Goal: Task Accomplishment & Management: Use online tool/utility

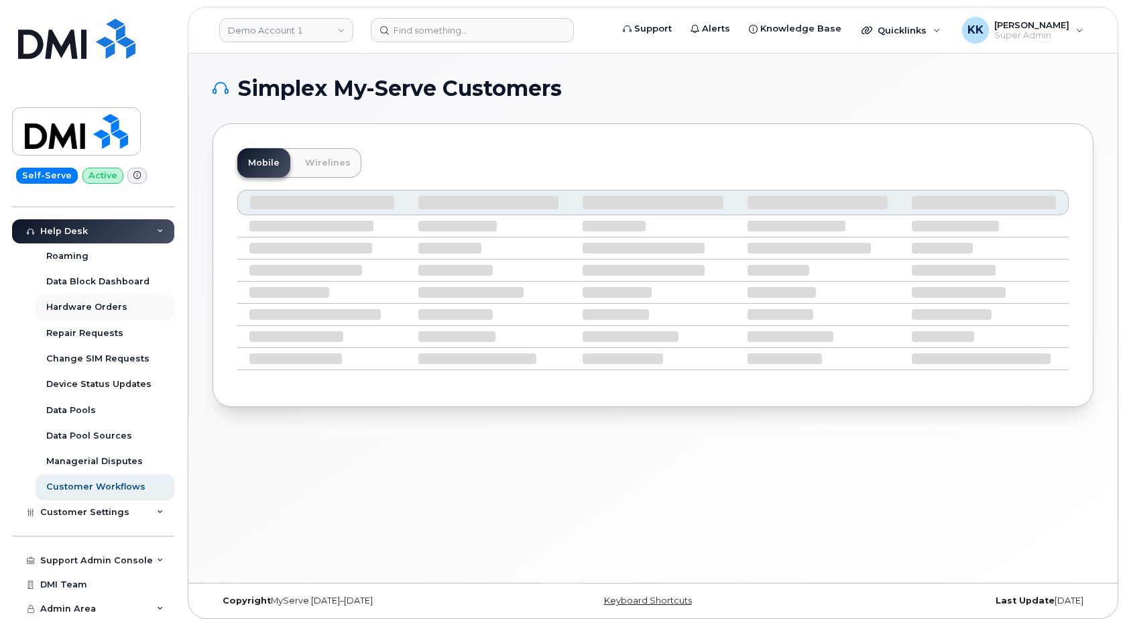
scroll to position [286, 0]
click at [97, 555] on div "Support Admin Console" at bounding box center [93, 560] width 162 height 24
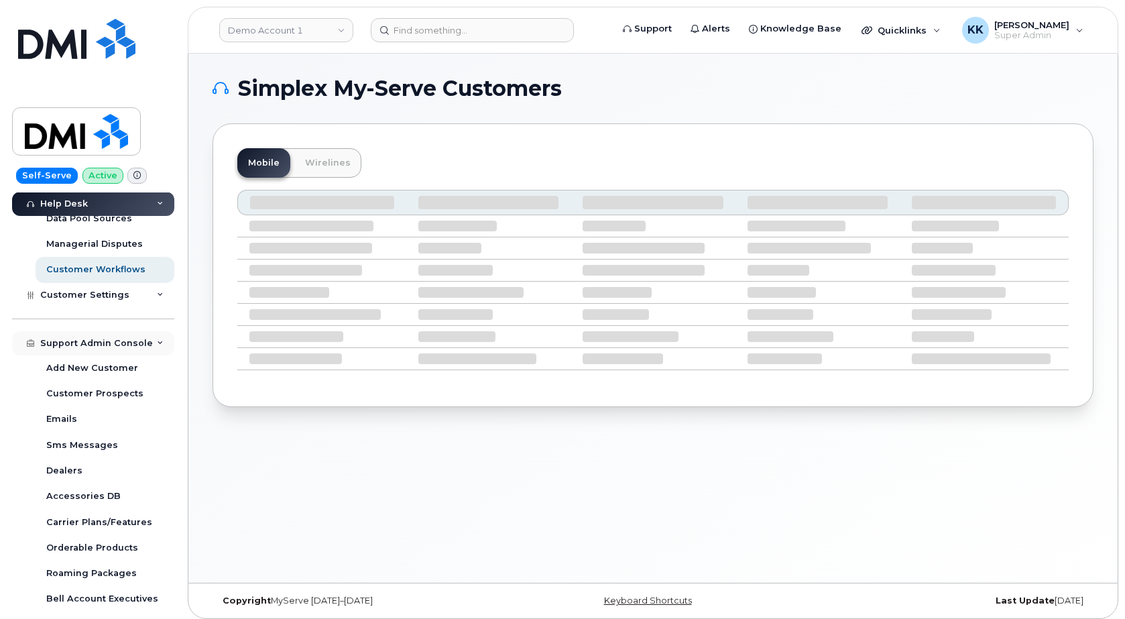
scroll to position [594, 0]
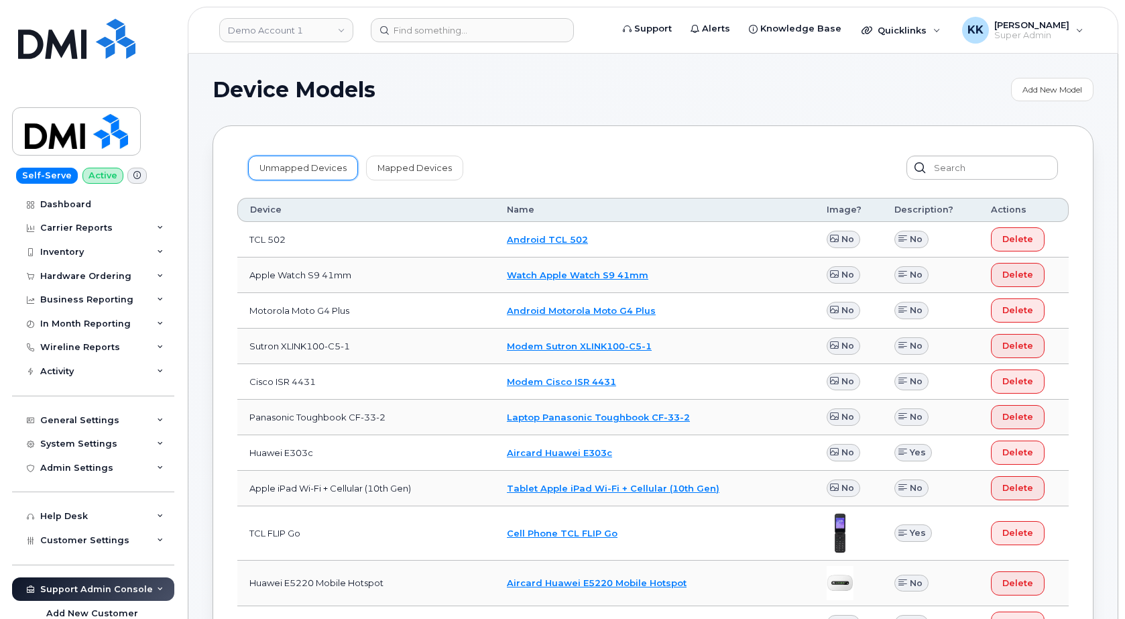
click at [314, 168] on link "Unmapped Devices" at bounding box center [303, 168] width 110 height 24
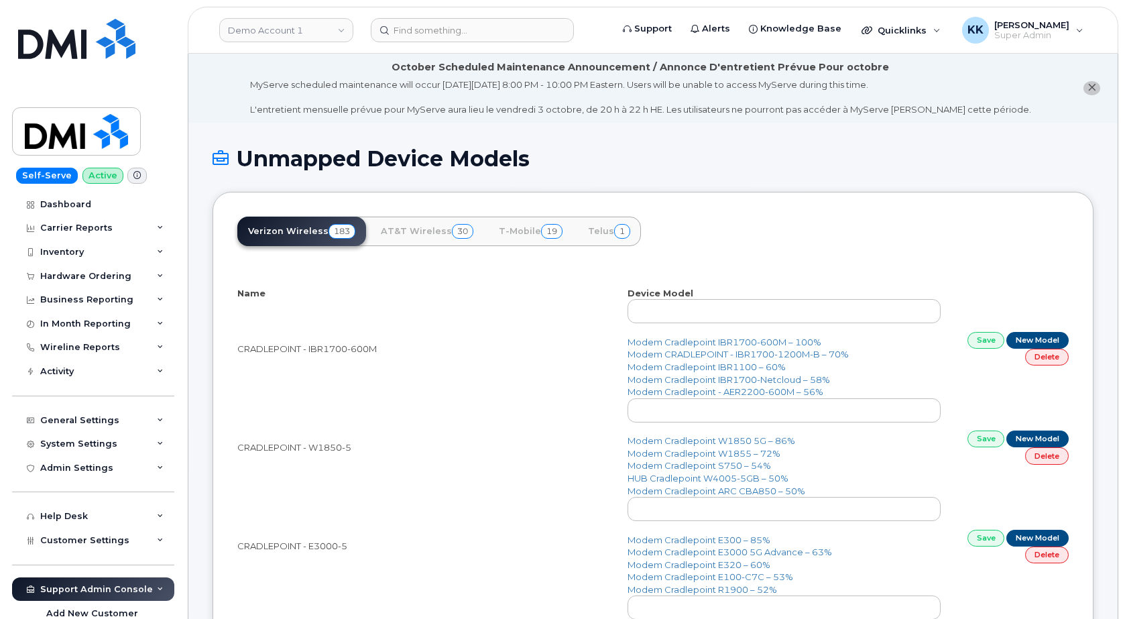
select select "25"
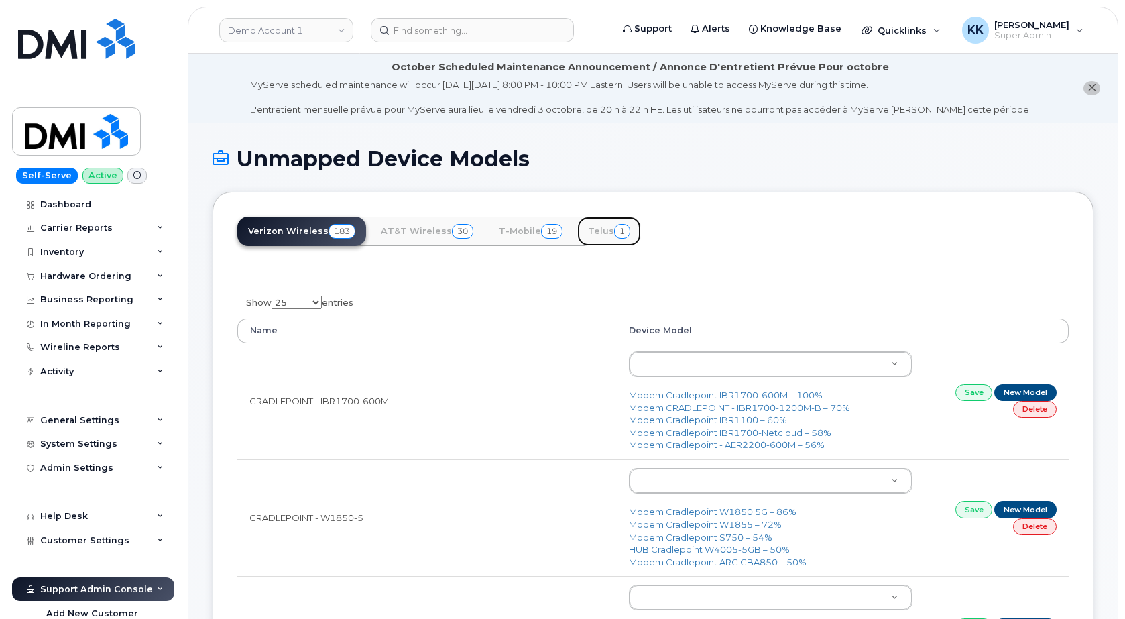
click at [597, 231] on link "Telus 1" at bounding box center [609, 232] width 64 height 30
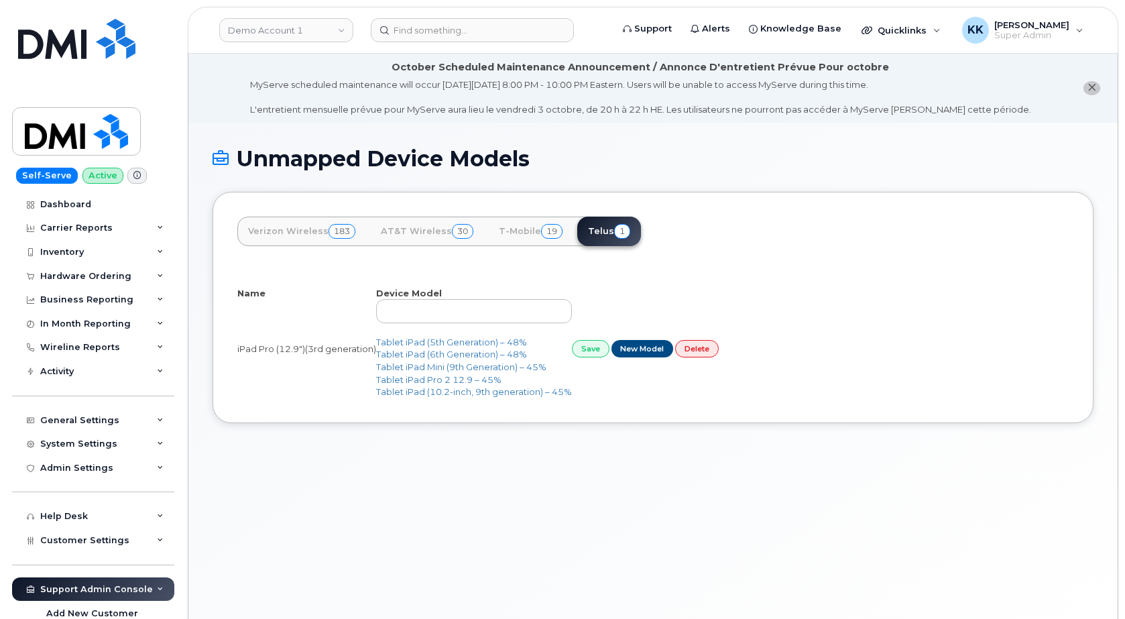
select select "25"
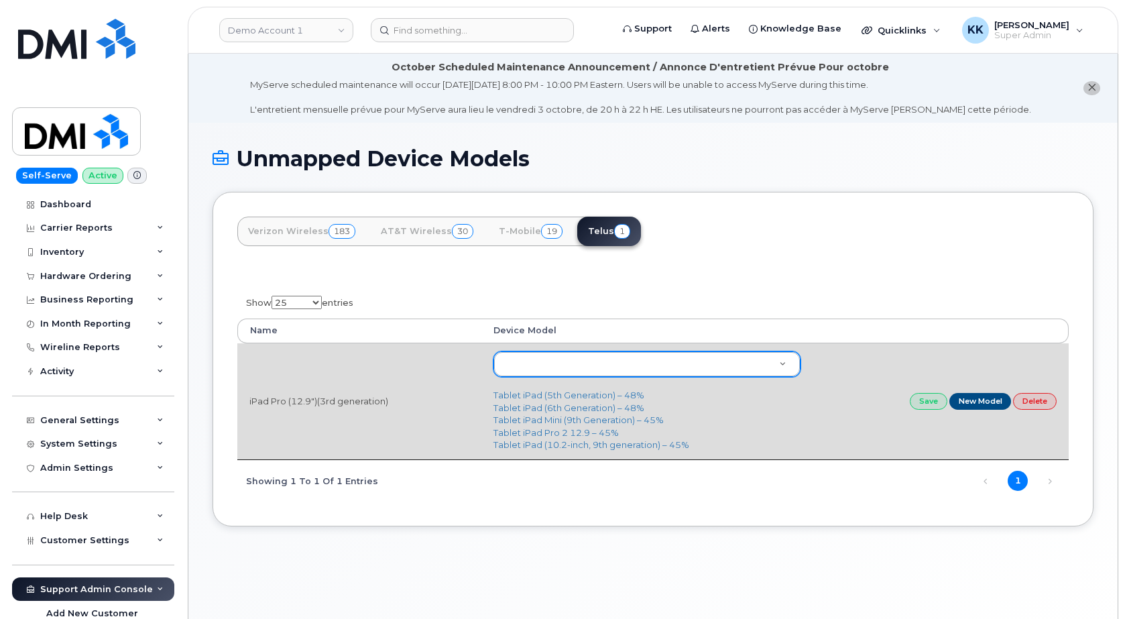
click at [541, 363] on body "Demo Account 1 Support Alerts Knowledge Base Quicklinks Suspend / Cancel Device…" at bounding box center [562, 347] width 1125 height 695
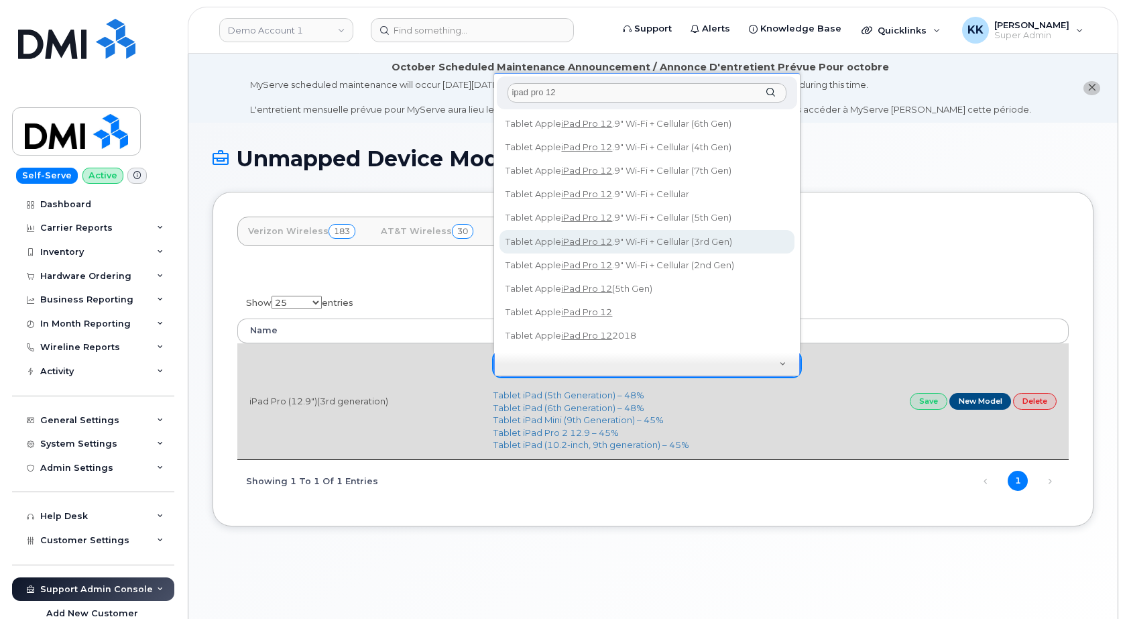
type input "ipad pro 12"
type input "2696"
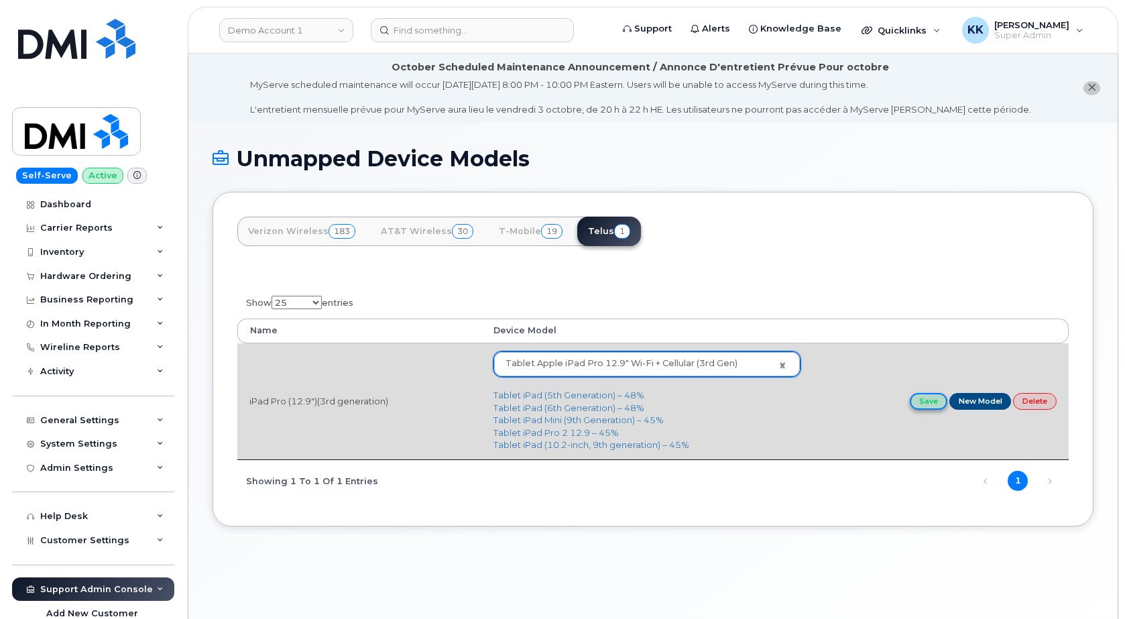
click at [919, 399] on link "Save" at bounding box center [929, 401] width 38 height 17
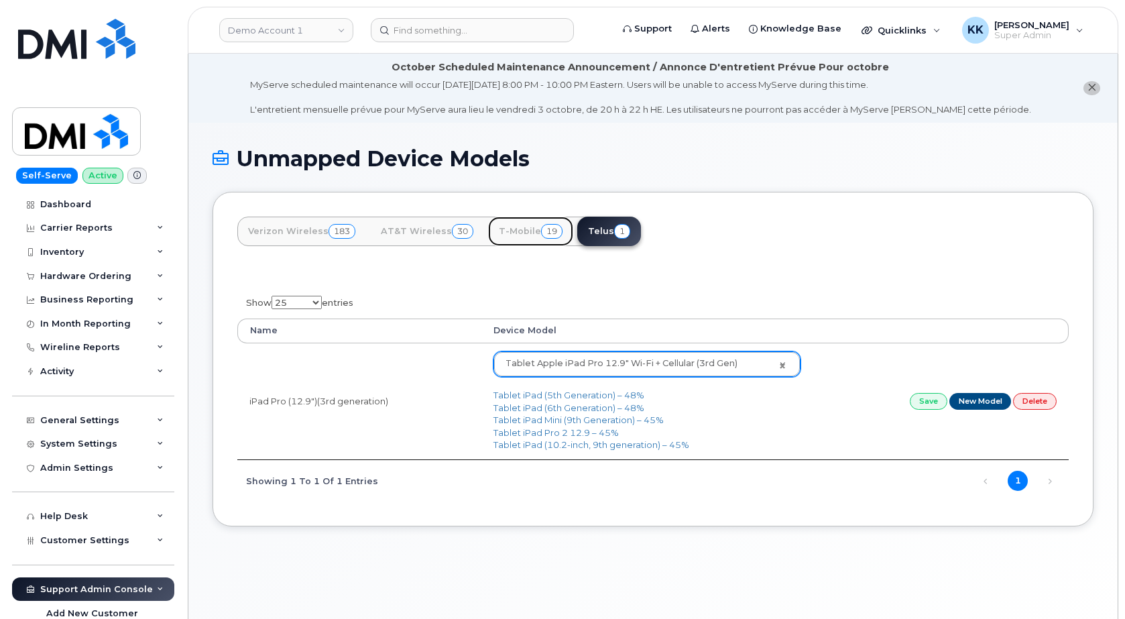
click at [541, 229] on span "19" at bounding box center [551, 231] width 21 height 15
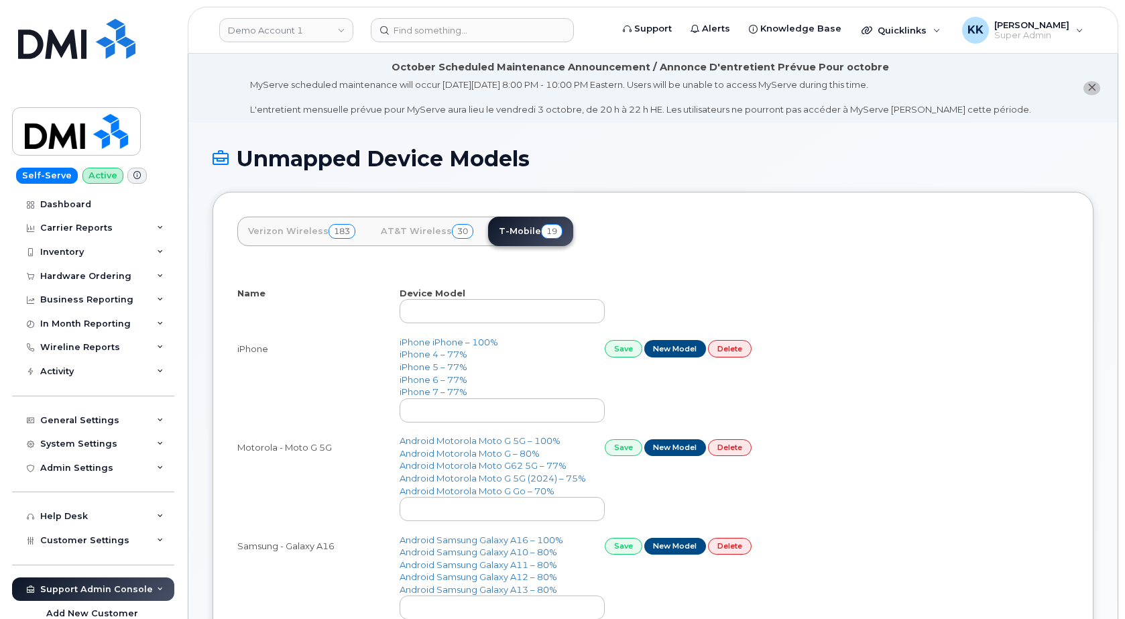
select select "25"
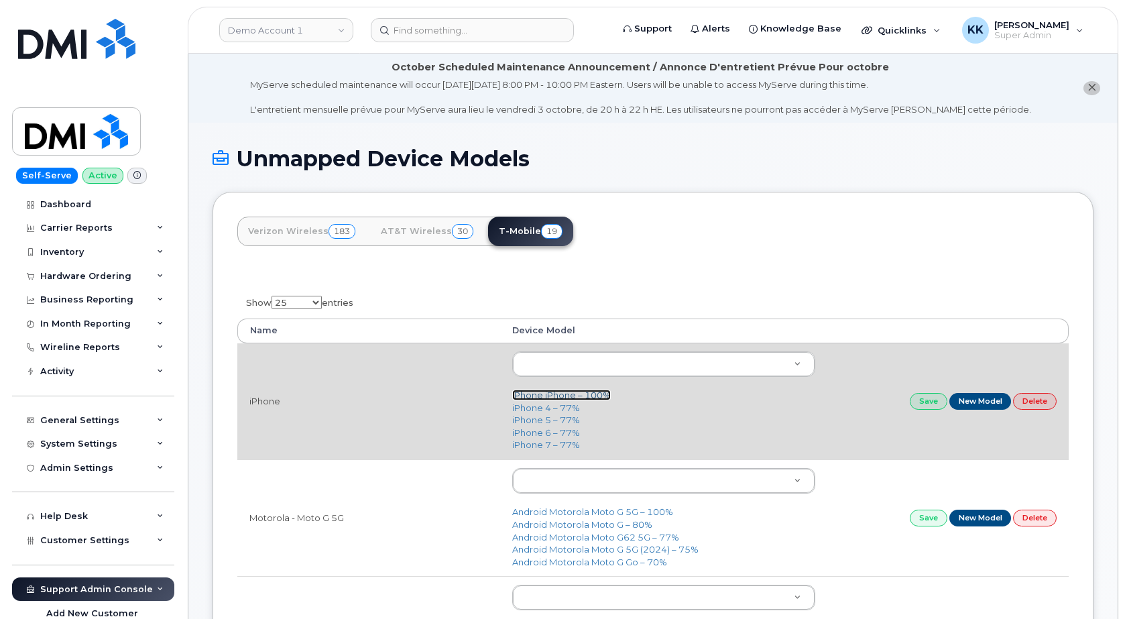
click at [553, 394] on link "iPhone iPhone – 100%" at bounding box center [561, 395] width 99 height 11
type input "2297"
click at [925, 400] on link "Save" at bounding box center [929, 401] width 38 height 17
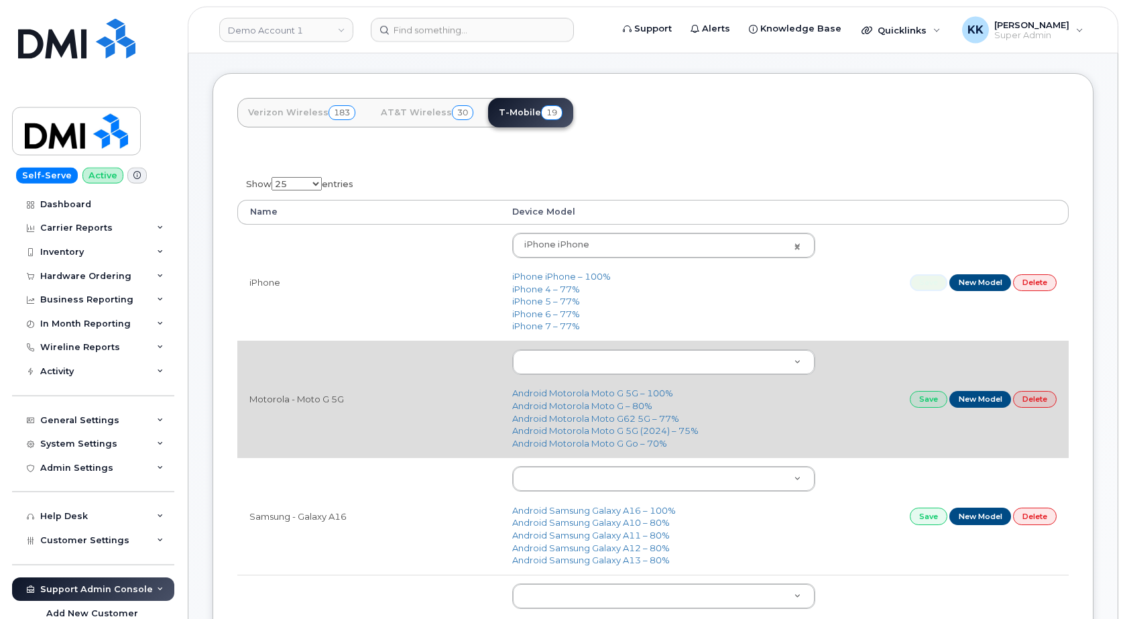
scroll to position [137, 0]
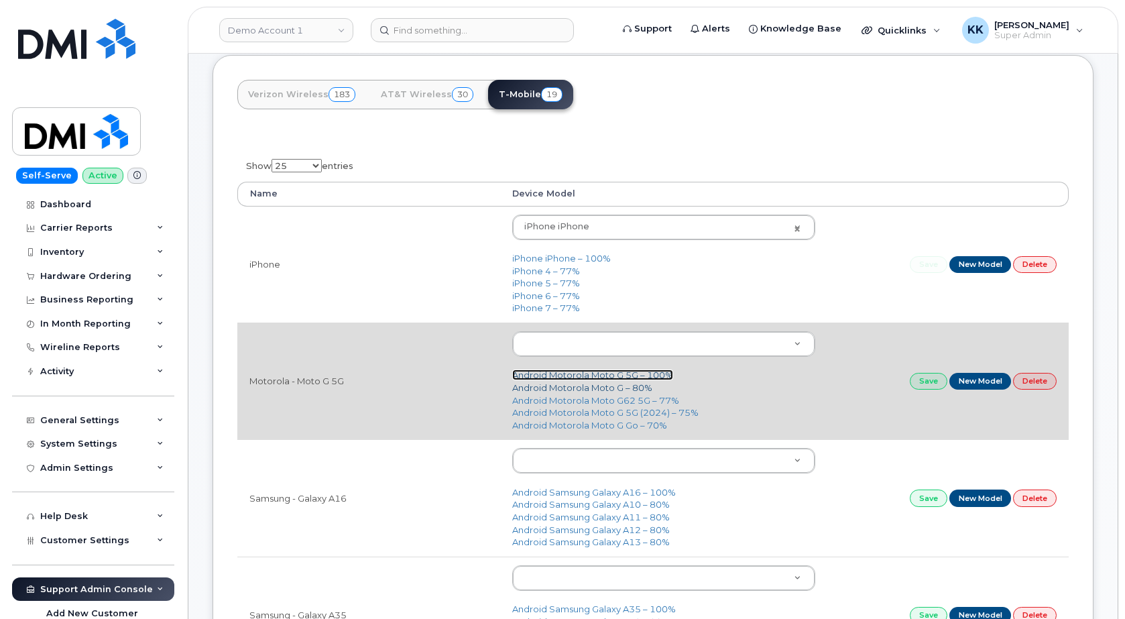
drag, startPoint x: 604, startPoint y: 380, endPoint x: 633, endPoint y: 388, distance: 30.8
click at [604, 379] on link "Android Motorola Moto G 5G – 100%" at bounding box center [592, 374] width 161 height 11
type input "3009"
click at [927, 378] on link "Save" at bounding box center [929, 381] width 38 height 17
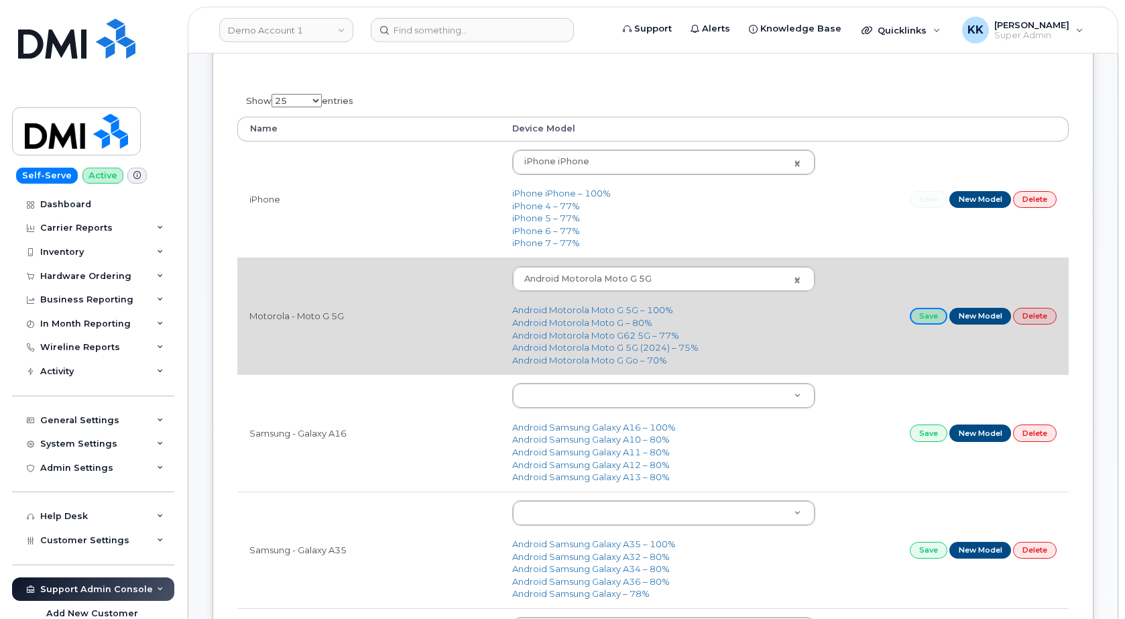
scroll to position [274, 0]
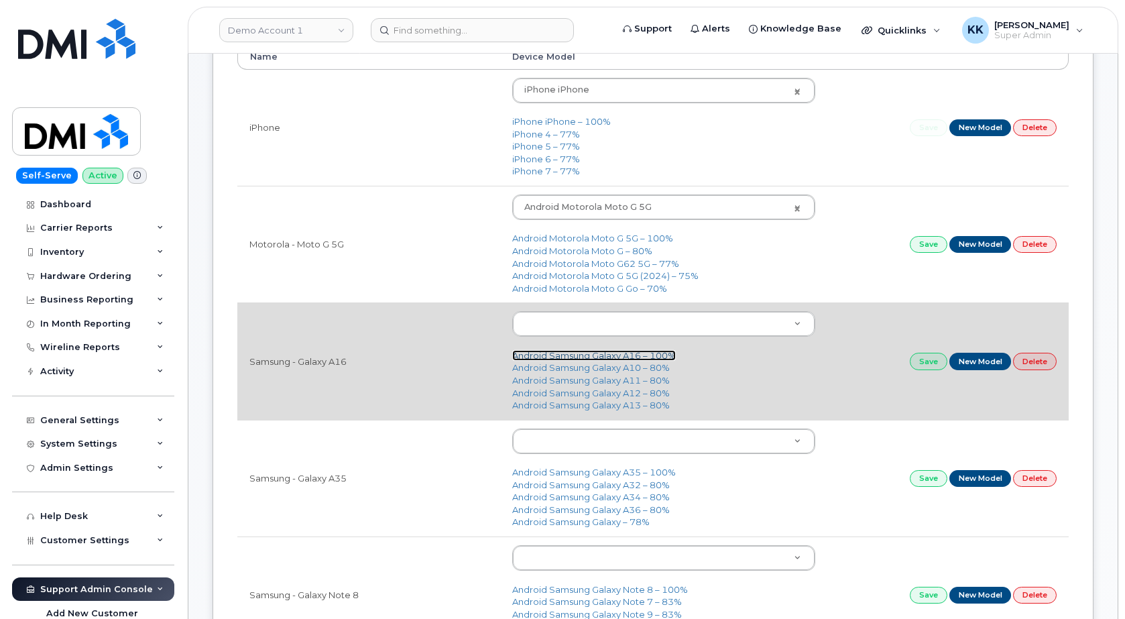
click at [638, 360] on link "Android Samsung Galaxy A16 – 100%" at bounding box center [594, 355] width 164 height 11
type input "3292"
click at [923, 367] on link "Save" at bounding box center [929, 361] width 38 height 17
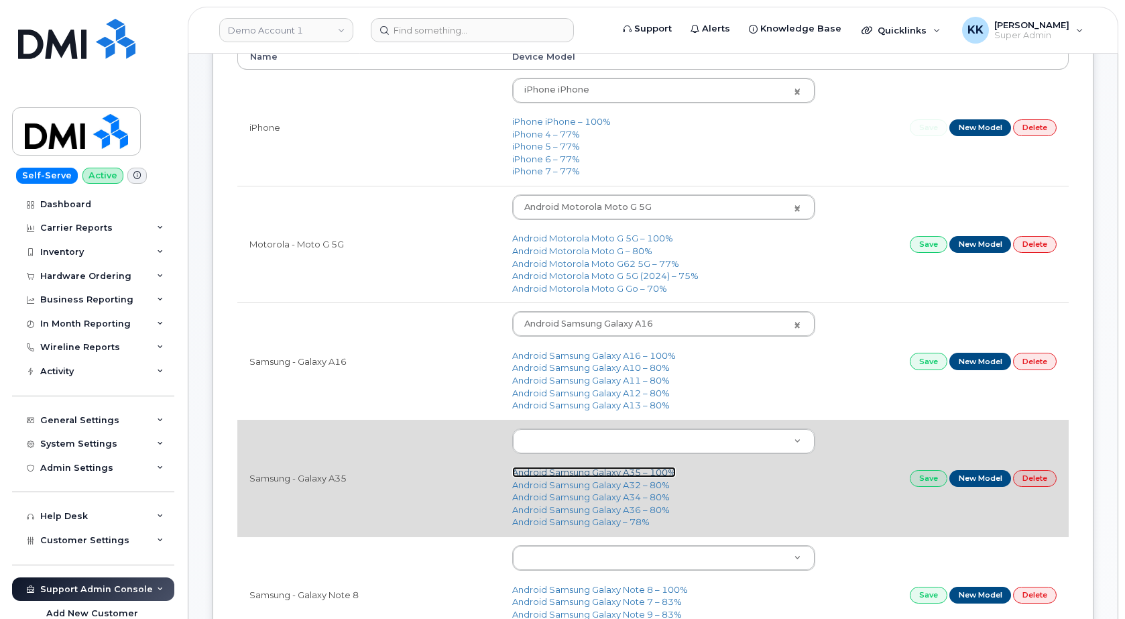
drag, startPoint x: 609, startPoint y: 472, endPoint x: 622, endPoint y: 472, distance: 13.4
click at [610, 472] on link "Android Samsung Galaxy A35 – 100%" at bounding box center [594, 472] width 164 height 11
type input "3127"
click at [913, 478] on link "Save" at bounding box center [929, 478] width 38 height 17
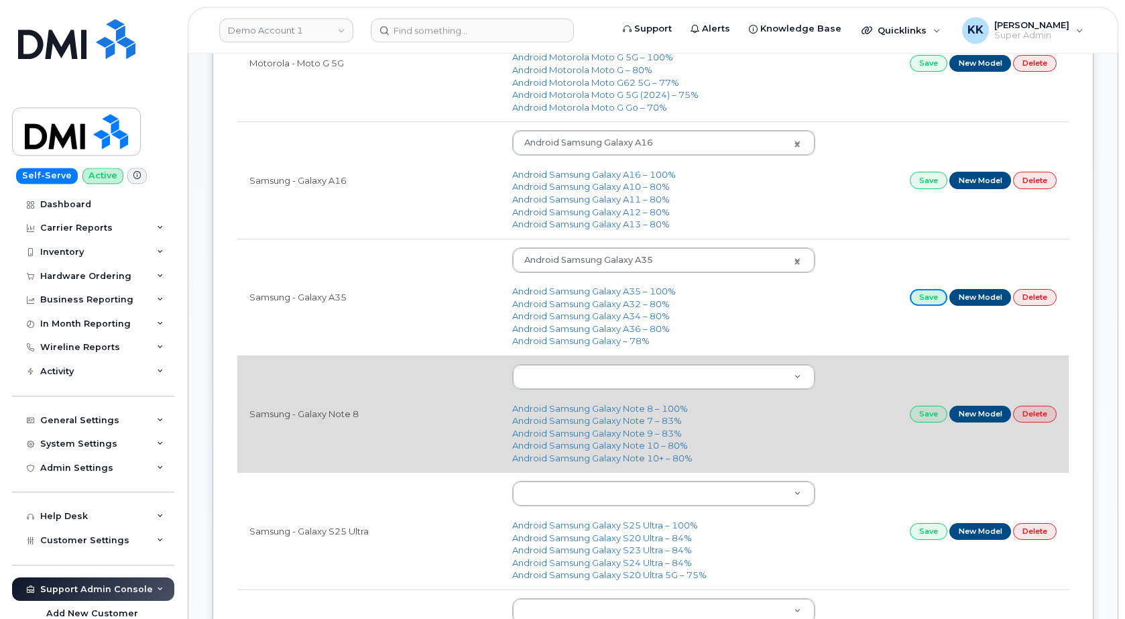
scroll to position [479, 0]
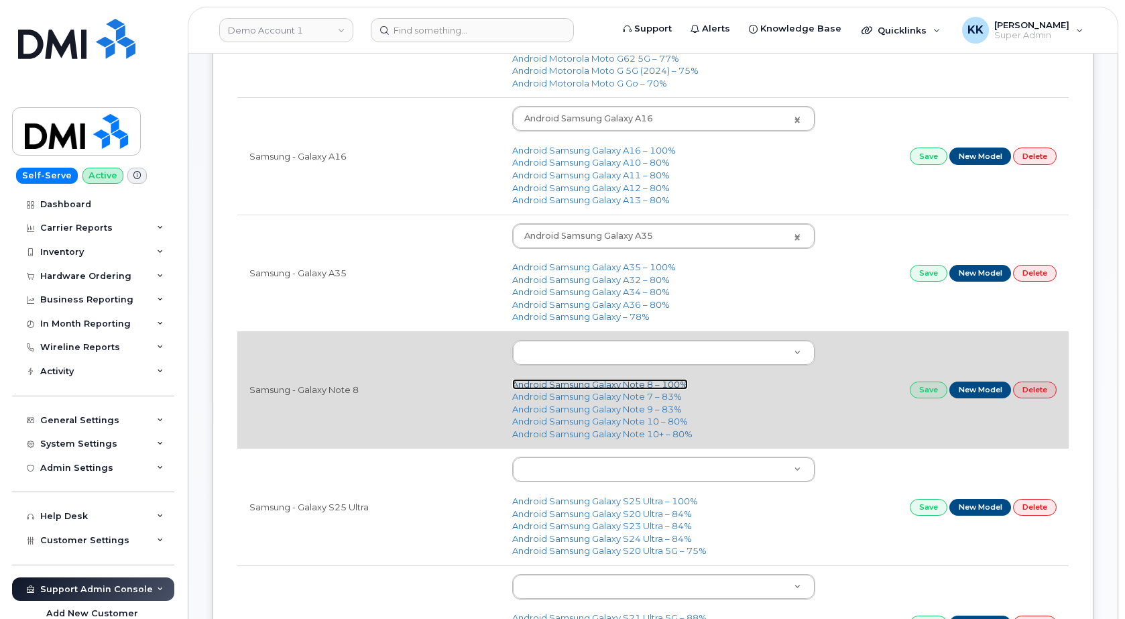
click at [632, 385] on link "Android Samsung Galaxy Note 8 – 100%" at bounding box center [600, 384] width 176 height 11
type input "666"
click at [917, 394] on link "Save" at bounding box center [929, 390] width 38 height 17
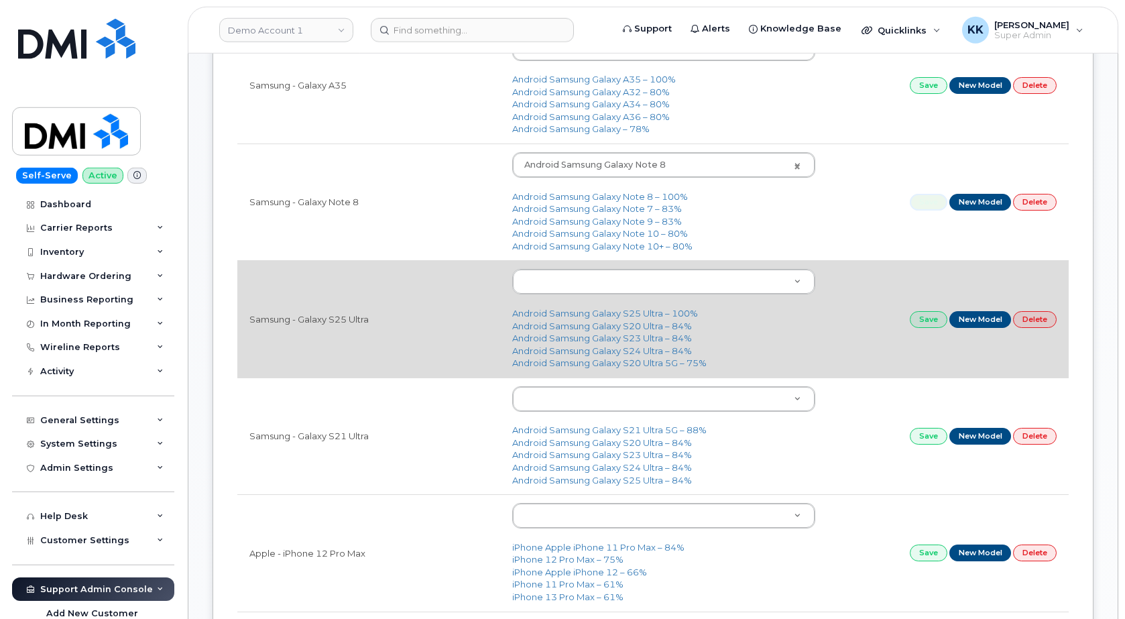
scroll to position [684, 0]
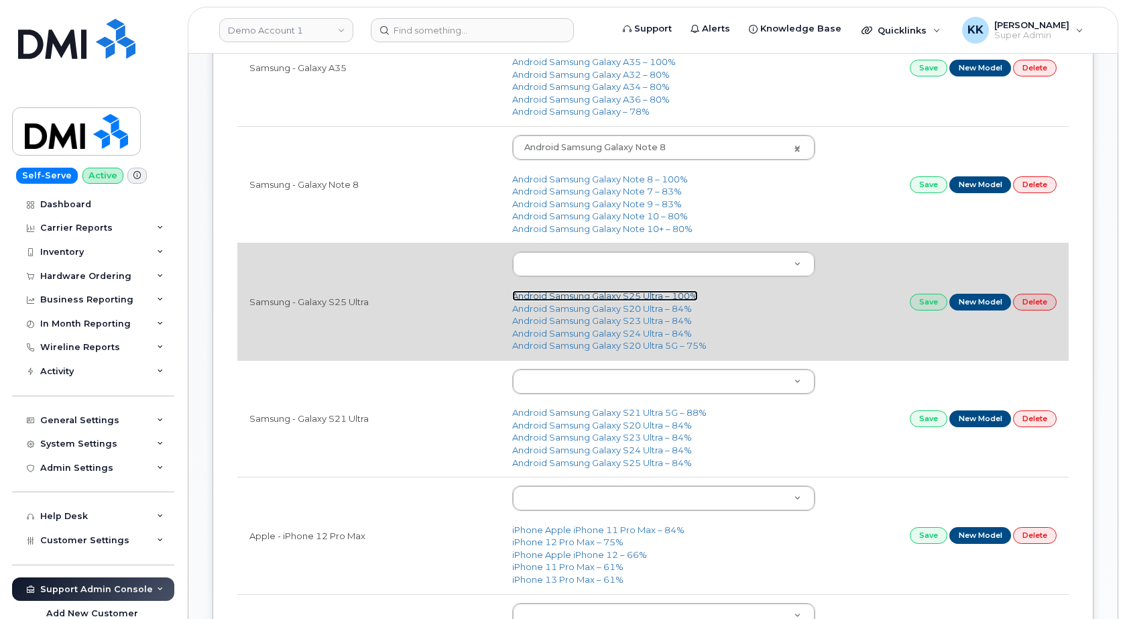
click at [639, 299] on link "Android Samsung Galaxy S25 Ultra – 100%" at bounding box center [605, 295] width 186 height 11
type input "3289"
click at [918, 304] on link "Save" at bounding box center [929, 302] width 38 height 17
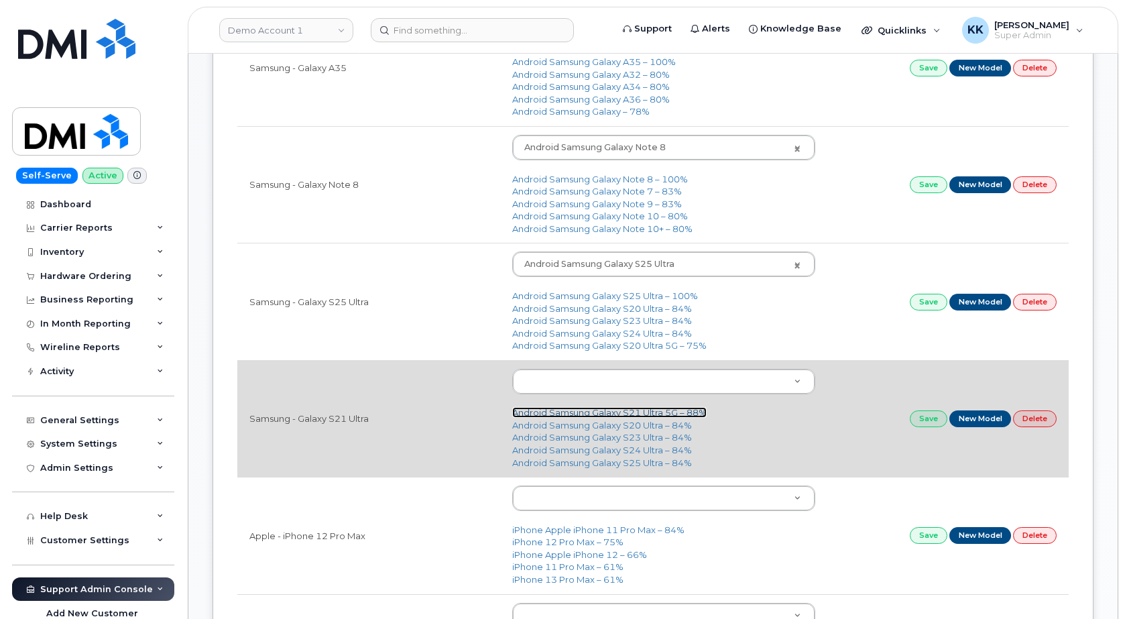
click at [616, 415] on link "Android Samsung Galaxy S21 Ultra 5G – 88%" at bounding box center [609, 412] width 194 height 11
type input "2490"
click at [929, 424] on link "Save" at bounding box center [929, 418] width 38 height 17
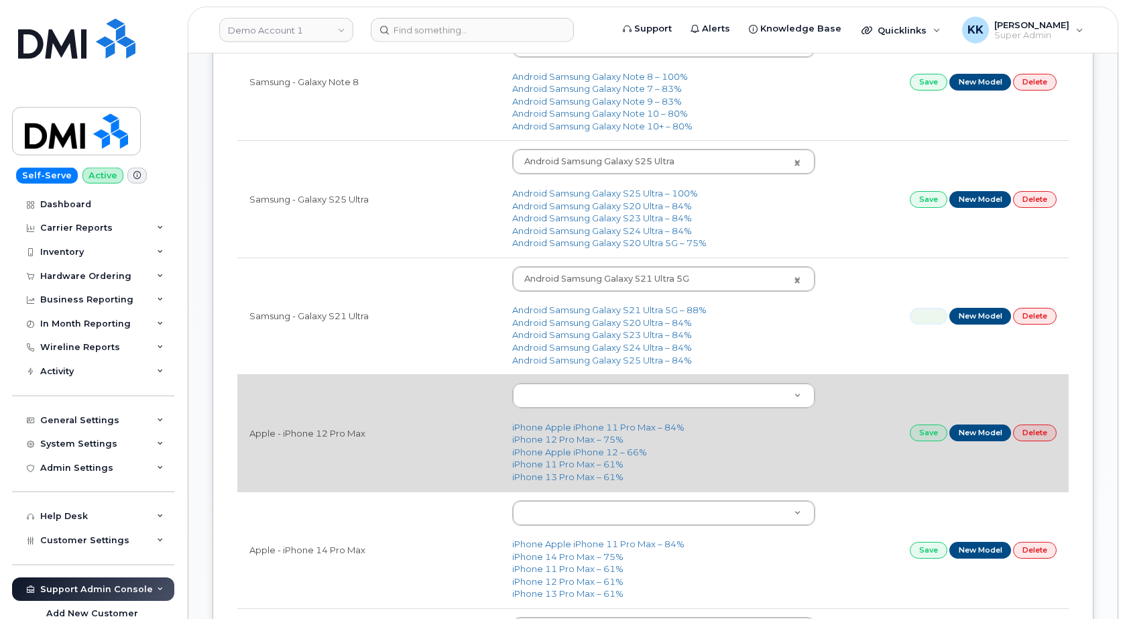
scroll to position [821, 0]
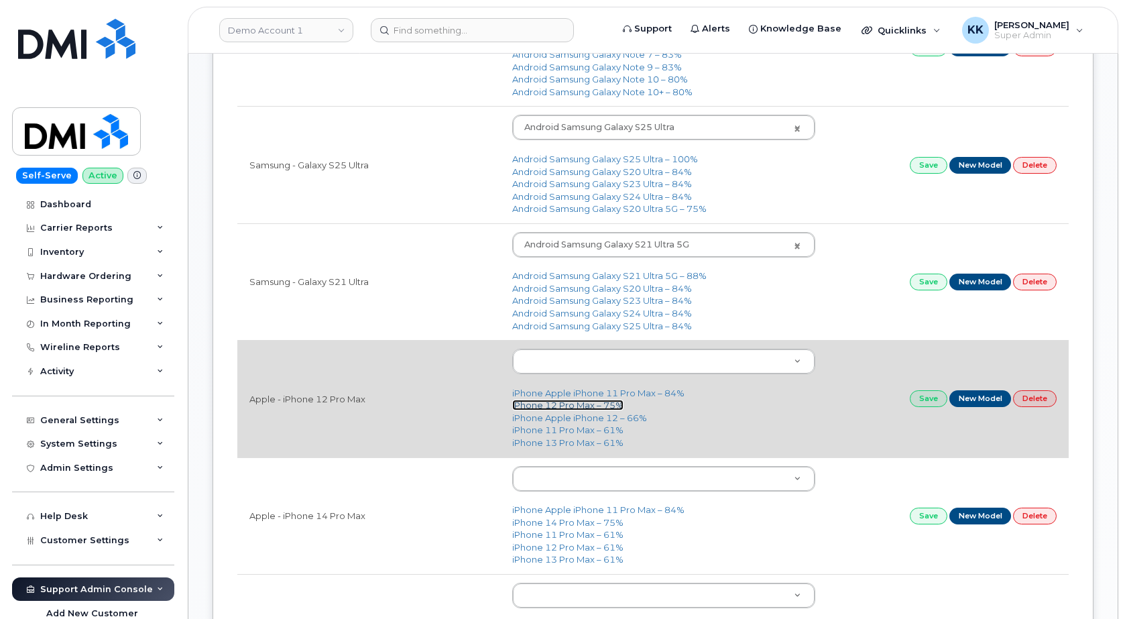
click at [581, 409] on link "iPhone 12 Pro Max – 75%" at bounding box center [567, 405] width 111 height 11
type input "2466"
click at [936, 402] on link "Save" at bounding box center [929, 398] width 38 height 17
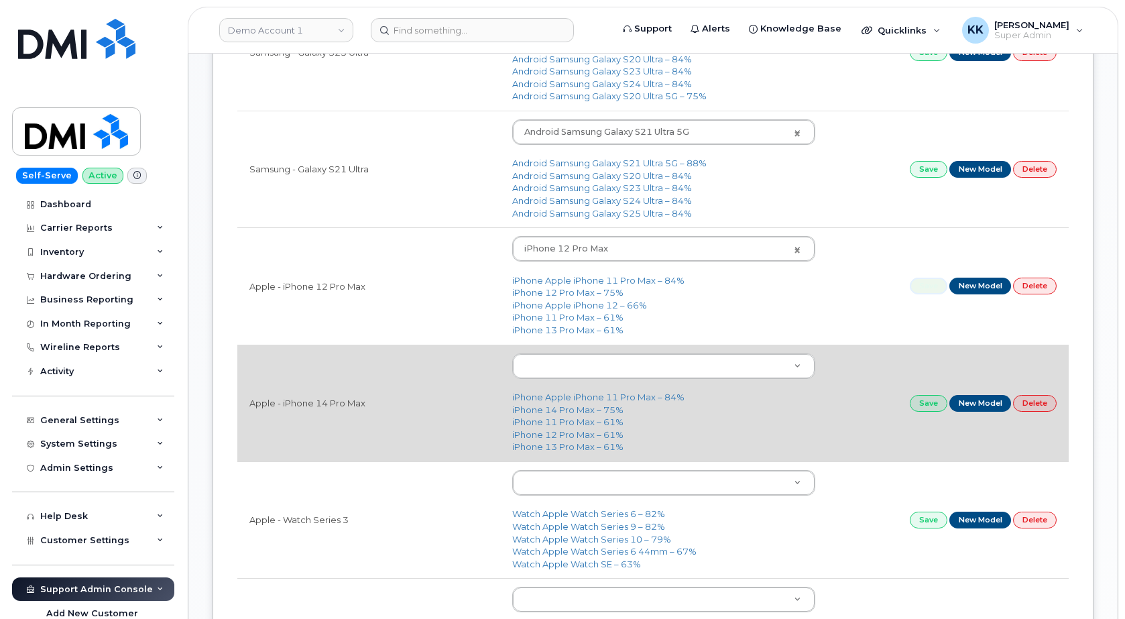
scroll to position [958, 0]
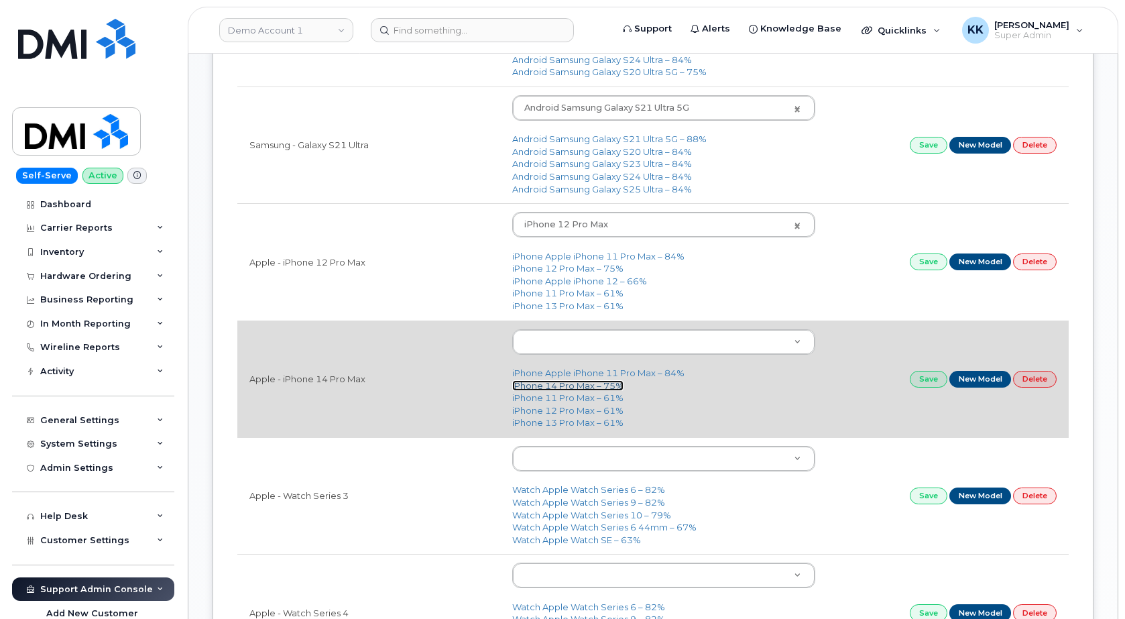
click at [553, 386] on link "iPhone 14 Pro Max – 75%" at bounding box center [567, 385] width 111 height 11
type input "2779"
click at [923, 381] on link "Save" at bounding box center [929, 379] width 38 height 17
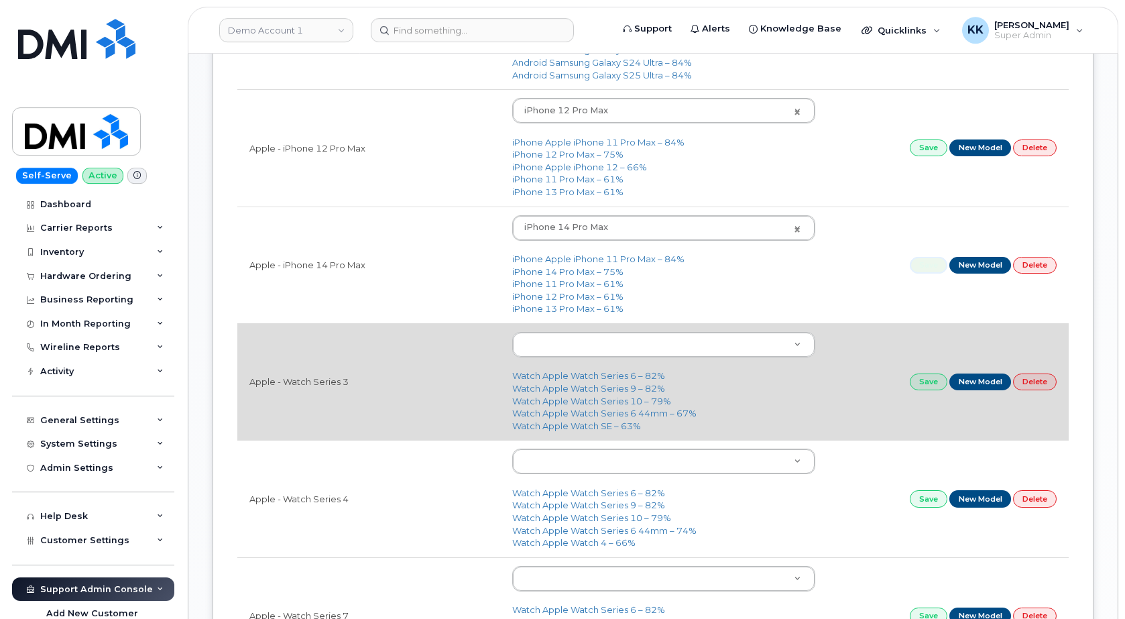
scroll to position [1094, 0]
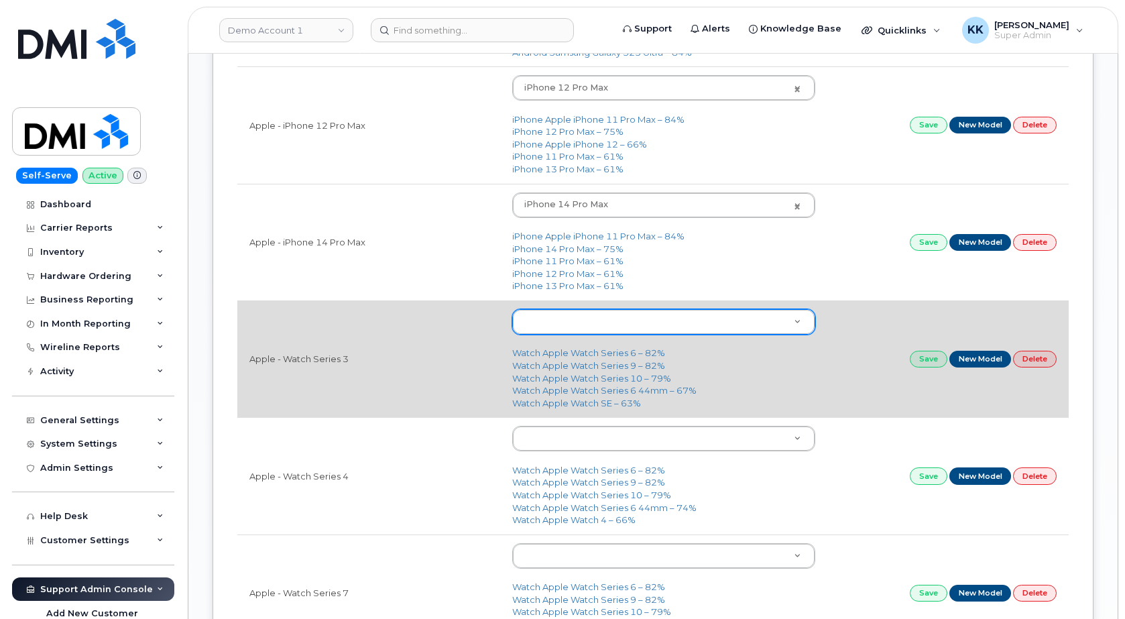
click at [561, 317] on body "Demo Account 1 Support Alerts Knowledge Base Quicklinks Suspend / Cancel Device…" at bounding box center [562, 265] width 1125 height 2718
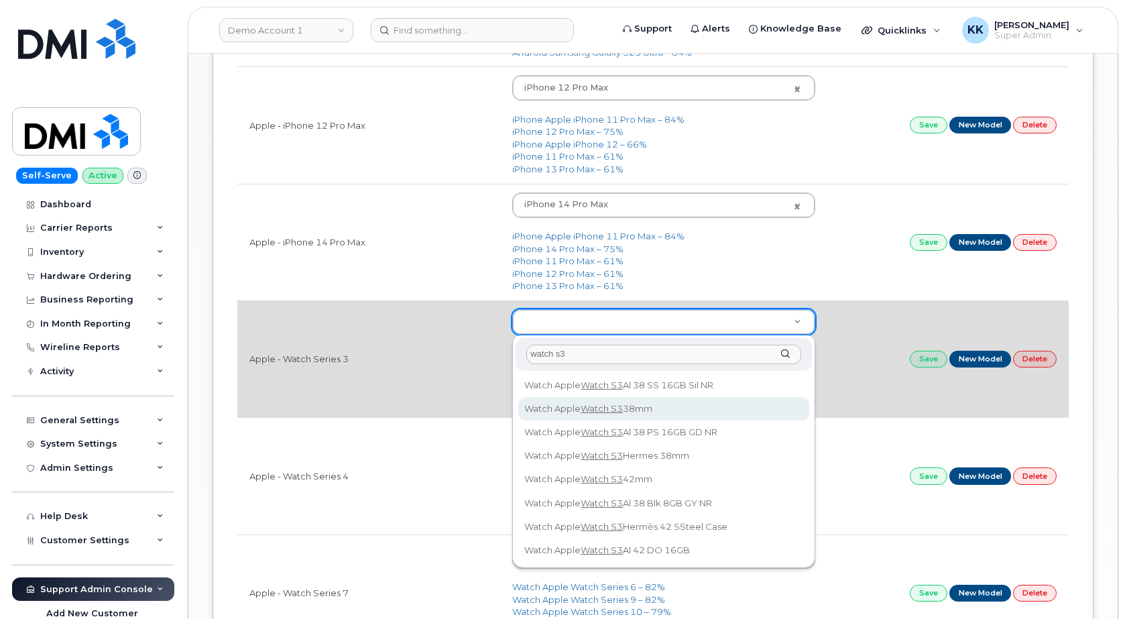
type input "watch s3"
type input "1473"
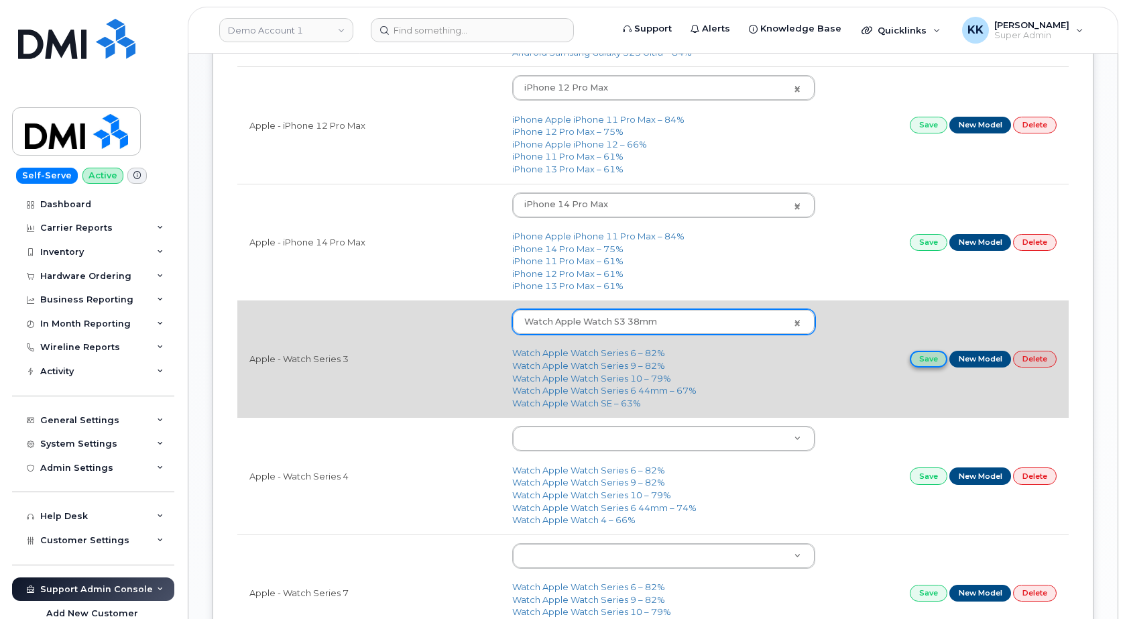
click at [930, 360] on link "Save" at bounding box center [929, 359] width 38 height 17
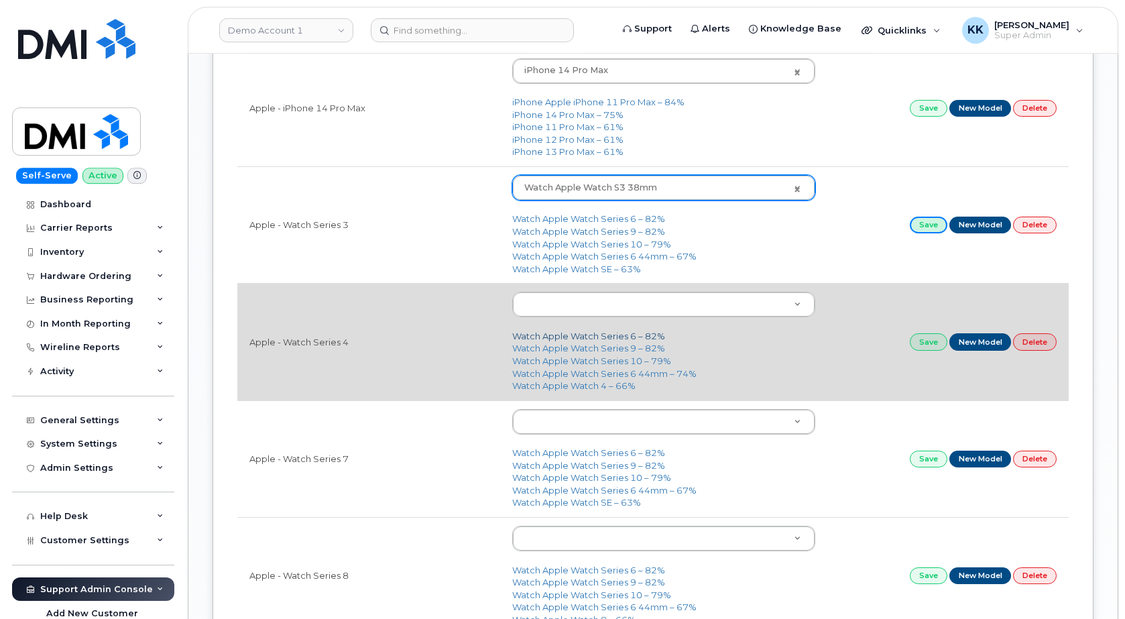
scroll to position [1231, 0]
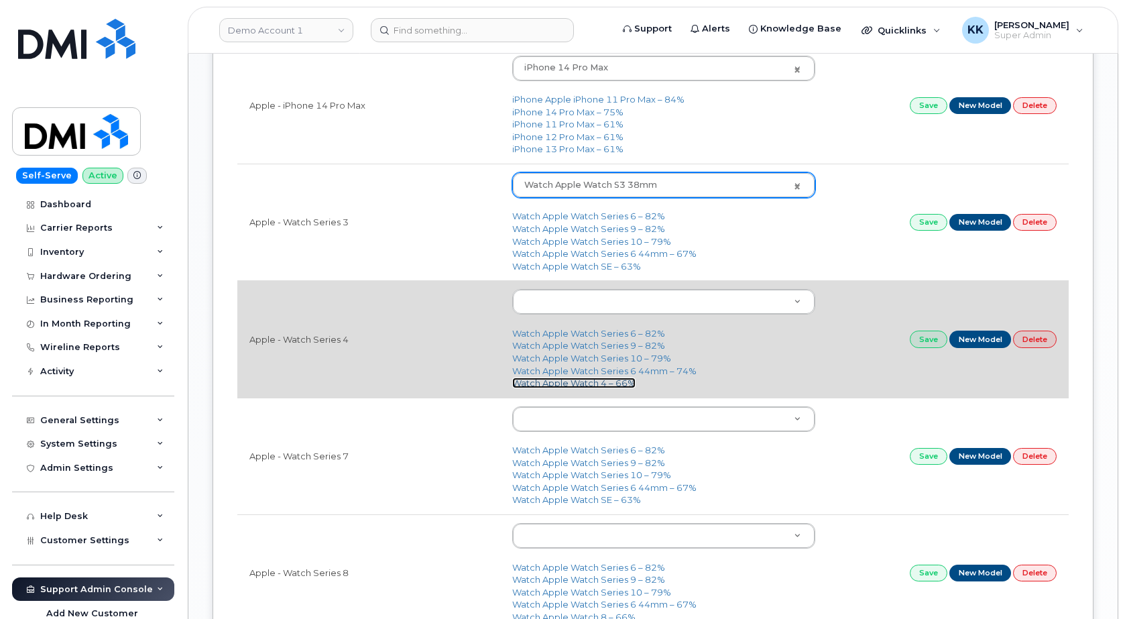
click at [593, 388] on link "Watch Apple Watch 4 – 66%" at bounding box center [573, 383] width 123 height 11
type input "1627"
click at [929, 345] on link "Save" at bounding box center [929, 339] width 38 height 17
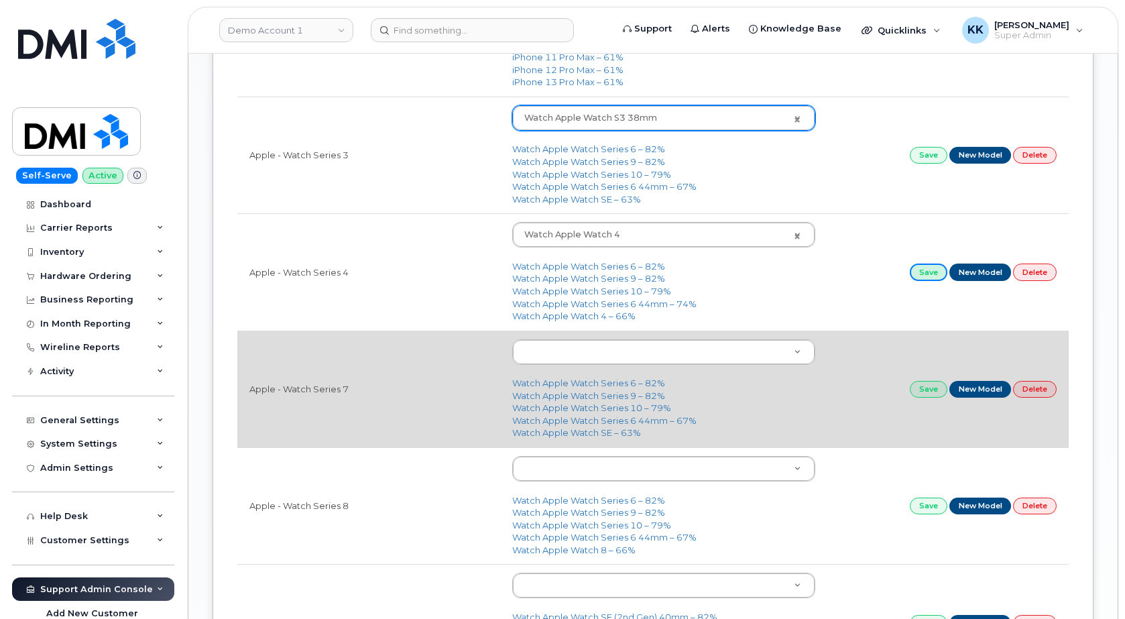
scroll to position [1300, 0]
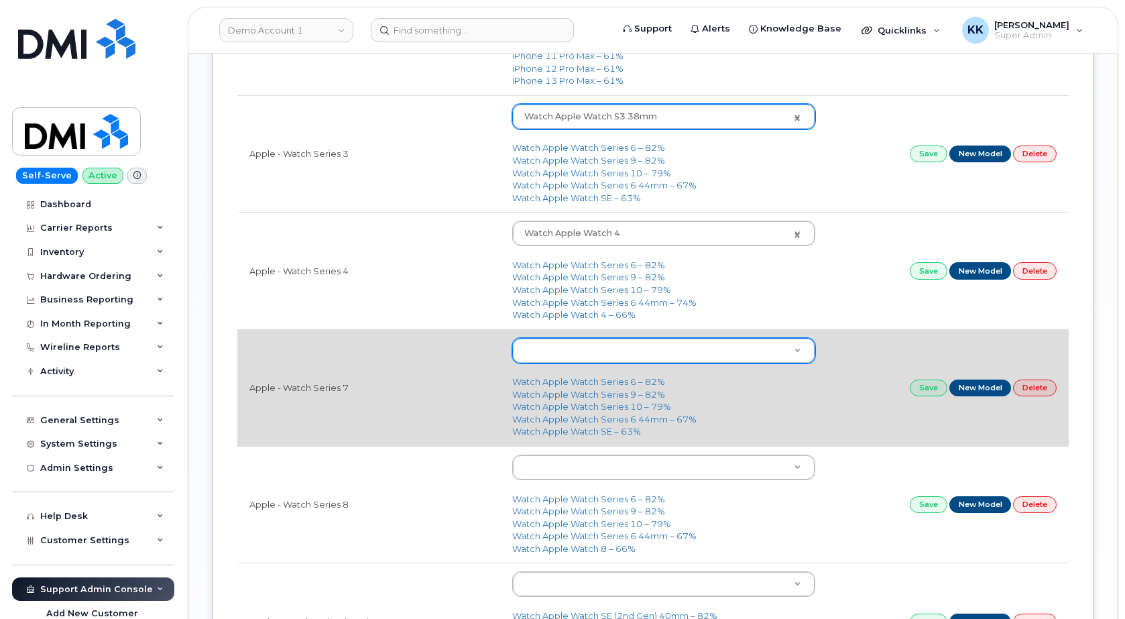
click at [579, 353] on body "Demo Account 1 Support Alerts Knowledge Base Quicklinks Suspend / Cancel Device…" at bounding box center [562, 59] width 1125 height 2718
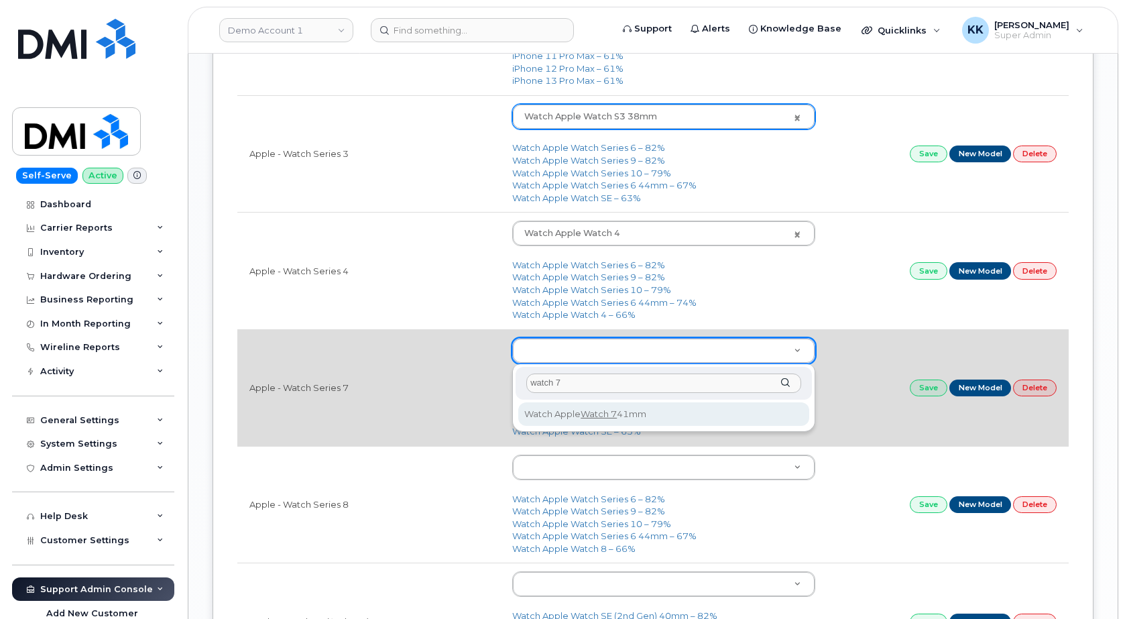
type input "watch 7"
type input "2652"
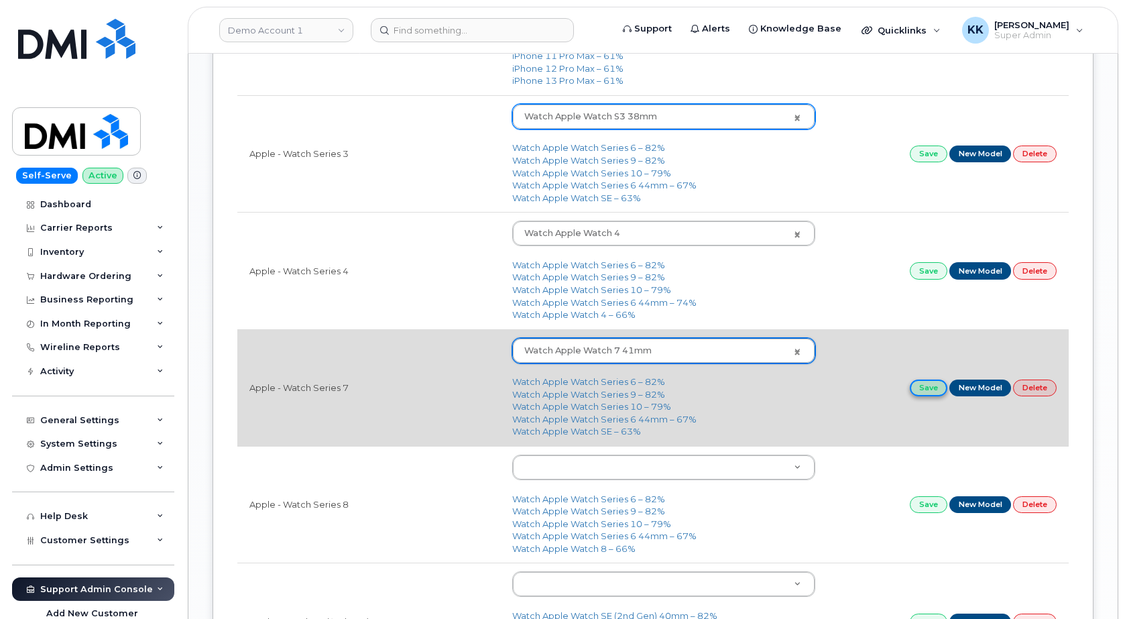
click at [931, 388] on link "Save" at bounding box center [929, 388] width 38 height 17
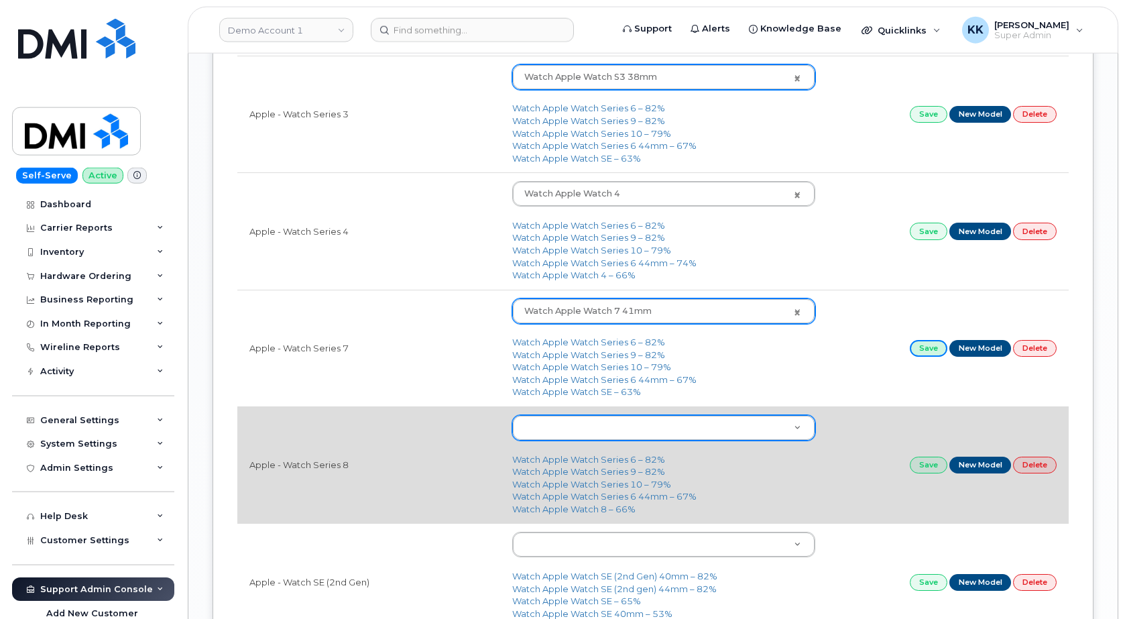
scroll to position [1368, 0]
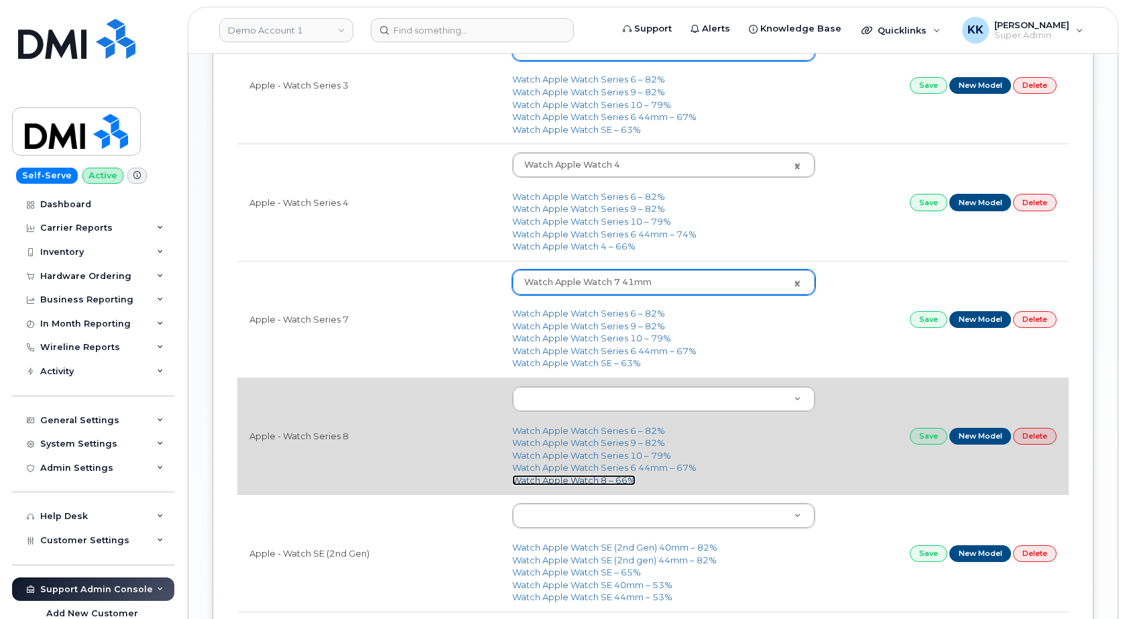
click at [583, 481] on link "Watch Apple Watch 8 – 66%" at bounding box center [573, 480] width 123 height 11
type input "2920"
click at [921, 440] on link "Save" at bounding box center [929, 436] width 38 height 17
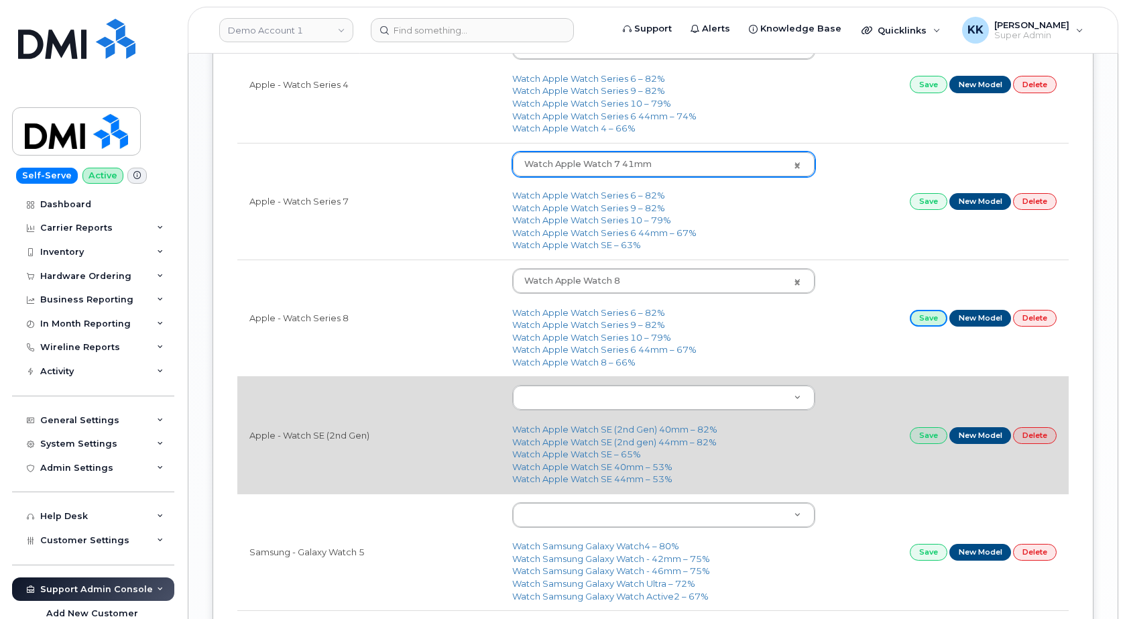
scroll to position [1505, 0]
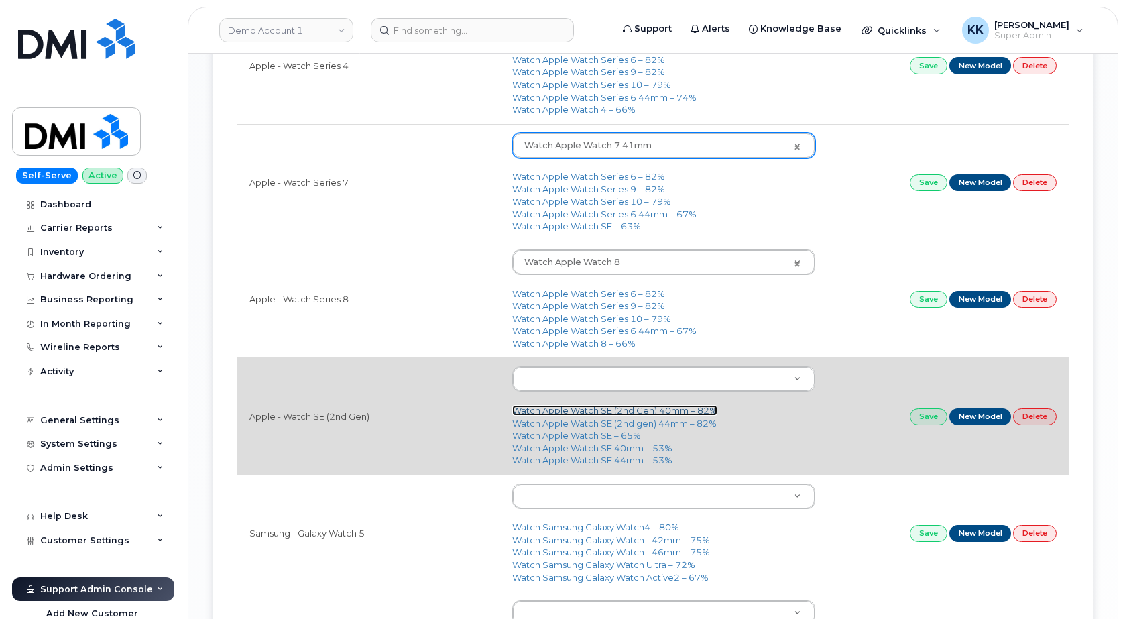
click at [648, 411] on link "Watch Apple Watch SE (2nd Gen) 40mm – 82%" at bounding box center [614, 410] width 205 height 11
type input "2827"
click at [931, 416] on link "Save" at bounding box center [929, 416] width 38 height 17
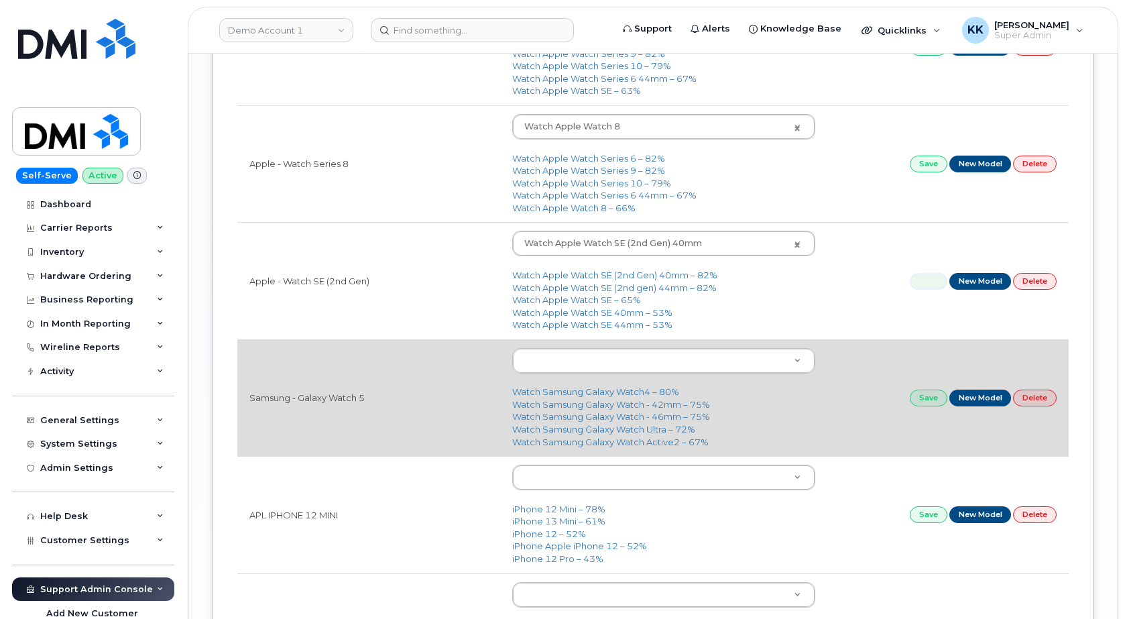
scroll to position [1642, 0]
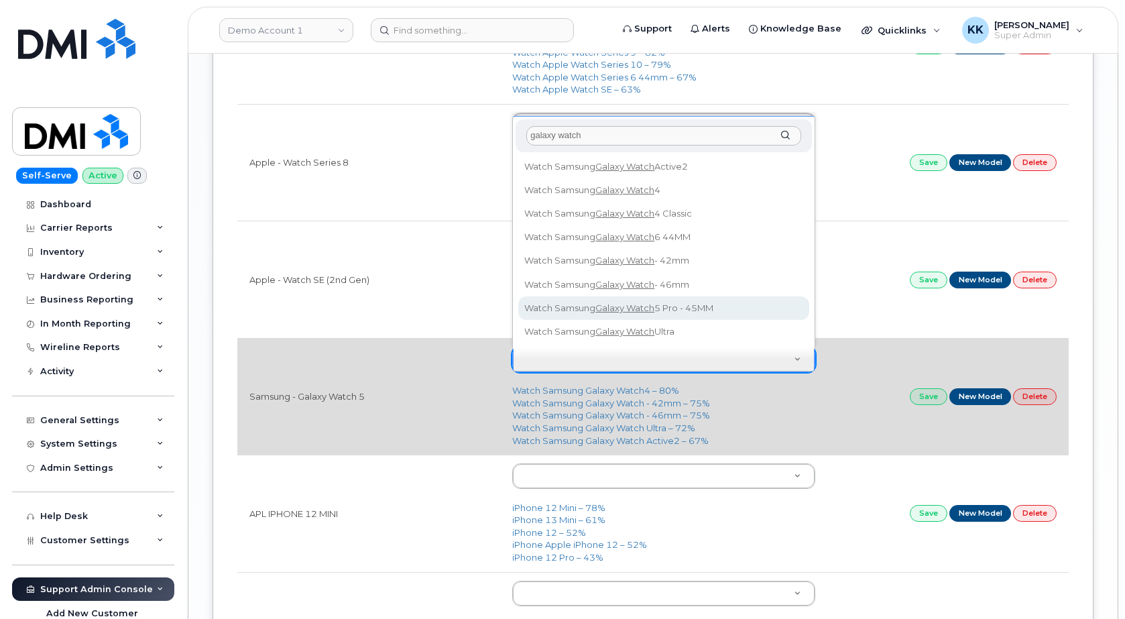
type input "galaxy watch"
type input "3369"
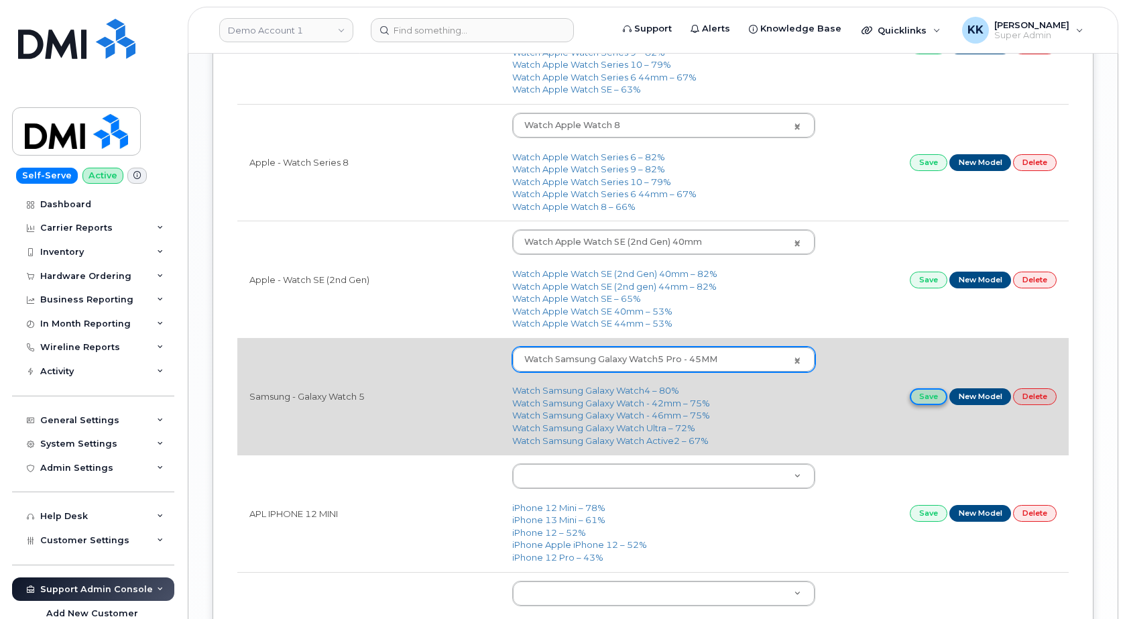
click at [925, 401] on link "Save" at bounding box center [929, 396] width 38 height 17
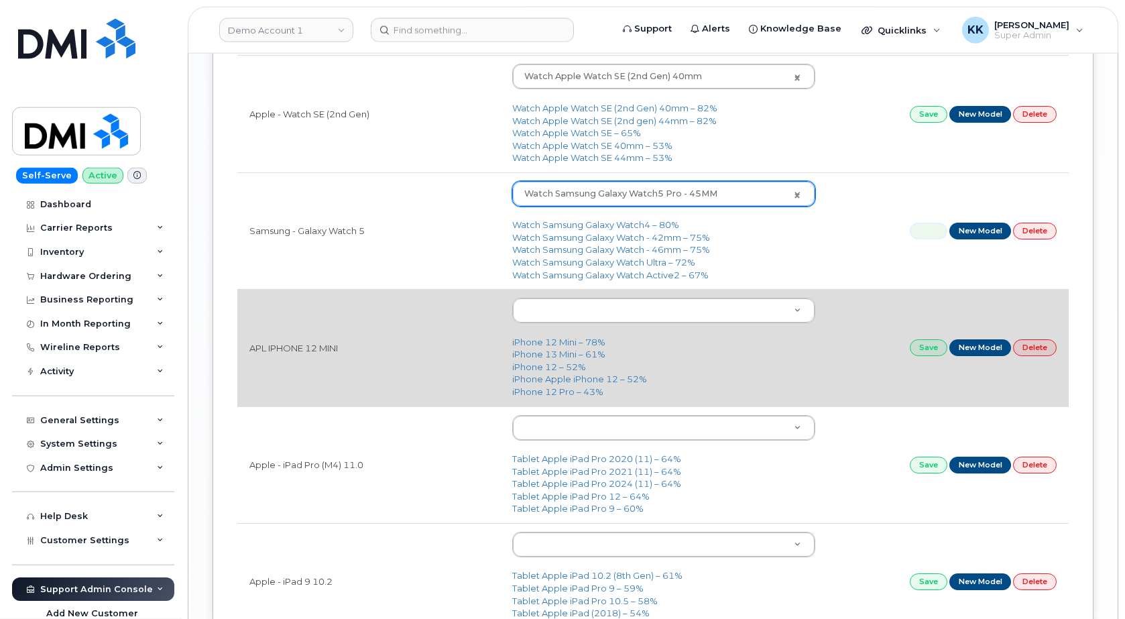
scroll to position [1847, 0]
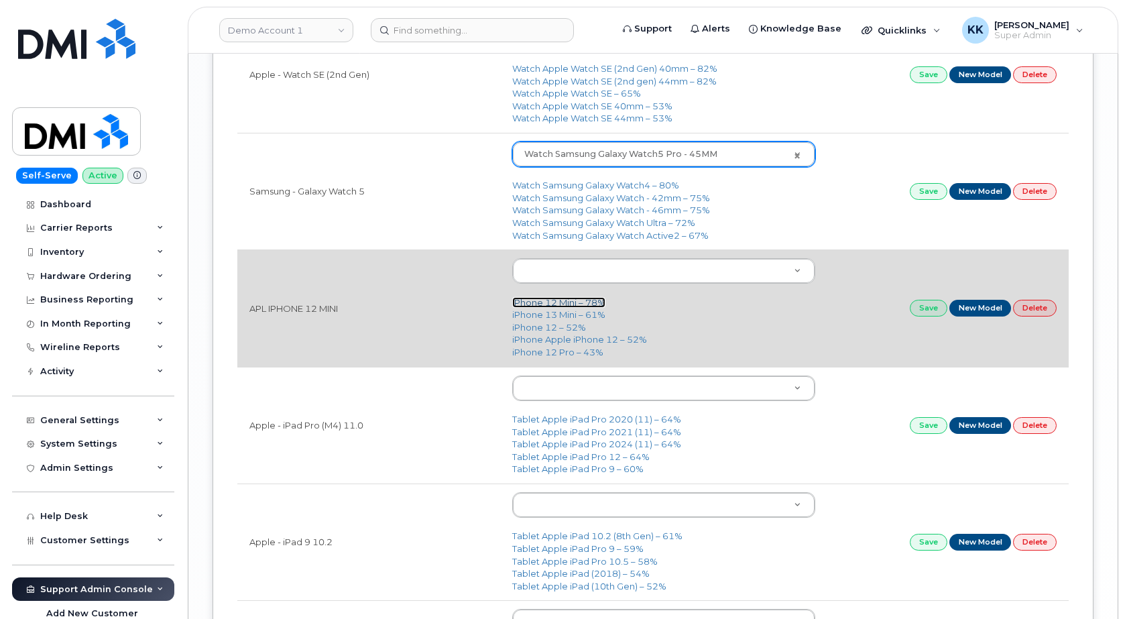
click at [537, 303] on link "iPhone 12 Mini – 78%" at bounding box center [558, 302] width 93 height 11
type input "2475"
click at [921, 309] on link "Save" at bounding box center [929, 308] width 38 height 17
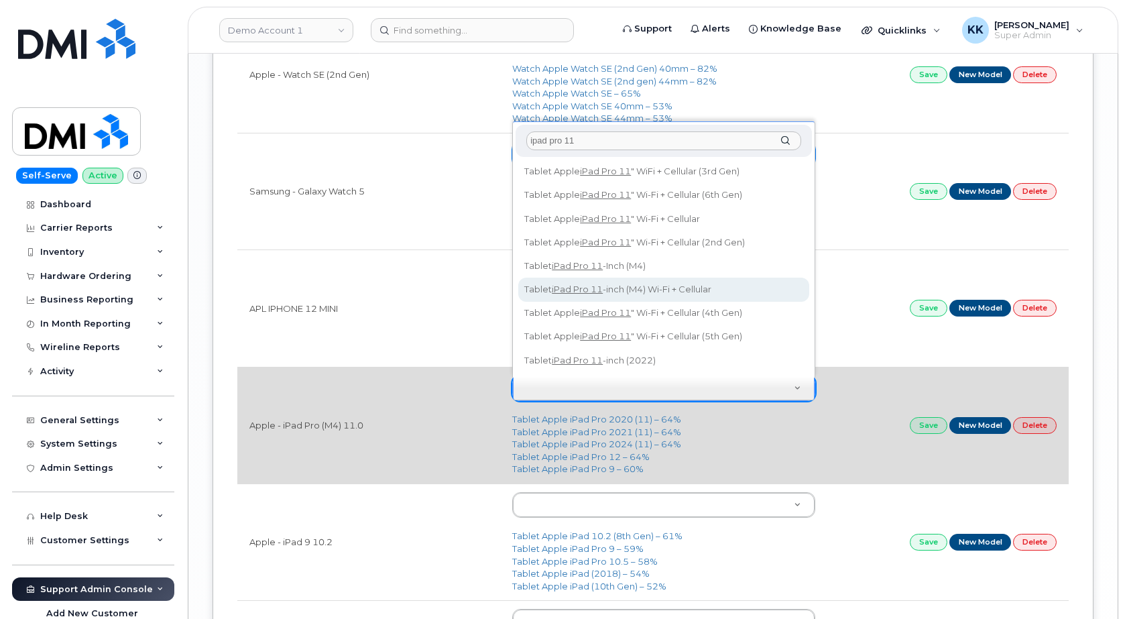
type input "ipad pro 11"
type input "3193"
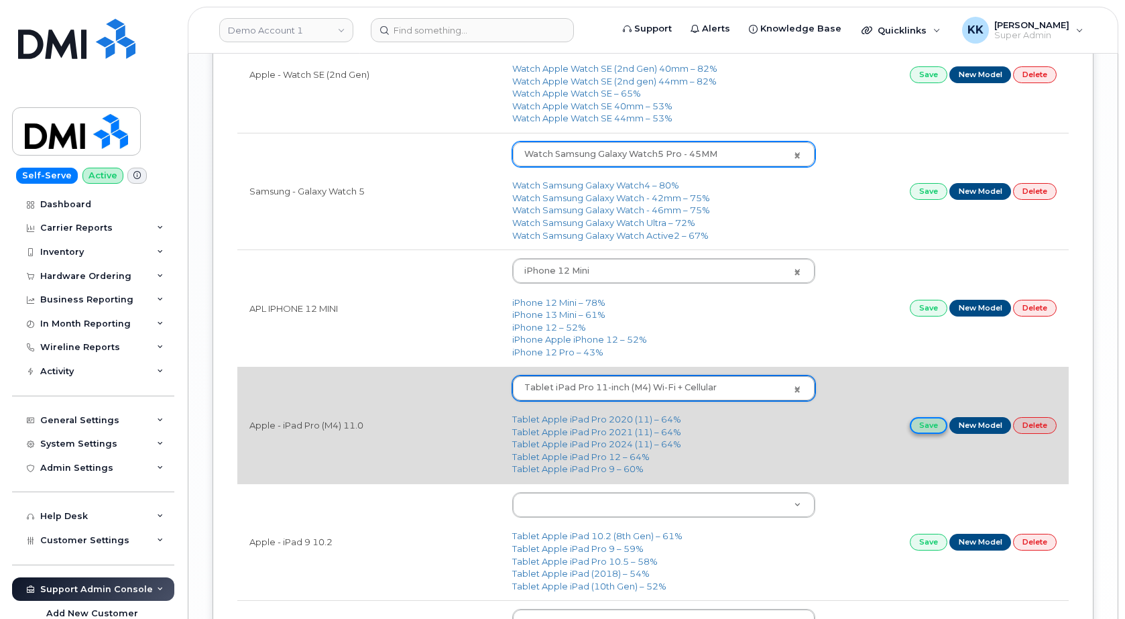
click at [925, 424] on link "Save" at bounding box center [929, 425] width 38 height 17
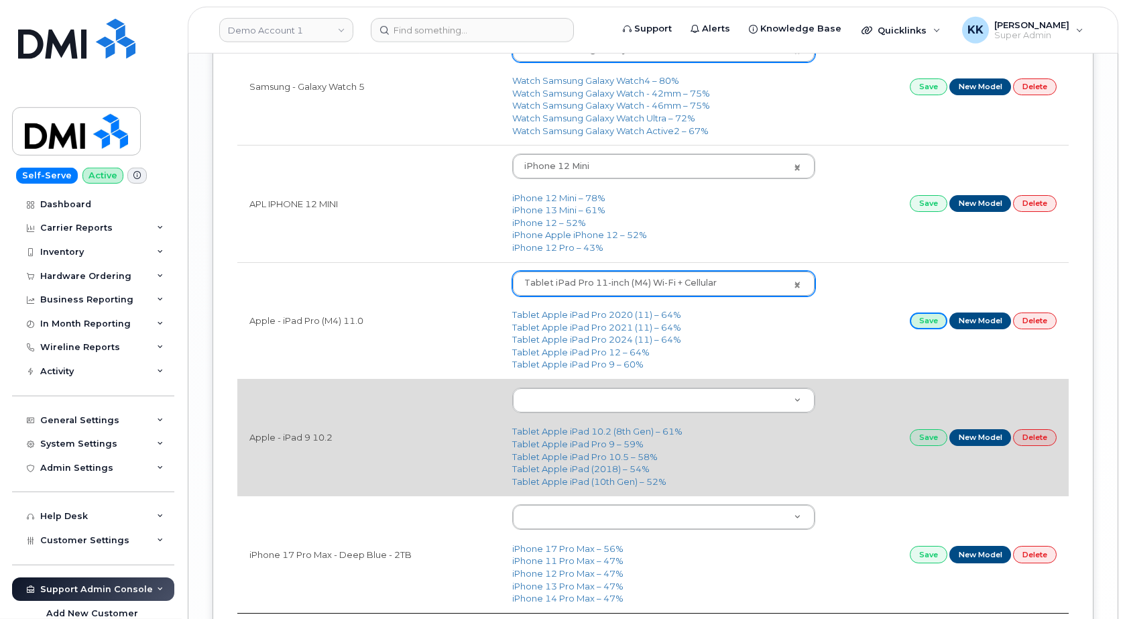
scroll to position [1984, 0]
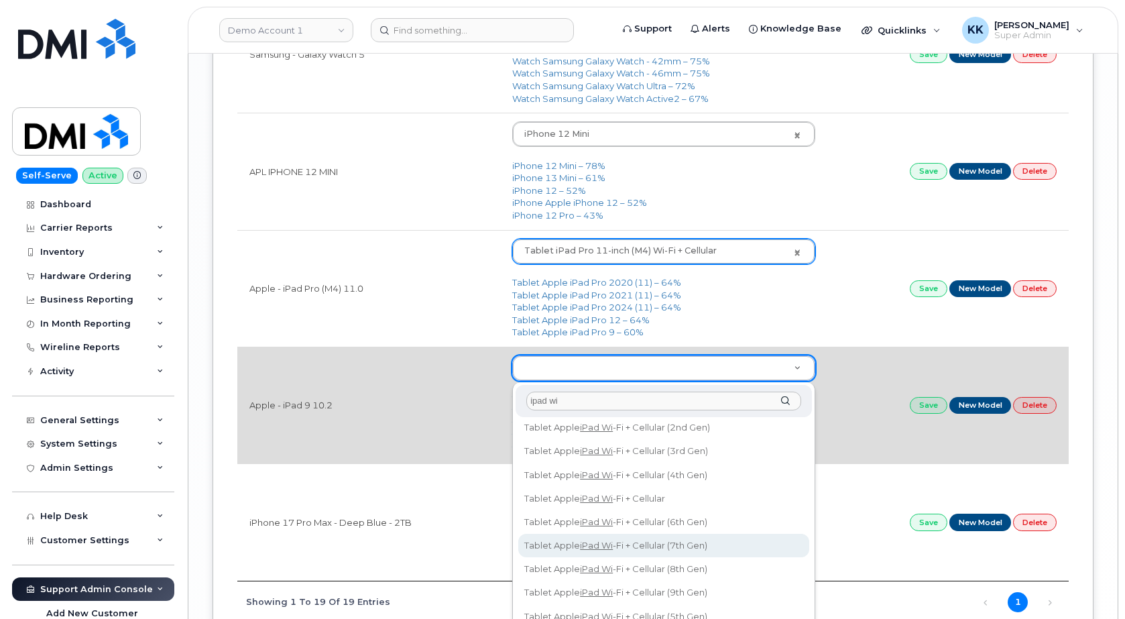
scroll to position [40, 0]
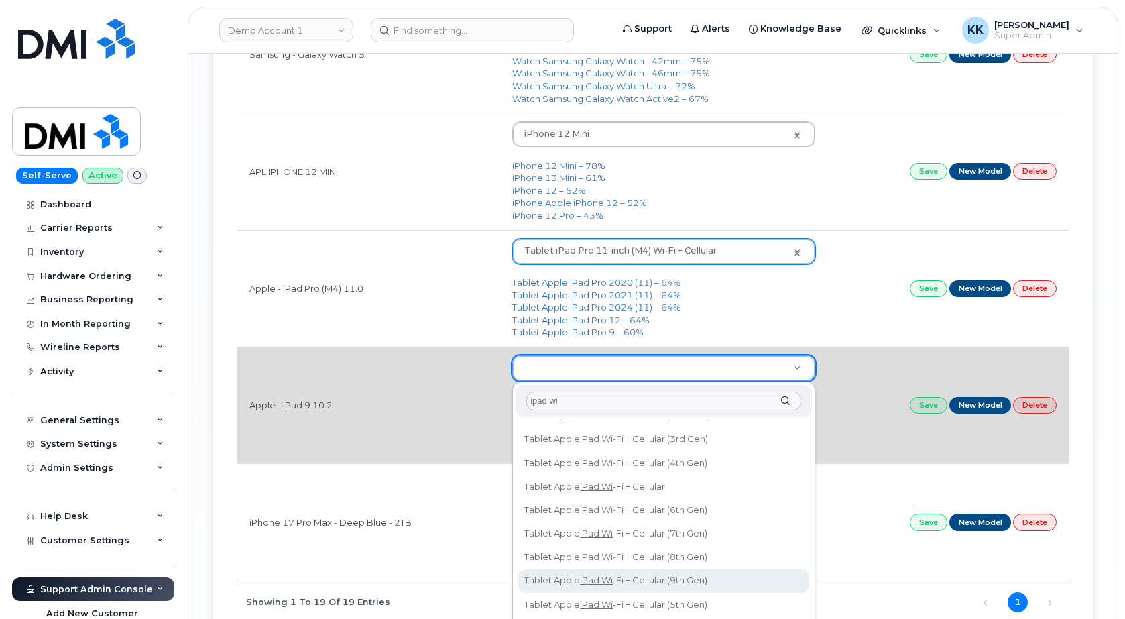
type input "ipad wi"
type input "3094"
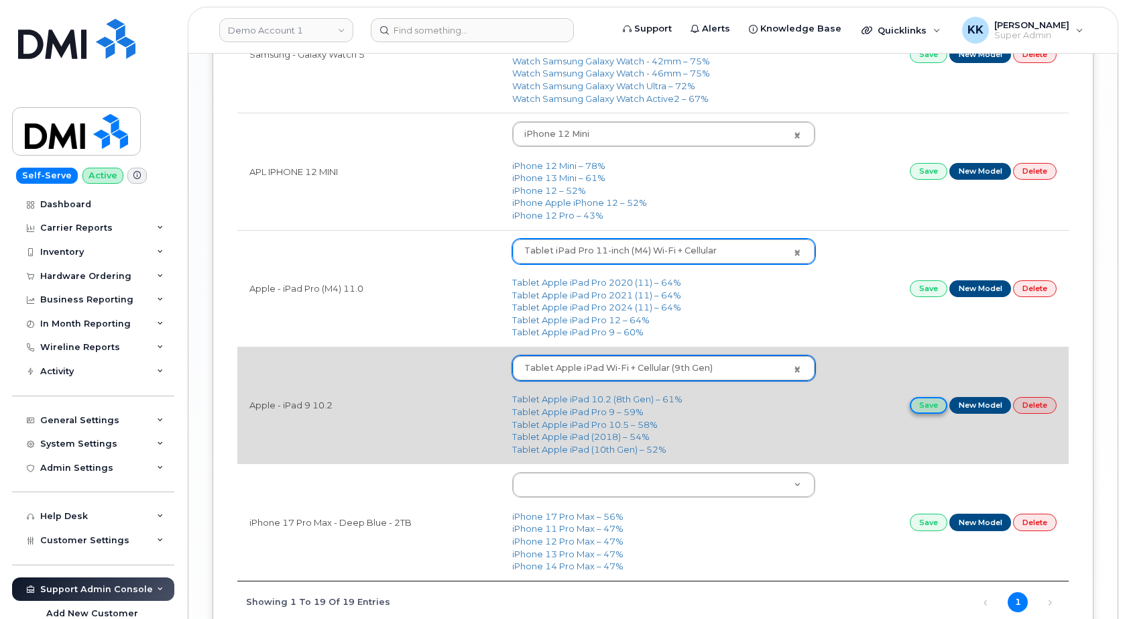
click at [933, 406] on link "Save" at bounding box center [929, 405] width 38 height 17
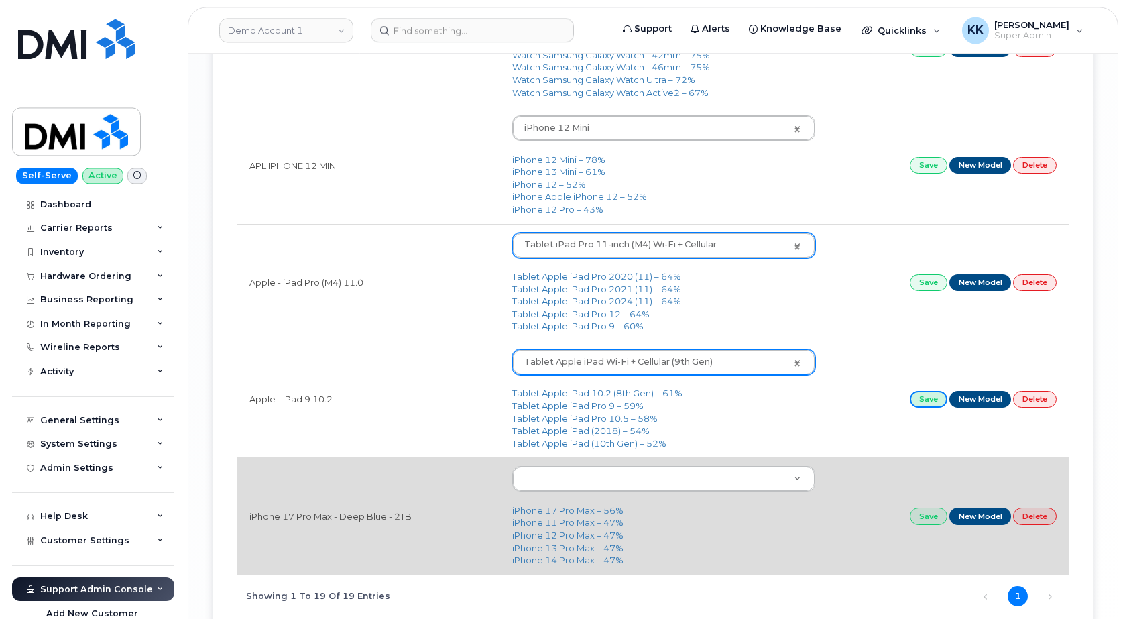
scroll to position [2052, 0]
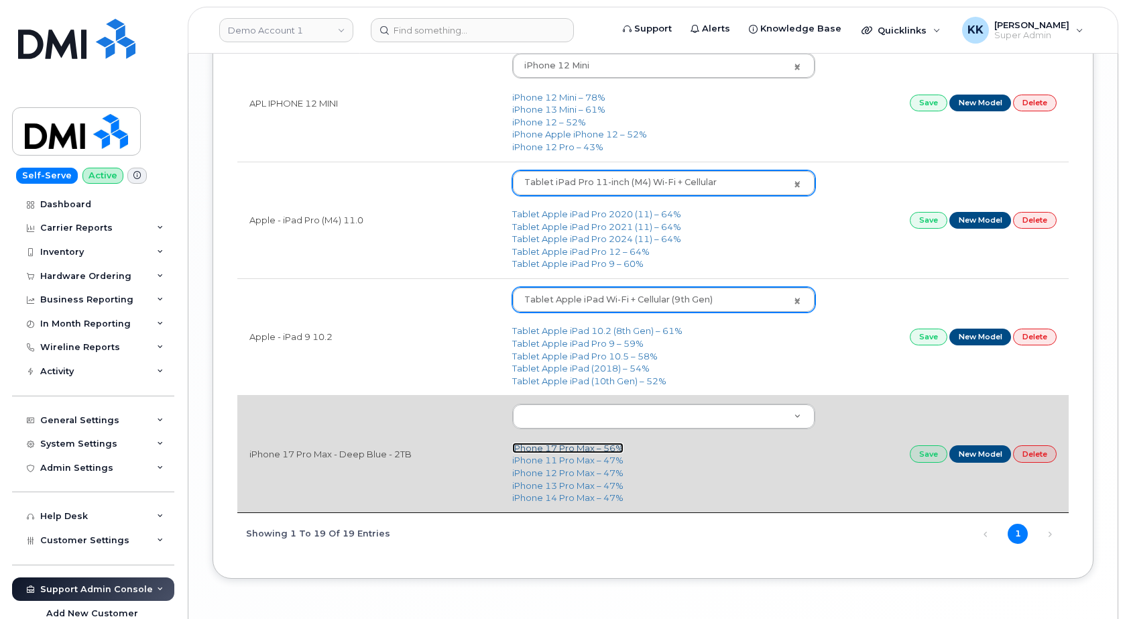
click at [581, 451] on link "iPhone 17 Pro Max – 56%" at bounding box center [567, 448] width 111 height 11
type input "3441"
click at [928, 457] on link "Save" at bounding box center [929, 453] width 38 height 17
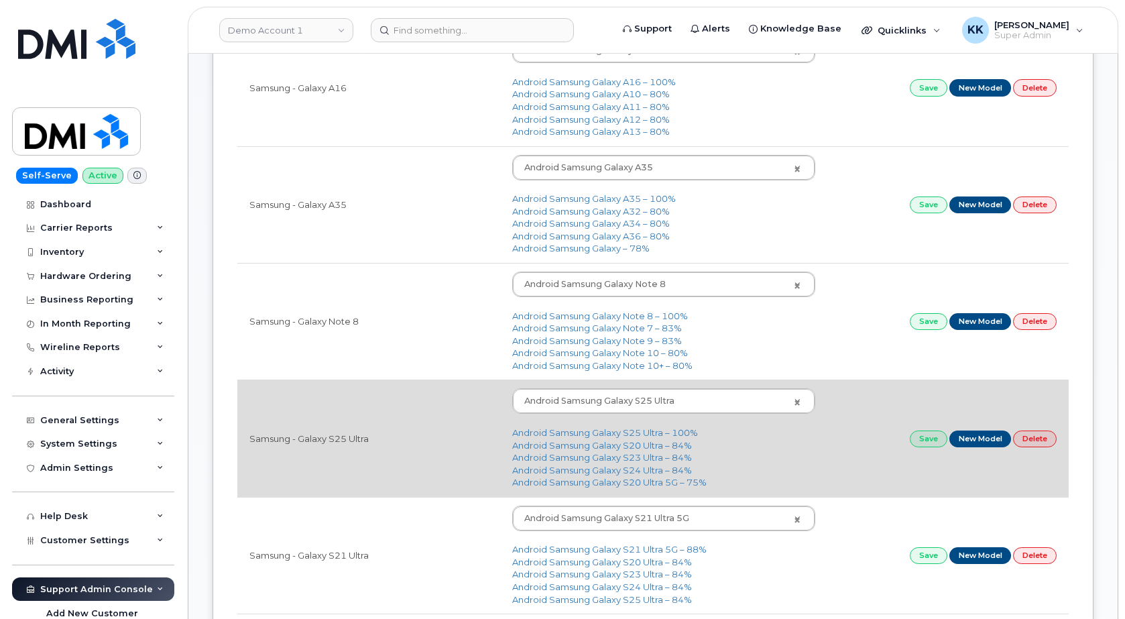
scroll to position [0, 0]
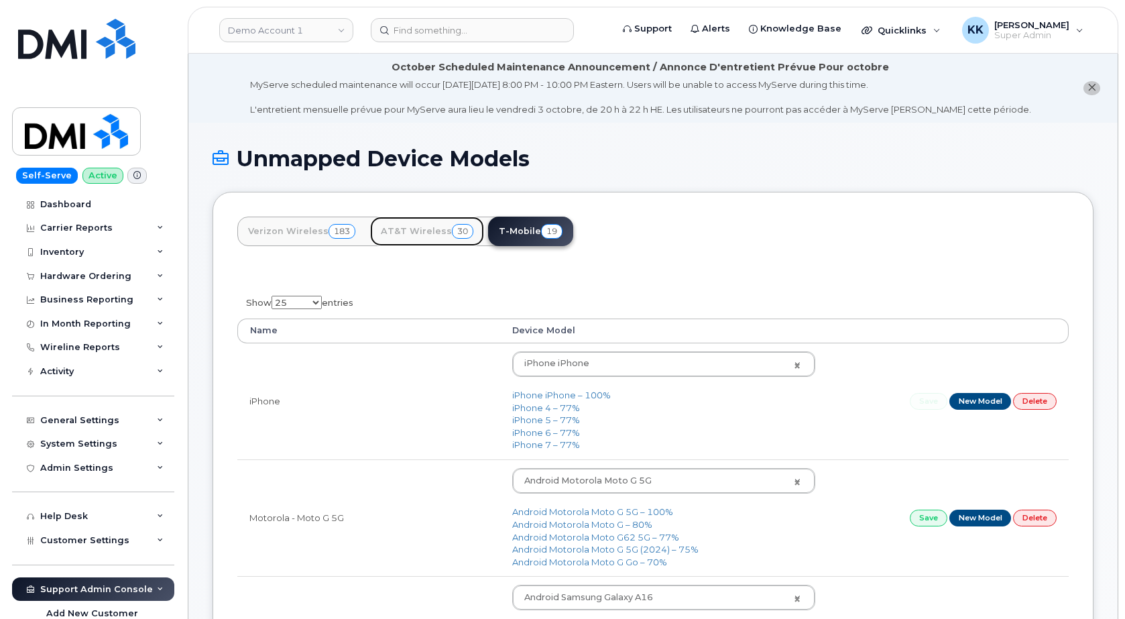
click at [404, 236] on link "AT&T Wireless 30" at bounding box center [427, 232] width 114 height 30
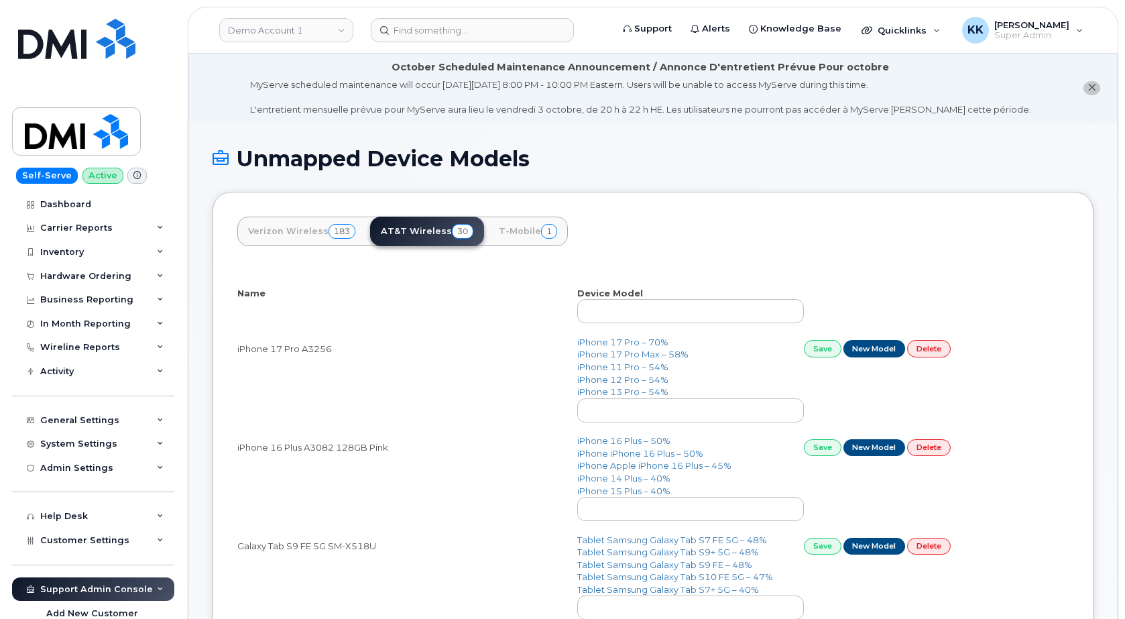
select select "25"
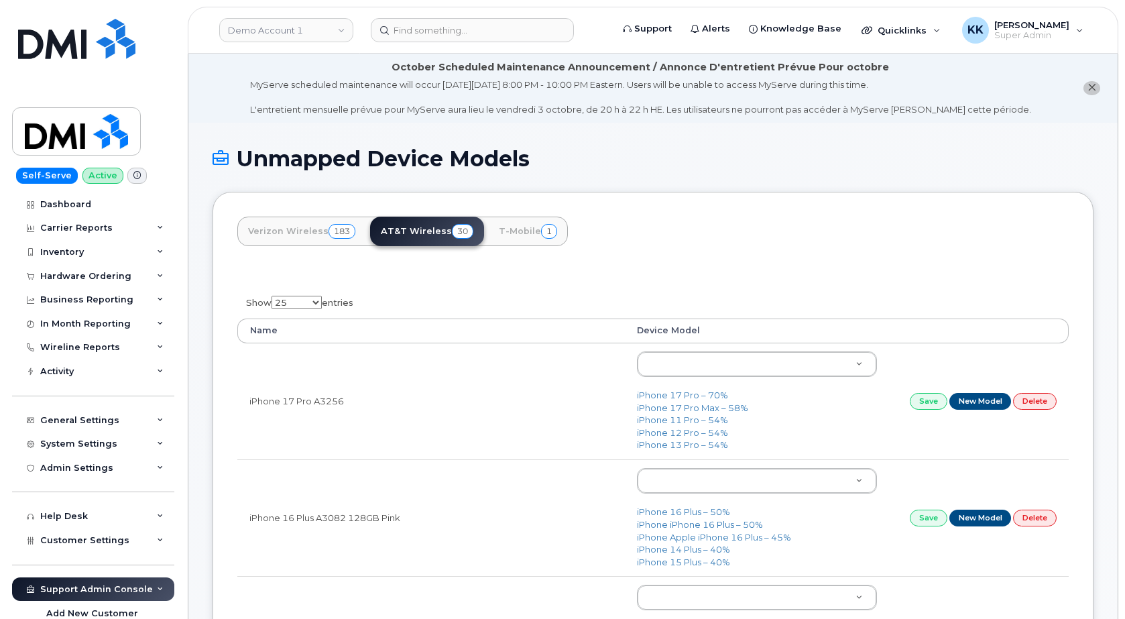
click at [618, 342] on th "Name" at bounding box center [431, 331] width 388 height 24
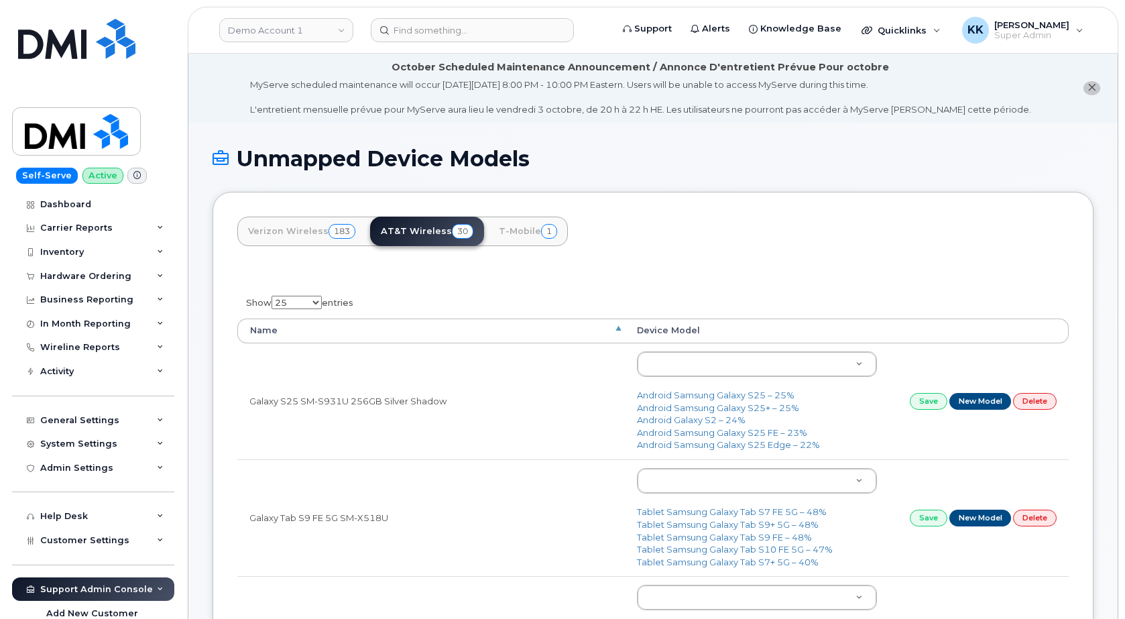
click at [620, 329] on th "Name" at bounding box center [431, 331] width 388 height 24
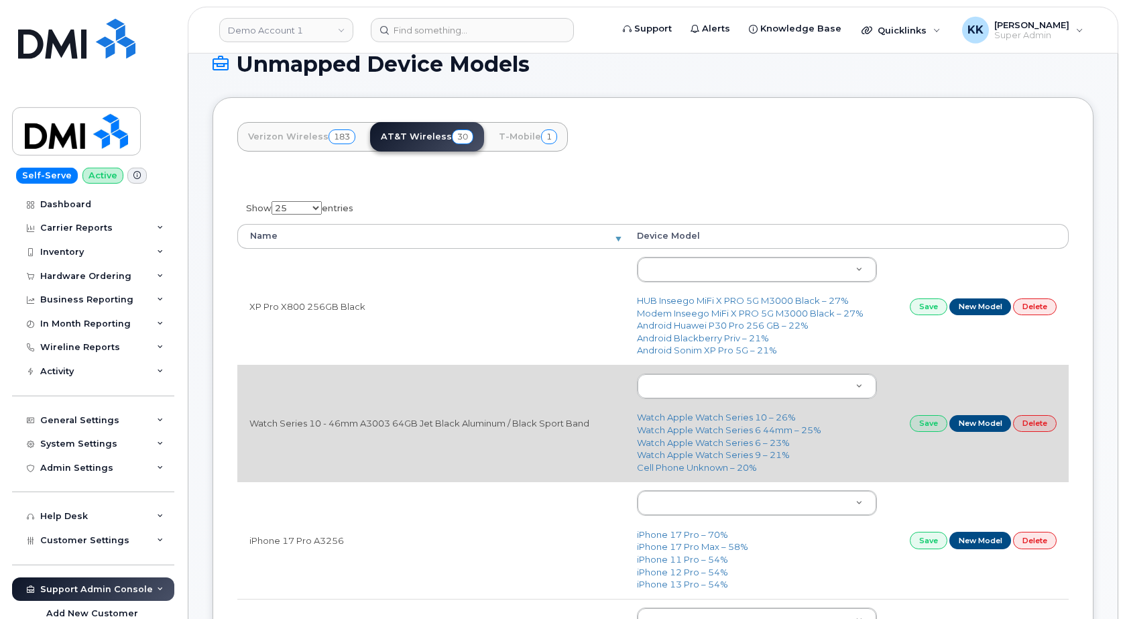
scroll to position [137, 0]
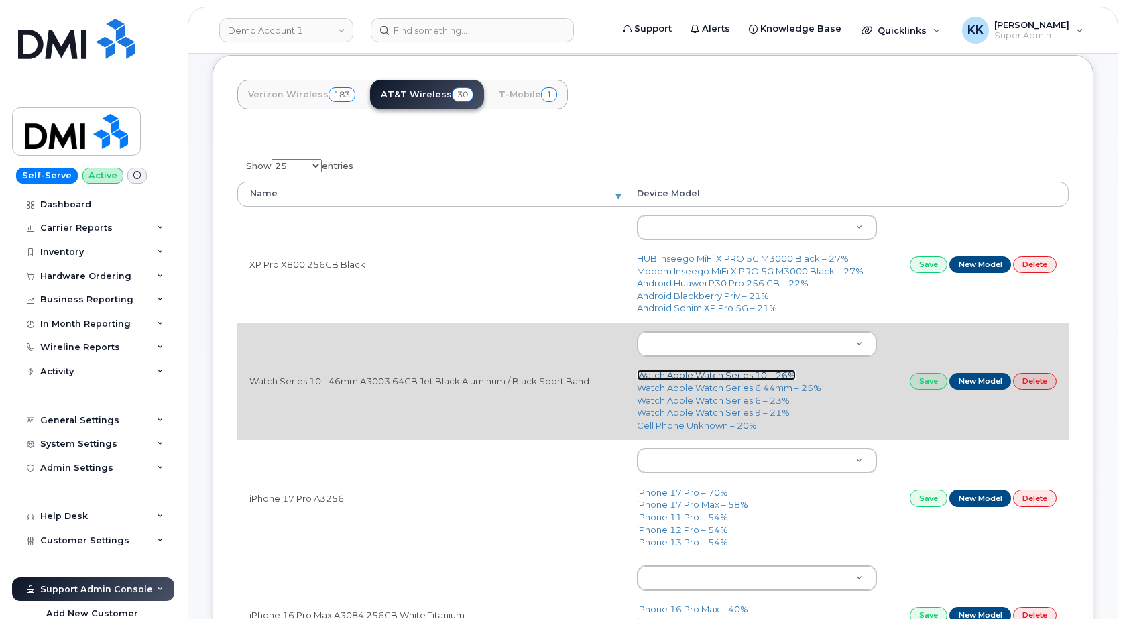
click at [675, 375] on link "Watch Apple Watch Series 10 – 26%" at bounding box center [716, 374] width 159 height 11
type input "3257"
click at [929, 376] on link "Save" at bounding box center [929, 381] width 38 height 17
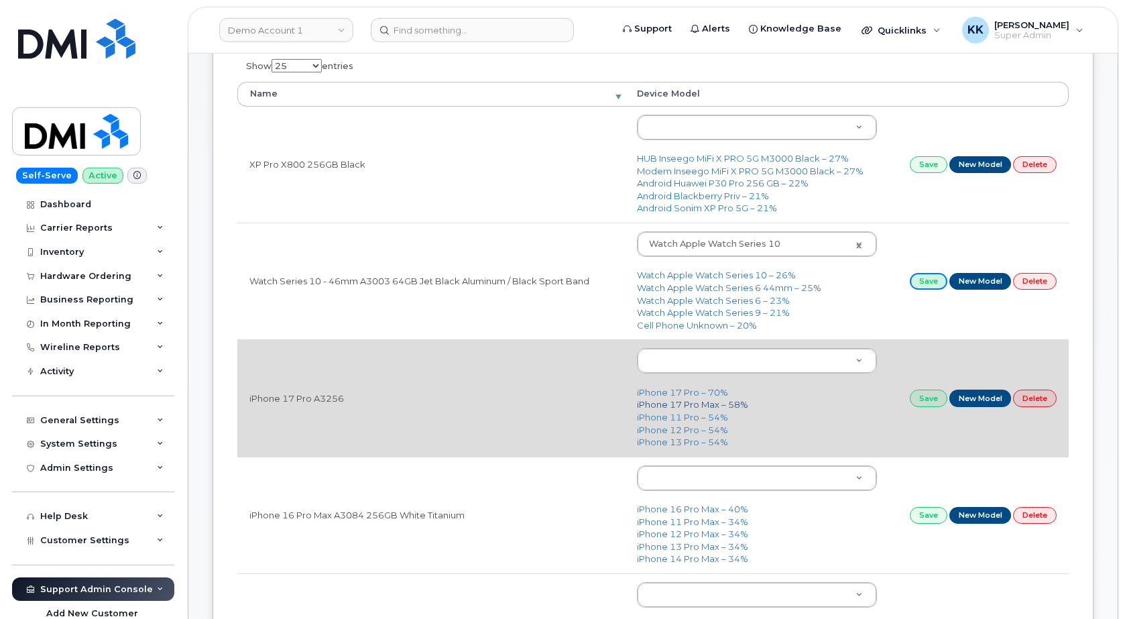
scroll to position [274, 0]
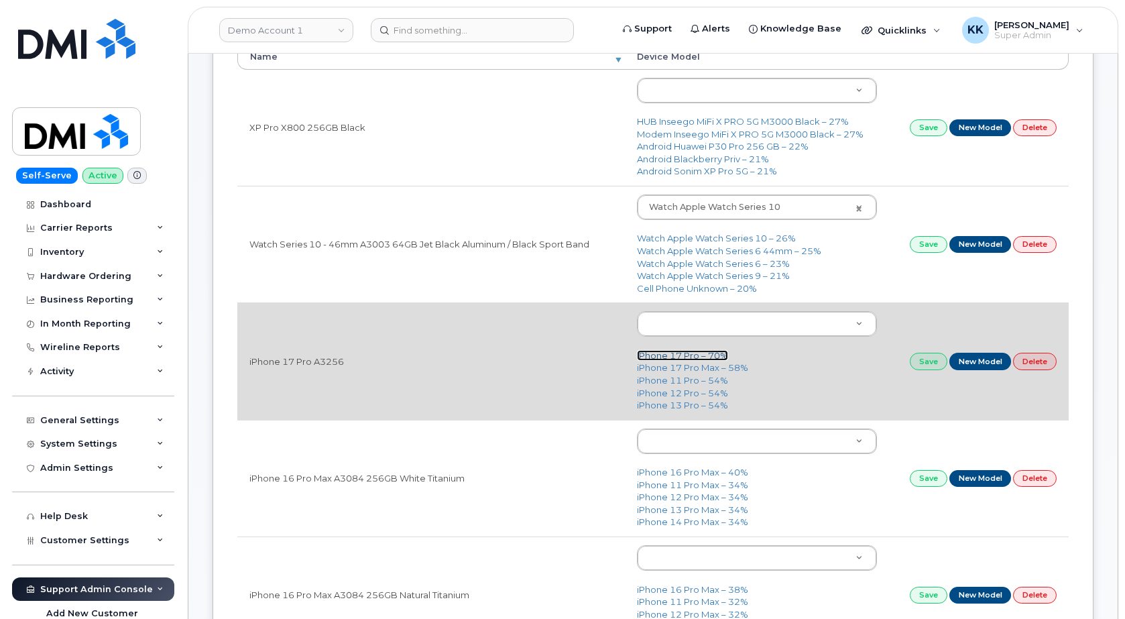
click at [673, 357] on link "iPhone 17 Pro – 70%" at bounding box center [682, 355] width 91 height 11
type input "3443"
click at [925, 362] on link "Save" at bounding box center [929, 361] width 38 height 17
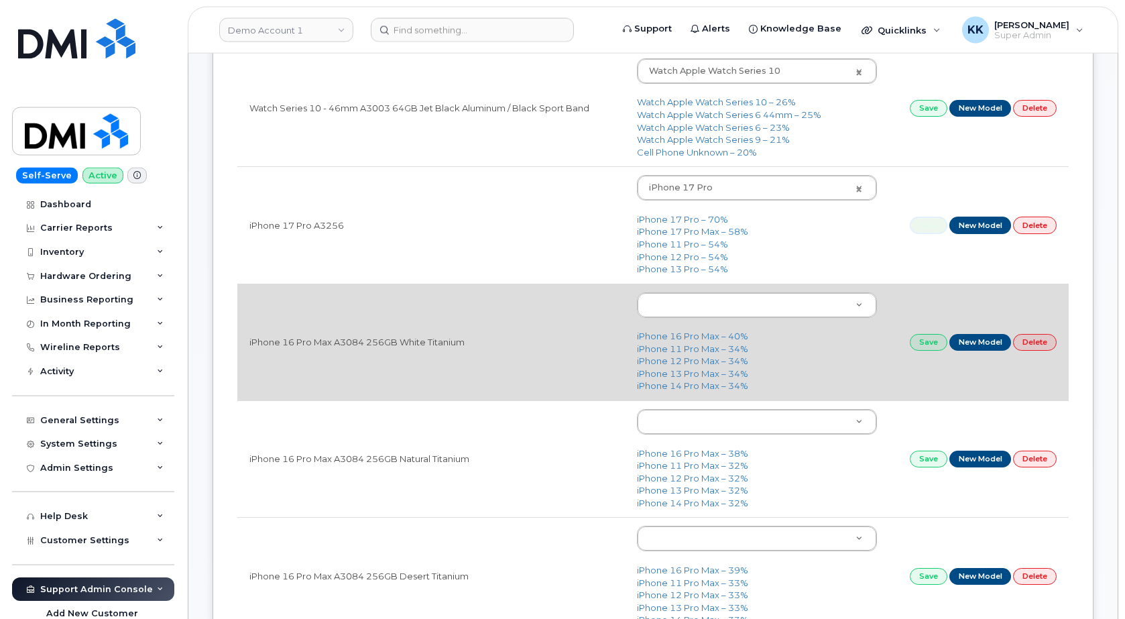
scroll to position [410, 0]
click at [671, 333] on link "iPhone 16 Pro Max – 40%" at bounding box center [692, 335] width 111 height 11
type input "3225"
click at [920, 341] on link "Save" at bounding box center [929, 341] width 38 height 17
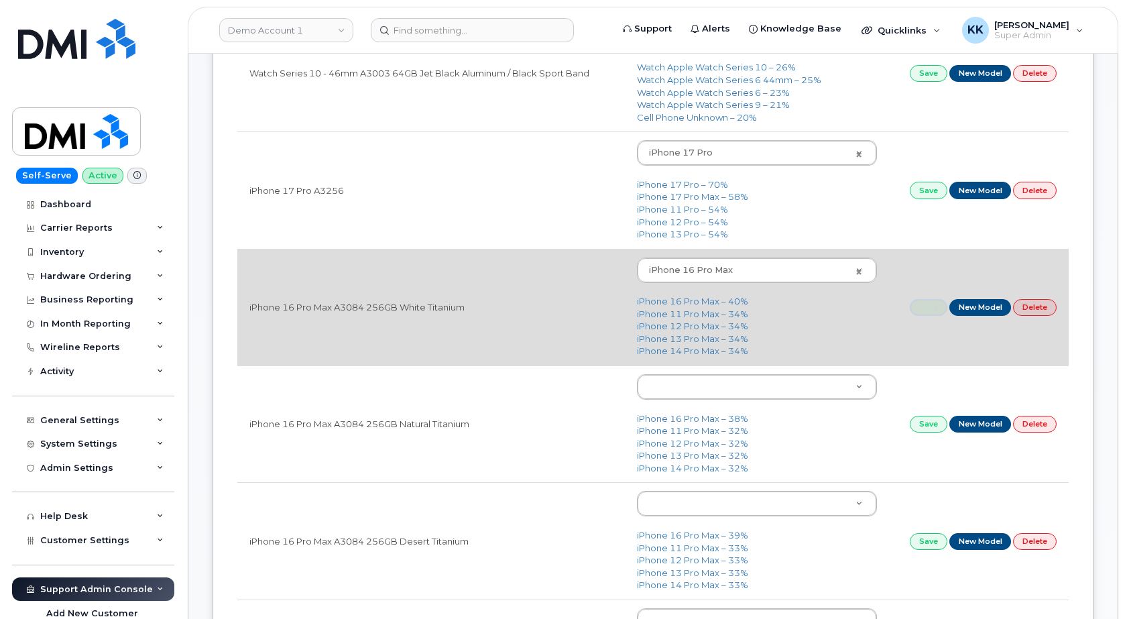
scroll to position [479, 0]
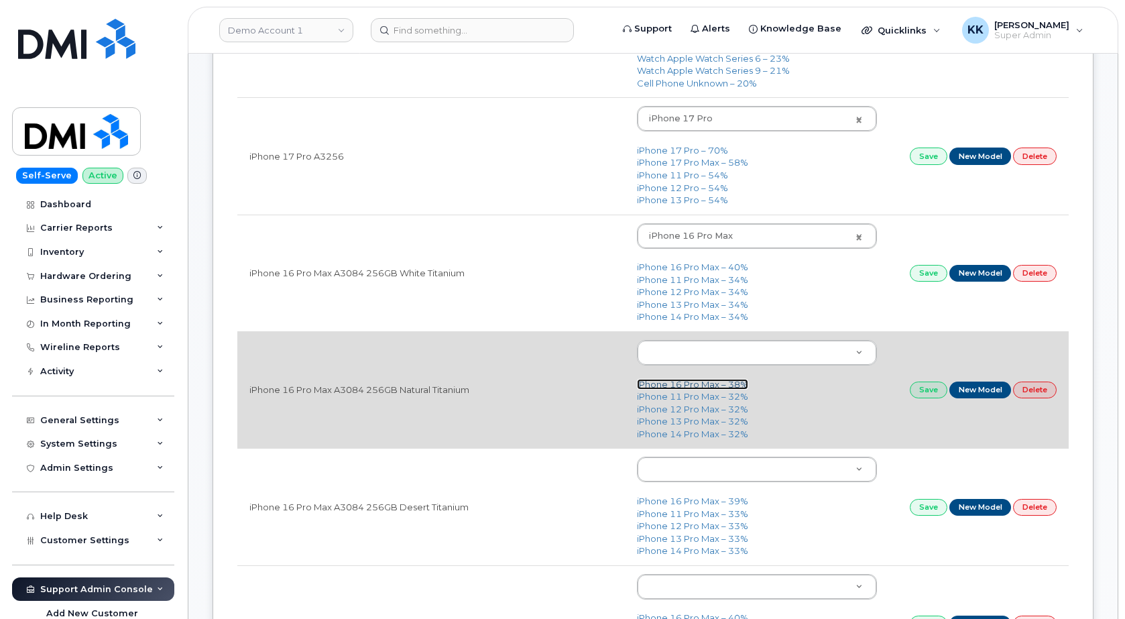
click at [677, 384] on link "iPhone 16 Pro Max – 38%" at bounding box center [692, 384] width 111 height 11
type input "3225"
click at [923, 388] on link "Save" at bounding box center [929, 390] width 38 height 17
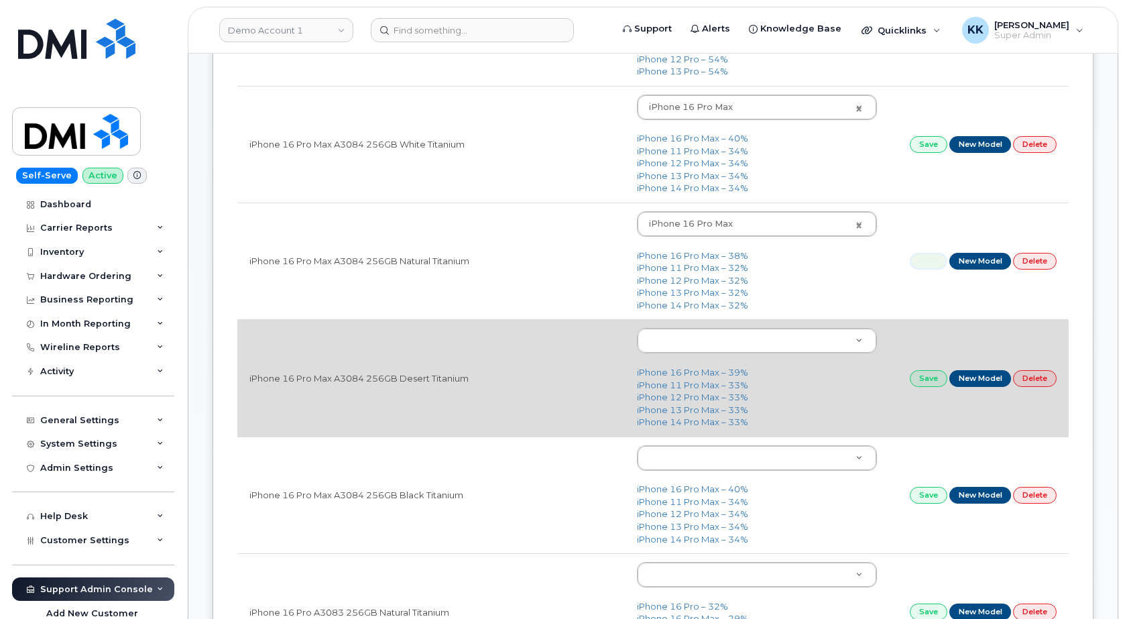
scroll to position [616, 0]
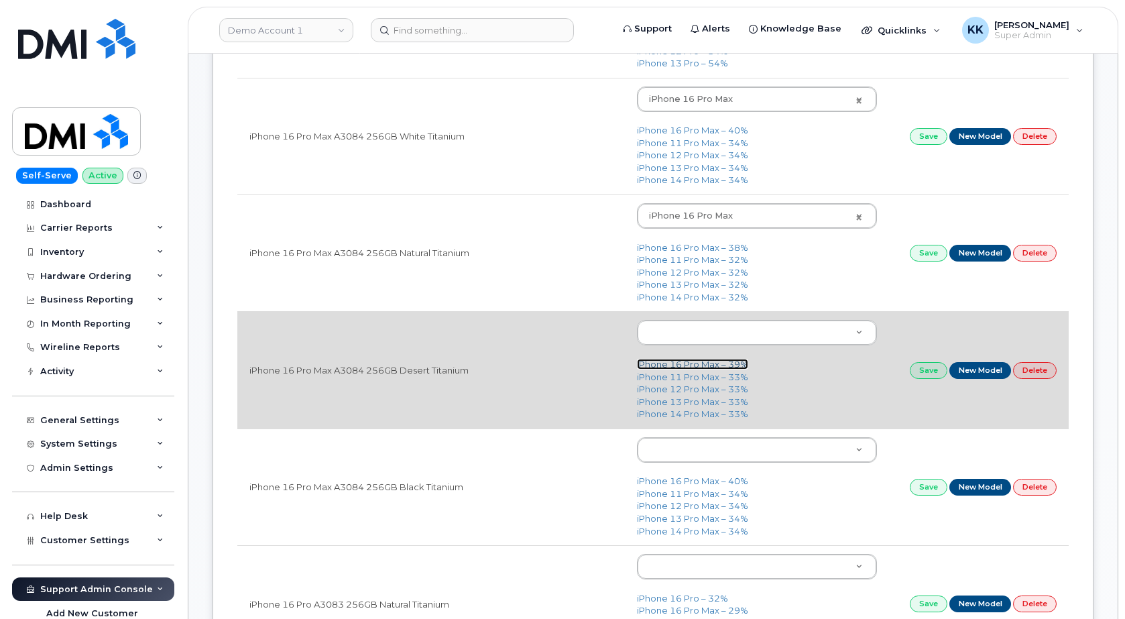
click at [697, 367] on link "iPhone 16 Pro Max – 39%" at bounding box center [692, 364] width 111 height 11
type input "3225"
click at [928, 374] on link "Save" at bounding box center [929, 370] width 38 height 17
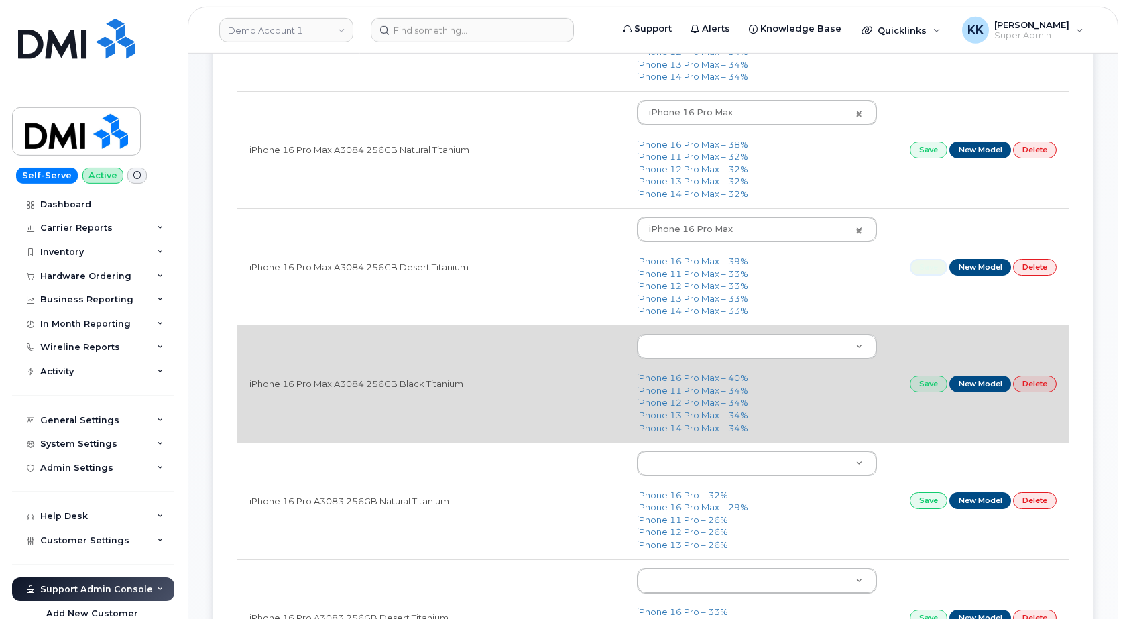
scroll to position [752, 0]
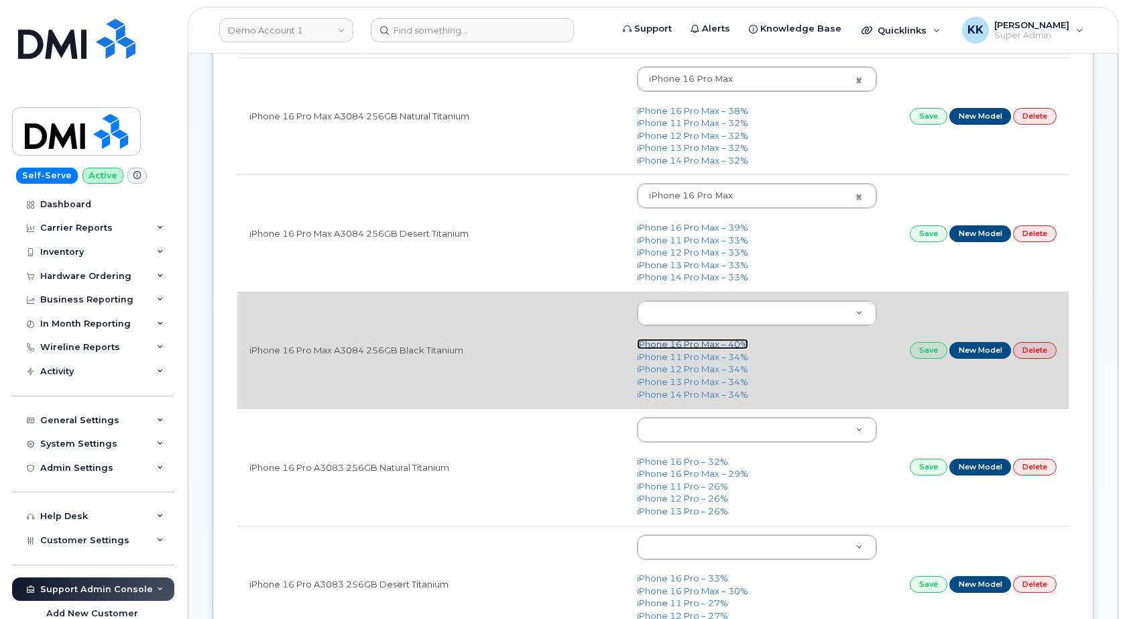
click at [671, 343] on link "iPhone 16 Pro Max – 40%" at bounding box center [692, 344] width 111 height 11
type input "3225"
click at [925, 352] on link "Save" at bounding box center [929, 350] width 38 height 17
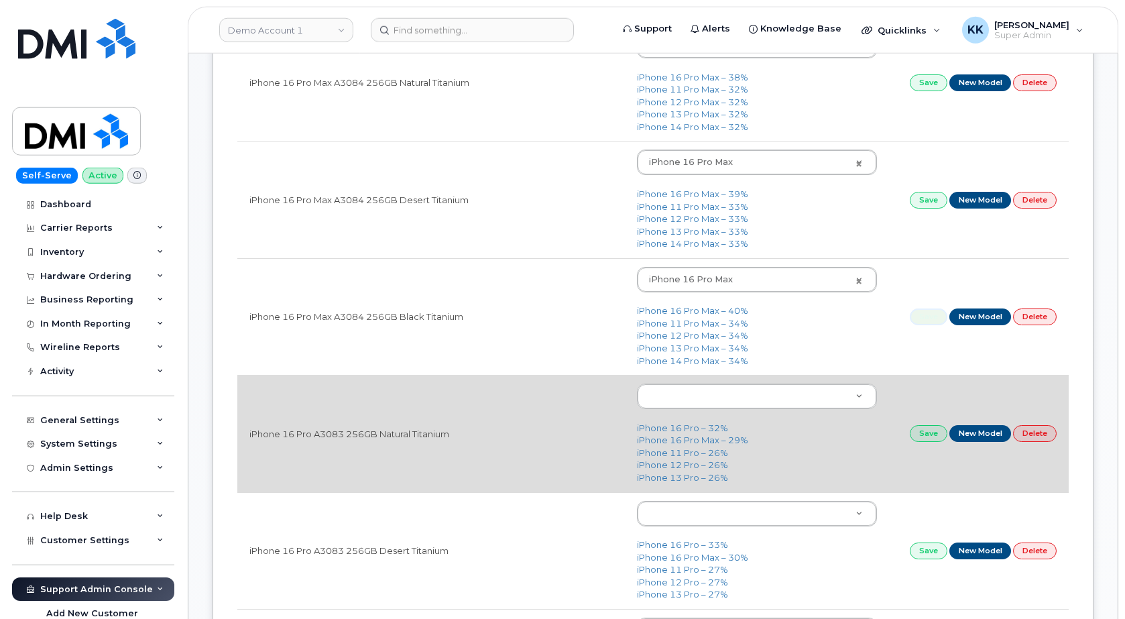
scroll to position [889, 0]
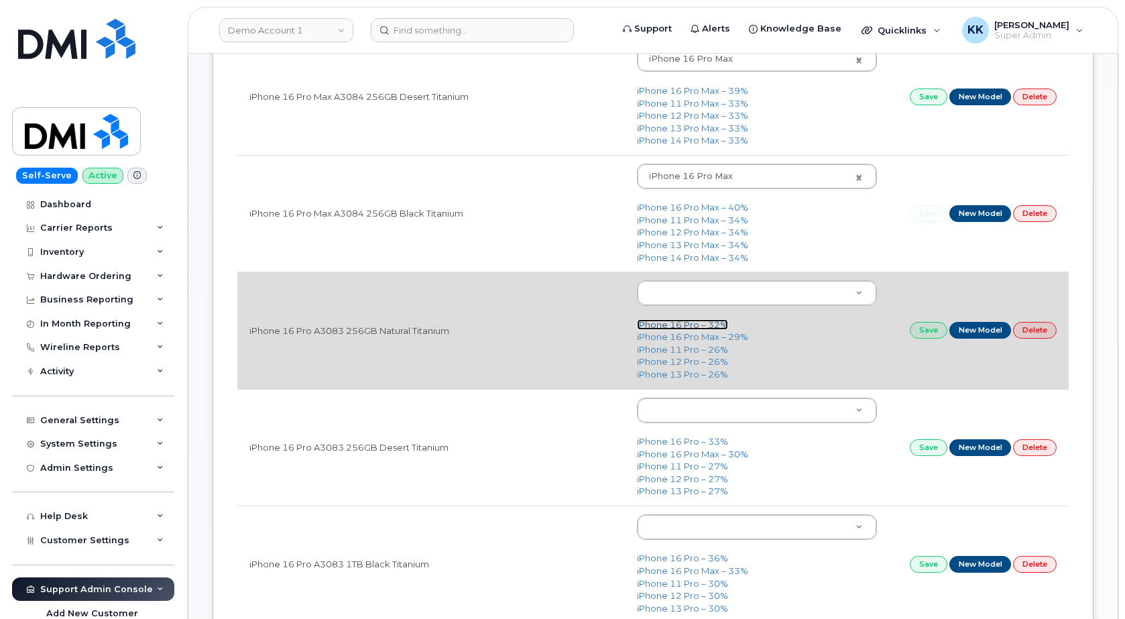
click at [658, 325] on link "iPhone 16 Pro – 32%" at bounding box center [682, 324] width 91 height 11
type input "3226"
click at [923, 333] on link "Save" at bounding box center [929, 330] width 38 height 17
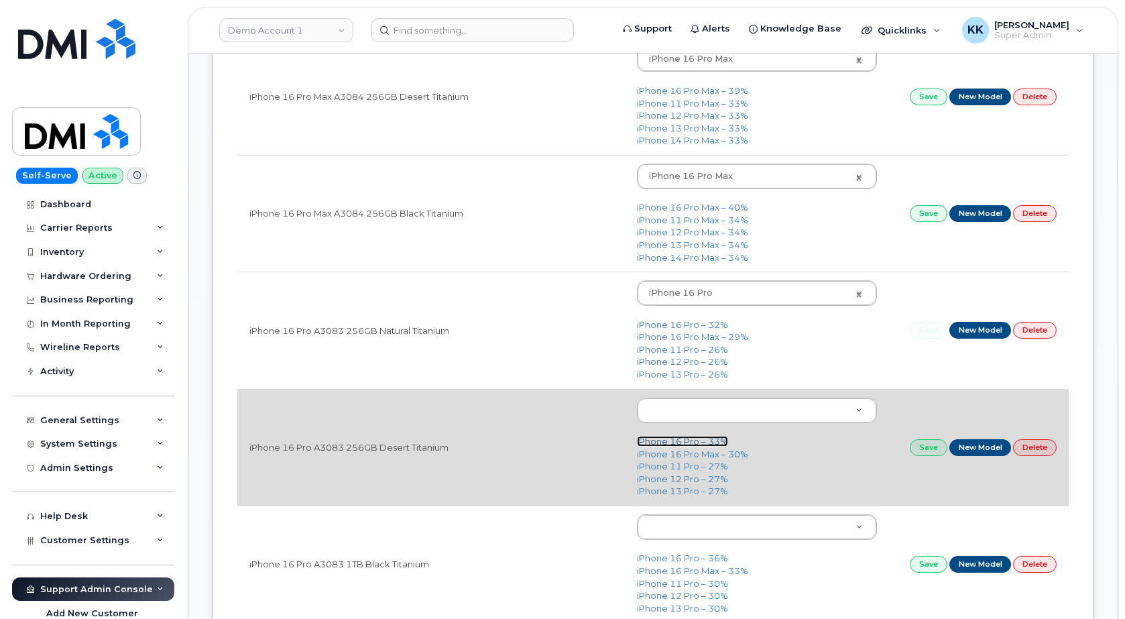
click at [675, 443] on link "iPhone 16 Pro – 33%" at bounding box center [682, 441] width 91 height 11
type input "3226"
click at [929, 448] on link "Save" at bounding box center [929, 447] width 38 height 17
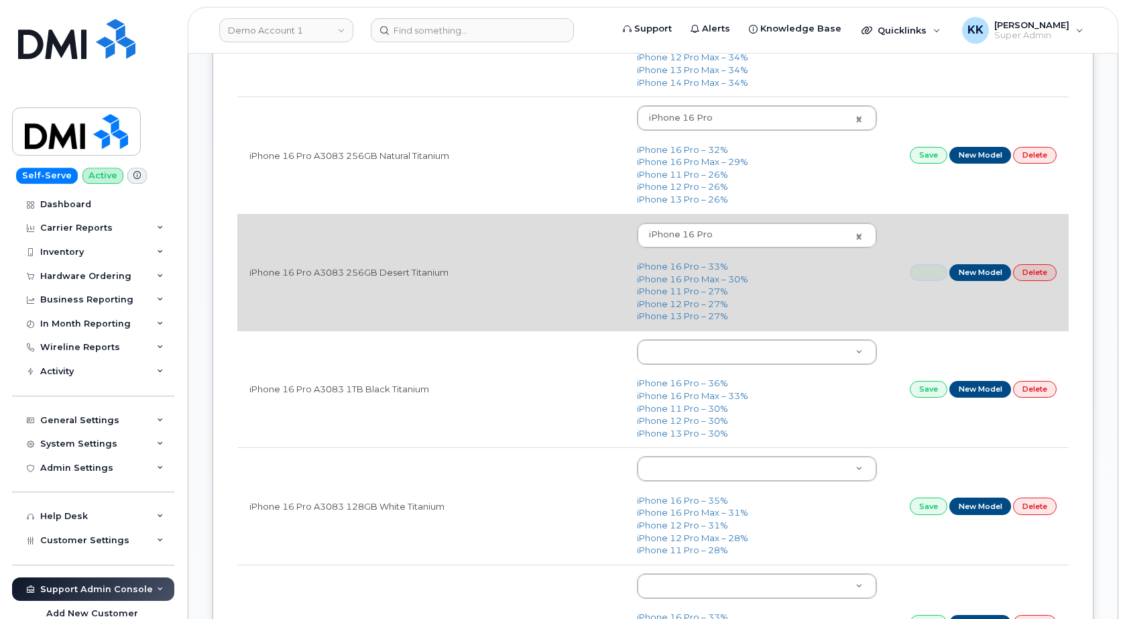
scroll to position [1094, 0]
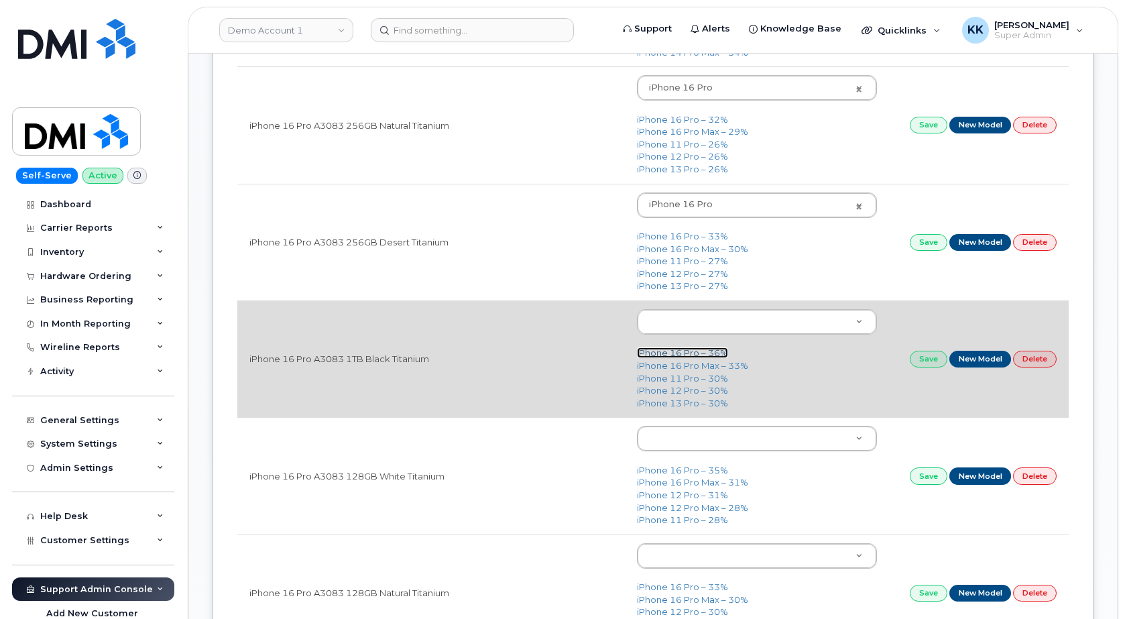
click at [678, 358] on link "iPhone 16 Pro – 36%" at bounding box center [682, 352] width 91 height 11
type input "3226"
click at [943, 368] on td "Save New Model Delete" at bounding box center [979, 358] width 180 height 117
click at [929, 367] on link "Save" at bounding box center [929, 359] width 38 height 17
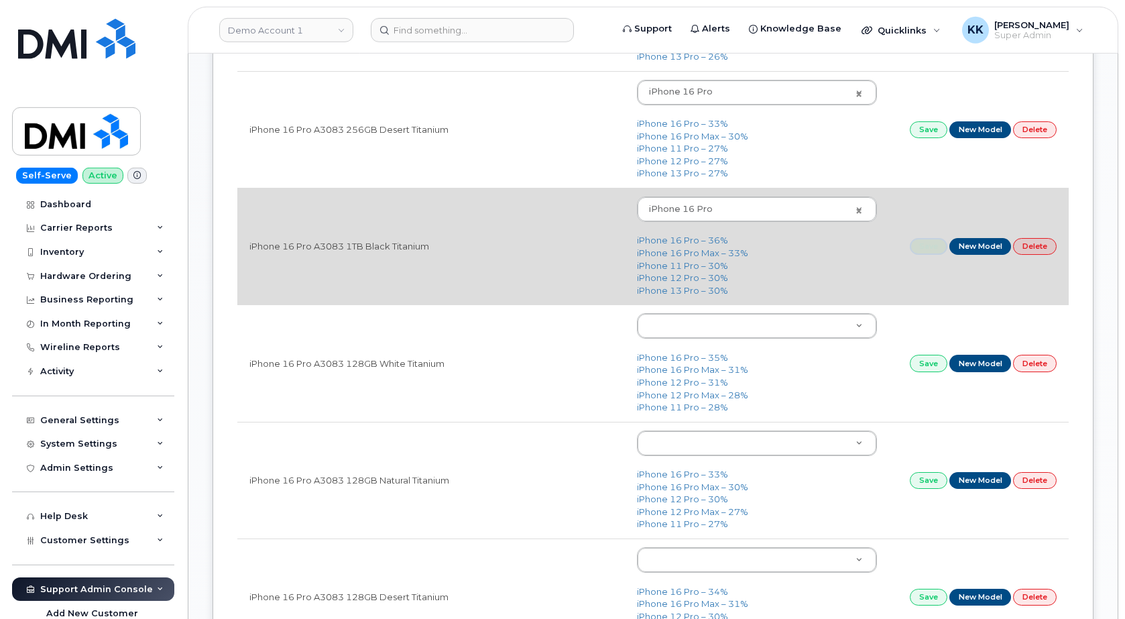
scroll to position [1231, 0]
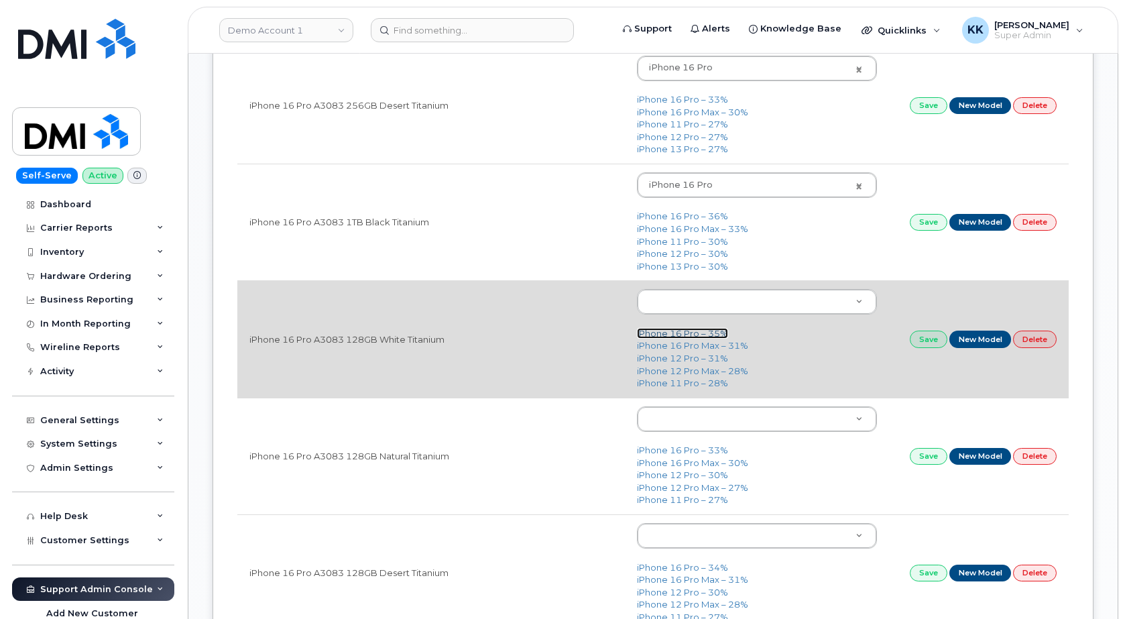
click at [681, 334] on link "iPhone 16 Pro – 35%" at bounding box center [682, 333] width 91 height 11
type input "3226"
click at [912, 341] on link "Save" at bounding box center [929, 339] width 38 height 17
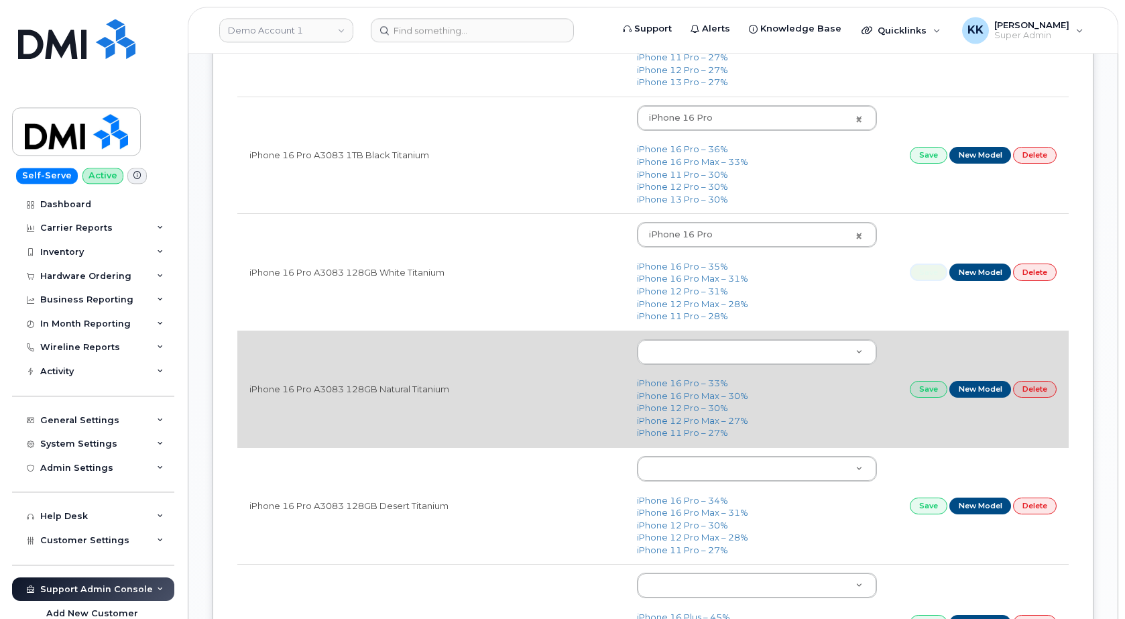
scroll to position [1300, 0]
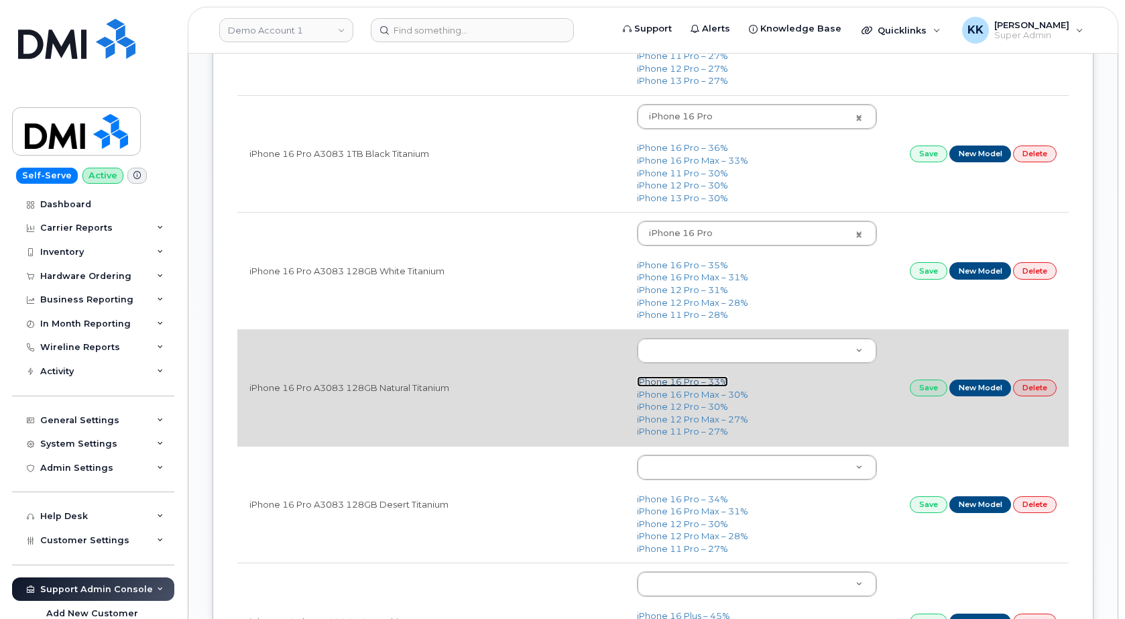
click at [667, 383] on link "iPhone 16 Pro – 33%" at bounding box center [682, 381] width 91 height 11
type input "3226"
click at [927, 390] on link "Save" at bounding box center [929, 388] width 38 height 17
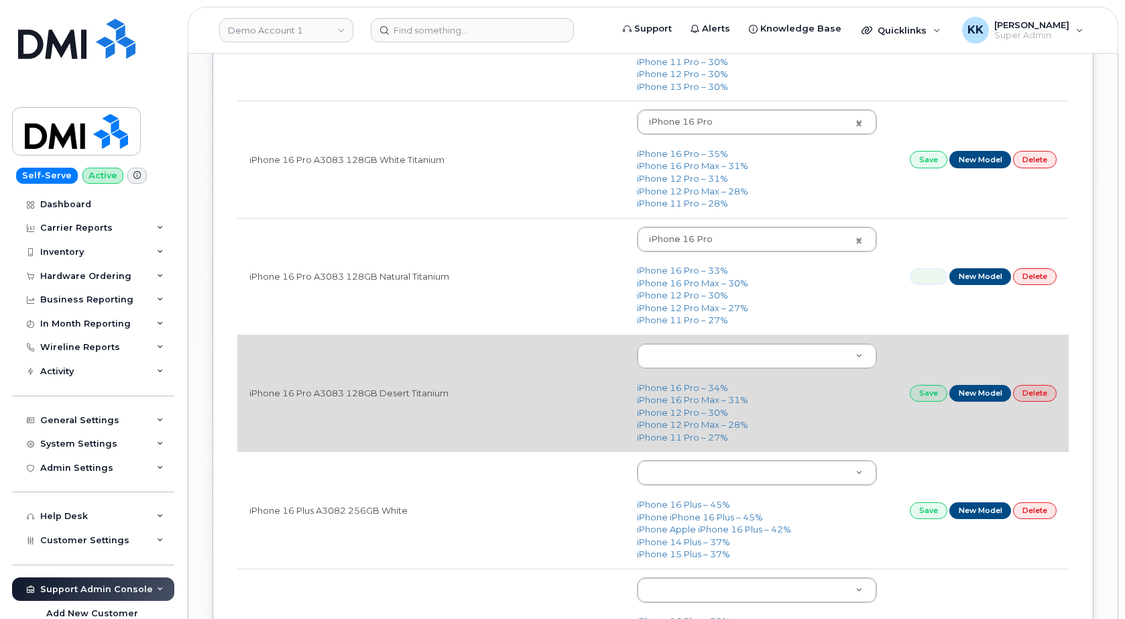
scroll to position [1436, 0]
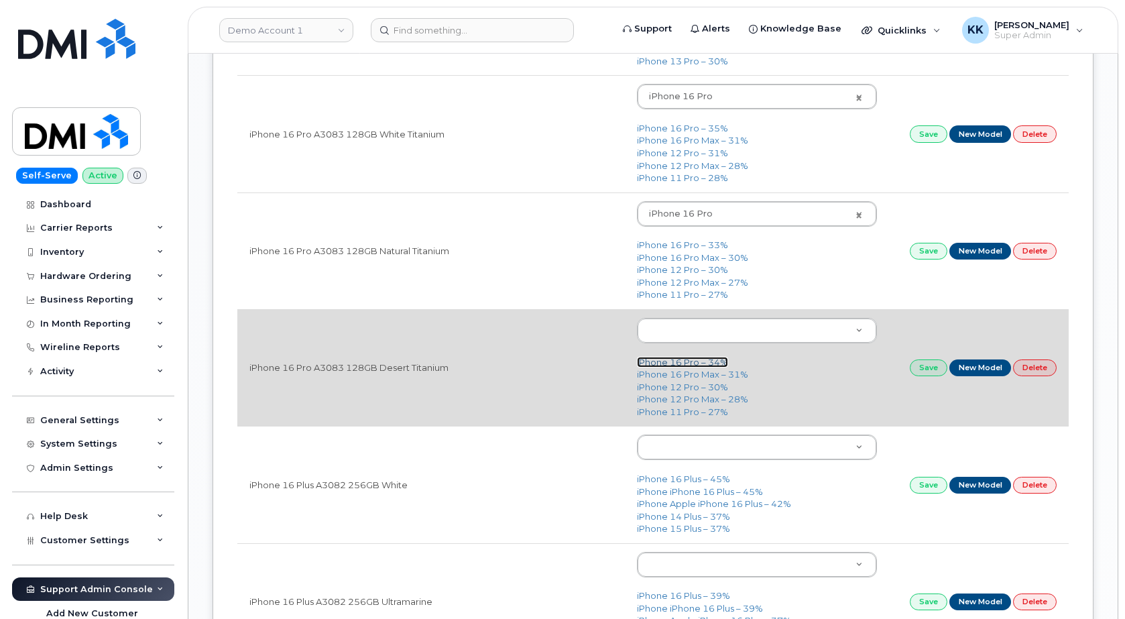
click at [696, 365] on link "iPhone 16 Pro – 34%" at bounding box center [682, 362] width 91 height 11
type input "3226"
click at [925, 366] on link "Save" at bounding box center [929, 367] width 38 height 17
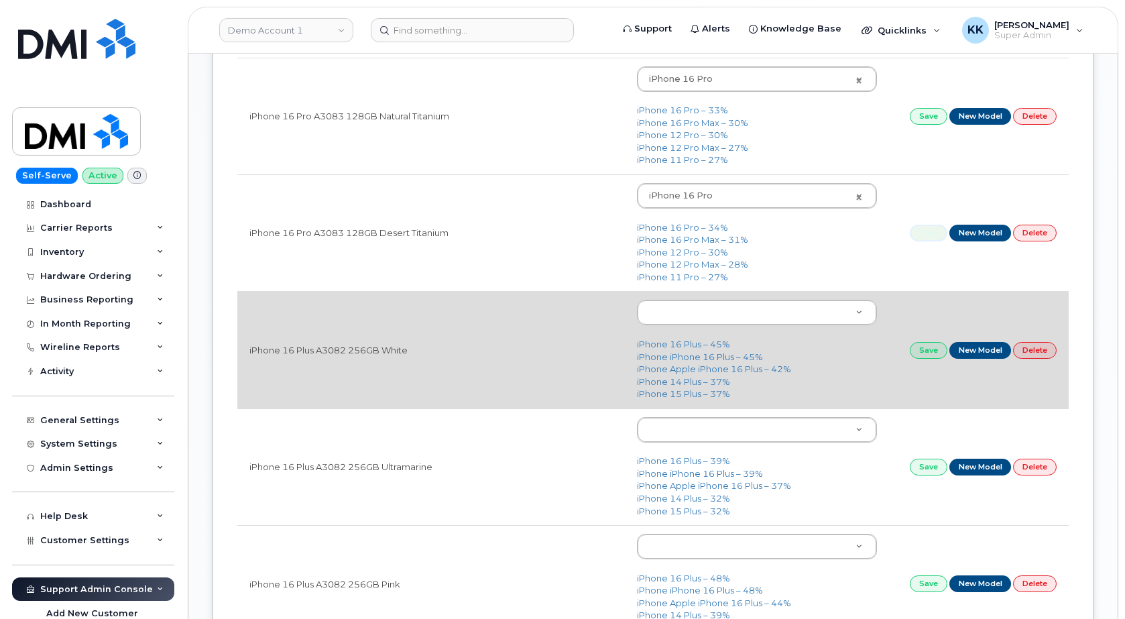
scroll to position [1573, 0]
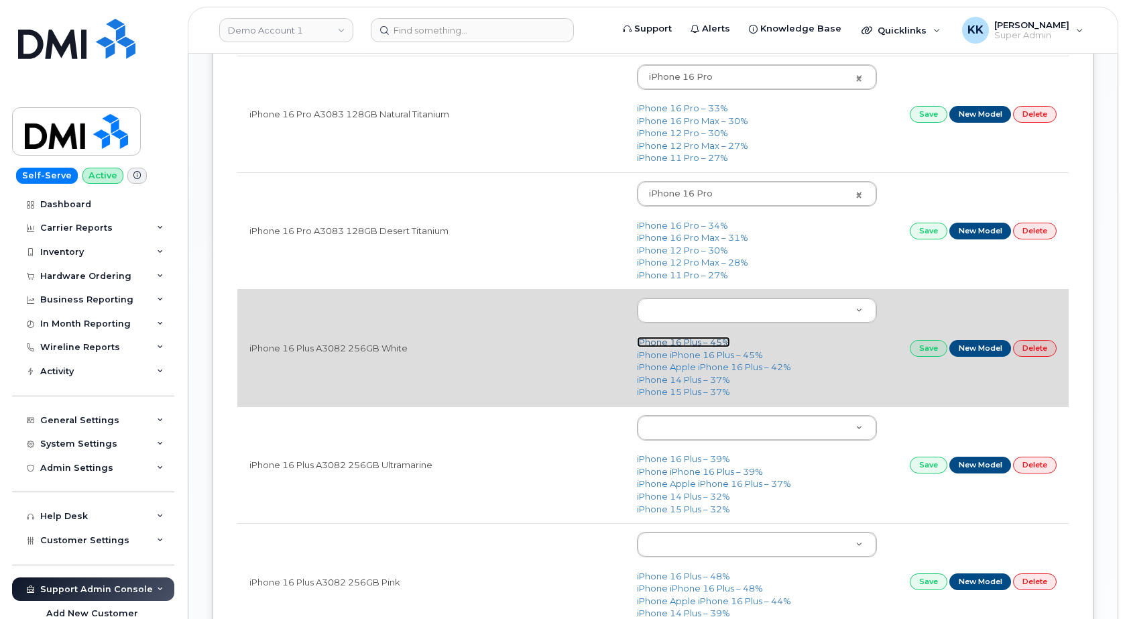
click at [673, 343] on link "iPhone 16 Plus – 45%" at bounding box center [683, 342] width 93 height 11
type input "3231"
click at [927, 351] on link "Save" at bounding box center [929, 348] width 38 height 17
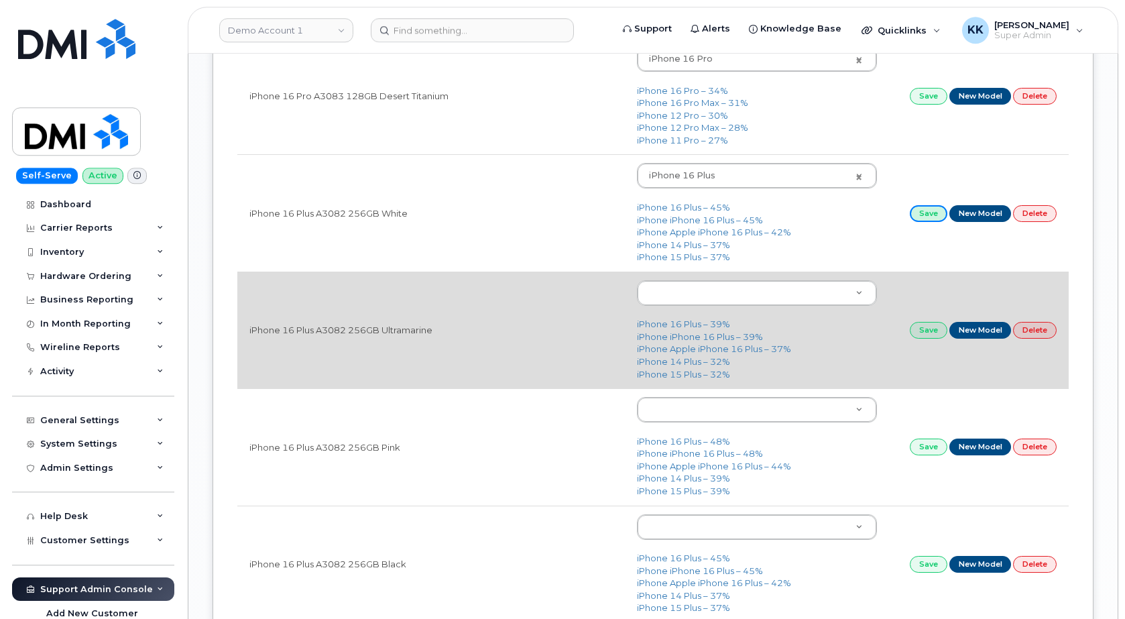
scroll to position [1710, 0]
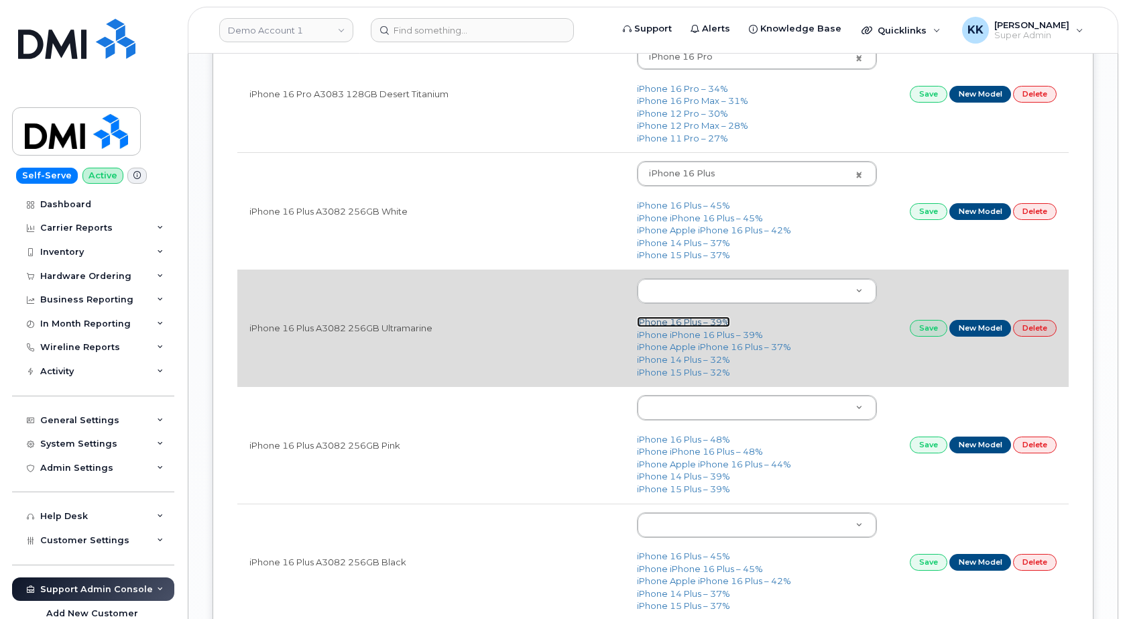
click at [701, 325] on link "iPhone 16 Plus – 39%" at bounding box center [683, 322] width 93 height 11
type input "3231"
click at [914, 328] on link "Save" at bounding box center [929, 328] width 38 height 17
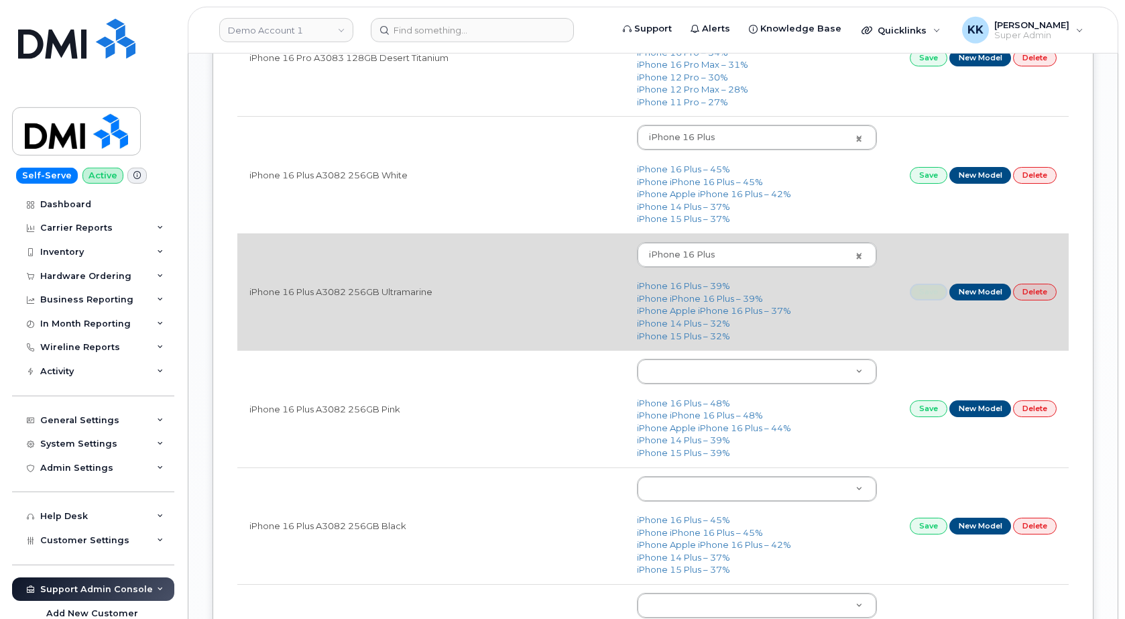
scroll to position [1778, 0]
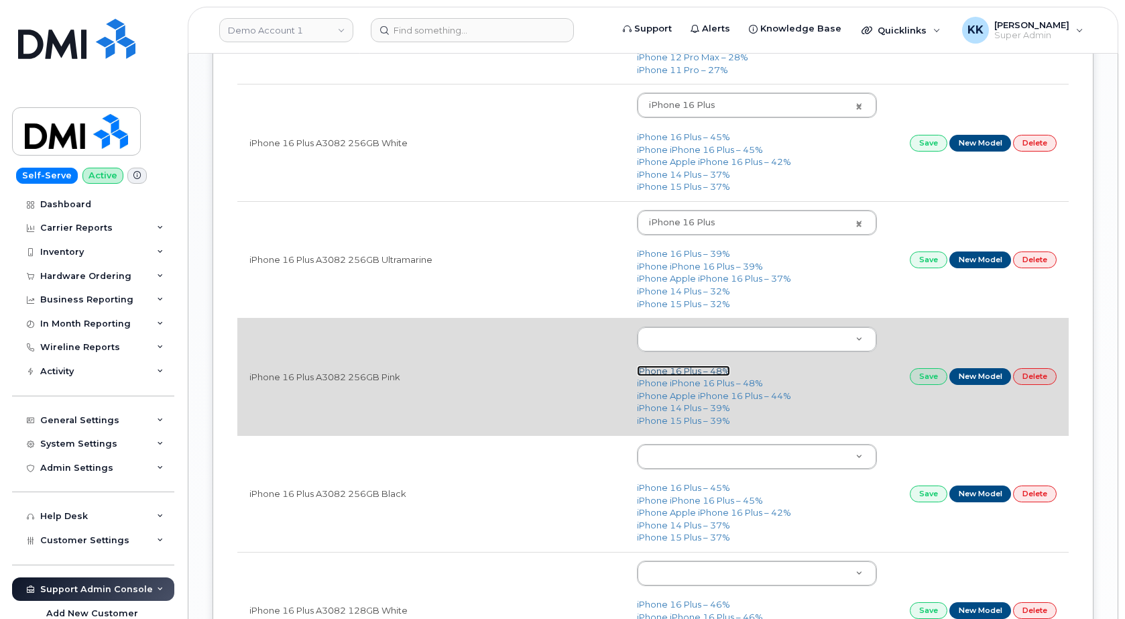
click at [674, 371] on link "iPhone 16 Plus – 48%" at bounding box center [683, 370] width 93 height 11
type input "3231"
click at [916, 384] on link "Save" at bounding box center [929, 376] width 38 height 17
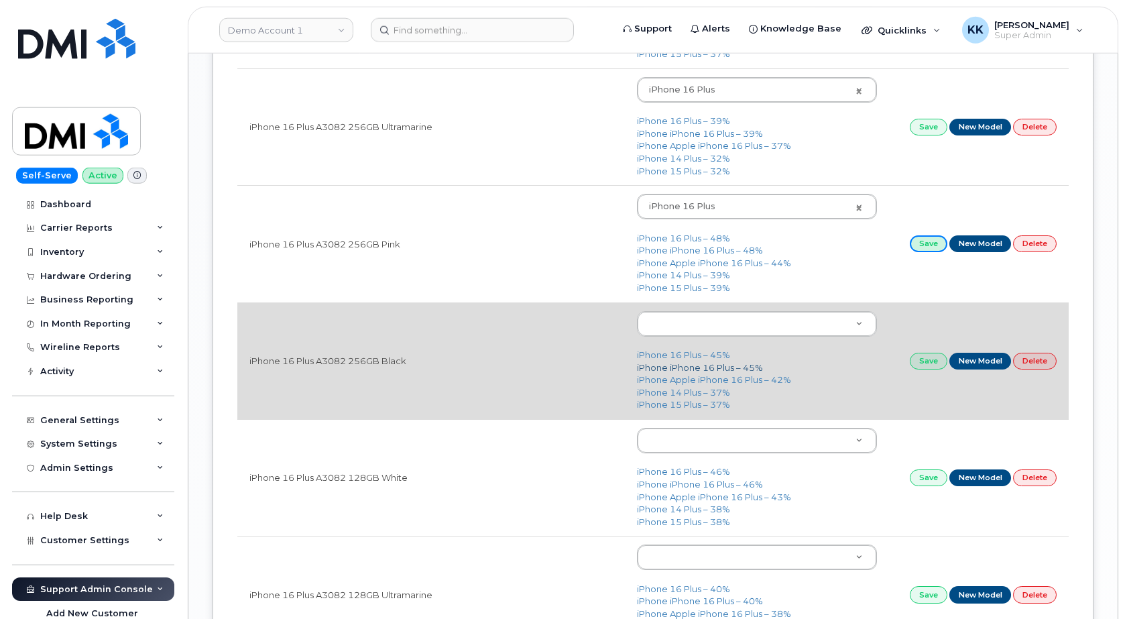
scroll to position [1915, 0]
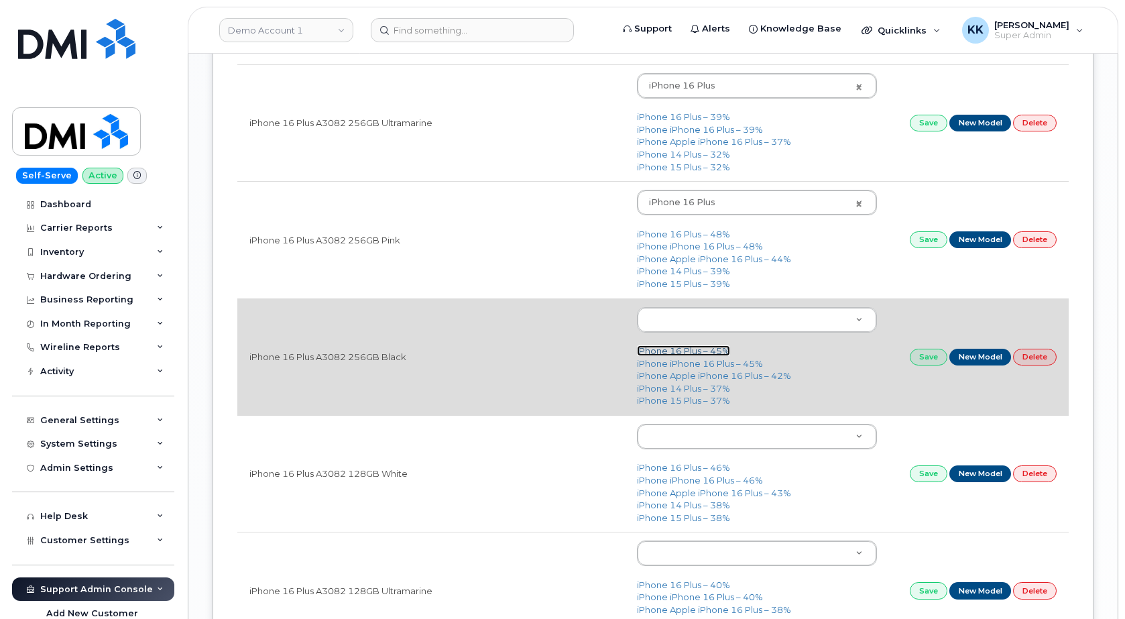
click at [671, 355] on link "iPhone 16 Plus – 45%" at bounding box center [683, 350] width 93 height 11
type input "3231"
click at [920, 357] on link "Save" at bounding box center [929, 357] width 38 height 17
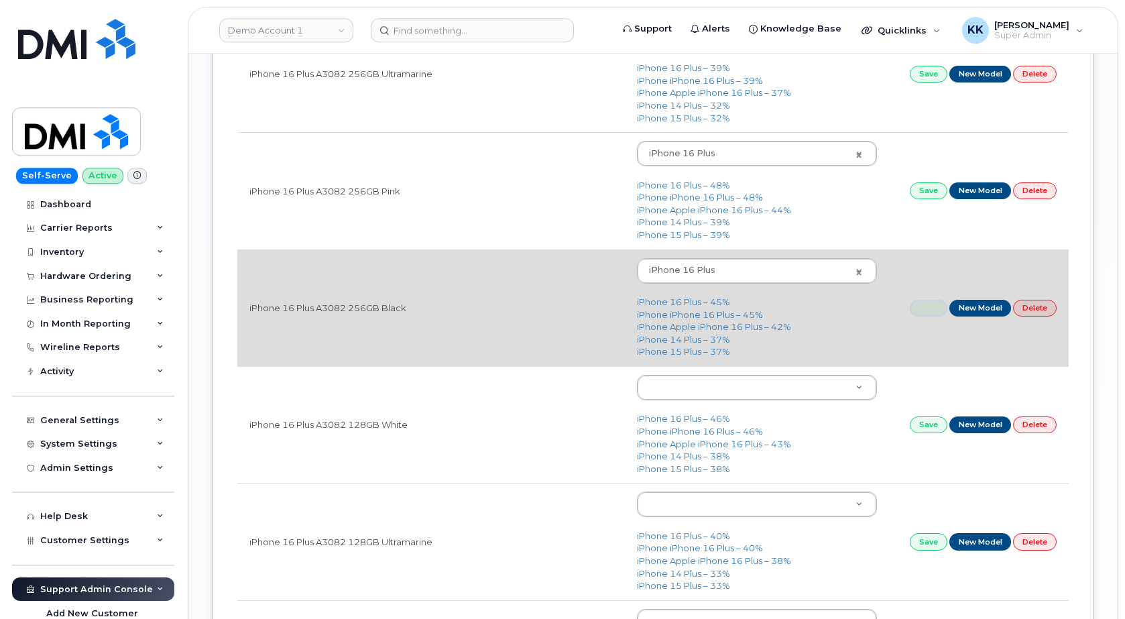
scroll to position [1984, 0]
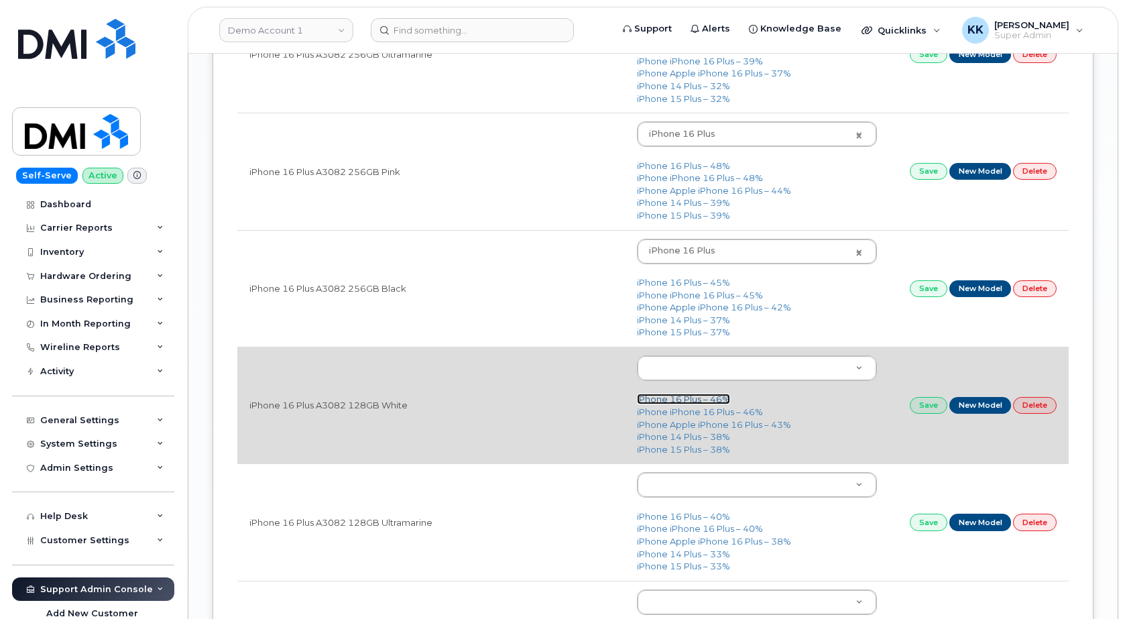
click at [693, 401] on link "iPhone 16 Plus – 46%" at bounding box center [683, 399] width 93 height 11
type input "3231"
click at [923, 412] on link "Save" at bounding box center [929, 405] width 38 height 17
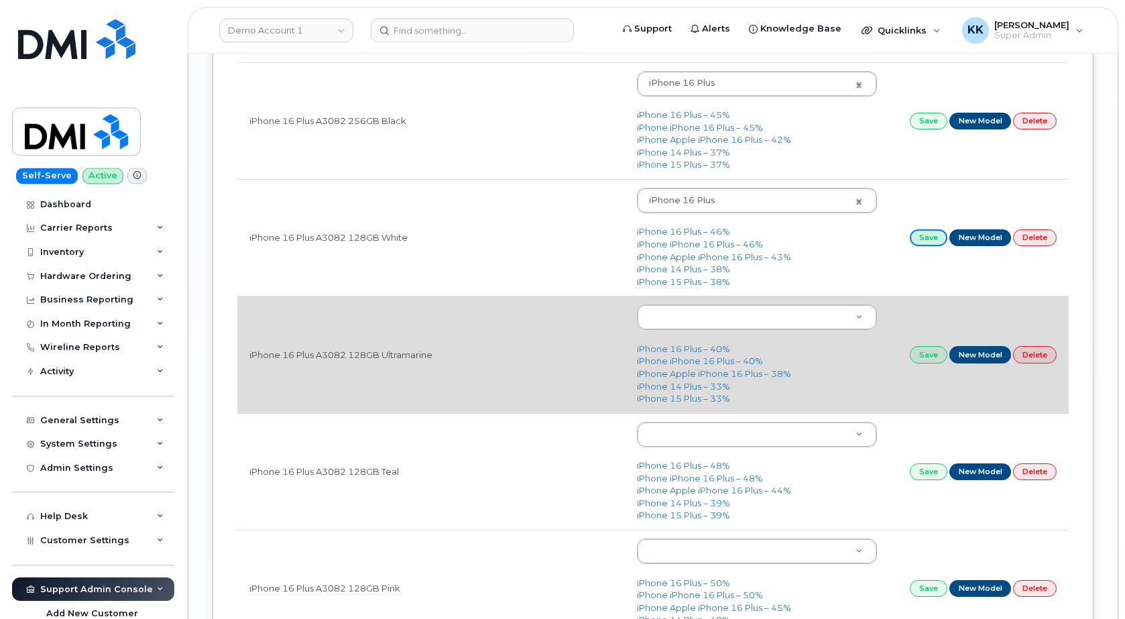
scroll to position [2189, 0]
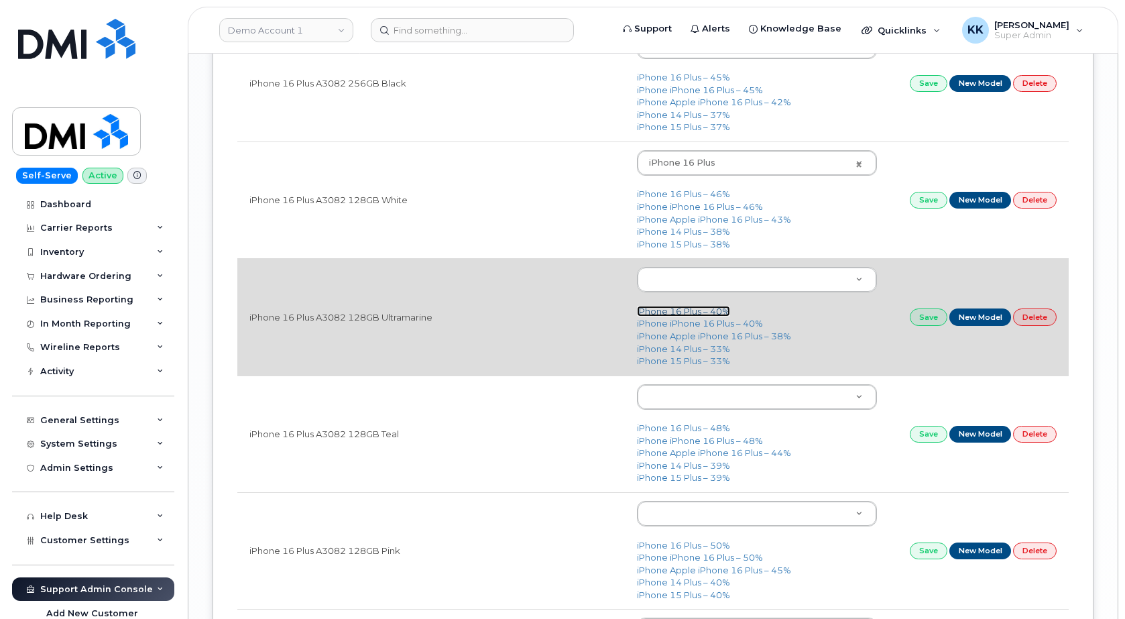
click at [683, 315] on link "iPhone 16 Plus – 40%" at bounding box center [683, 311] width 93 height 11
type input "3231"
click at [935, 325] on link "Save" at bounding box center [929, 316] width 38 height 17
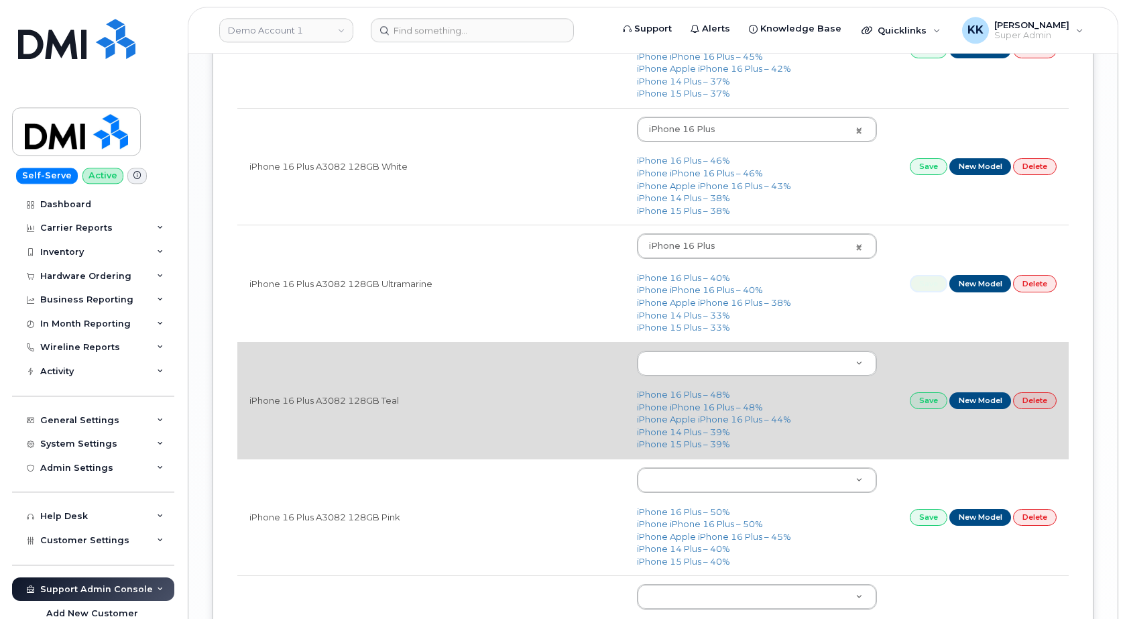
scroll to position [2257, 0]
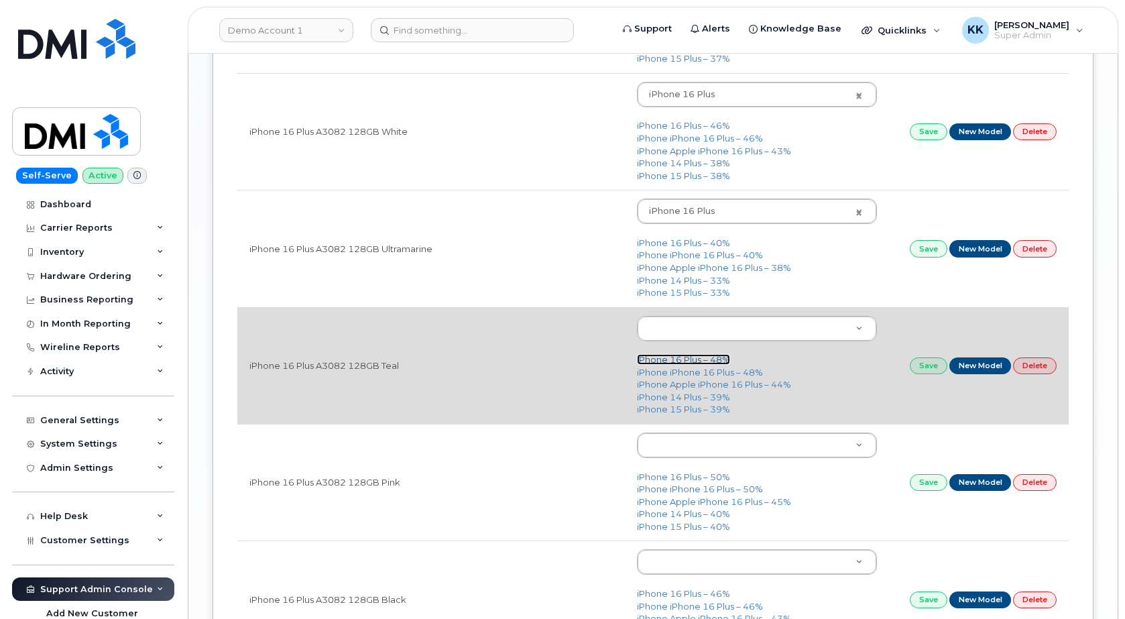
click at [680, 359] on link "iPhone 16 Plus – 48%" at bounding box center [683, 359] width 93 height 11
type input "3231"
click at [913, 368] on link "Save" at bounding box center [929, 365] width 38 height 17
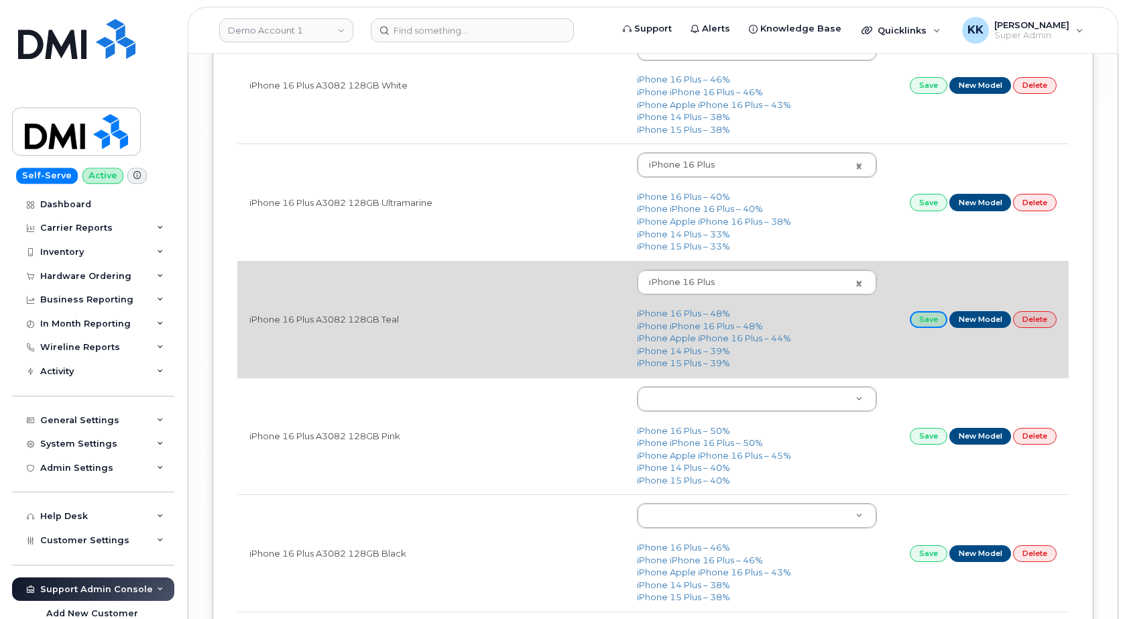
scroll to position [2326, 0]
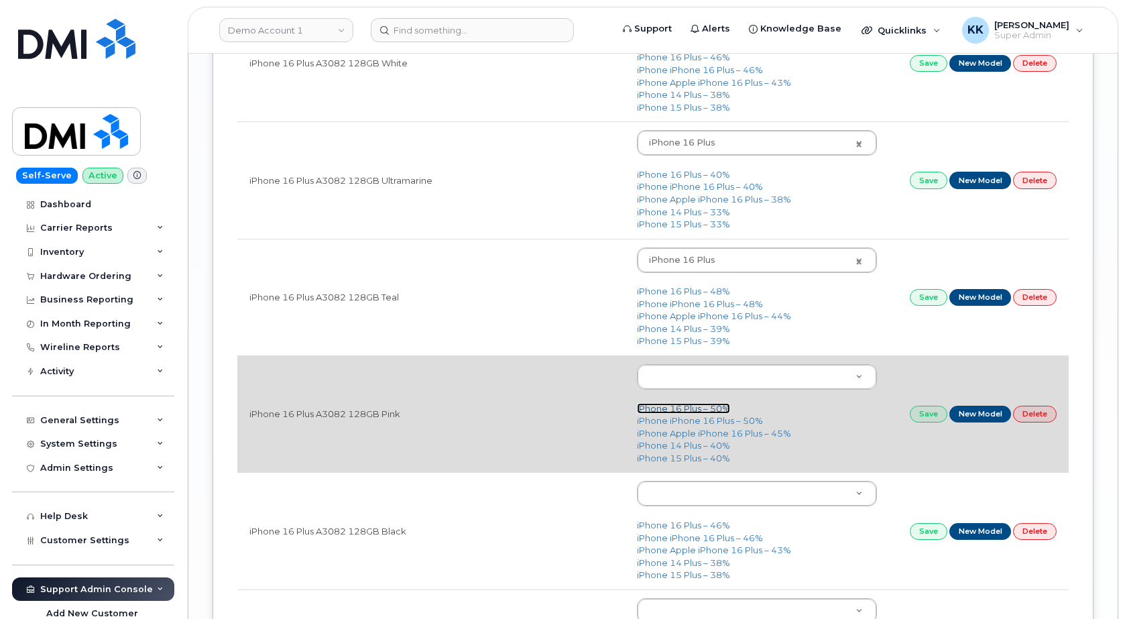
click at [686, 413] on link "iPhone 16 Plus – 50%" at bounding box center [683, 408] width 93 height 11
type input "3231"
click at [919, 418] on link "Save" at bounding box center [929, 414] width 38 height 17
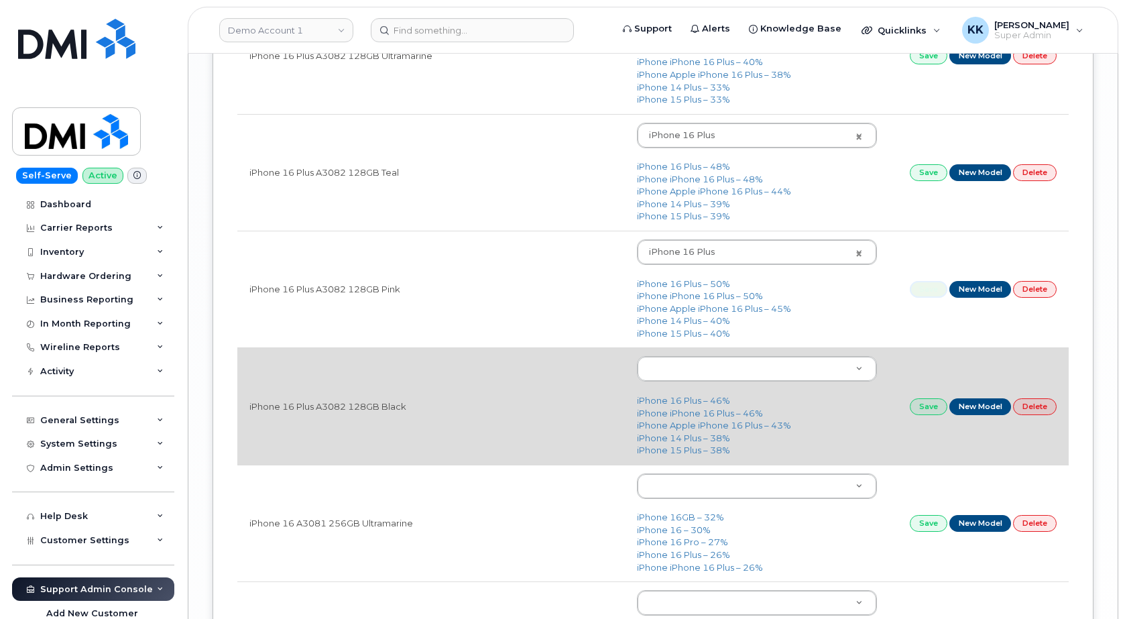
scroll to position [2462, 0]
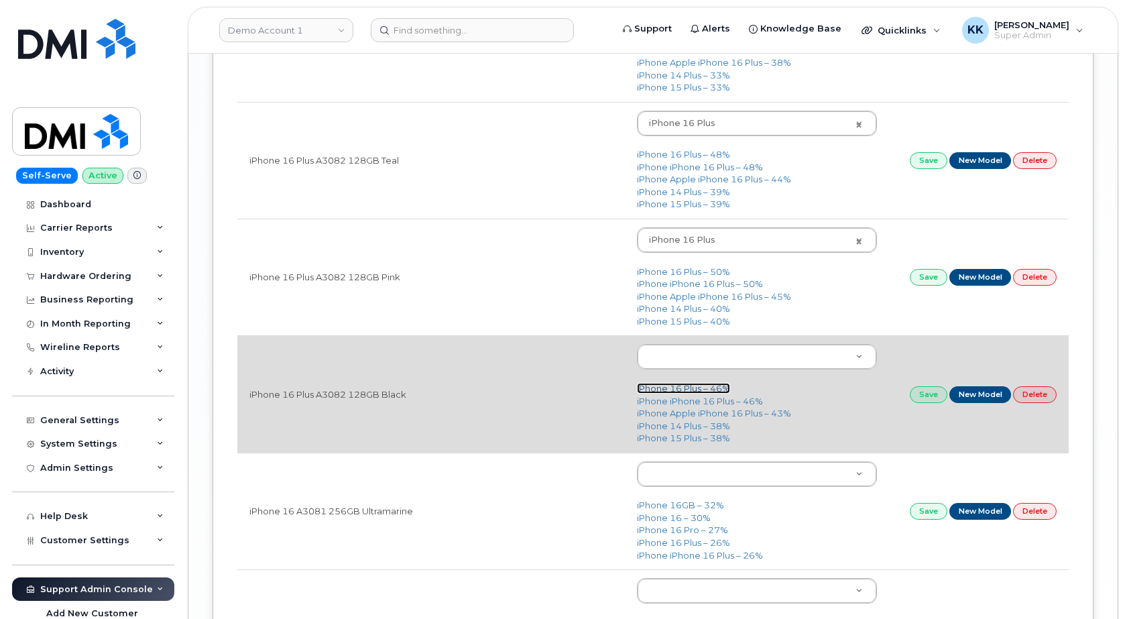
click at [680, 390] on link "iPhone 16 Plus – 46%" at bounding box center [683, 388] width 93 height 11
type input "3231"
click at [916, 398] on link "Save" at bounding box center [929, 394] width 38 height 17
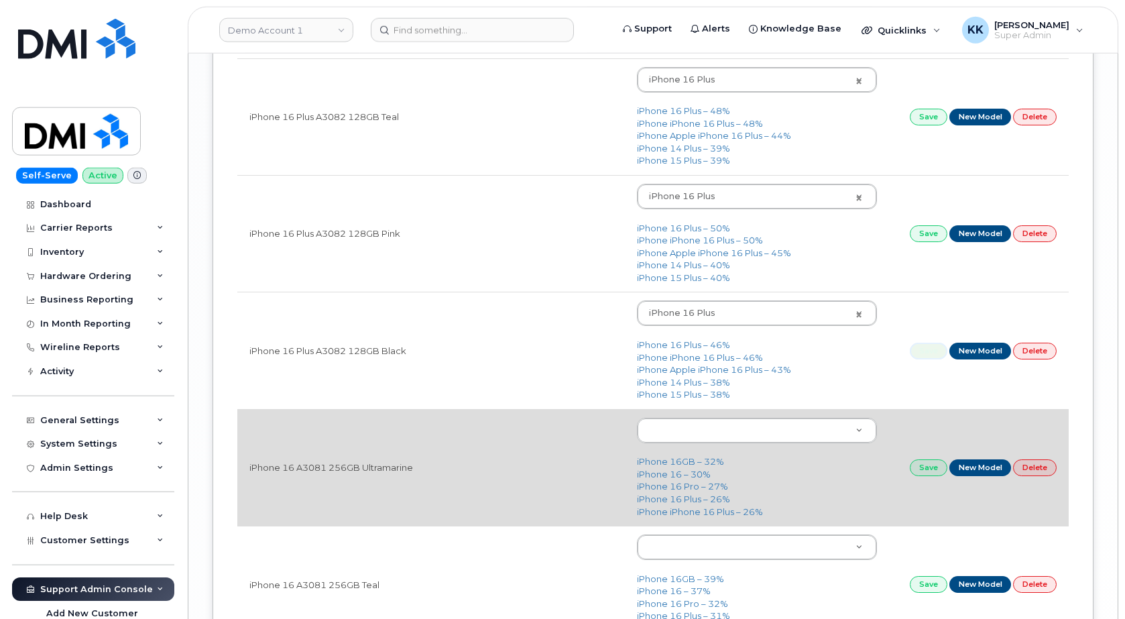
scroll to position [2599, 0]
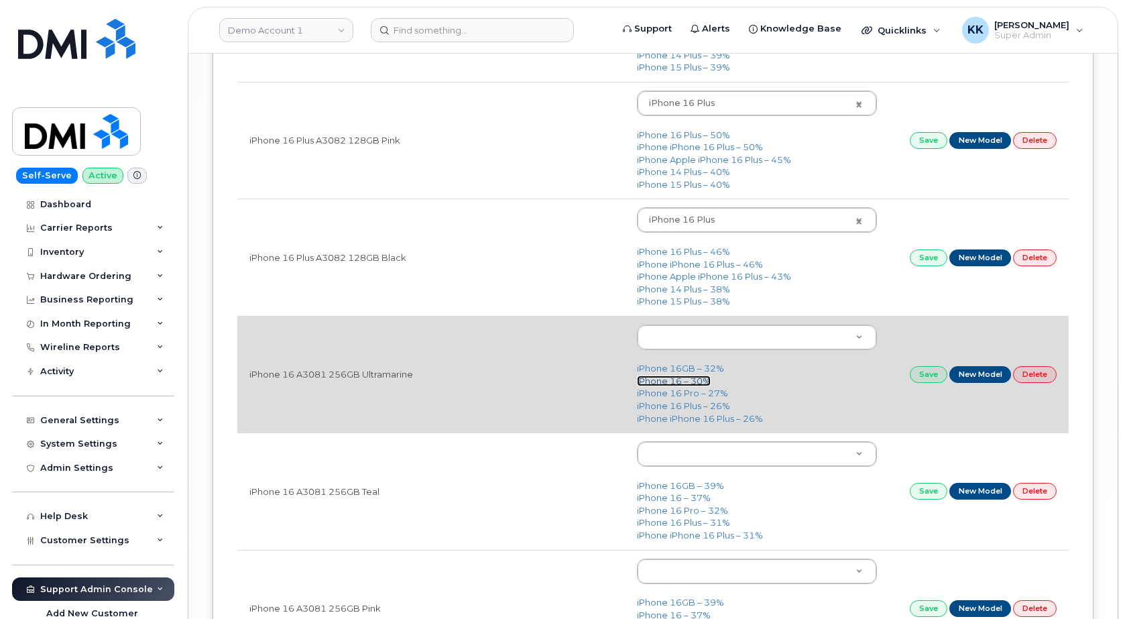
click at [687, 384] on link "iPhone 16 – 30%" at bounding box center [674, 381] width 74 height 11
type input "3224"
click at [913, 375] on link "Save" at bounding box center [929, 374] width 38 height 17
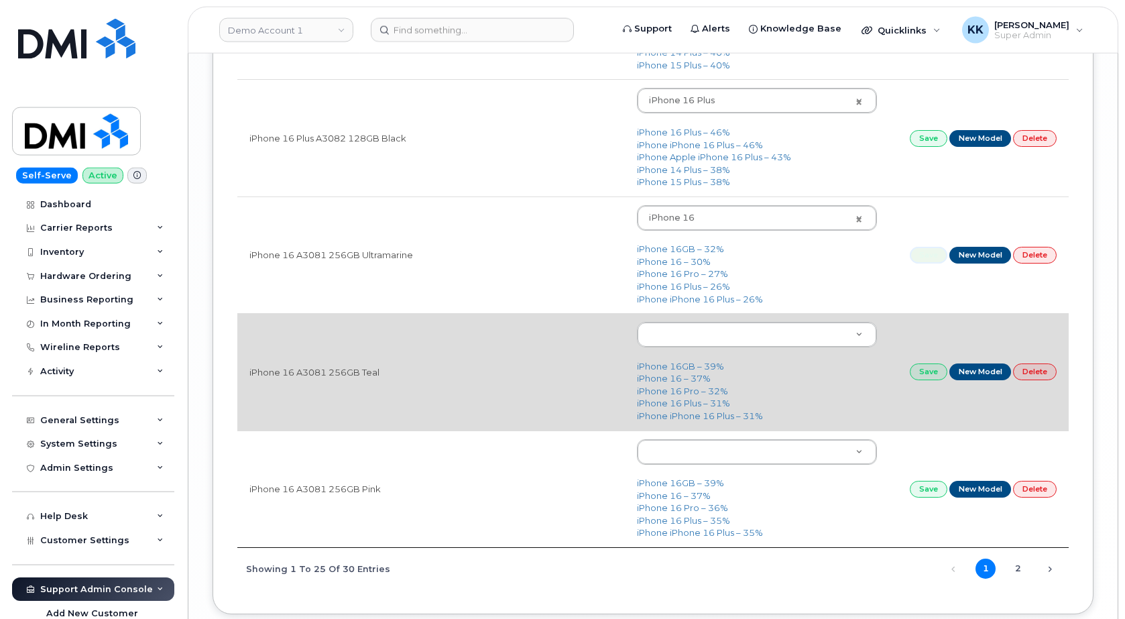
scroll to position [2736, 0]
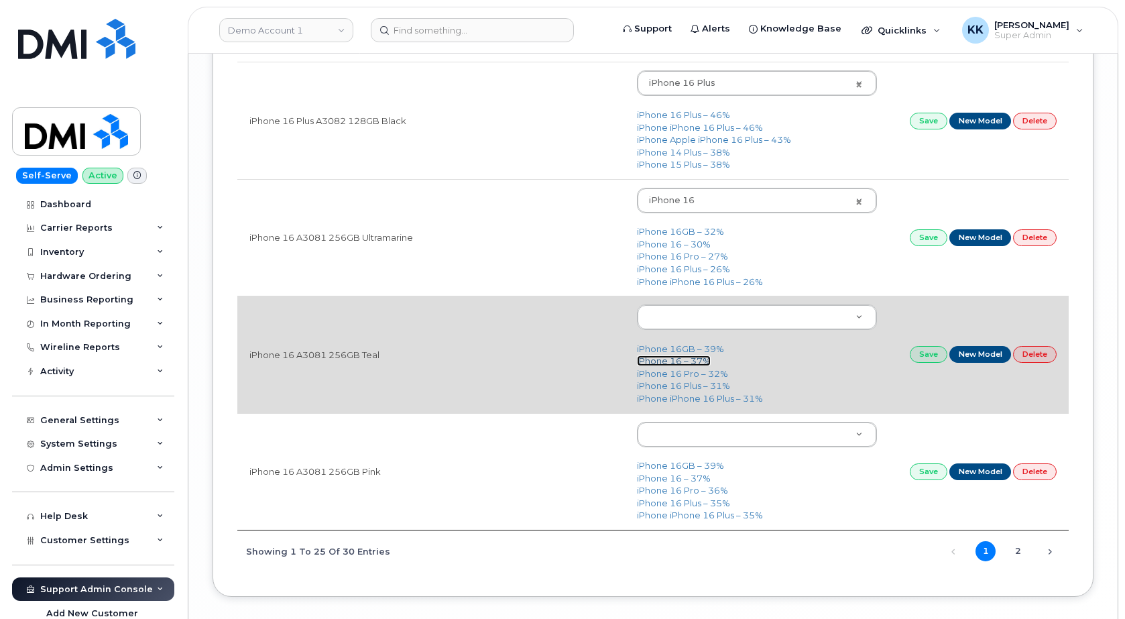
click at [683, 362] on link "iPhone 16 – 37%" at bounding box center [674, 360] width 74 height 11
type input "3224"
click at [925, 357] on link "Save" at bounding box center [929, 354] width 38 height 17
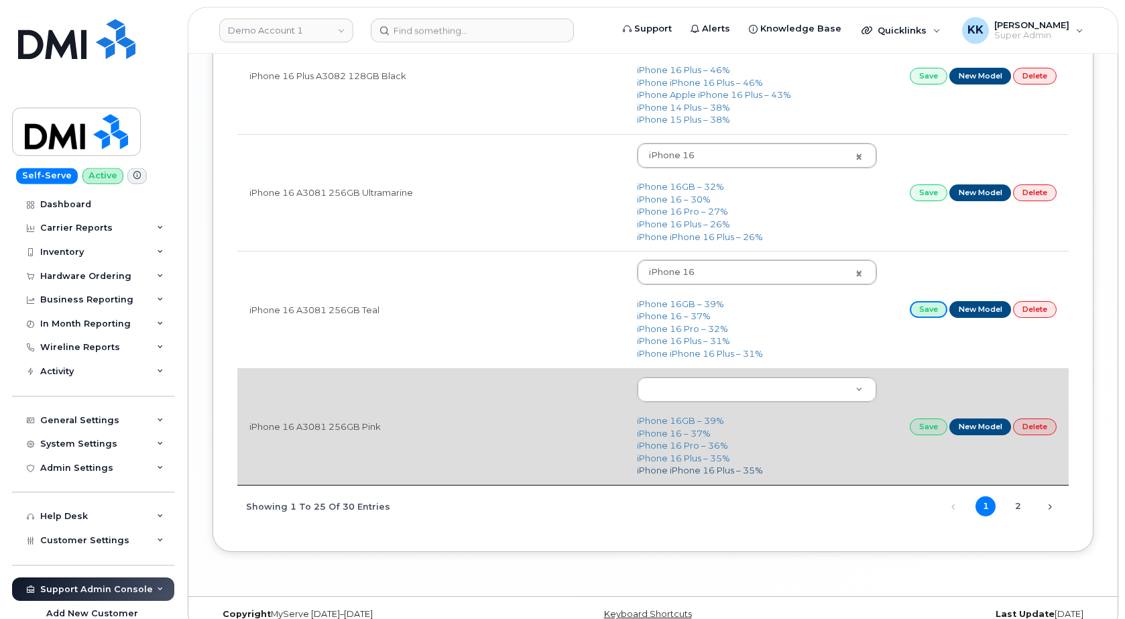
scroll to position [2803, 0]
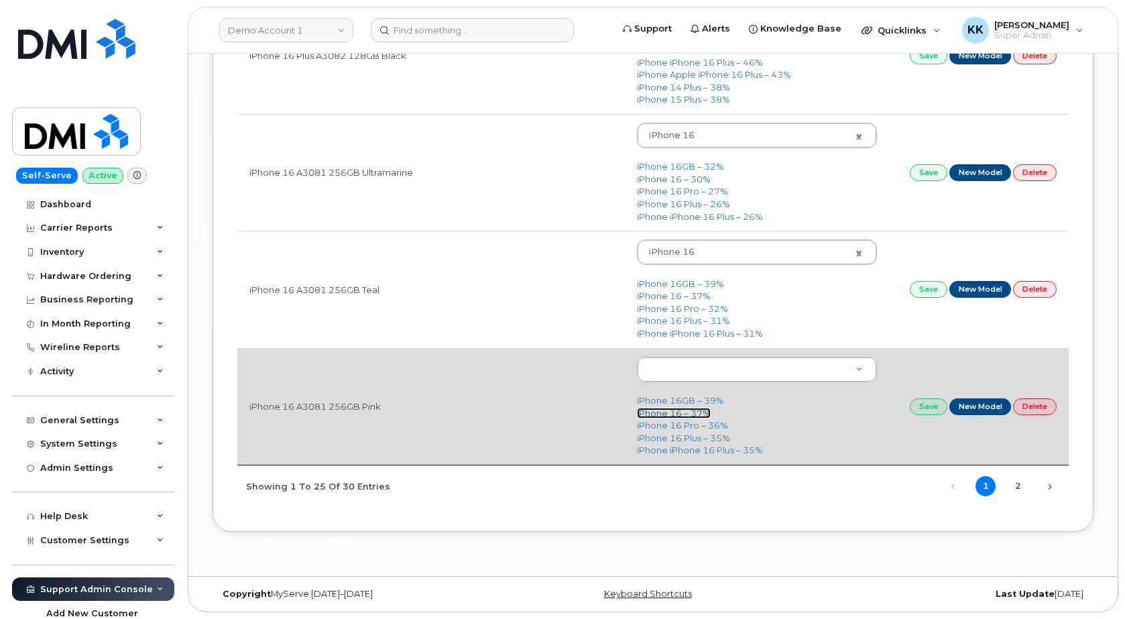
click at [691, 413] on link "iPhone 16 – 37%" at bounding box center [674, 413] width 74 height 11
type input "3224"
click at [915, 408] on link "Save" at bounding box center [929, 406] width 38 height 17
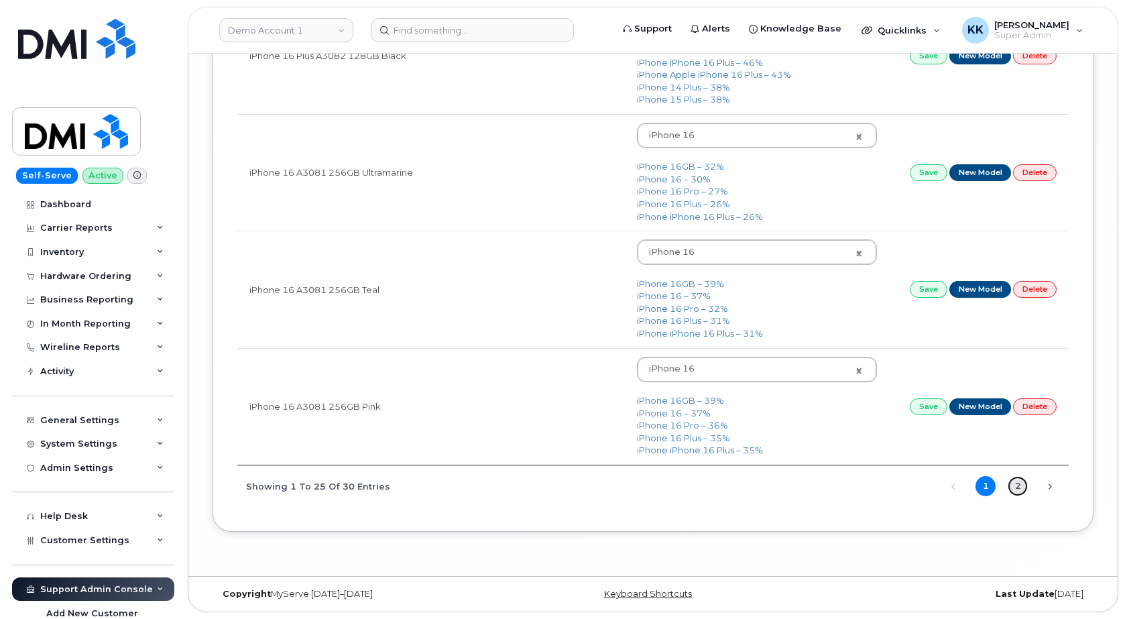
click at [1023, 489] on link "2" at bounding box center [1018, 486] width 20 height 20
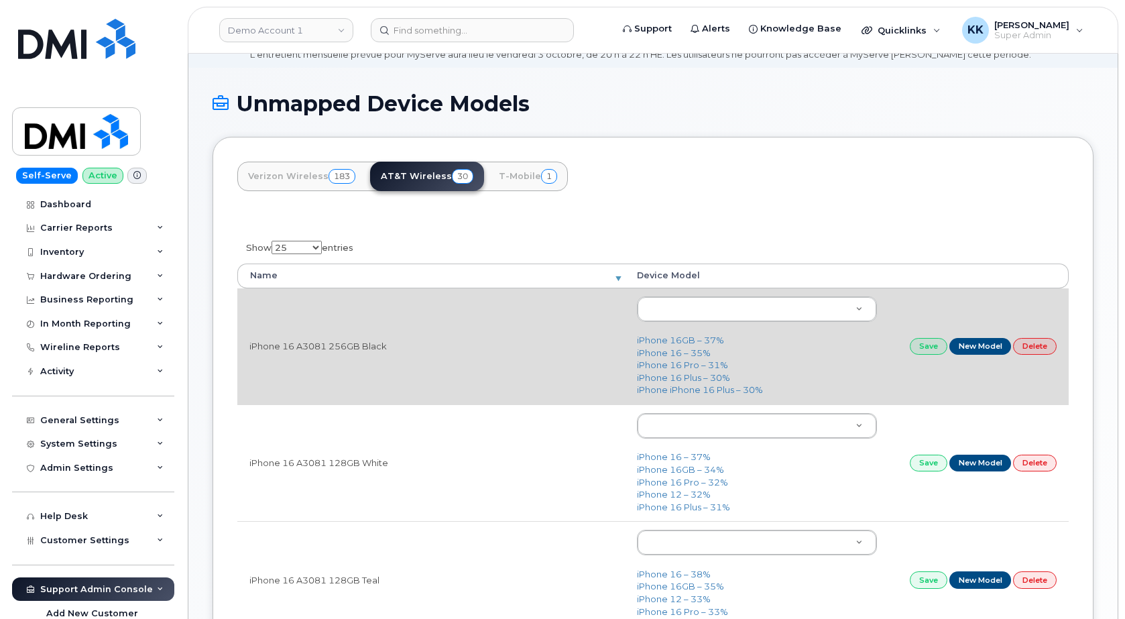
scroll to position [54, 0]
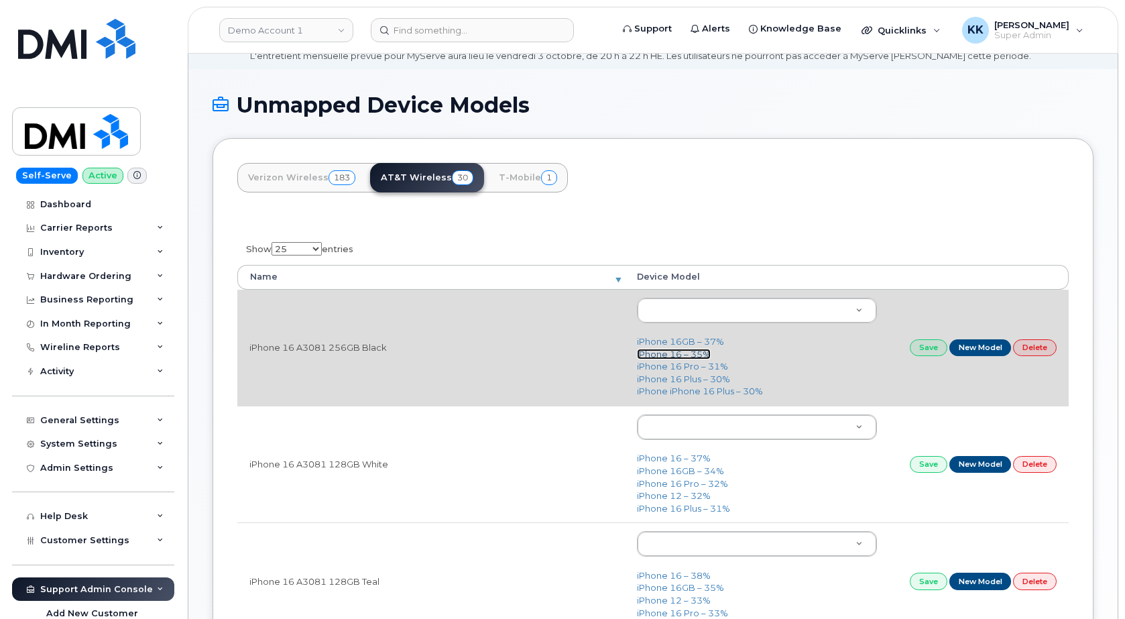
click at [664, 359] on link "iPhone 16 – 35%" at bounding box center [674, 354] width 74 height 11
type input "3224"
click at [921, 350] on link "Save" at bounding box center [929, 347] width 38 height 17
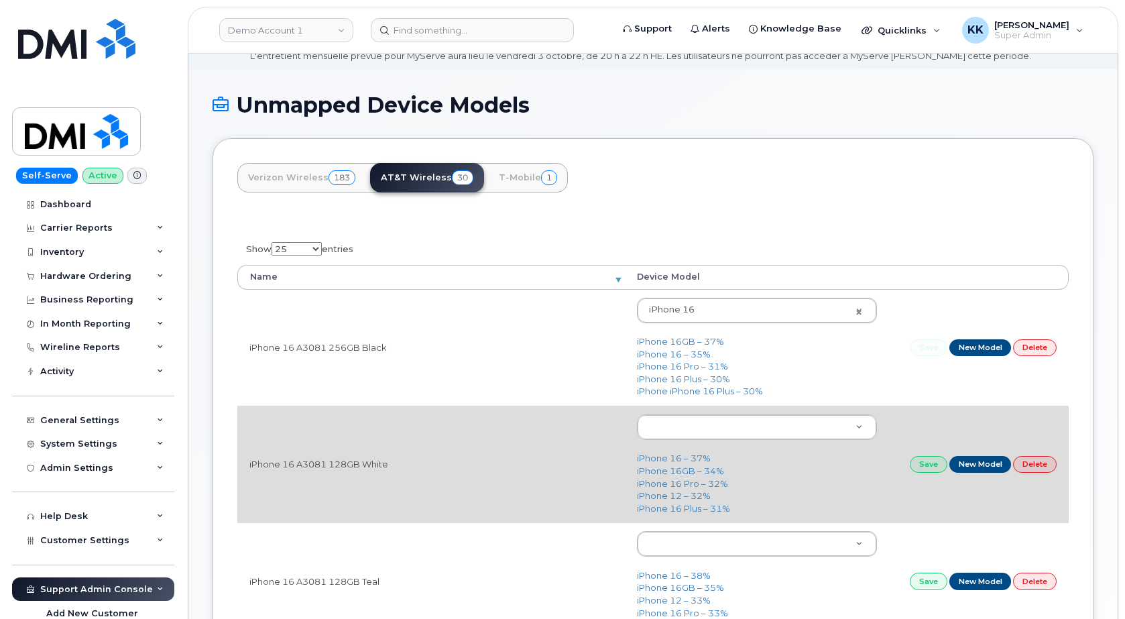
click at [689, 454] on td "iPhone 16 – 37% iPhone 16GB – 34% iPhone 16 Pro – 32% iPhone 12 – 32% iPhone 16…" at bounding box center [757, 464] width 264 height 117
click at [687, 455] on link "iPhone 16 – 37%" at bounding box center [674, 458] width 74 height 11
type input "3224"
click at [687, 459] on link "iPhone 16 – 37%" at bounding box center [674, 458] width 74 height 11
click at [925, 463] on link "Save" at bounding box center [929, 464] width 38 height 17
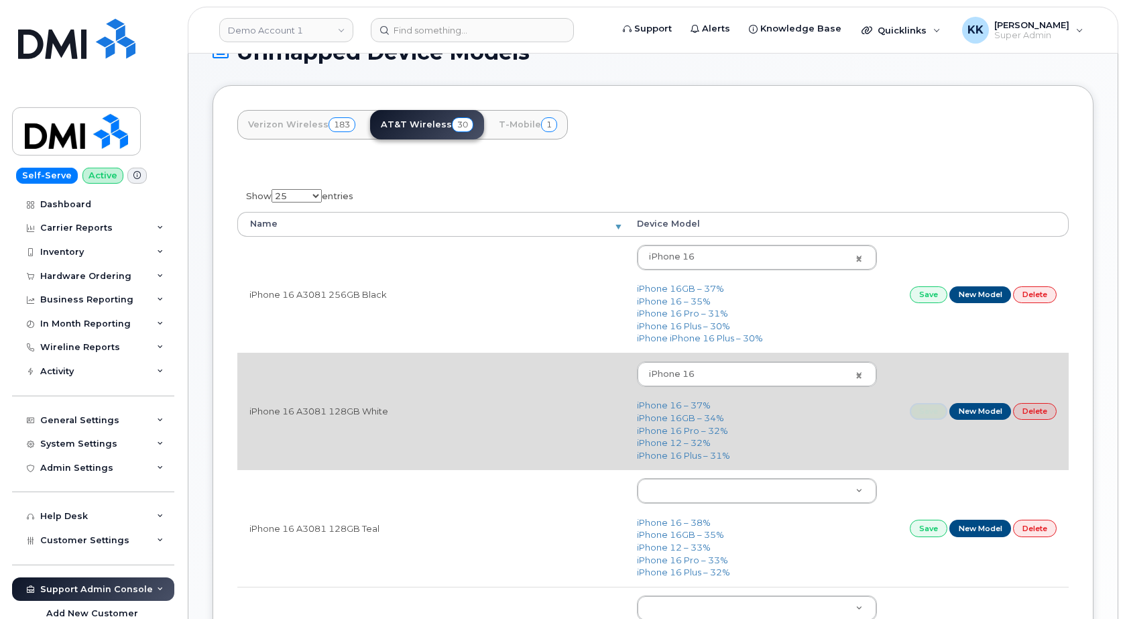
scroll to position [122, 0]
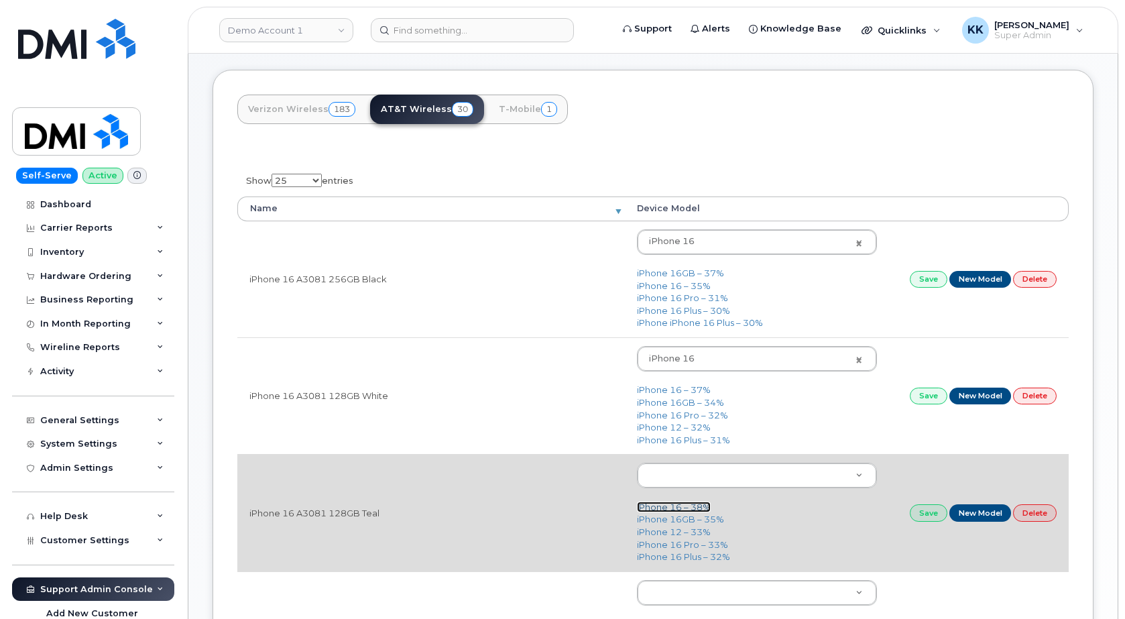
click at [667, 509] on link "iPhone 16 – 38%" at bounding box center [674, 507] width 74 height 11
type input "3224"
click at [932, 515] on link "Save" at bounding box center [929, 512] width 38 height 17
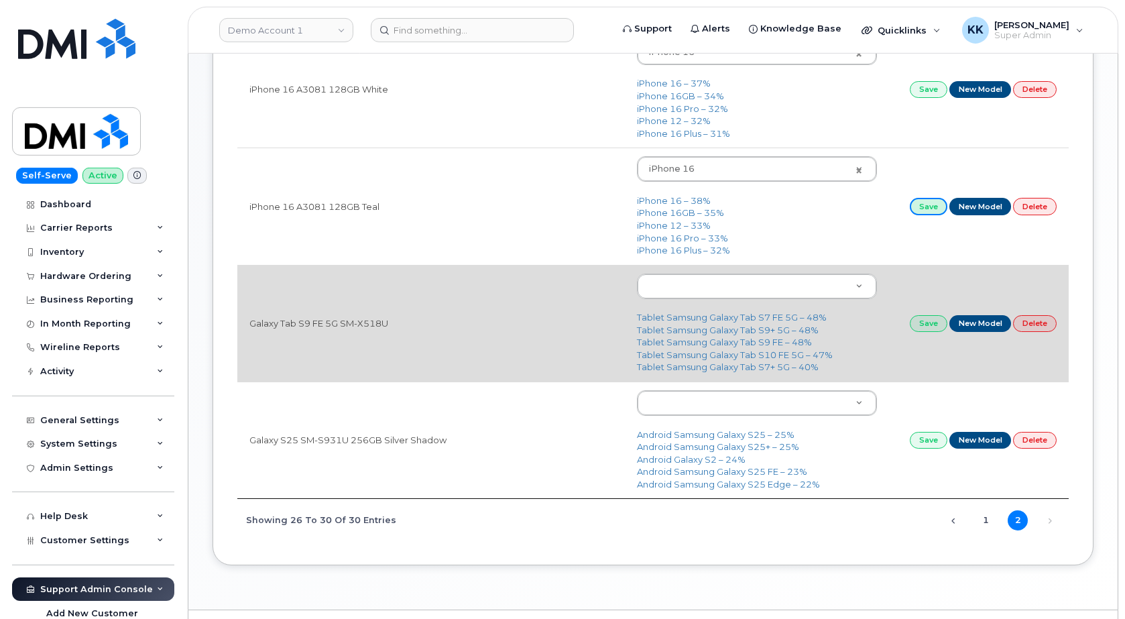
scroll to position [464, 0]
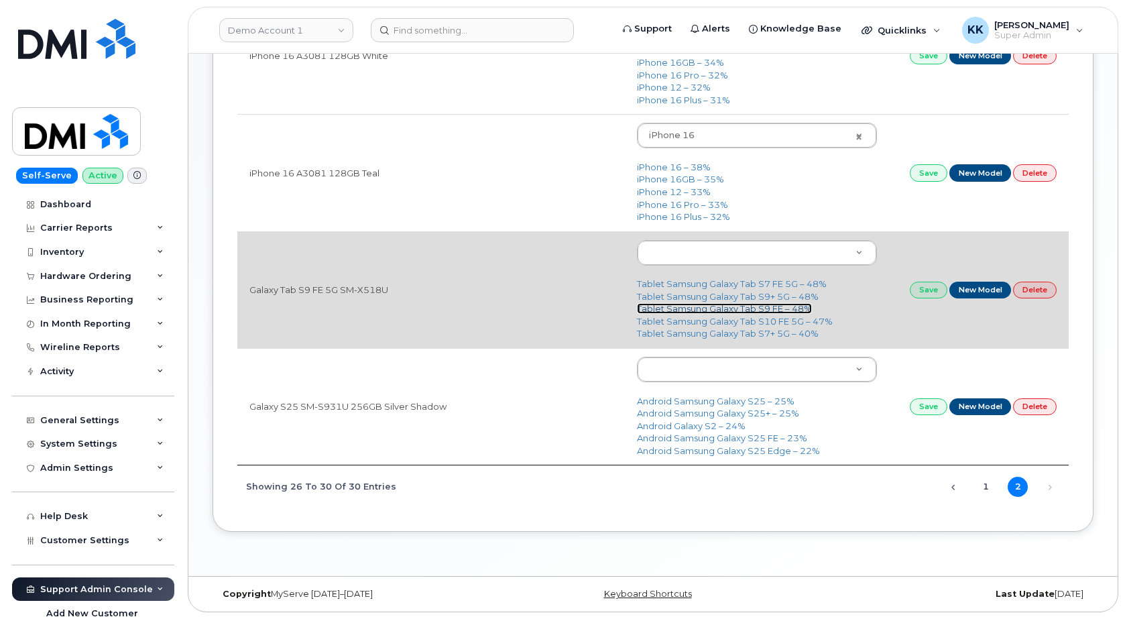
click at [744, 304] on link "Tablet Samsung Galaxy Tab S9 FE – 48%" at bounding box center [724, 308] width 175 height 11
type input "3152"
click at [927, 295] on link "Save" at bounding box center [929, 290] width 38 height 17
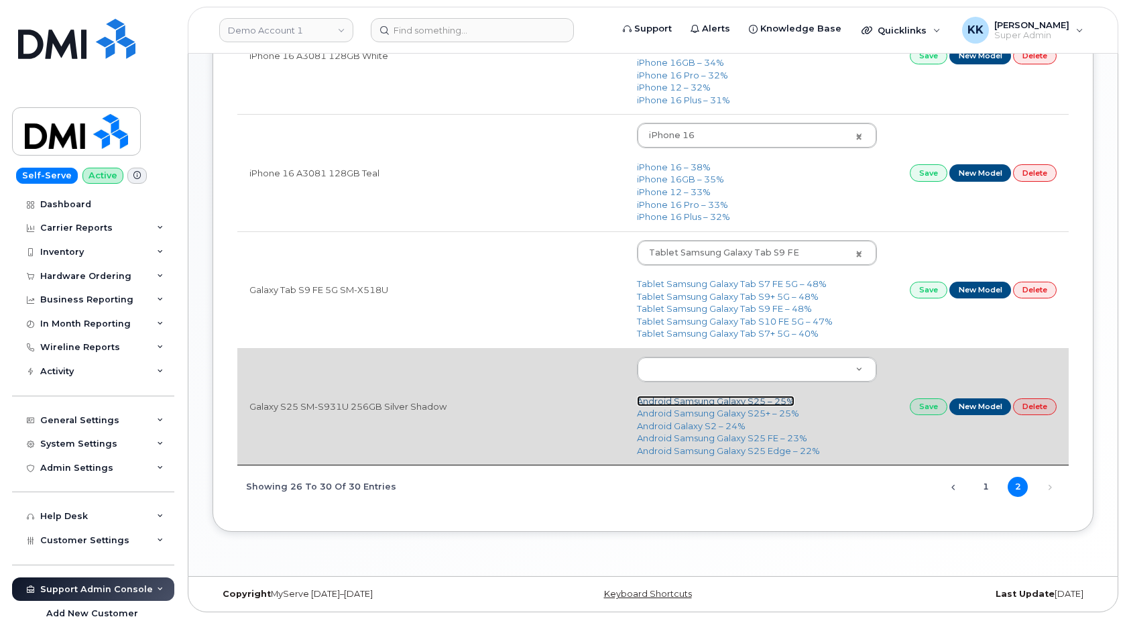
click at [730, 398] on link "Android Samsung Galaxy S25 – 25%" at bounding box center [716, 401] width 158 height 11
type input "3290"
click at [929, 399] on link "Save" at bounding box center [929, 406] width 38 height 17
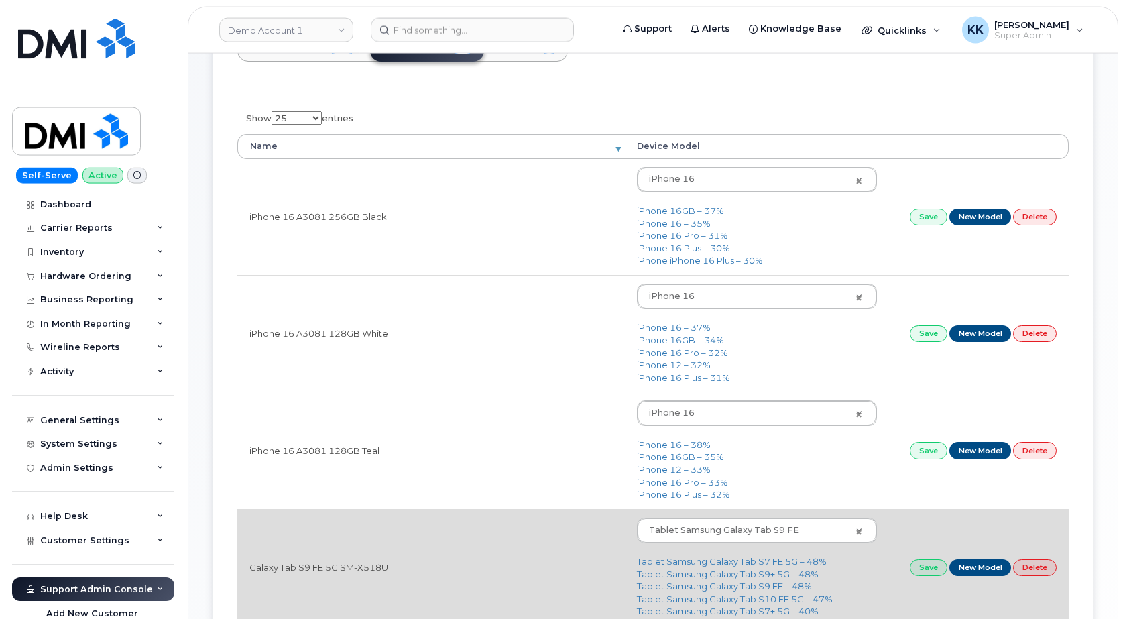
scroll to position [0, 0]
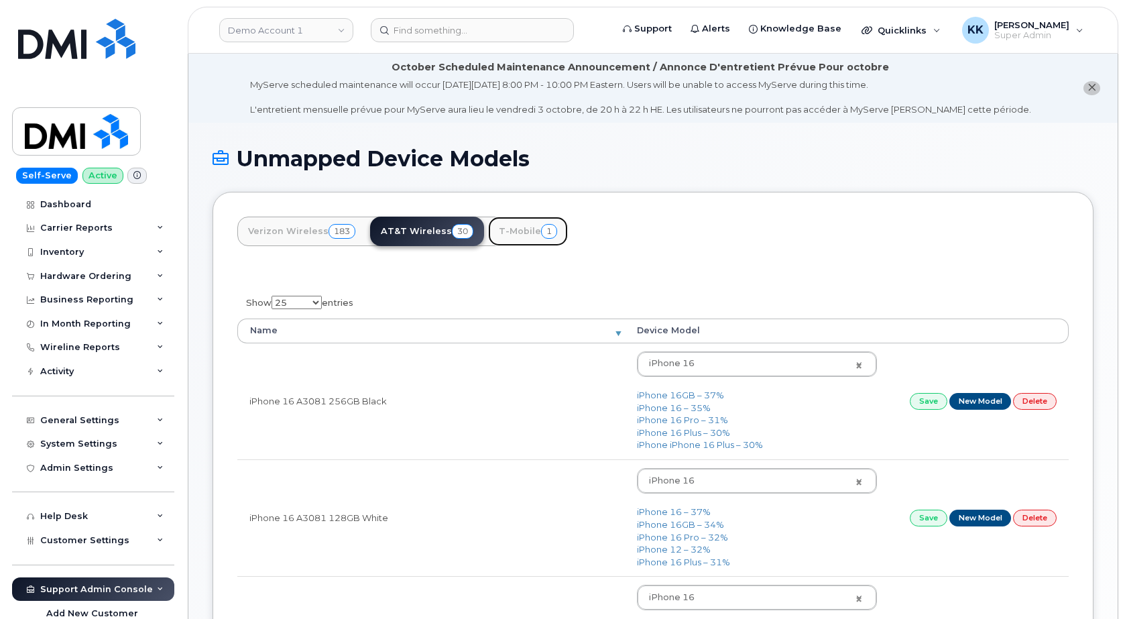
click at [517, 238] on link "T-Mobile 1" at bounding box center [528, 232] width 80 height 30
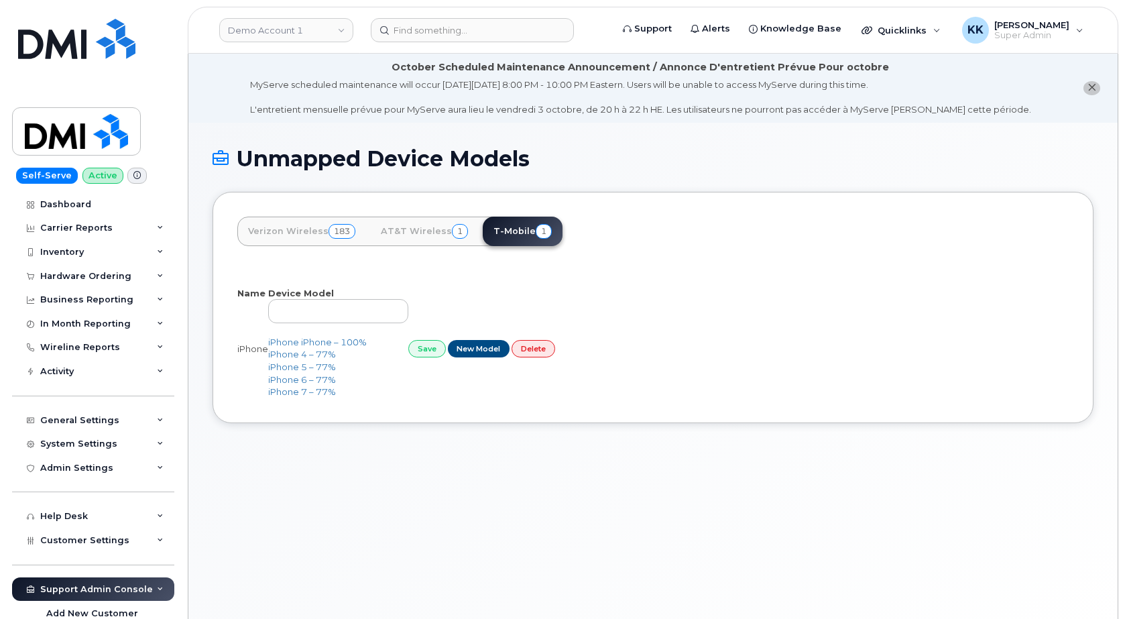
select select "25"
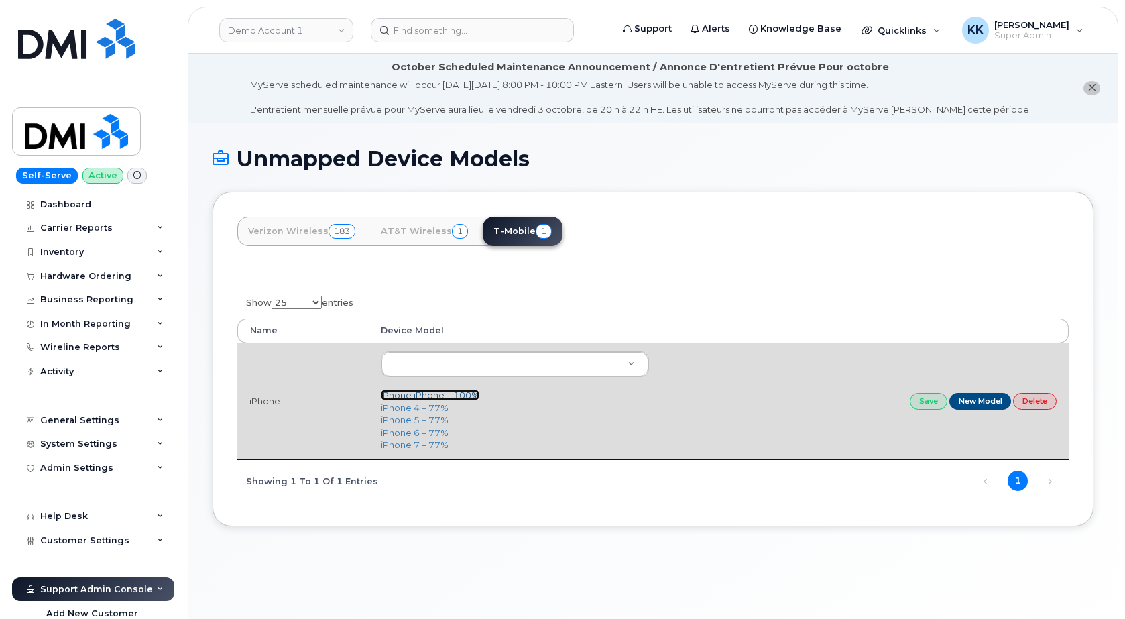
click at [416, 393] on link "iPhone iPhone – 100%" at bounding box center [430, 395] width 99 height 11
type input "2297"
click at [927, 402] on link "Save" at bounding box center [929, 401] width 38 height 17
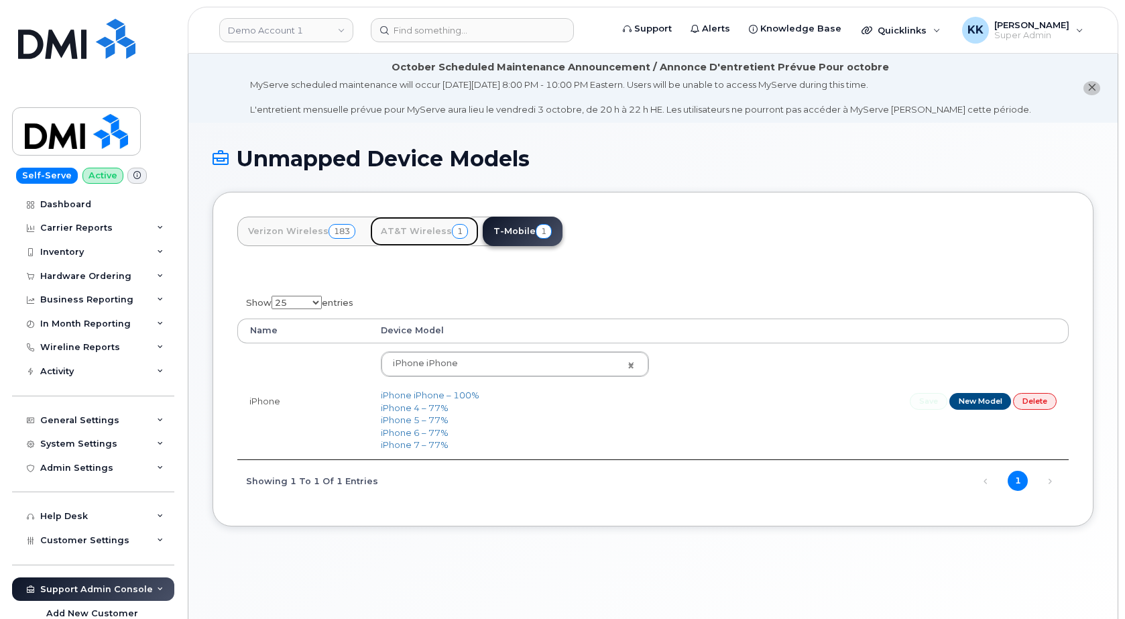
click at [424, 221] on link "AT&T Wireless 1" at bounding box center [424, 232] width 109 height 30
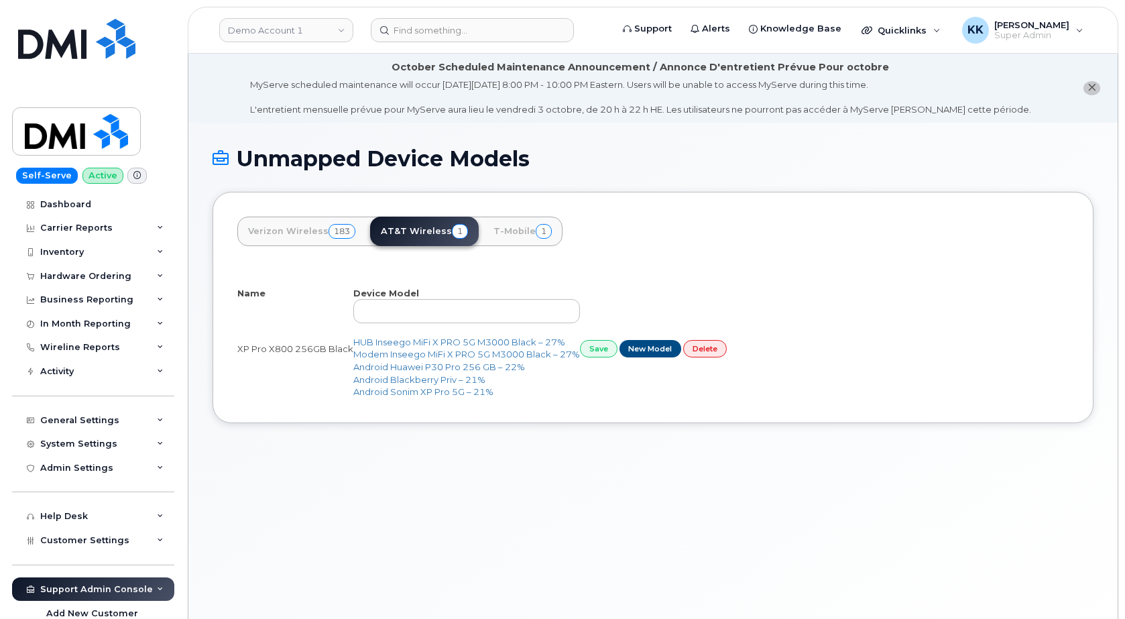
select select "25"
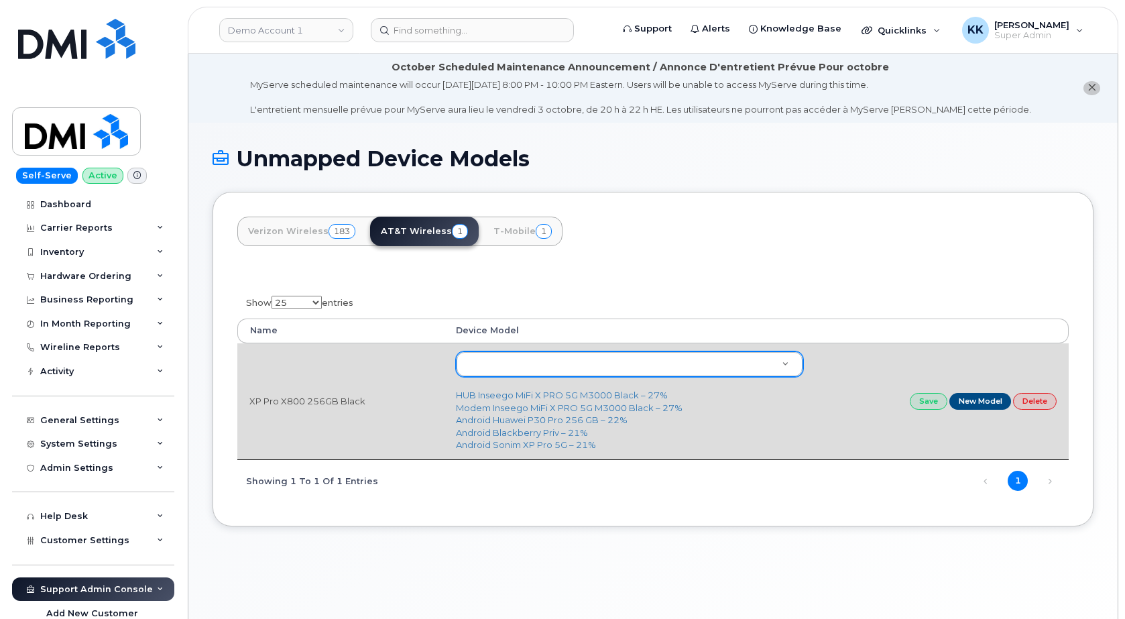
click at [640, 371] on body "Demo Account 1 Support Alerts Knowledge Base Quicklinks Suspend / Cancel Device…" at bounding box center [562, 347] width 1125 height 695
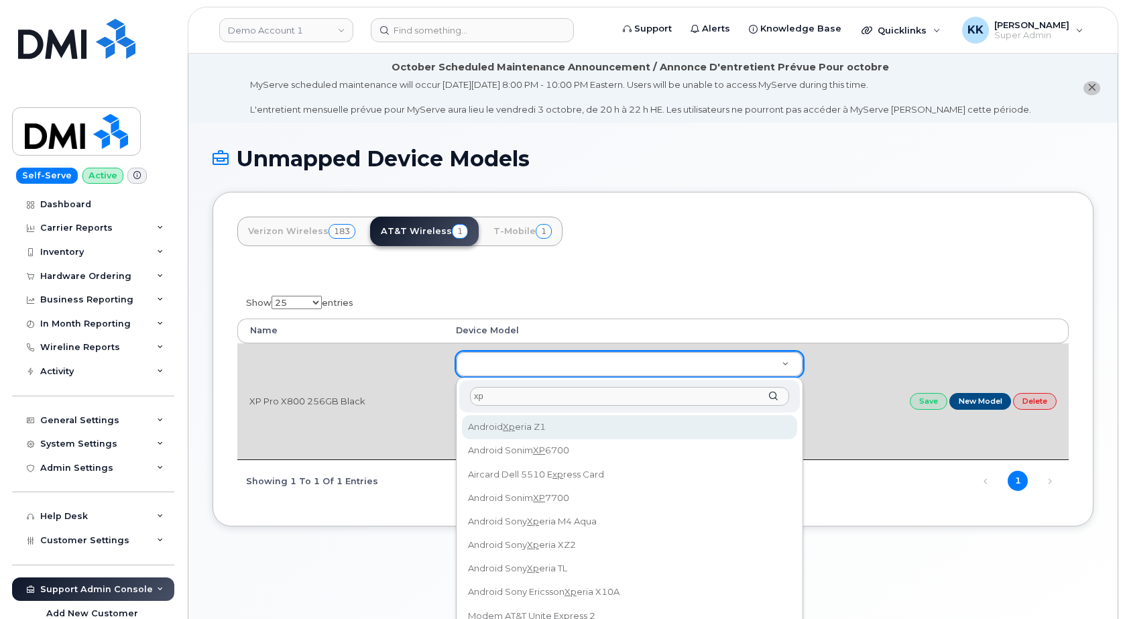
type input "x"
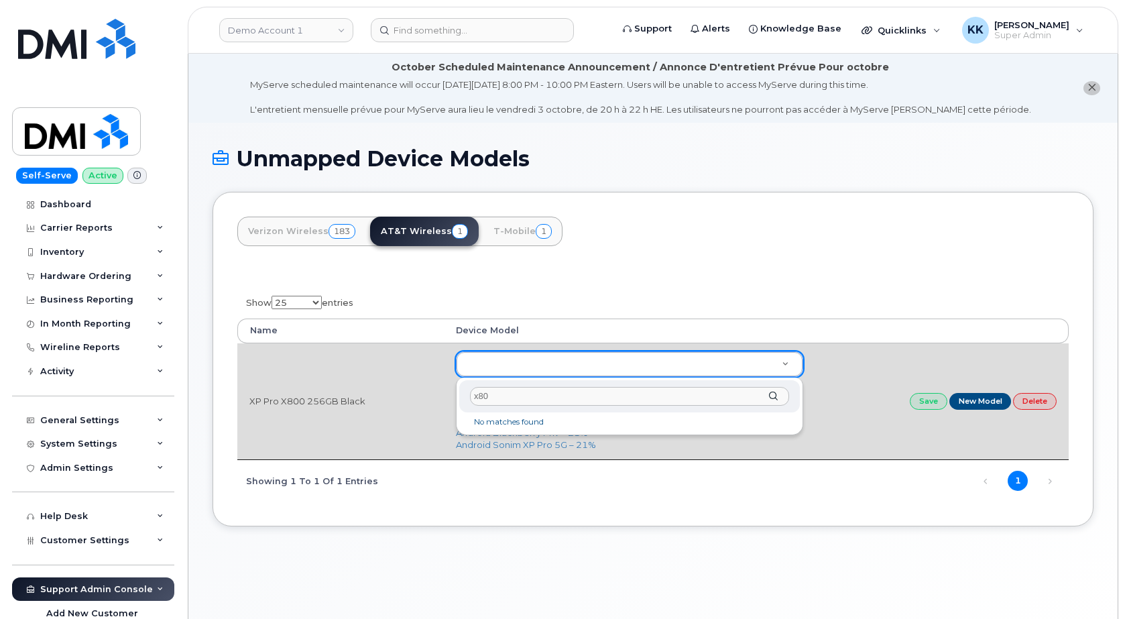
type input "x800"
click at [646, 264] on body "Demo Account 1 Support Alerts Knowledge Base Quicklinks Suspend / Cancel Device…" at bounding box center [562, 347] width 1125 height 695
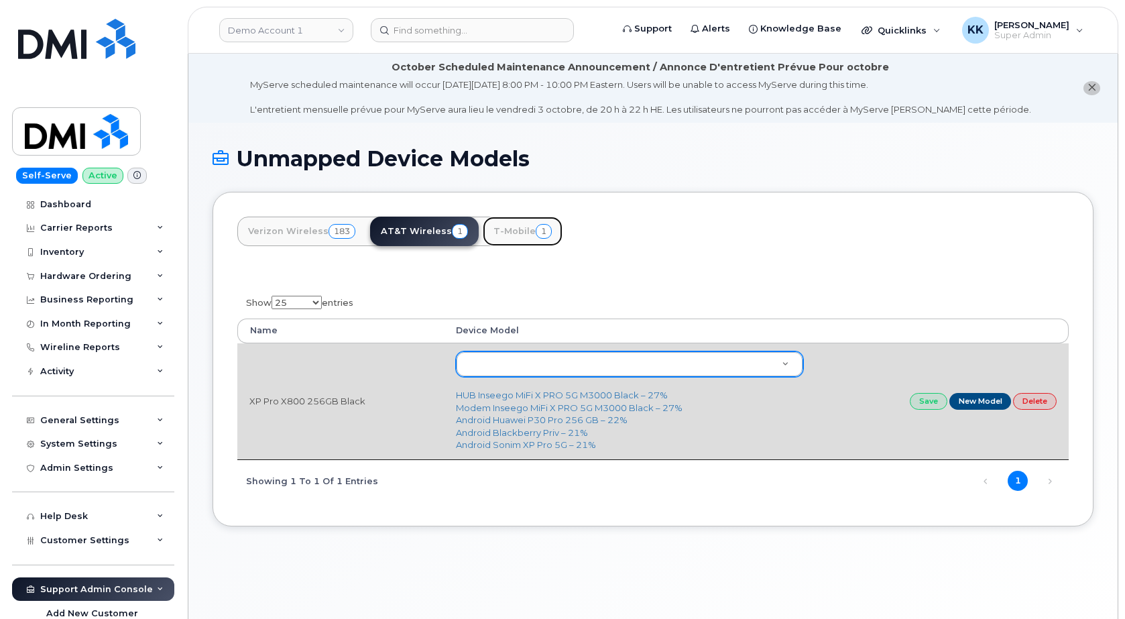
click at [522, 233] on link "T-Mobile 1" at bounding box center [523, 232] width 80 height 30
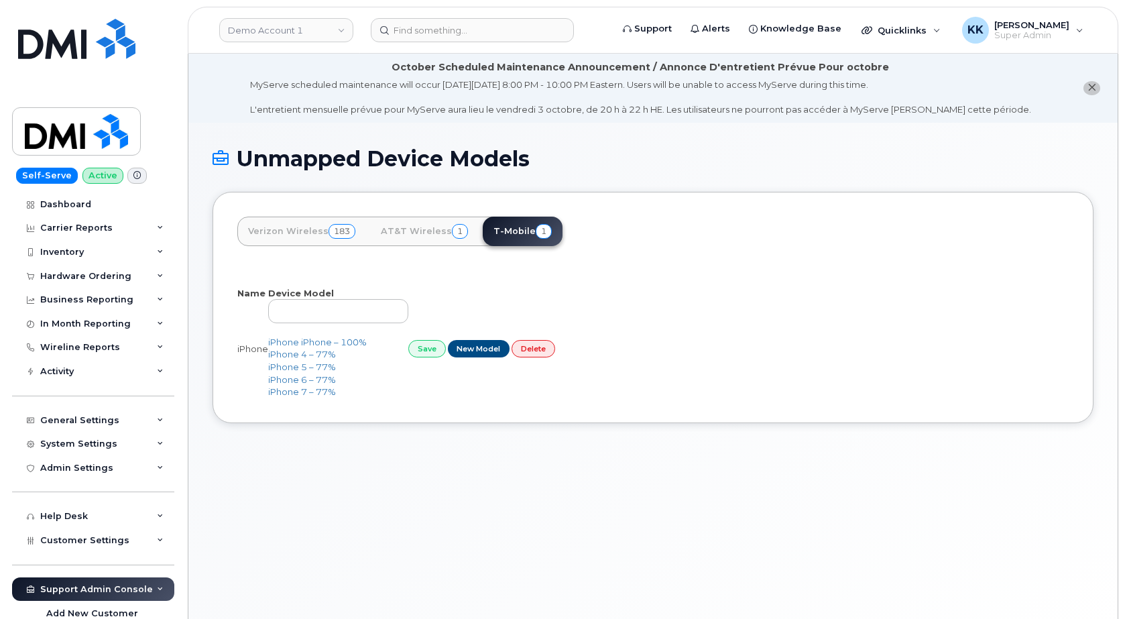
select select "25"
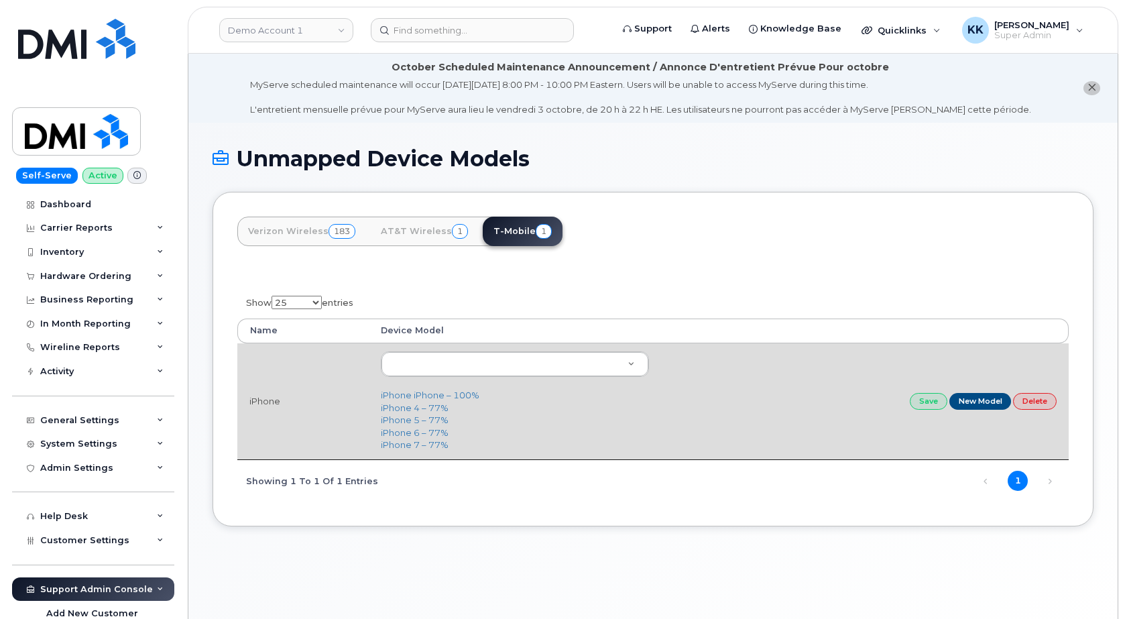
click at [400, 404] on td "iPhone iPhone – 100% iPhone 4 – 77% iPhone 5 – 77% iPhone 6 – 77% iPhone 7 – 77%" at bounding box center [515, 401] width 292 height 116
click at [414, 447] on link "iPhone 7 – 77%" at bounding box center [415, 444] width 68 height 11
type input "919"
click at [935, 404] on link "Save" at bounding box center [929, 401] width 38 height 17
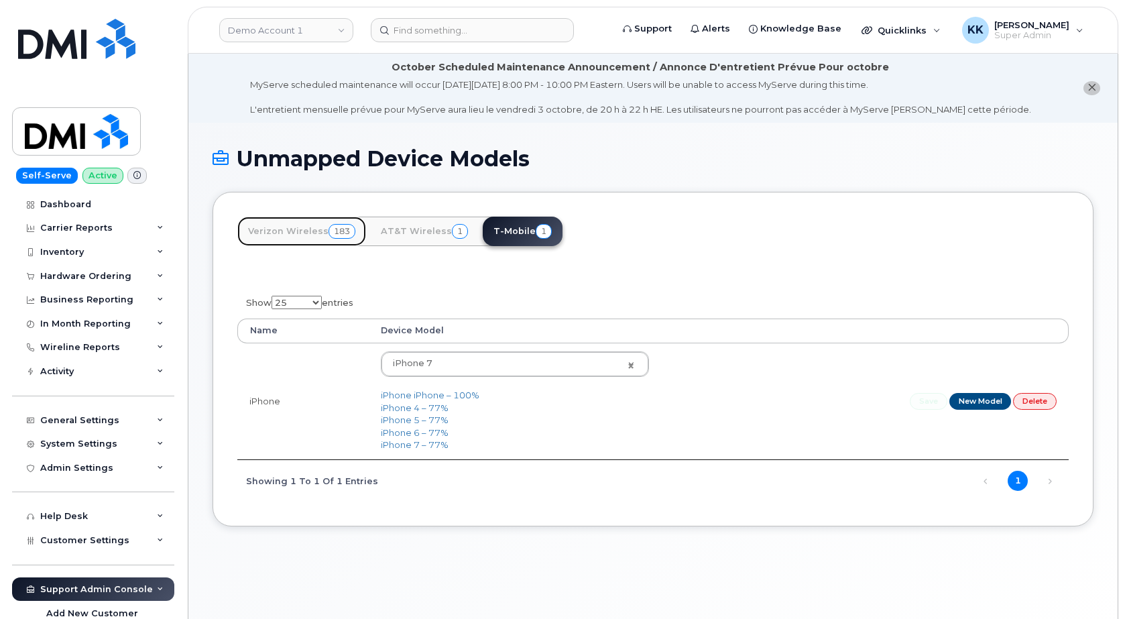
click at [280, 227] on link "Verizon Wireless 183" at bounding box center [301, 232] width 129 height 30
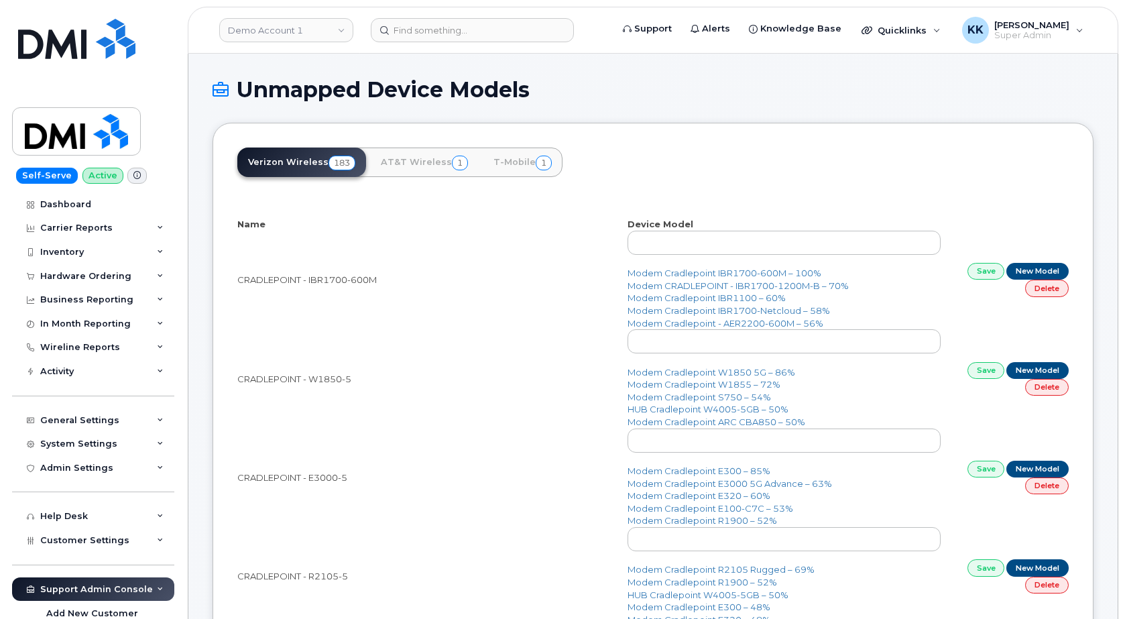
select select "25"
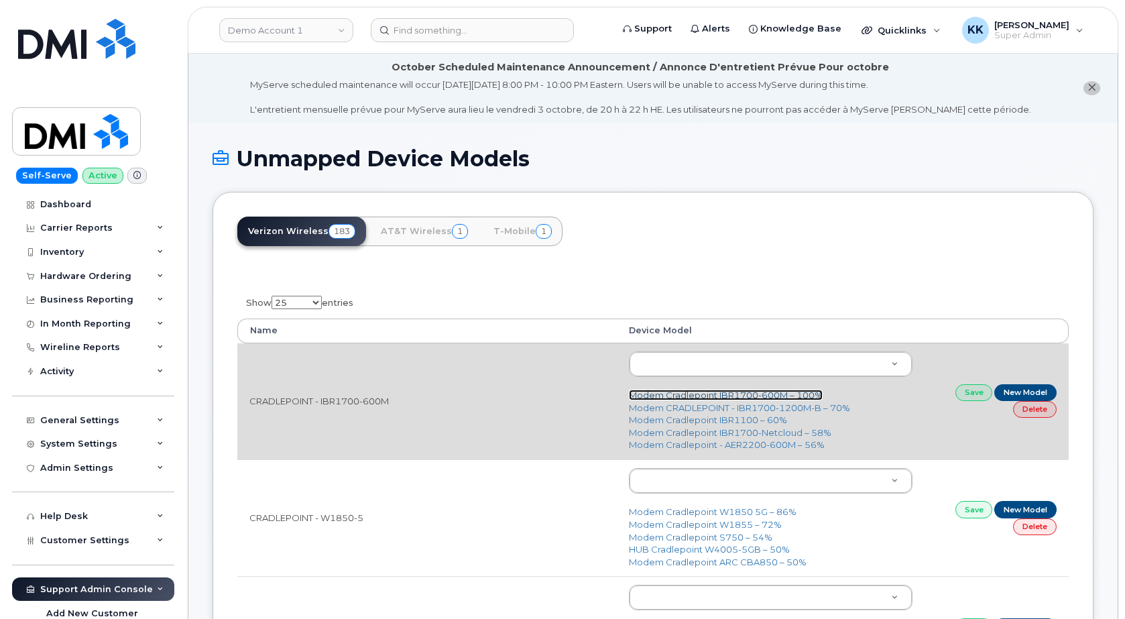
click at [752, 395] on link "Modem Cradlepoint IBR1700-600M – 100%" at bounding box center [726, 395] width 194 height 11
type input "3140"
click at [970, 395] on link "Save" at bounding box center [975, 392] width 38 height 17
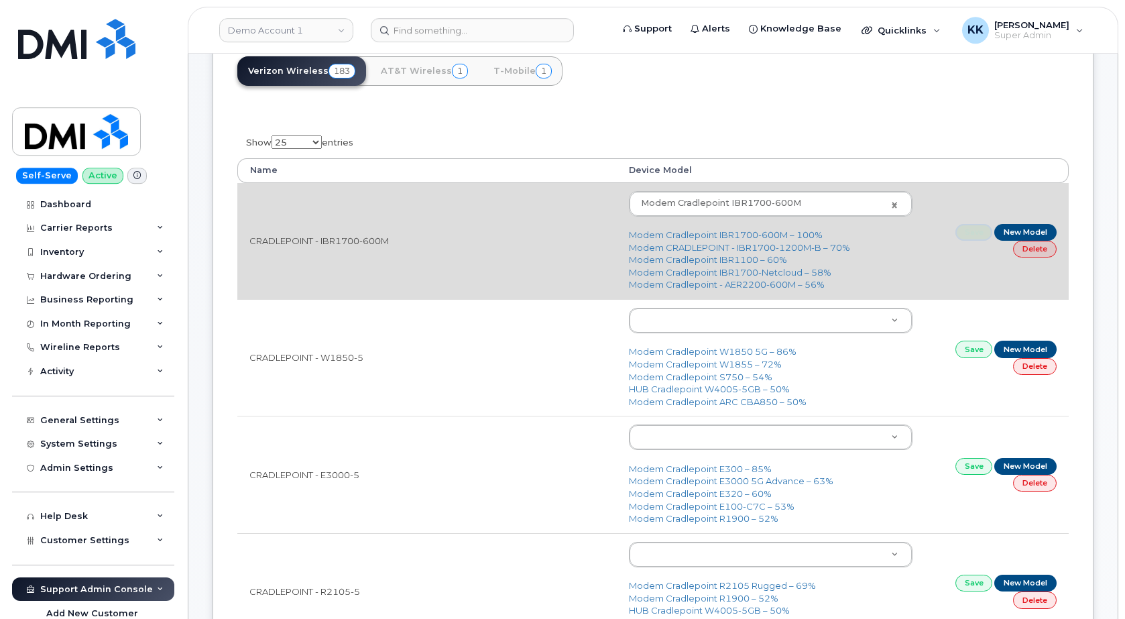
scroll to position [205, 0]
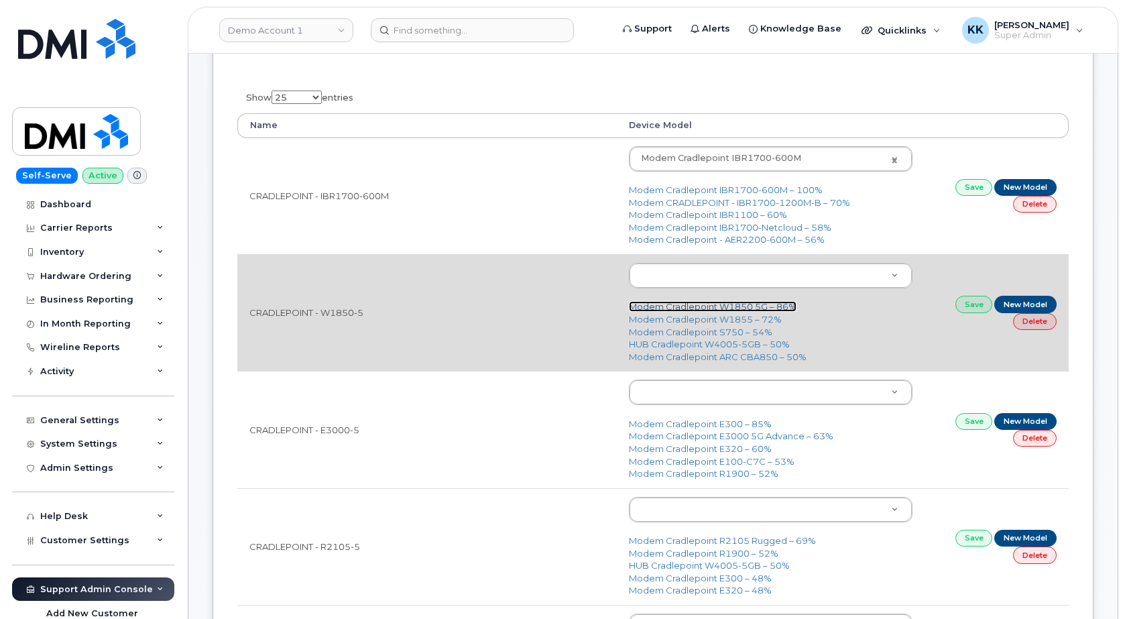
click at [692, 309] on link "Modem Cradlepoint W1850 5G – 86%" at bounding box center [713, 306] width 168 height 11
type input "3012"
click at [977, 306] on link "Save" at bounding box center [975, 304] width 38 height 17
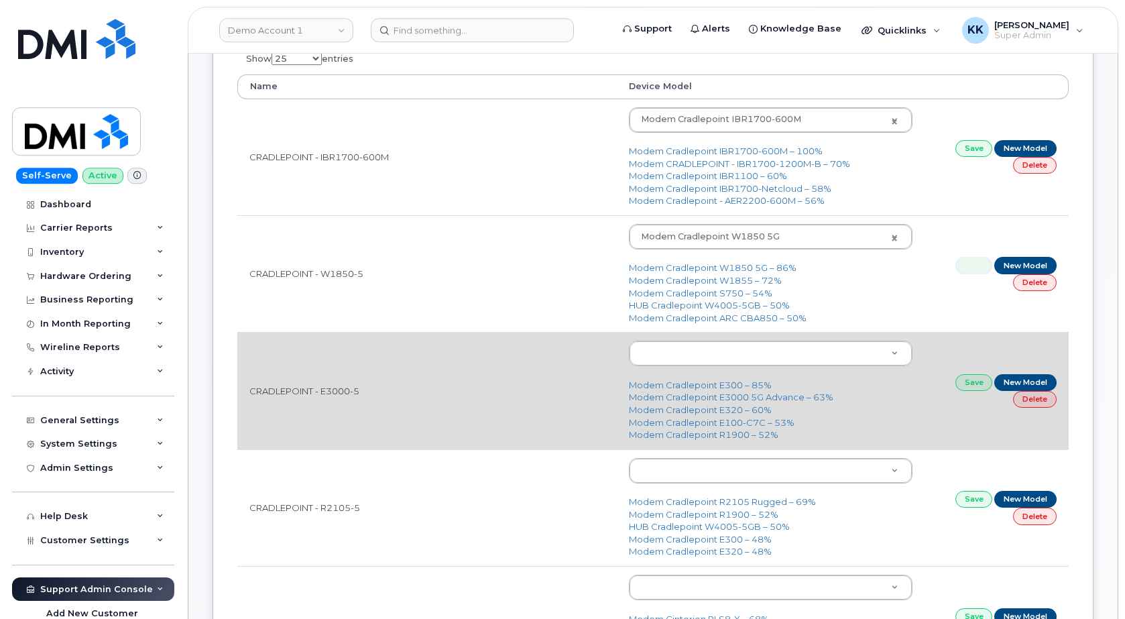
scroll to position [274, 0]
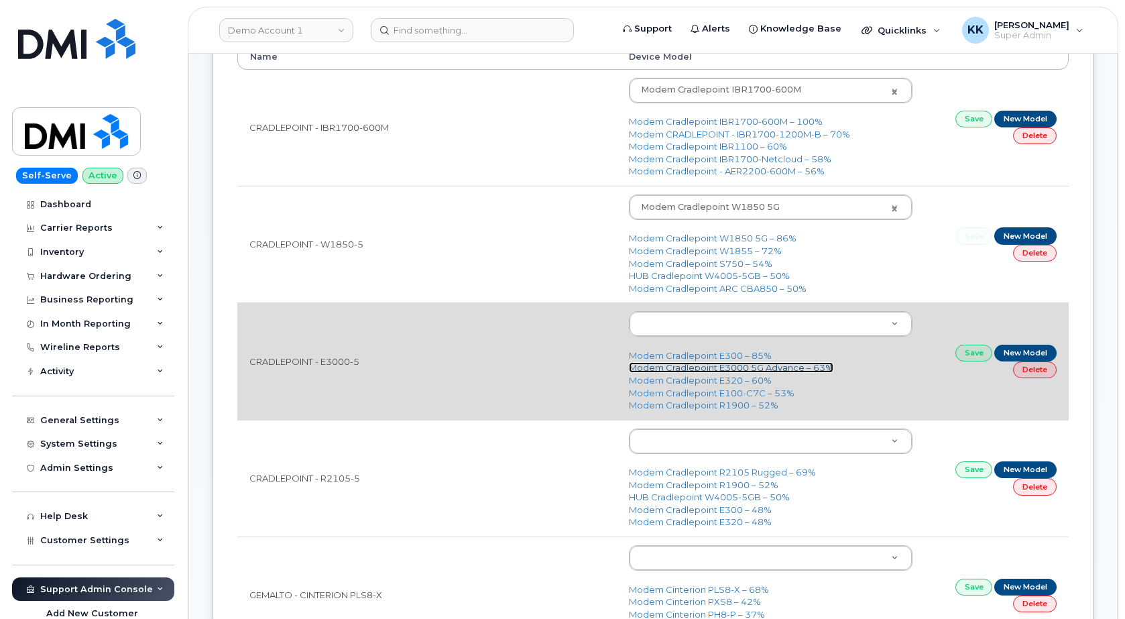
click at [769, 369] on link "Modem Cradlepoint E3000 5G Advance – 63%" at bounding box center [731, 367] width 205 height 11
type input "3176"
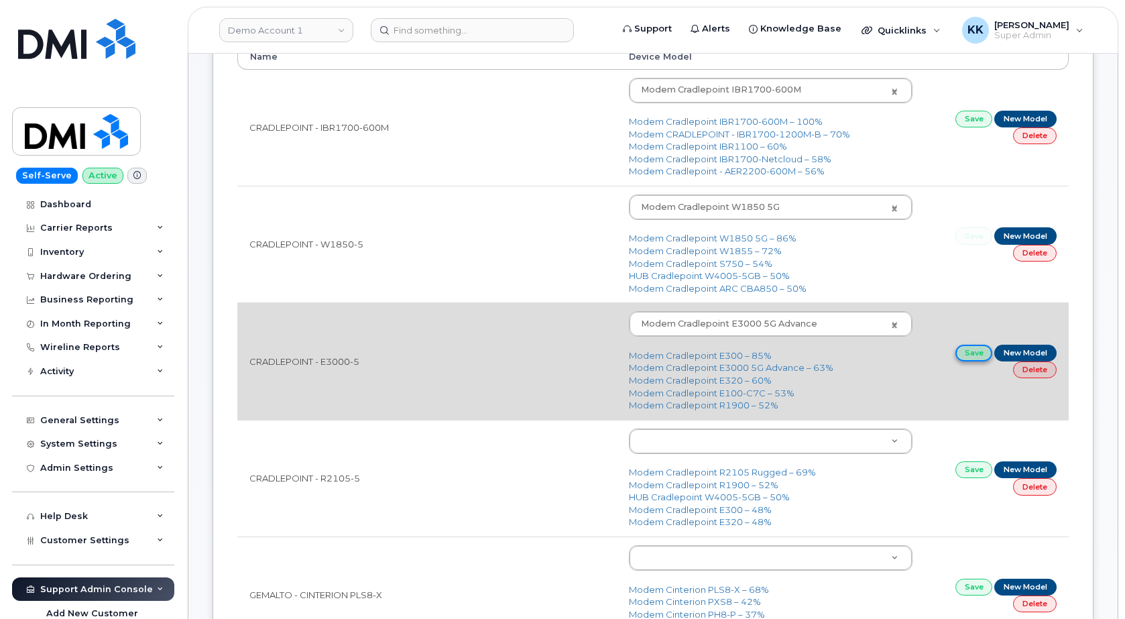
click at [964, 357] on link "Save" at bounding box center [975, 353] width 38 height 17
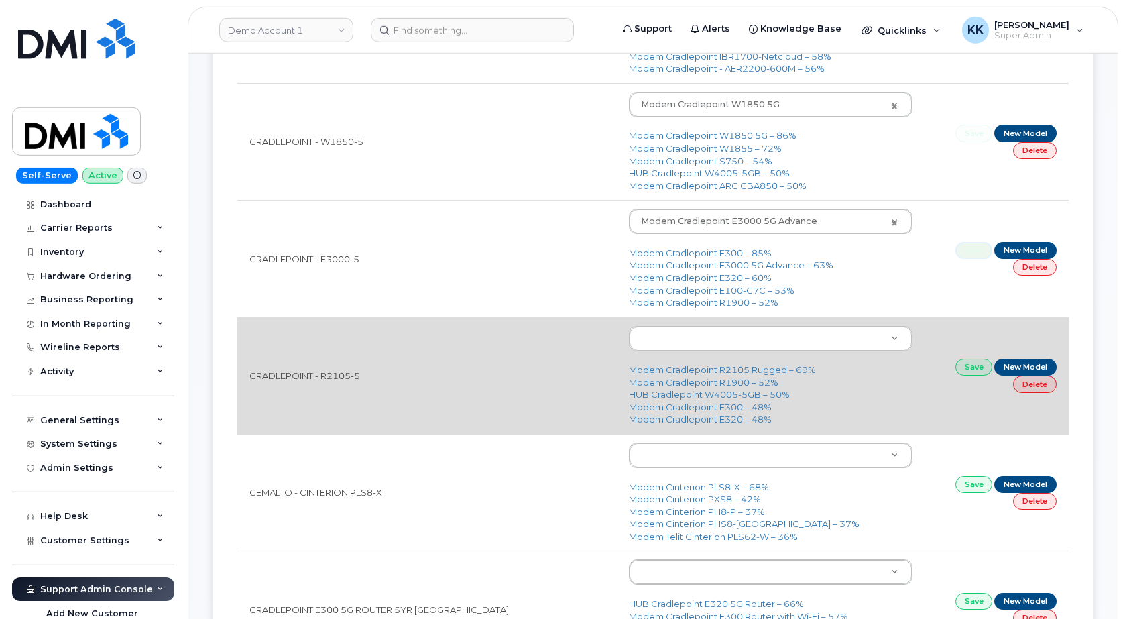
scroll to position [410, 0]
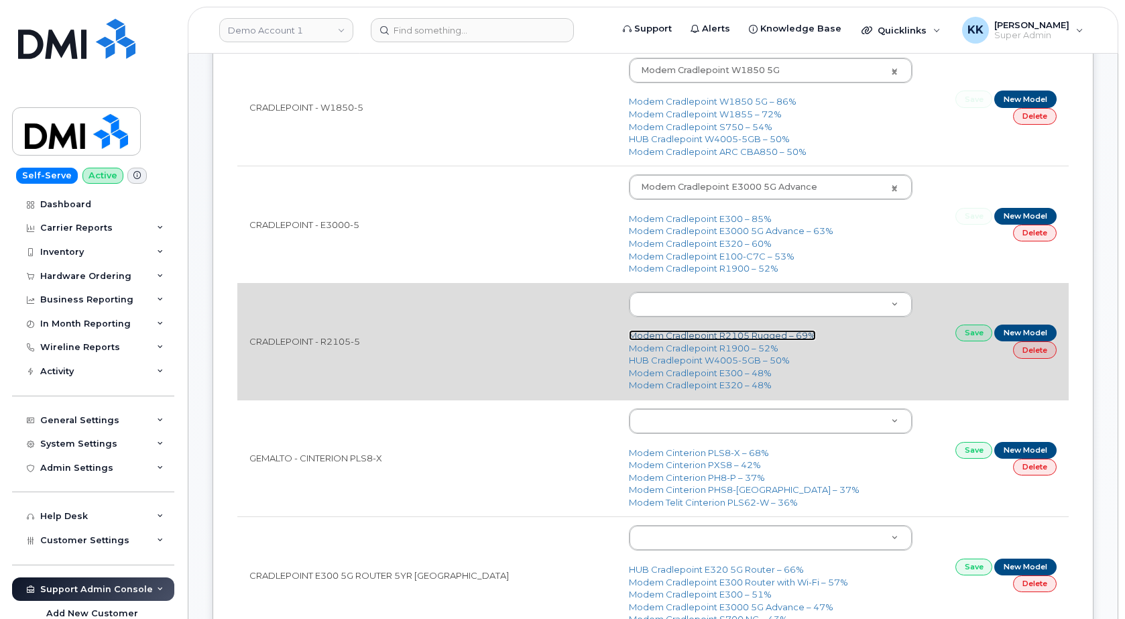
click at [703, 335] on link "Modem Cradlepoint R2105 Rugged – 69%" at bounding box center [722, 335] width 187 height 11
type input "3177"
click at [965, 337] on link "Save" at bounding box center [975, 333] width 38 height 17
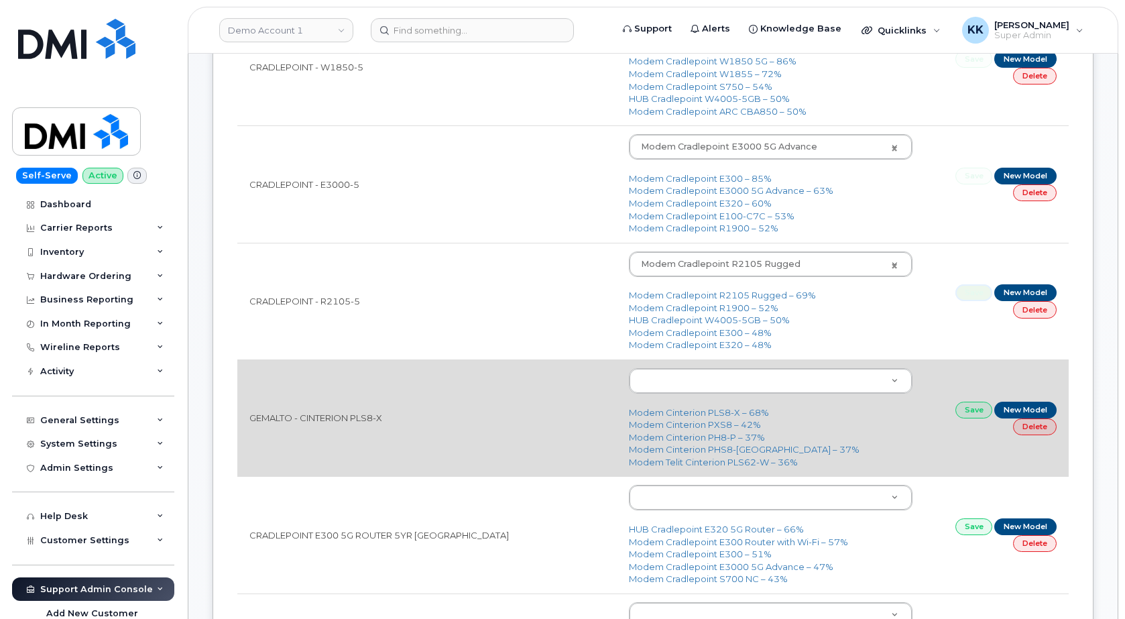
scroll to position [547, 0]
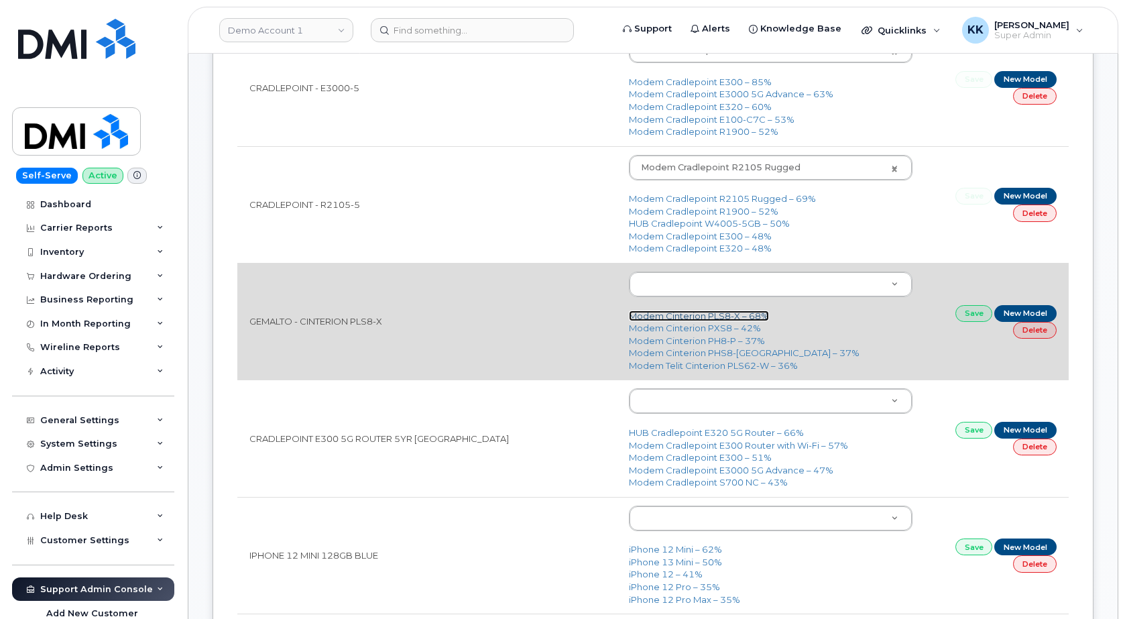
click at [717, 314] on link "Modem Cinterion PLS8-X – 68%" at bounding box center [699, 315] width 140 height 11
type input "1566"
click at [978, 312] on link "Save" at bounding box center [975, 313] width 38 height 17
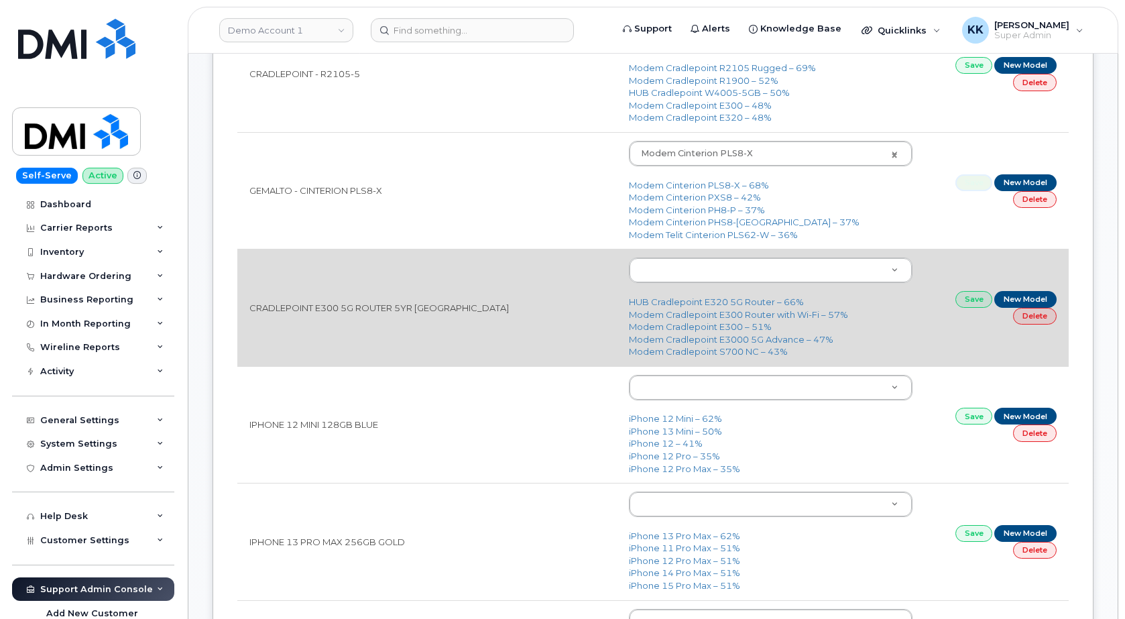
scroll to position [684, 0]
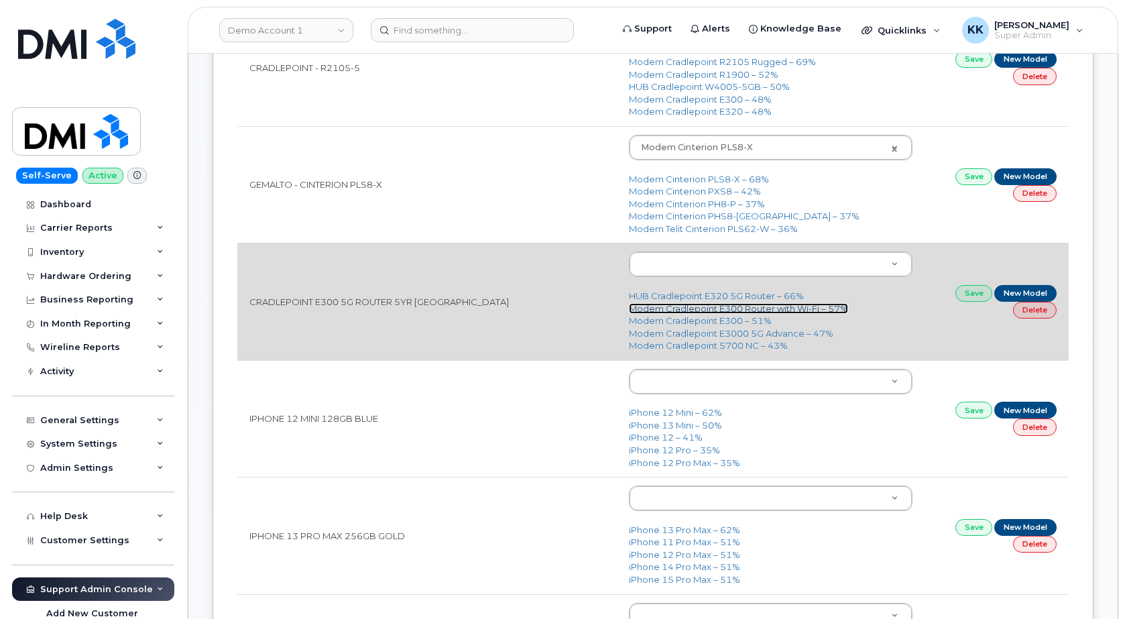
click at [679, 309] on link "Modem Cradlepoint E300 Router with Wi-Fi – 57%" at bounding box center [738, 308] width 219 height 11
type input "2820"
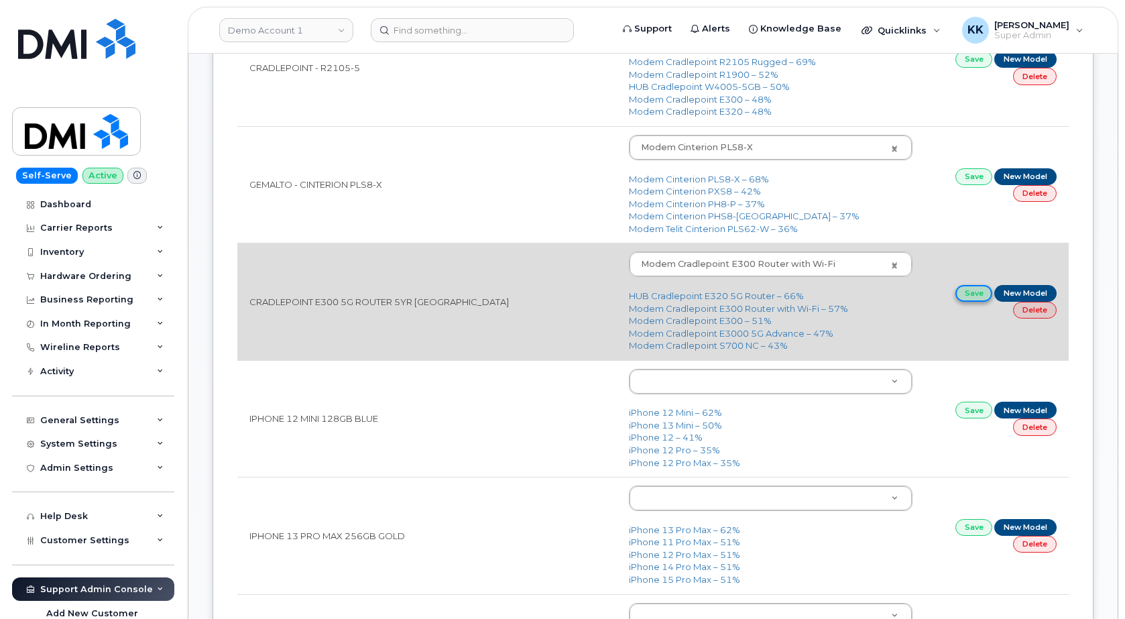
click at [957, 297] on link "Save" at bounding box center [975, 293] width 38 height 17
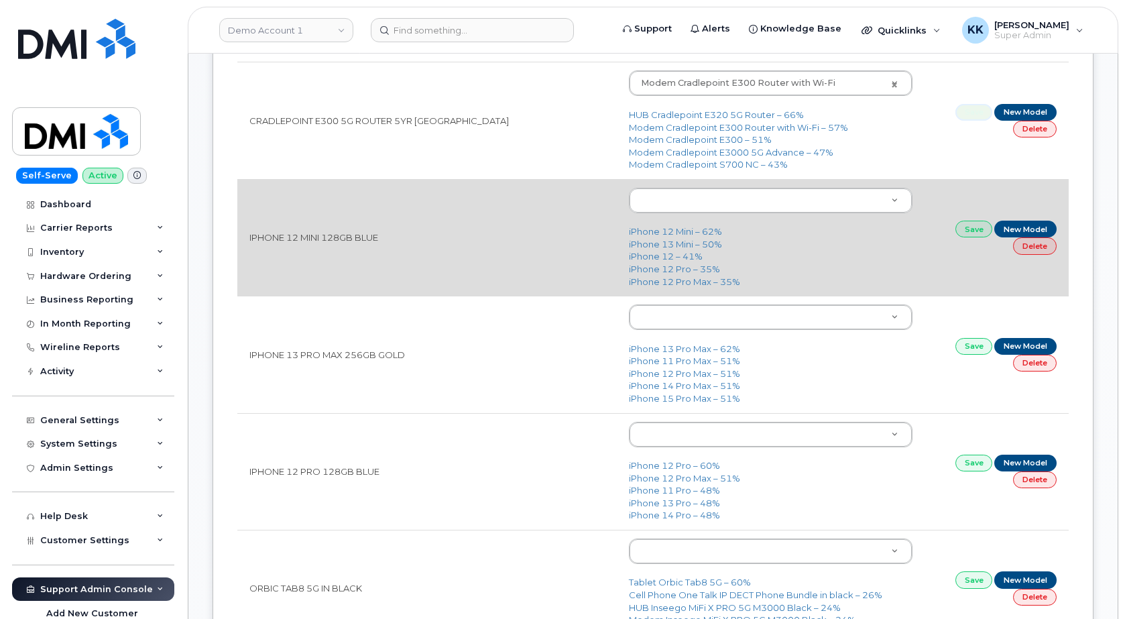
scroll to position [889, 0]
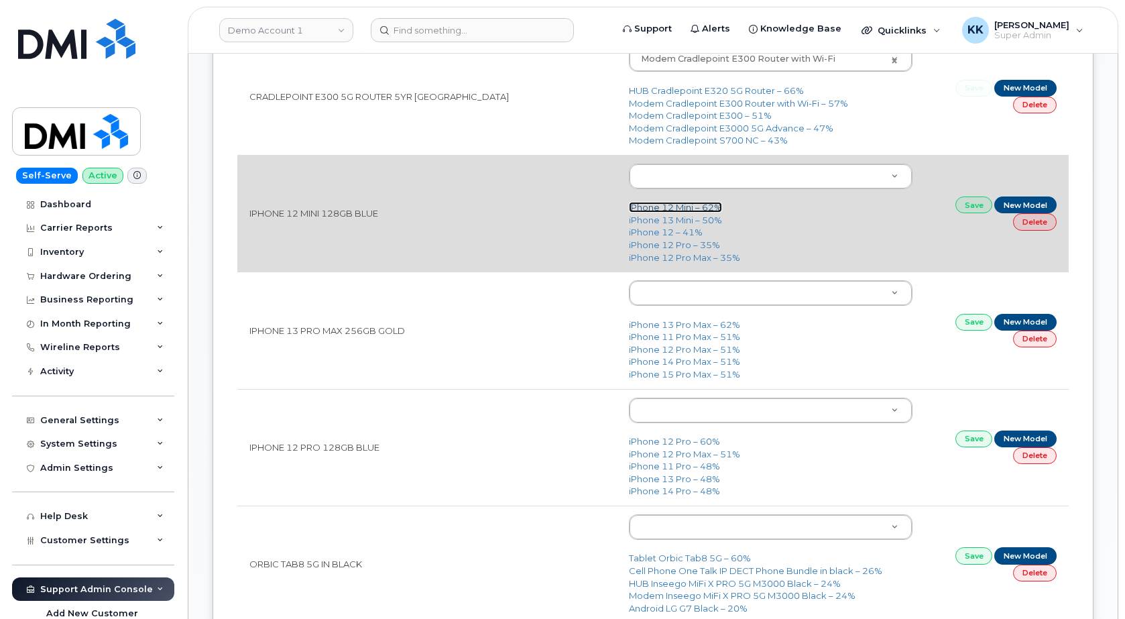
click at [654, 205] on link "iPhone 12 Mini – 62%" at bounding box center [675, 207] width 93 height 11
type input "2475"
click at [974, 207] on link "Save" at bounding box center [975, 204] width 38 height 17
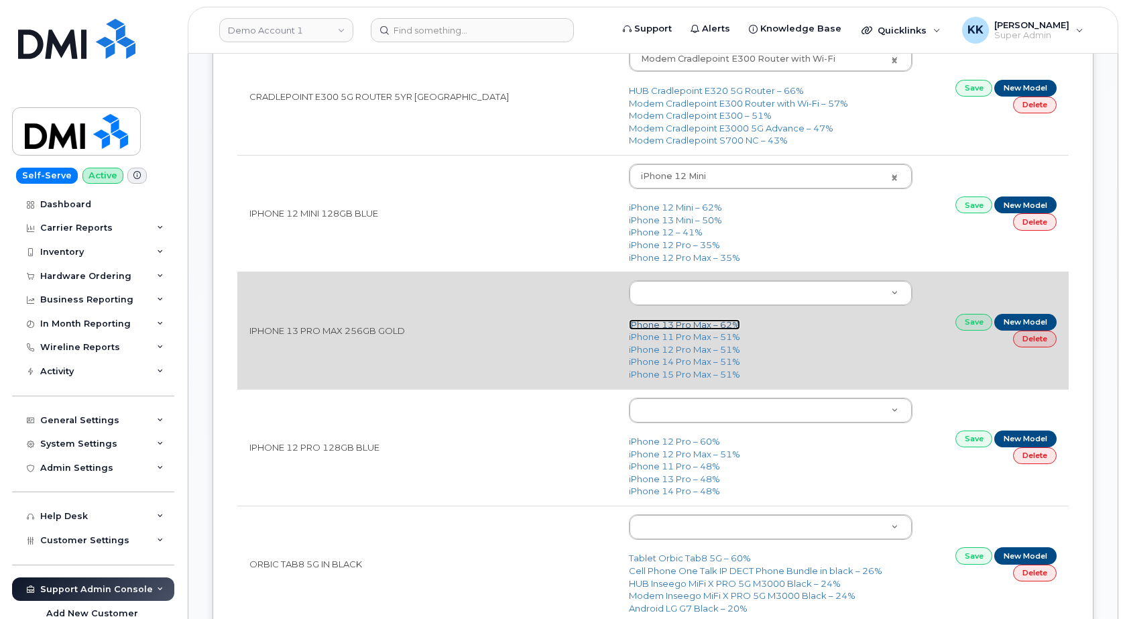
click at [654, 326] on link "iPhone 13 Pro Max – 62%" at bounding box center [684, 324] width 111 height 11
type input "2615"
click at [978, 323] on link "Save" at bounding box center [975, 322] width 38 height 17
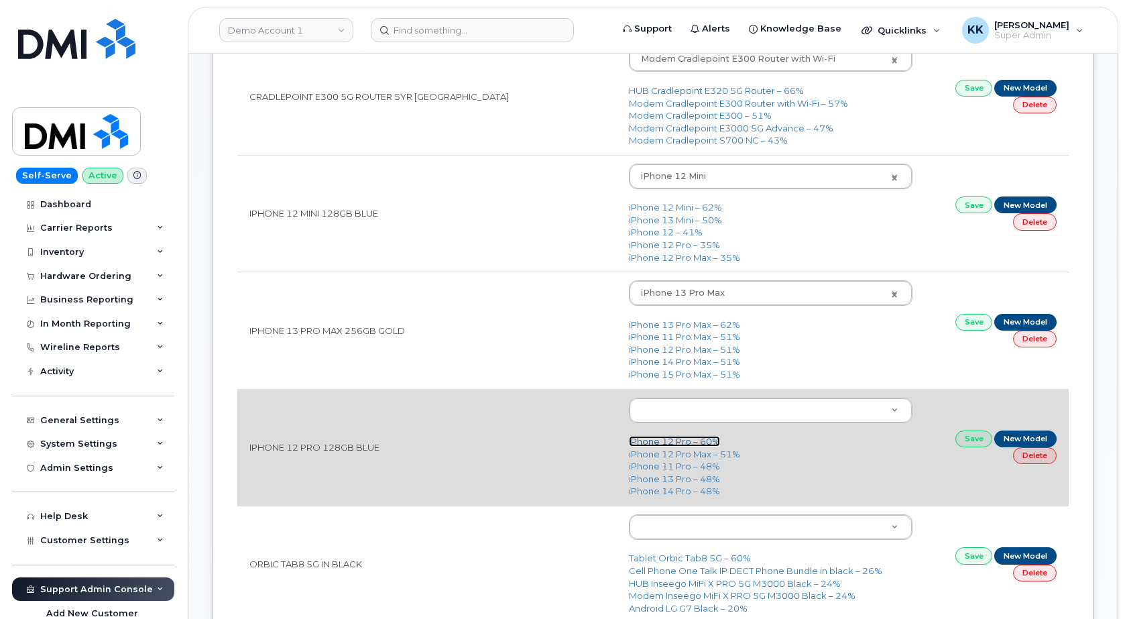
click at [652, 444] on link "iPhone 12 Pro – 60%" at bounding box center [674, 441] width 91 height 11
type input "2429"
click at [983, 443] on link "Save" at bounding box center [975, 438] width 38 height 17
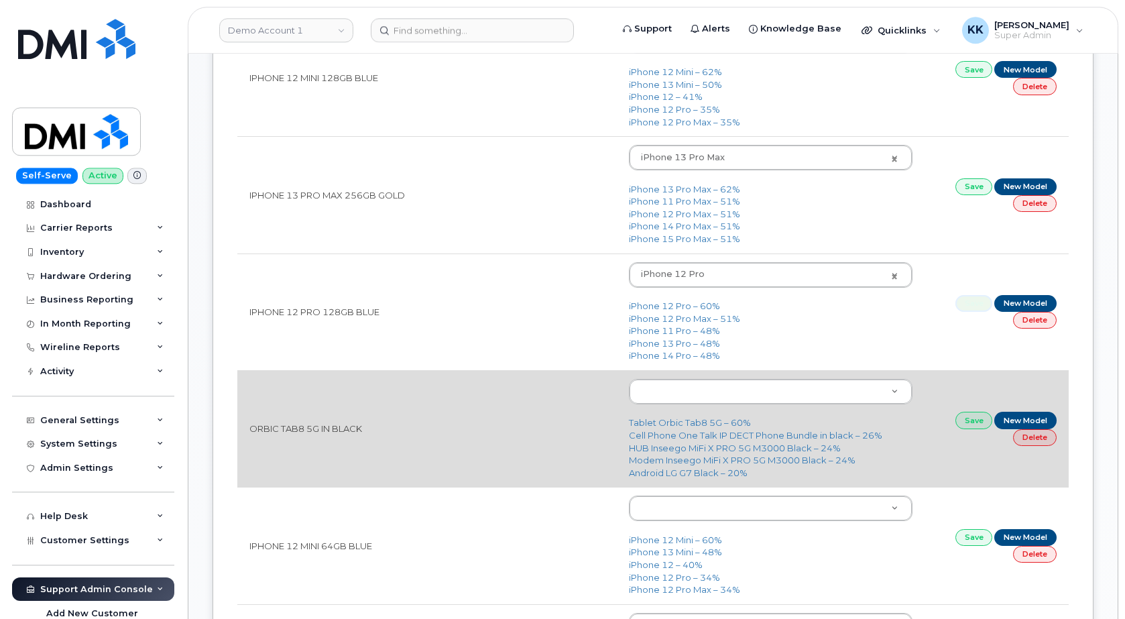
scroll to position [1026, 0]
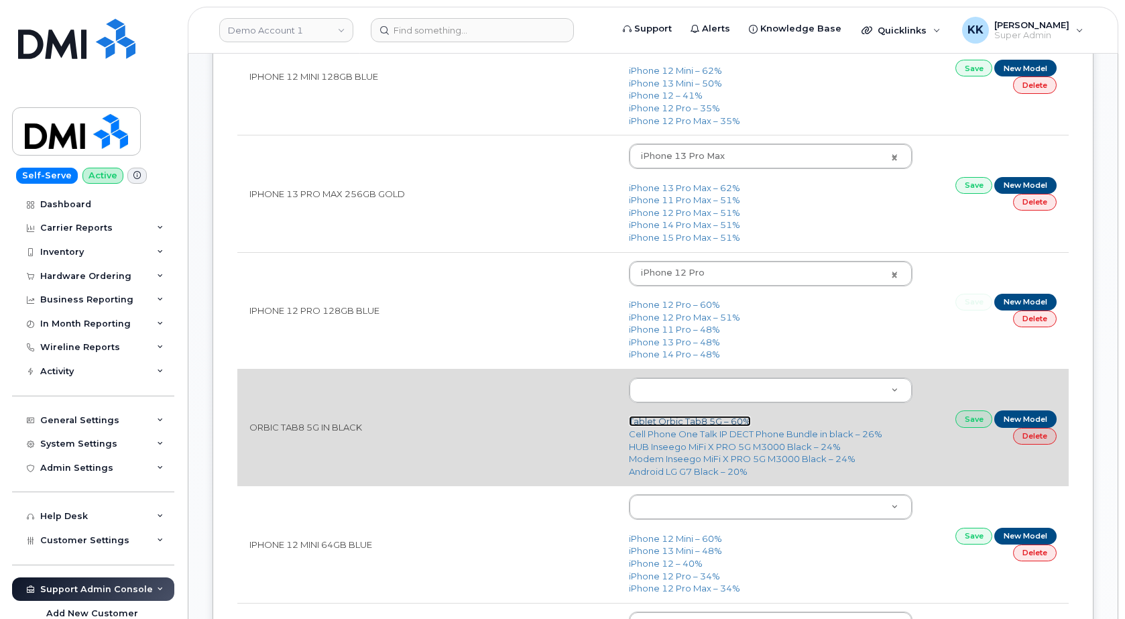
click at [683, 421] on link "Tablet Orbic Tab8 5G – 60%" at bounding box center [690, 421] width 122 height 11
type input "3220"
click at [976, 418] on link "Save" at bounding box center [975, 418] width 38 height 17
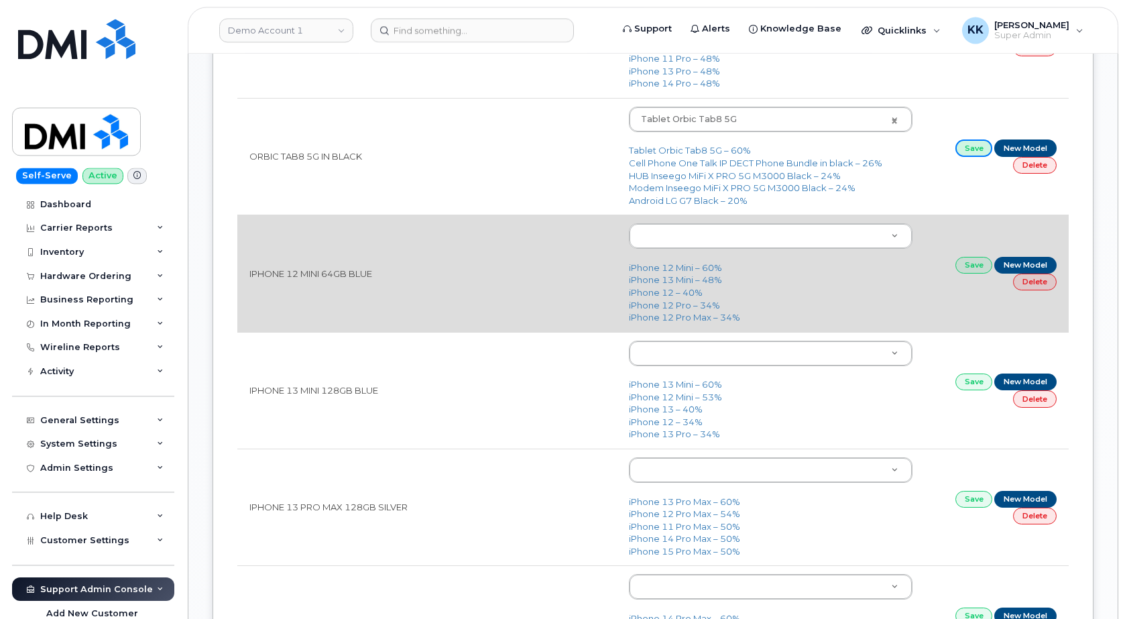
scroll to position [1300, 0]
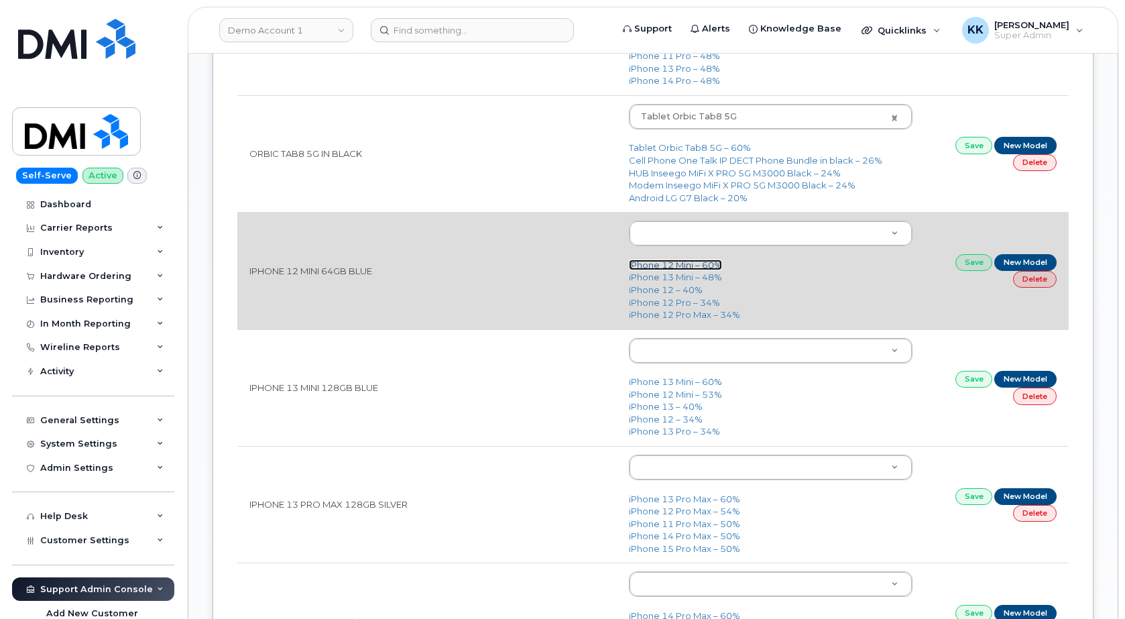
click at [656, 269] on link "iPhone 12 Mini – 60%" at bounding box center [675, 265] width 93 height 11
type input "2475"
click at [966, 265] on link "Save" at bounding box center [975, 262] width 38 height 17
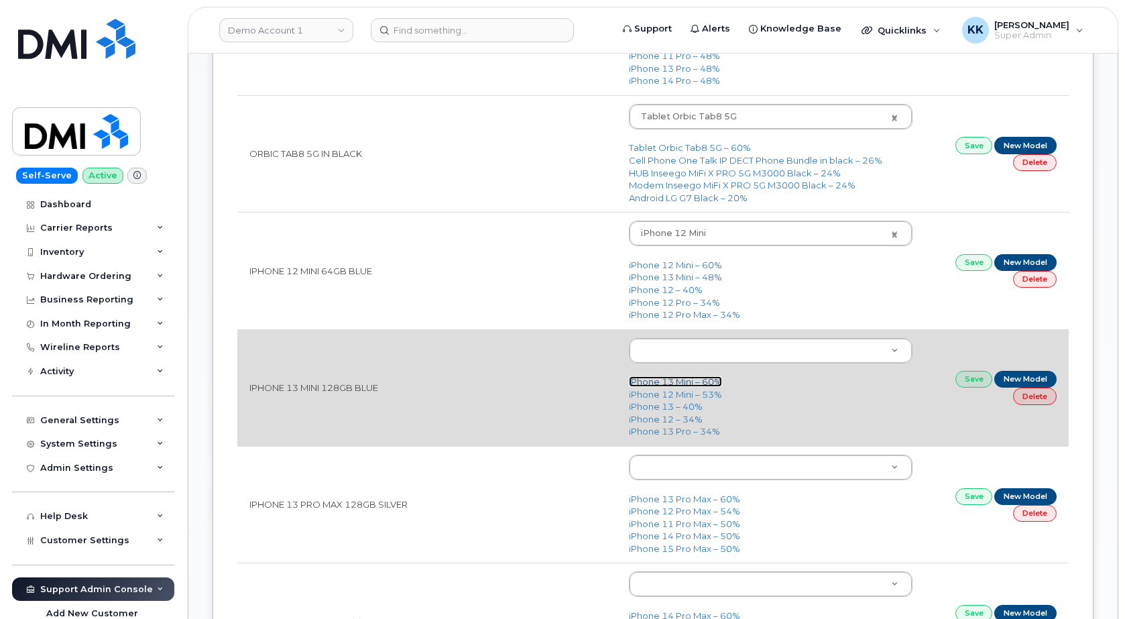
click at [661, 384] on link "iPhone 13 Mini – 60%" at bounding box center [675, 381] width 93 height 11
type input "2613"
click at [972, 381] on link "Save" at bounding box center [975, 379] width 38 height 17
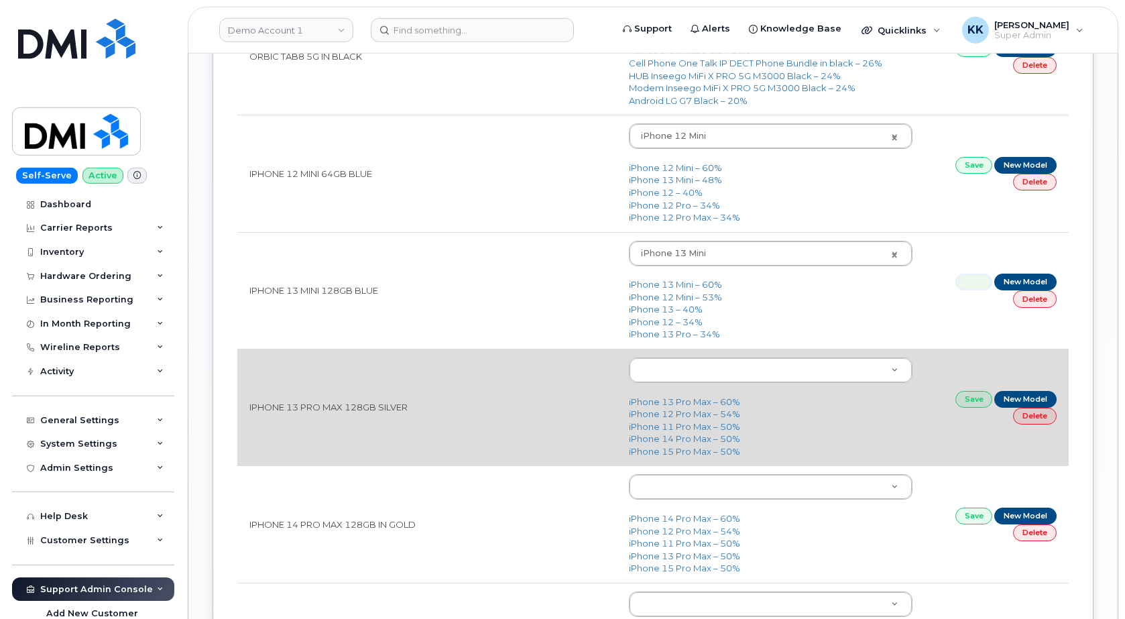
scroll to position [1436, 0]
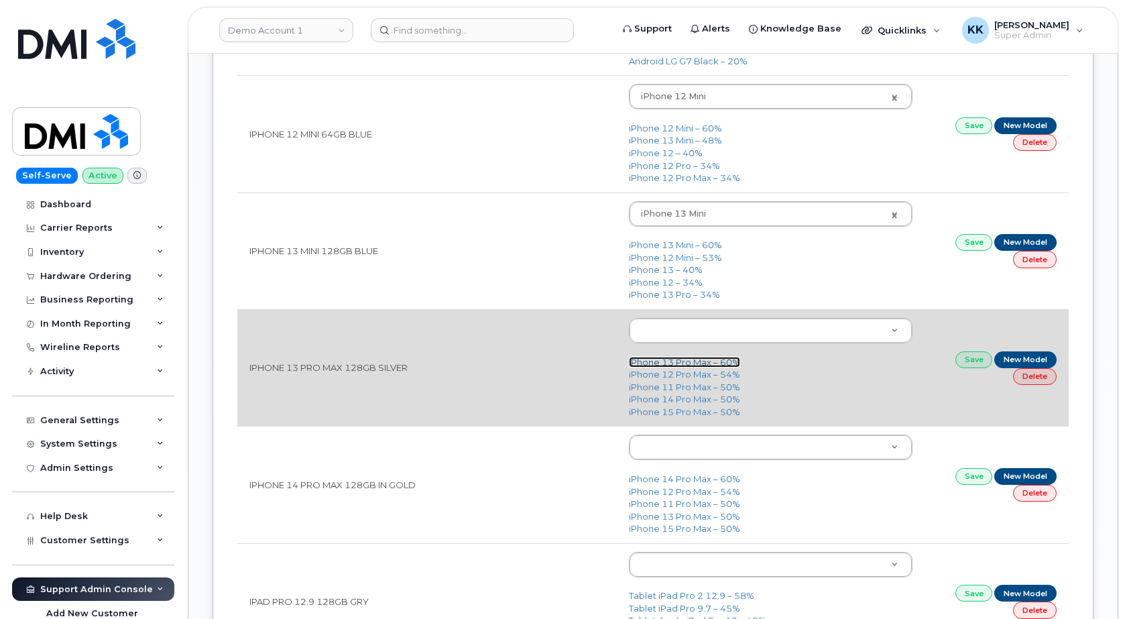
click at [701, 367] on link "iPhone 13 Pro Max – 60%" at bounding box center [684, 362] width 111 height 11
type input "2615"
click at [974, 358] on link "Save" at bounding box center [975, 359] width 38 height 17
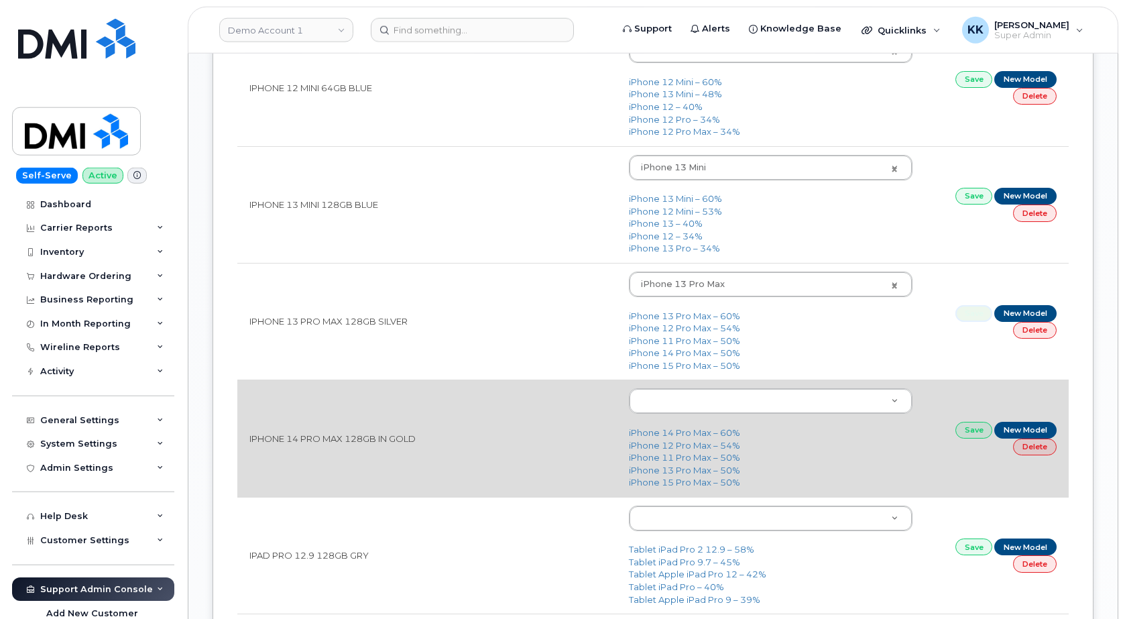
scroll to position [1505, 0]
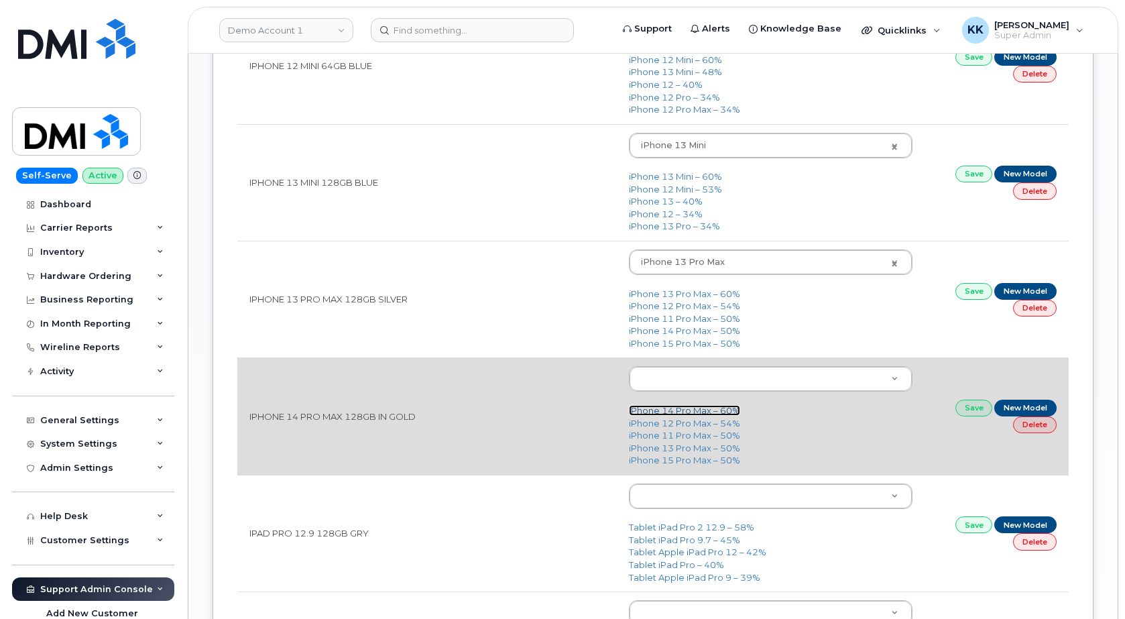
click at [705, 414] on link "iPhone 14 Pro Max – 60%" at bounding box center [684, 410] width 111 height 11
type input "2779"
click at [973, 406] on link "Save" at bounding box center [975, 408] width 38 height 17
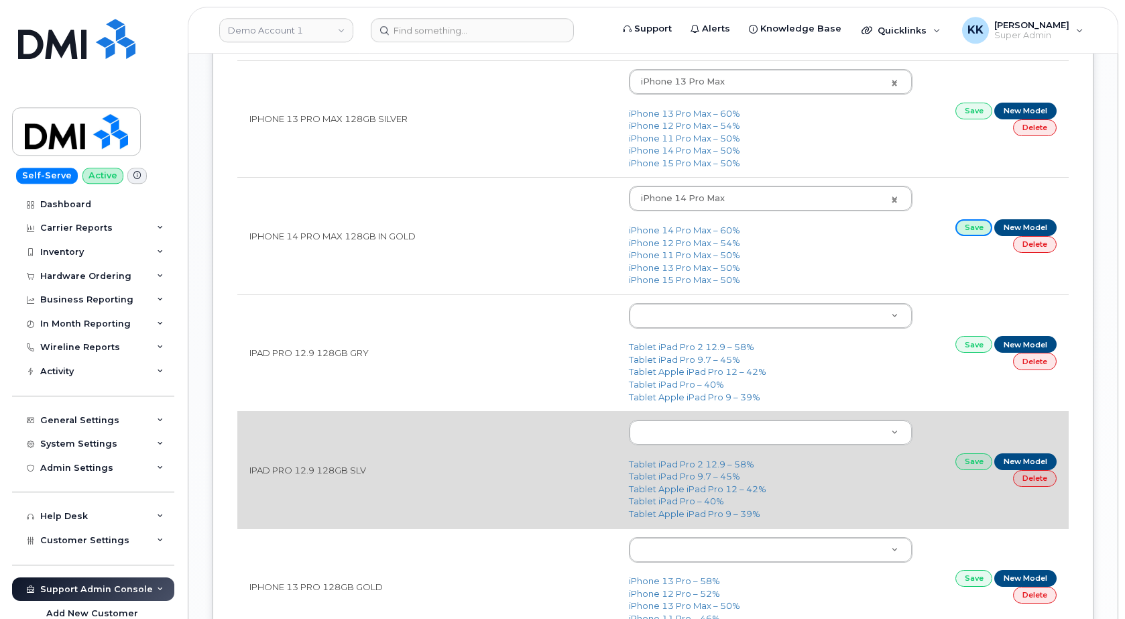
scroll to position [1778, 0]
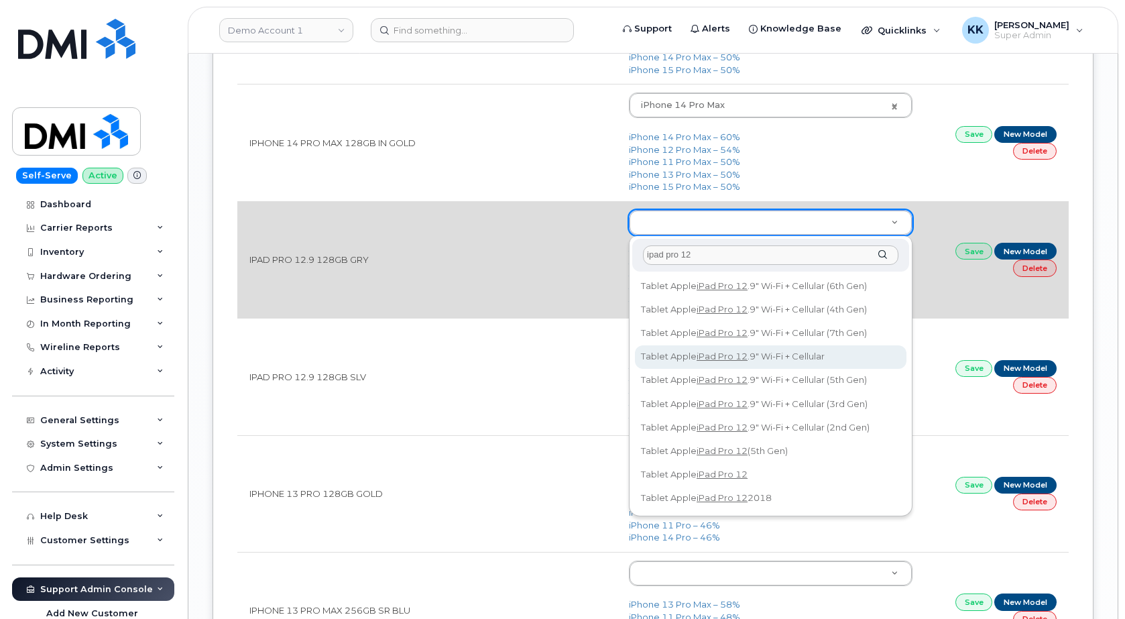
type input "ipad pro 12"
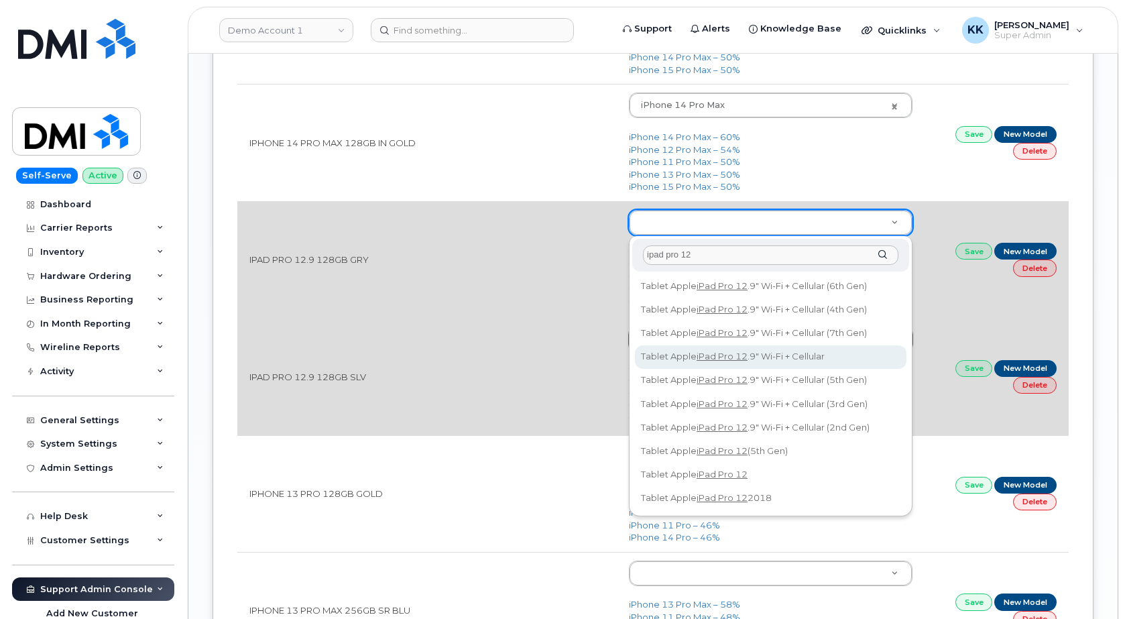
drag, startPoint x: 748, startPoint y: 349, endPoint x: 814, endPoint y: 347, distance: 66.4
type input "751"
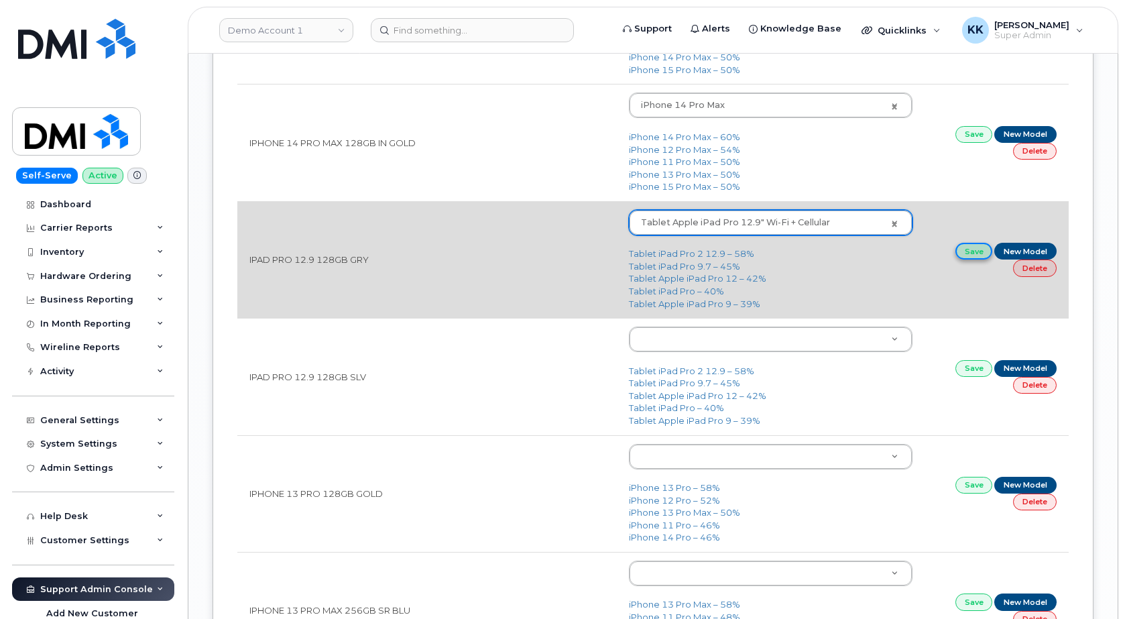
click at [974, 253] on link "Save" at bounding box center [975, 251] width 38 height 17
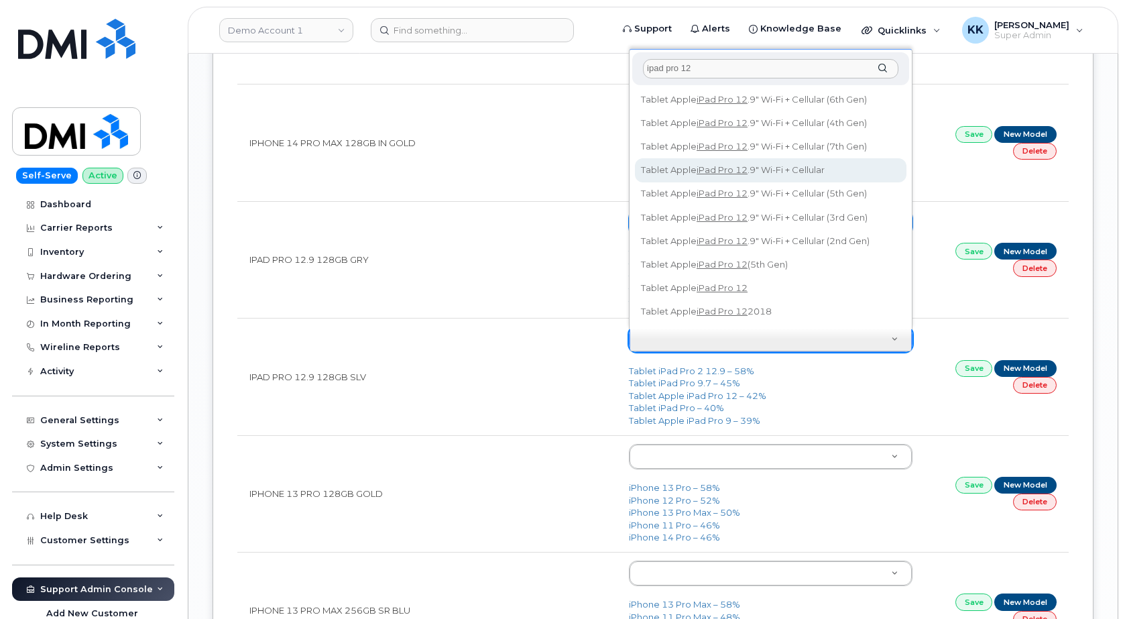
type input "ipad pro 12"
type input "751"
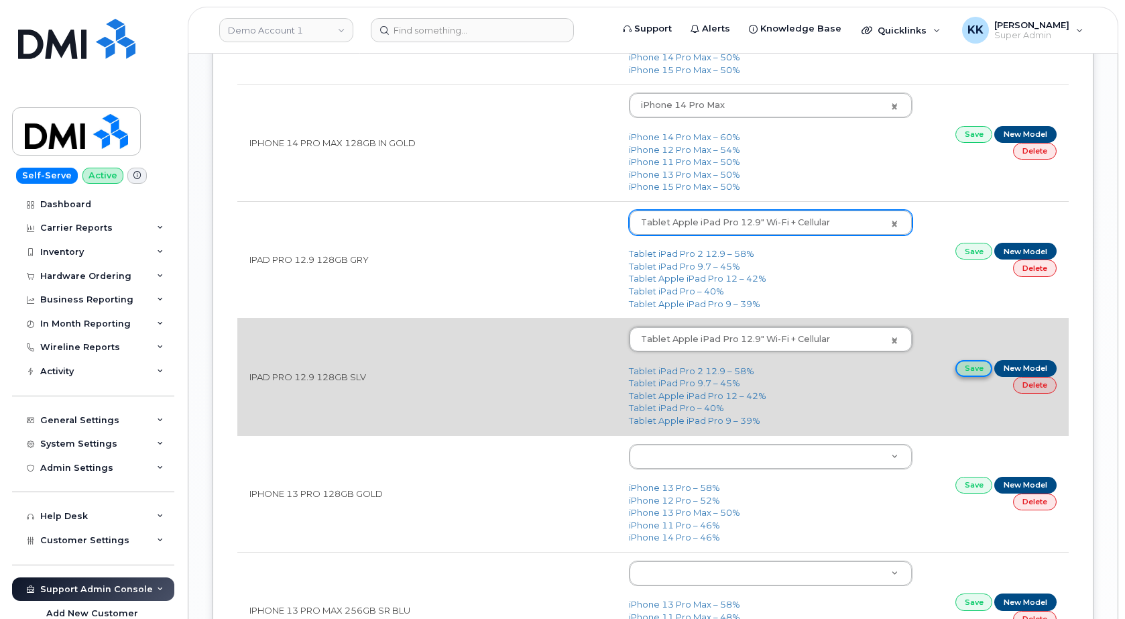
click at [971, 367] on link "Save" at bounding box center [975, 368] width 38 height 17
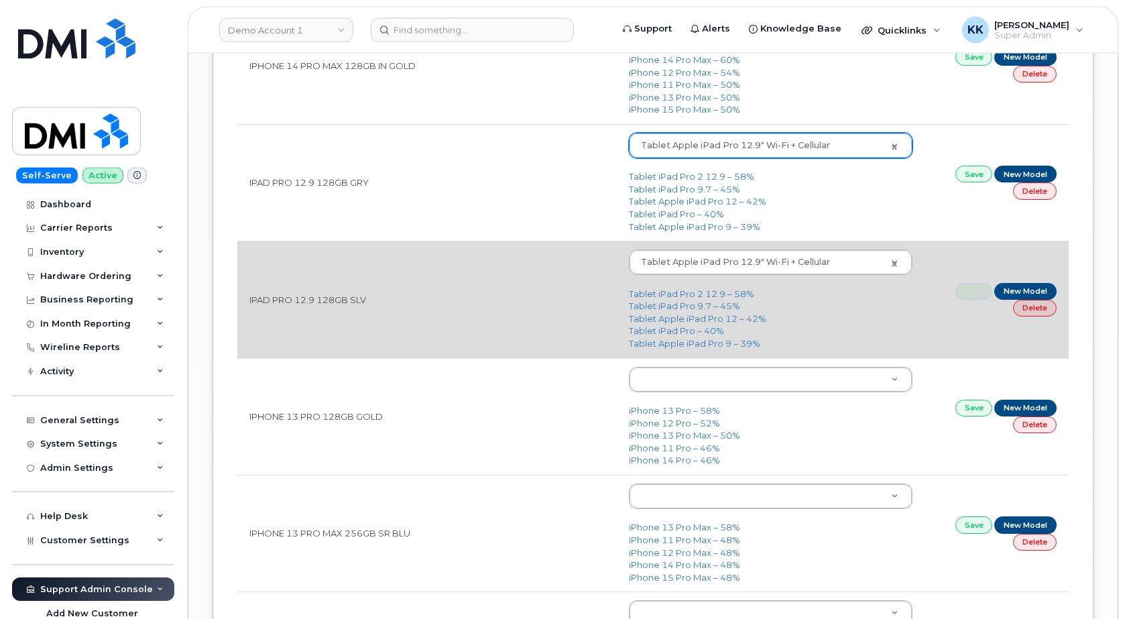
scroll to position [1915, 0]
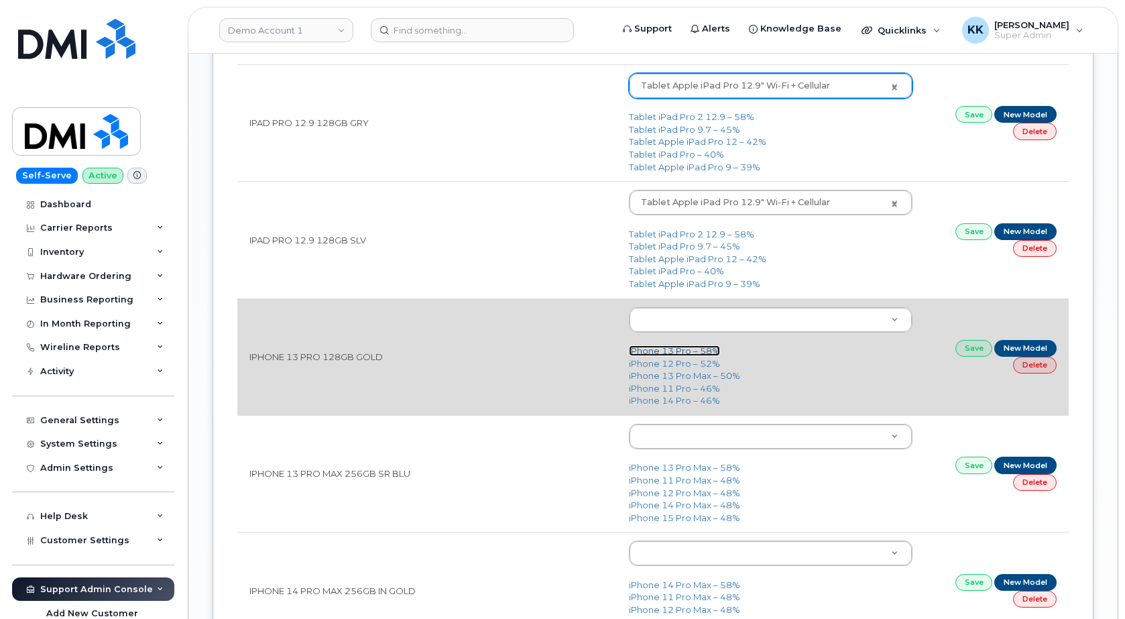
click at [668, 351] on link "iPhone 13 Pro – 58%" at bounding box center [674, 350] width 91 height 11
type input "2614"
click at [969, 351] on link "Save" at bounding box center [975, 348] width 38 height 17
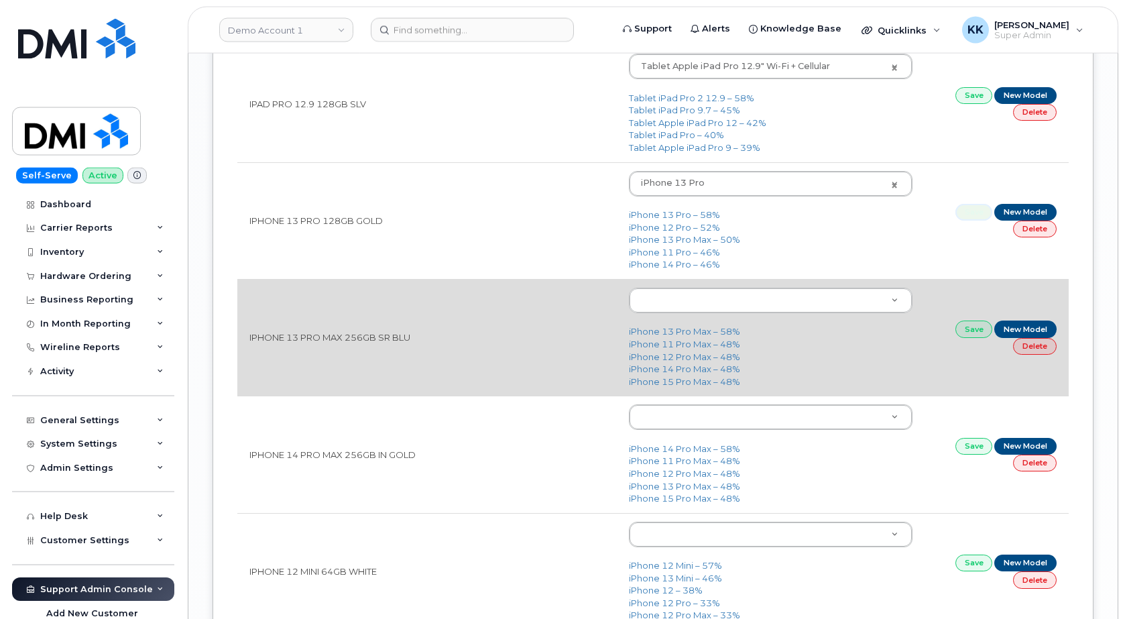
scroll to position [2052, 0]
click at [671, 335] on link "iPhone 13 Pro Max – 58%" at bounding box center [684, 330] width 111 height 11
type input "2615"
click at [970, 330] on link "Save" at bounding box center [975, 328] width 38 height 17
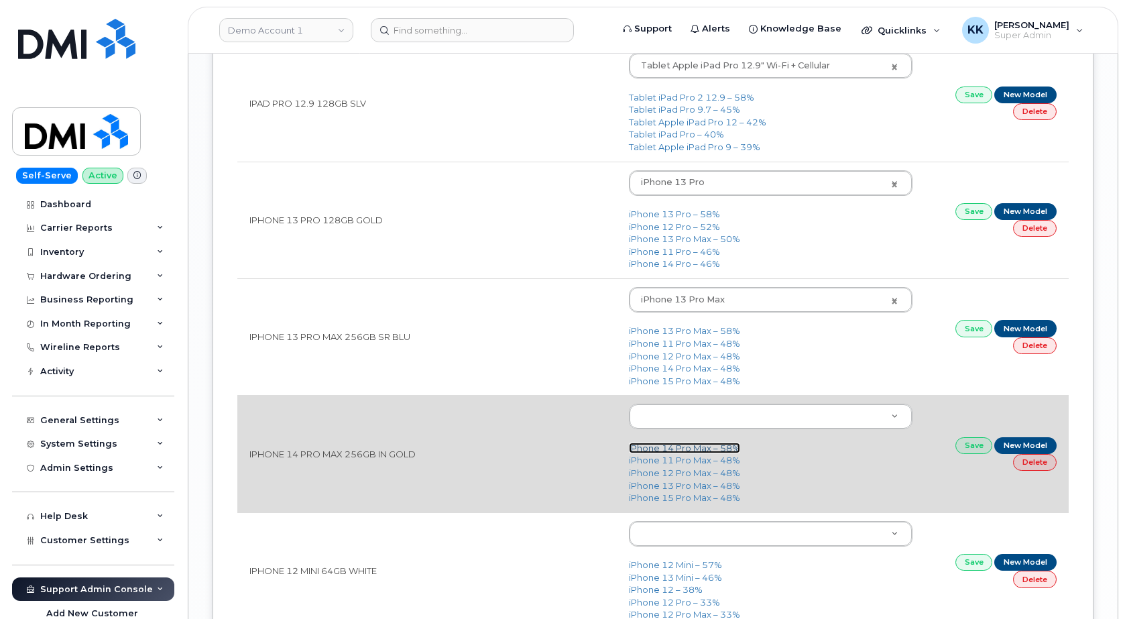
click at [669, 447] on link "iPhone 14 Pro Max – 58%" at bounding box center [684, 448] width 111 height 11
type input "2779"
click at [971, 449] on link "Save" at bounding box center [975, 445] width 38 height 17
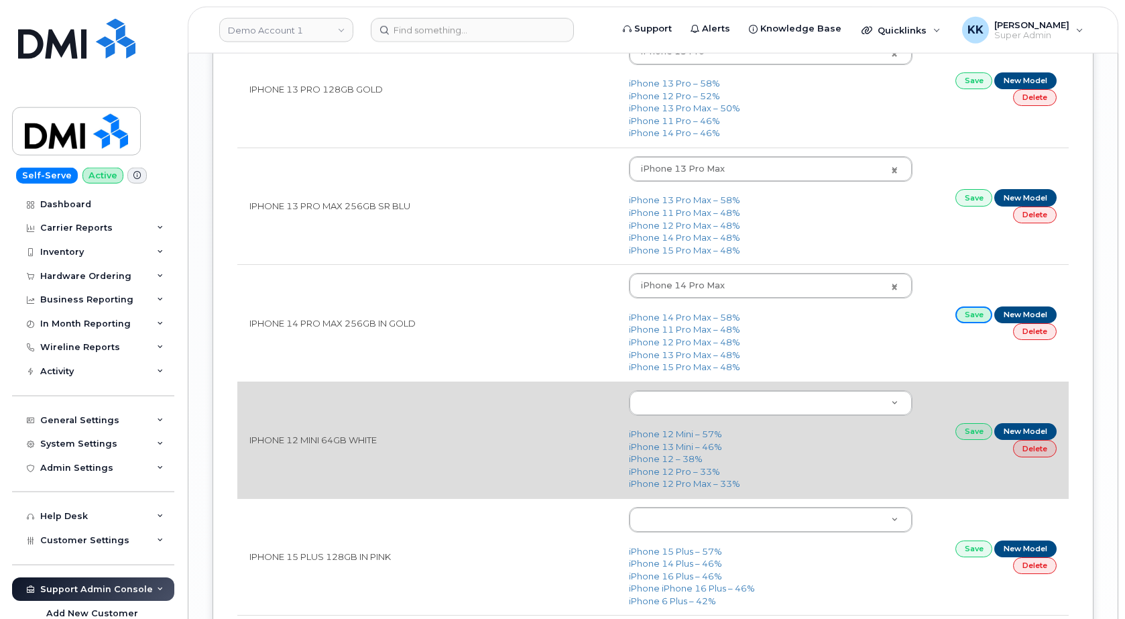
scroll to position [2189, 0]
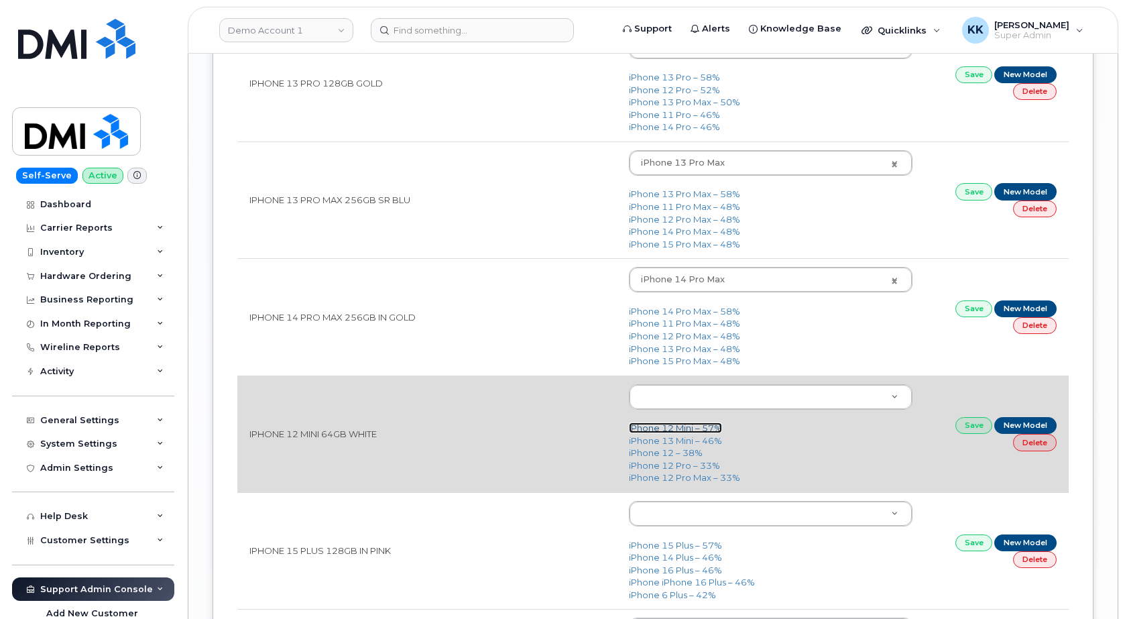
click at [673, 433] on link "iPhone 12 Mini – 57%" at bounding box center [675, 427] width 93 height 11
type input "2475"
click at [966, 427] on link "Save" at bounding box center [975, 425] width 38 height 17
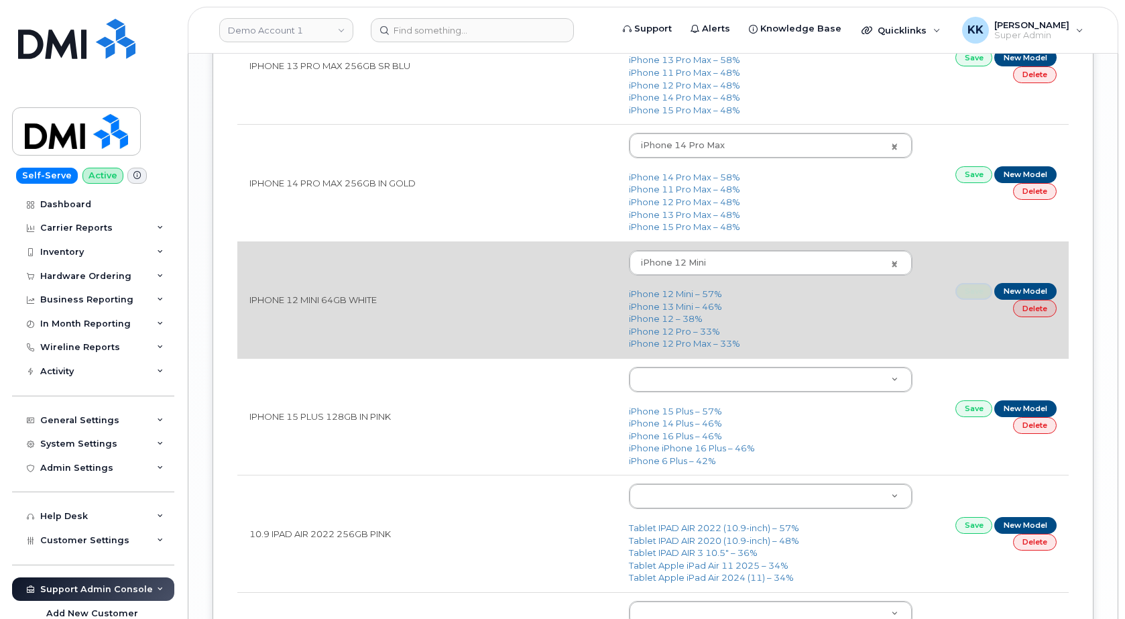
scroll to position [2326, 0]
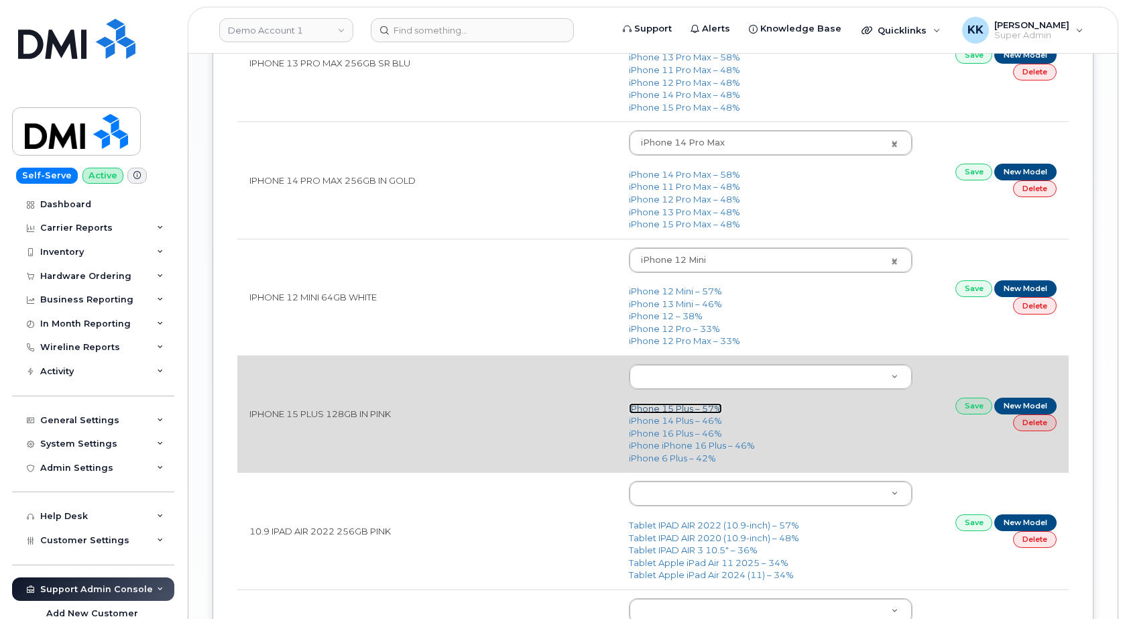
click at [687, 410] on link "iPhone 15 Plus – 57%" at bounding box center [675, 408] width 93 height 11
type input "3019"
click at [968, 406] on link "Save" at bounding box center [975, 406] width 38 height 17
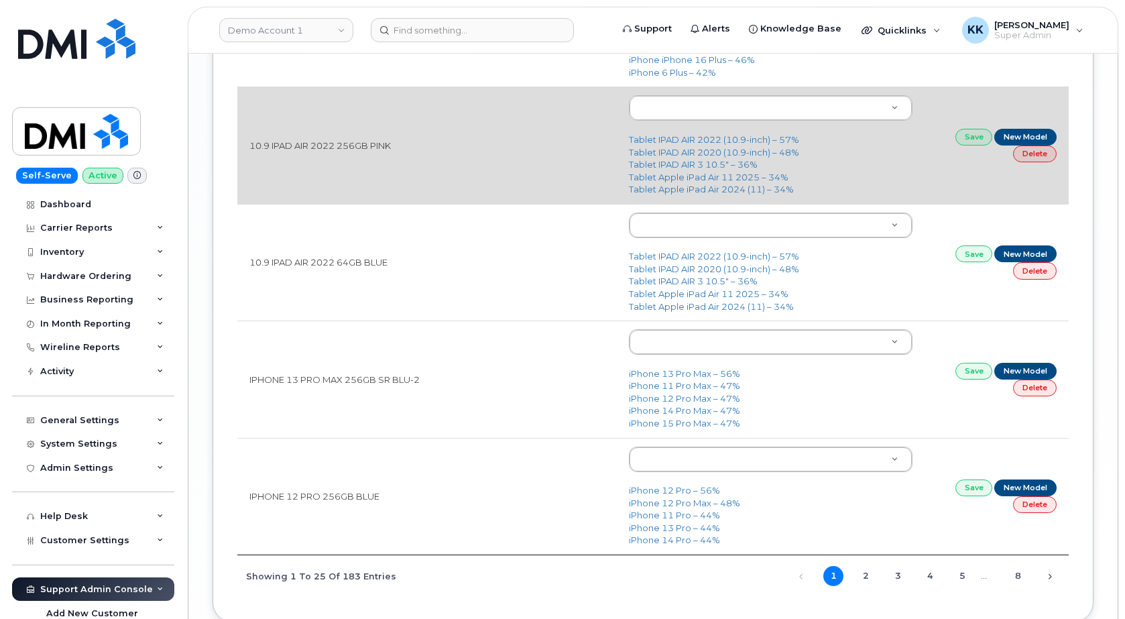
scroll to position [2736, 0]
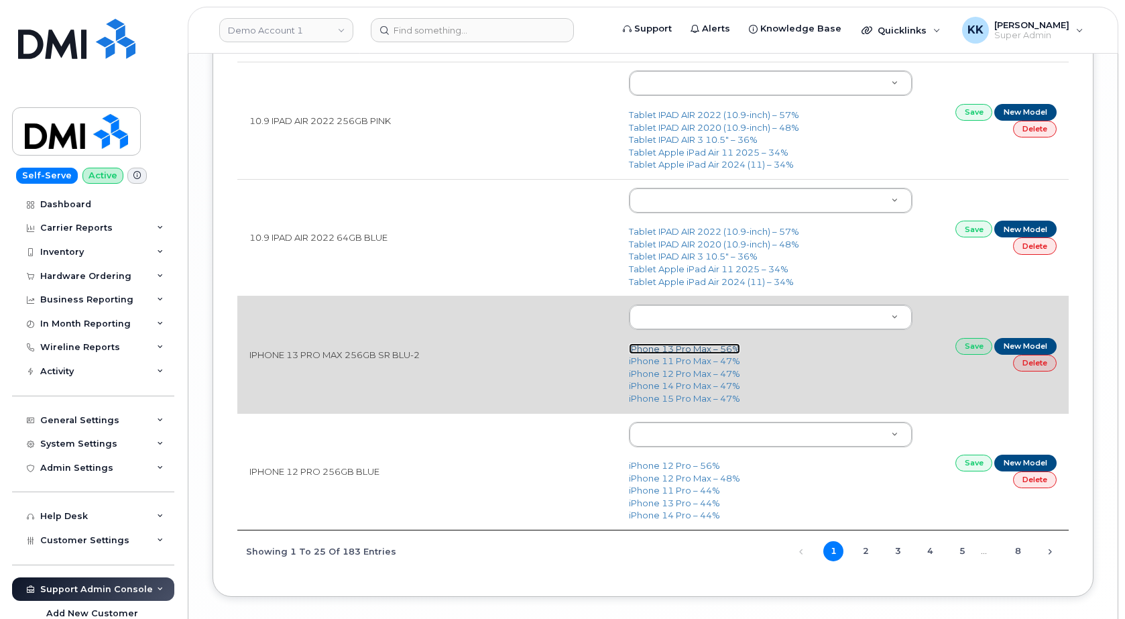
click at [688, 352] on link "iPhone 13 Pro Max – 56%" at bounding box center [684, 348] width 111 height 11
type input "2615"
click at [962, 346] on link "Save" at bounding box center [975, 346] width 38 height 17
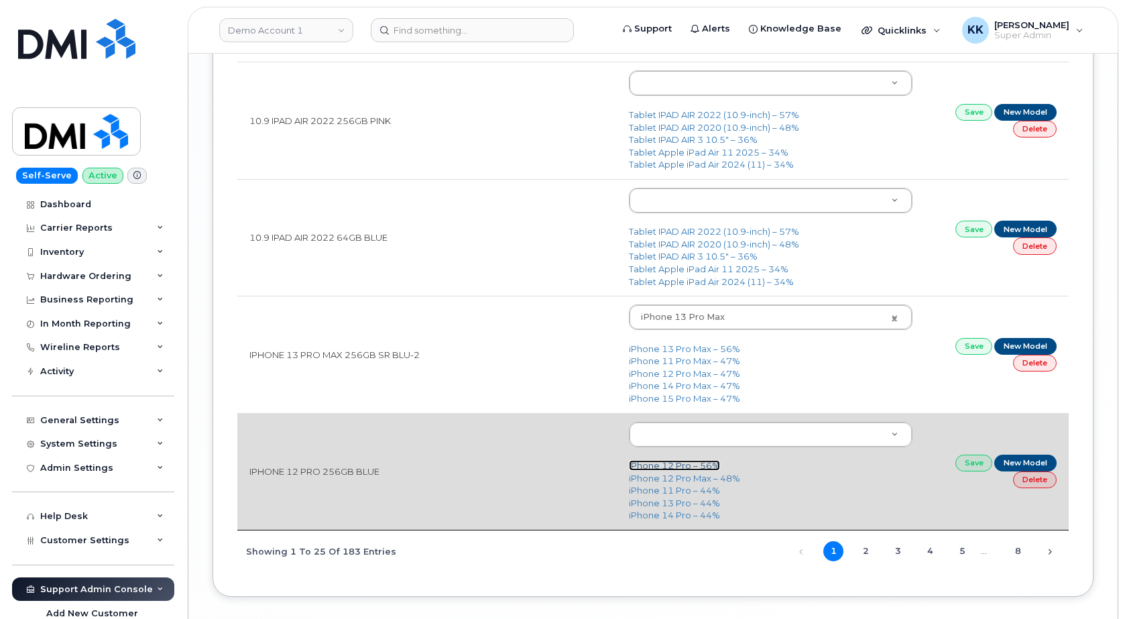
click at [671, 464] on link "iPhone 12 Pro – 56%" at bounding box center [674, 465] width 91 height 11
type input "2429"
click at [966, 468] on link "Save" at bounding box center [975, 463] width 38 height 17
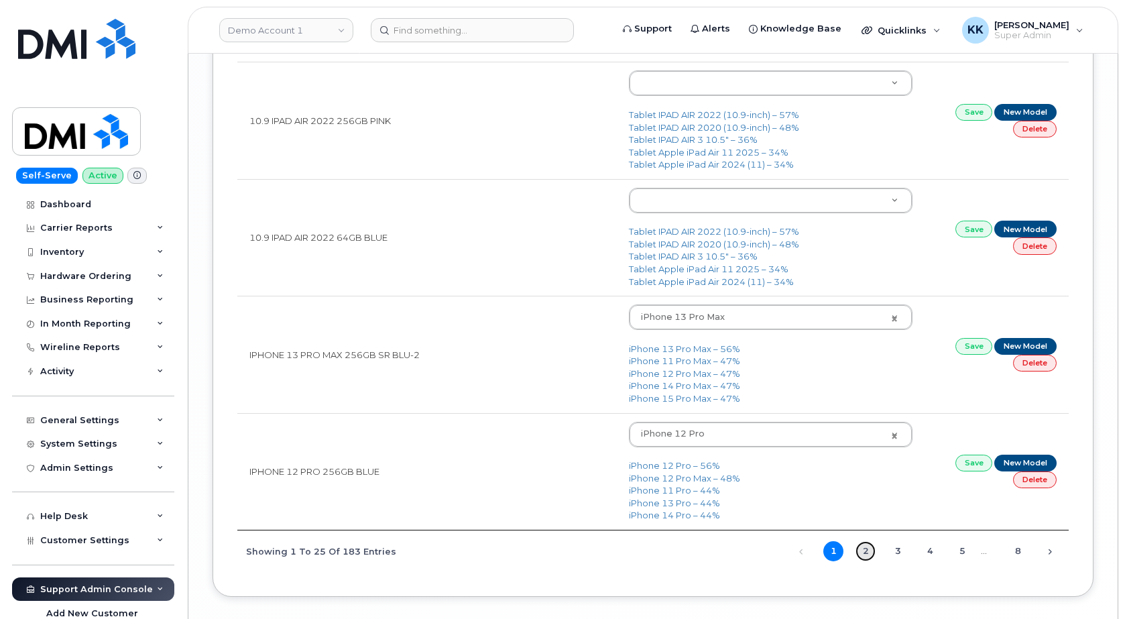
click at [868, 560] on link "2" at bounding box center [866, 551] width 20 height 20
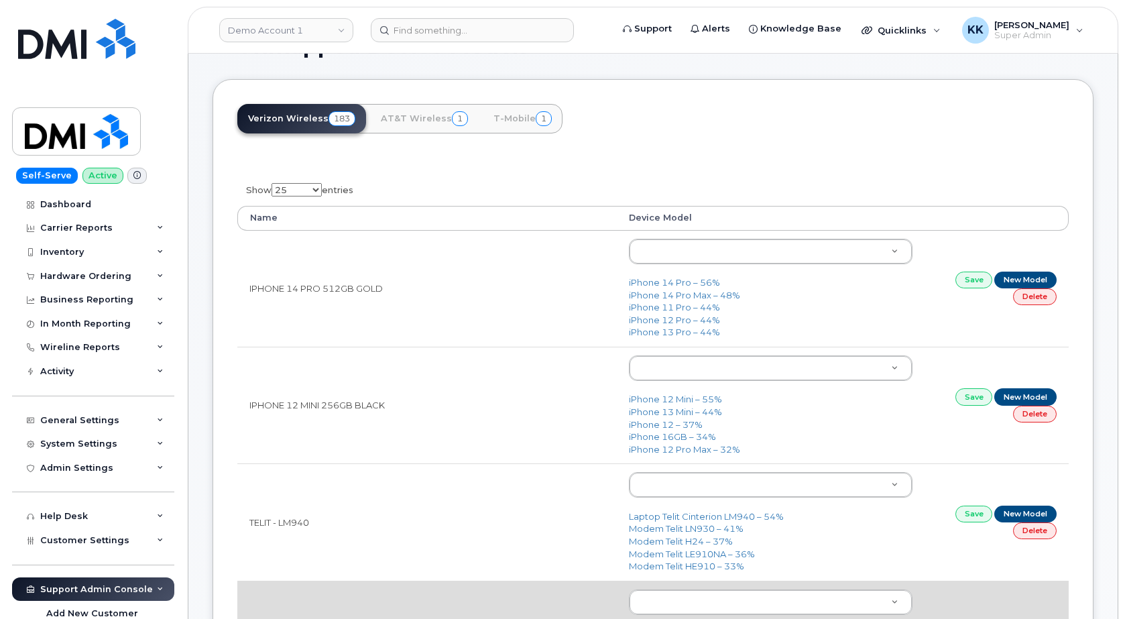
scroll to position [0, 0]
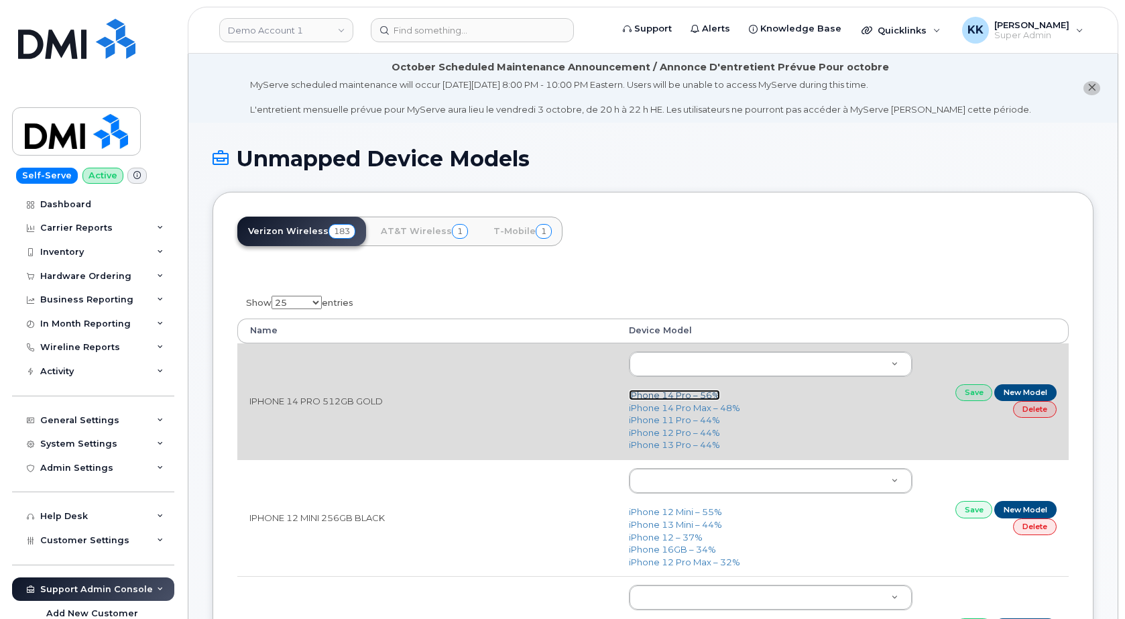
click at [668, 395] on link "iPhone 14 Pro – 56%" at bounding box center [674, 395] width 91 height 11
type input "2777"
click at [969, 395] on link "Save" at bounding box center [975, 392] width 38 height 17
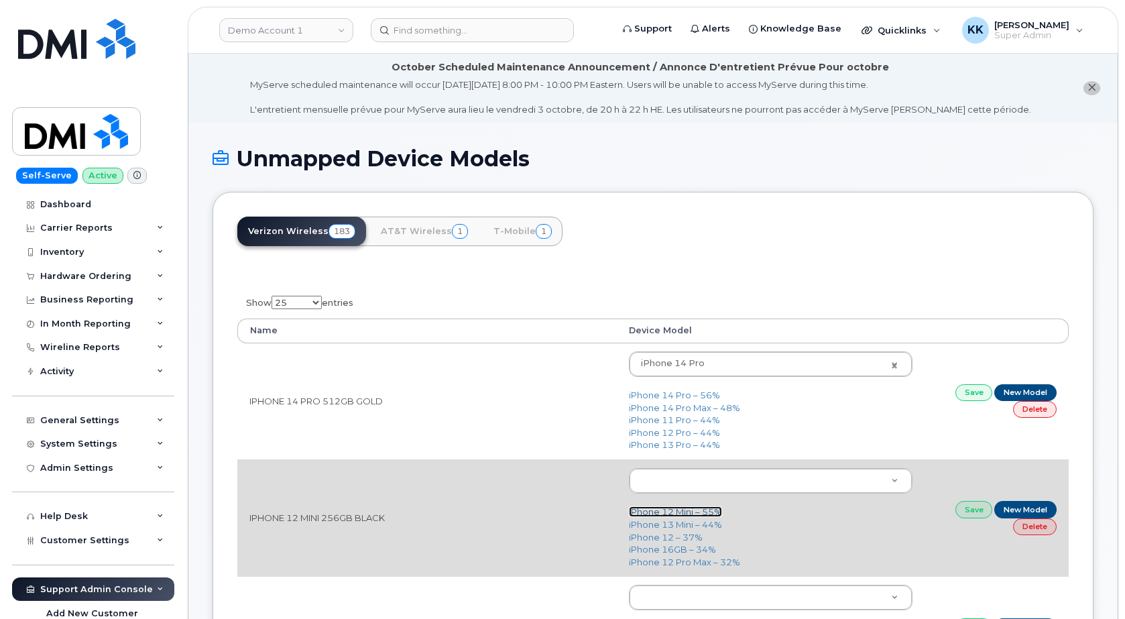
click at [676, 510] on link "iPhone 12 Mini – 55%" at bounding box center [675, 511] width 93 height 11
type input "2475"
click at [967, 511] on link "Save" at bounding box center [975, 509] width 38 height 17
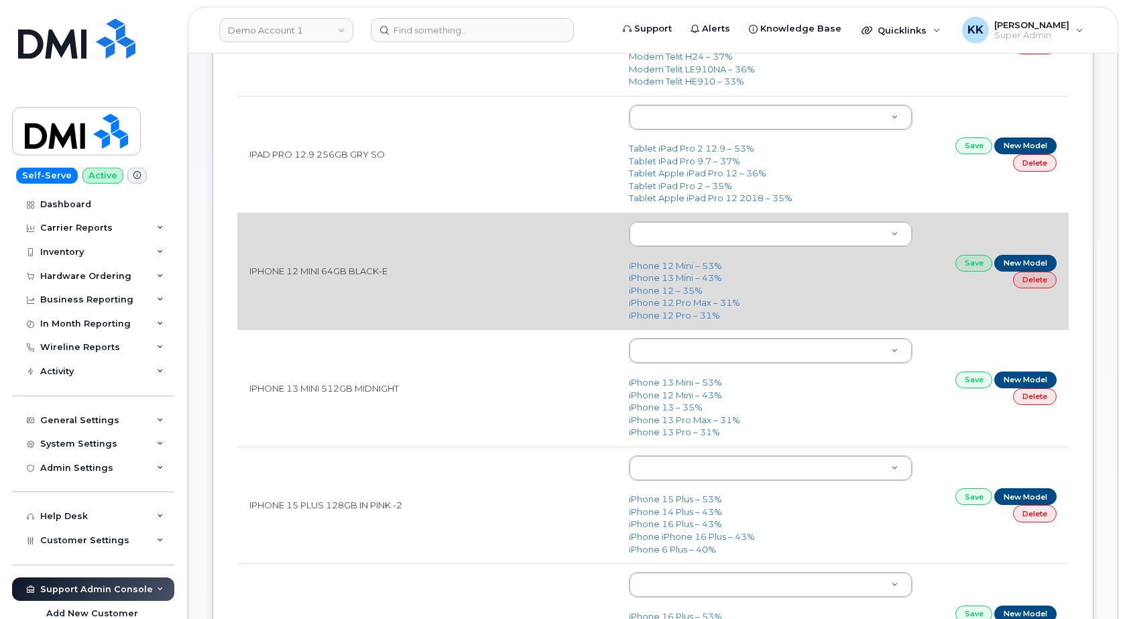
scroll to position [616, 0]
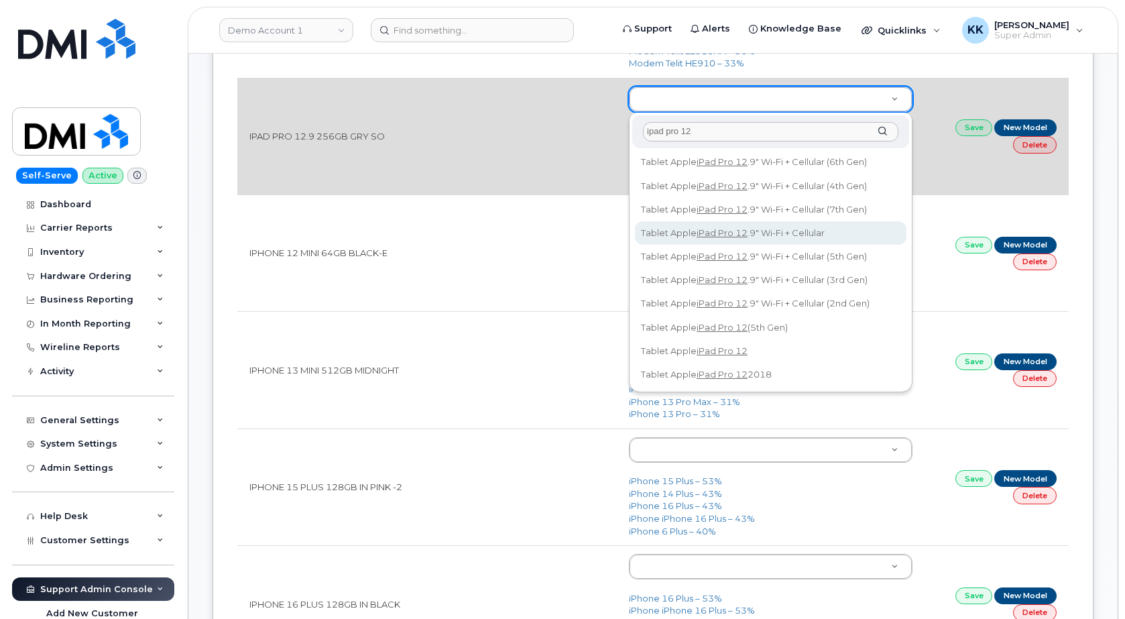
type input "ipad pro 12"
type input "751"
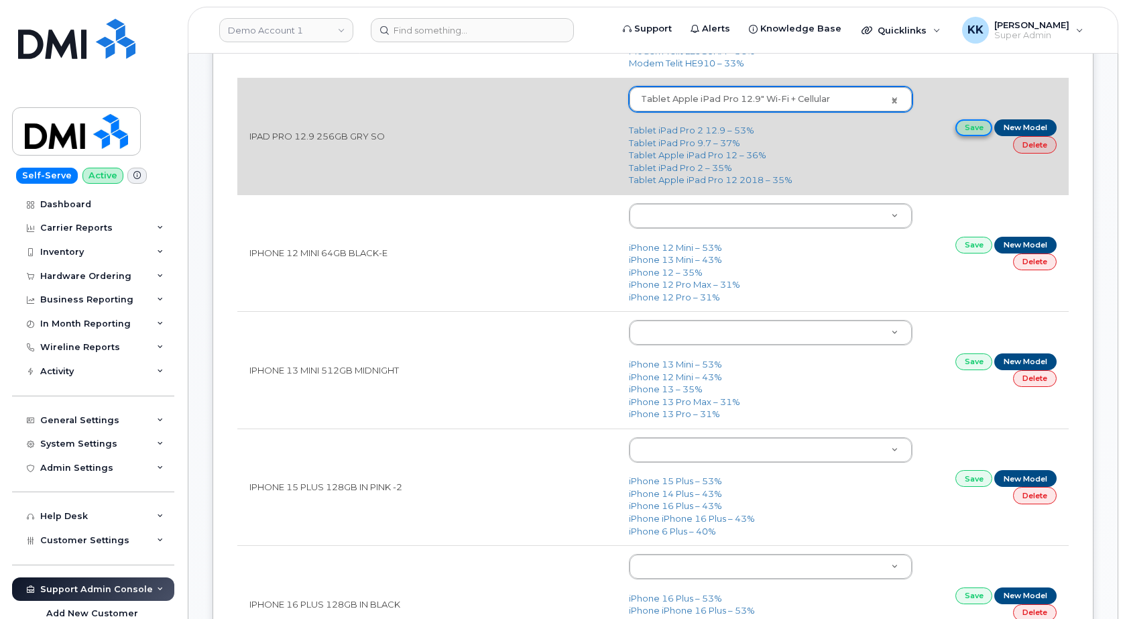
click at [966, 131] on link "Save" at bounding box center [975, 127] width 38 height 17
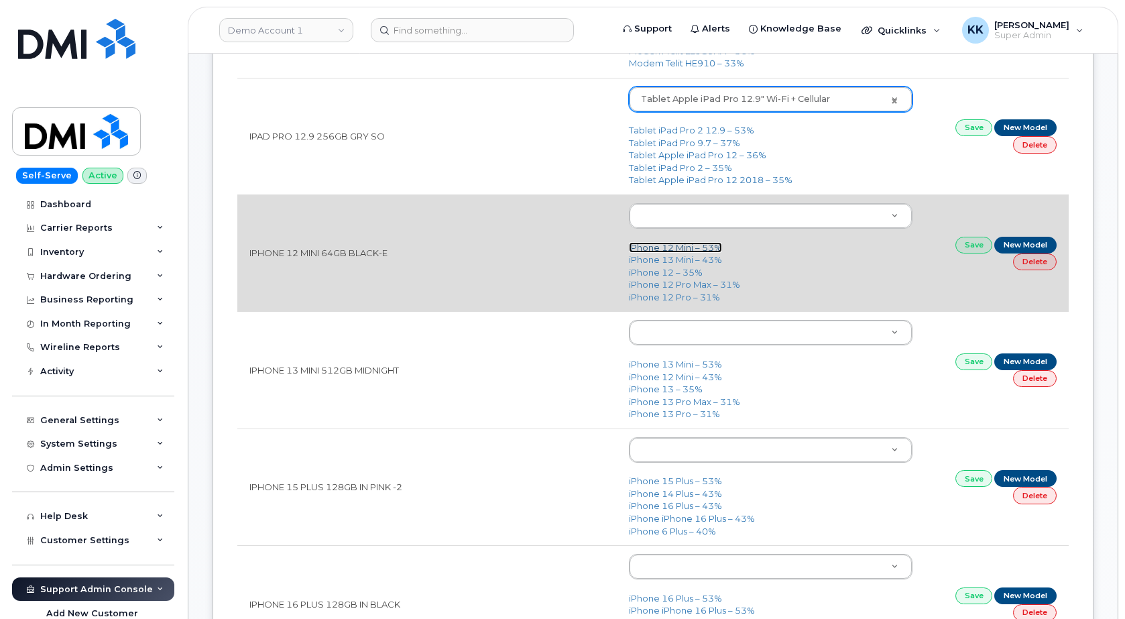
click at [706, 244] on link "iPhone 12 Mini – 53%" at bounding box center [675, 247] width 93 height 11
type input "2475"
click at [973, 239] on link "Save" at bounding box center [975, 245] width 38 height 17
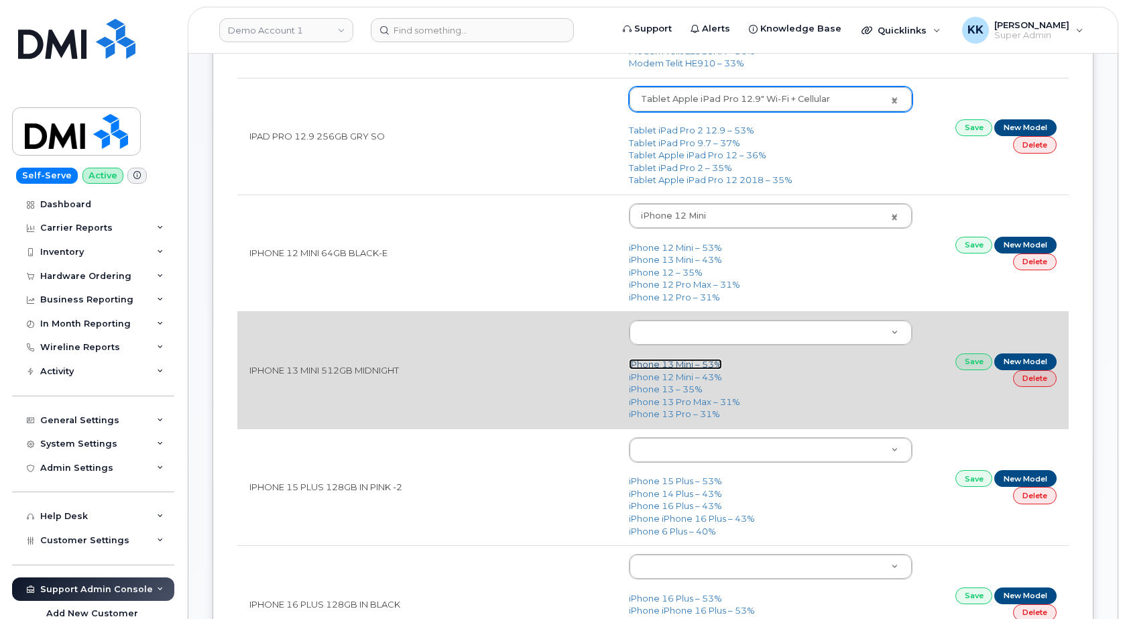
click at [685, 362] on link "iPhone 13 Mini – 53%" at bounding box center [675, 364] width 93 height 11
type input "2613"
click at [977, 361] on link "Save" at bounding box center [975, 361] width 38 height 17
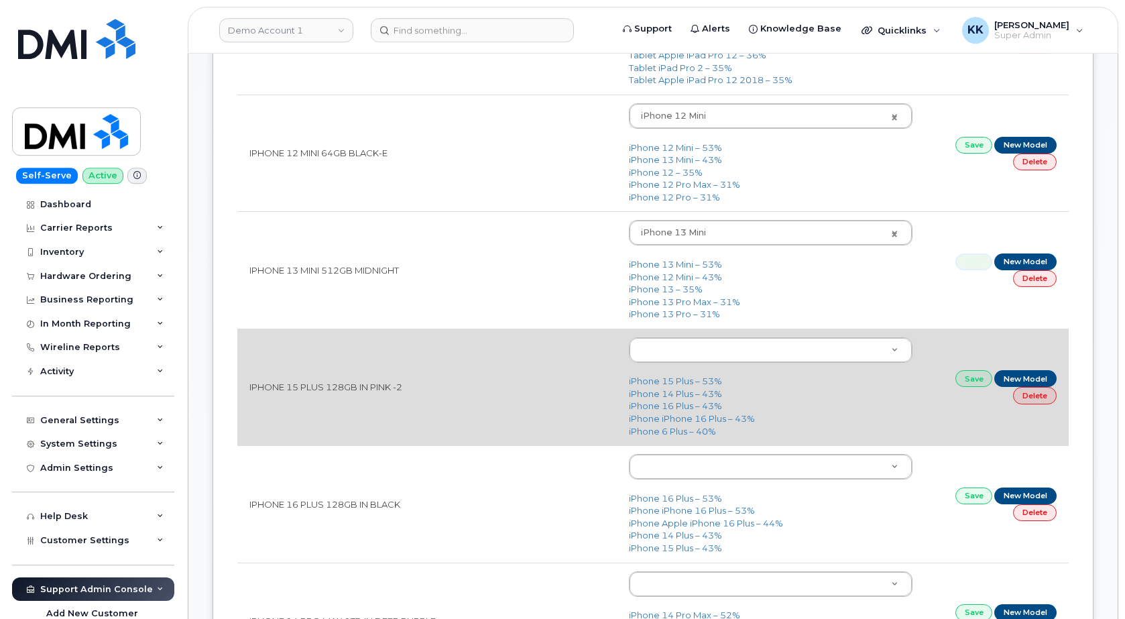
scroll to position [752, 0]
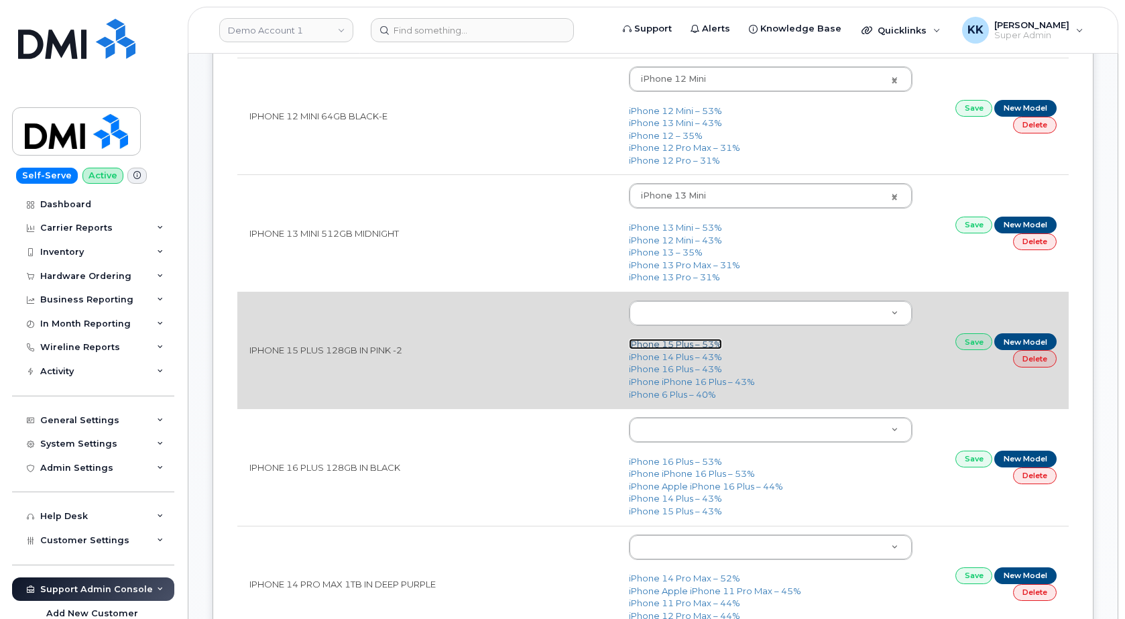
click at [676, 343] on link "iPhone 15 Plus – 53%" at bounding box center [675, 344] width 93 height 11
type input "3019"
click at [963, 340] on link "Save" at bounding box center [975, 341] width 38 height 17
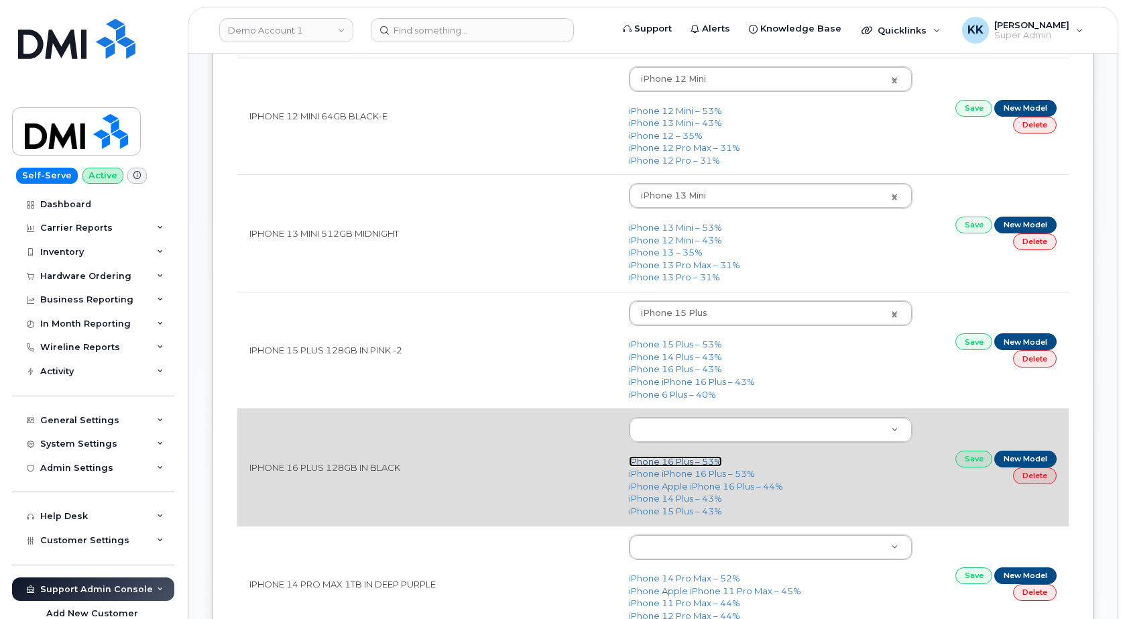
click at [652, 459] on link "iPhone 16 Plus – 53%" at bounding box center [675, 461] width 93 height 11
type input "3231"
click at [972, 463] on link "Save" at bounding box center [975, 459] width 38 height 17
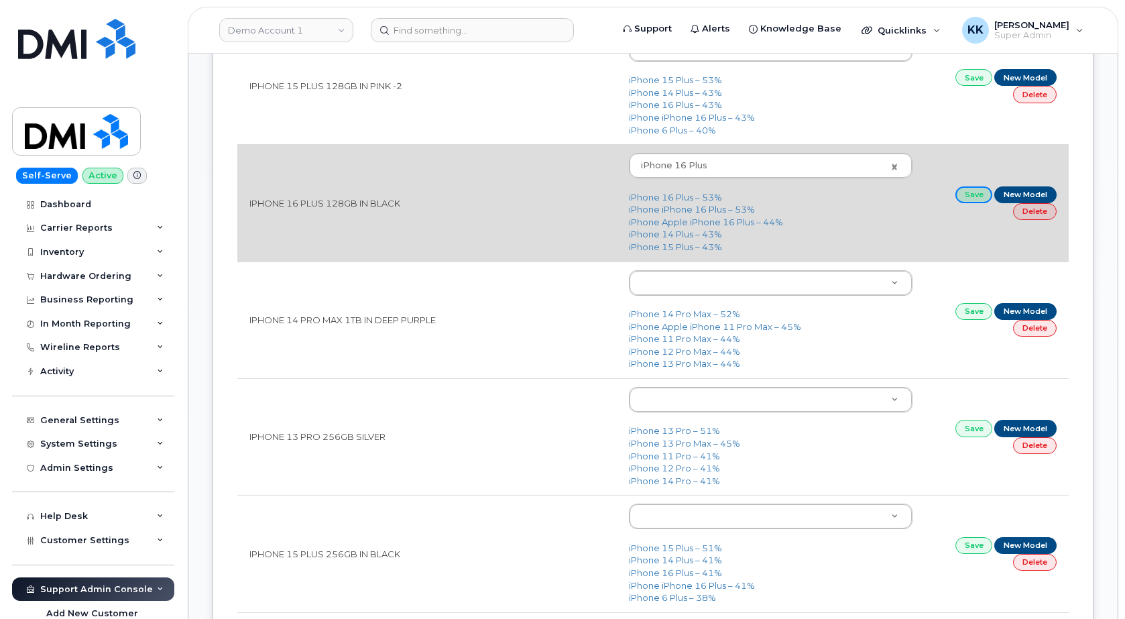
scroll to position [1026, 0]
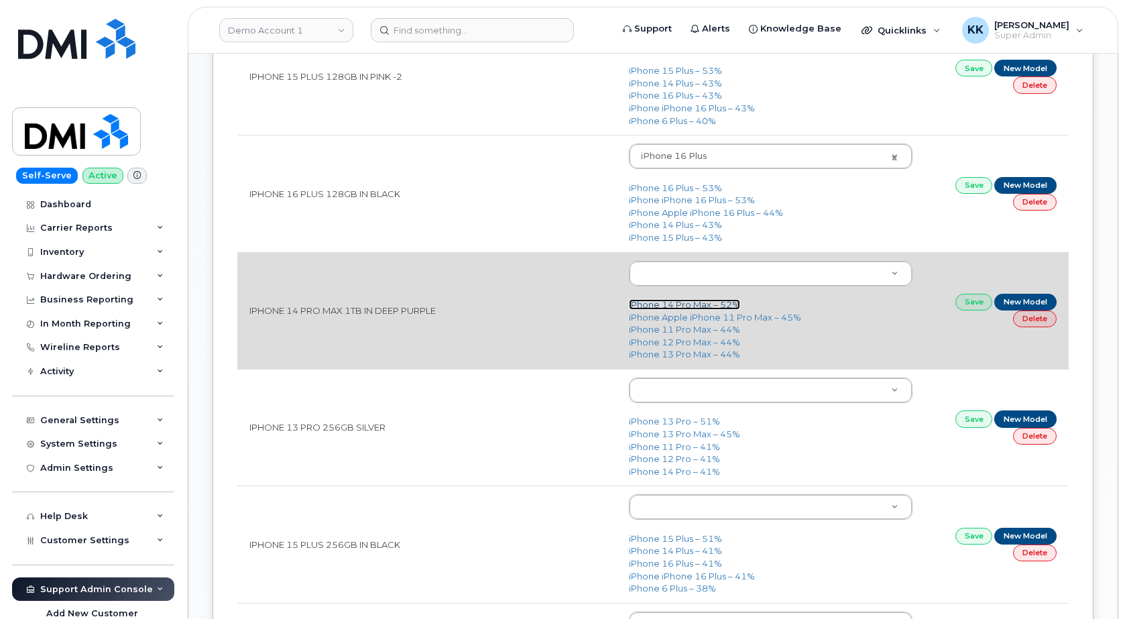
click at [671, 304] on link "iPhone 14 Pro Max – 52%" at bounding box center [684, 304] width 111 height 11
type input "2779"
click at [967, 302] on link "Save" at bounding box center [975, 302] width 38 height 17
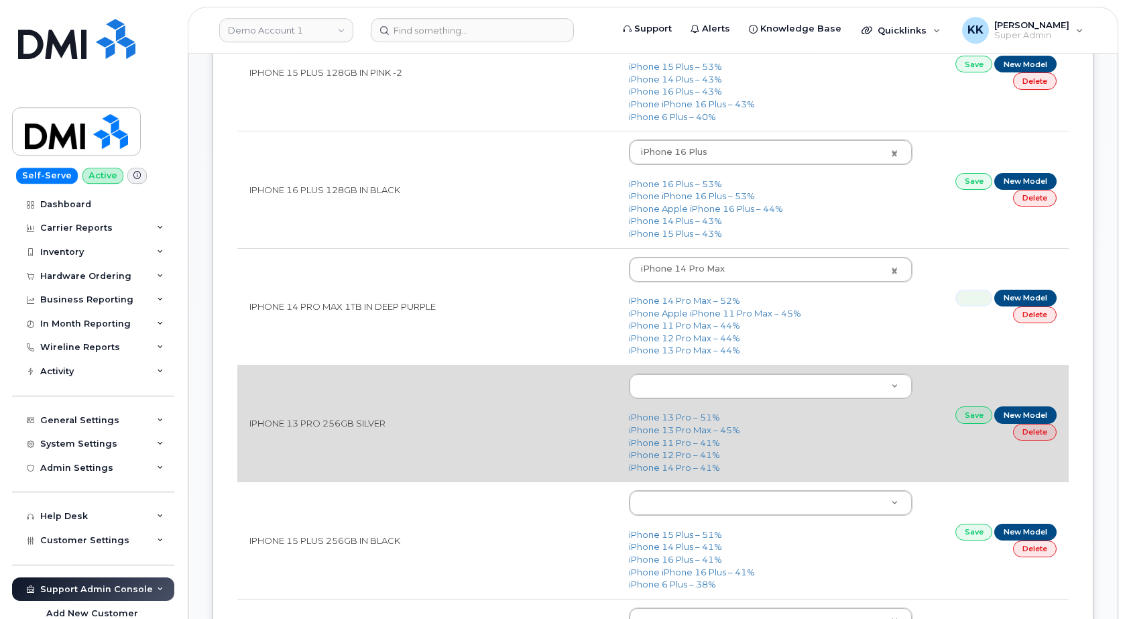
scroll to position [1094, 0]
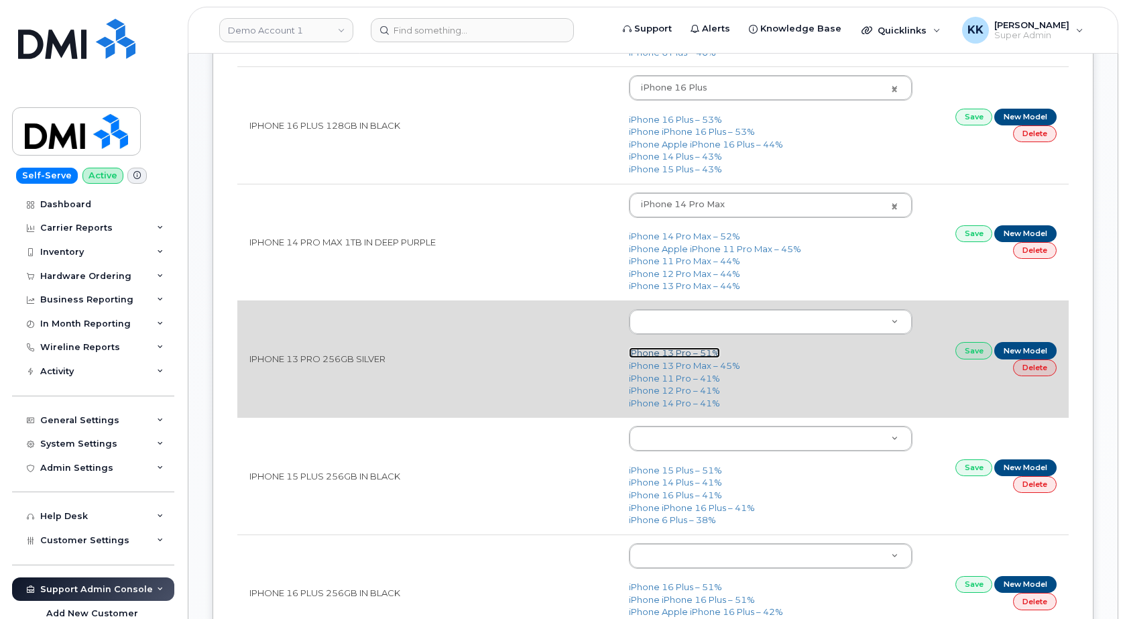
click at [663, 351] on link "iPhone 13 Pro – 51%" at bounding box center [674, 352] width 91 height 11
type input "2614"
click at [966, 356] on link "Save" at bounding box center [975, 350] width 38 height 17
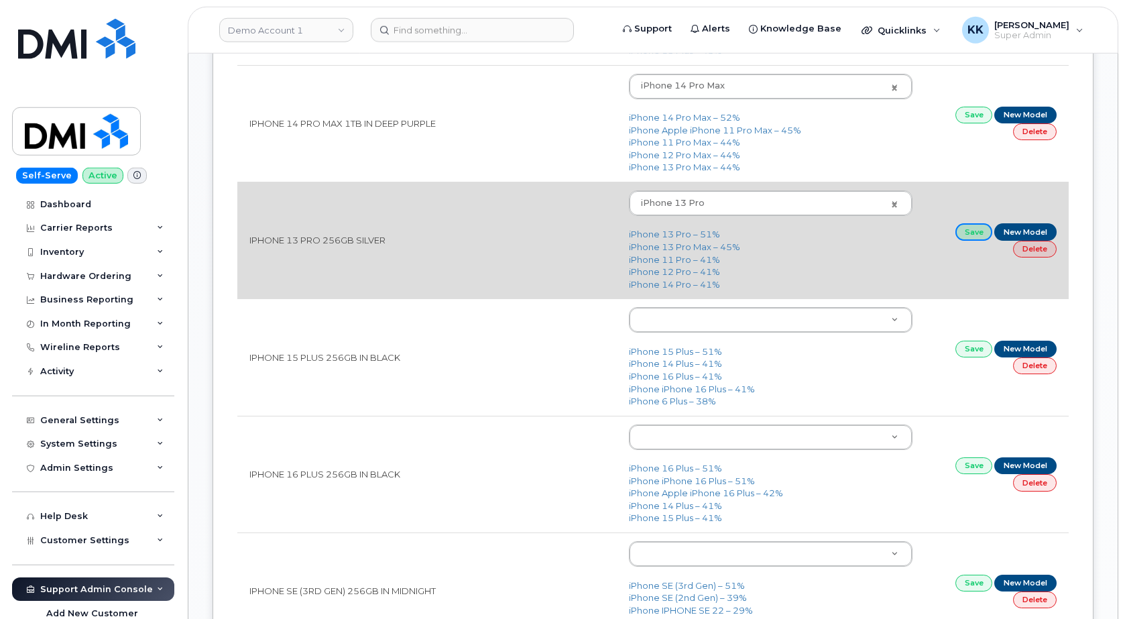
scroll to position [1231, 0]
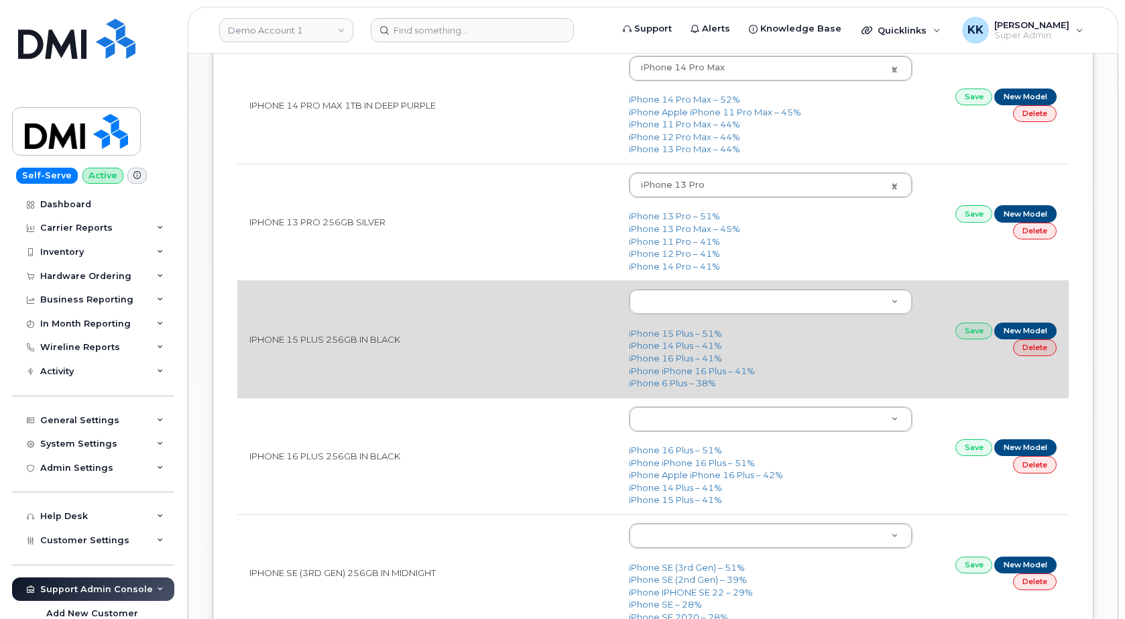
click at [693, 341] on td "iPhone 15 Plus – 51% iPhone 14 Plus – 41% iPhone 16 Plus – 41% iPhone iPhone 16…" at bounding box center [771, 338] width 308 height 117
click at [689, 339] on link "iPhone 15 Plus – 51%" at bounding box center [675, 333] width 93 height 11
type input "3019"
click at [689, 339] on link "iPhone 15 Plus – 51%" at bounding box center [675, 333] width 93 height 11
click at [980, 332] on link "Save" at bounding box center [975, 331] width 38 height 17
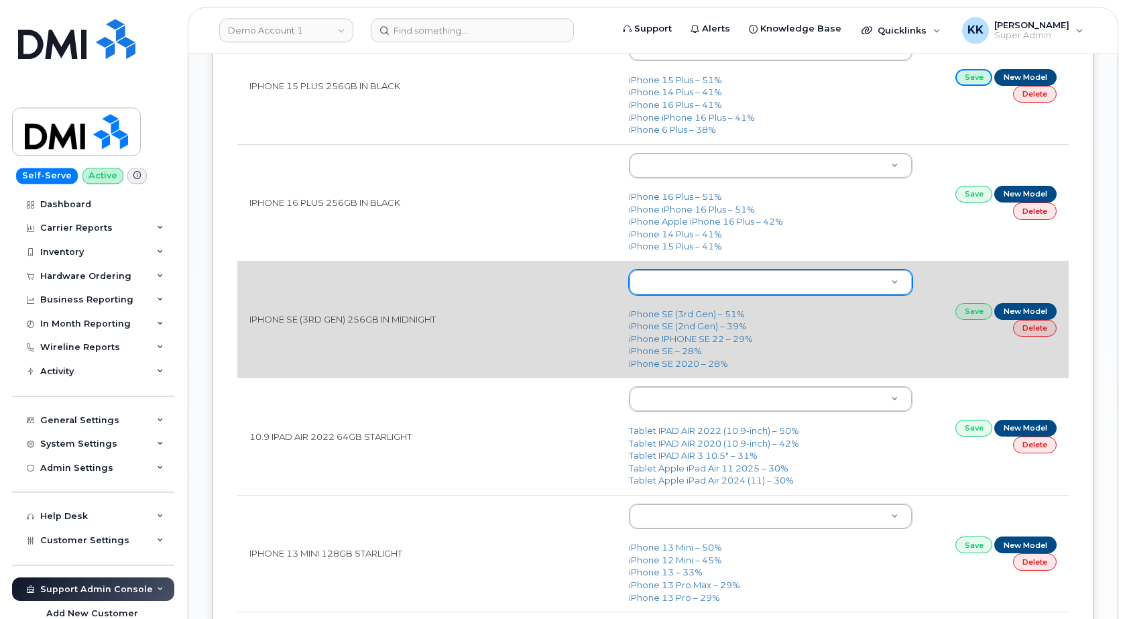
scroll to position [1505, 0]
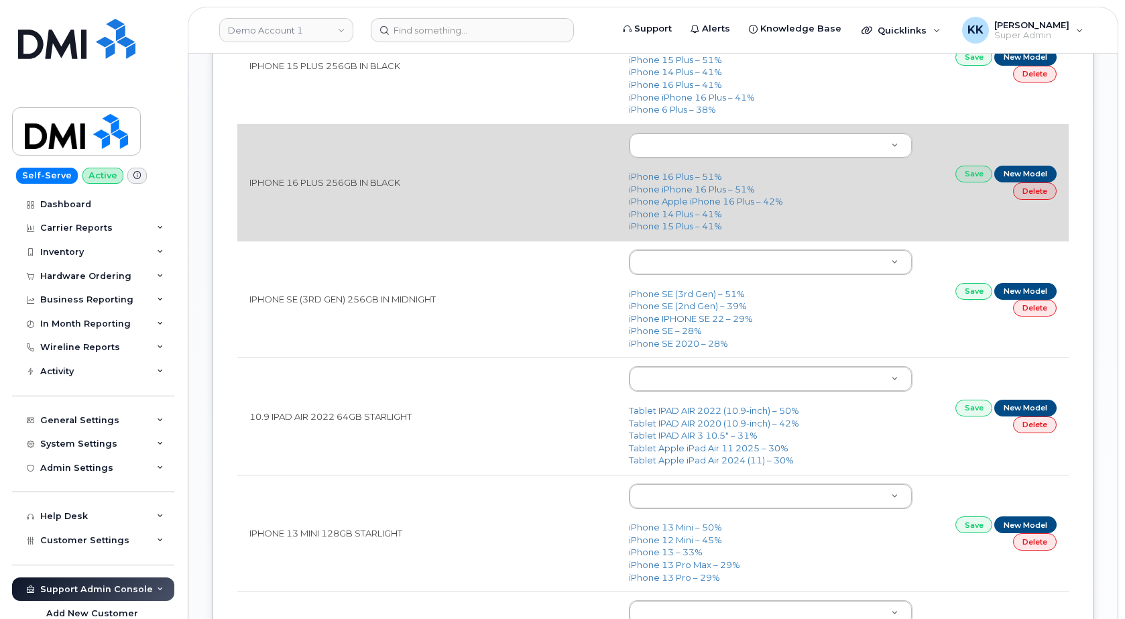
click at [685, 170] on td "iPhone 16 Plus – 51% iPhone iPhone 16 Plus – 51% iPhone Apple iPhone 16 Plus – …" at bounding box center [771, 182] width 308 height 117
click at [683, 177] on link "iPhone 16 Plus – 51%" at bounding box center [675, 176] width 93 height 11
type input "3231"
click at [968, 174] on link "Save" at bounding box center [975, 174] width 38 height 17
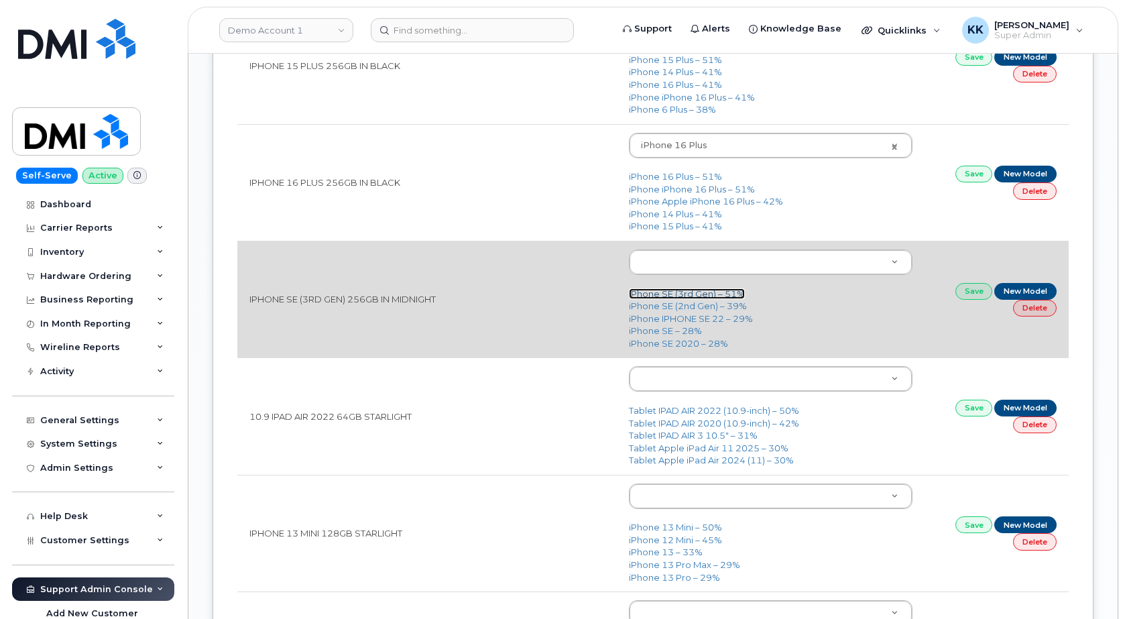
click at [684, 296] on link "iPhone SE (3rd Gen) – 51%" at bounding box center [687, 293] width 116 height 11
type input "2709"
click at [968, 294] on link "Save" at bounding box center [975, 291] width 38 height 17
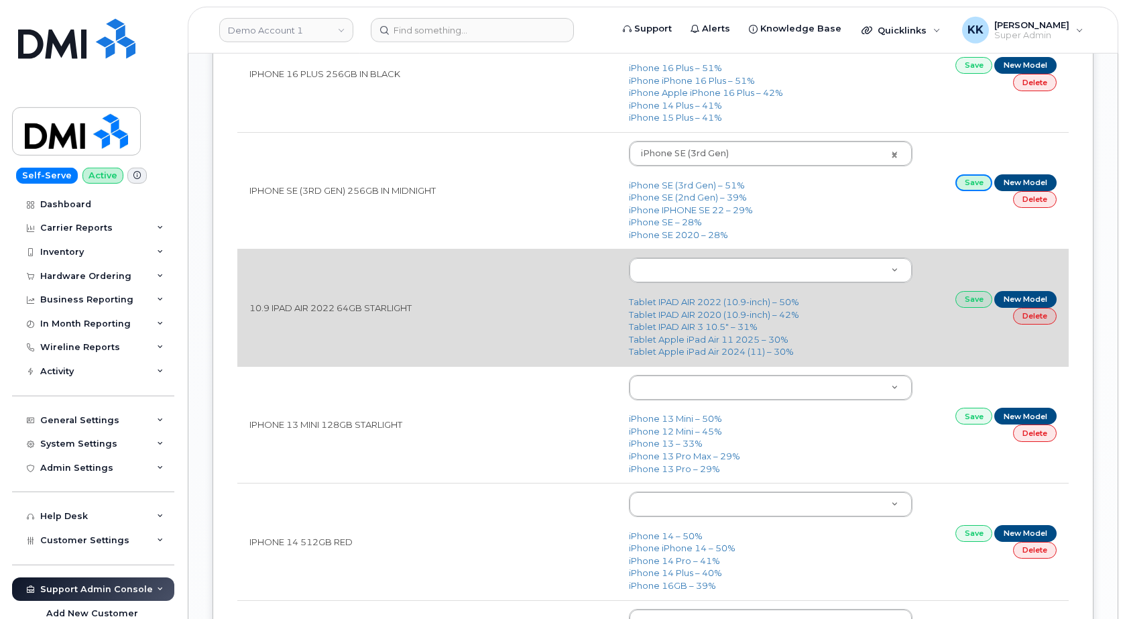
scroll to position [1642, 0]
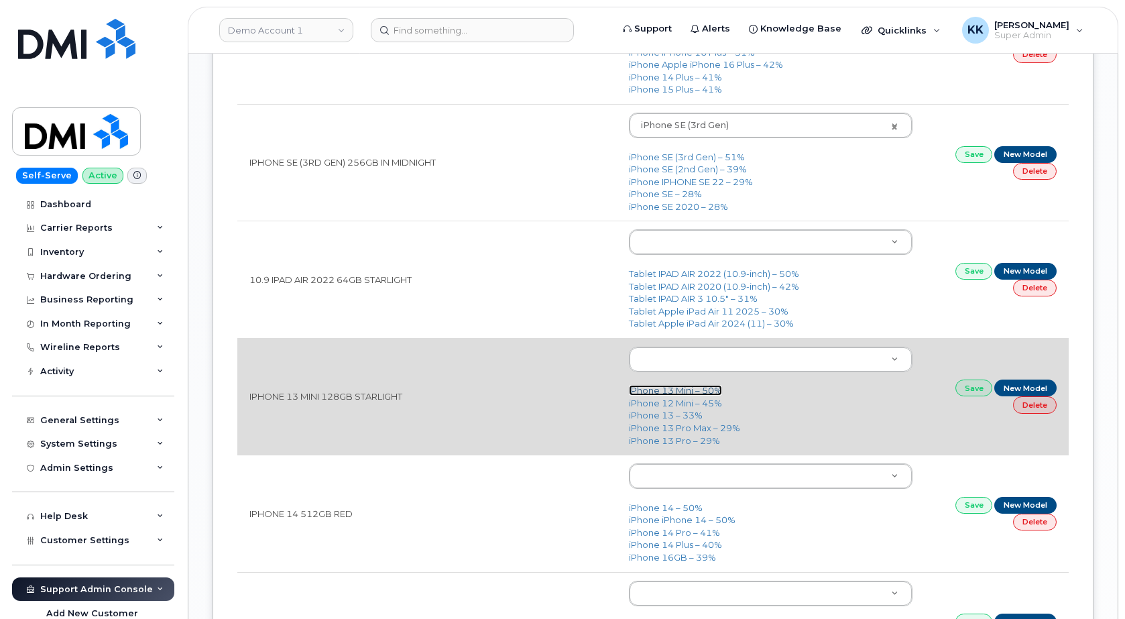
click at [656, 391] on link "iPhone 13 Mini – 50%" at bounding box center [675, 390] width 93 height 11
type input "2613"
click at [993, 391] on td "Save New Model Delete" at bounding box center [997, 396] width 144 height 117
click at [977, 391] on link "Save" at bounding box center [975, 388] width 38 height 17
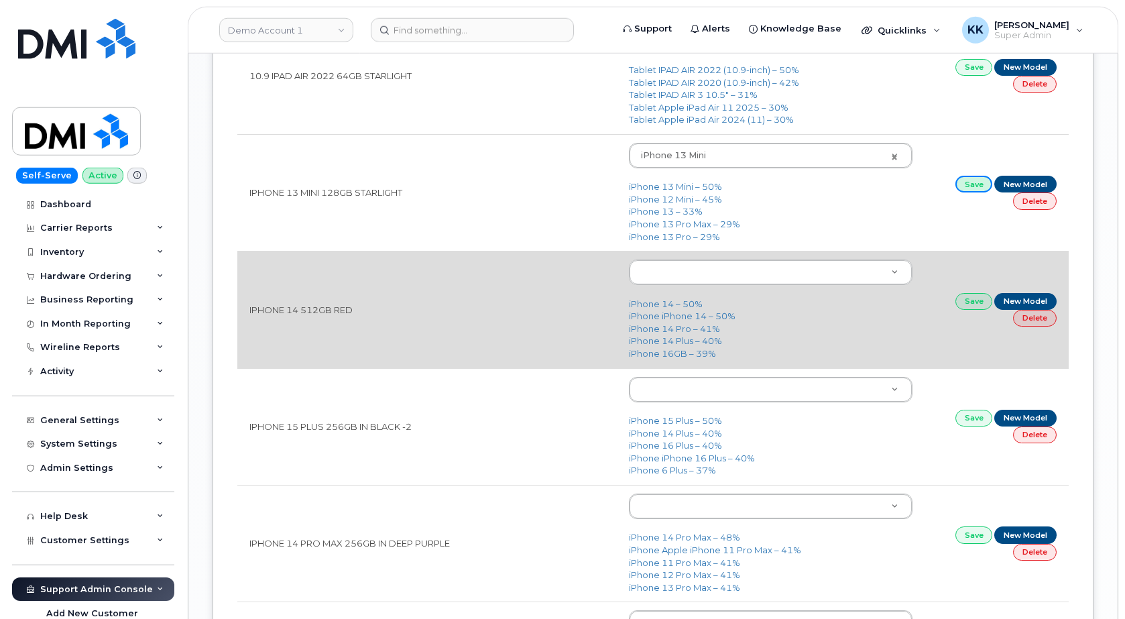
scroll to position [1847, 0]
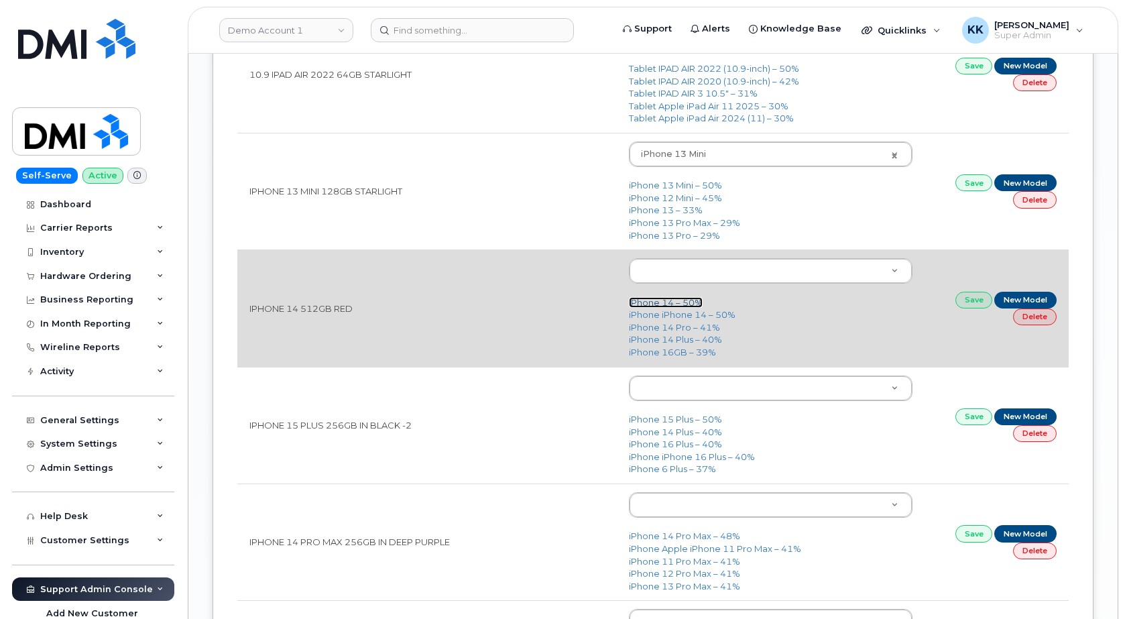
click at [678, 302] on link "iPhone 14 – 50%" at bounding box center [666, 302] width 74 height 11
type input "2778"
click at [965, 300] on link "Save" at bounding box center [975, 300] width 38 height 17
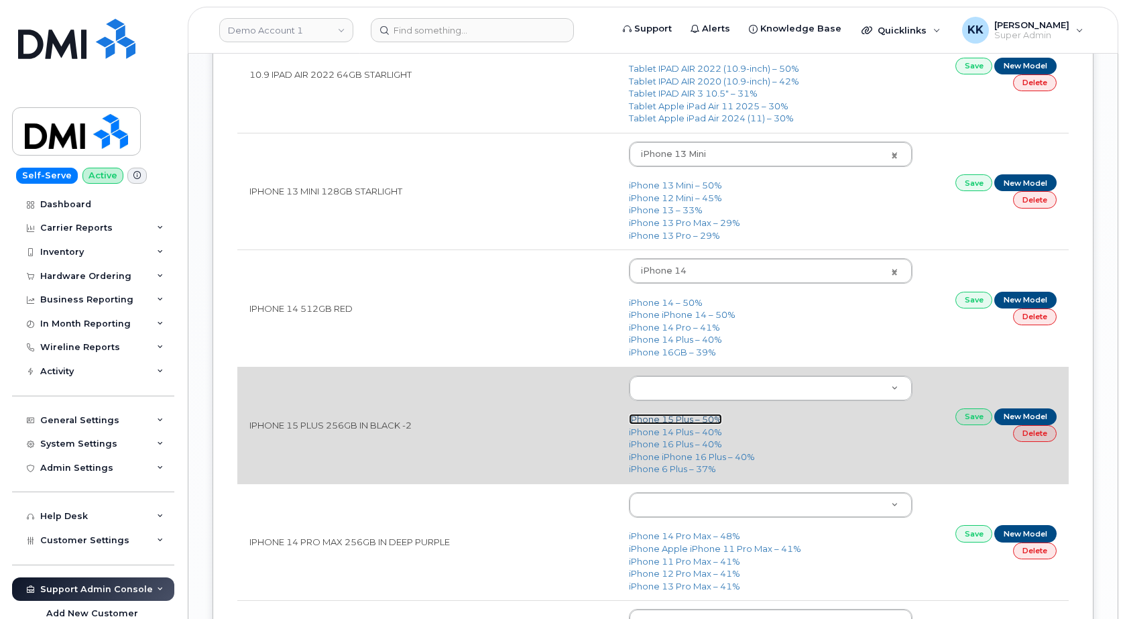
click at [681, 423] on link "iPhone 15 Plus – 50%" at bounding box center [675, 419] width 93 height 11
type input "3019"
click at [961, 418] on link "Save" at bounding box center [975, 416] width 38 height 17
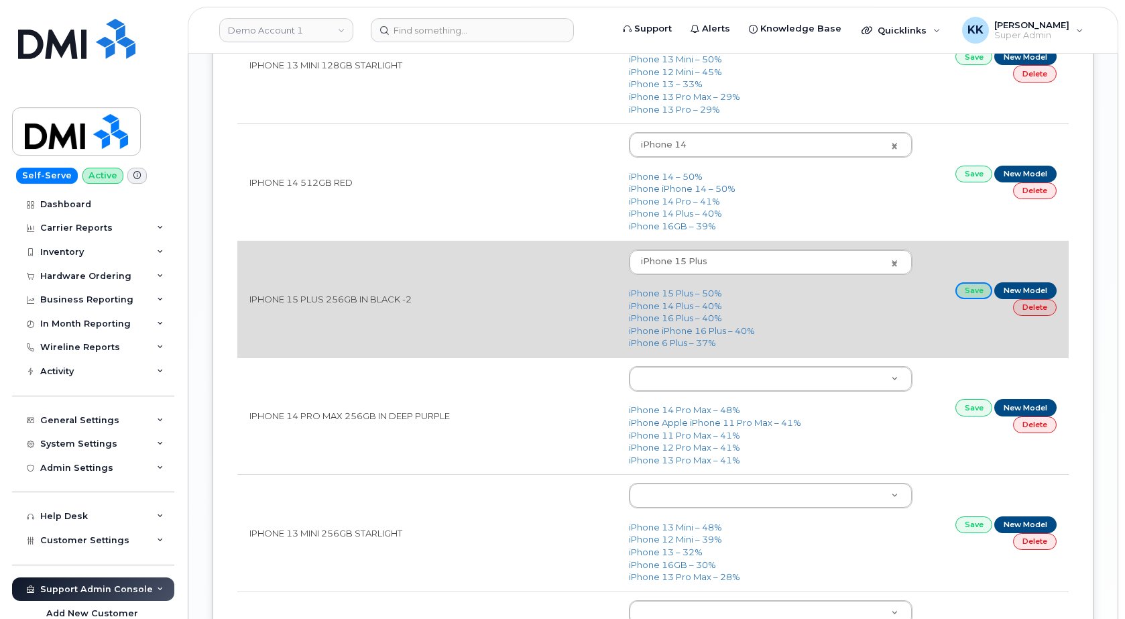
scroll to position [1984, 0]
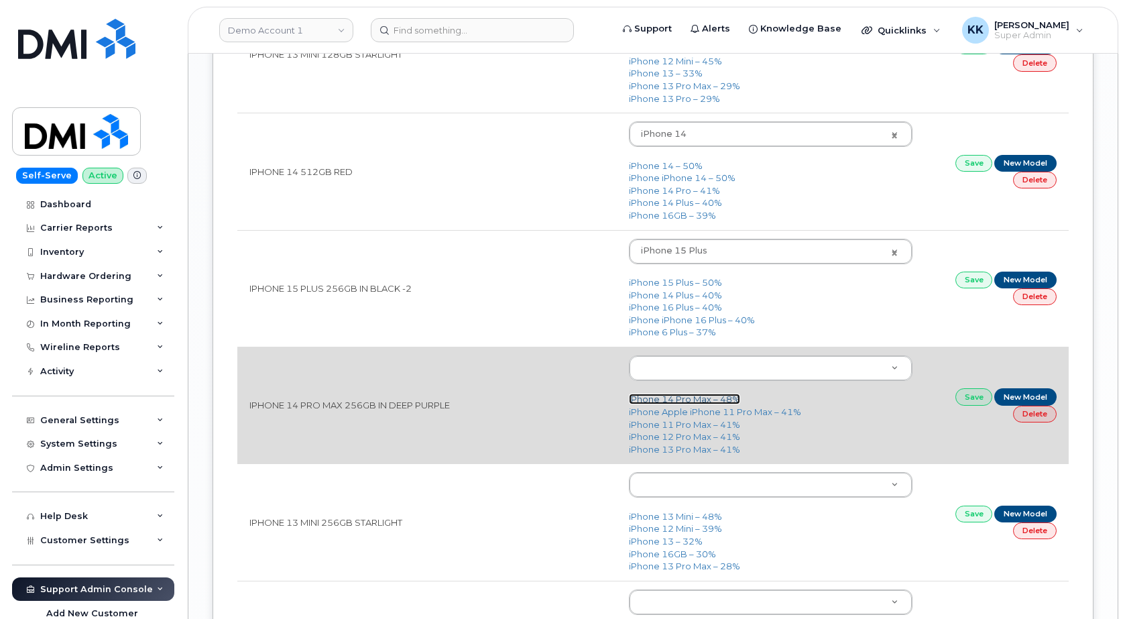
click at [662, 402] on link "iPhone 14 Pro Max – 48%" at bounding box center [684, 399] width 111 height 11
type input "2779"
click at [966, 398] on link "Save" at bounding box center [975, 396] width 38 height 17
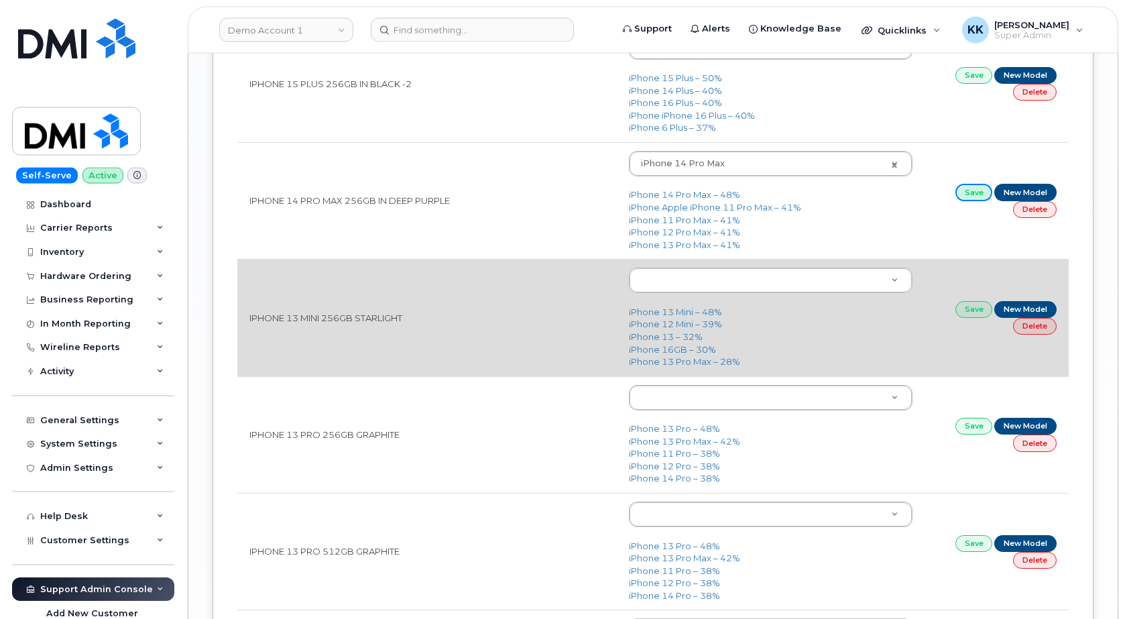
scroll to position [2189, 0]
click at [689, 312] on link "iPhone 13 Mini – 48%" at bounding box center [675, 311] width 93 height 11
type input "2613"
click at [976, 316] on link "Save" at bounding box center [975, 308] width 38 height 17
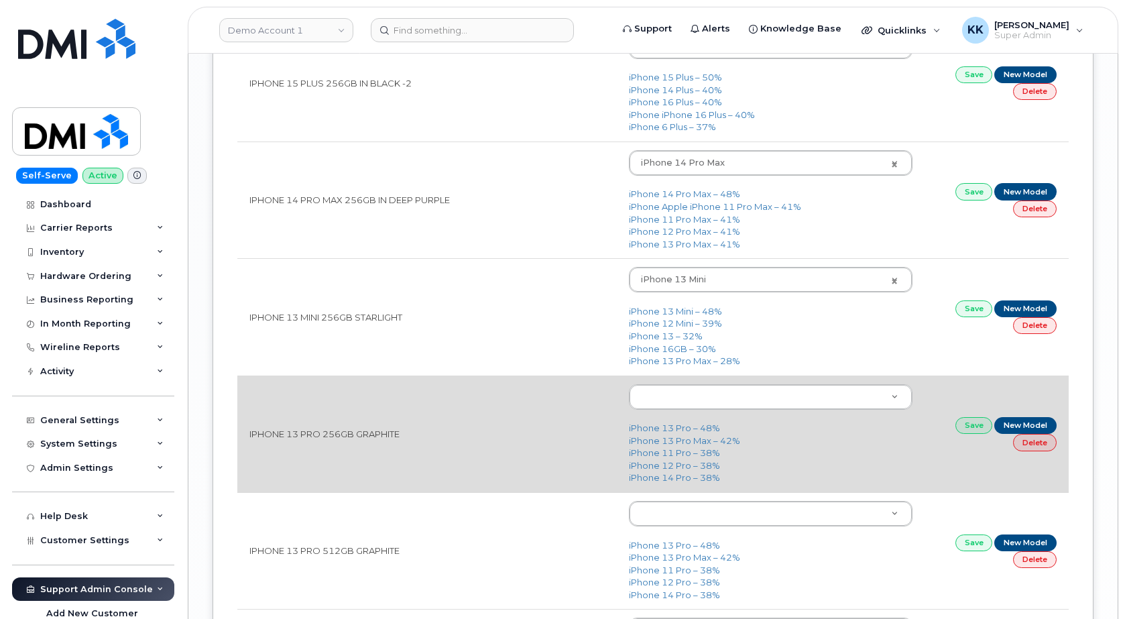
click at [676, 424] on td "iPhone 13 Pro – 48% iPhone 13 Pro Max – 42% iPhone 11 Pro – 38% iPhone 12 Pro –…" at bounding box center [771, 434] width 308 height 117
click at [676, 426] on link "iPhone 13 Pro – 48%" at bounding box center [674, 427] width 91 height 11
type input "2614"
click at [974, 434] on link "Save" at bounding box center [975, 425] width 38 height 17
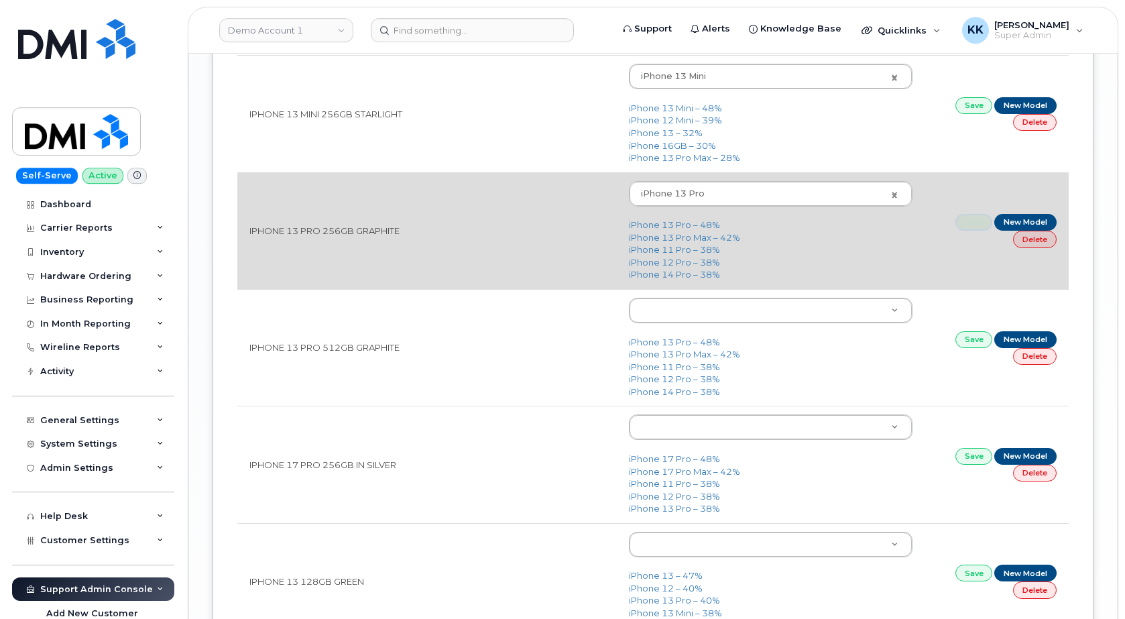
scroll to position [2394, 0]
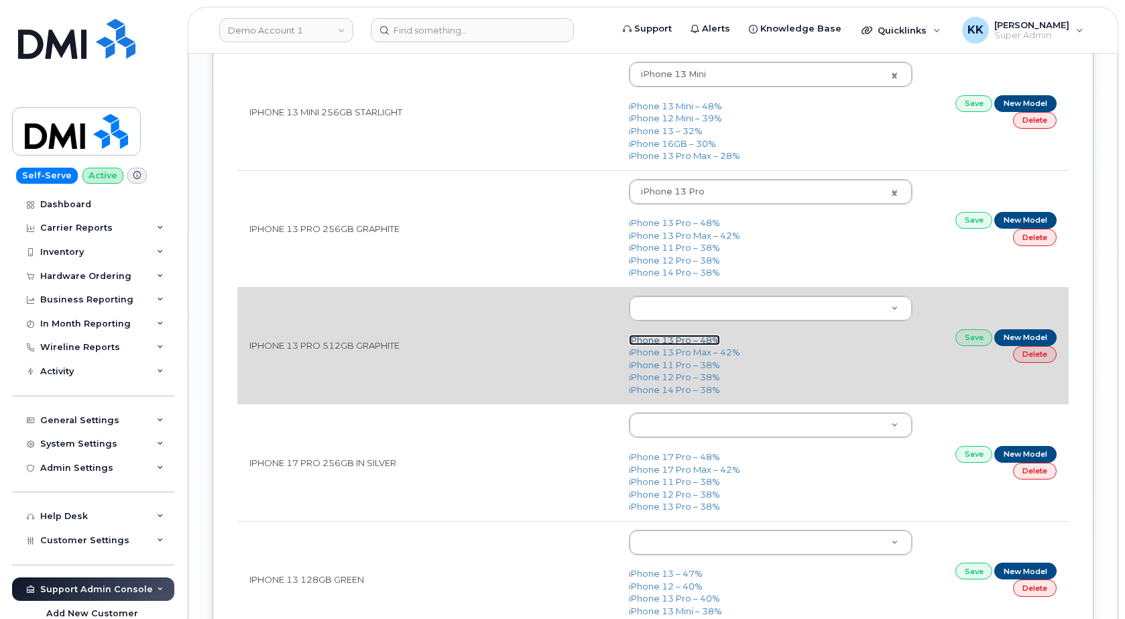
click at [664, 343] on link "iPhone 13 Pro – 48%" at bounding box center [674, 340] width 91 height 11
type input "2614"
click at [964, 339] on link "Save" at bounding box center [975, 337] width 38 height 17
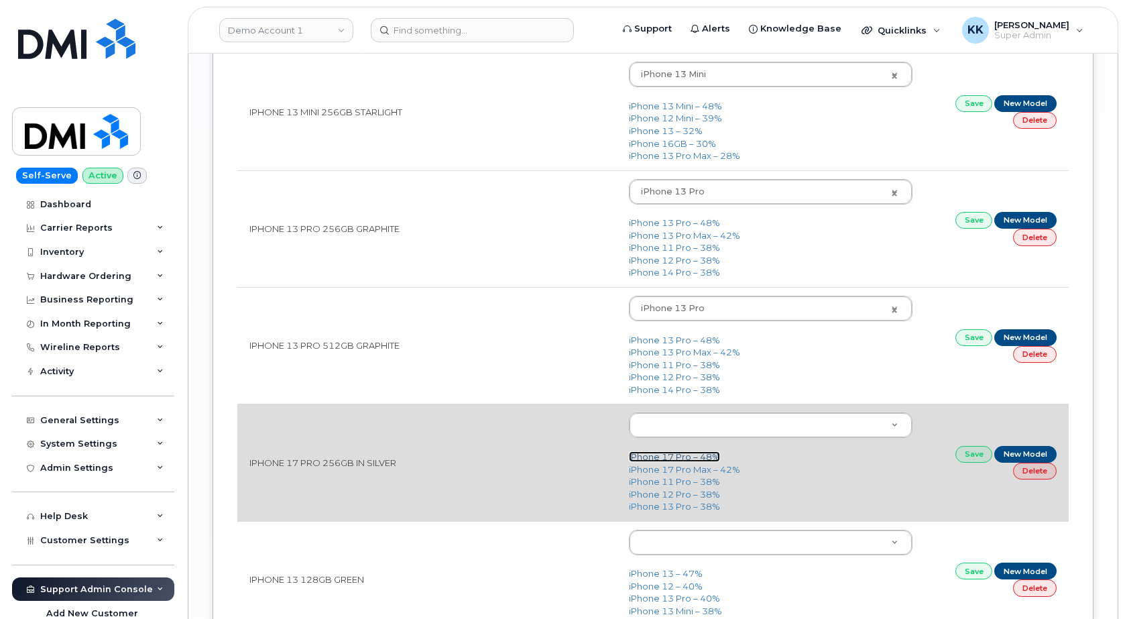
click at [682, 459] on link "iPhone 17 Pro – 48%" at bounding box center [674, 456] width 91 height 11
type input "3443"
click at [969, 460] on link "Save" at bounding box center [975, 454] width 38 height 17
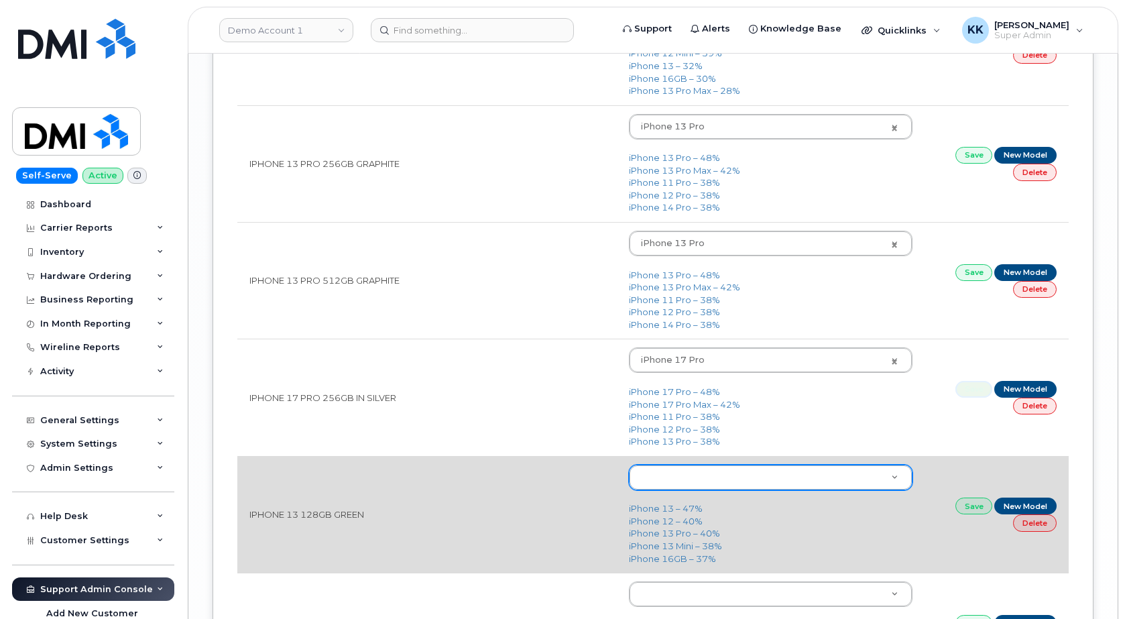
scroll to position [2599, 0]
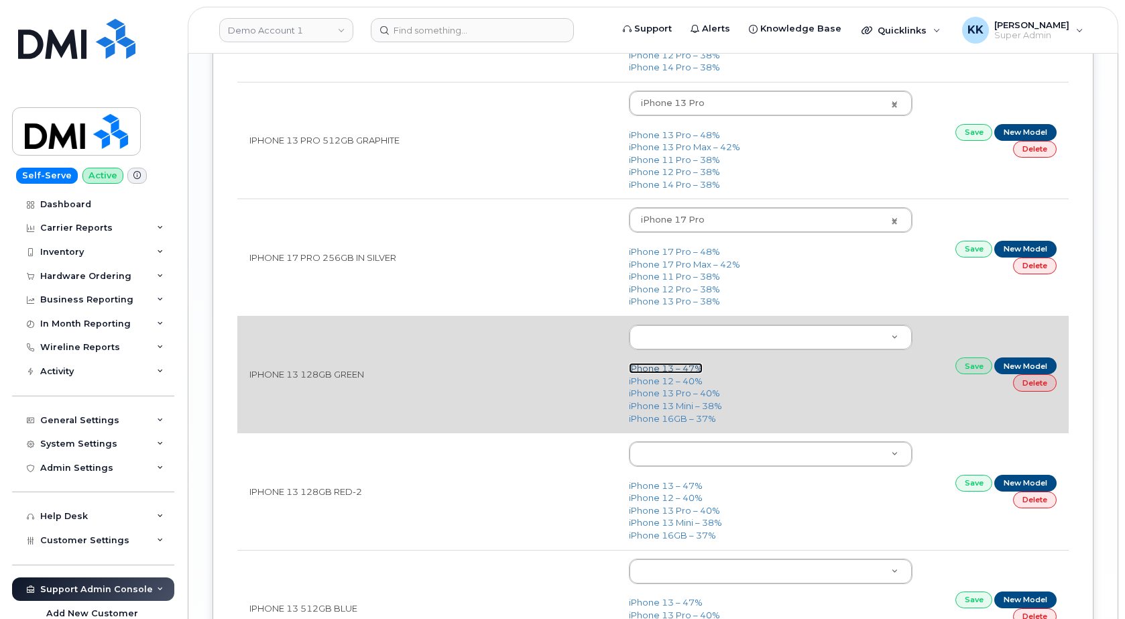
click at [667, 373] on link "iPhone 13 – 47%" at bounding box center [666, 368] width 74 height 11
type input "2612"
click at [978, 366] on link "Save" at bounding box center [975, 365] width 38 height 17
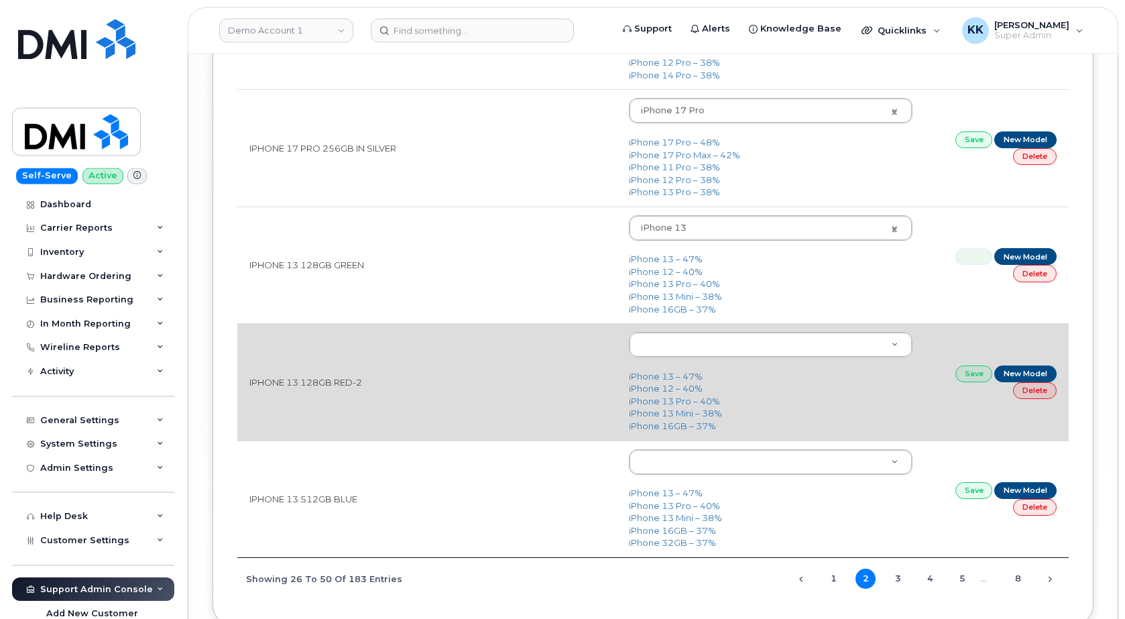
scroll to position [2736, 0]
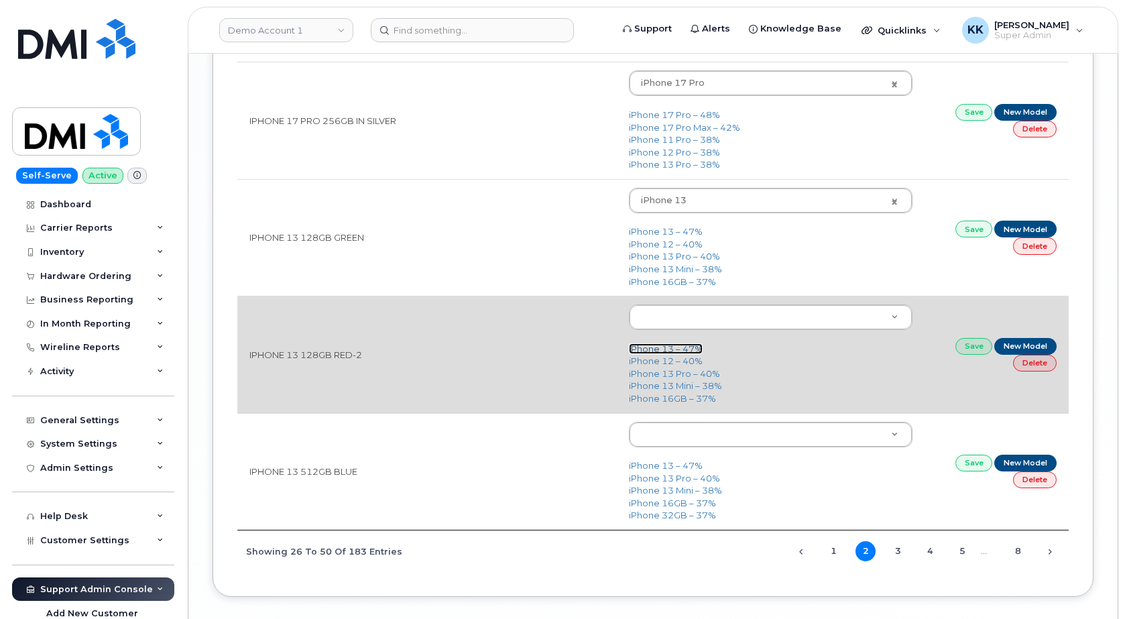
click at [675, 351] on link "iPhone 13 – 47%" at bounding box center [666, 348] width 74 height 11
type input "2612"
click at [962, 354] on link "Save" at bounding box center [975, 346] width 38 height 17
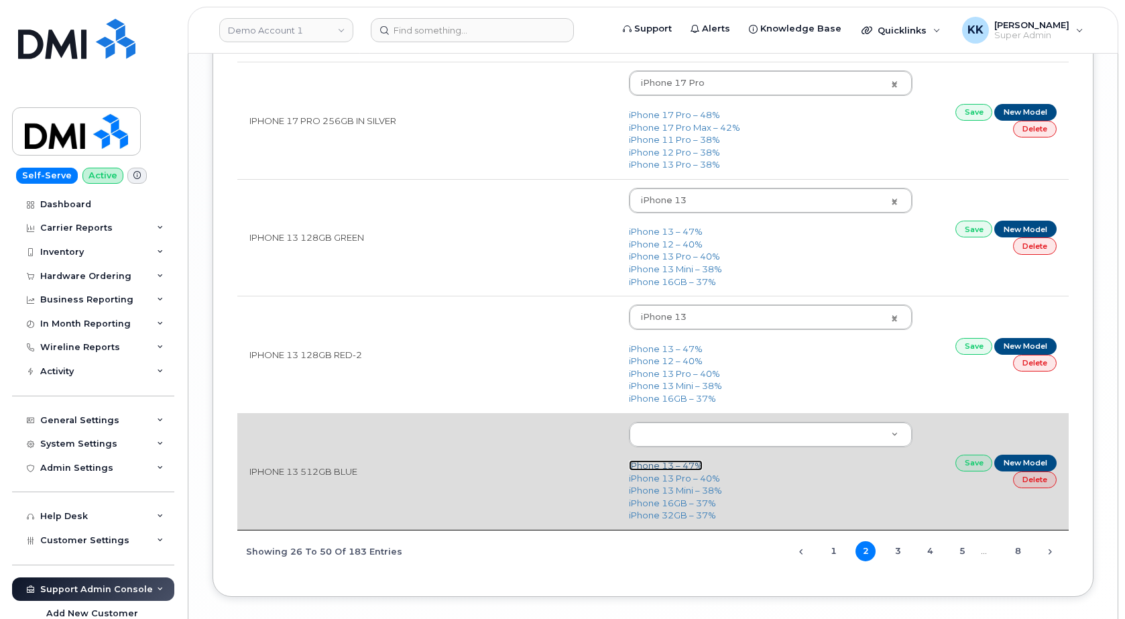
click at [680, 466] on link "iPhone 13 – 47%" at bounding box center [666, 465] width 74 height 11
type input "2612"
click at [976, 469] on link "Save" at bounding box center [975, 463] width 38 height 17
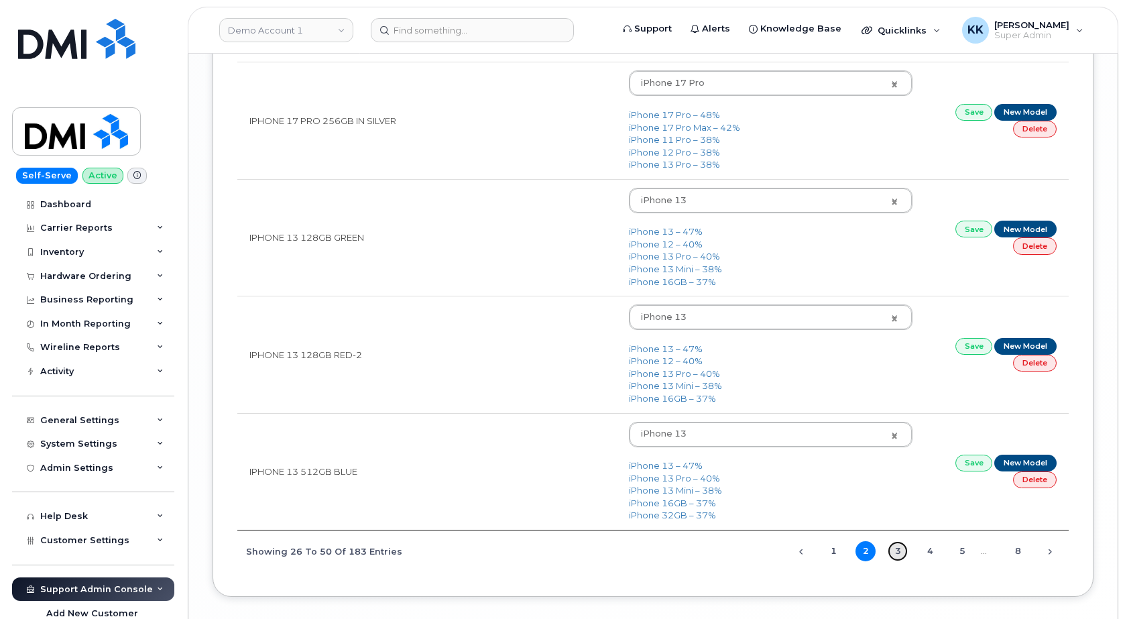
click at [897, 555] on link "3" at bounding box center [898, 551] width 20 height 20
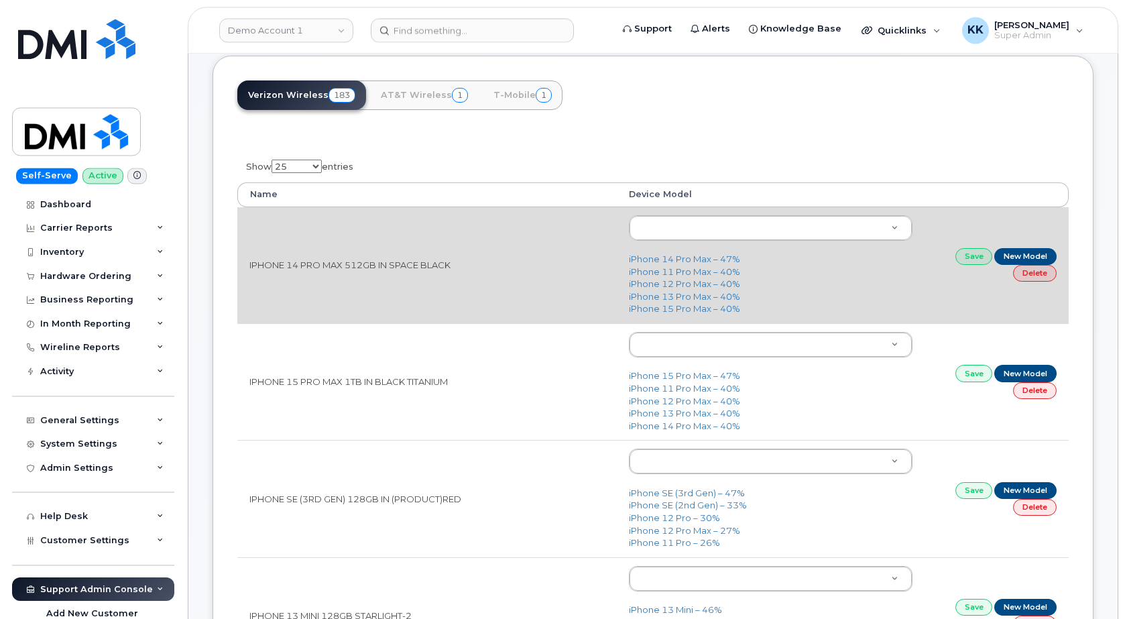
scroll to position [137, 0]
click at [669, 260] on link "iPhone 14 Pro Max – 47%" at bounding box center [684, 258] width 111 height 11
type input "2779"
drag, startPoint x: 973, startPoint y: 260, endPoint x: 964, endPoint y: 260, distance: 8.7
click at [972, 260] on link "Save" at bounding box center [975, 255] width 38 height 17
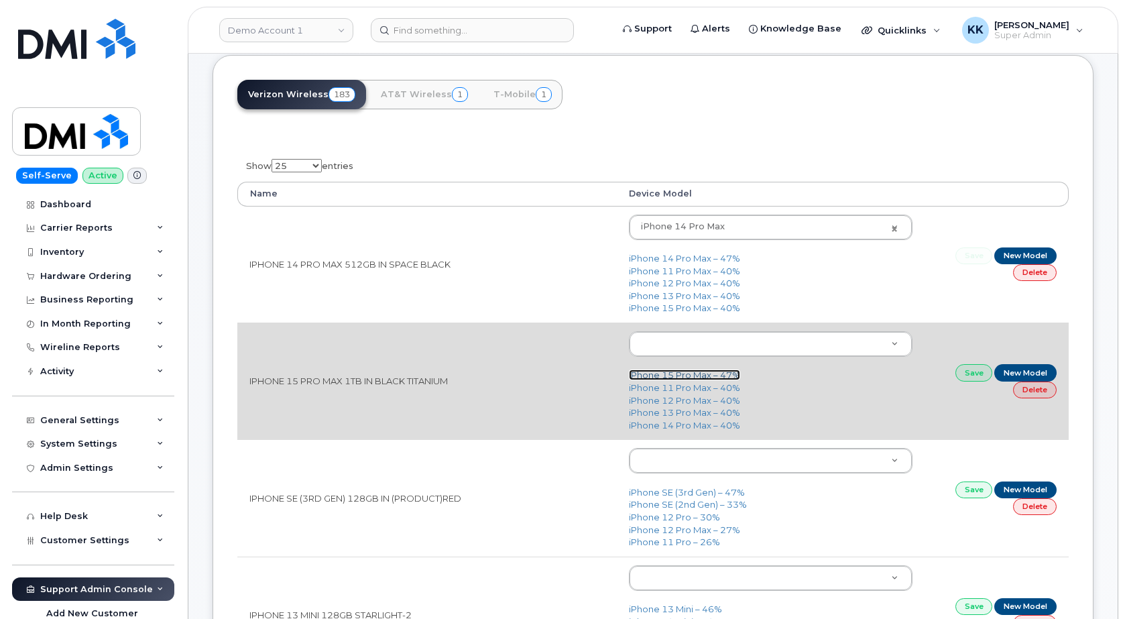
click at [671, 376] on link "iPhone 15 Pro Max – 47%" at bounding box center [684, 374] width 111 height 11
type input "3021"
click at [970, 374] on link "Save" at bounding box center [975, 372] width 38 height 17
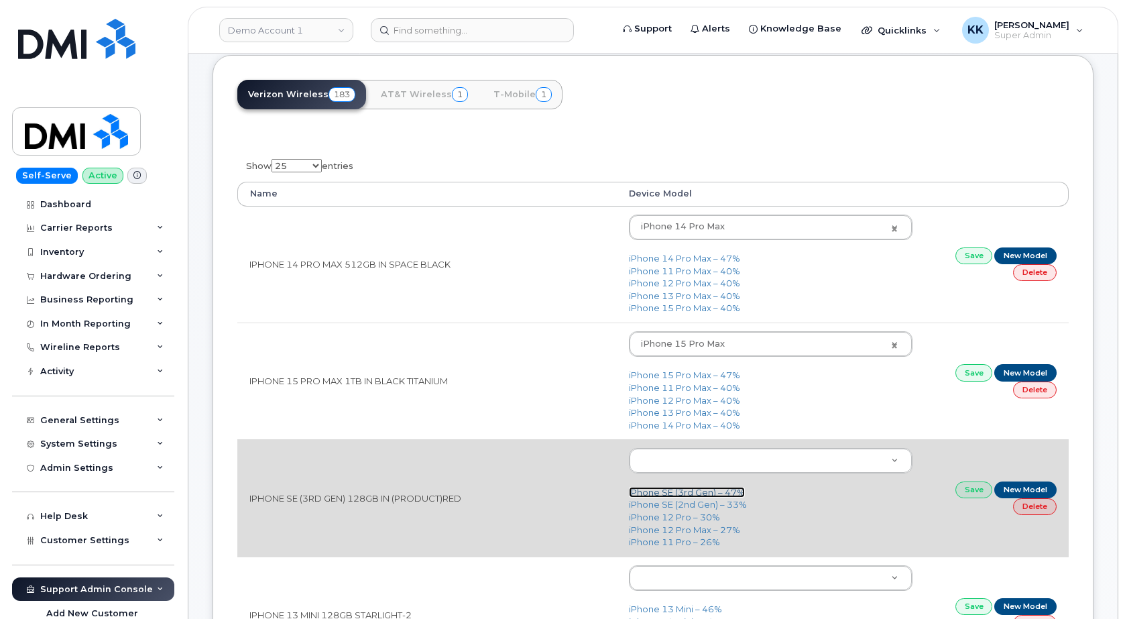
click at [698, 495] on link "iPhone SE (3rd Gen) – 47%" at bounding box center [687, 492] width 116 height 11
type input "2709"
click at [970, 490] on link "Save" at bounding box center [975, 489] width 38 height 17
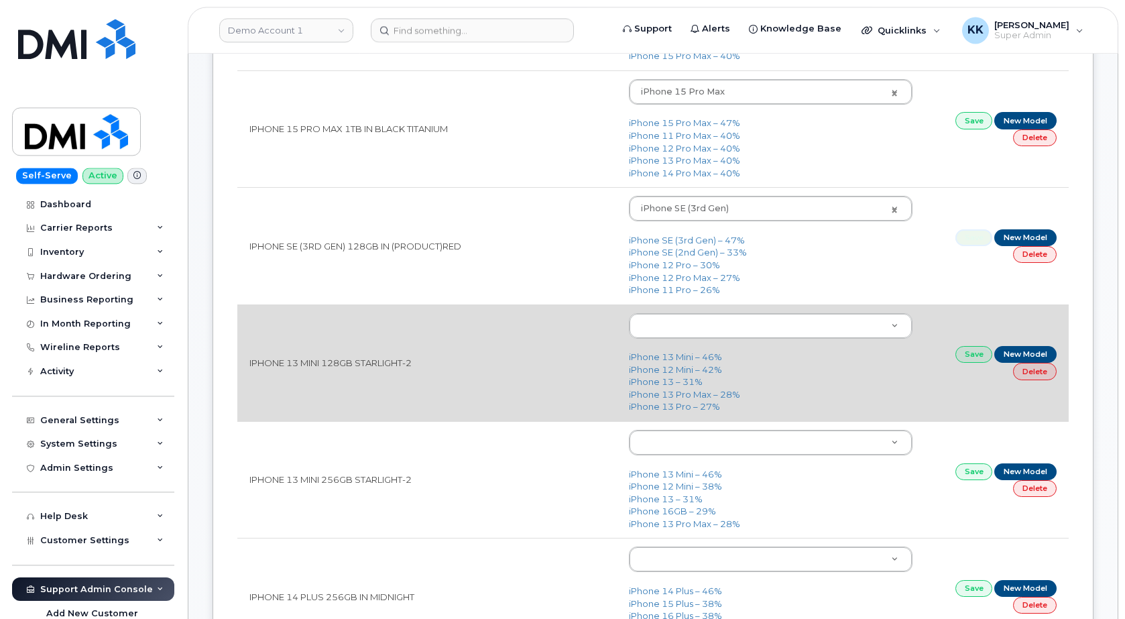
scroll to position [410, 0]
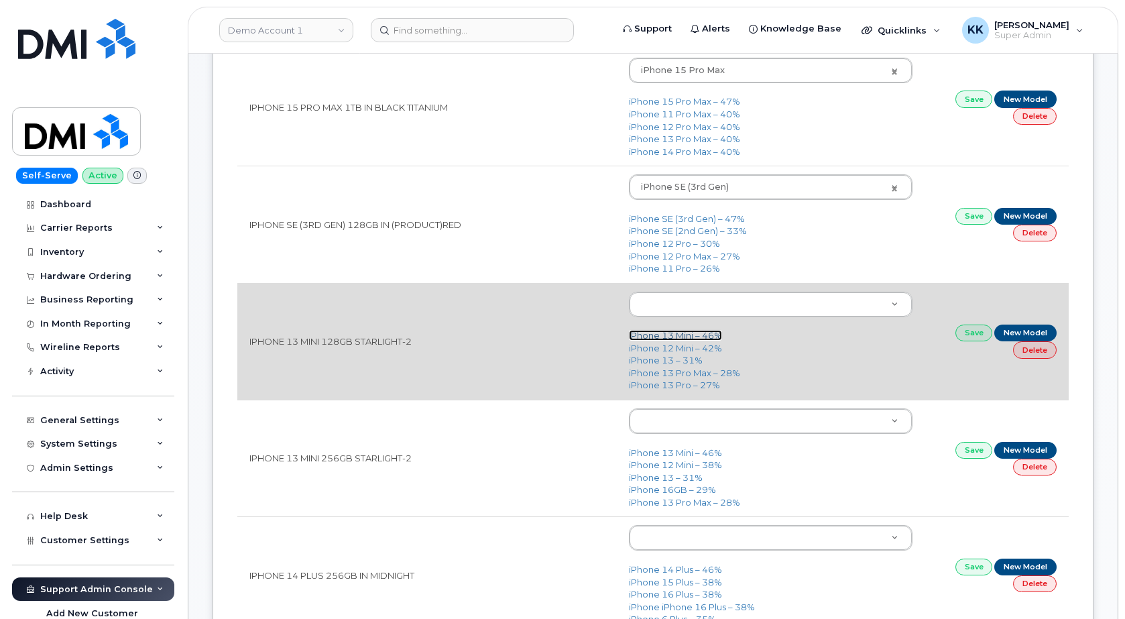
click at [656, 337] on link "iPhone 13 Mini – 46%" at bounding box center [675, 335] width 93 height 11
type input "2613"
click at [966, 334] on link "Save" at bounding box center [975, 333] width 38 height 17
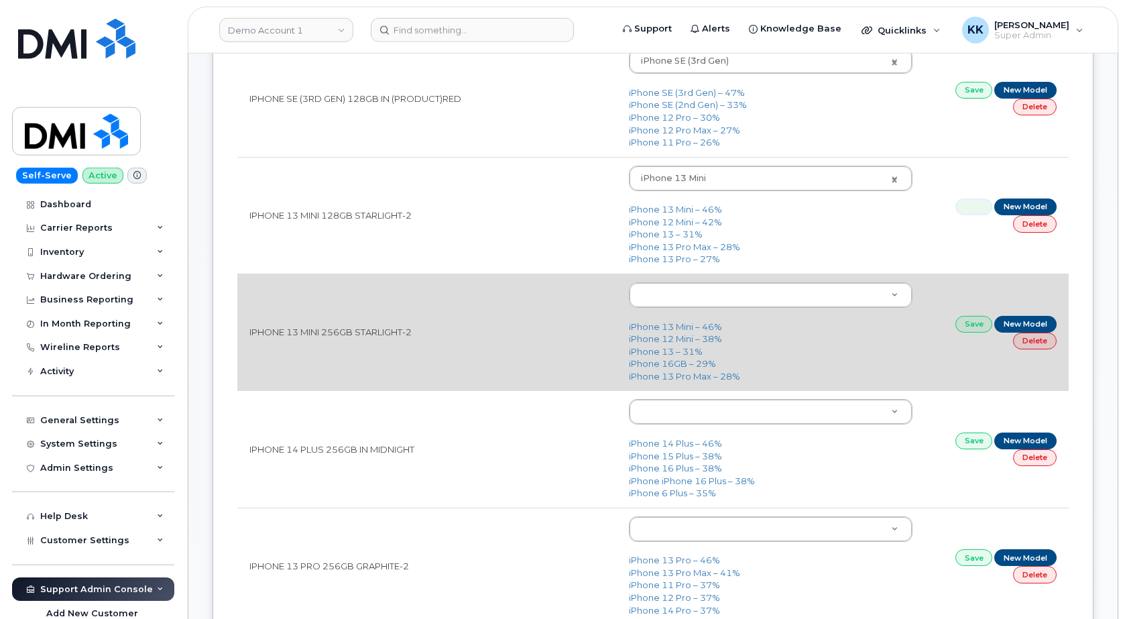
scroll to position [547, 0]
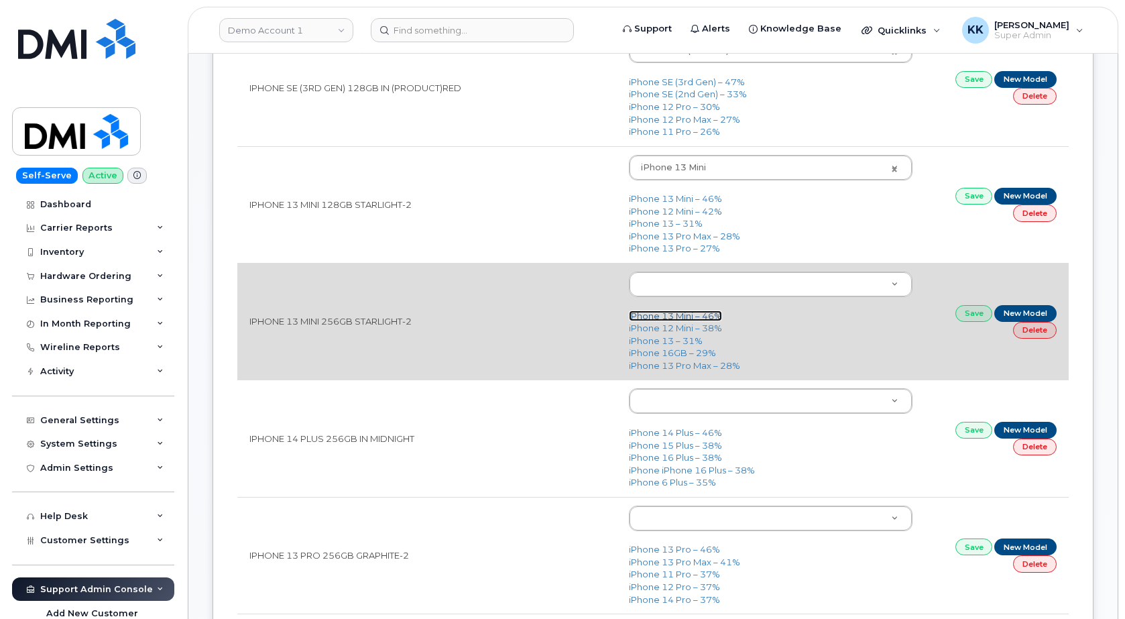
click at [682, 314] on link "iPhone 13 Mini – 46%" at bounding box center [675, 315] width 93 height 11
type input "2613"
click at [970, 318] on link "Save" at bounding box center [975, 313] width 38 height 17
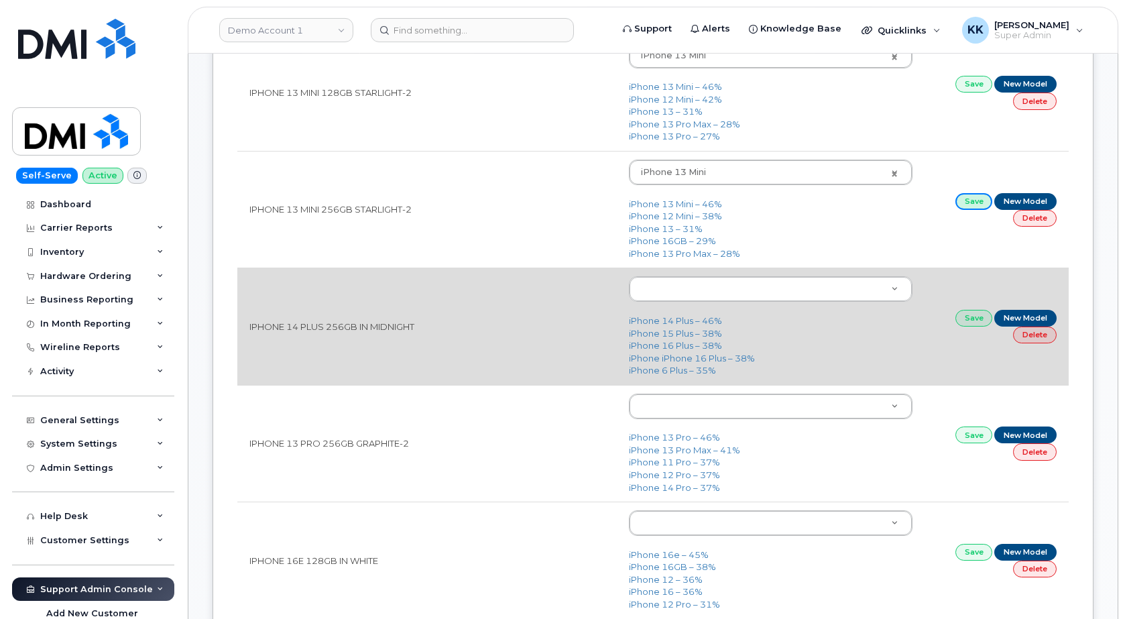
scroll to position [684, 0]
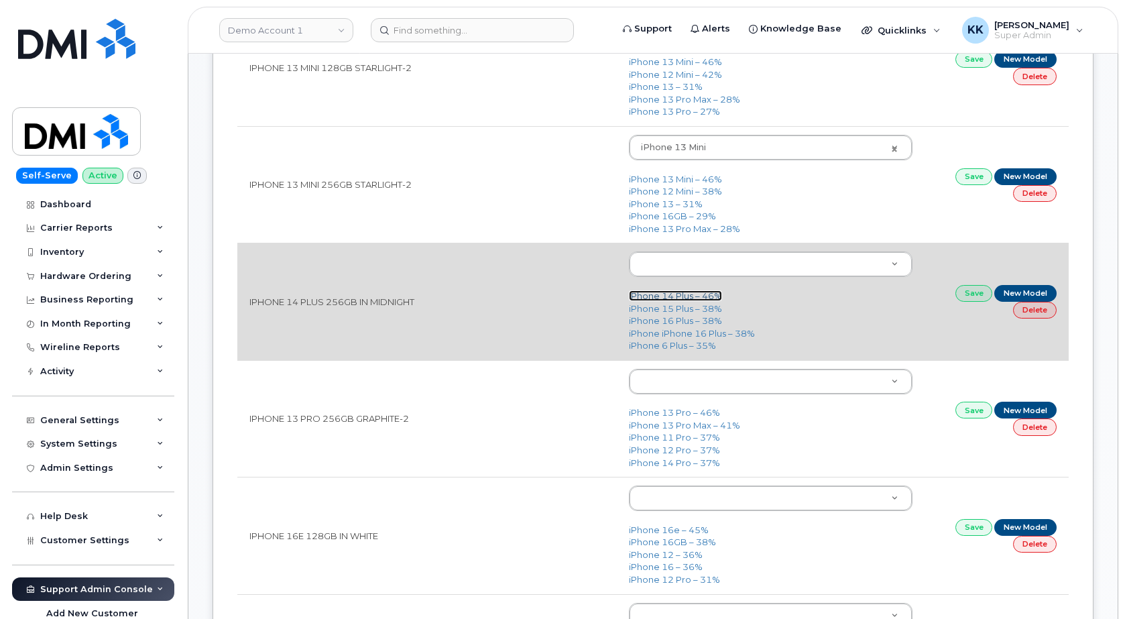
click at [696, 291] on td "iPhone 14 Plus – 46% iPhone 15 Plus – 38% iPhone 16 Plus – 38% iPhone iPhone 16…" at bounding box center [771, 301] width 308 height 117
click at [685, 298] on link "iPhone 14 Plus – 46%" at bounding box center [675, 295] width 93 height 11
type input "2776"
click at [975, 294] on link "Save" at bounding box center [975, 293] width 38 height 17
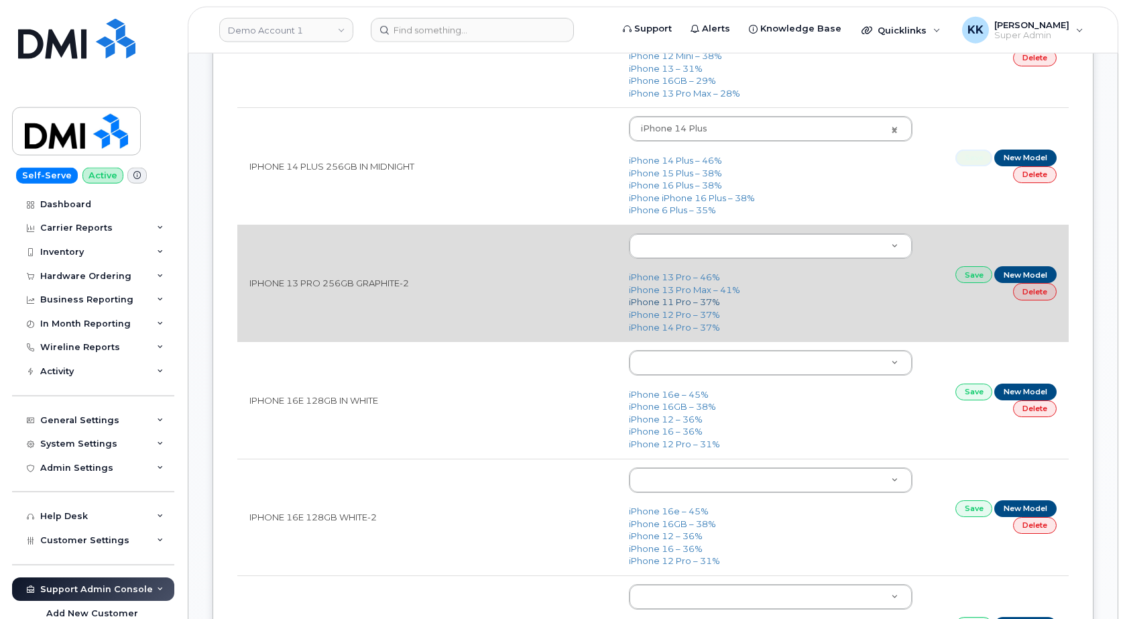
scroll to position [821, 0]
click at [672, 278] on link "iPhone 13 Pro – 46%" at bounding box center [674, 275] width 91 height 11
type input "2614"
click at [964, 274] on link "Save" at bounding box center [975, 273] width 38 height 17
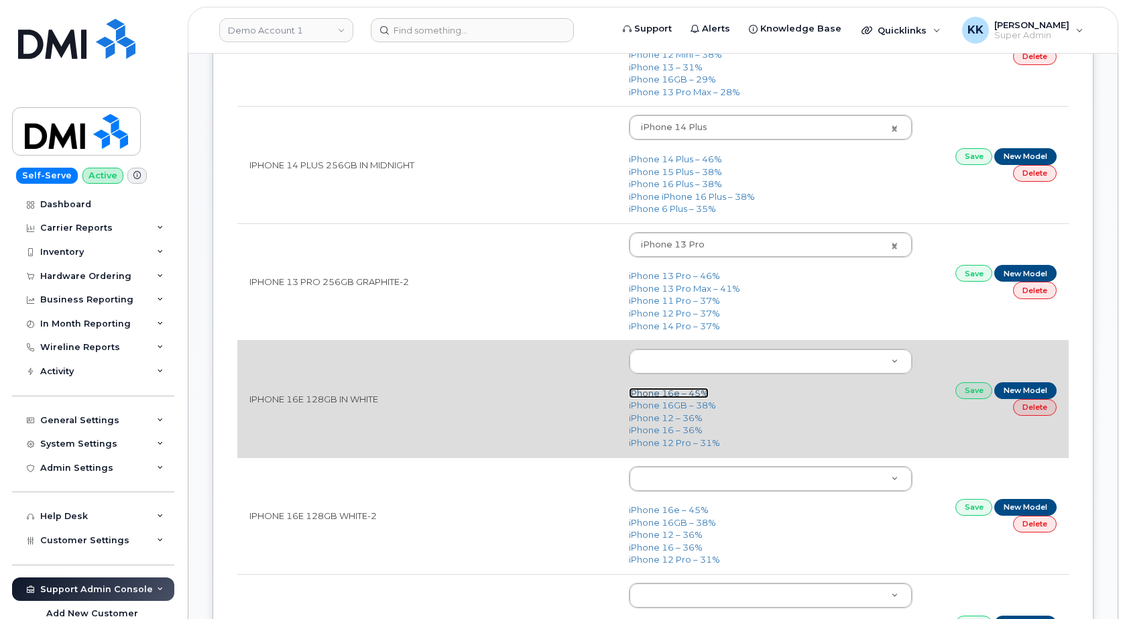
click at [673, 394] on link "iPhone 16e – 45%" at bounding box center [669, 393] width 80 height 11
type input "3304"
click at [960, 390] on link "Save" at bounding box center [975, 390] width 38 height 17
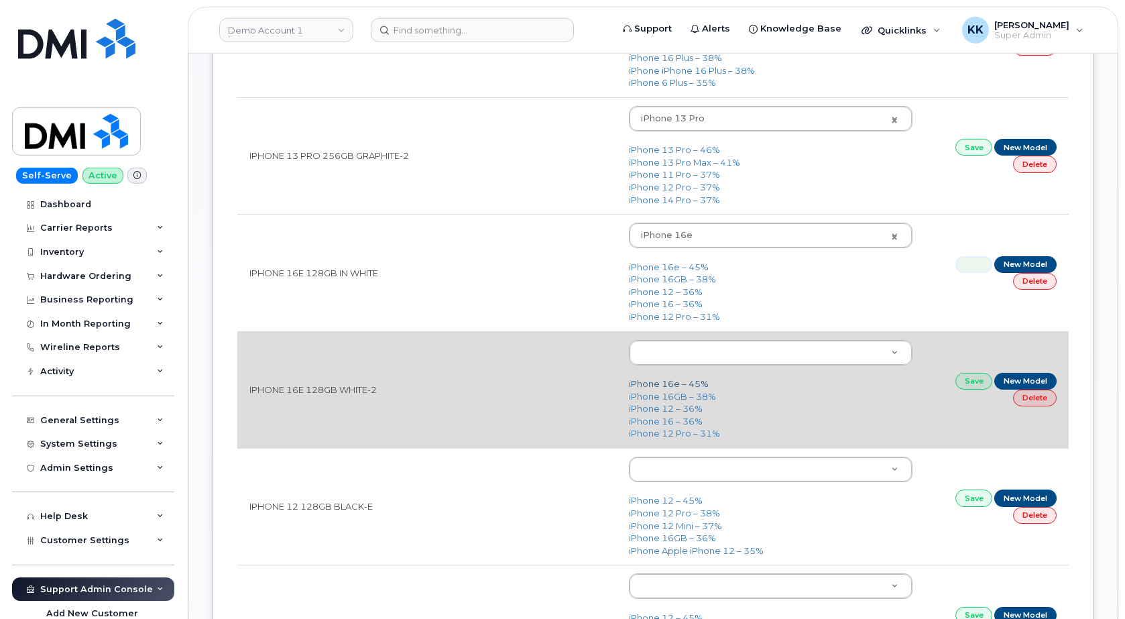
scroll to position [958, 0]
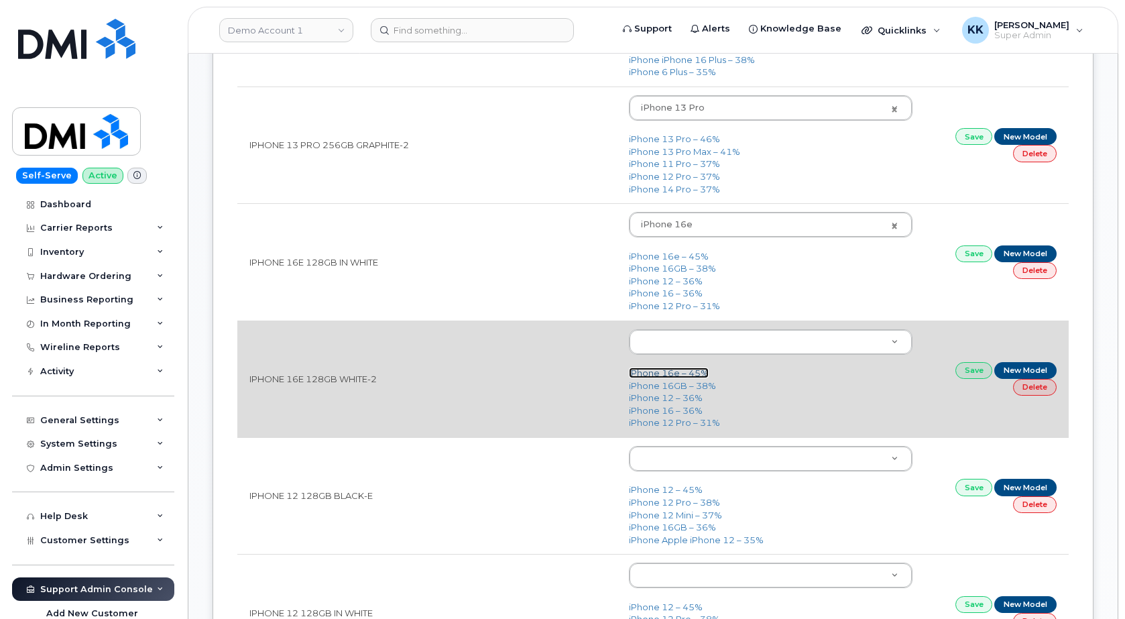
click at [682, 374] on link "iPhone 16e – 45%" at bounding box center [669, 372] width 80 height 11
type input "3304"
click at [972, 373] on link "Save" at bounding box center [975, 370] width 38 height 17
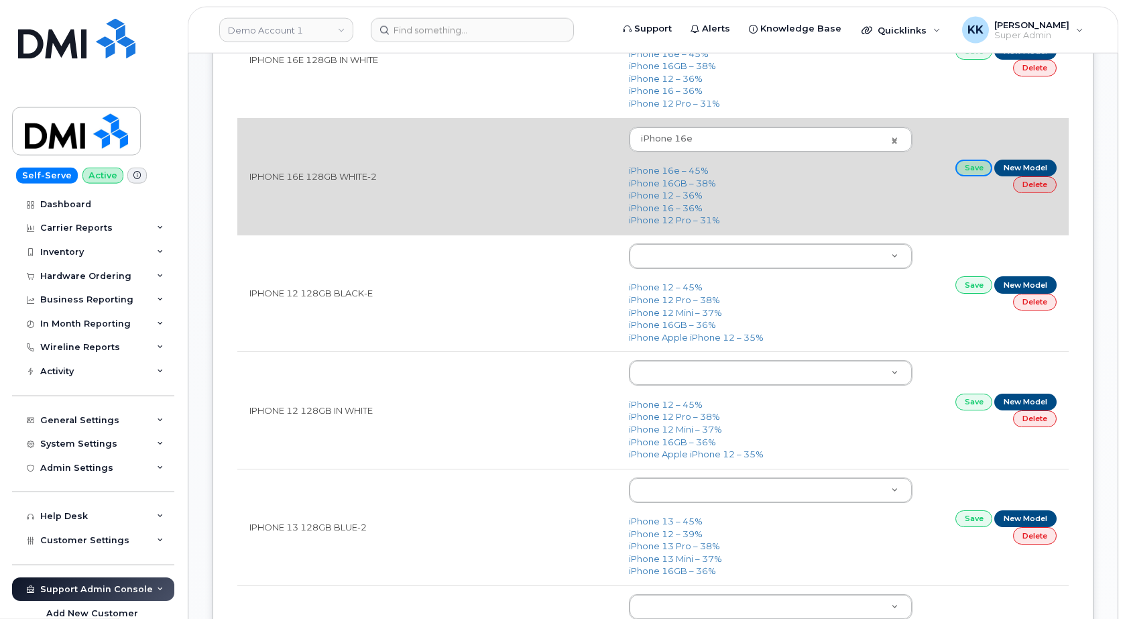
scroll to position [1163, 0]
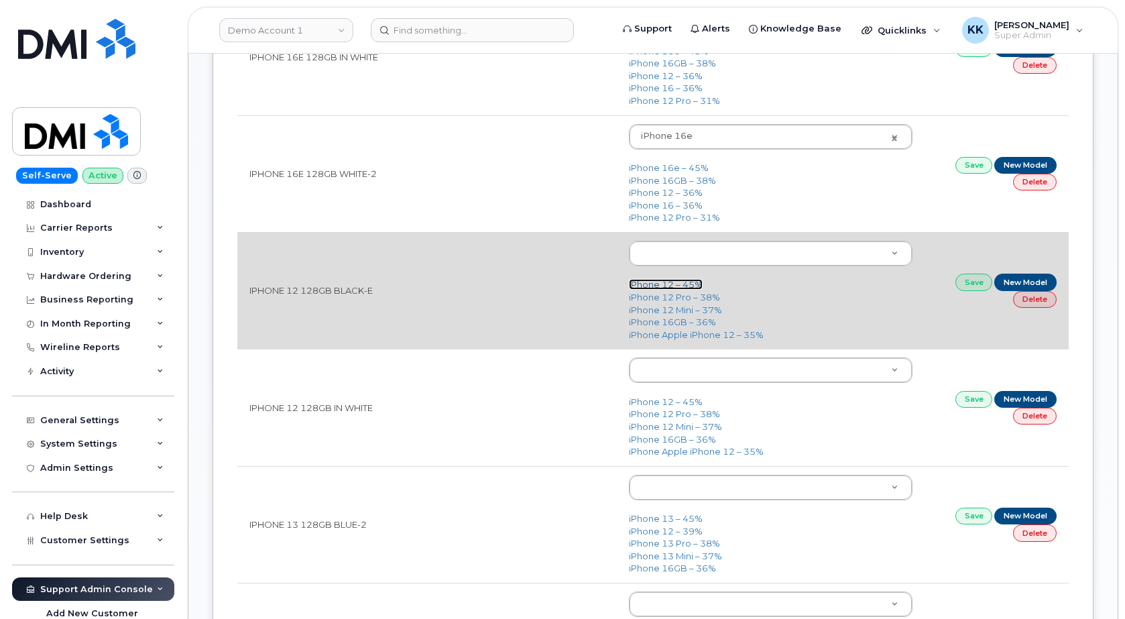
click at [647, 284] on link "iPhone 12 – 45%" at bounding box center [666, 284] width 74 height 11
type input "2435"
click at [962, 279] on link "Save" at bounding box center [975, 282] width 38 height 17
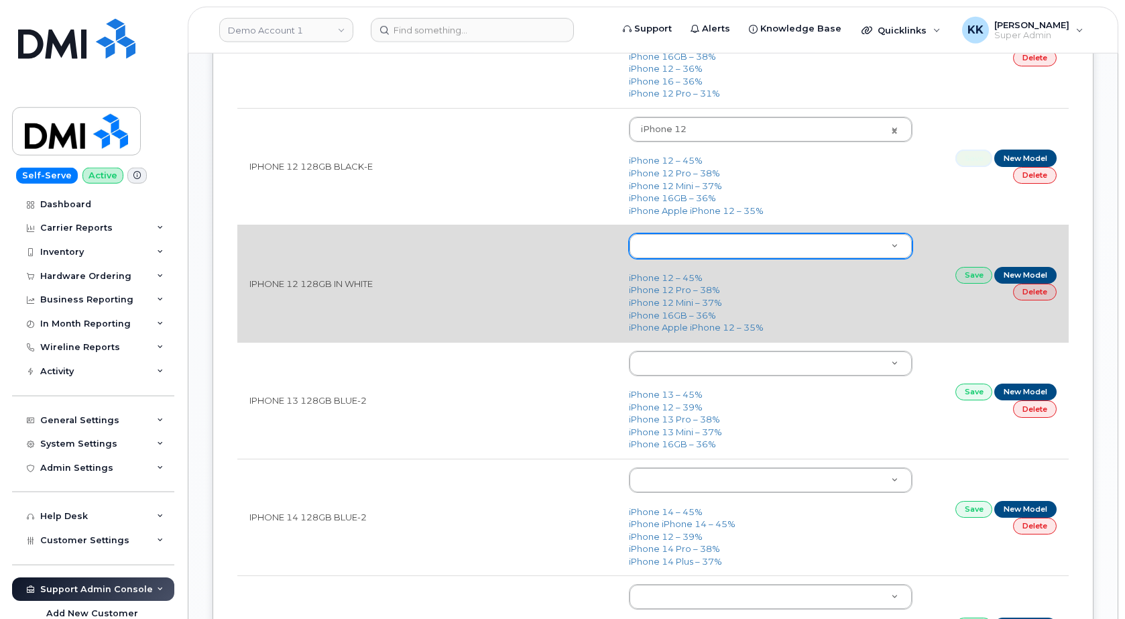
scroll to position [1300, 0]
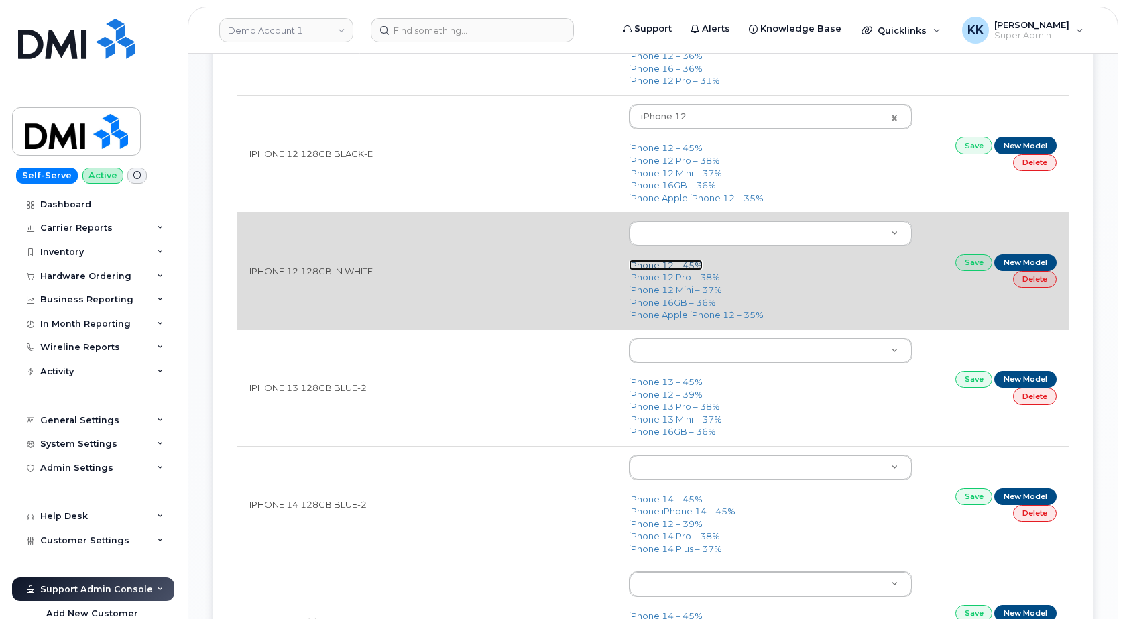
click at [691, 266] on link "iPhone 12 – 45%" at bounding box center [666, 265] width 74 height 11
type input "2435"
click at [966, 268] on link "Save" at bounding box center [975, 262] width 38 height 17
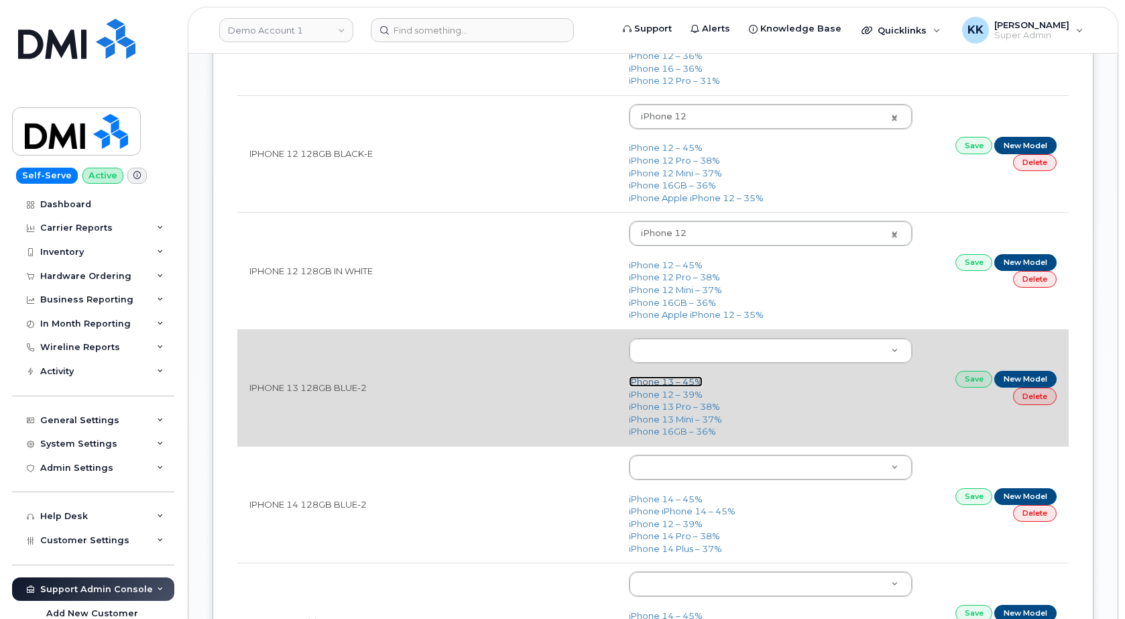
click at [681, 383] on link "iPhone 13 – 45%" at bounding box center [666, 381] width 74 height 11
type input "2612"
click at [964, 384] on link "Save" at bounding box center [975, 379] width 38 height 17
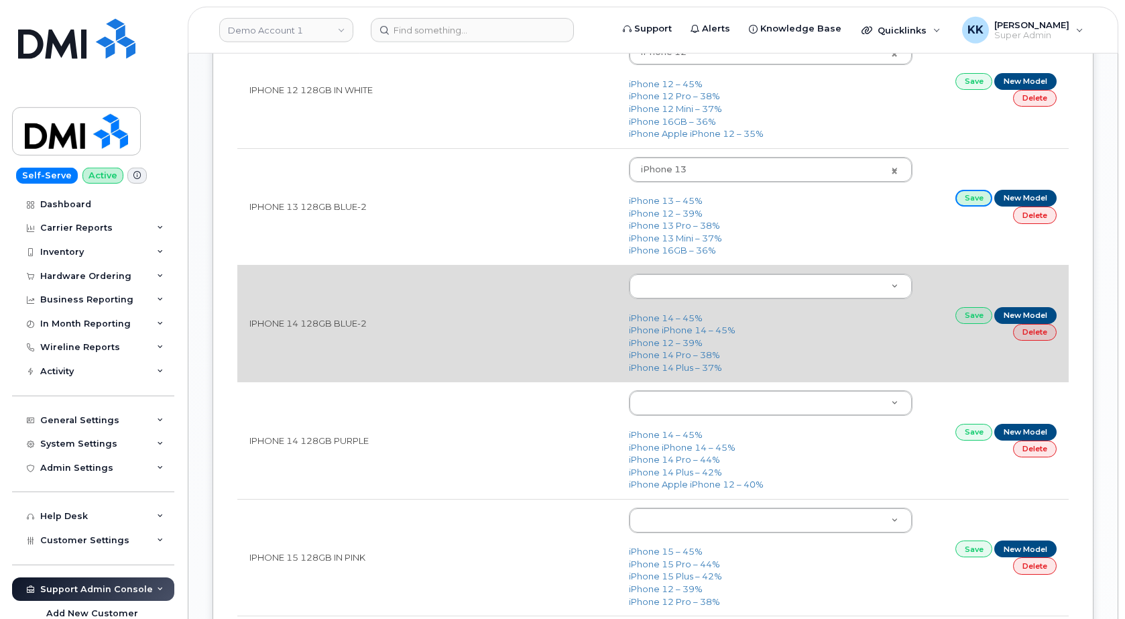
scroll to position [1505, 0]
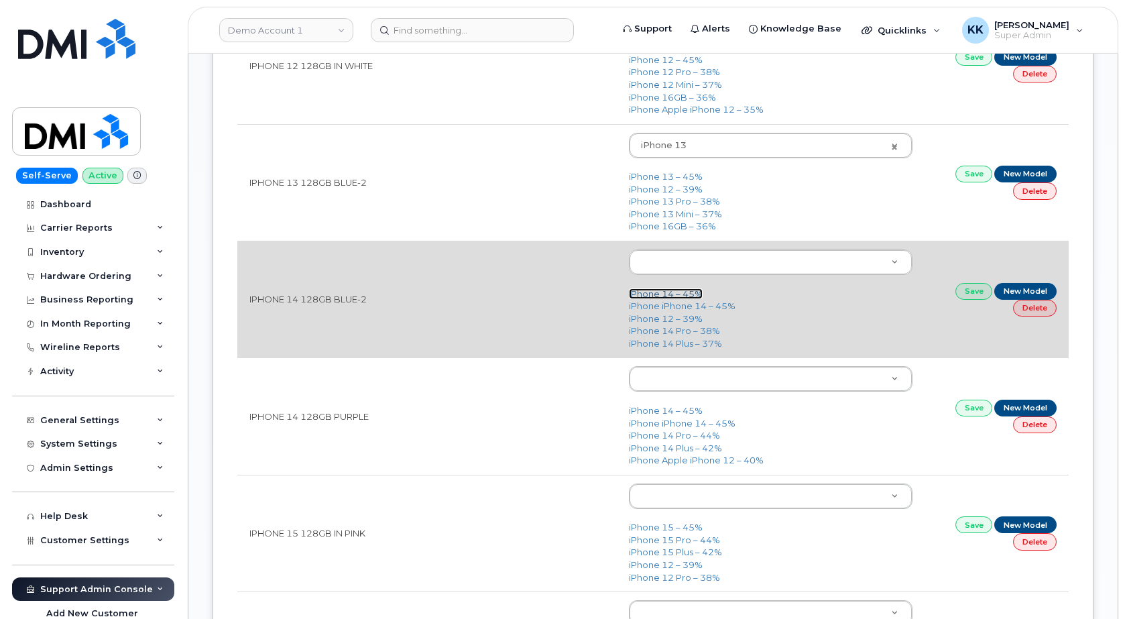
click at [667, 298] on link "iPhone 14 – 45%" at bounding box center [666, 293] width 74 height 11
type input "2778"
click at [966, 295] on link "Save" at bounding box center [975, 291] width 38 height 17
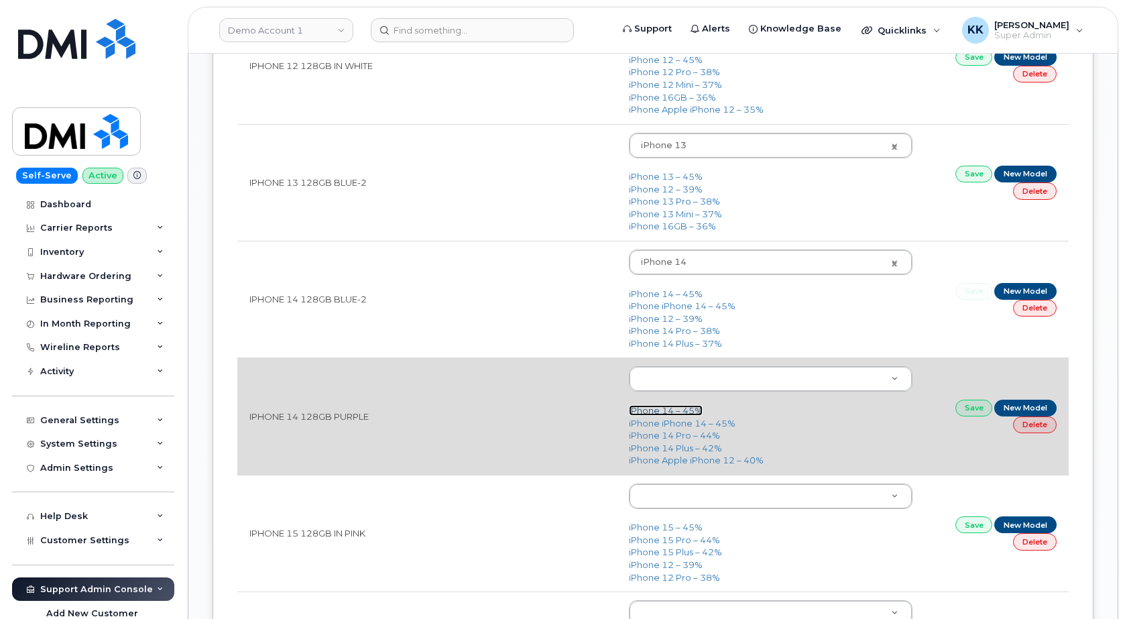
click at [664, 416] on link "iPhone 14 – 45%" at bounding box center [666, 410] width 74 height 11
type input "2778"
click at [980, 410] on link "Save" at bounding box center [975, 408] width 38 height 17
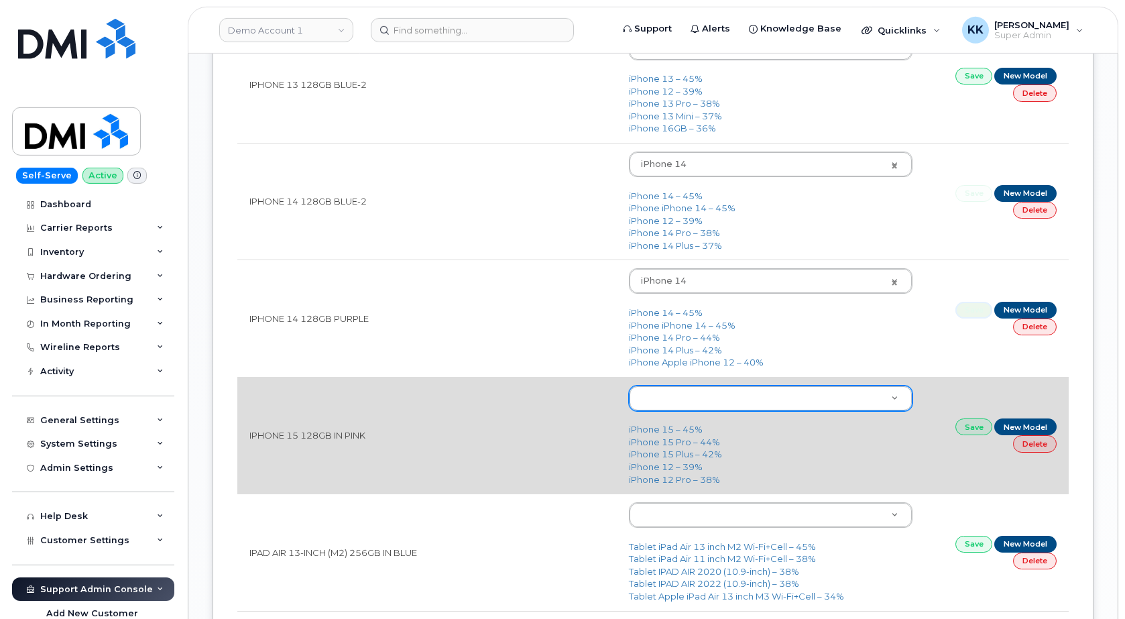
scroll to position [1642, 0]
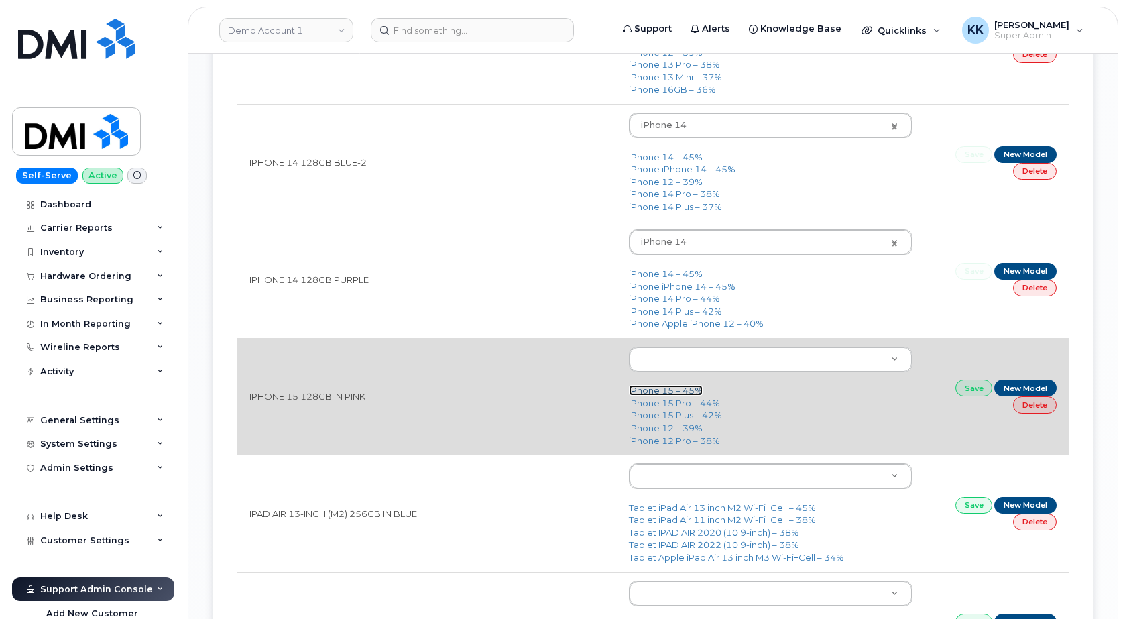
click at [675, 393] on link "iPhone 15 – 45%" at bounding box center [666, 390] width 74 height 11
type input "3031"
click at [970, 393] on link "Save" at bounding box center [975, 388] width 38 height 17
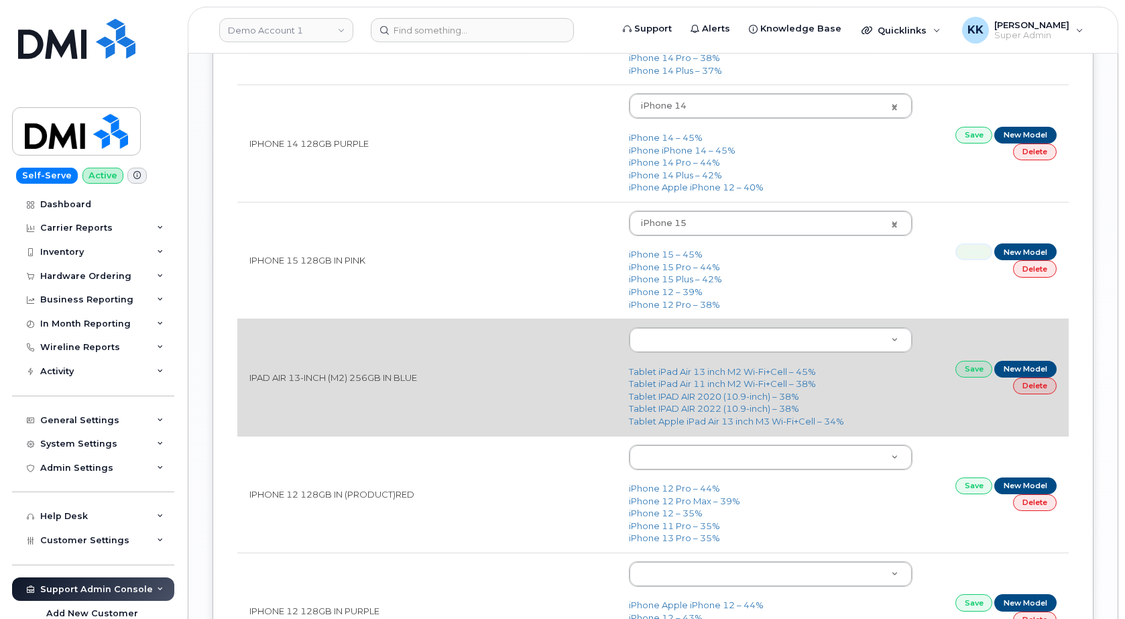
scroll to position [1778, 0]
click at [717, 369] on link "Tablet iPad Air 13 inch M2 Wi-Fi+Cell – 45%" at bounding box center [722, 370] width 187 height 11
type input "3276"
click at [966, 373] on link "Save" at bounding box center [975, 368] width 38 height 17
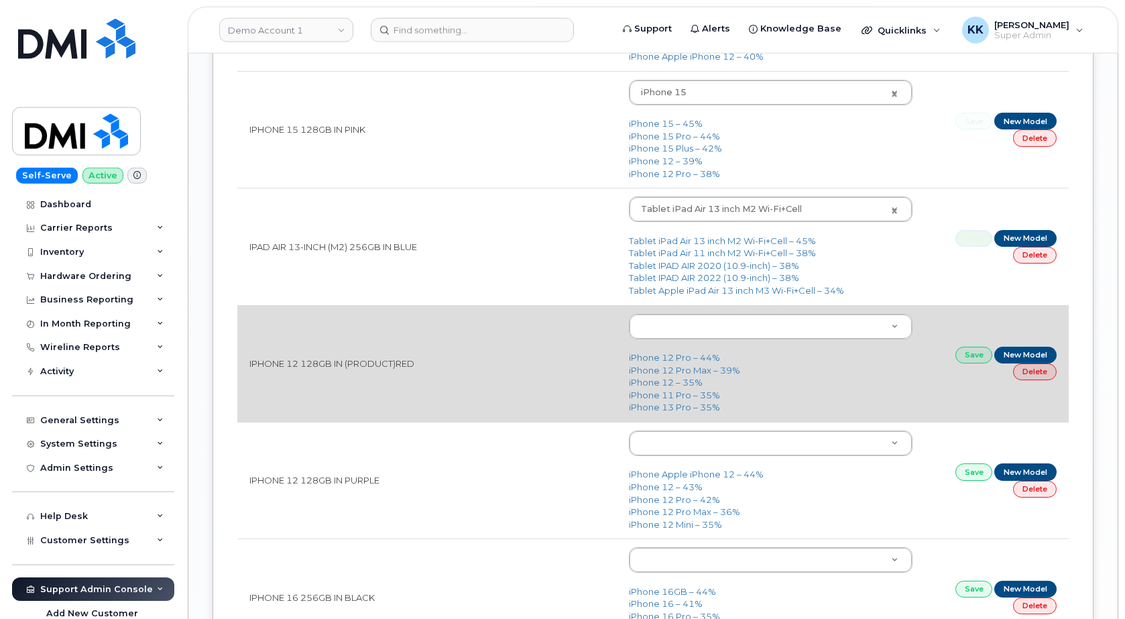
scroll to position [1915, 0]
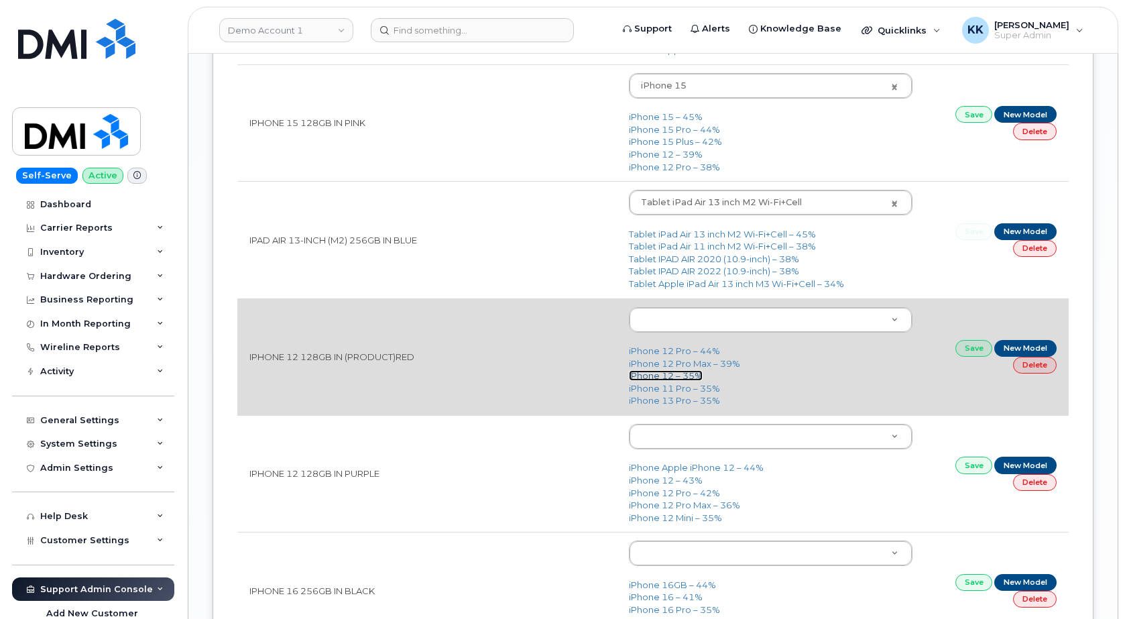
click at [666, 377] on link "iPhone 12 – 35%" at bounding box center [666, 375] width 74 height 11
type input "2435"
click at [980, 350] on link "Save" at bounding box center [975, 348] width 38 height 17
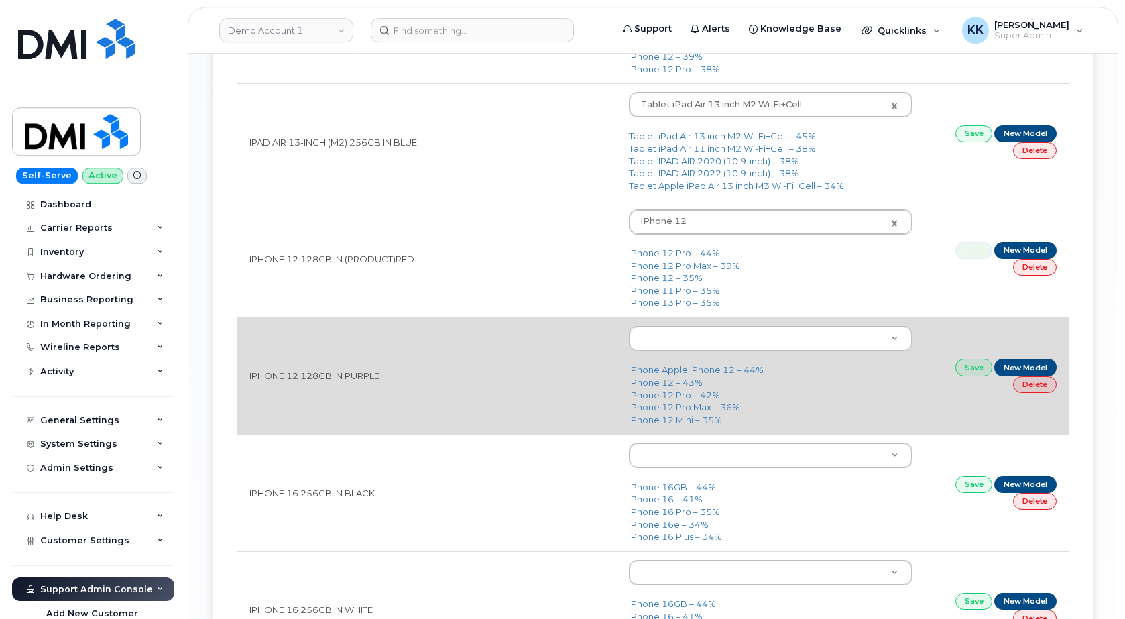
scroll to position [2052, 0]
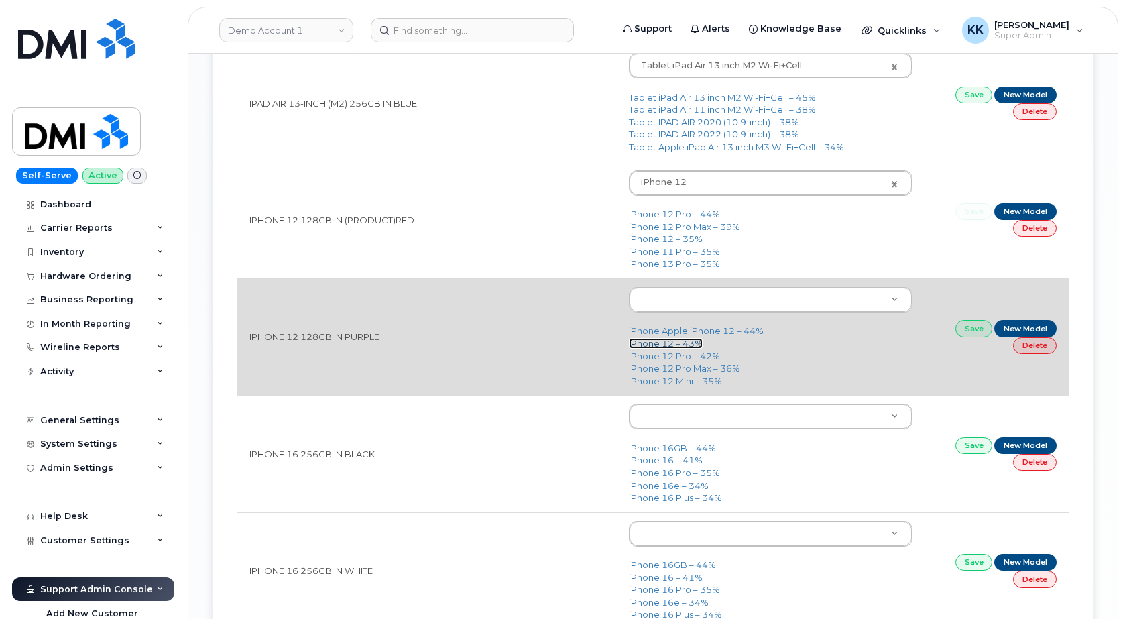
click at [675, 343] on link "iPhone 12 – 43%" at bounding box center [666, 343] width 74 height 11
type input "2435"
click at [964, 333] on link "Save" at bounding box center [975, 328] width 38 height 17
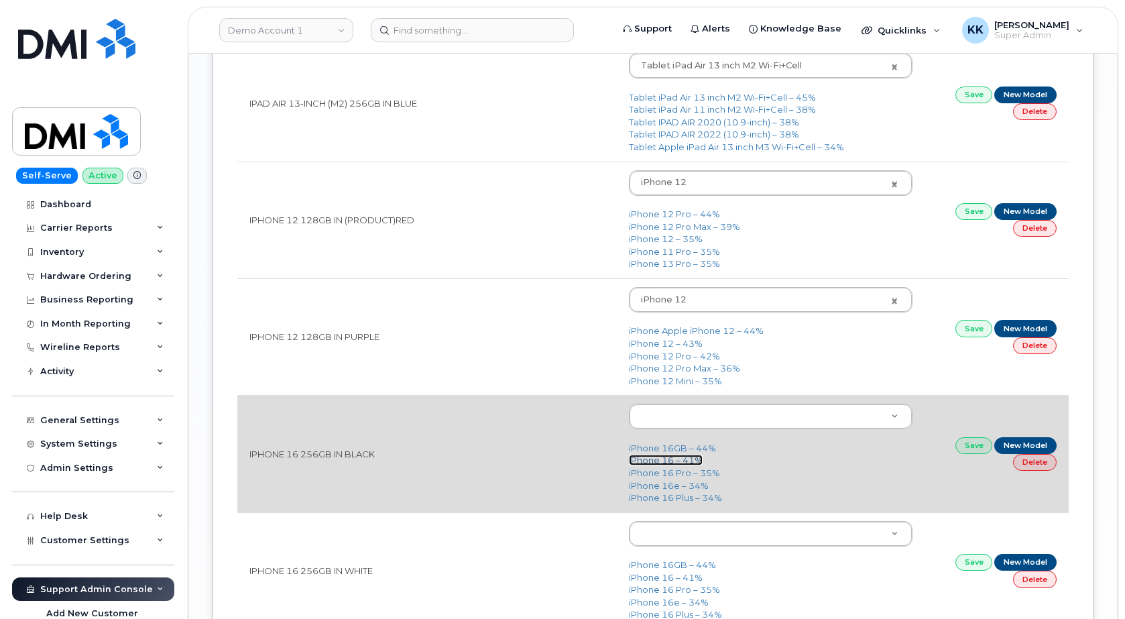
click at [668, 461] on link "iPhone 16 – 41%" at bounding box center [666, 460] width 74 height 11
type input "3224"
click at [970, 445] on link "Save" at bounding box center [975, 445] width 38 height 17
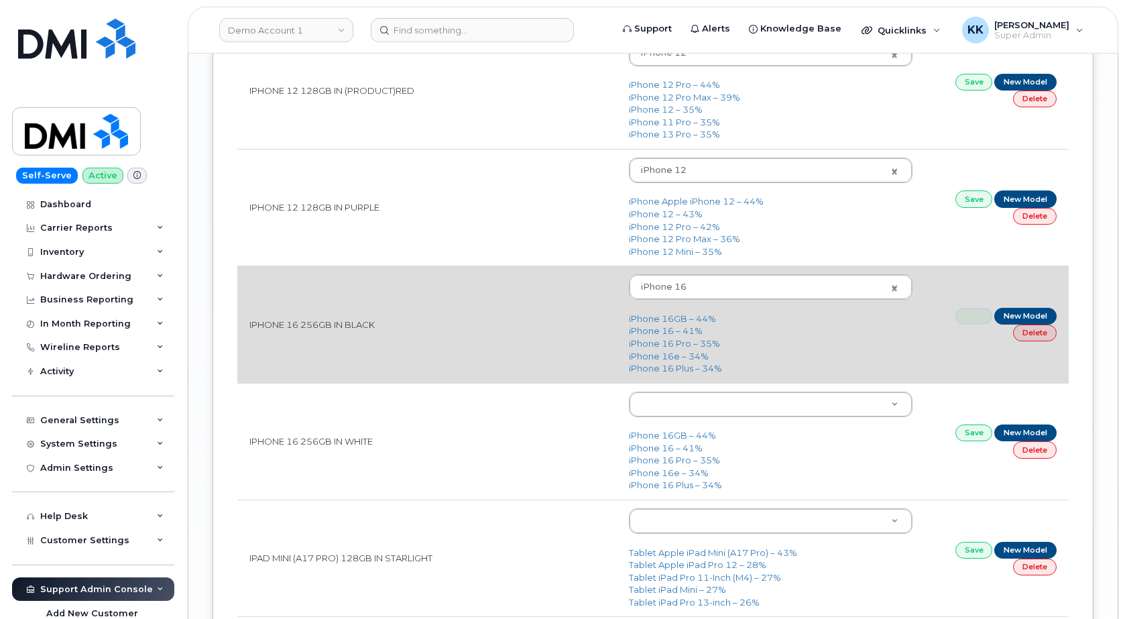
scroll to position [2189, 0]
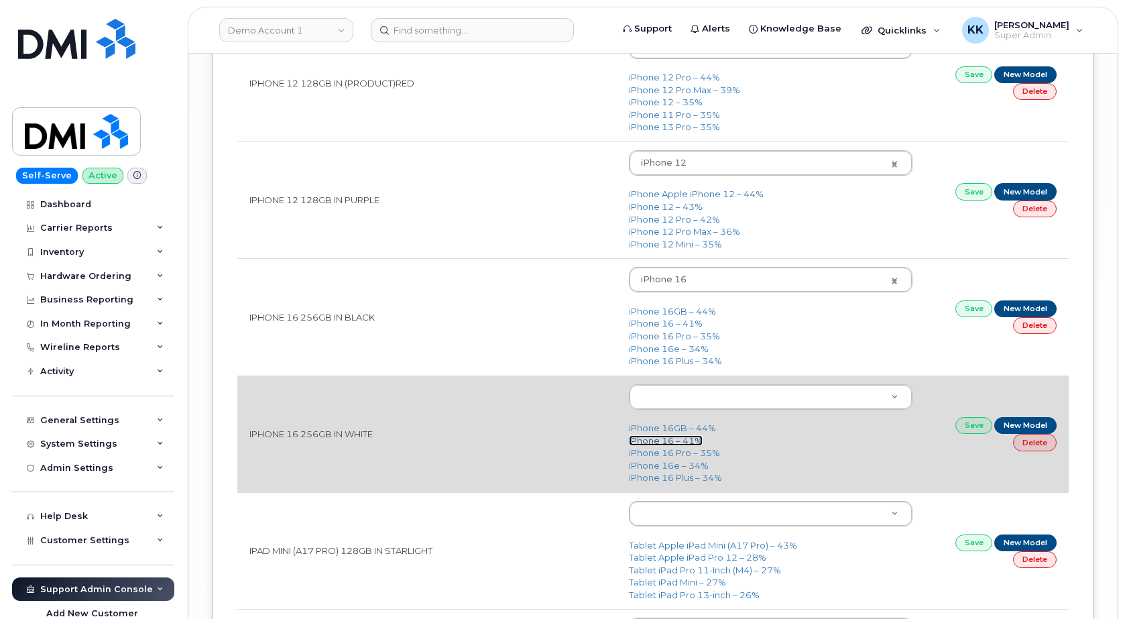
click at [665, 445] on link "iPhone 16 – 41%" at bounding box center [666, 440] width 74 height 11
type input "3224"
click at [959, 430] on link "Save" at bounding box center [975, 425] width 38 height 17
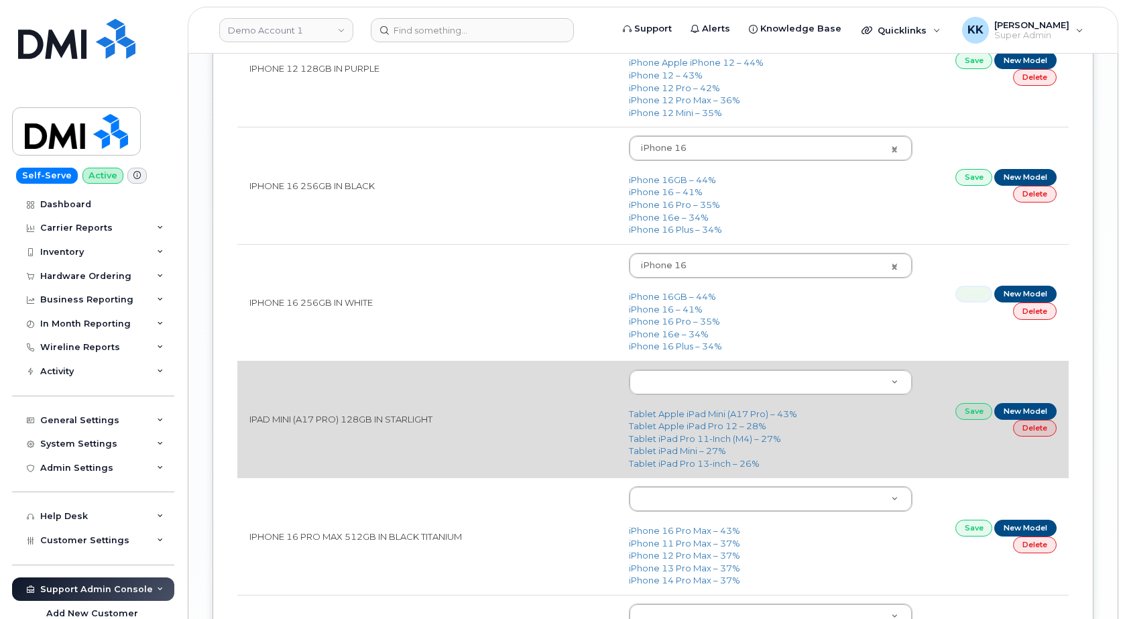
scroll to position [2326, 0]
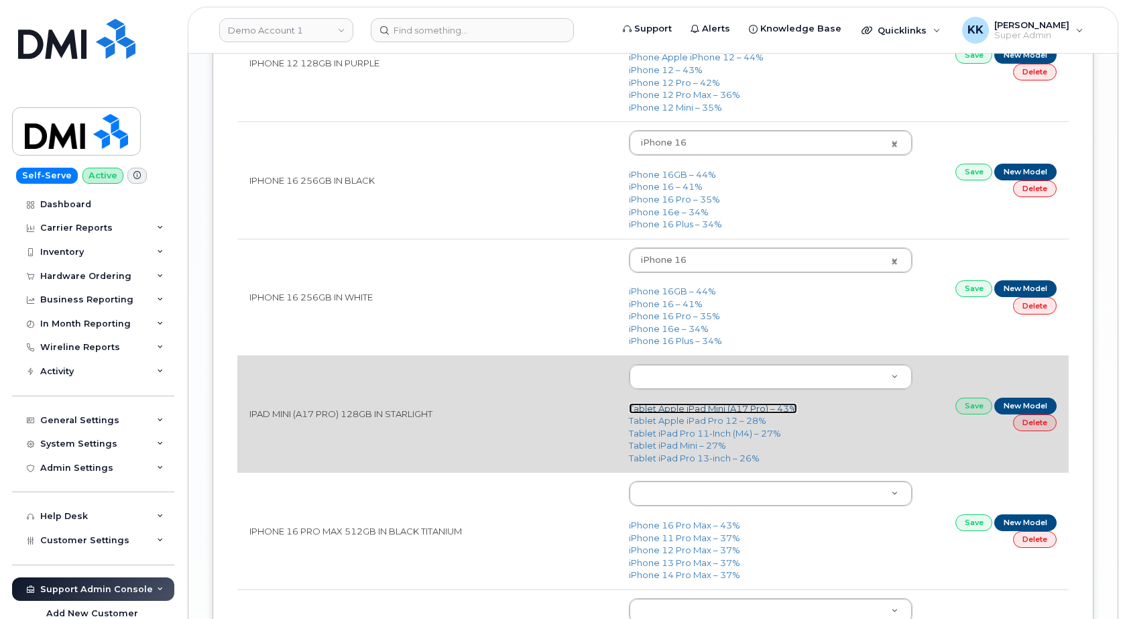
click at [723, 411] on link "Tablet Apple iPad Mini (A17 Pro) – 43%" at bounding box center [713, 408] width 168 height 11
type input "3285"
click at [976, 409] on link "Save" at bounding box center [975, 406] width 38 height 17
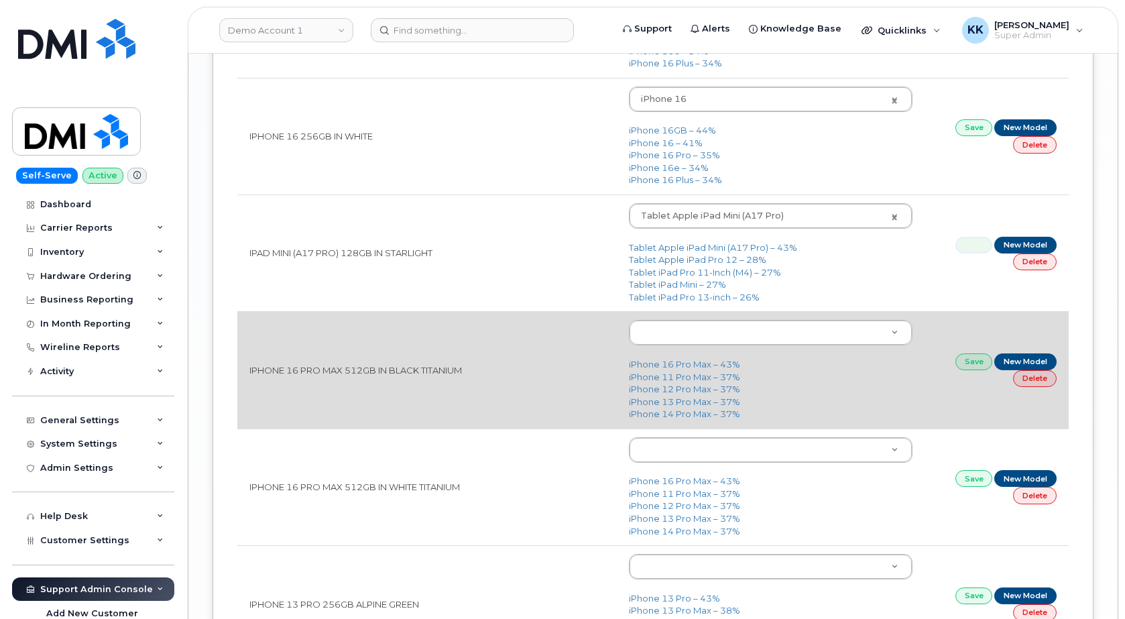
scroll to position [2531, 0]
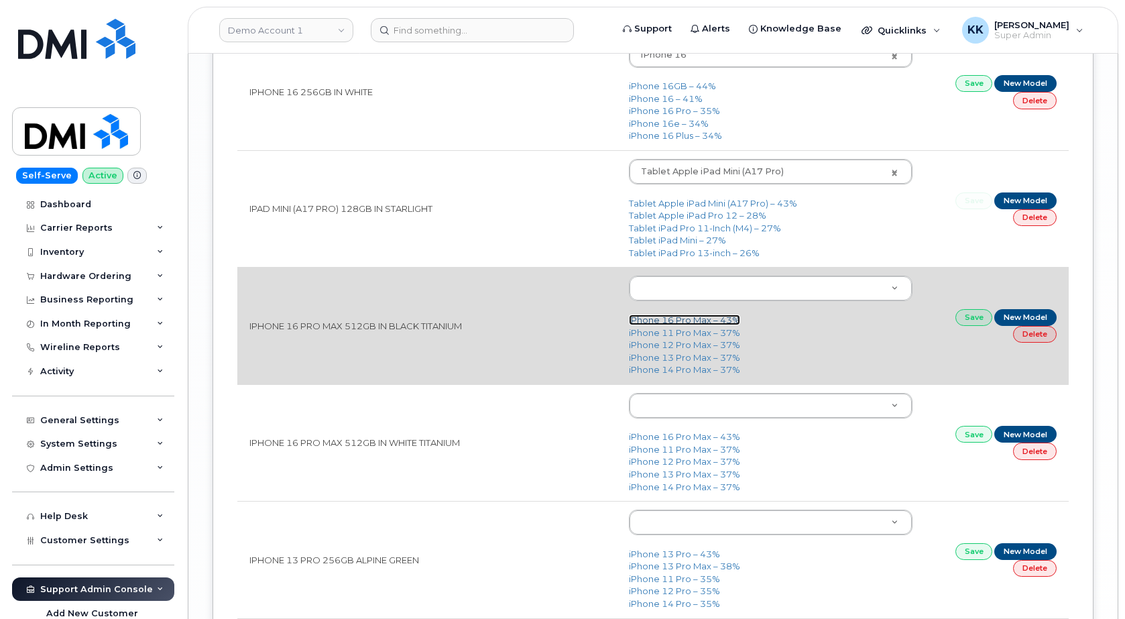
click at [687, 323] on link "iPhone 16 Pro Max – 43%" at bounding box center [684, 319] width 111 height 11
type input "3225"
click at [962, 321] on link "Save" at bounding box center [975, 317] width 38 height 17
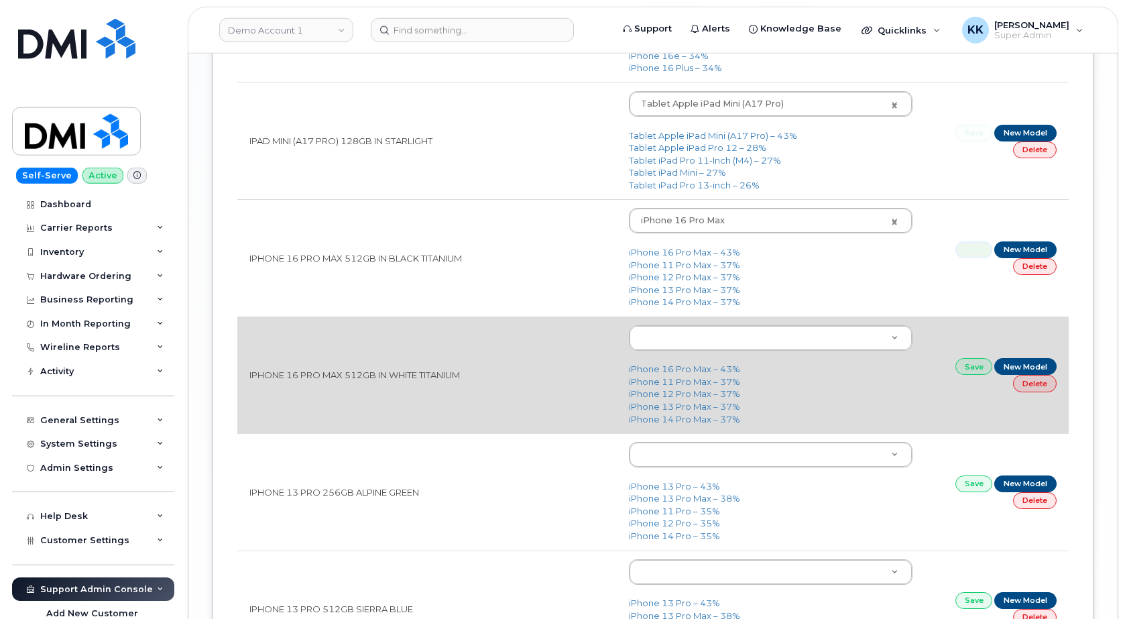
scroll to position [2599, 0]
click at [688, 371] on link "iPhone 16 Pro Max – 43%" at bounding box center [684, 368] width 111 height 11
type input "3225"
click at [976, 369] on link "Save" at bounding box center [975, 365] width 38 height 17
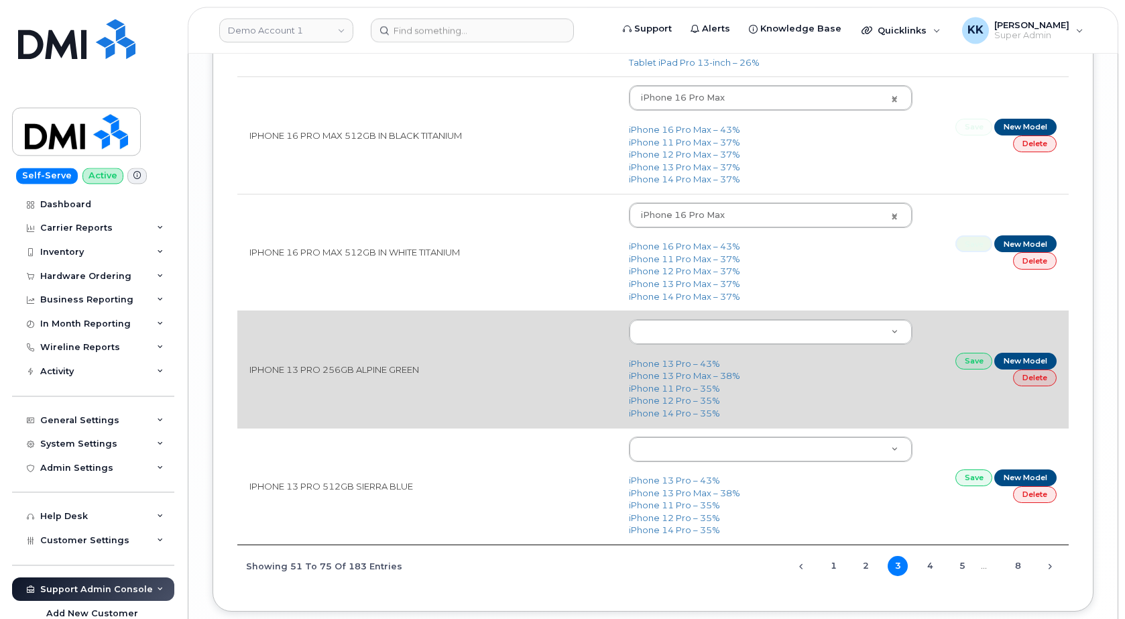
scroll to position [2736, 0]
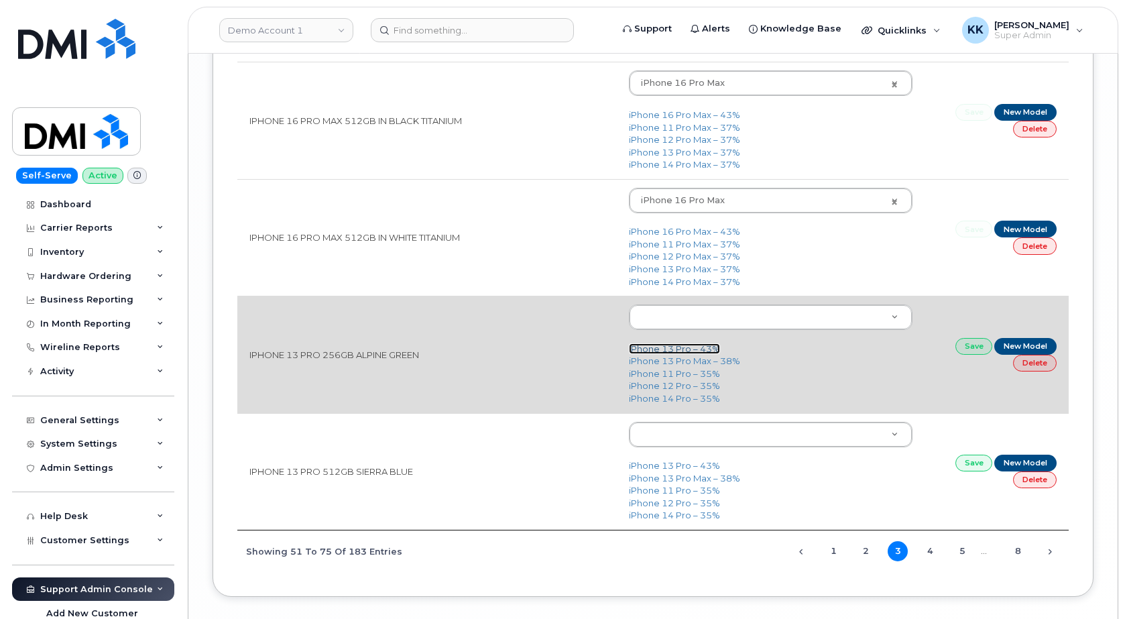
click at [665, 349] on link "iPhone 13 Pro – 43%" at bounding box center [674, 348] width 91 height 11
type input "2614"
click at [972, 351] on link "Save" at bounding box center [975, 346] width 38 height 17
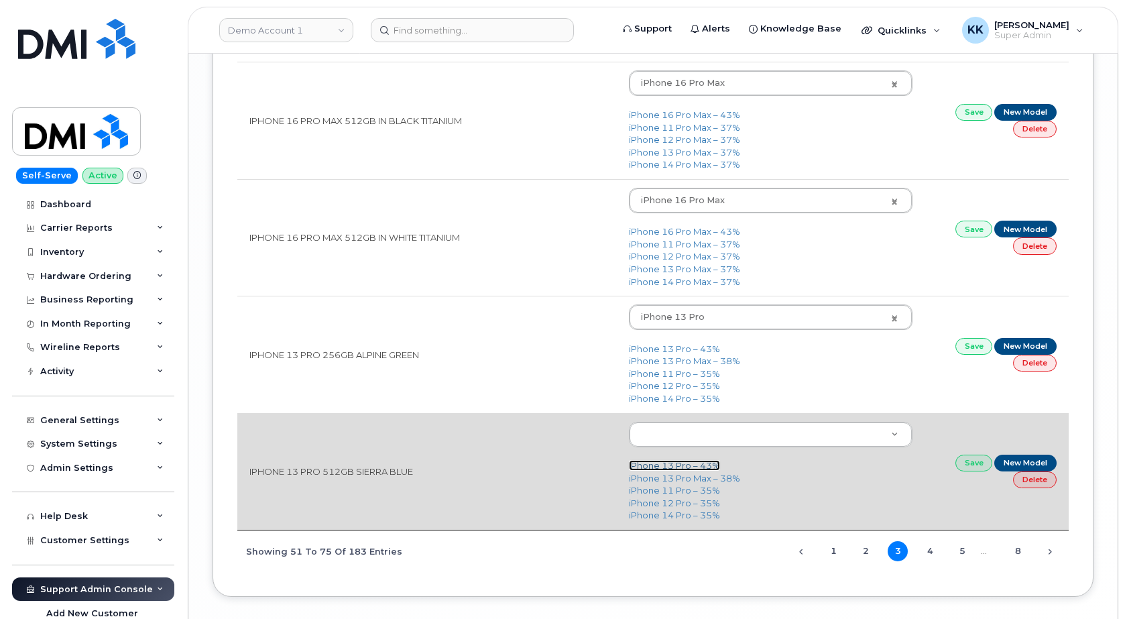
click at [690, 464] on link "iPhone 13 Pro – 43%" at bounding box center [674, 465] width 91 height 11
type input "2614"
click at [962, 465] on link "Save" at bounding box center [975, 463] width 38 height 17
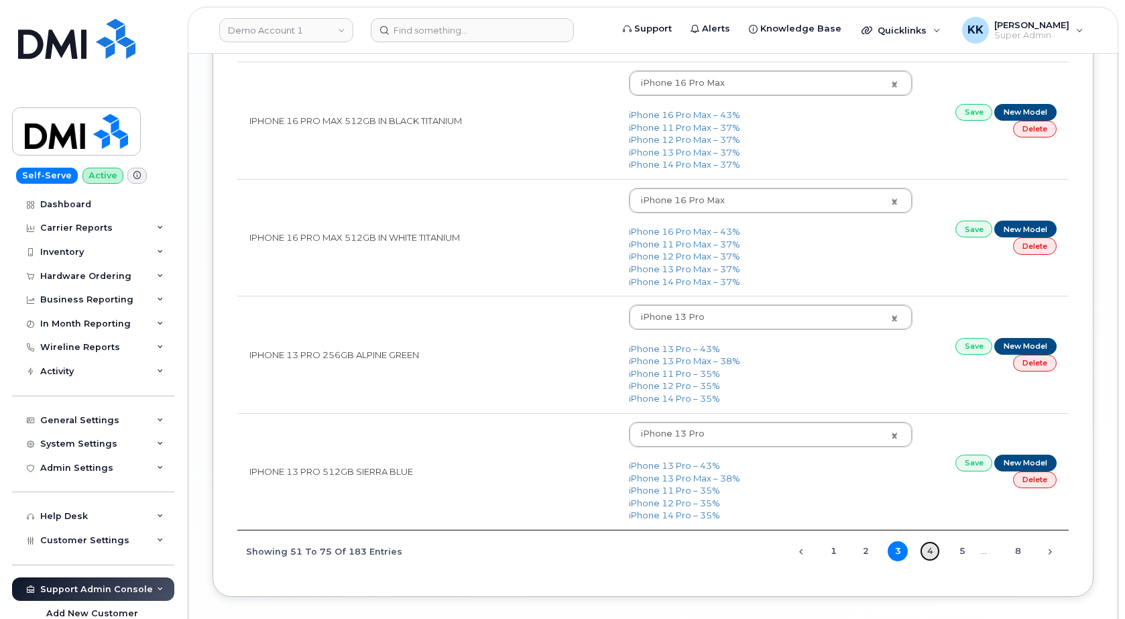
click at [931, 555] on link "4" at bounding box center [930, 551] width 20 height 20
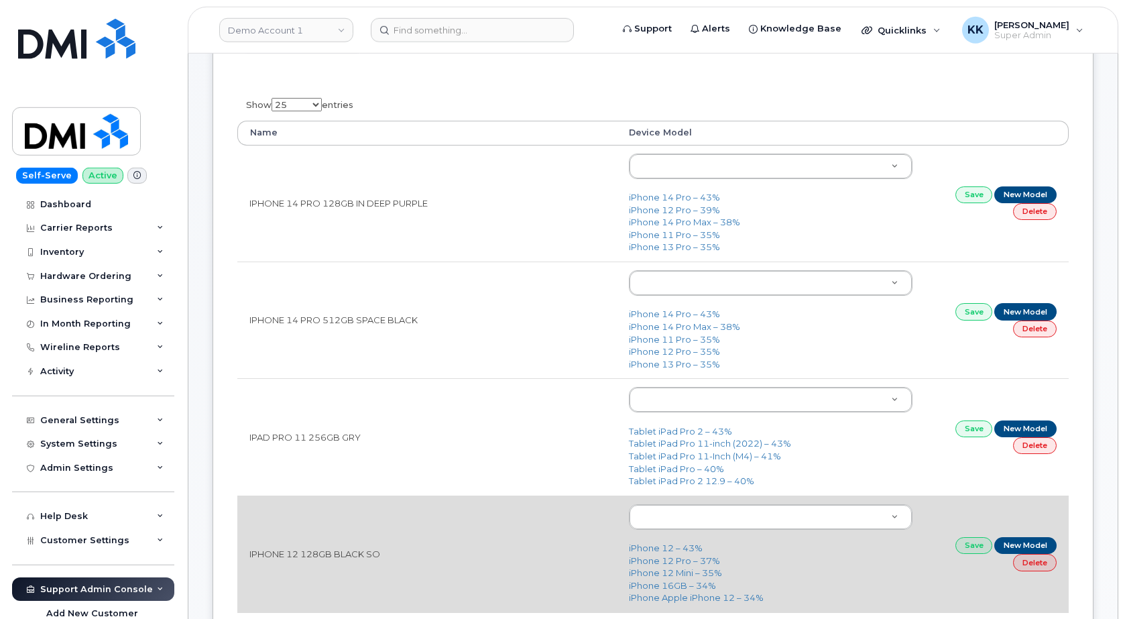
scroll to position [0, 0]
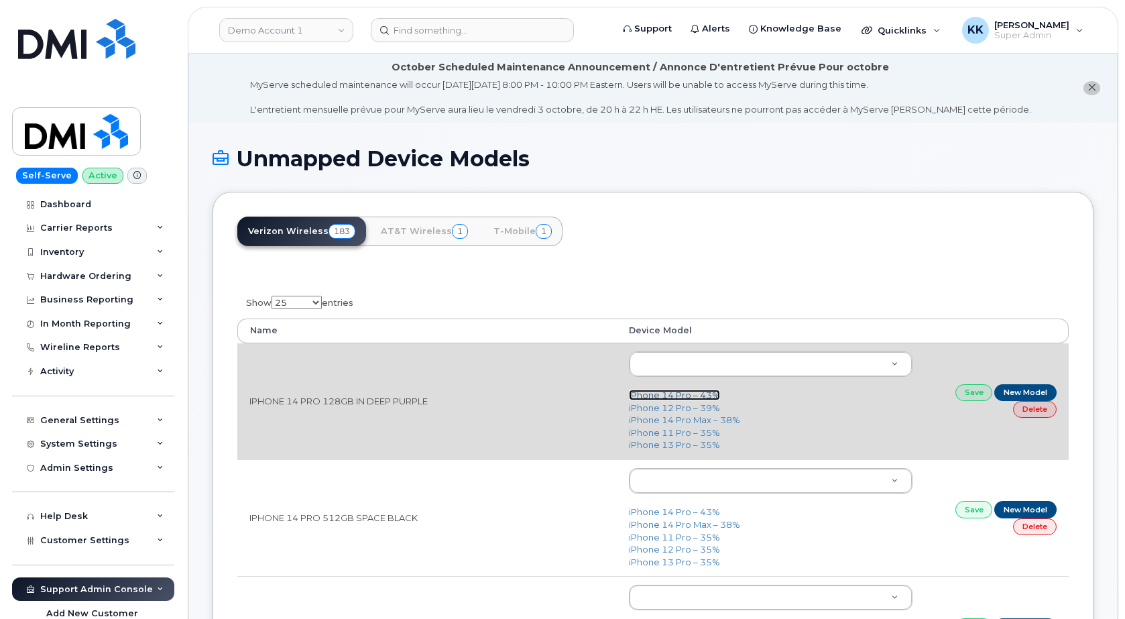
click at [691, 400] on link "iPhone 14 Pro – 43%" at bounding box center [674, 395] width 91 height 11
type input "2777"
click at [972, 397] on link "Save" at bounding box center [975, 392] width 38 height 17
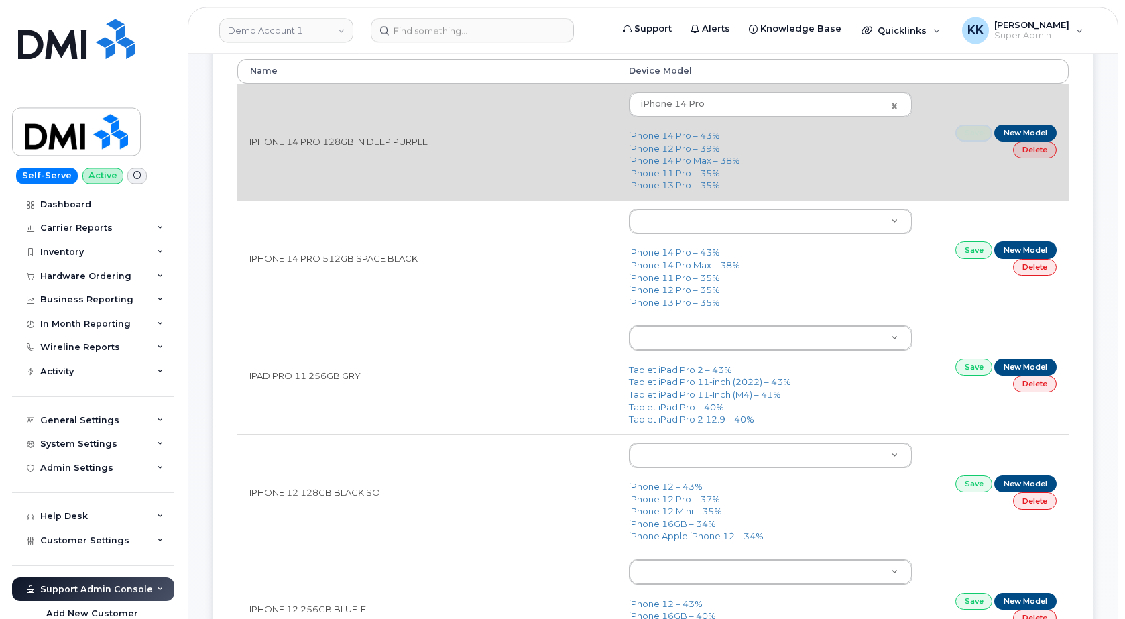
scroll to position [274, 0]
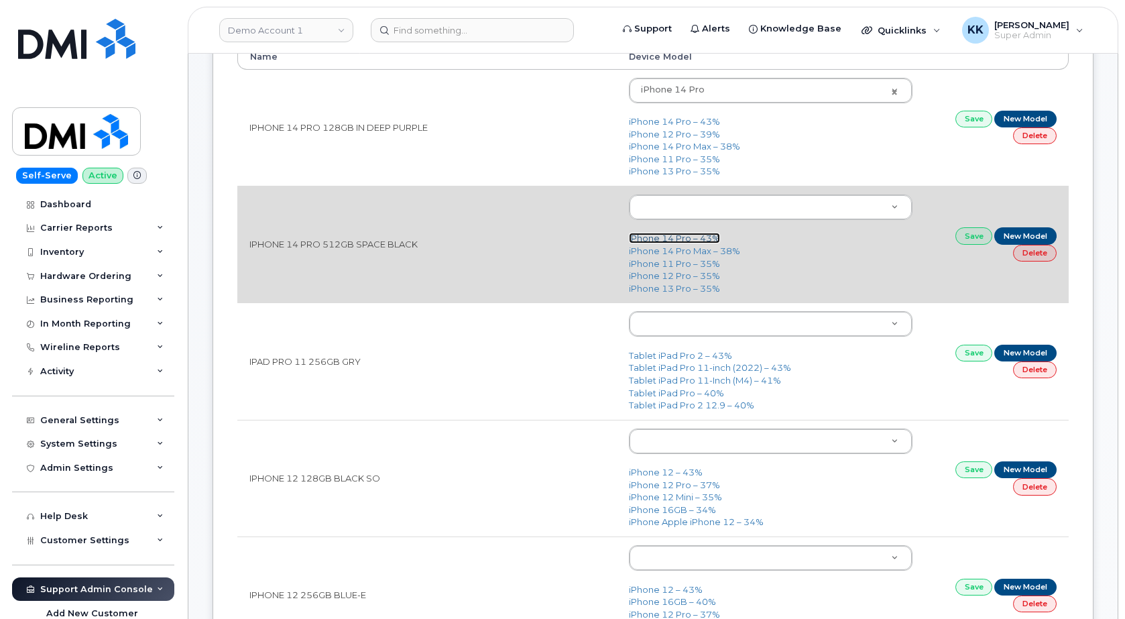
click at [648, 239] on link "iPhone 14 Pro – 43%" at bounding box center [674, 238] width 91 height 11
type input "2777"
click at [977, 239] on link "Save" at bounding box center [975, 235] width 38 height 17
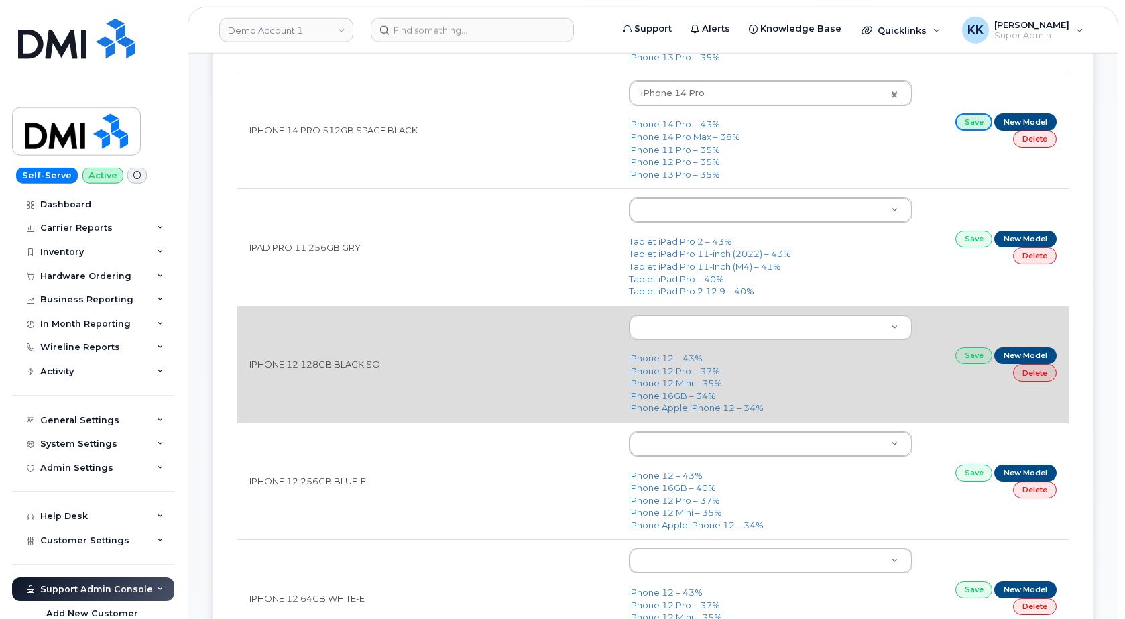
scroll to position [410, 0]
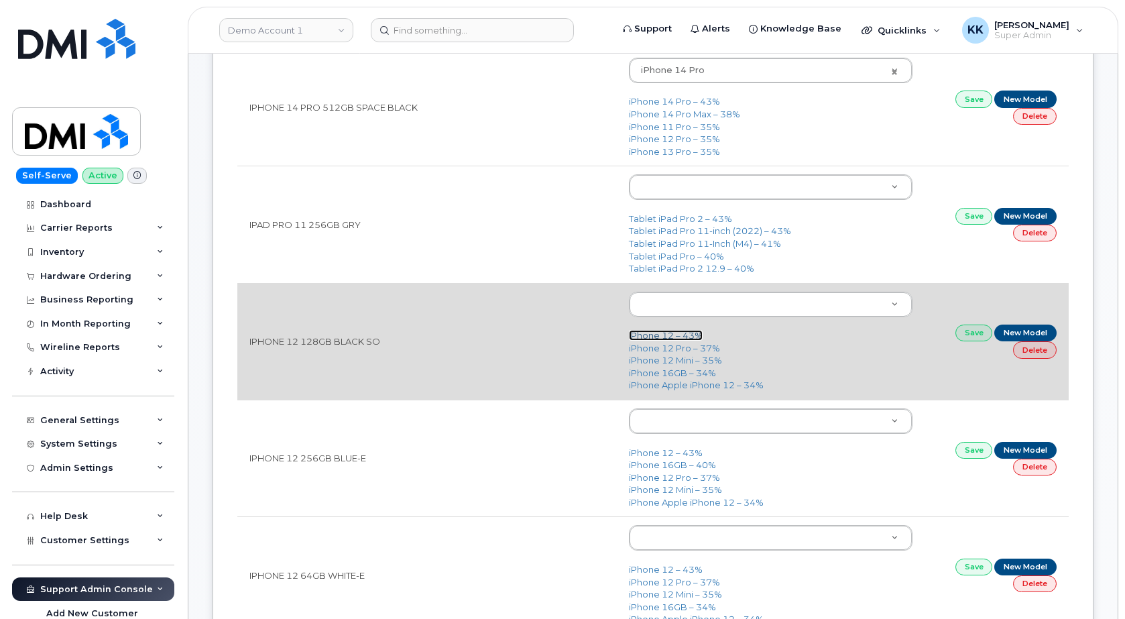
click at [660, 335] on link "iPhone 12 – 43%" at bounding box center [666, 335] width 74 height 11
type input "2435"
click at [970, 340] on link "Save" at bounding box center [975, 333] width 38 height 17
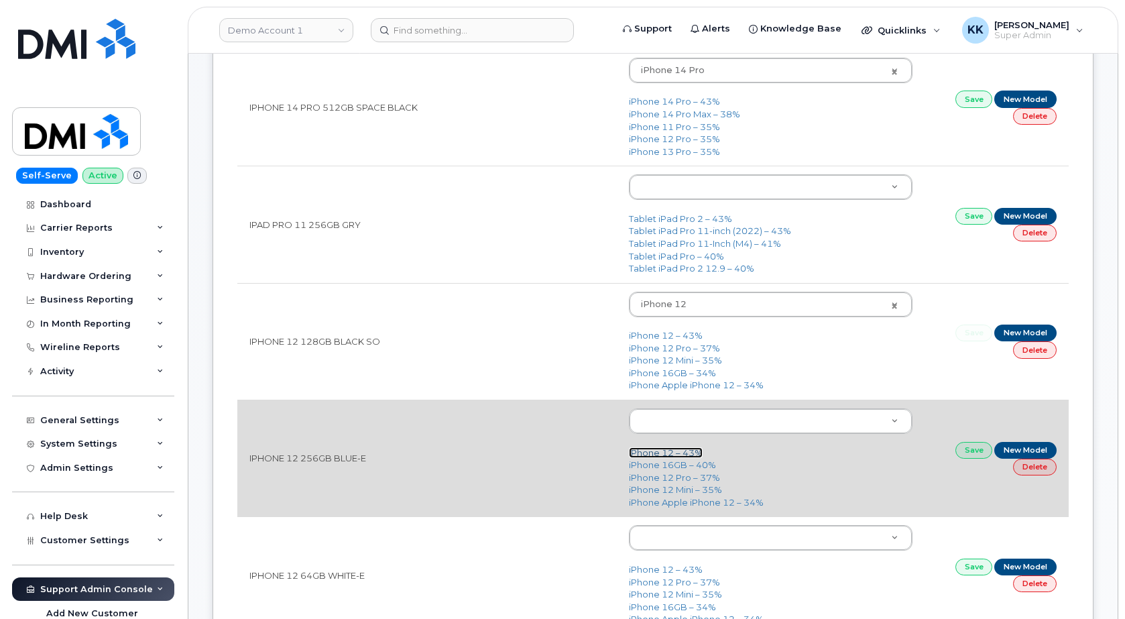
click at [668, 456] on link "iPhone 12 – 43%" at bounding box center [666, 452] width 74 height 11
type input "2435"
click at [976, 453] on link "Save" at bounding box center [975, 450] width 38 height 17
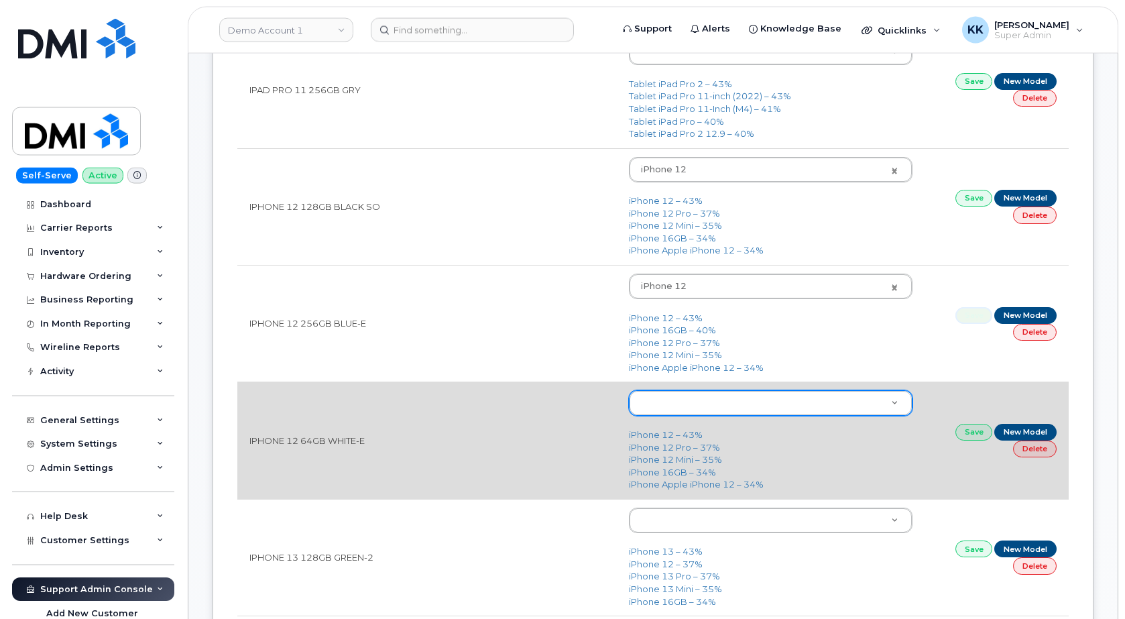
scroll to position [616, 0]
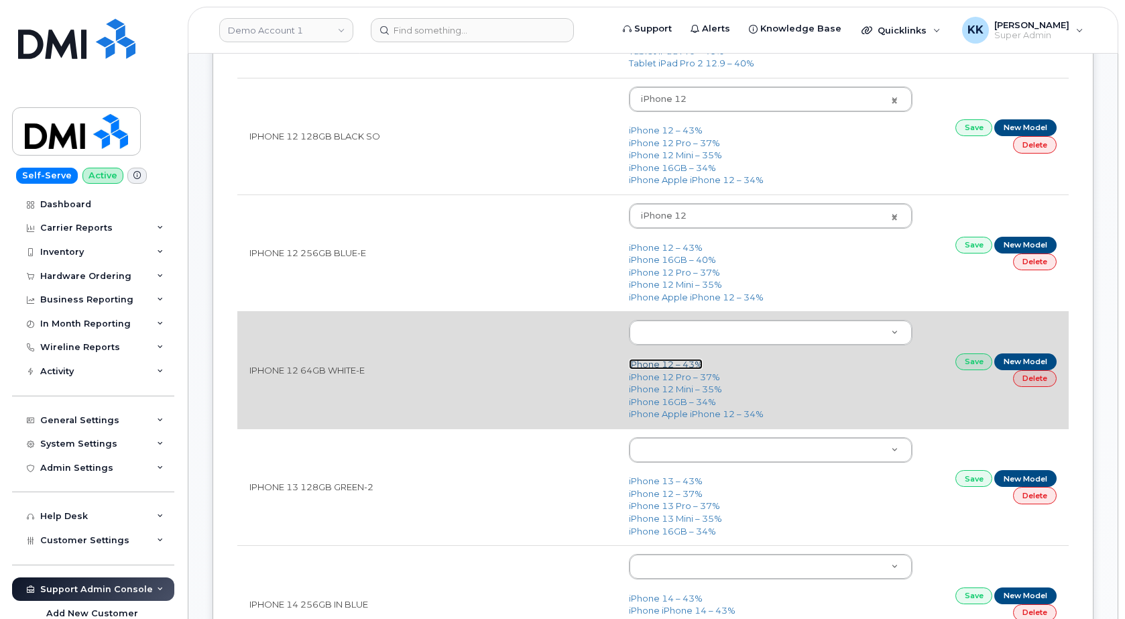
click at [647, 361] on link "iPhone 12 – 43%" at bounding box center [666, 364] width 74 height 11
type input "2435"
click at [976, 366] on link "Save" at bounding box center [975, 361] width 38 height 17
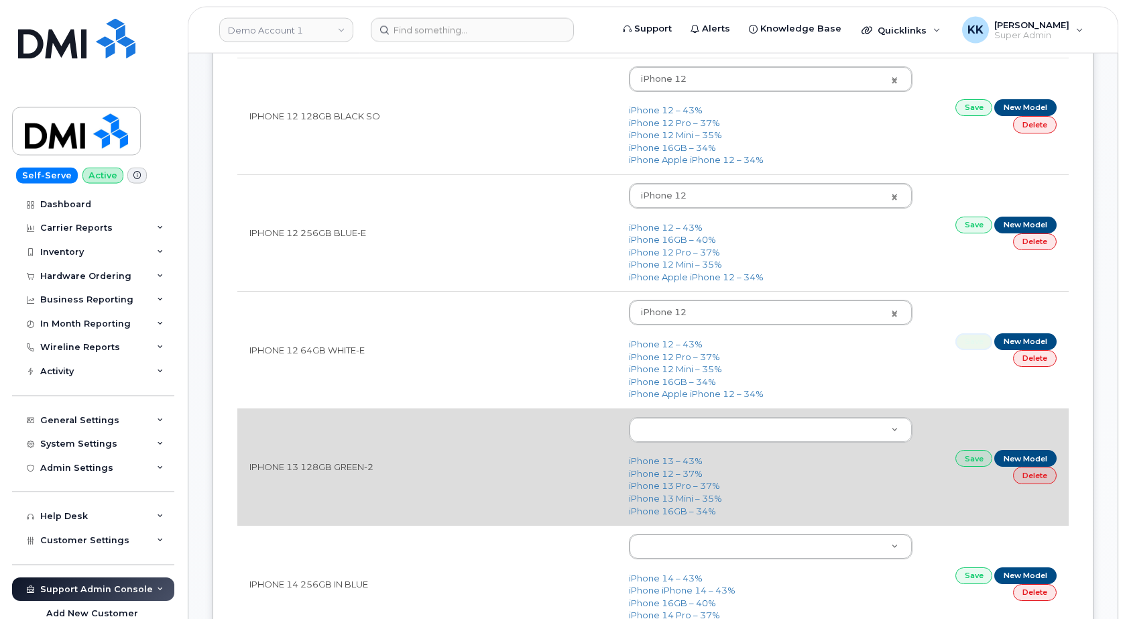
scroll to position [752, 0]
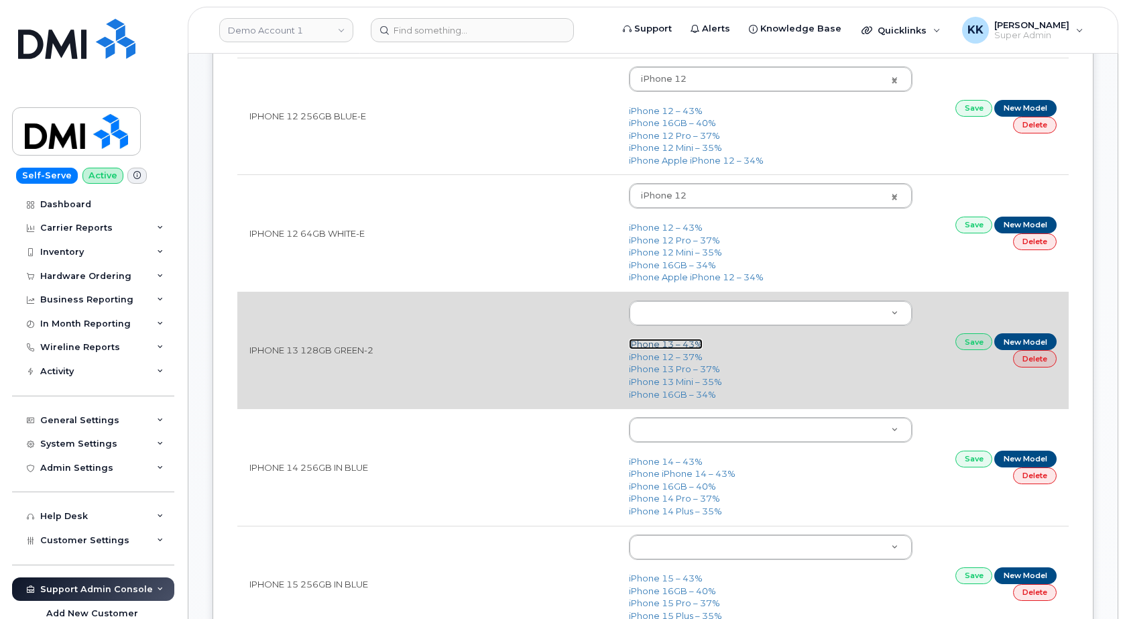
click at [696, 343] on link "iPhone 13 – 43%" at bounding box center [666, 344] width 74 height 11
type input "2612"
click at [972, 350] on link "Save" at bounding box center [975, 341] width 38 height 17
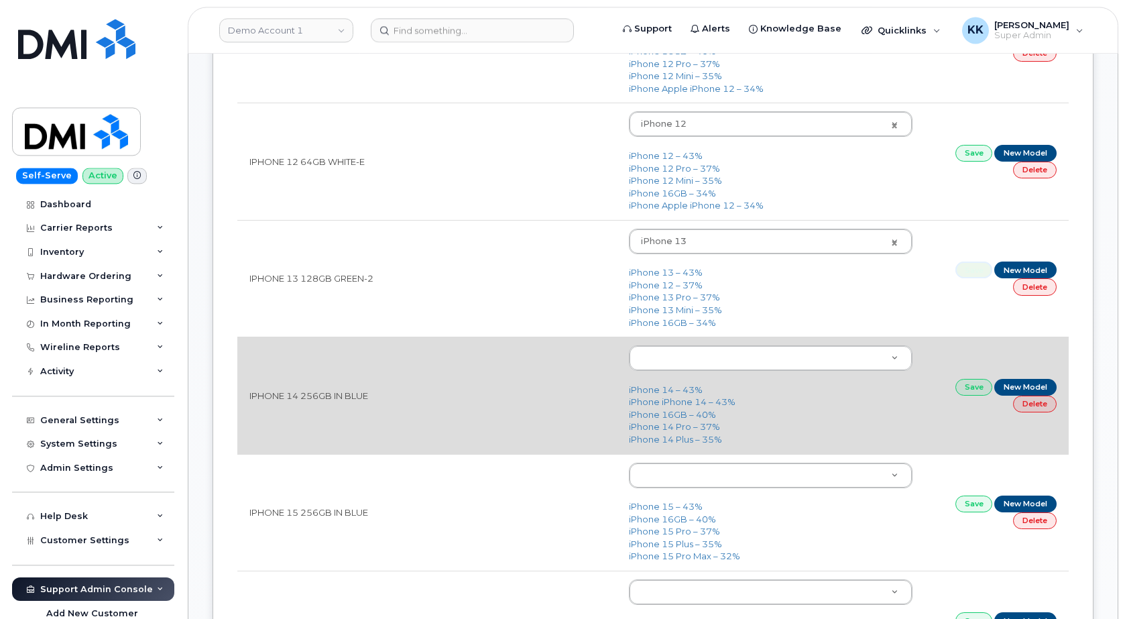
scroll to position [889, 0]
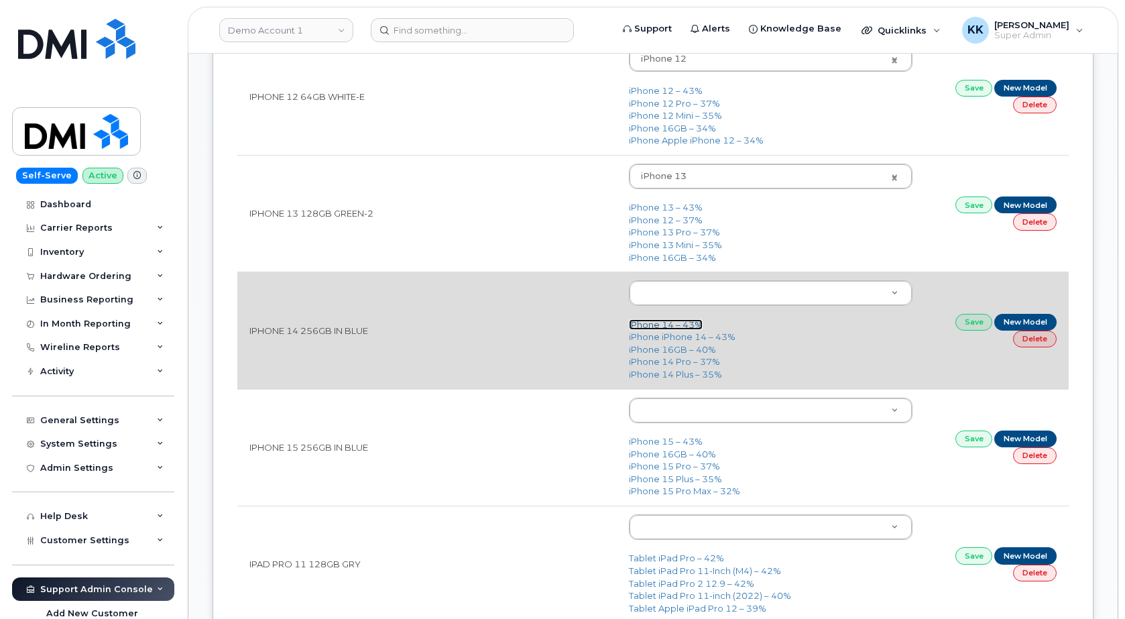
click at [665, 324] on link "iPhone 14 – 43%" at bounding box center [666, 324] width 74 height 11
type input "2778"
click at [984, 321] on link "Save" at bounding box center [975, 322] width 38 height 17
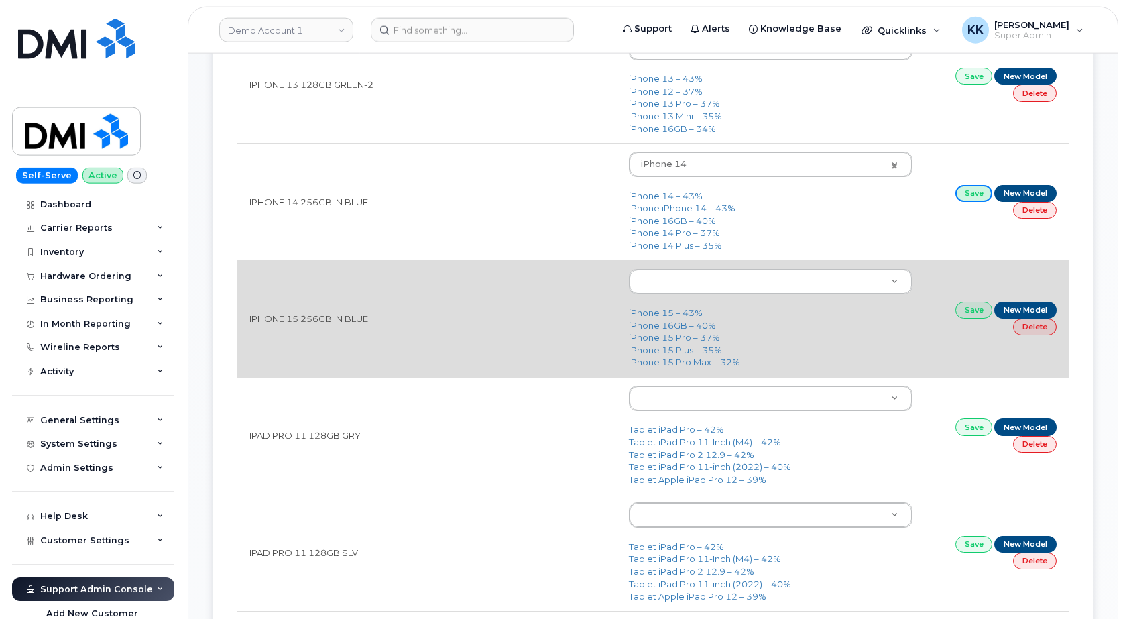
scroll to position [1026, 0]
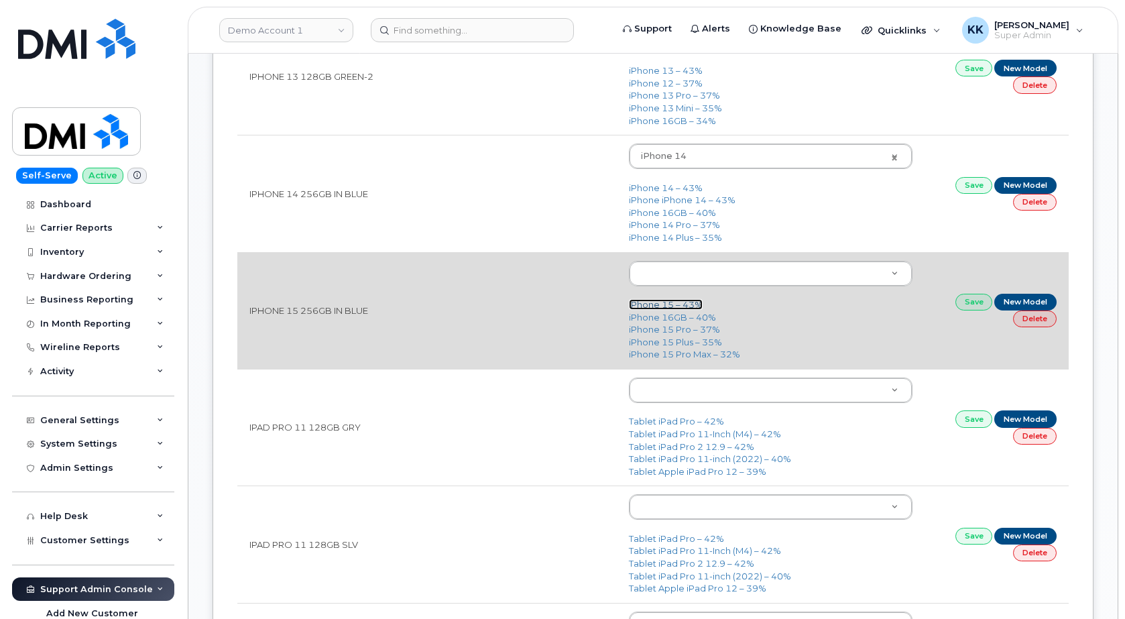
click at [667, 303] on link "iPhone 15 – 43%" at bounding box center [666, 304] width 74 height 11
type input "3031"
click at [966, 303] on link "Save" at bounding box center [975, 302] width 38 height 17
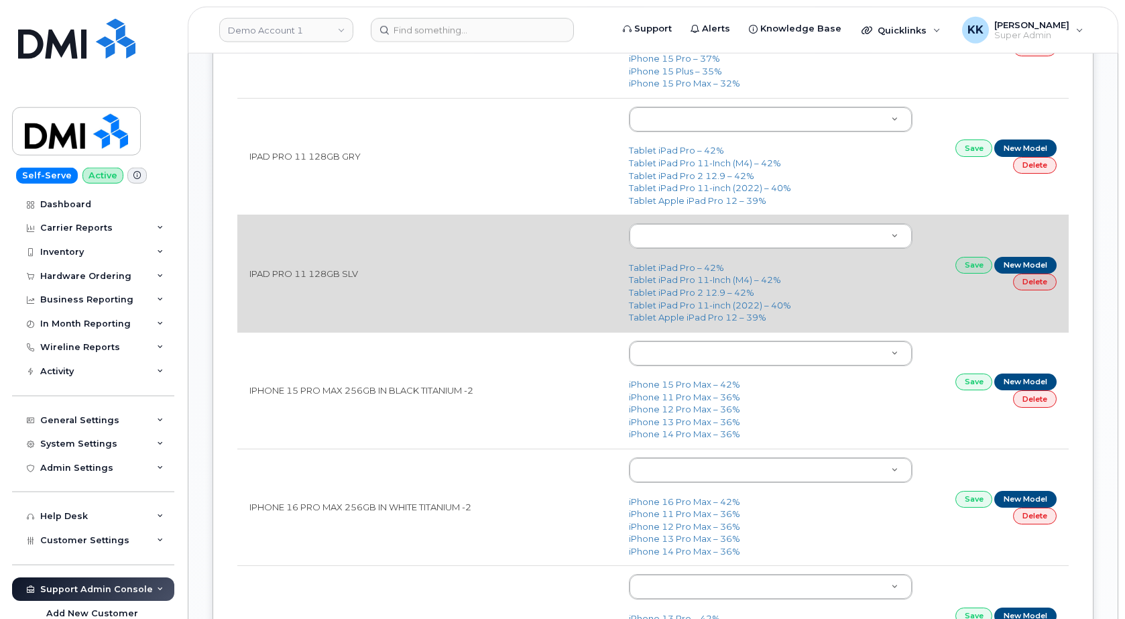
scroll to position [1300, 0]
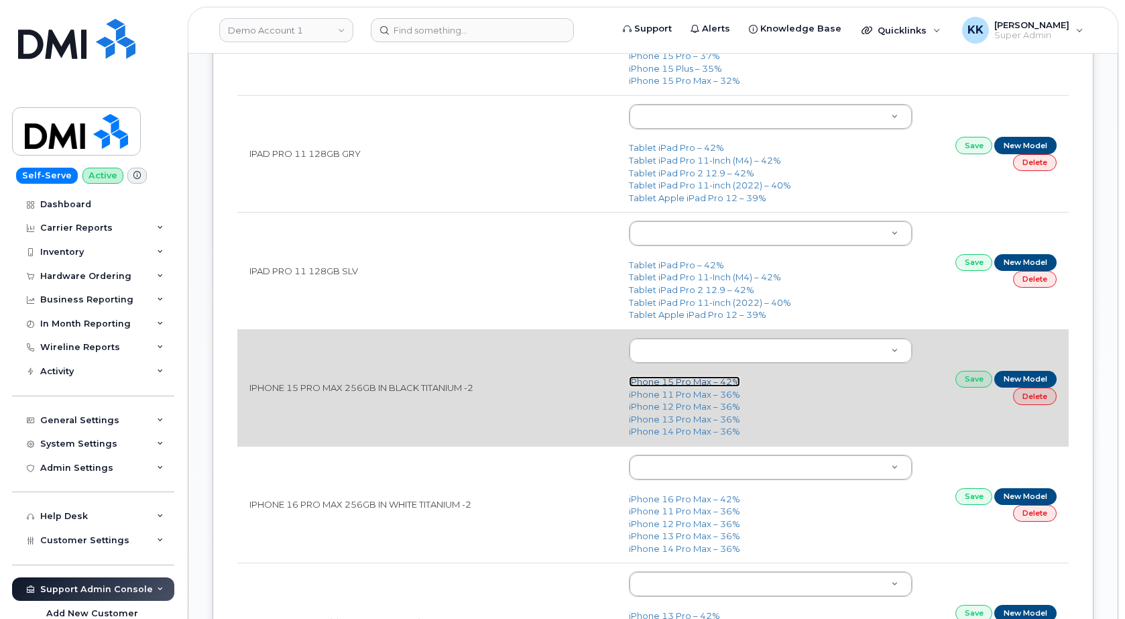
click at [683, 383] on link "iPhone 15 Pro Max – 42%" at bounding box center [684, 381] width 111 height 11
type input "3021"
click at [969, 376] on link "Save" at bounding box center [975, 379] width 38 height 17
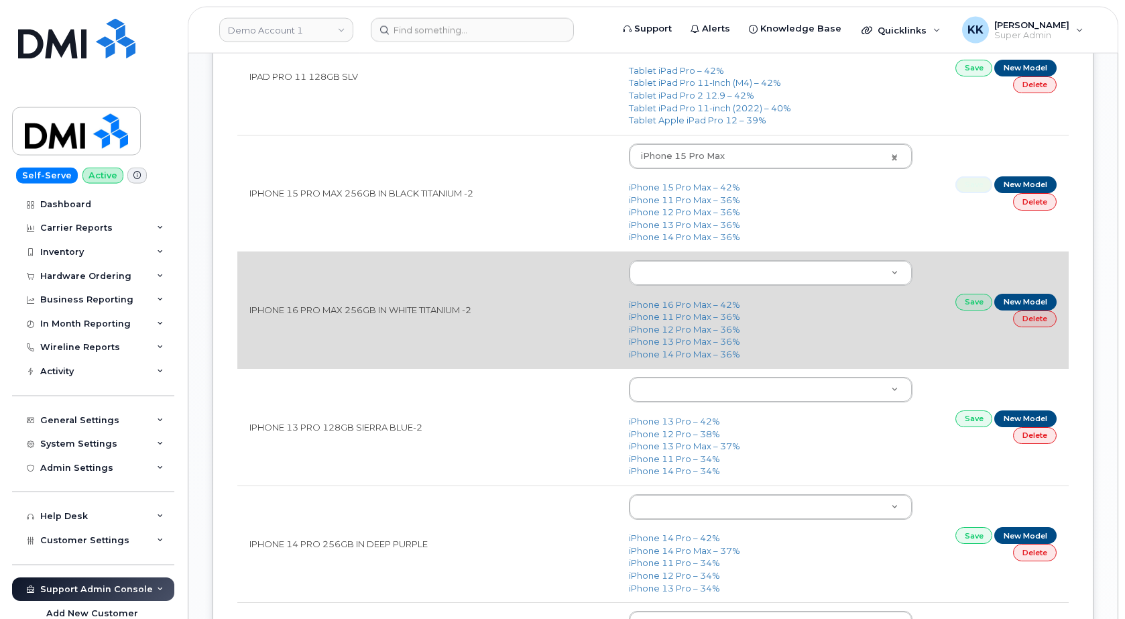
scroll to position [1505, 0]
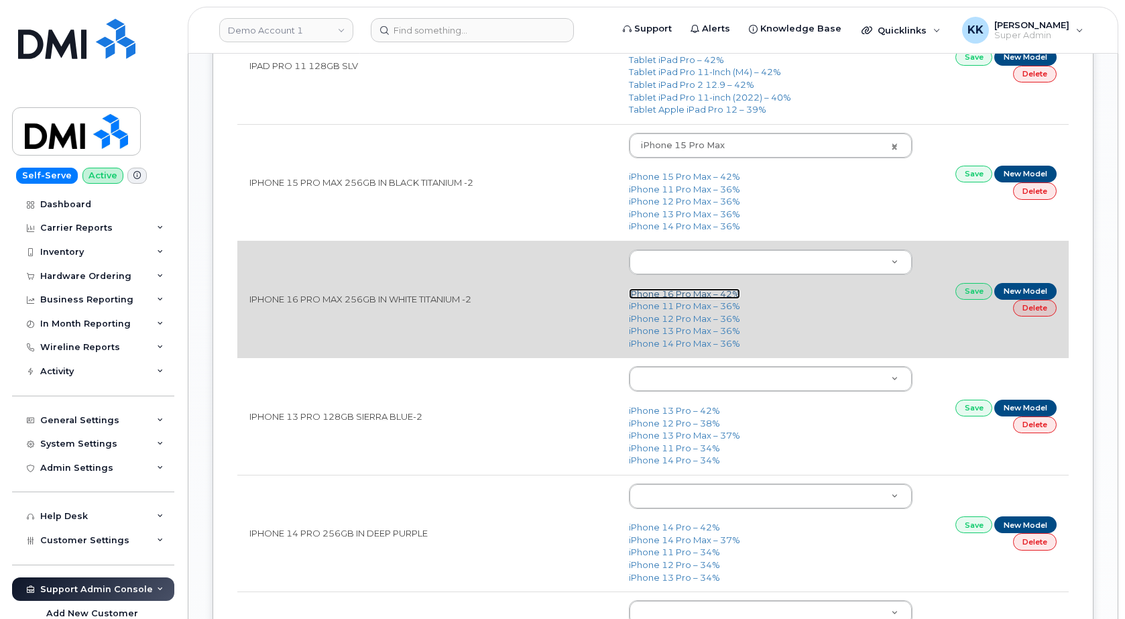
click at [673, 290] on link "iPhone 16 Pro Max – 42%" at bounding box center [684, 293] width 111 height 11
type input "3225"
click at [968, 289] on link "Save" at bounding box center [975, 291] width 38 height 17
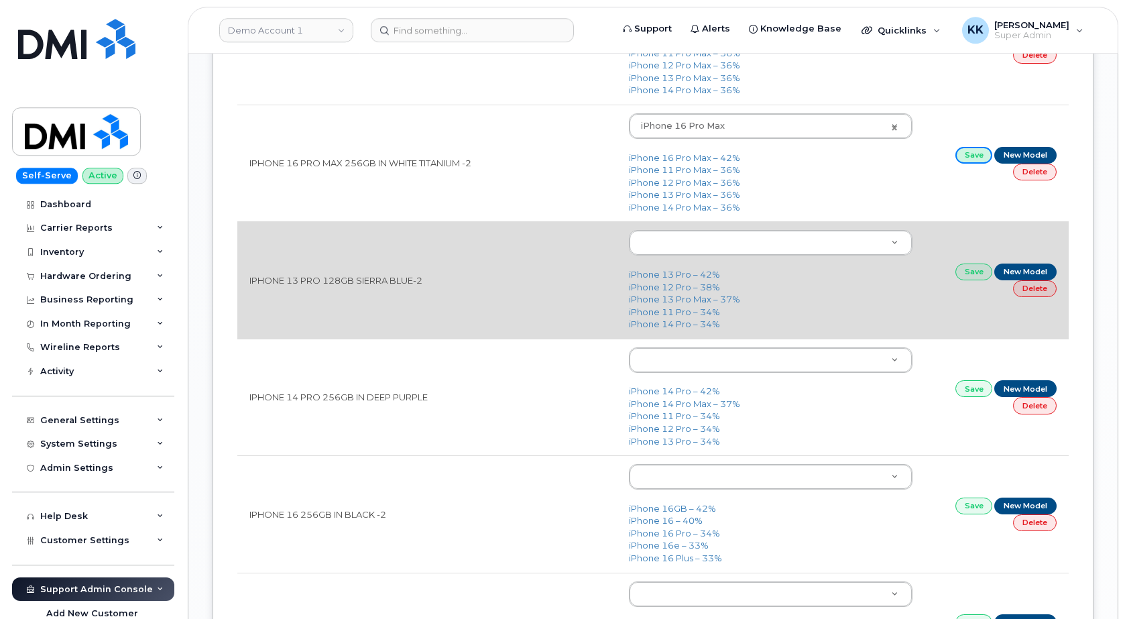
scroll to position [1642, 0]
click at [656, 267] on td "iPhone 13 Pro – 42% iPhone 12 Pro – 38% iPhone 13 Pro Max – 37% iPhone 11 Pro –…" at bounding box center [771, 279] width 308 height 117
click at [658, 274] on link "iPhone 13 Pro – 42%" at bounding box center [674, 273] width 91 height 11
type input "2614"
click at [959, 277] on link "Save" at bounding box center [975, 271] width 38 height 17
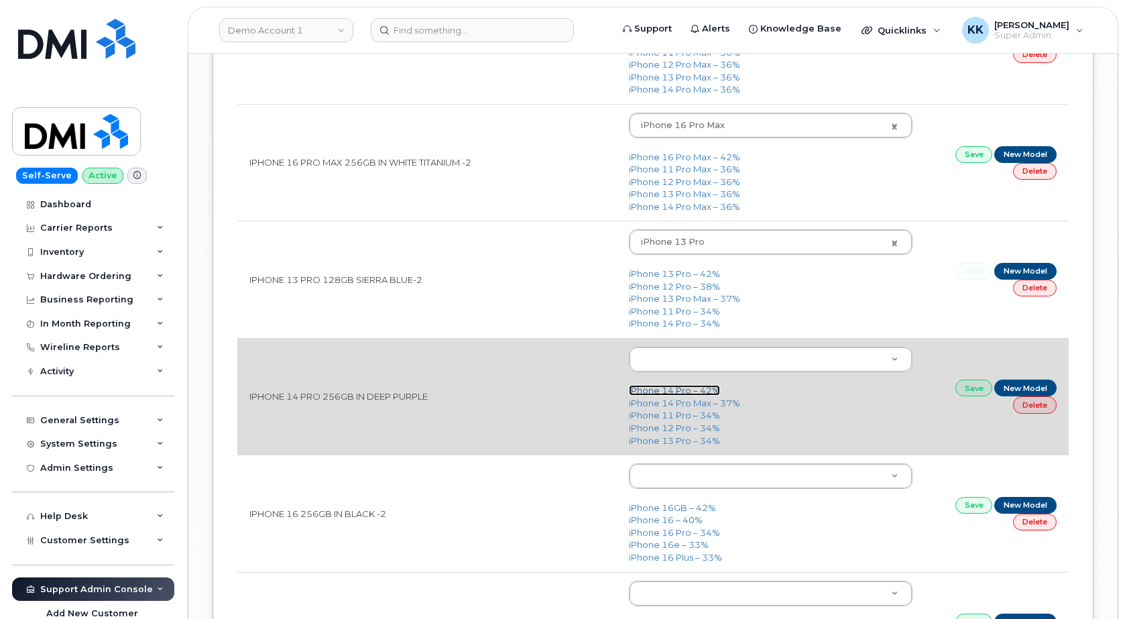
click at [692, 392] on link "iPhone 14 Pro – 42%" at bounding box center [674, 390] width 91 height 11
type input "2777"
click at [970, 388] on link "Save" at bounding box center [975, 388] width 38 height 17
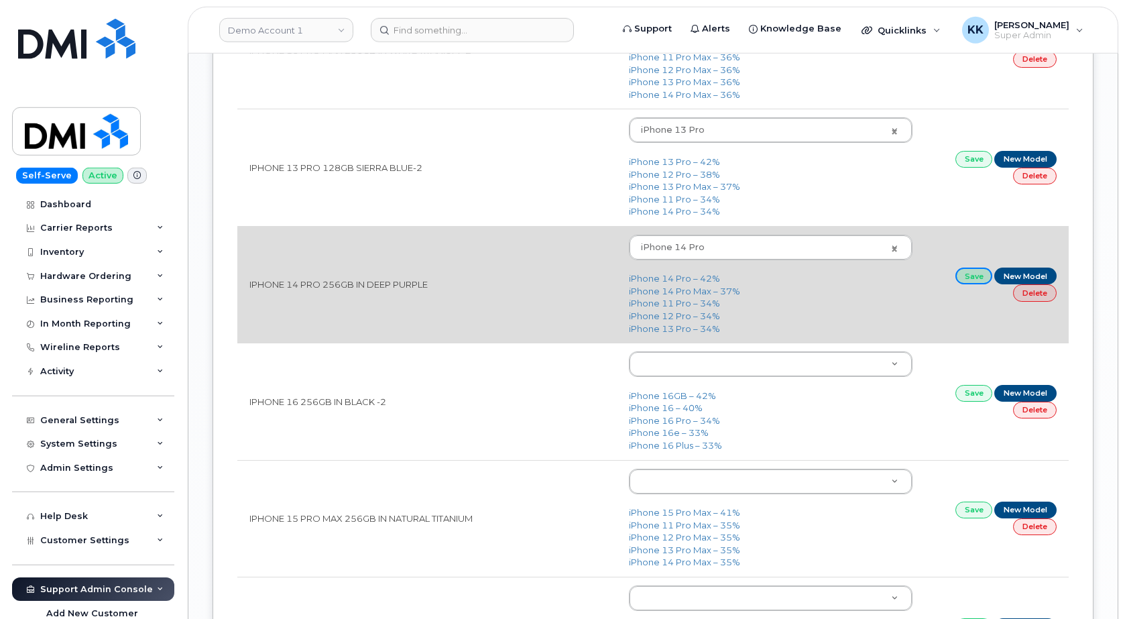
scroll to position [1778, 0]
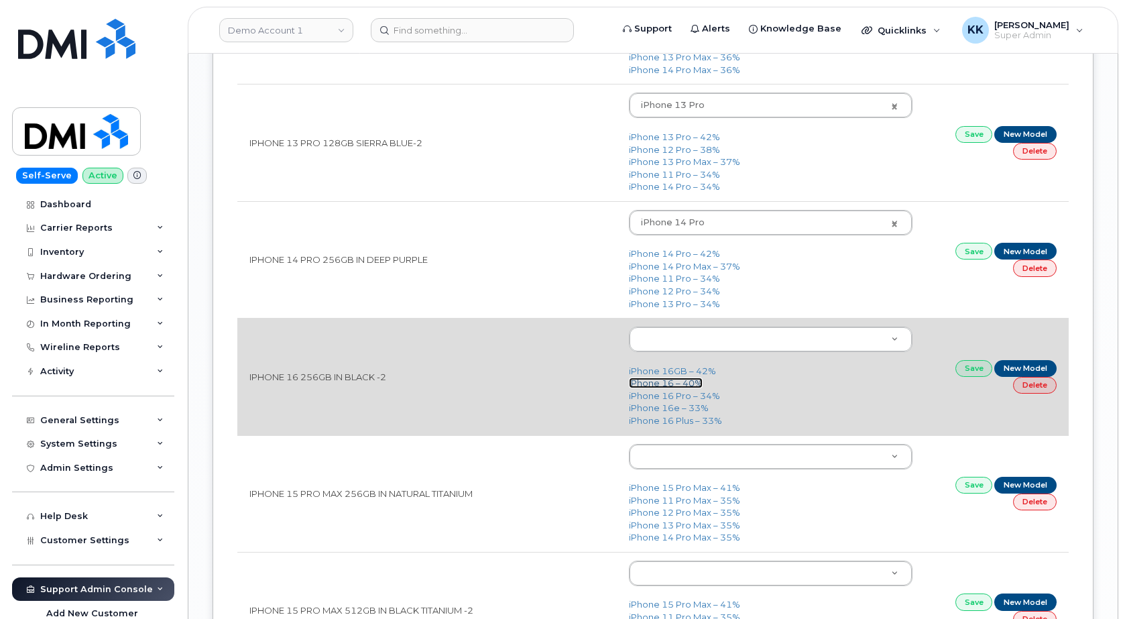
click at [659, 385] on link "iPhone 16 – 40%" at bounding box center [666, 383] width 74 height 11
type input "3224"
click at [963, 369] on link "Save" at bounding box center [975, 368] width 38 height 17
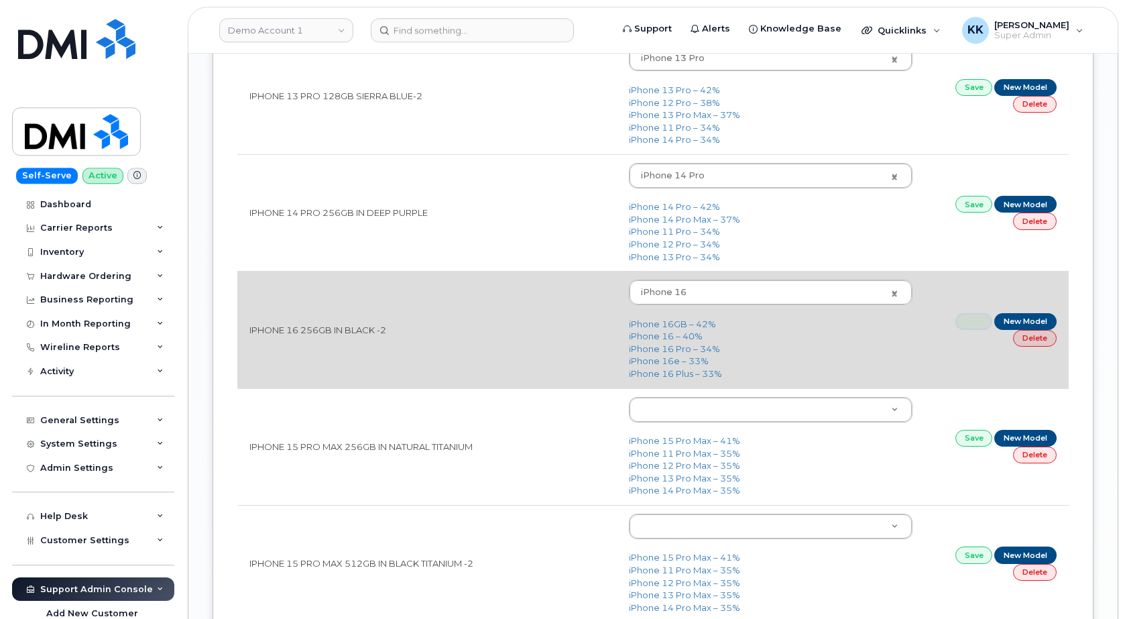
scroll to position [1847, 0]
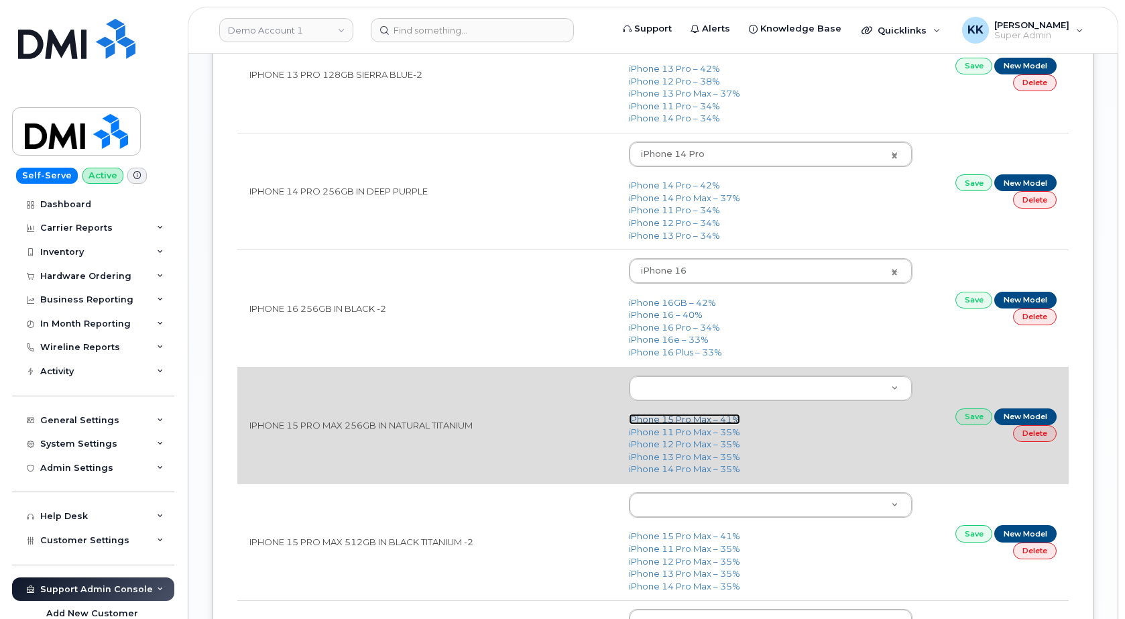
click at [674, 423] on link "iPhone 15 Pro Max – 41%" at bounding box center [684, 419] width 111 height 11
type input "3021"
click at [963, 416] on link "Save" at bounding box center [975, 416] width 38 height 17
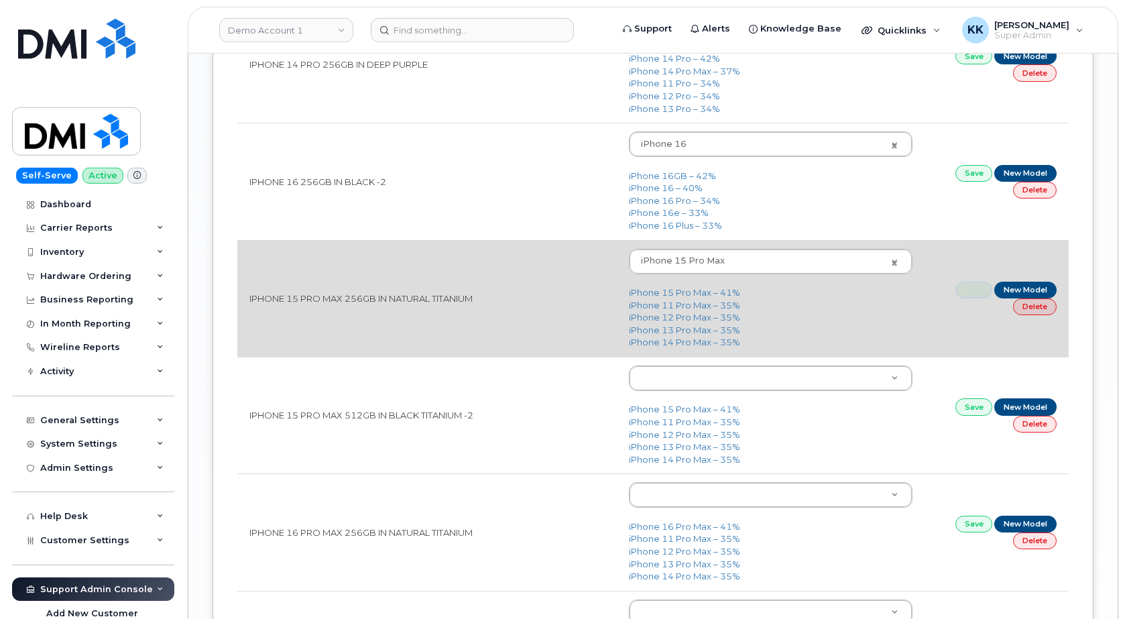
scroll to position [2052, 0]
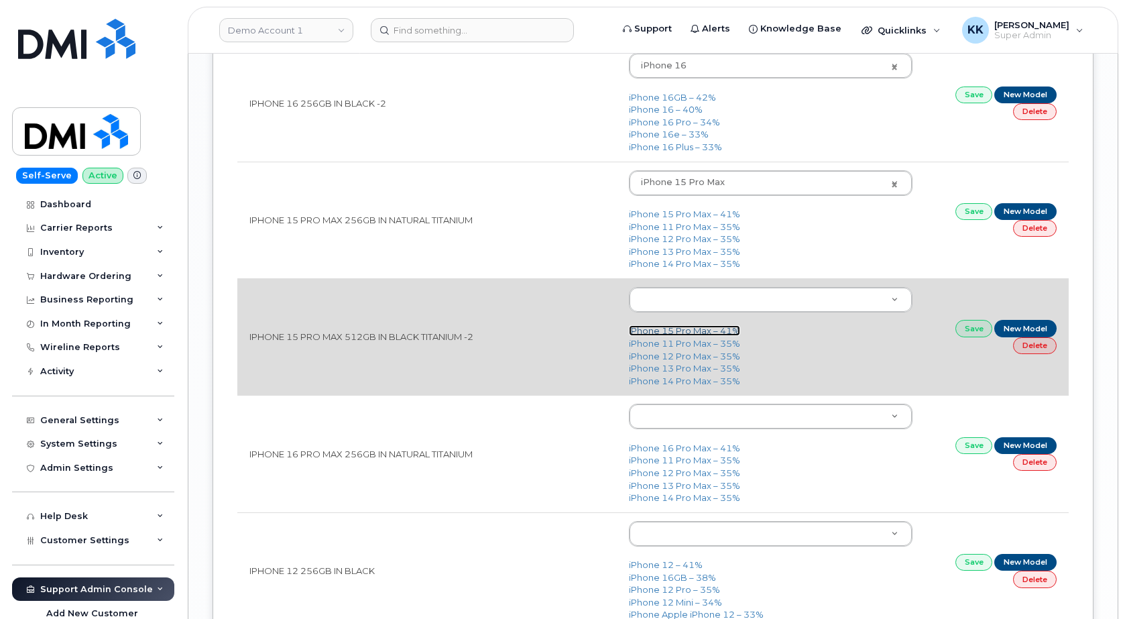
click at [666, 330] on link "iPhone 15 Pro Max – 41%" at bounding box center [684, 330] width 111 height 11
type input "3021"
click at [966, 328] on link "Save" at bounding box center [975, 328] width 38 height 17
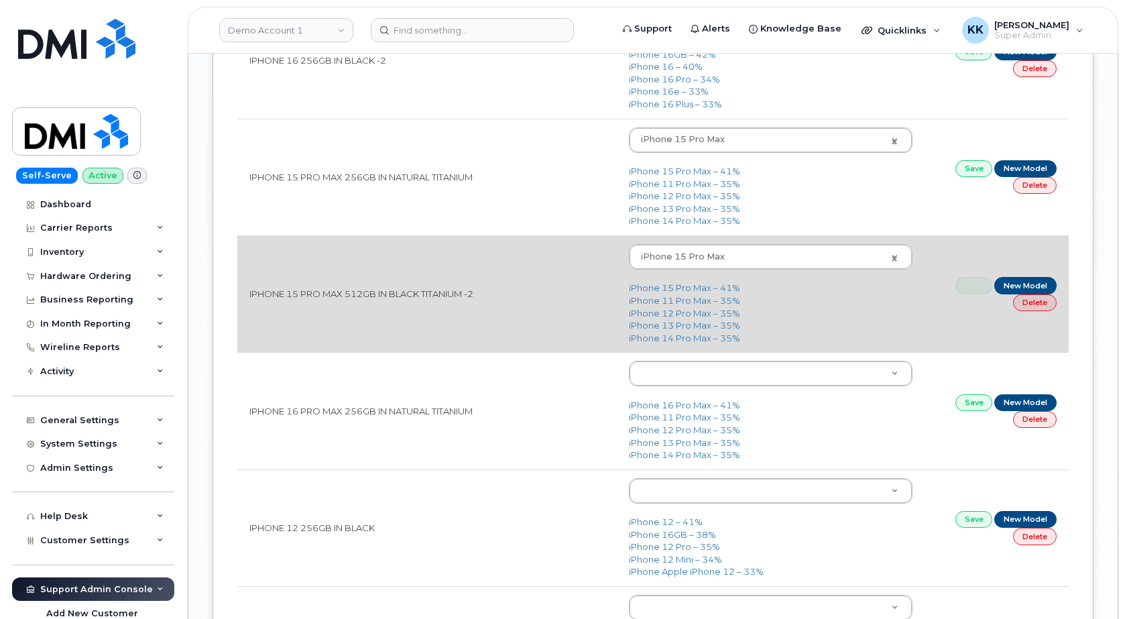
scroll to position [2120, 0]
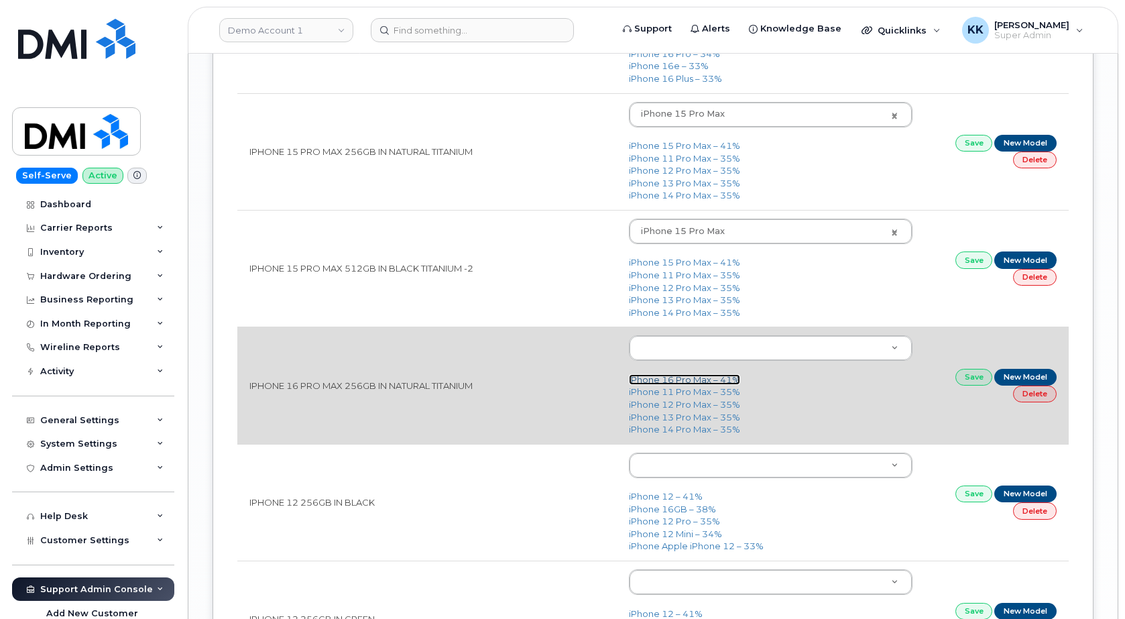
click at [677, 378] on link "iPhone 16 Pro Max – 41%" at bounding box center [684, 379] width 111 height 11
type input "3225"
click at [971, 375] on link "Save" at bounding box center [975, 377] width 38 height 17
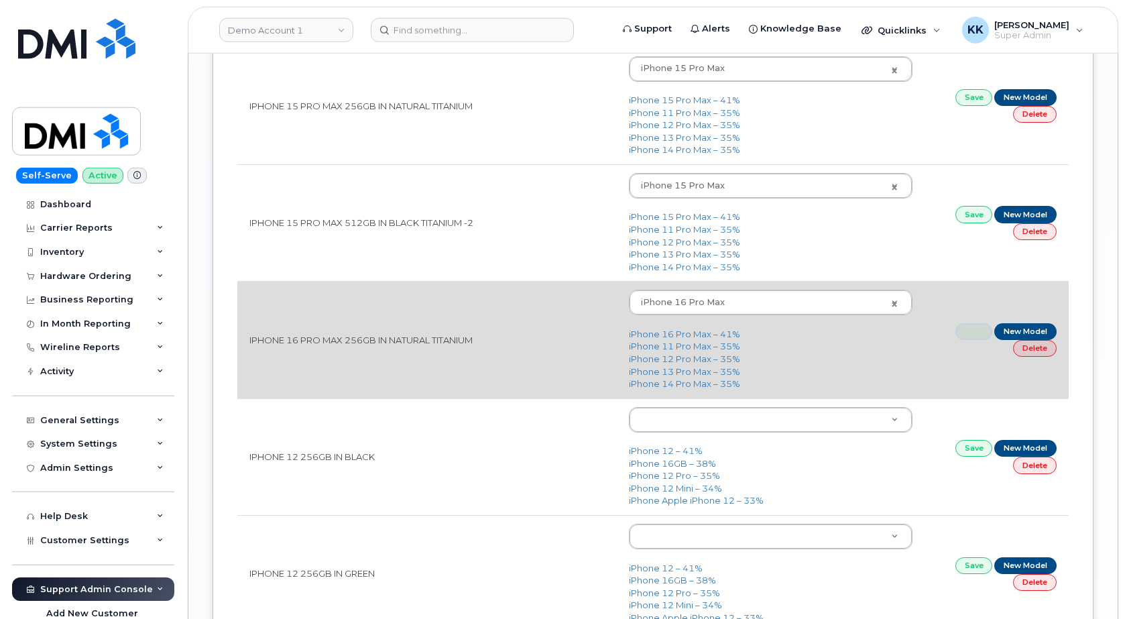
scroll to position [2257, 0]
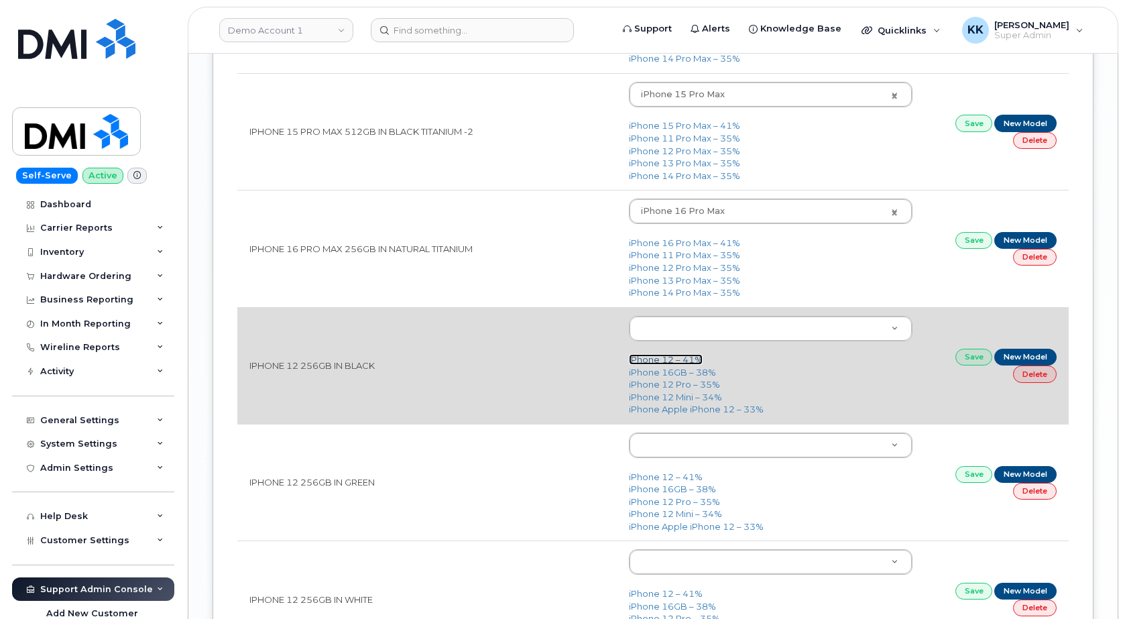
click at [661, 361] on link "iPhone 12 – 41%" at bounding box center [666, 359] width 74 height 11
type input "2435"
click at [973, 359] on link "Save" at bounding box center [975, 357] width 38 height 17
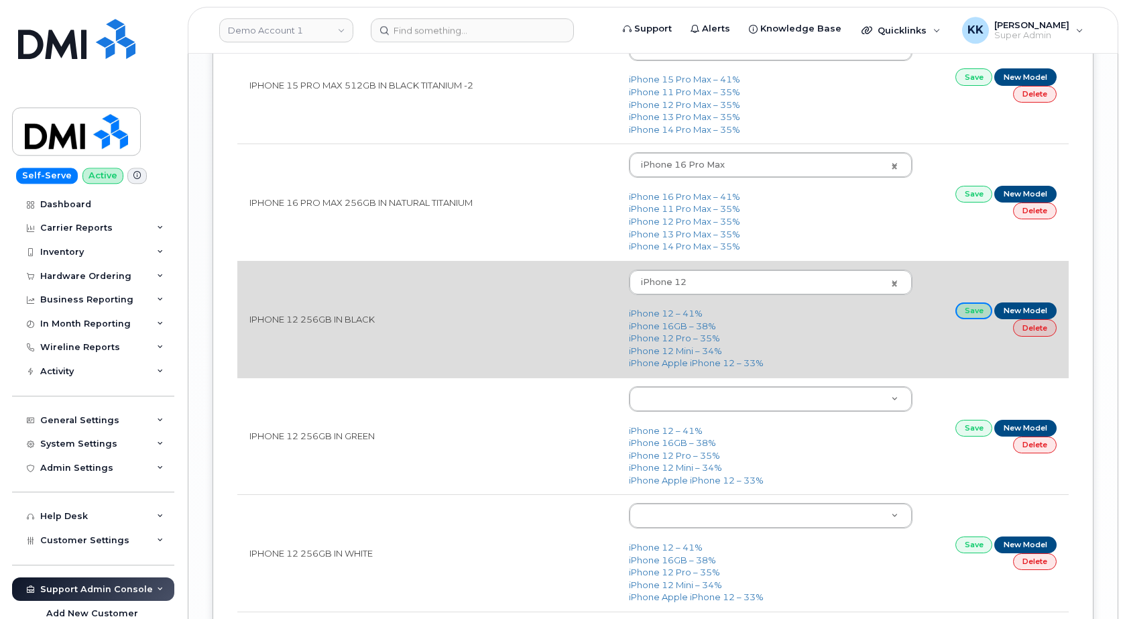
scroll to position [2394, 0]
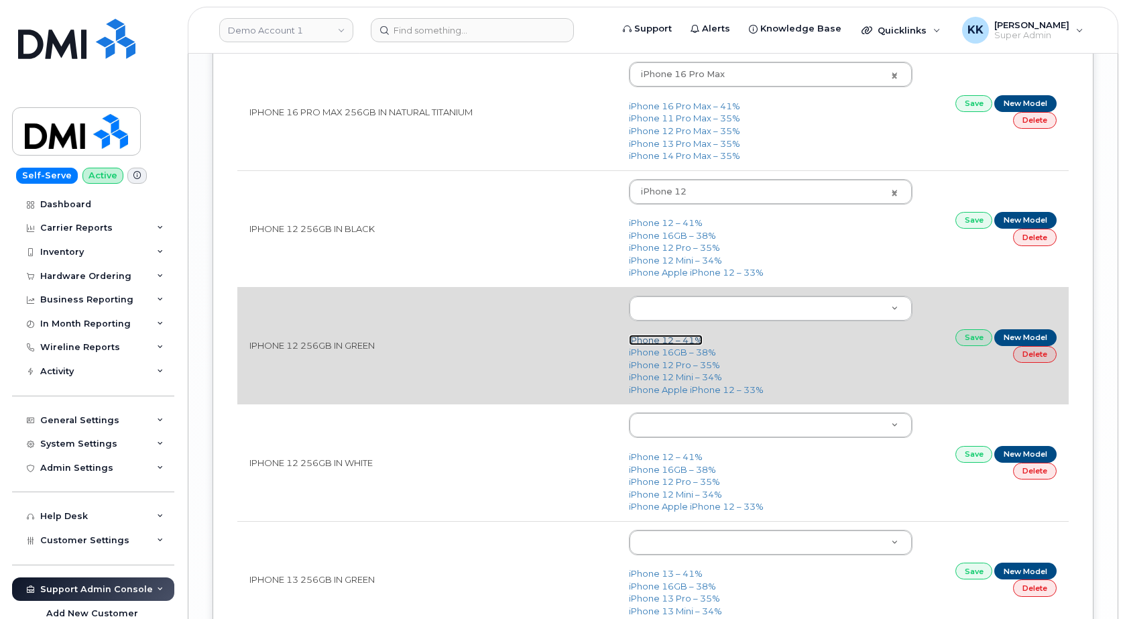
click at [653, 345] on link "iPhone 12 – 41%" at bounding box center [666, 340] width 74 height 11
type input "2435"
click at [970, 337] on link "Save" at bounding box center [975, 337] width 38 height 17
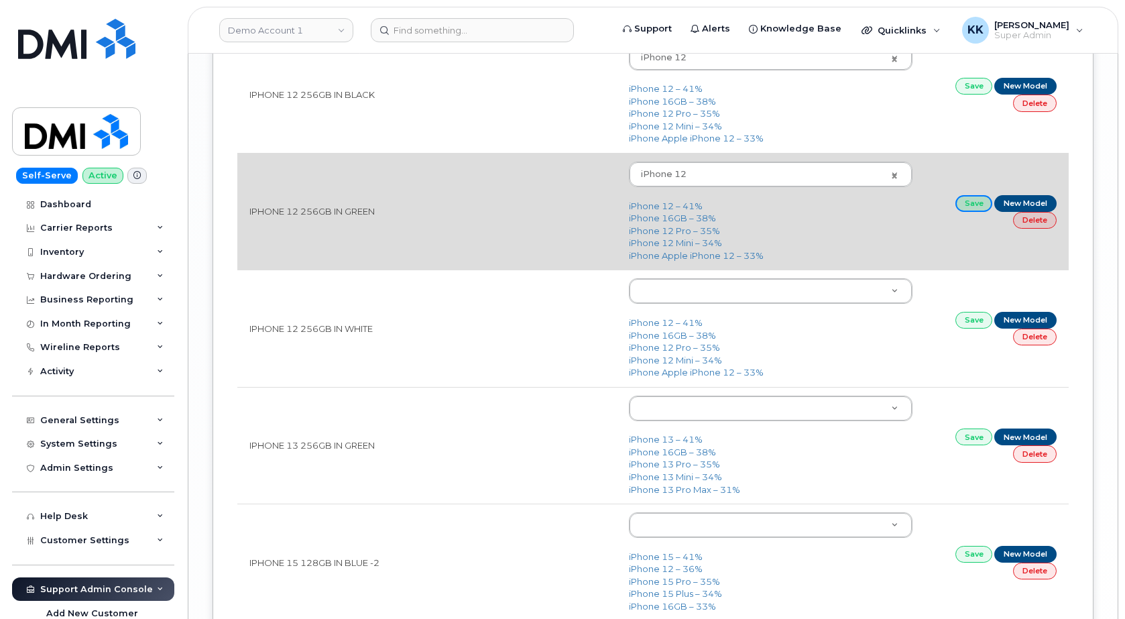
scroll to position [2531, 0]
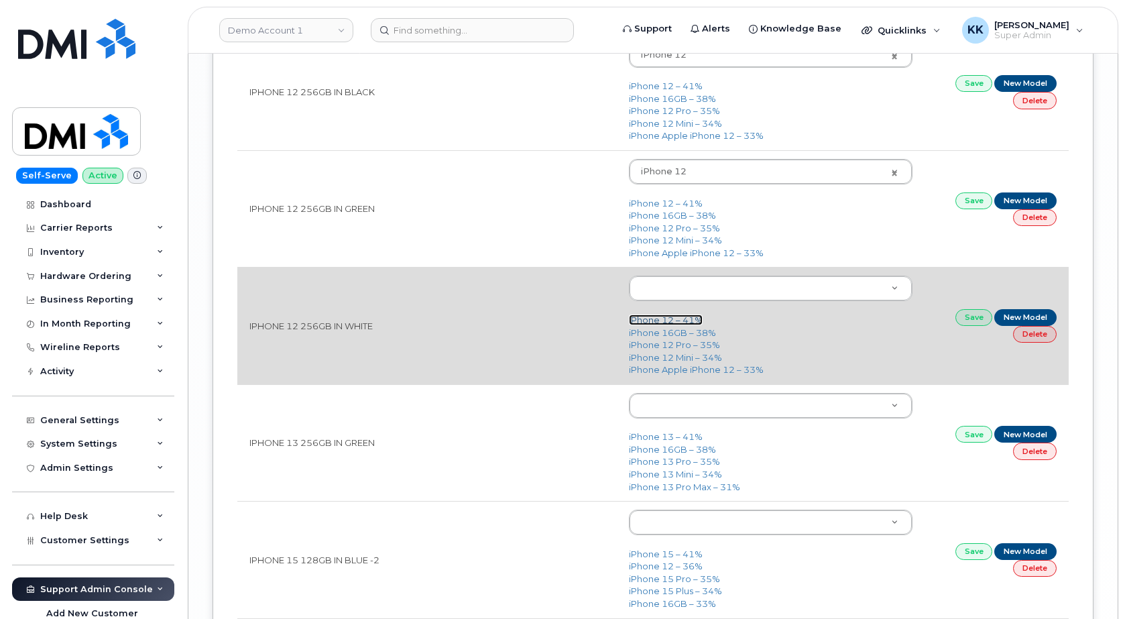
click at [655, 325] on link "iPhone 12 – 41%" at bounding box center [666, 319] width 74 height 11
type input "2435"
click at [971, 321] on link "Save" at bounding box center [975, 317] width 38 height 17
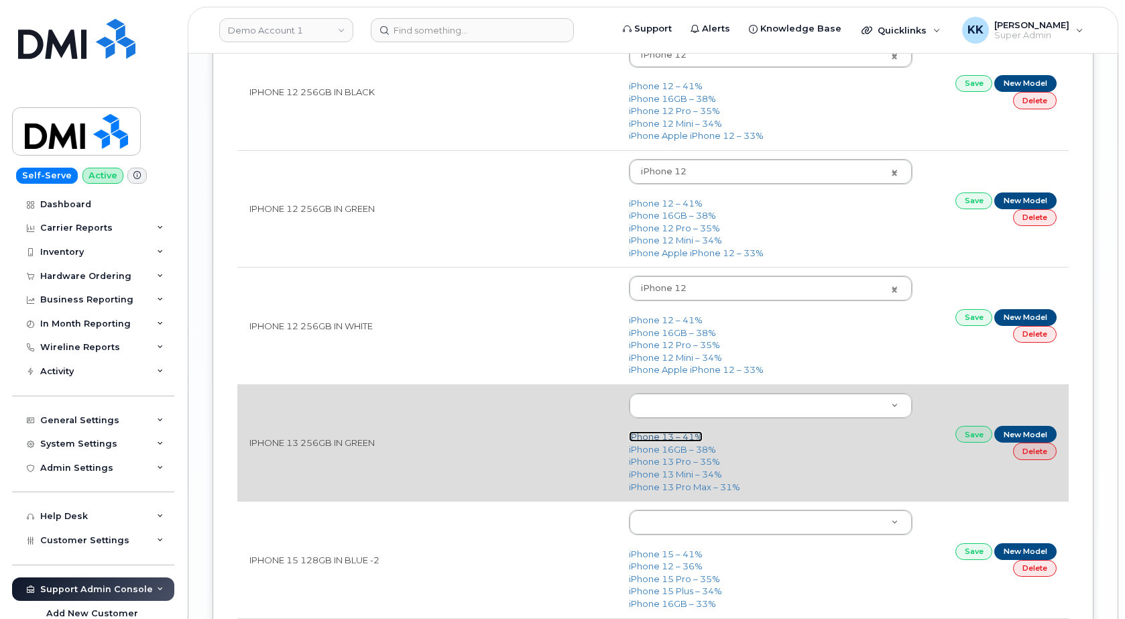
click at [677, 438] on link "iPhone 13 – 41%" at bounding box center [666, 436] width 74 height 11
type input "2612"
click at [972, 442] on link "Save" at bounding box center [975, 434] width 38 height 17
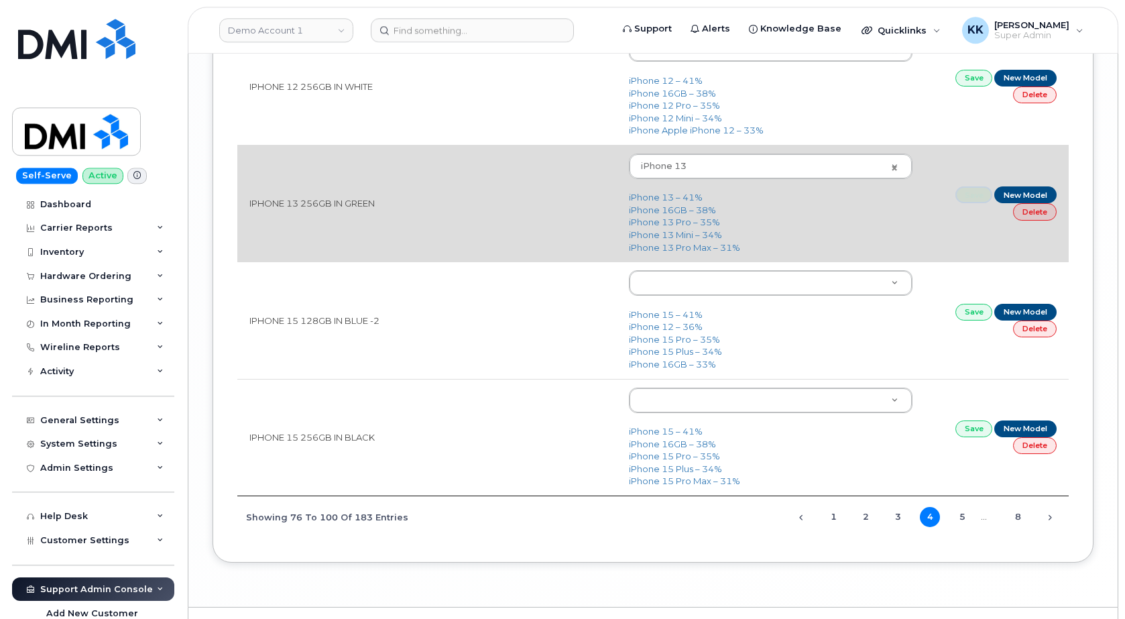
scroll to position [2803, 0]
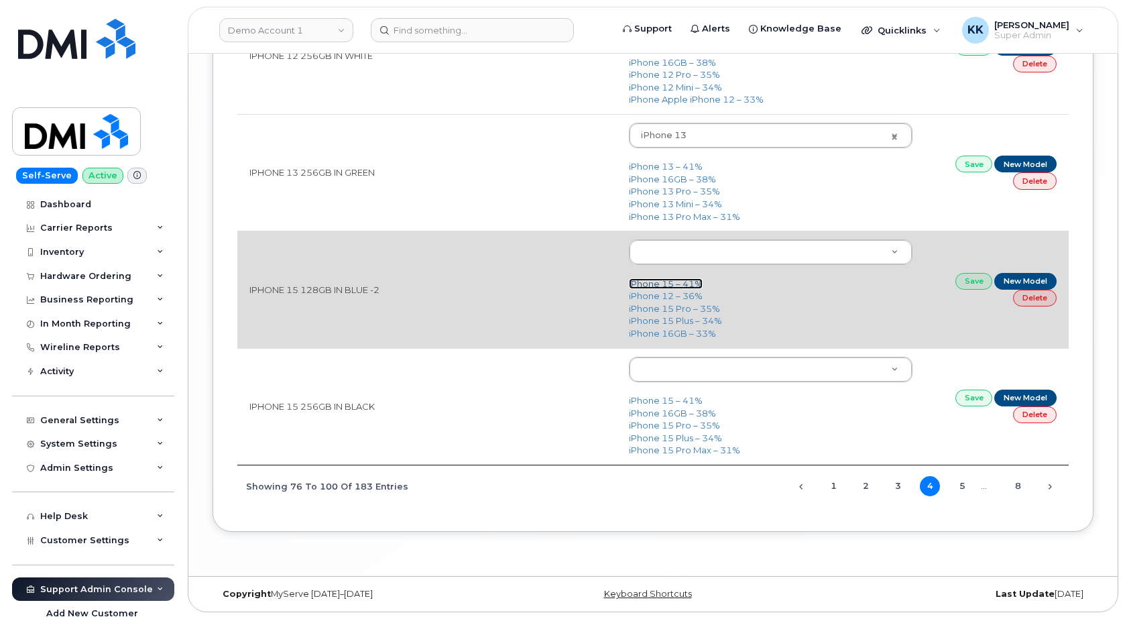
click at [656, 285] on link "iPhone 15 – 41%" at bounding box center [666, 283] width 74 height 11
type input "3031"
click at [968, 284] on link "Save" at bounding box center [975, 281] width 38 height 17
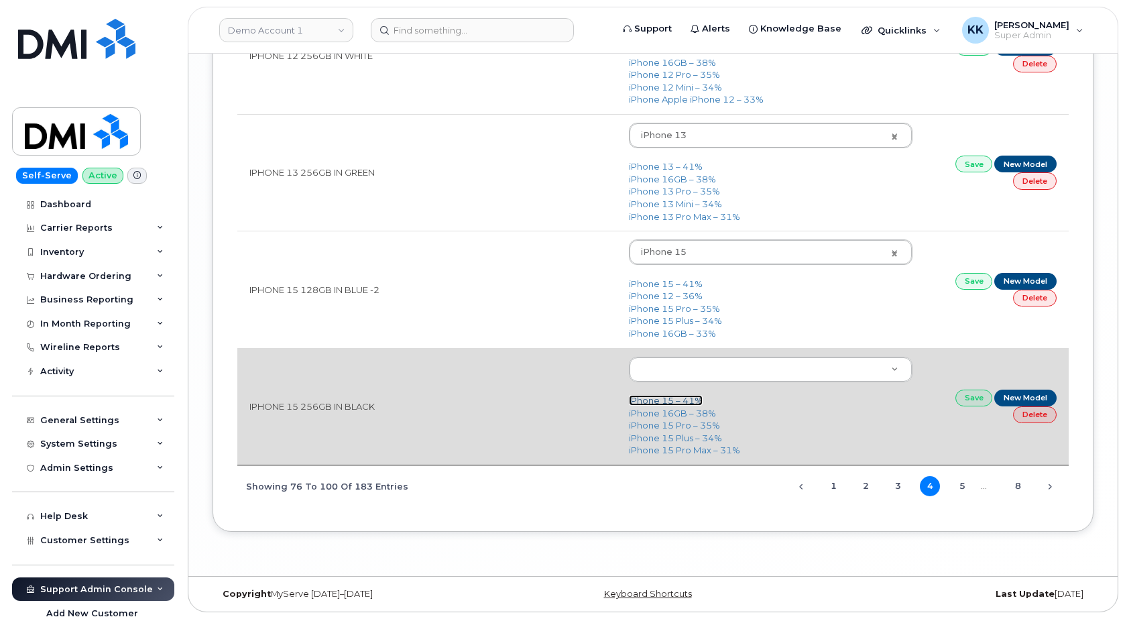
click at [646, 400] on link "iPhone 15 – 41%" at bounding box center [666, 400] width 74 height 11
type input "3031"
click at [976, 396] on link "Save" at bounding box center [975, 398] width 38 height 17
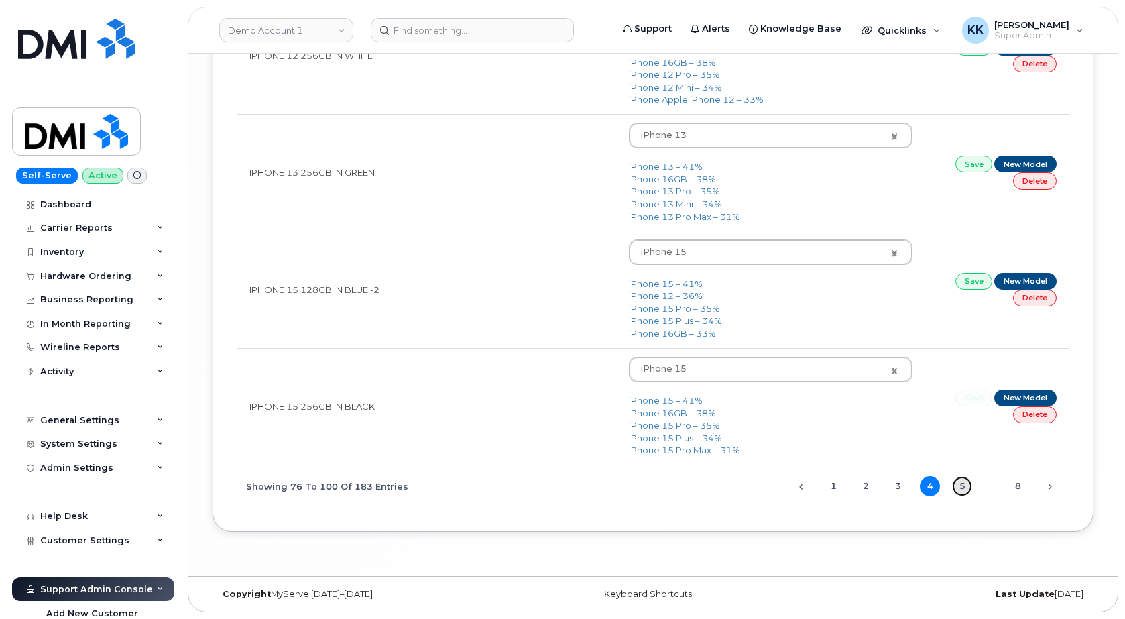
click at [958, 489] on link "5" at bounding box center [962, 486] width 20 height 20
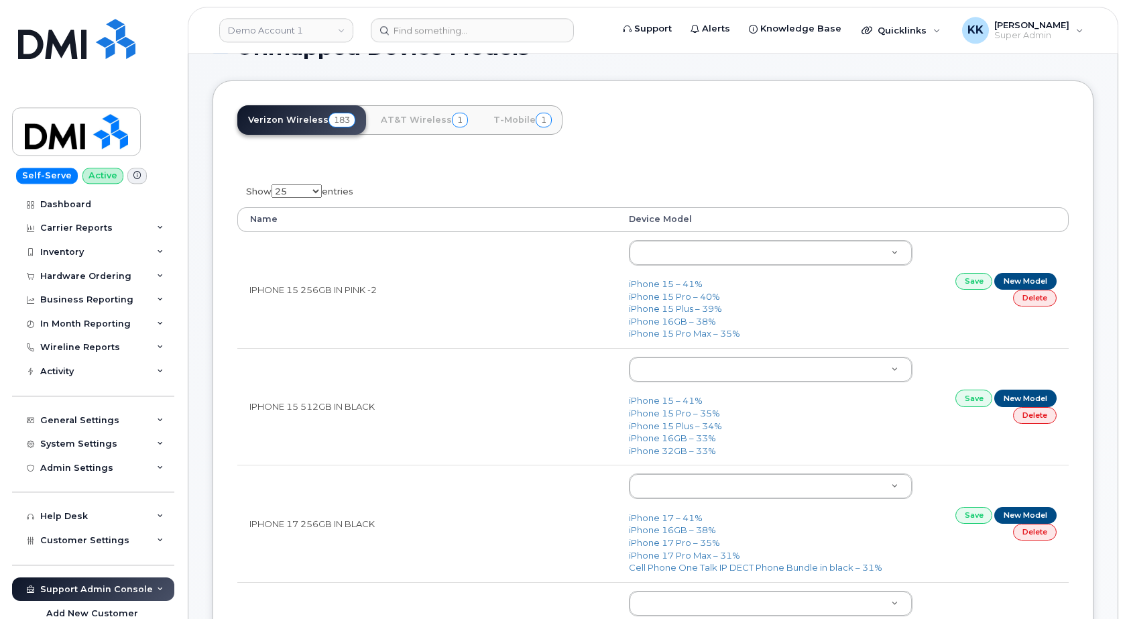
scroll to position [0, 0]
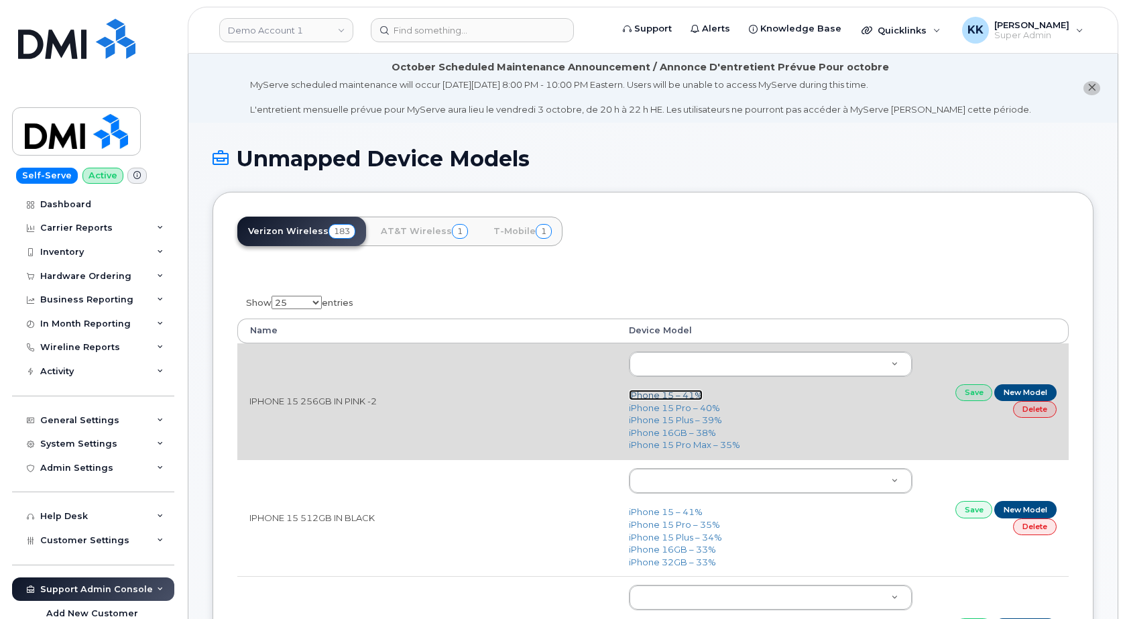
click at [685, 393] on link "iPhone 15 – 41%" at bounding box center [666, 395] width 74 height 11
type input "3031"
click at [960, 394] on link "Save" at bounding box center [975, 392] width 38 height 17
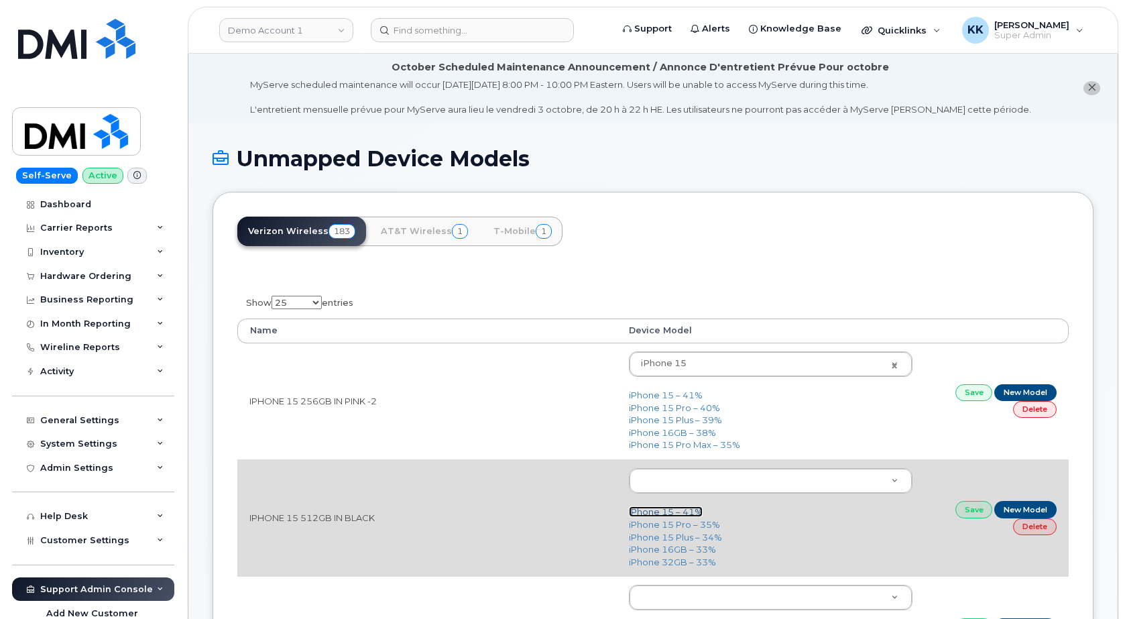
click at [681, 515] on link "iPhone 15 – 41%" at bounding box center [666, 511] width 74 height 11
type input "3031"
click at [976, 510] on link "Save" at bounding box center [975, 509] width 38 height 17
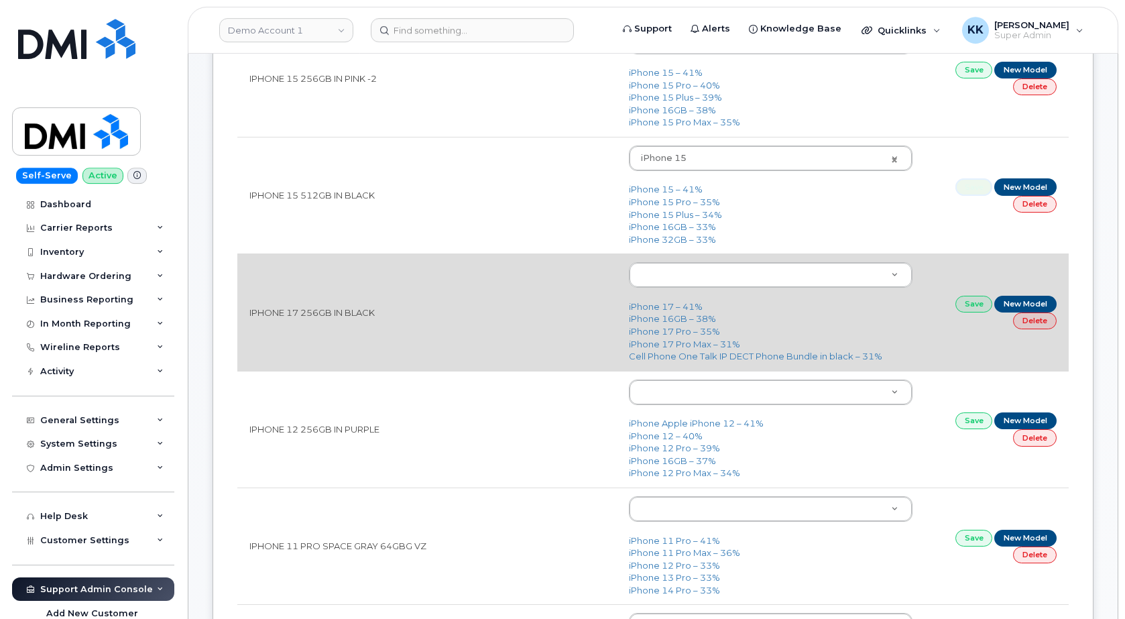
scroll to position [342, 0]
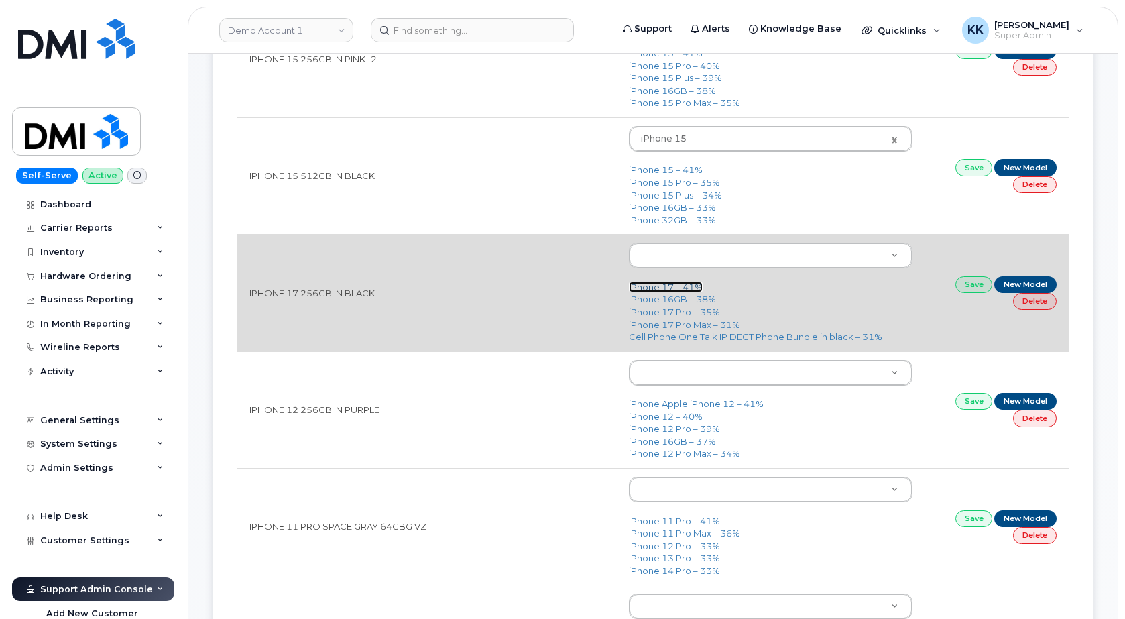
click at [658, 286] on link "iPhone 17 – 41%" at bounding box center [666, 287] width 74 height 11
type input "3442"
click at [966, 287] on link "Save" at bounding box center [975, 284] width 38 height 17
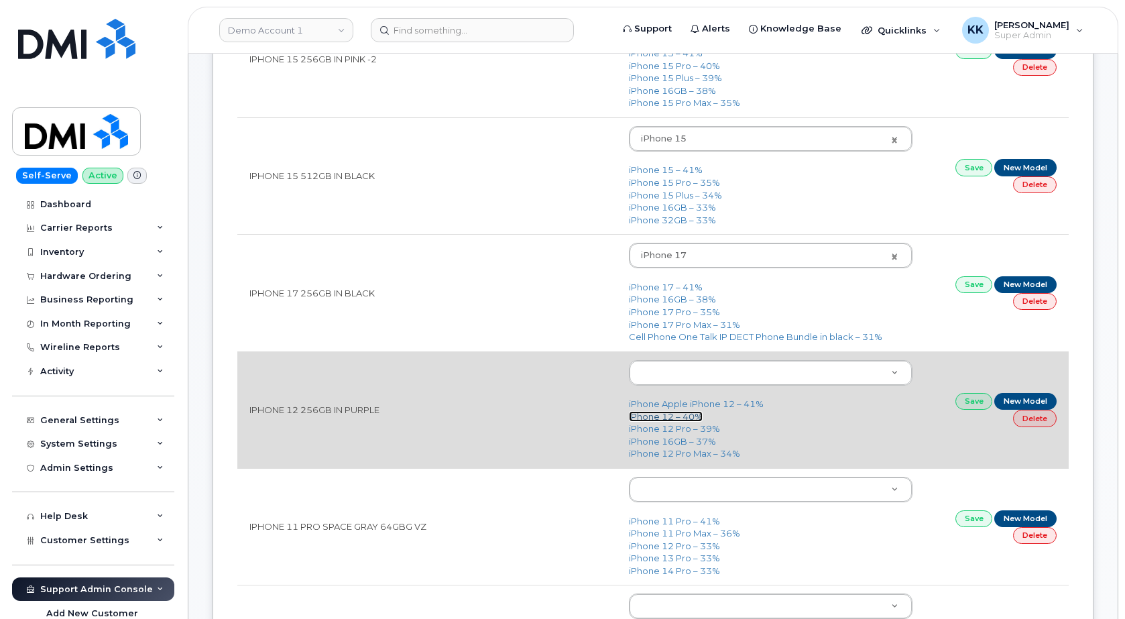
click at [648, 416] on link "iPhone 12 – 40%" at bounding box center [666, 416] width 74 height 11
type input "2435"
click at [959, 398] on link "Save" at bounding box center [975, 401] width 38 height 17
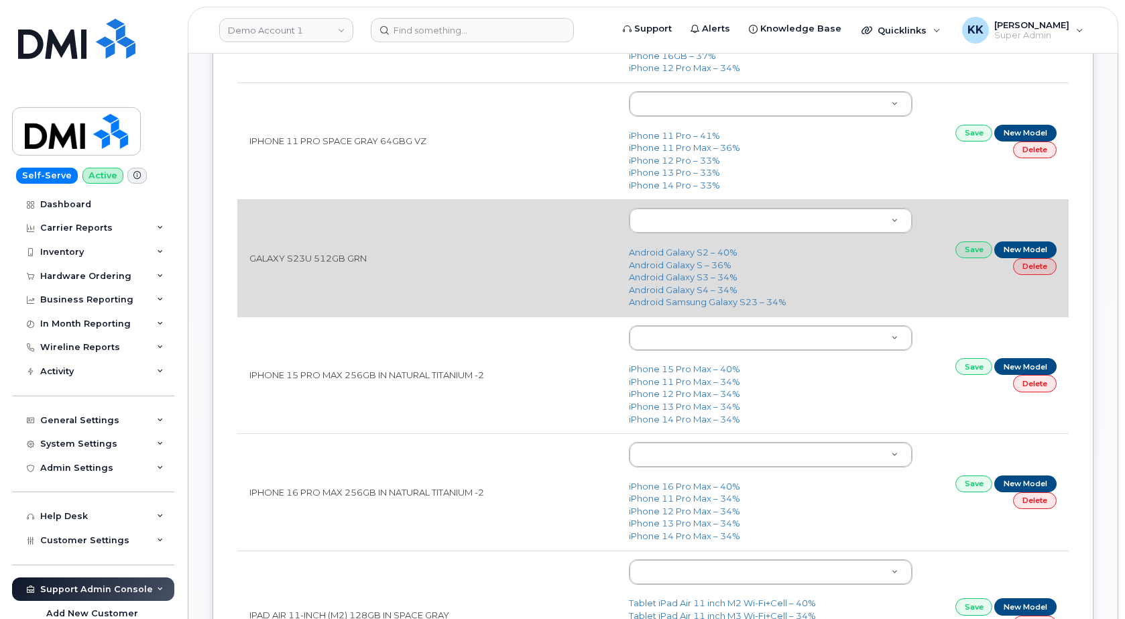
scroll to position [752, 0]
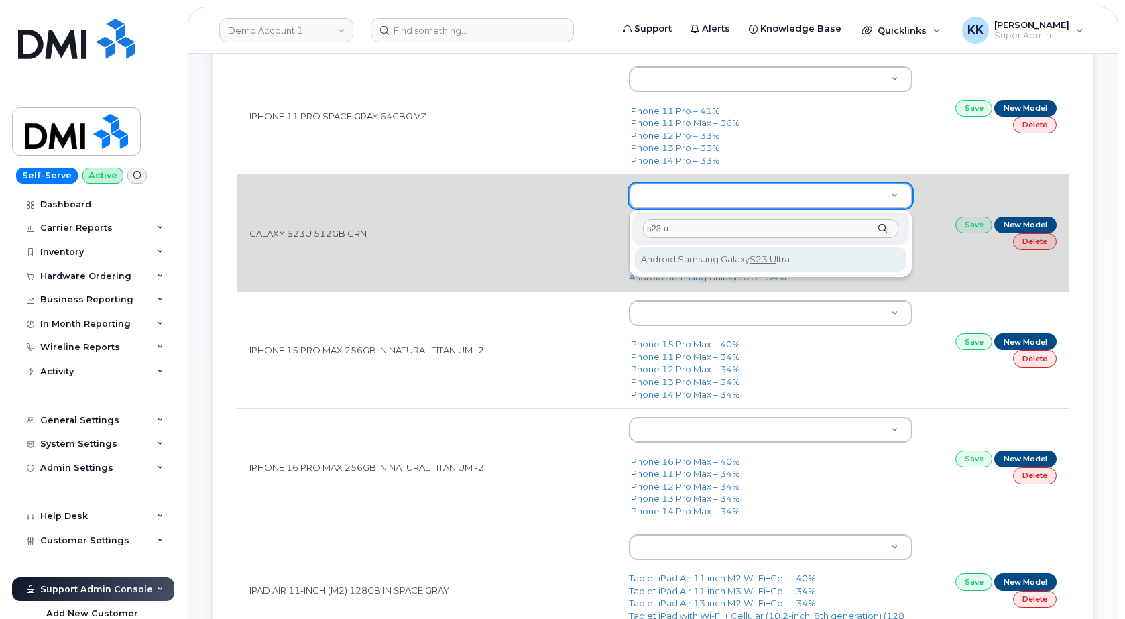
type input "s23 u"
type input "2892"
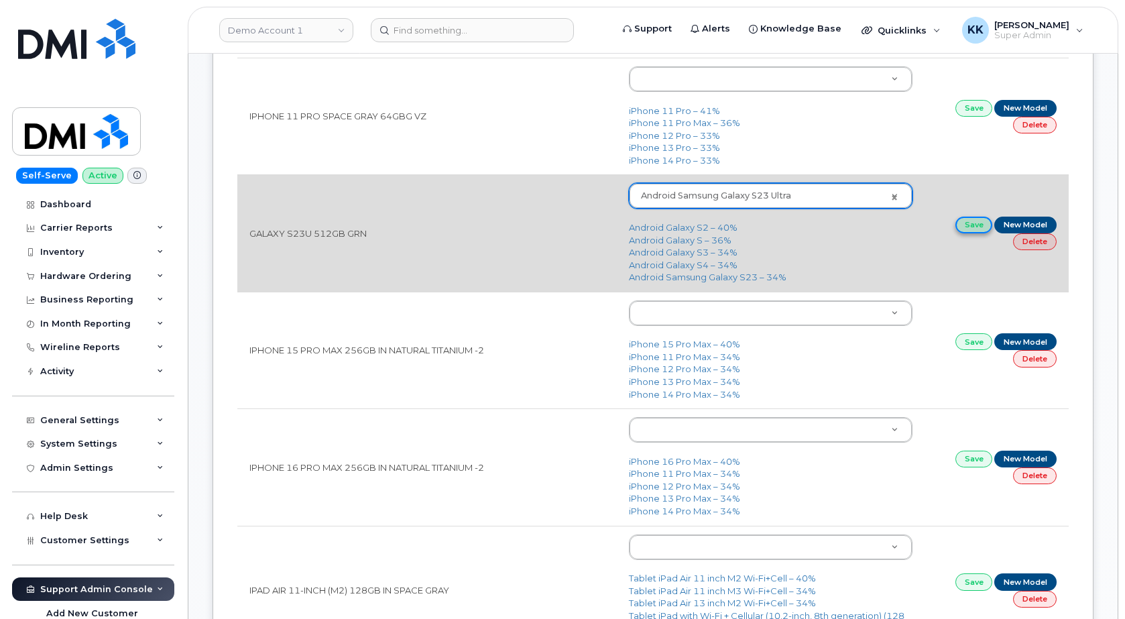
click at [966, 229] on link "Save" at bounding box center [975, 225] width 38 height 17
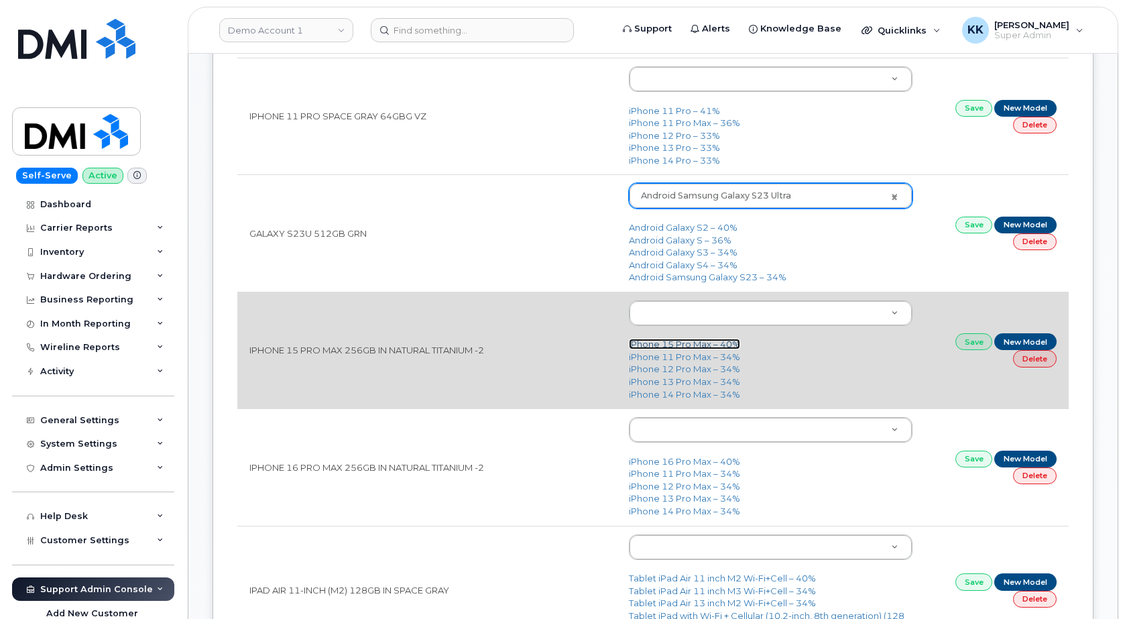
click at [696, 349] on link "iPhone 15 Pro Max – 40%" at bounding box center [684, 344] width 111 height 11
type input "3021"
click at [982, 346] on link "Save" at bounding box center [975, 341] width 38 height 17
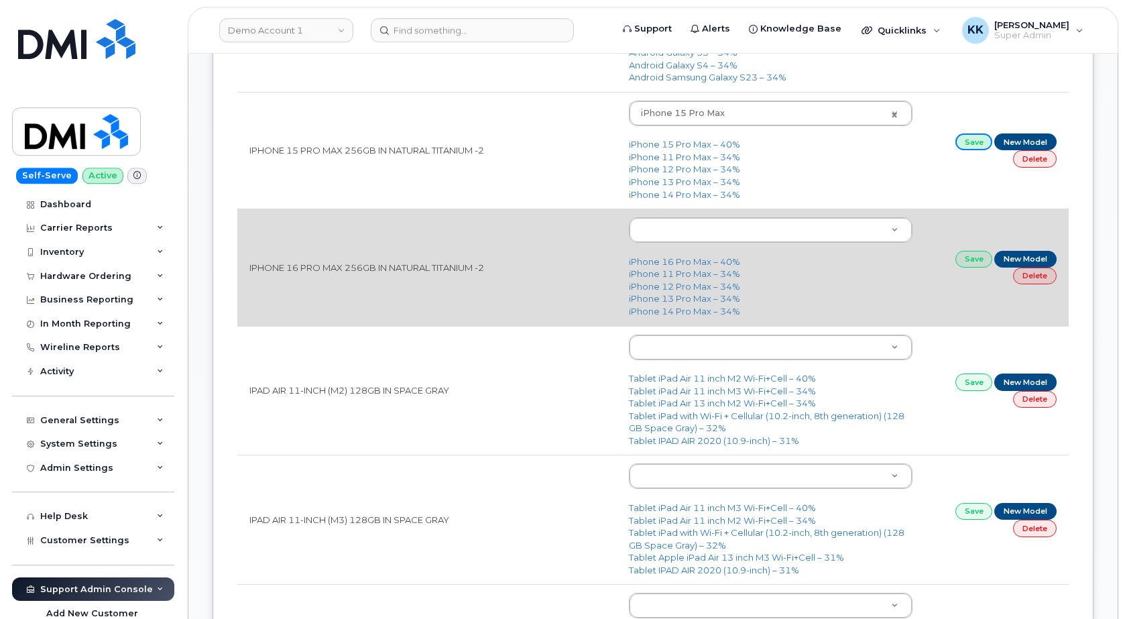
scroll to position [958, 0]
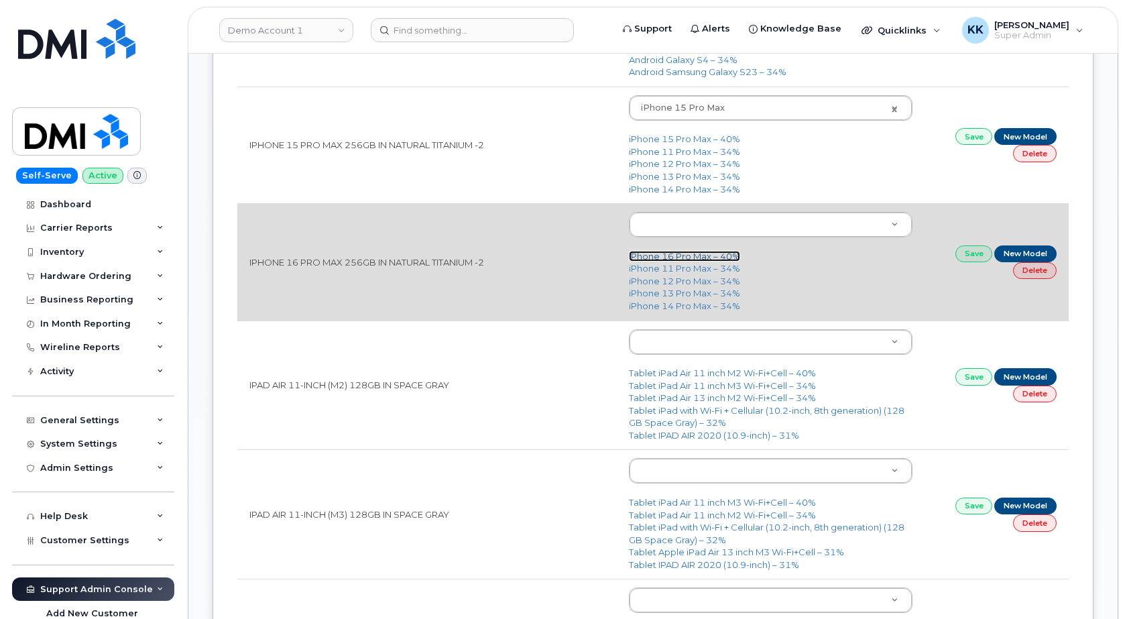
click at [669, 258] on link "iPhone 16 Pro Max – 40%" at bounding box center [684, 256] width 111 height 11
type input "3225"
click at [976, 259] on link "Save" at bounding box center [975, 253] width 38 height 17
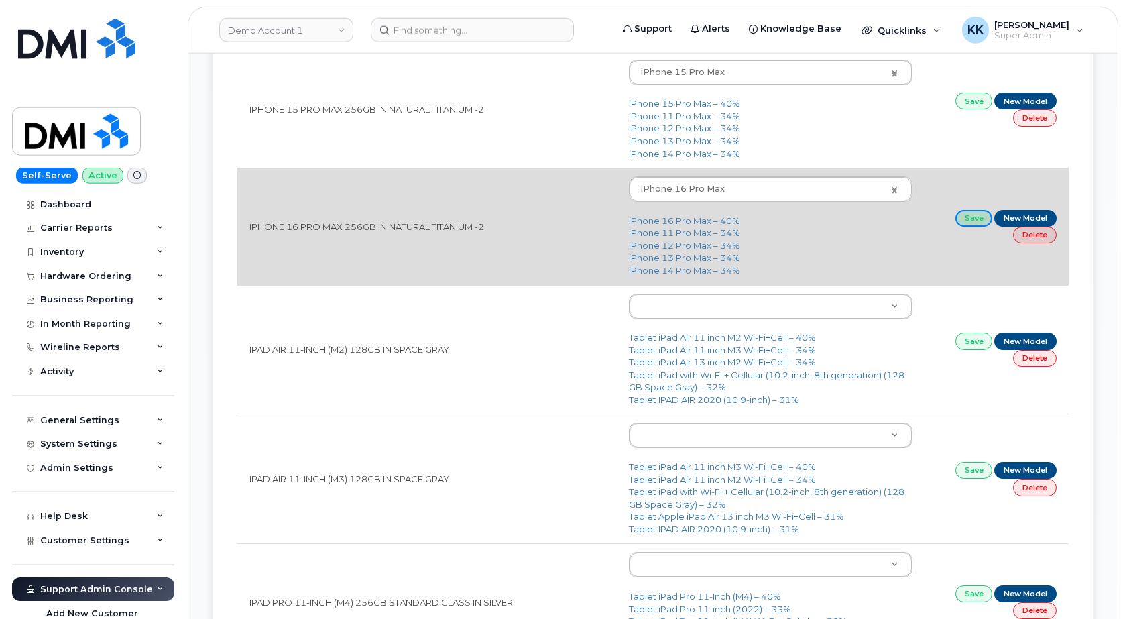
scroll to position [1026, 0]
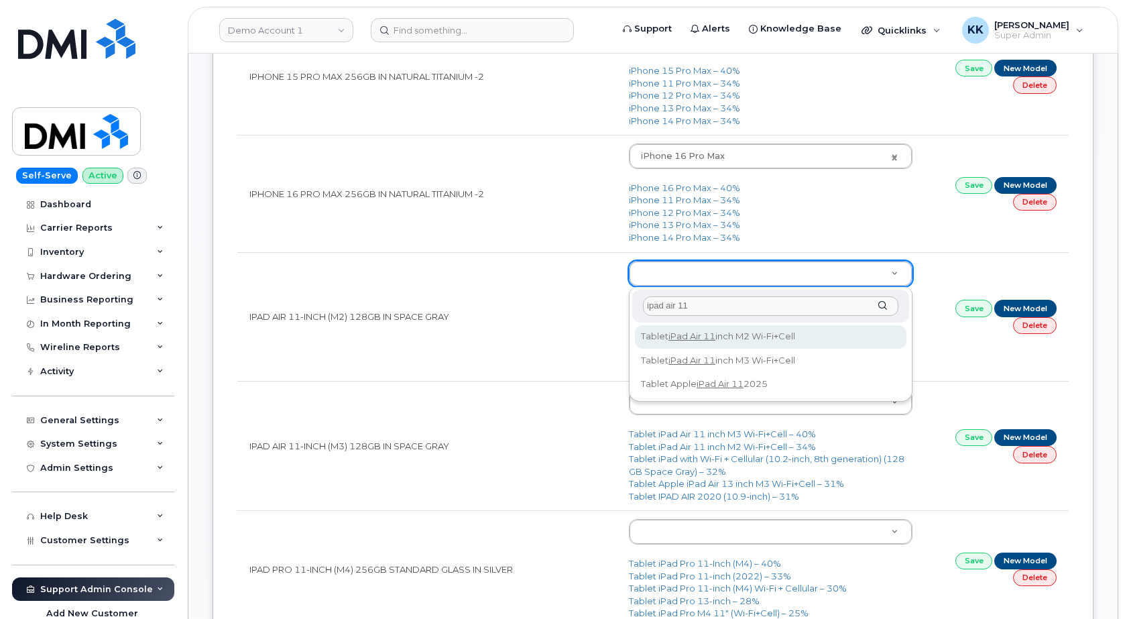
type input "ipad air 11"
type input "3234"
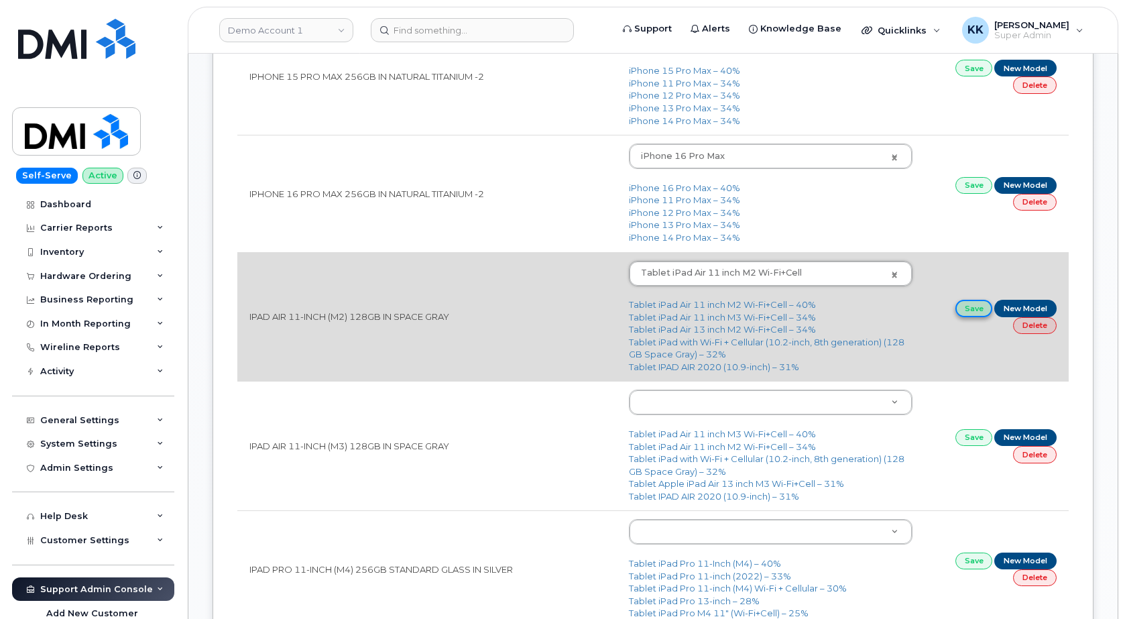
click at [970, 306] on link "Save" at bounding box center [975, 308] width 38 height 17
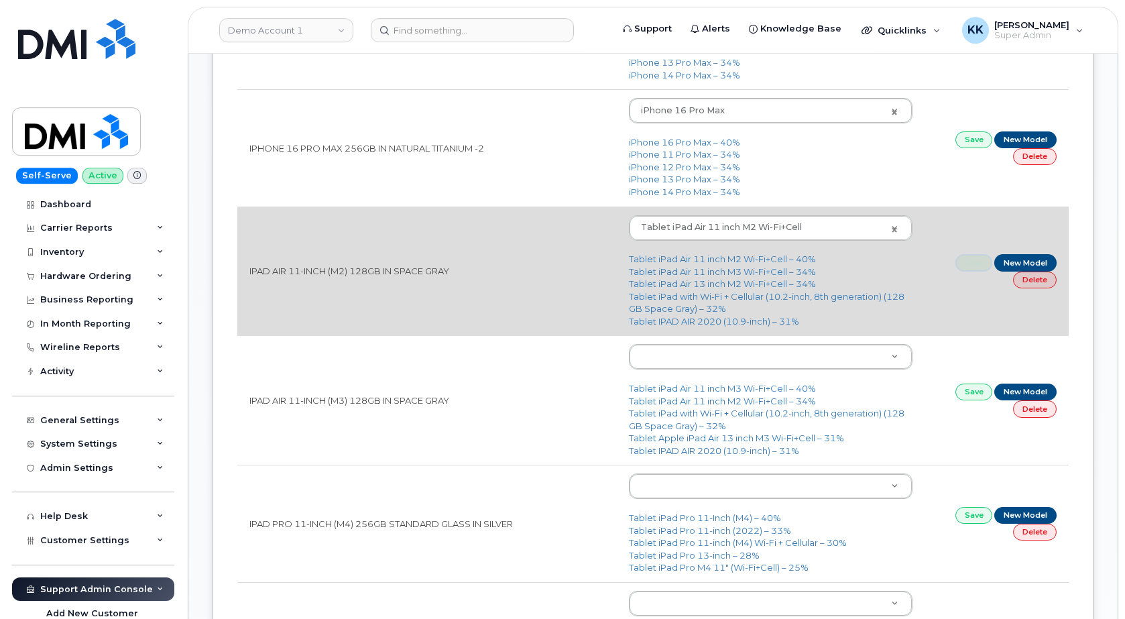
scroll to position [1094, 0]
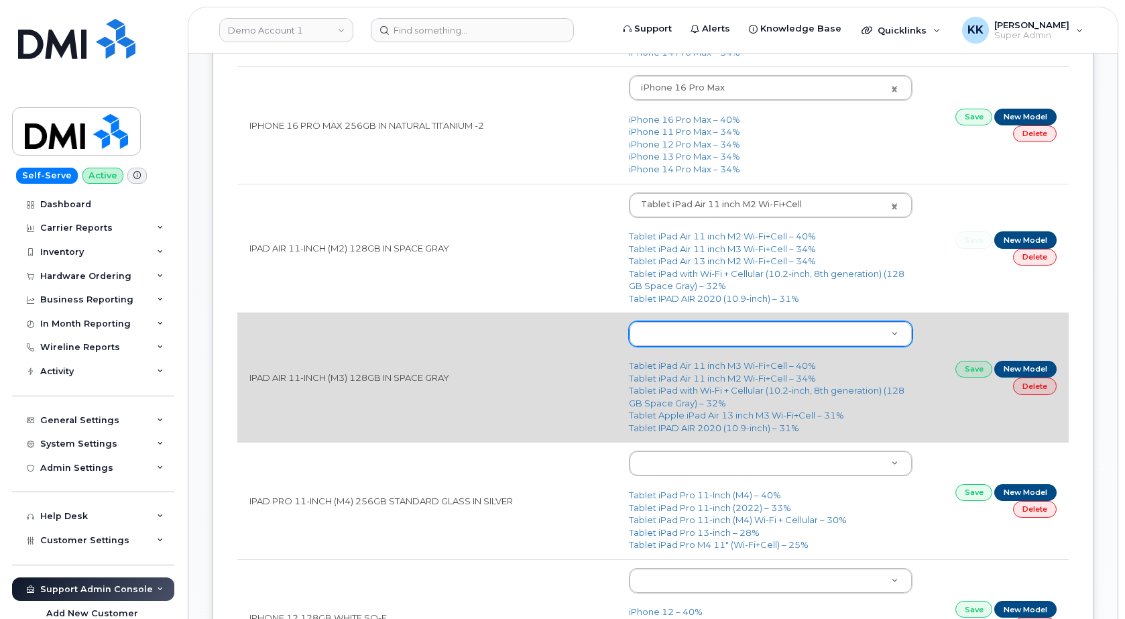
click at [685, 342] on body "Demo Account 1 Support Alerts Knowledge Base Quicklinks Suspend / Cancel Device…" at bounding box center [562, 628] width 1125 height 3445
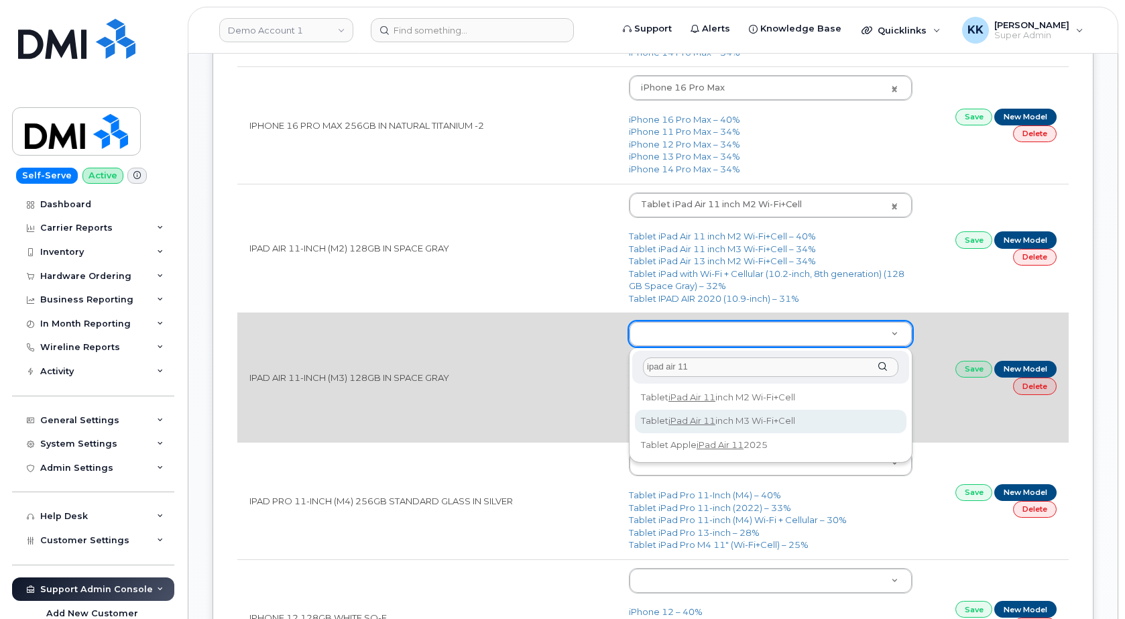
type input "ipad air 11"
type input "3319"
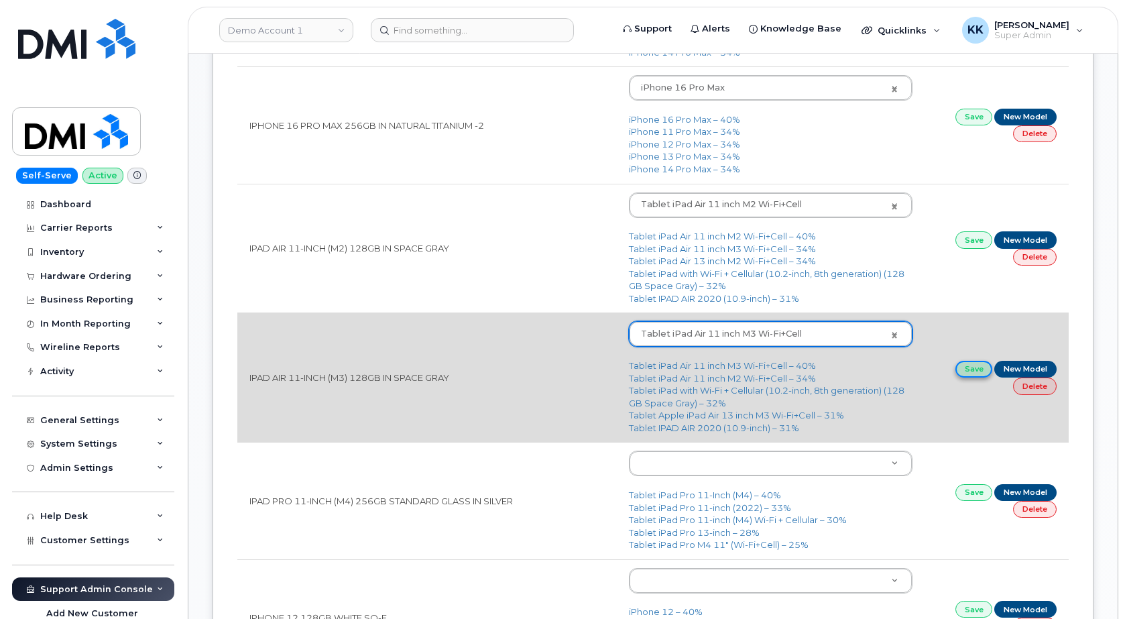
click at [975, 371] on link "Save" at bounding box center [975, 369] width 38 height 17
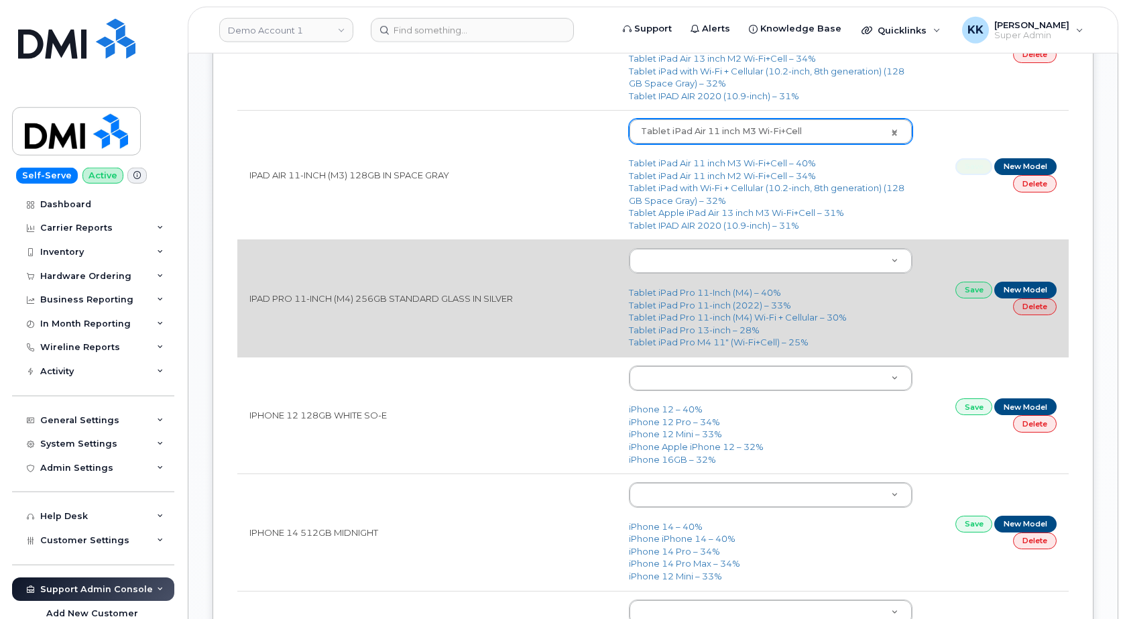
scroll to position [1300, 0]
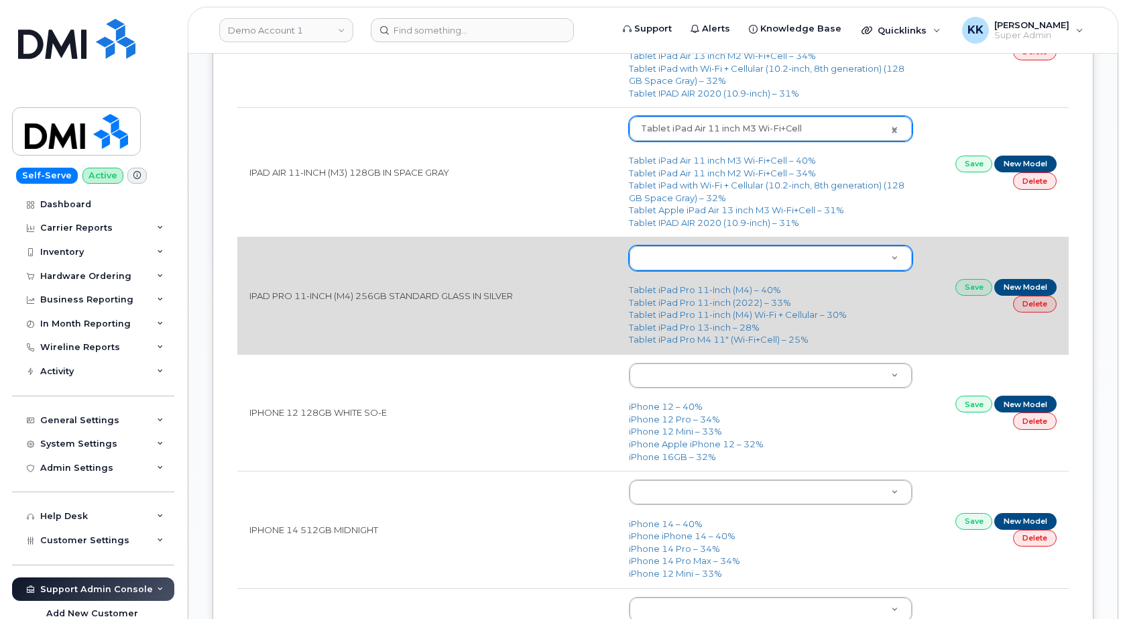
click at [668, 252] on body "Demo Account 1 Support Alerts Knowledge Base Quicklinks Suspend / Cancel Device…" at bounding box center [562, 422] width 1125 height 3445
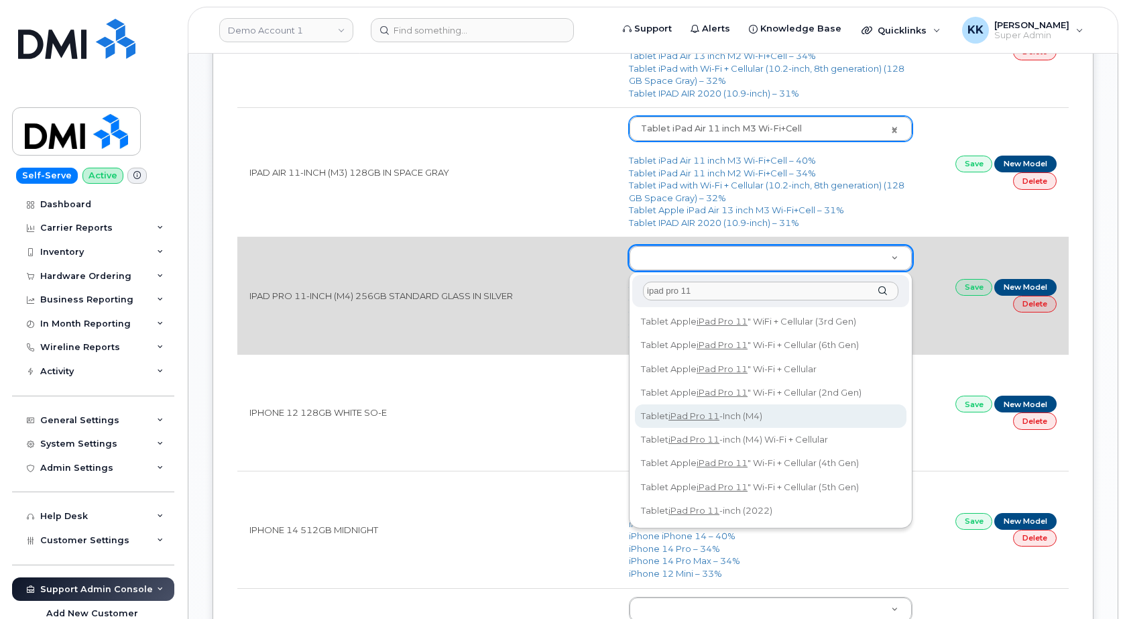
type input "ipad pro 11"
type input "3191"
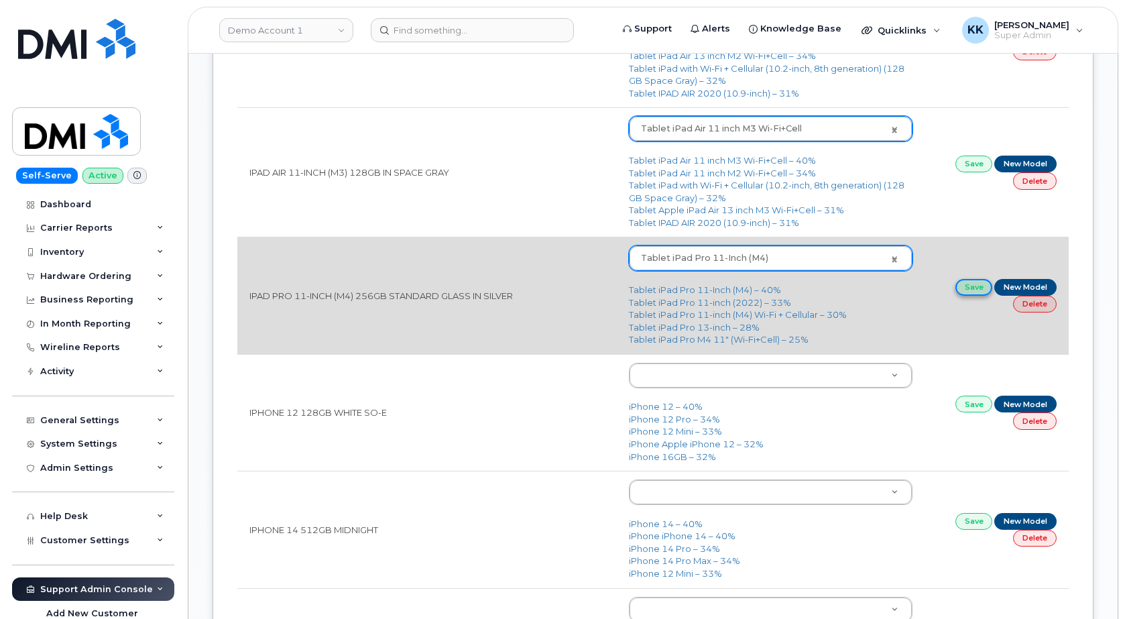
click at [966, 295] on link "Save" at bounding box center [975, 287] width 38 height 17
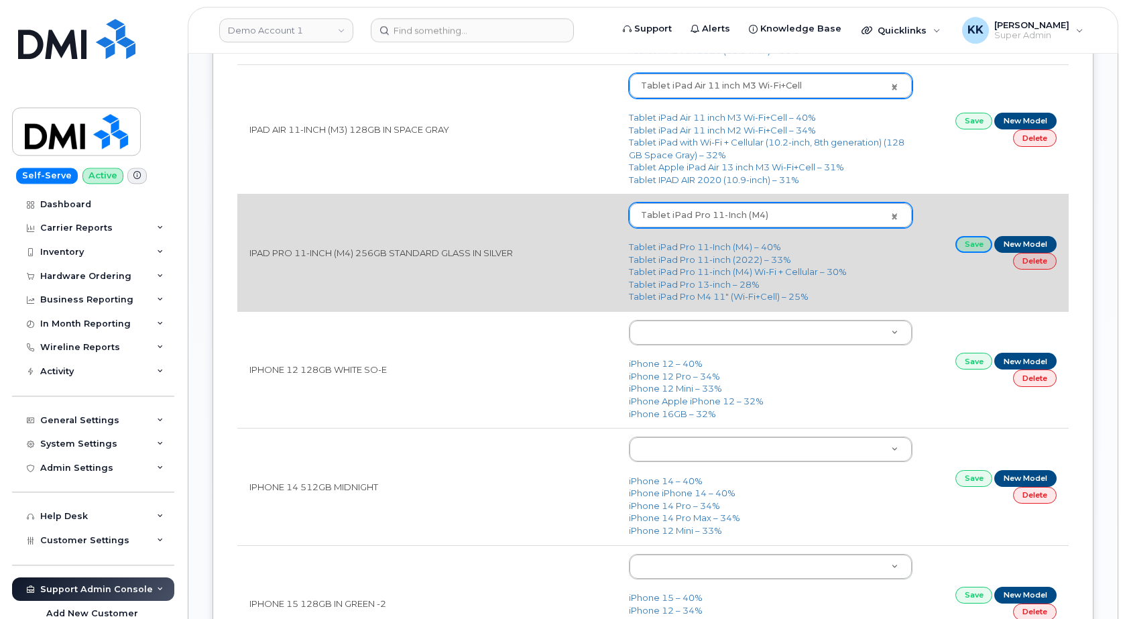
scroll to position [1368, 0]
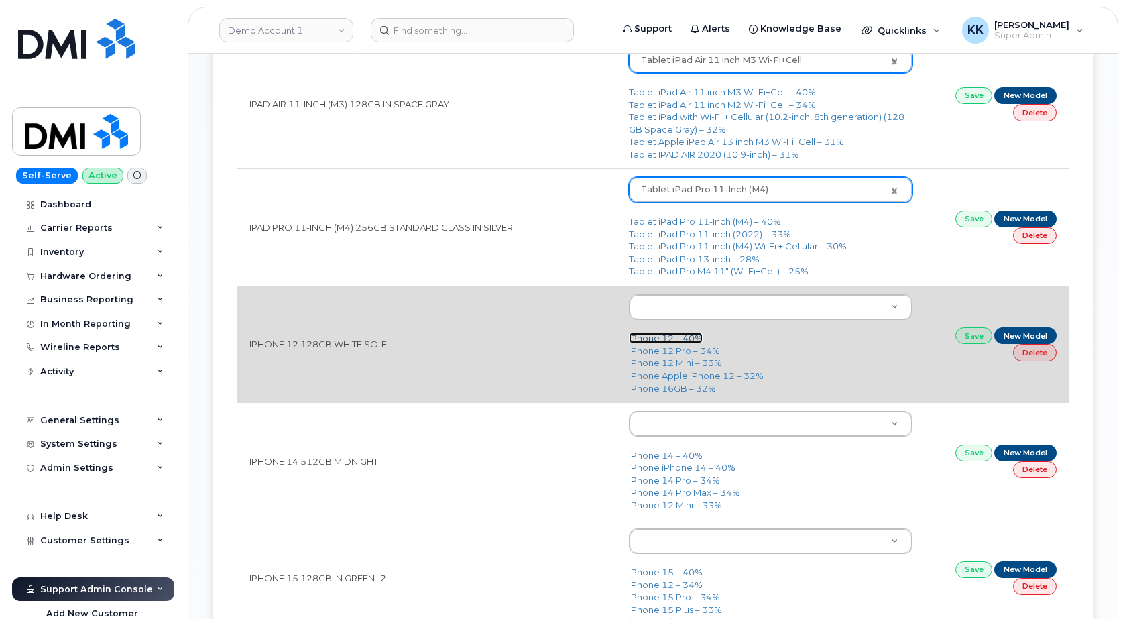
click at [651, 343] on link "iPhone 12 – 40%" at bounding box center [666, 338] width 74 height 11
type input "2435"
click at [968, 343] on link "Save" at bounding box center [975, 335] width 38 height 17
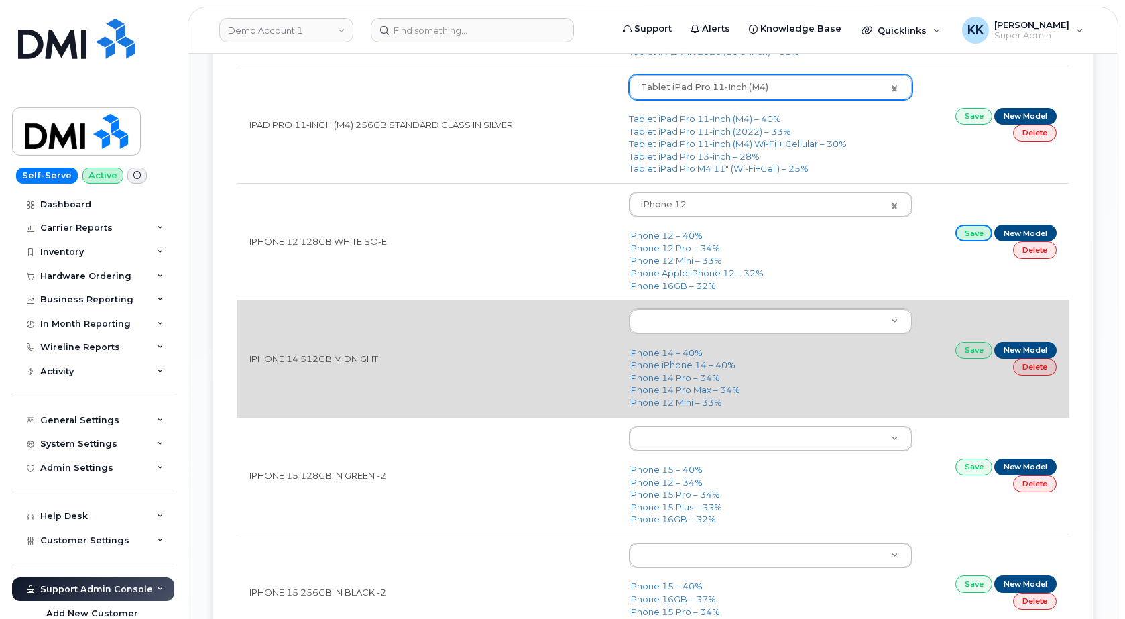
scroll to position [1505, 0]
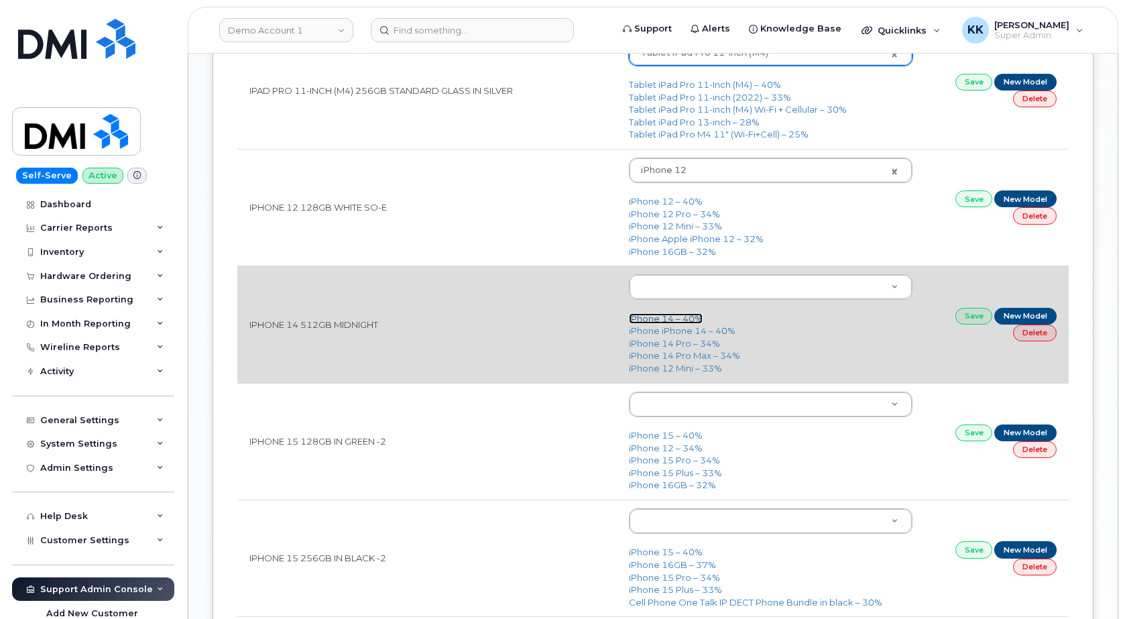
click at [672, 317] on link "iPhone 14 – 40%" at bounding box center [666, 318] width 74 height 11
type input "2778"
click at [964, 320] on link "Save" at bounding box center [975, 316] width 38 height 17
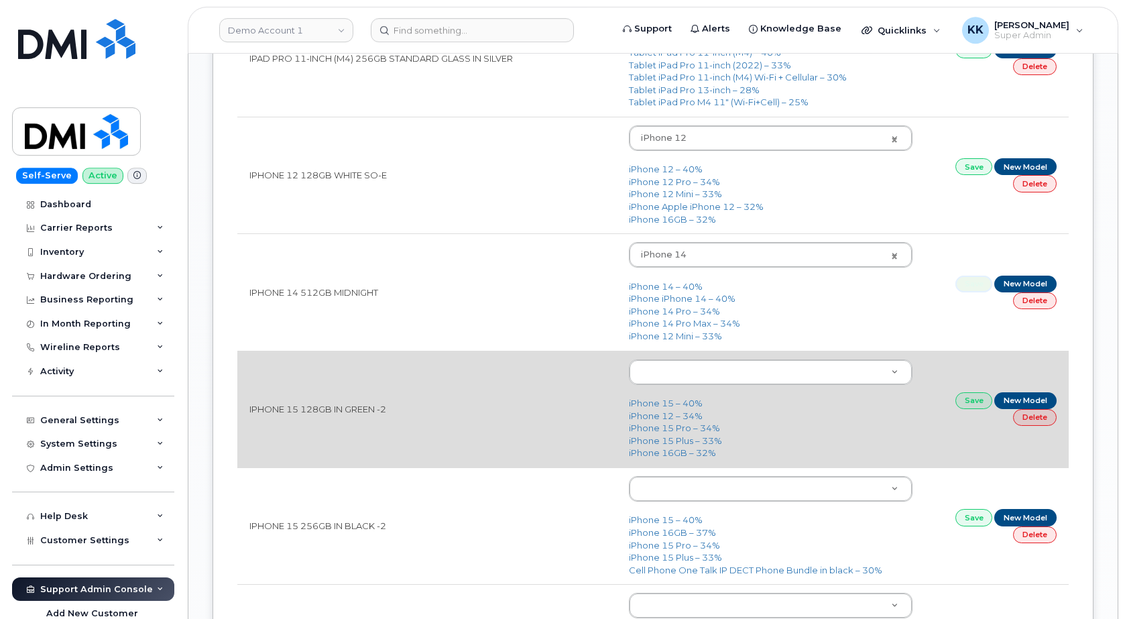
scroll to position [1573, 0]
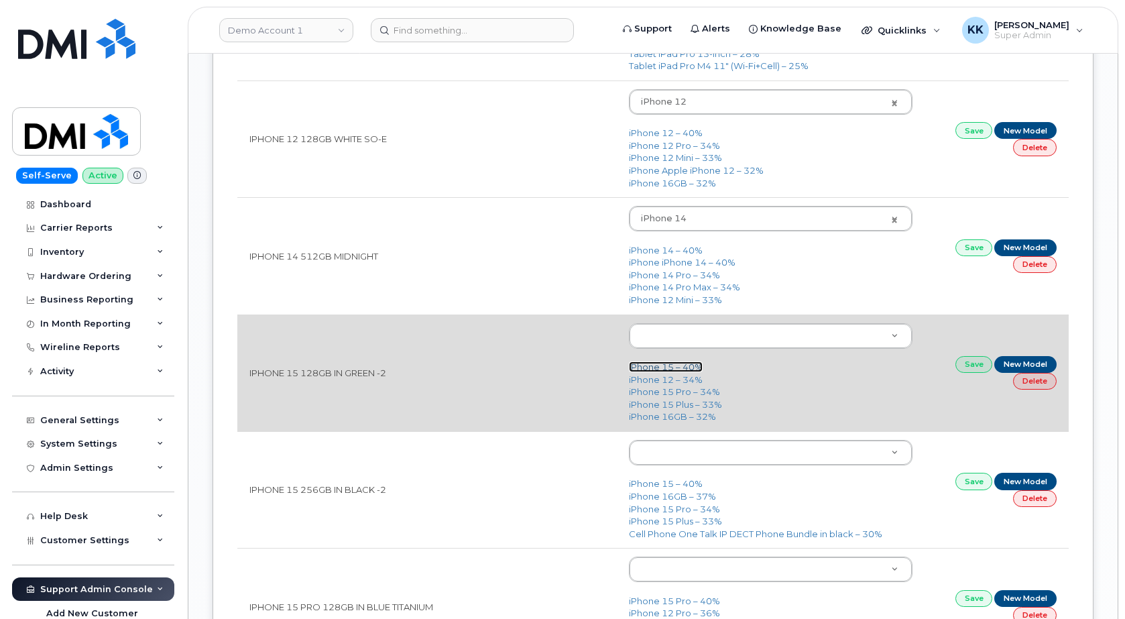
click at [669, 371] on link "iPhone 15 – 40%" at bounding box center [666, 366] width 74 height 11
type input "3031"
click at [964, 368] on link "Save" at bounding box center [975, 364] width 38 height 17
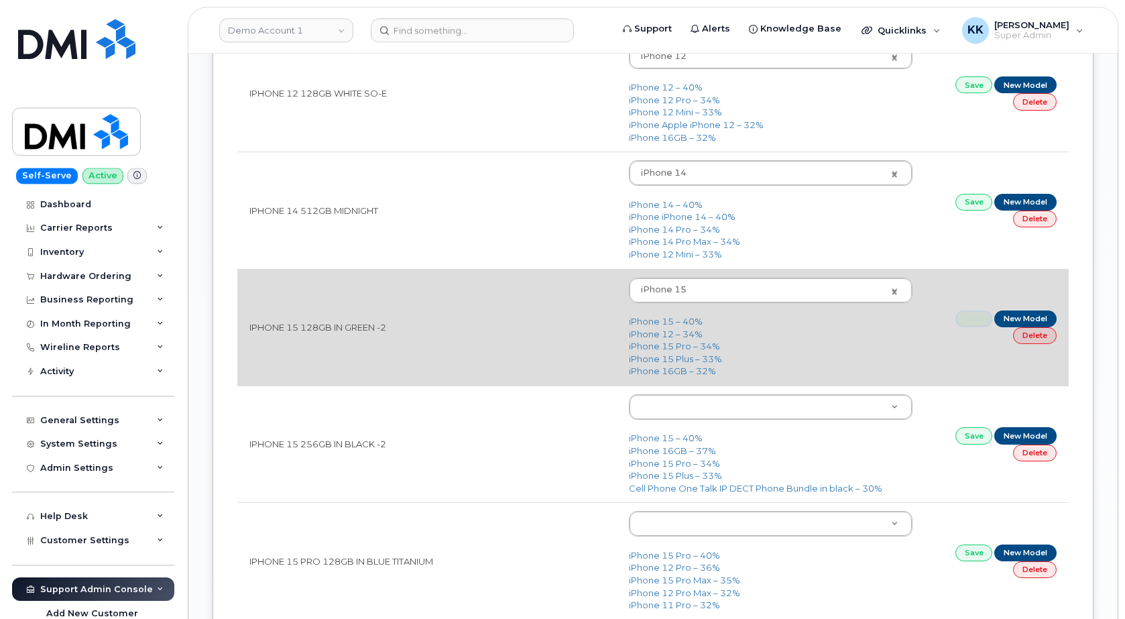
scroll to position [1642, 0]
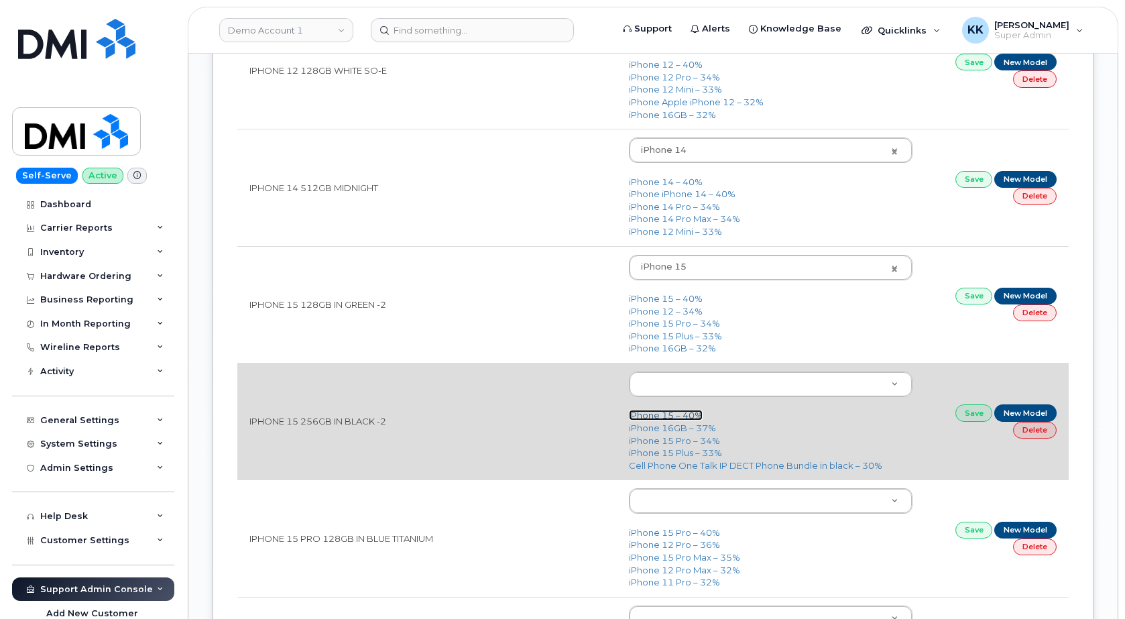
click at [665, 418] on link "iPhone 15 – 40%" at bounding box center [666, 415] width 74 height 11
type input "3031"
click at [969, 418] on link "Save" at bounding box center [975, 412] width 38 height 17
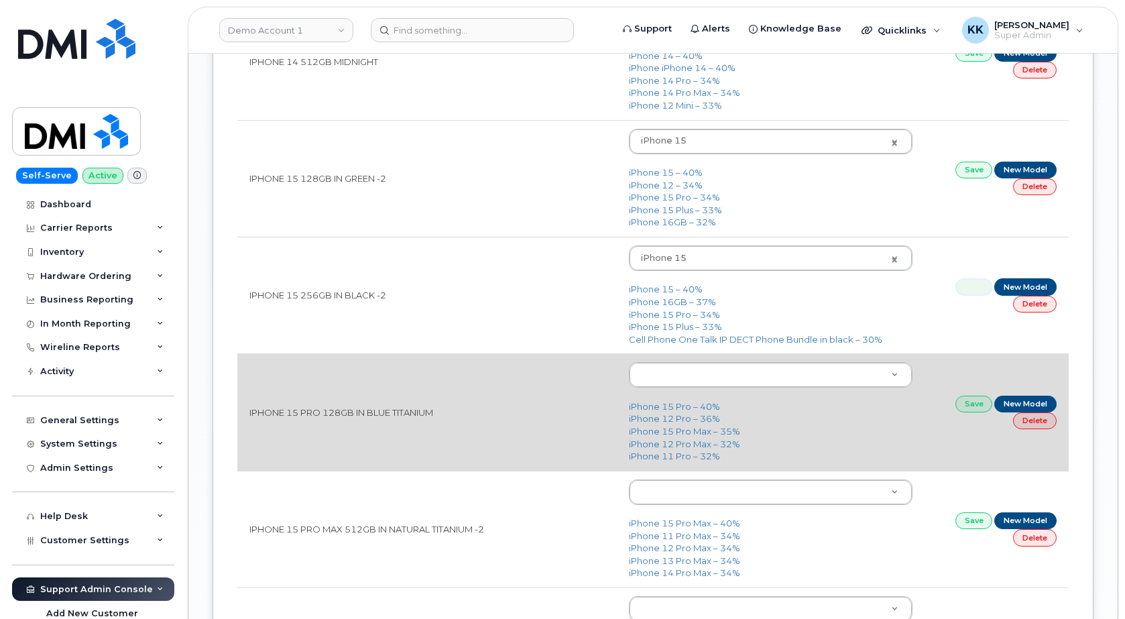
scroll to position [1778, 0]
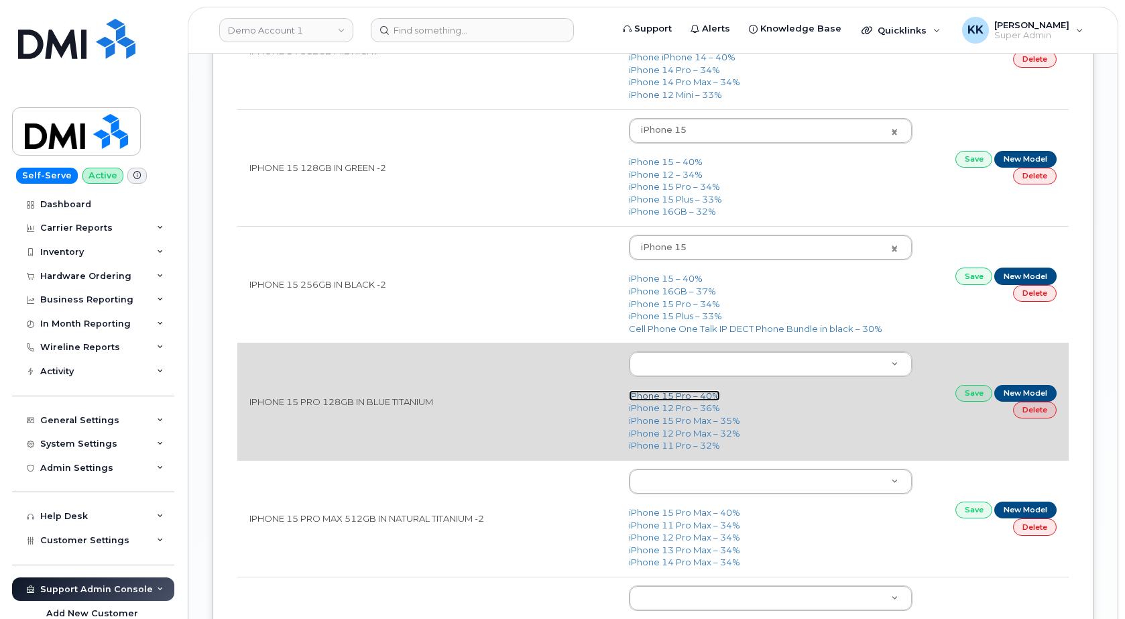
click at [671, 400] on link "iPhone 15 Pro – 40%" at bounding box center [674, 395] width 91 height 11
type input "3020"
click at [970, 400] on link "Save" at bounding box center [975, 393] width 38 height 17
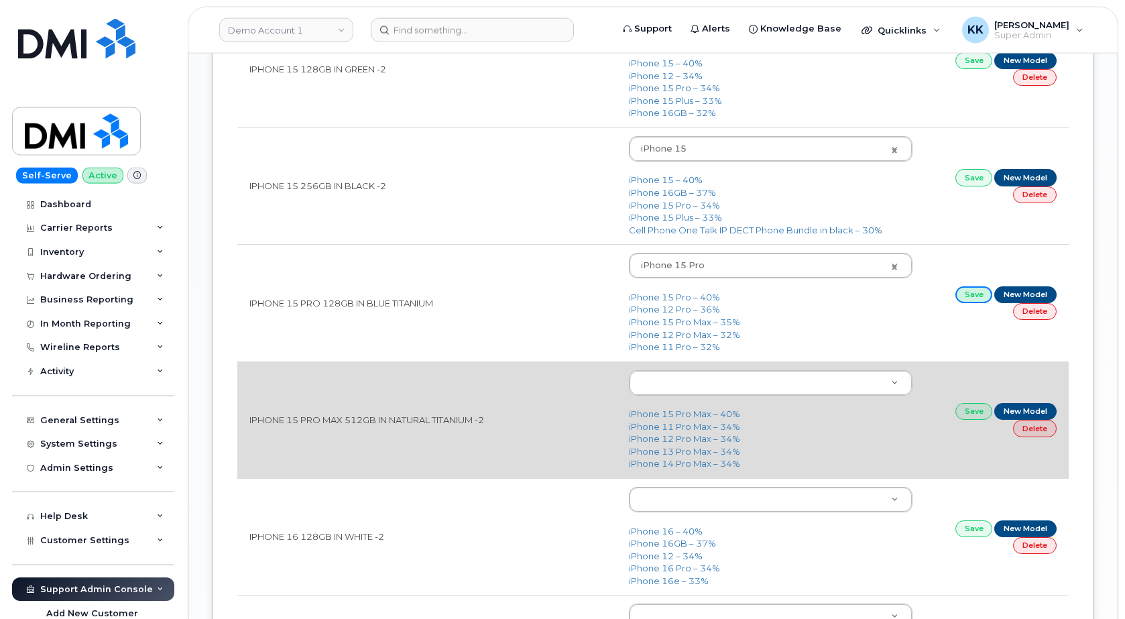
scroll to position [1915, 0]
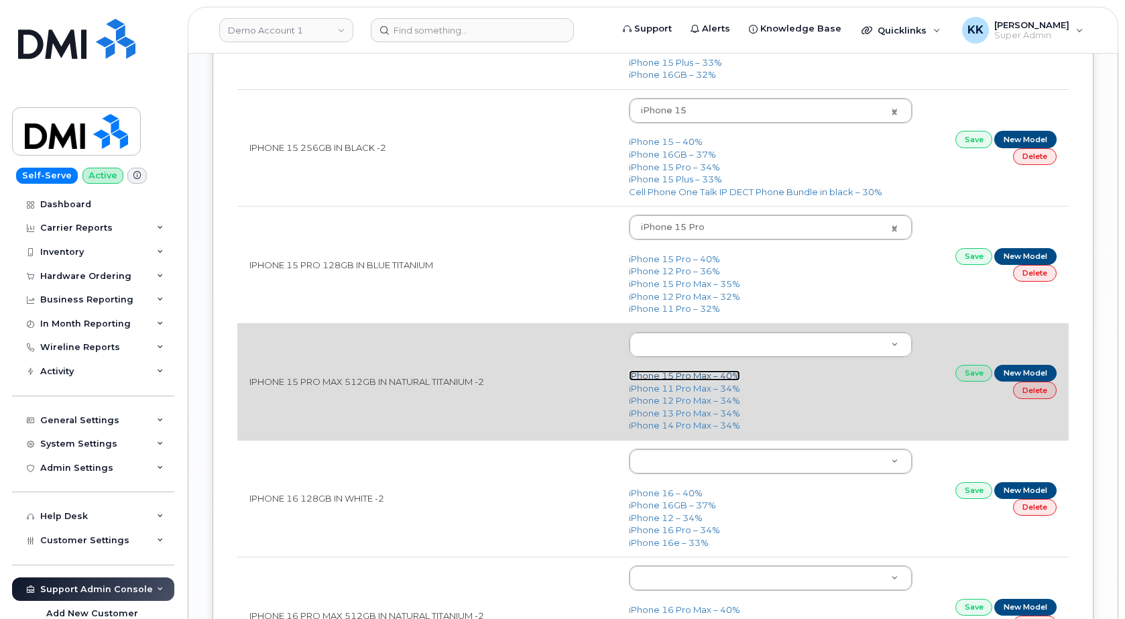
click at [673, 378] on link "iPhone 15 Pro Max – 40%" at bounding box center [684, 375] width 111 height 11
type input "3021"
click at [965, 382] on link "Save" at bounding box center [975, 373] width 38 height 17
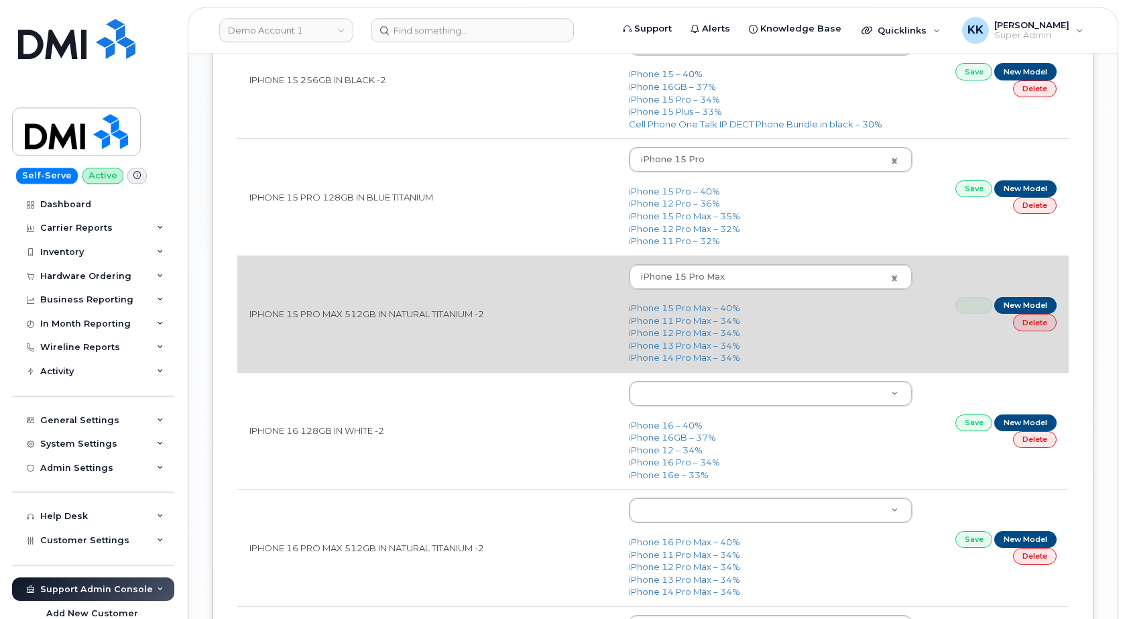
scroll to position [1984, 0]
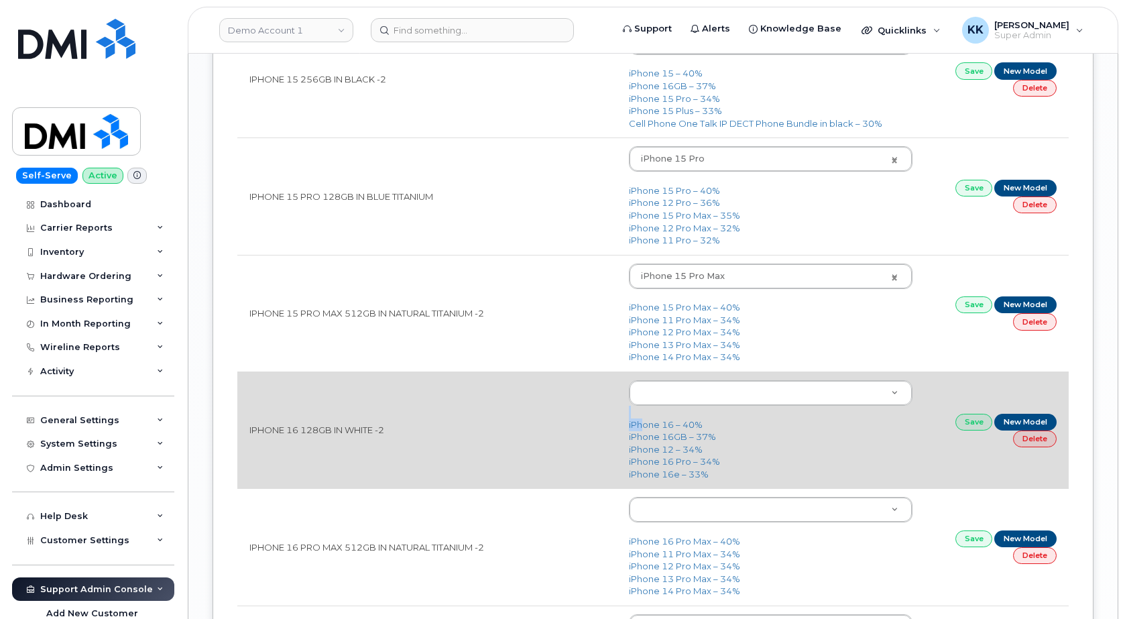
click at [646, 420] on td "iPhone 16 – 40% iPhone 16GB – 37% iPhone 12 – 34% iPhone 16 Pro – 34% iPhone 16…" at bounding box center [771, 429] width 308 height 117
click at [662, 425] on link "iPhone 16 – 40%" at bounding box center [666, 424] width 74 height 11
type input "3224"
click at [973, 424] on link "Save" at bounding box center [975, 422] width 38 height 17
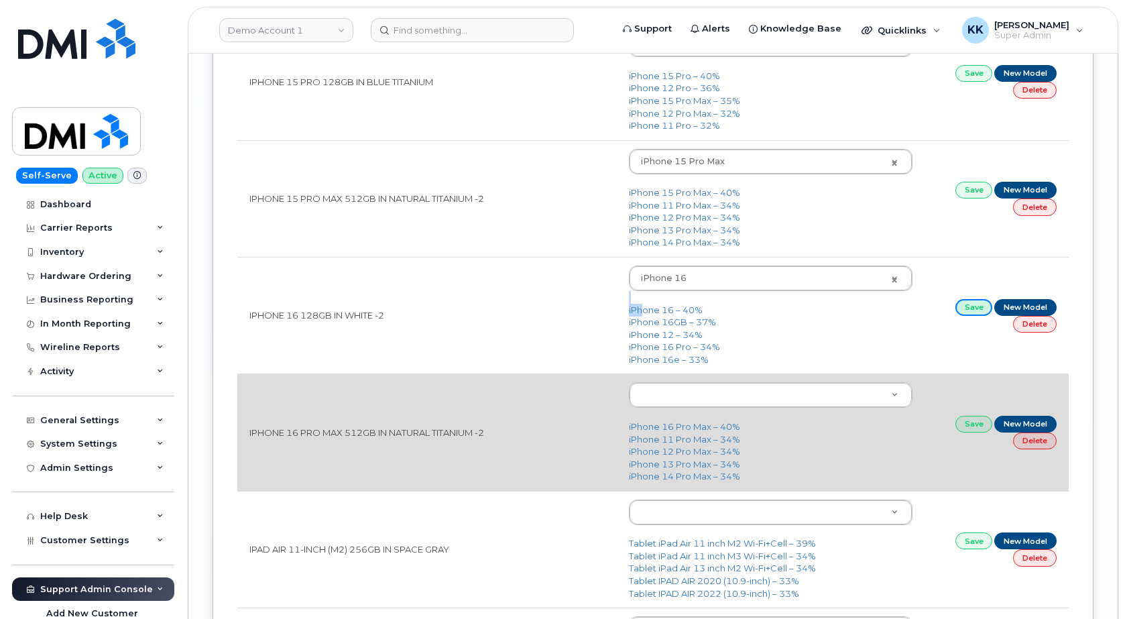
scroll to position [2120, 0]
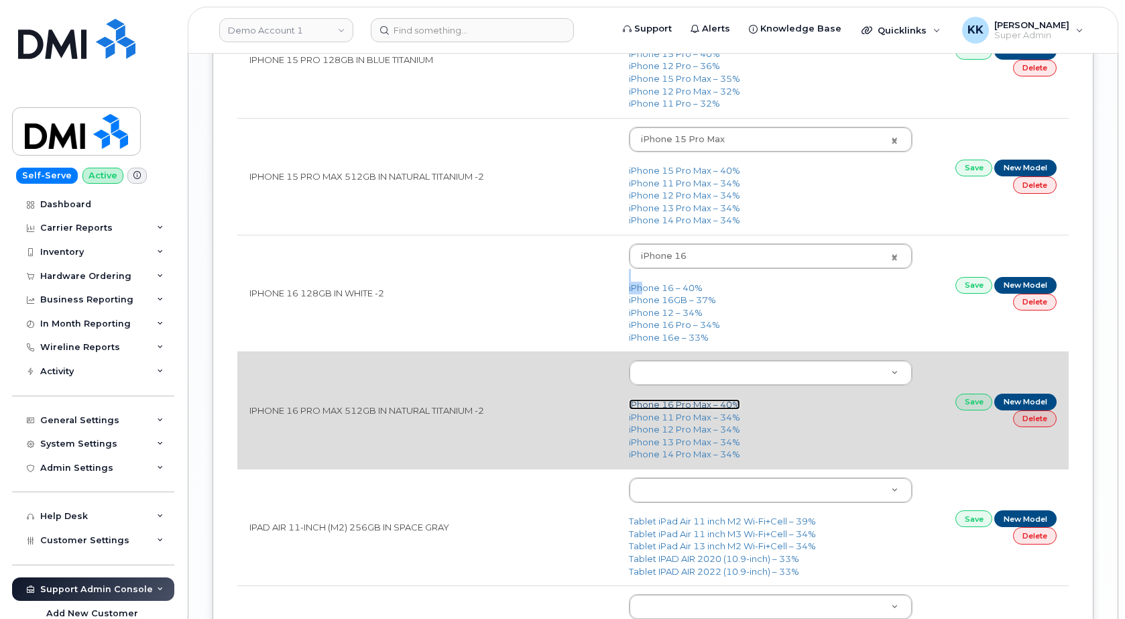
click at [698, 410] on link "iPhone 16 Pro Max – 40%" at bounding box center [684, 404] width 111 height 11
type input "3225"
click at [964, 412] on td "Save New Model Delete" at bounding box center [997, 409] width 144 height 117
click at [967, 408] on link "Save" at bounding box center [975, 402] width 38 height 17
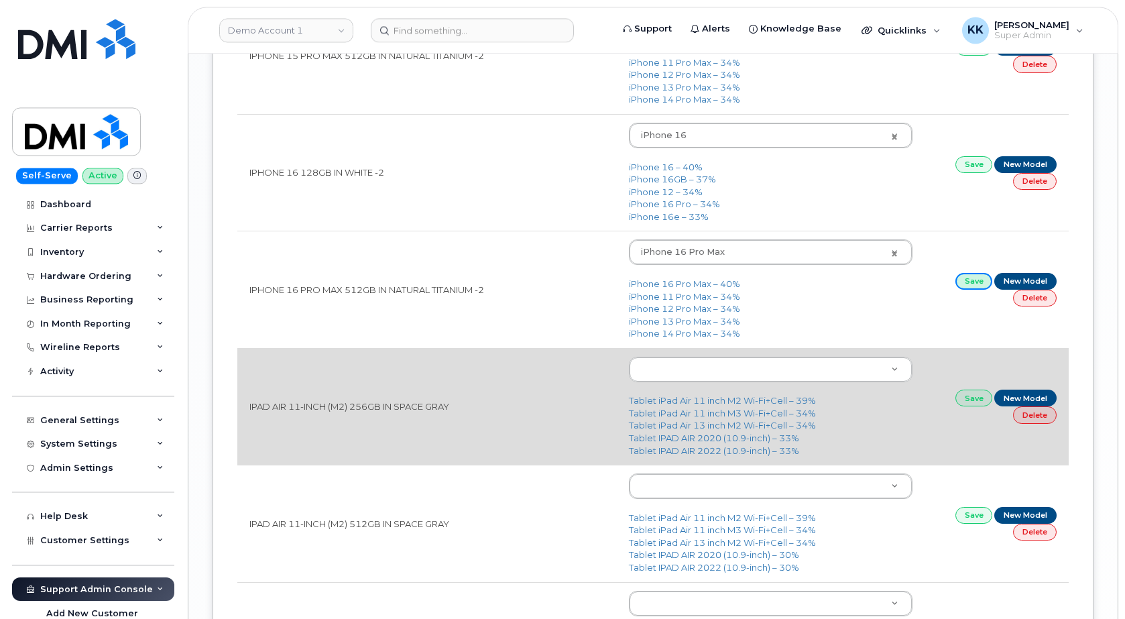
scroll to position [2257, 0]
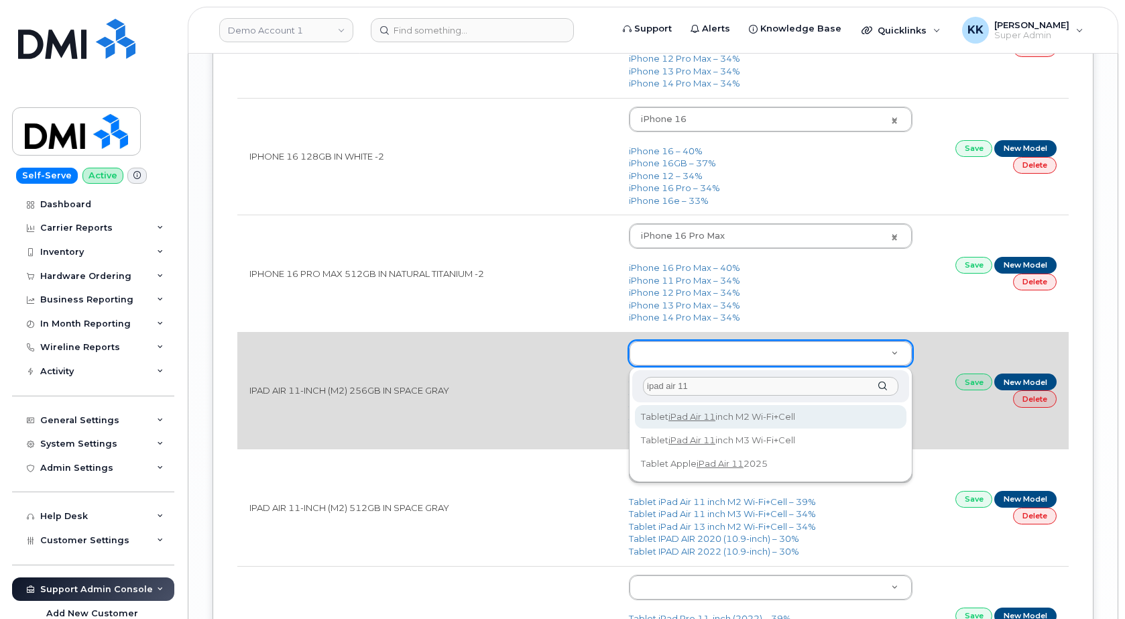
type input "ipad air 11"
type input "3234"
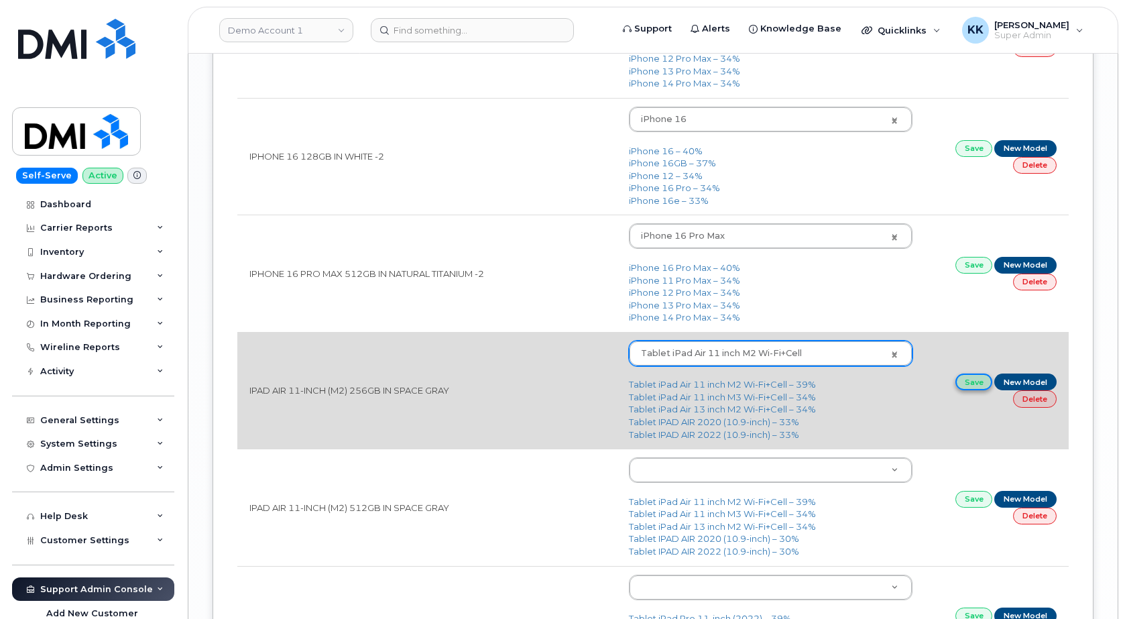
click at [961, 385] on link "Save" at bounding box center [975, 382] width 38 height 17
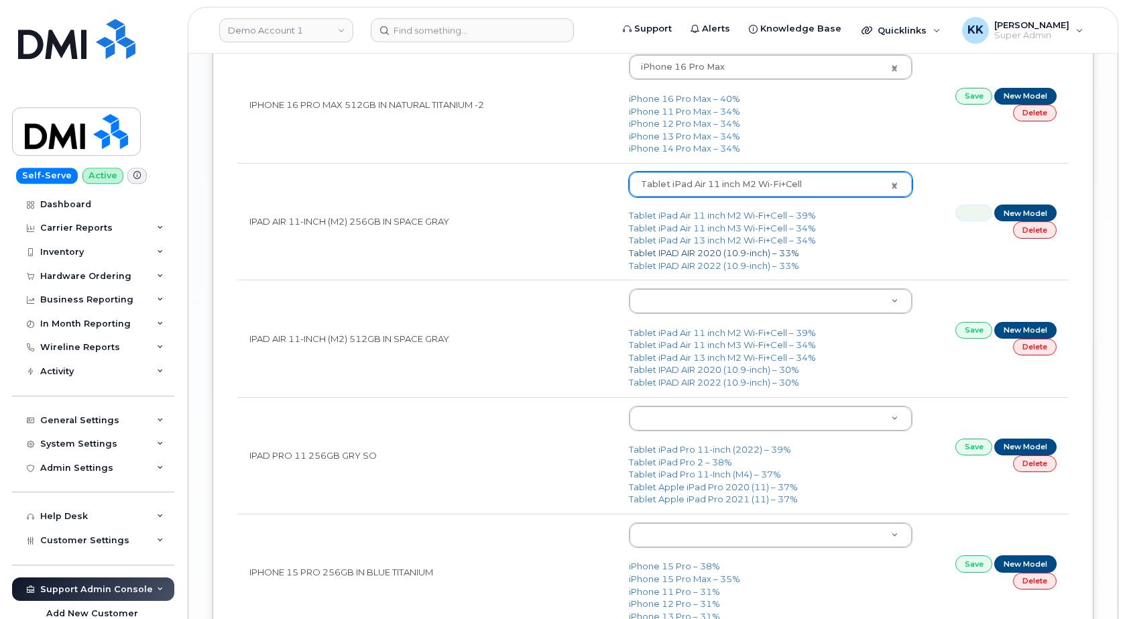
scroll to position [2462, 0]
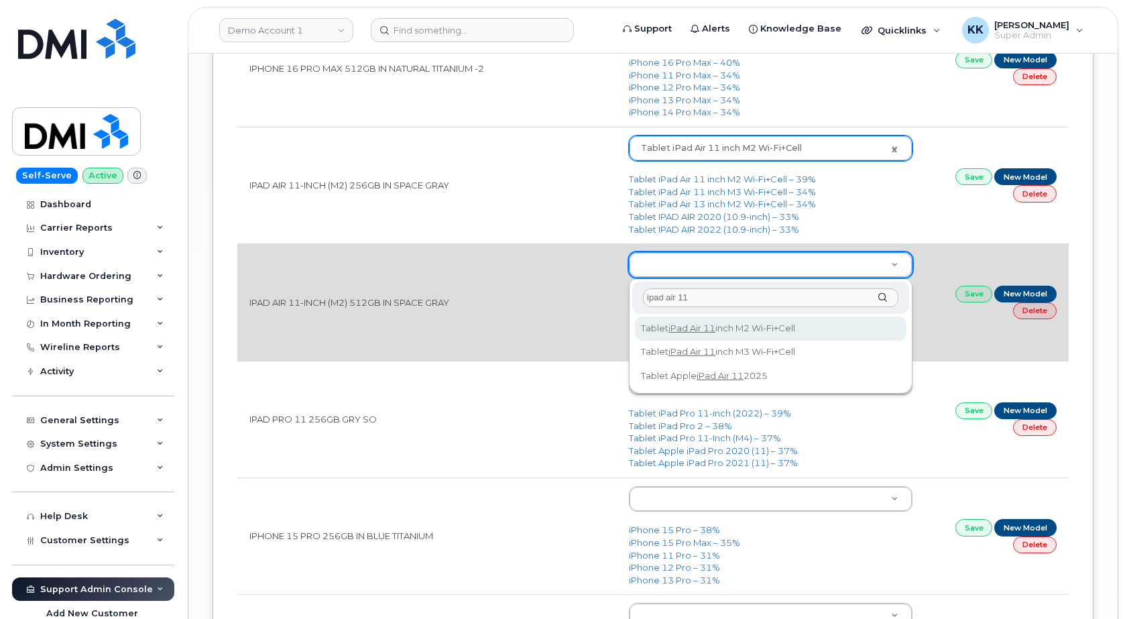
type input "ipad air 11"
type input "3234"
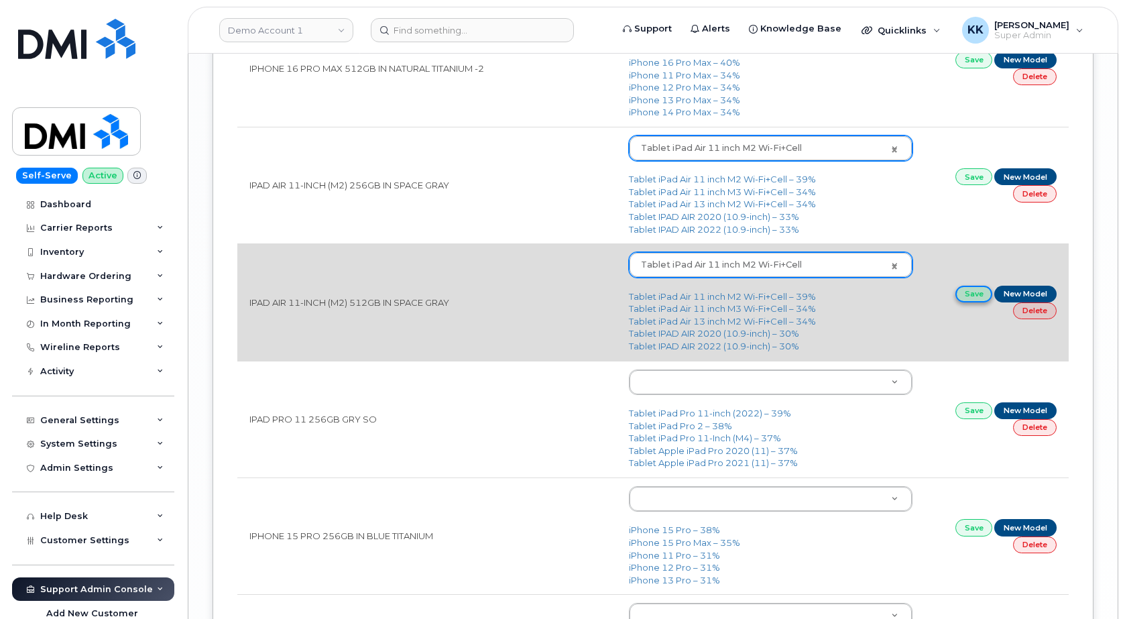
click at [979, 296] on link "Save" at bounding box center [975, 294] width 38 height 17
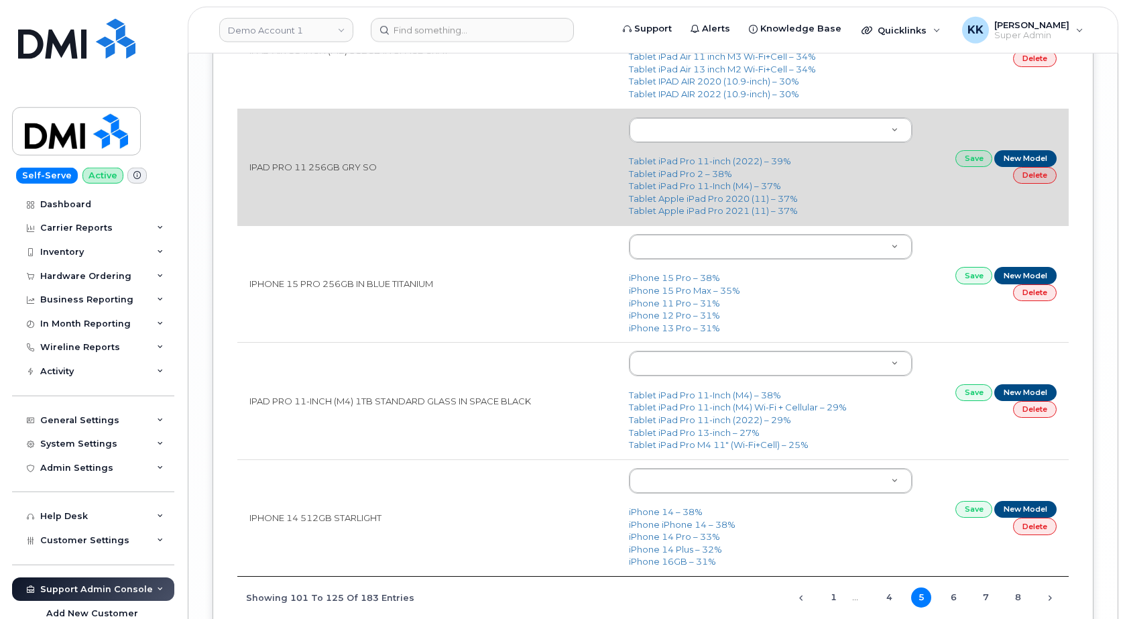
scroll to position [2736, 0]
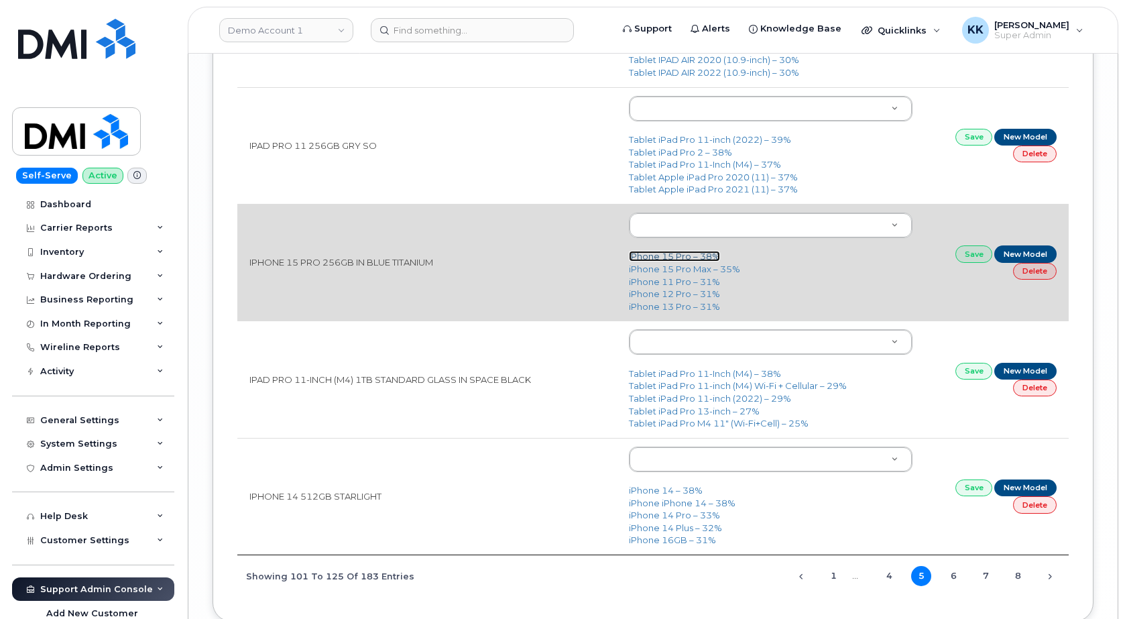
click at [661, 255] on link "iPhone 15 Pro – 38%" at bounding box center [674, 256] width 91 height 11
type input "3020"
click at [973, 259] on link "Save" at bounding box center [975, 253] width 38 height 17
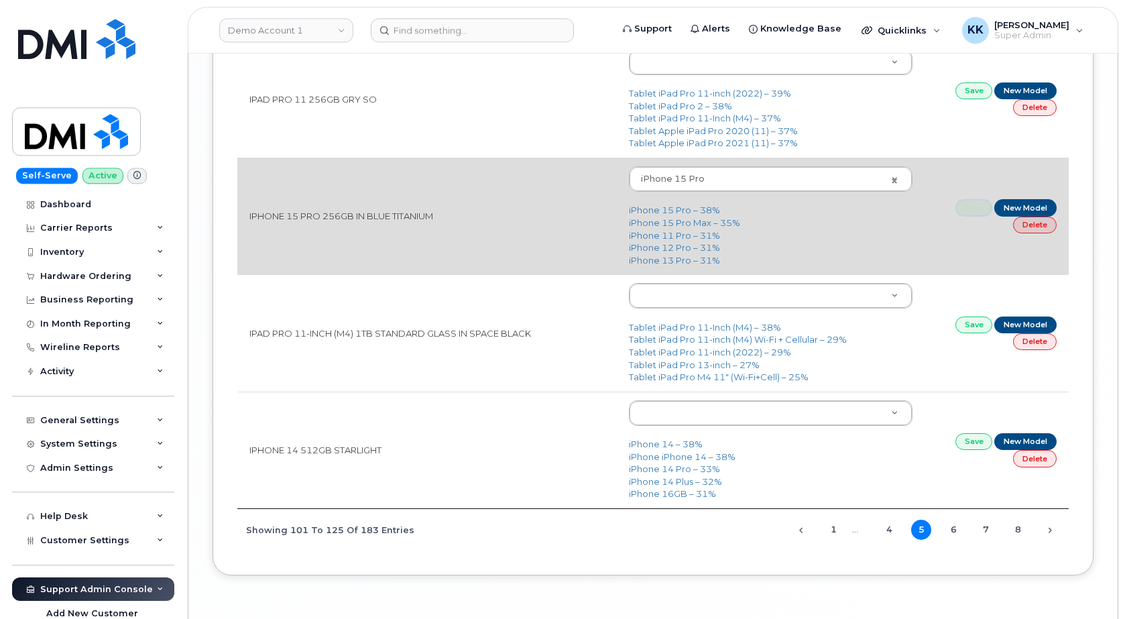
scroll to position [2804, 0]
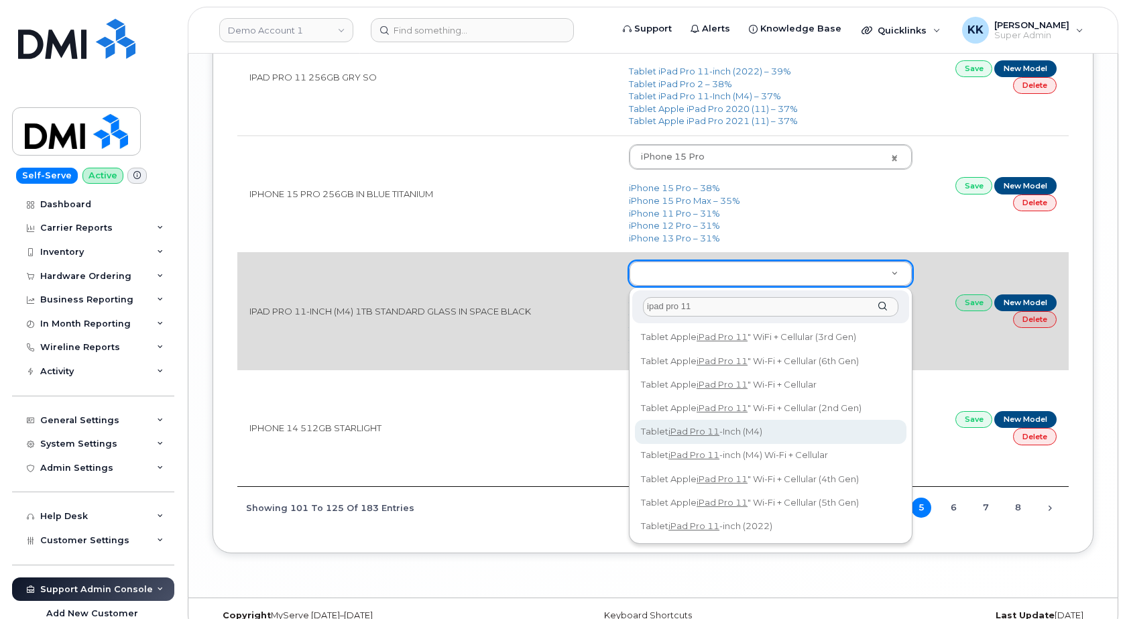
type input "ipad pro 11"
type input "3191"
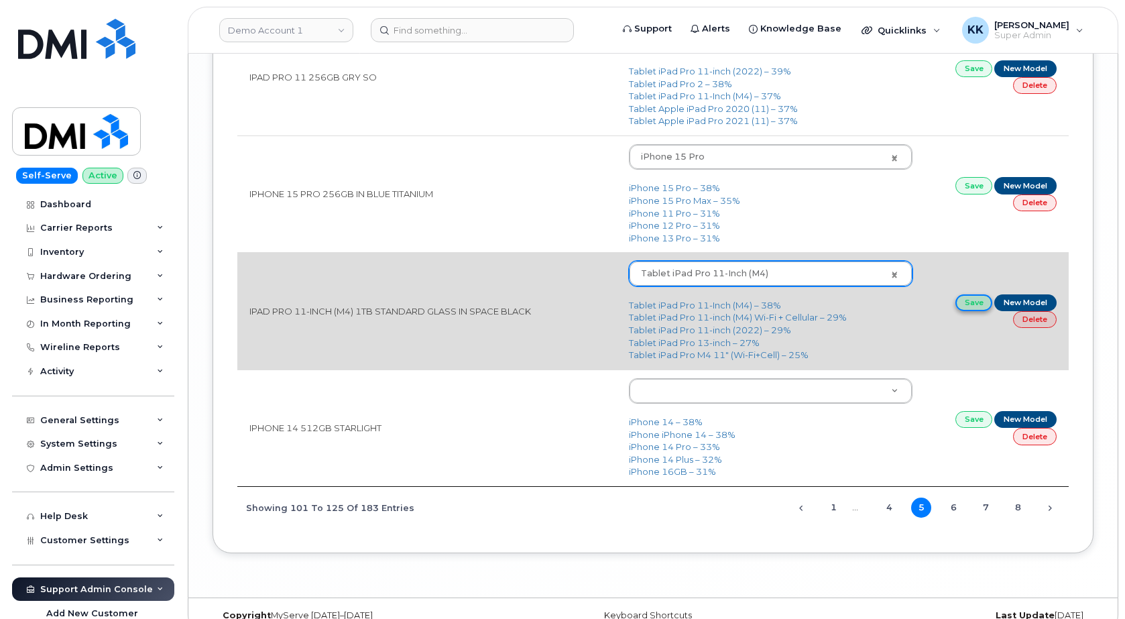
click at [966, 304] on link "Save" at bounding box center [975, 302] width 38 height 17
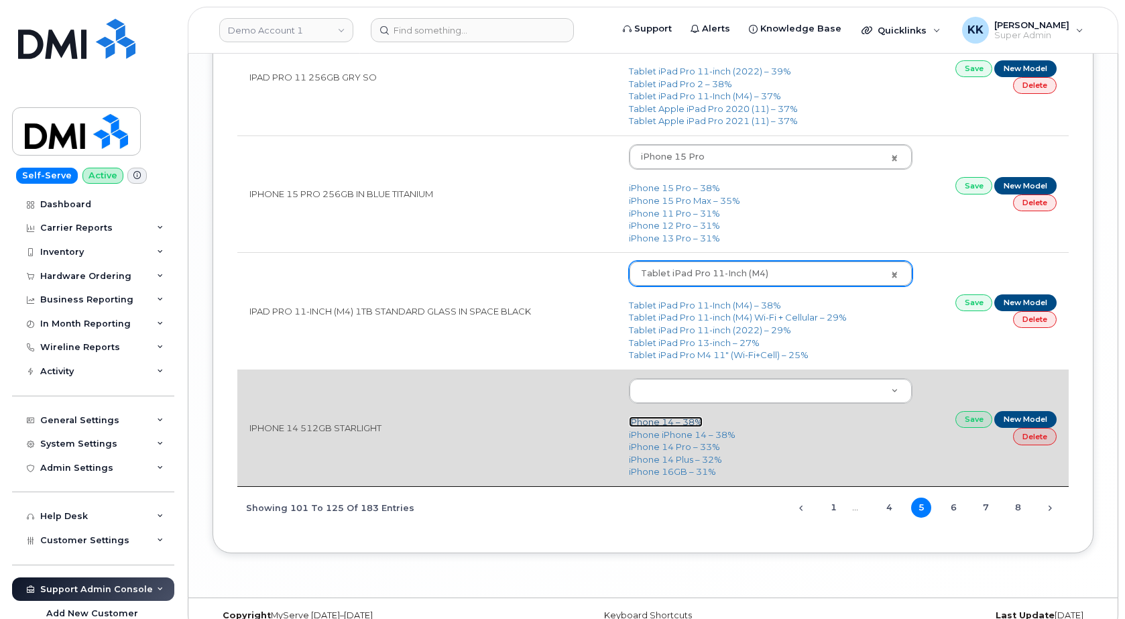
click at [668, 422] on link "iPhone 14 – 38%" at bounding box center [666, 421] width 74 height 11
type input "2778"
click at [974, 424] on link "Save" at bounding box center [975, 419] width 38 height 17
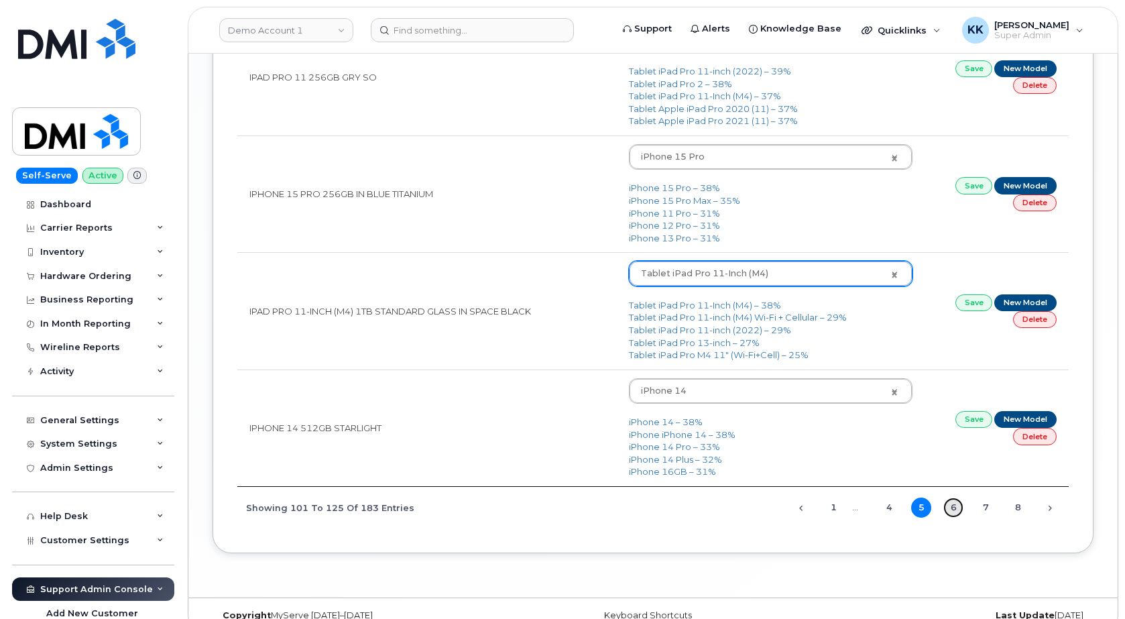
click at [952, 511] on link "6" at bounding box center [953, 508] width 20 height 20
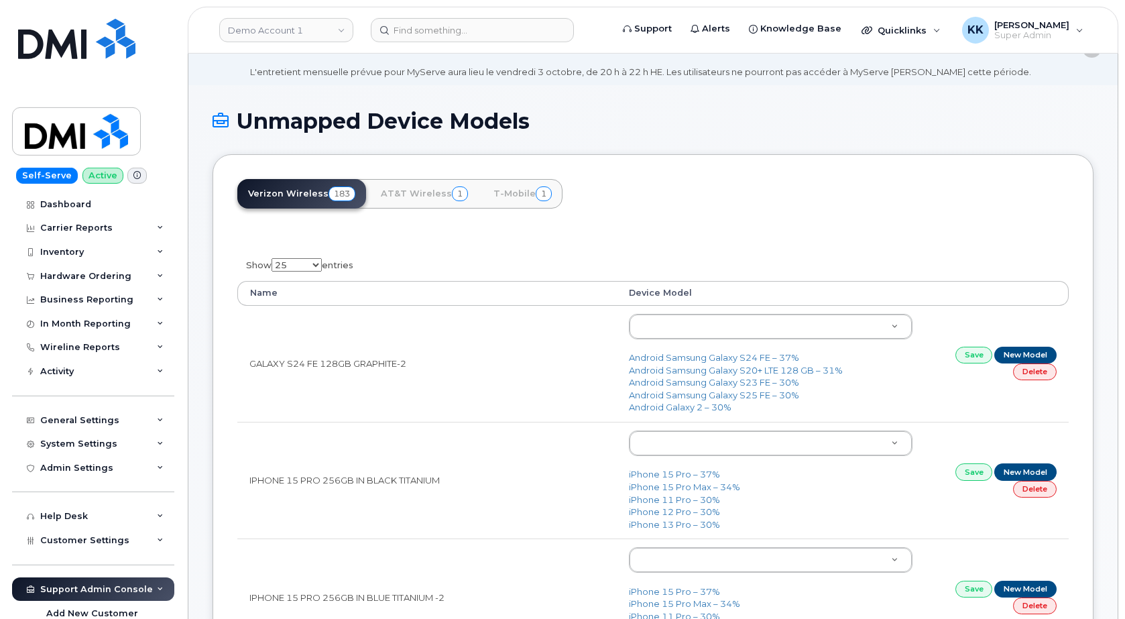
scroll to position [68, 0]
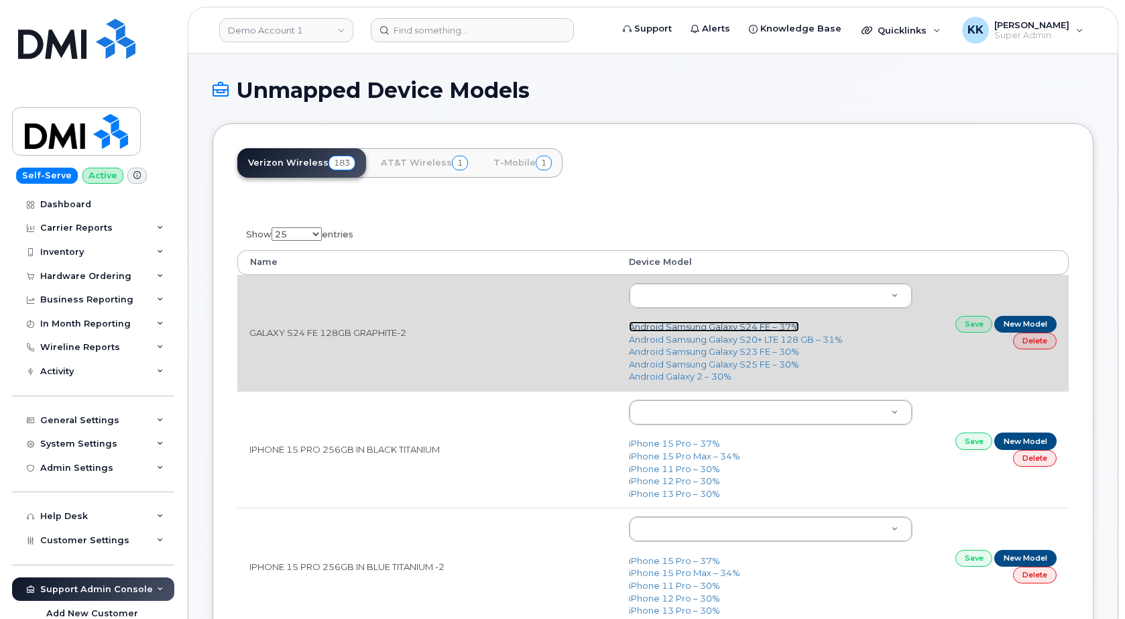
click at [710, 331] on link "Android Samsung Galaxy S24 FE – 37%" at bounding box center [714, 326] width 170 height 11
type input "3249"
click at [957, 329] on td "Save New Model Delete" at bounding box center [997, 333] width 144 height 116
click at [968, 328] on link "Save" at bounding box center [975, 324] width 38 height 17
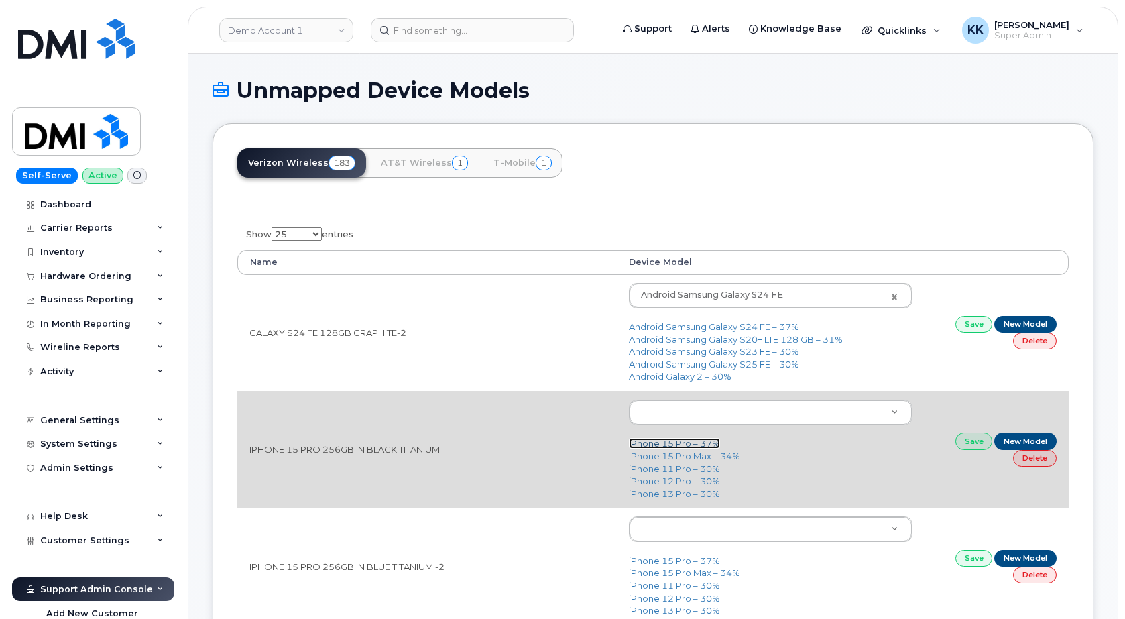
click at [670, 448] on link "iPhone 15 Pro – 37%" at bounding box center [674, 443] width 91 height 11
type input "3020"
click at [964, 438] on link "Save" at bounding box center [975, 441] width 38 height 17
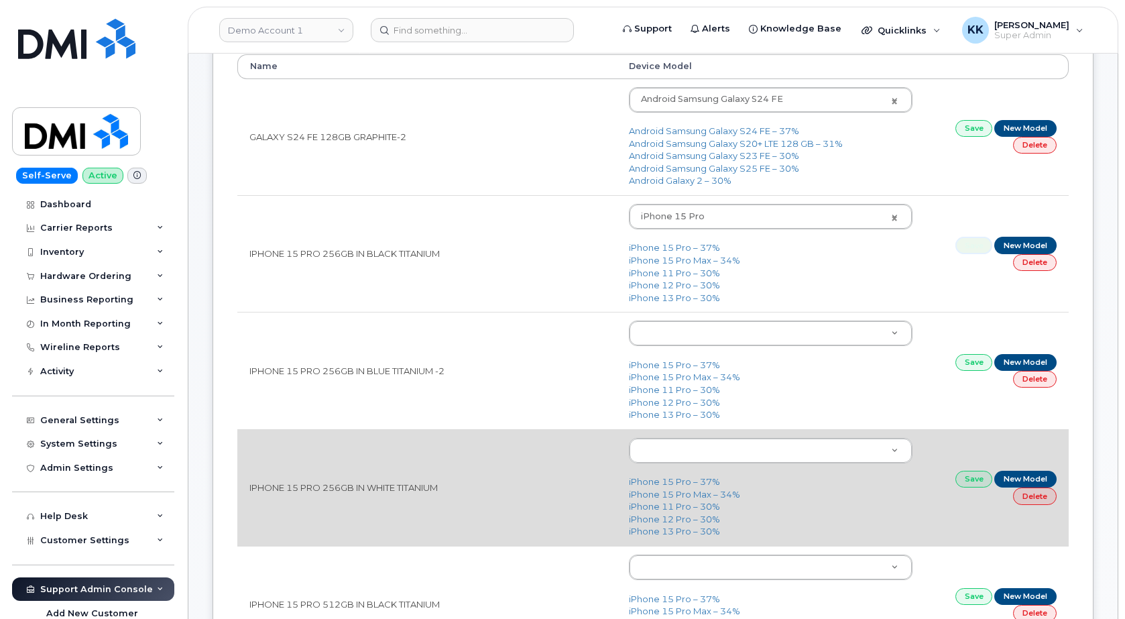
scroll to position [342, 0]
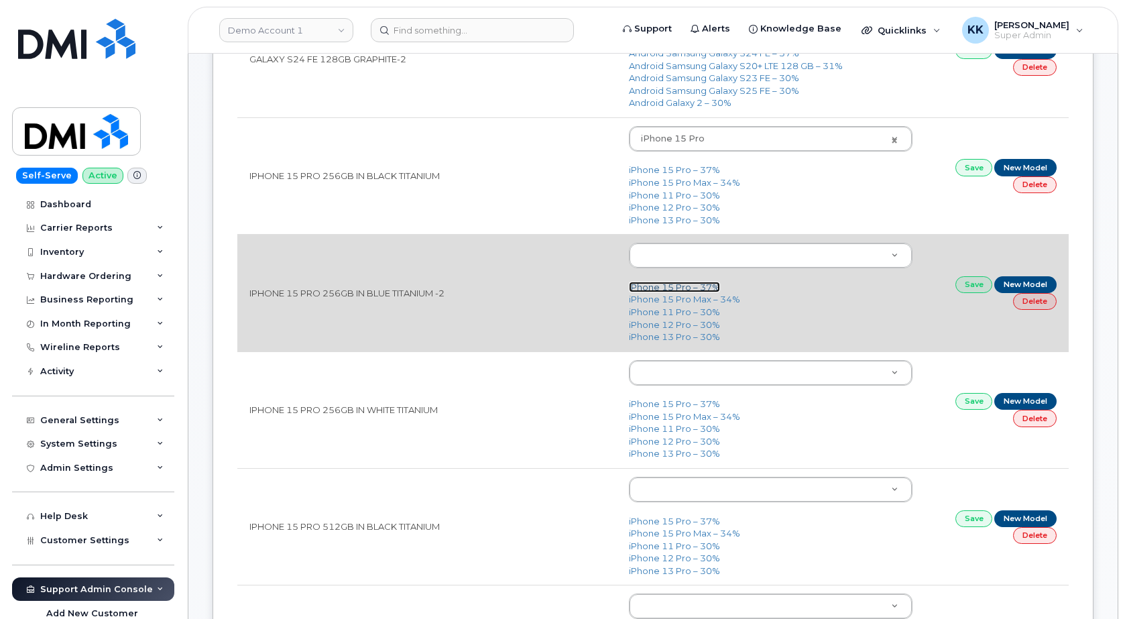
click at [677, 286] on link "iPhone 15 Pro – 37%" at bounding box center [674, 287] width 91 height 11
type input "3020"
click at [964, 285] on link "Save" at bounding box center [975, 284] width 38 height 17
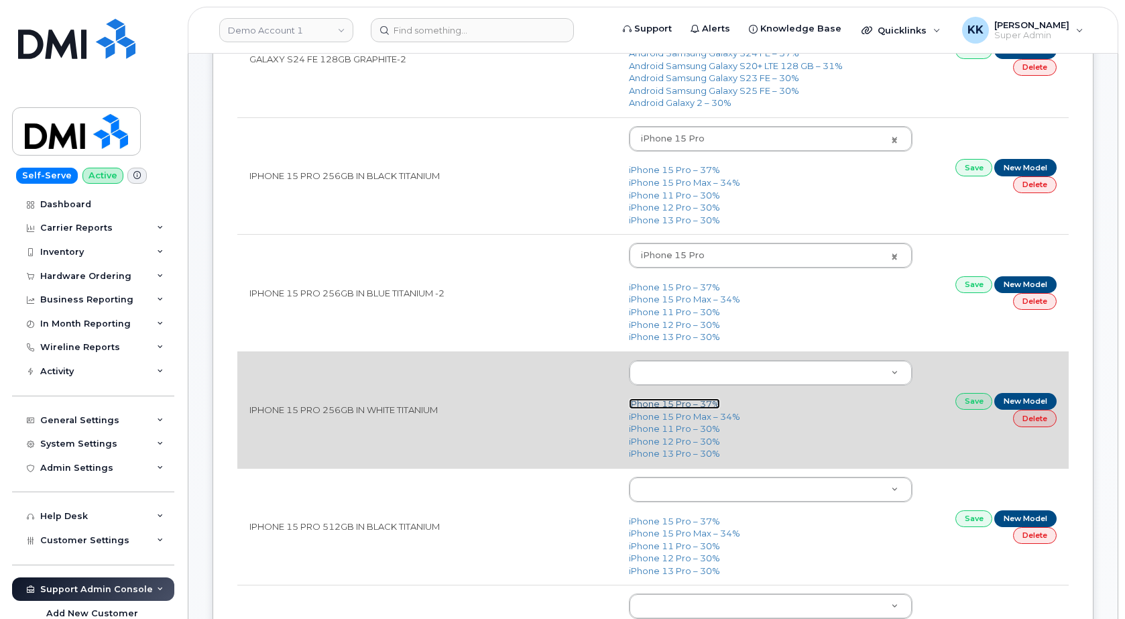
click at [652, 403] on link "iPhone 15 Pro – 37%" at bounding box center [674, 403] width 91 height 11
type input "3020"
click at [972, 404] on link "Save" at bounding box center [975, 401] width 38 height 17
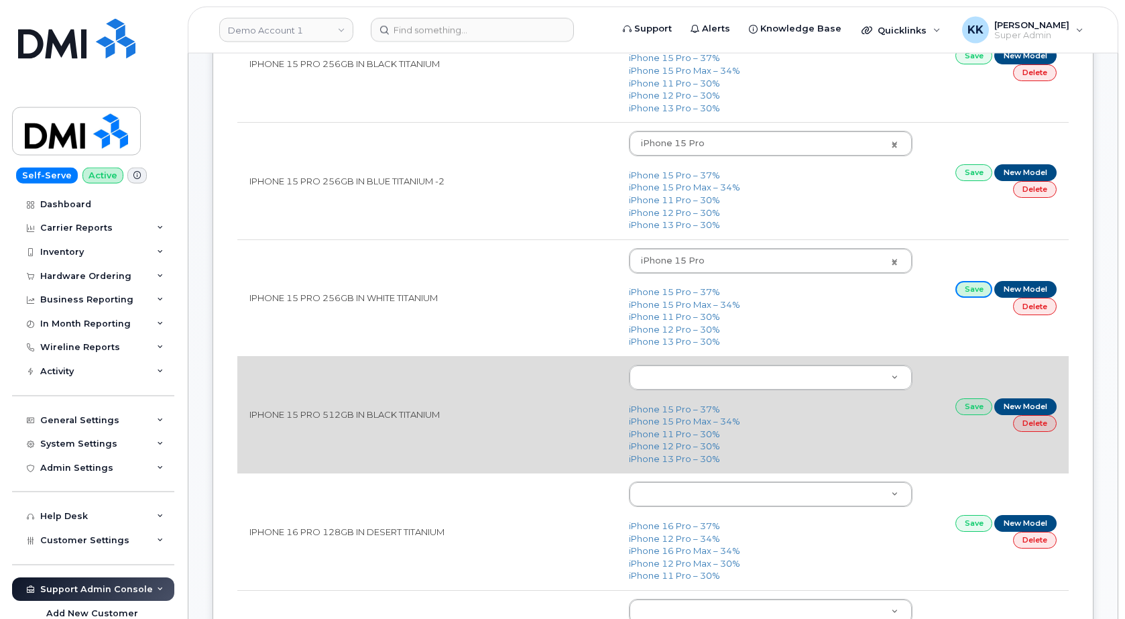
scroll to position [479, 0]
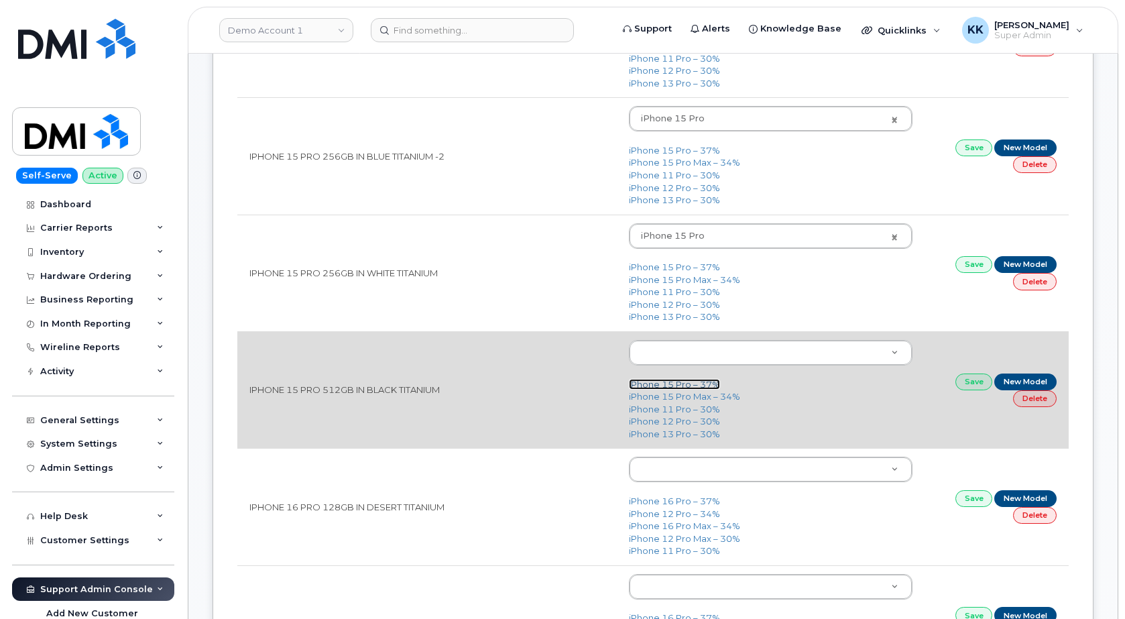
click at [670, 382] on link "iPhone 15 Pro – 37%" at bounding box center [674, 384] width 91 height 11
type input "3020"
click at [966, 384] on link "Save" at bounding box center [975, 382] width 38 height 17
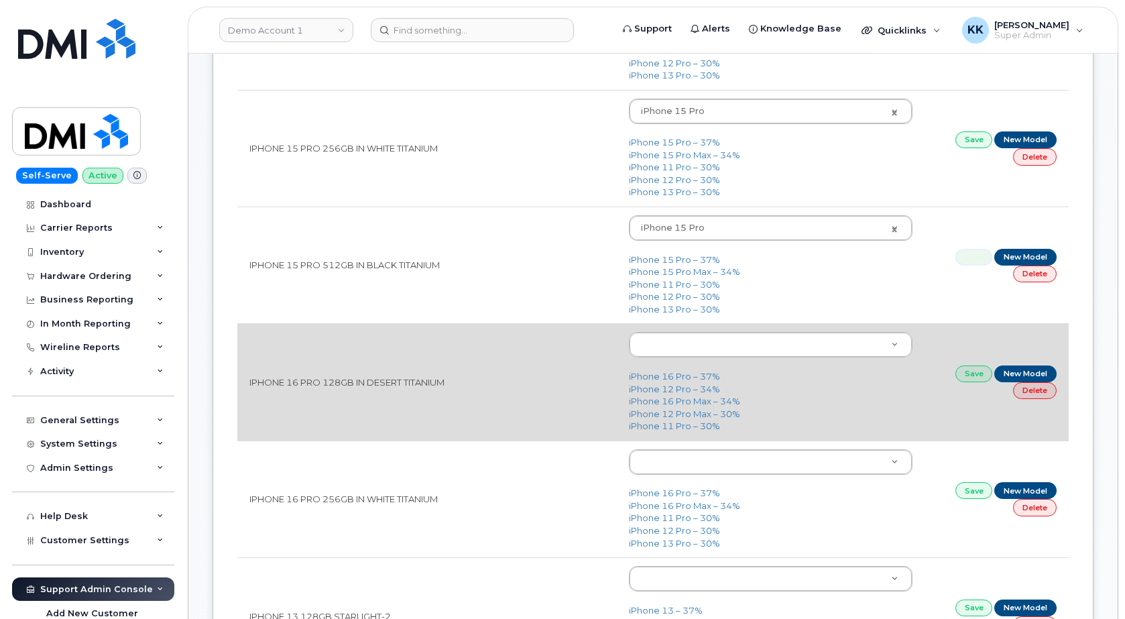
scroll to position [684, 0]
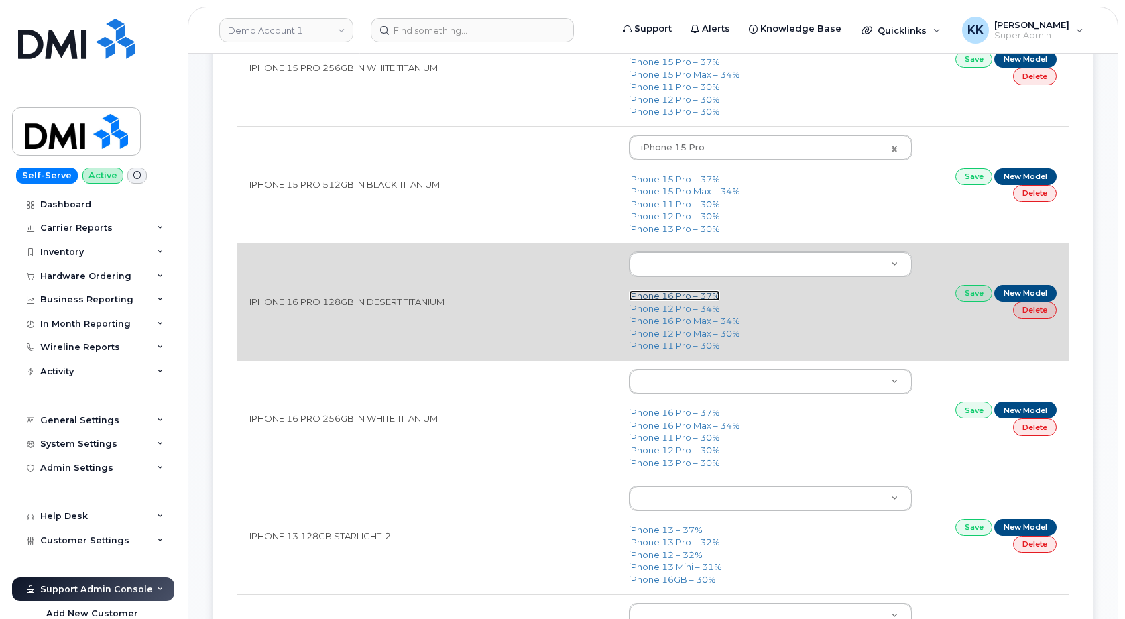
click at [677, 296] on link "iPhone 16 Pro – 37%" at bounding box center [674, 295] width 91 height 11
type input "3226"
click at [961, 294] on link "Save" at bounding box center [975, 293] width 38 height 17
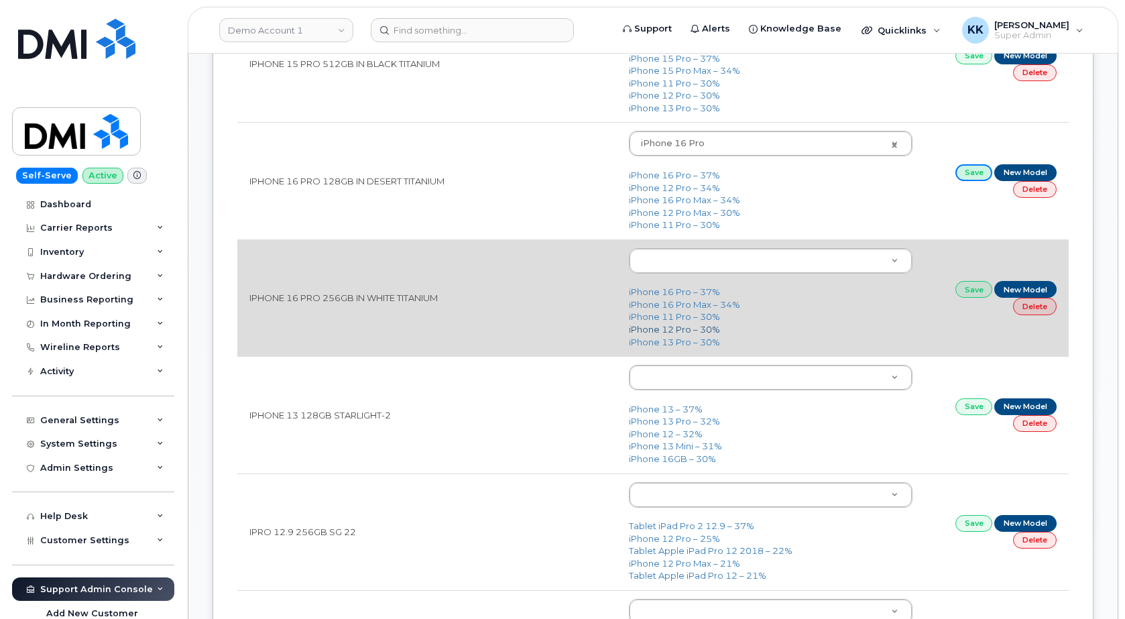
scroll to position [821, 0]
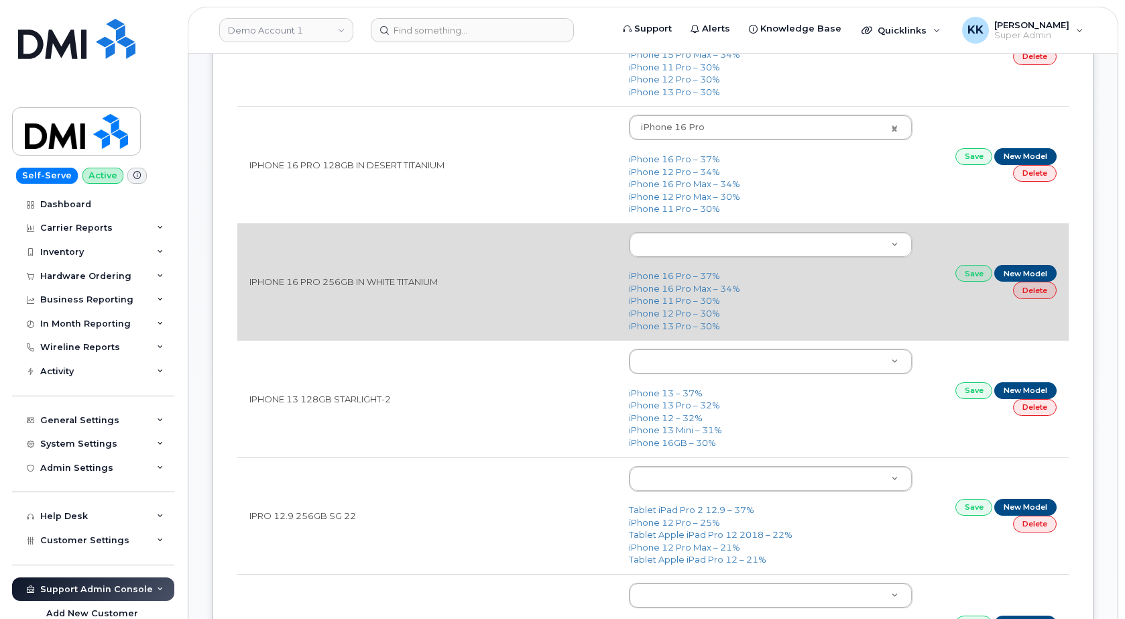
click at [673, 272] on td "iPhone 16 Pro – 37% iPhone 16 Pro Max – 34% iPhone 11 Pro – 30% iPhone 12 Pro –…" at bounding box center [771, 281] width 308 height 117
click at [679, 275] on link "iPhone 16 Pro – 37%" at bounding box center [674, 275] width 91 height 11
type input "3226"
click at [975, 275] on link "Save" at bounding box center [975, 273] width 38 height 17
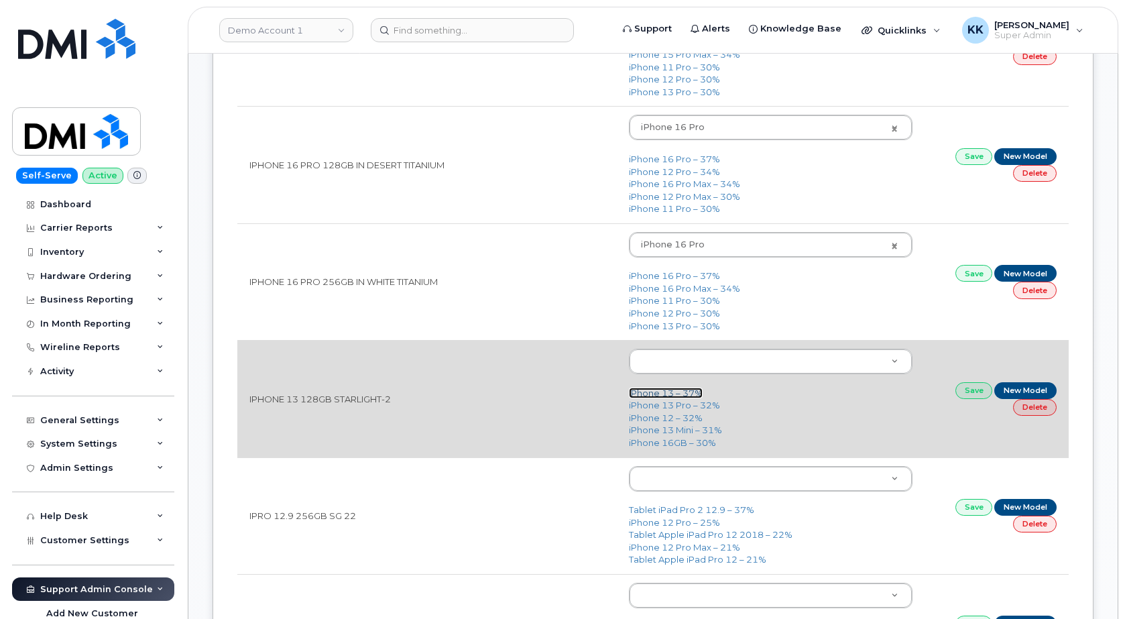
click at [665, 394] on link "iPhone 13 – 37%" at bounding box center [666, 393] width 74 height 11
type input "2612"
click at [975, 391] on link "Save" at bounding box center [975, 390] width 38 height 17
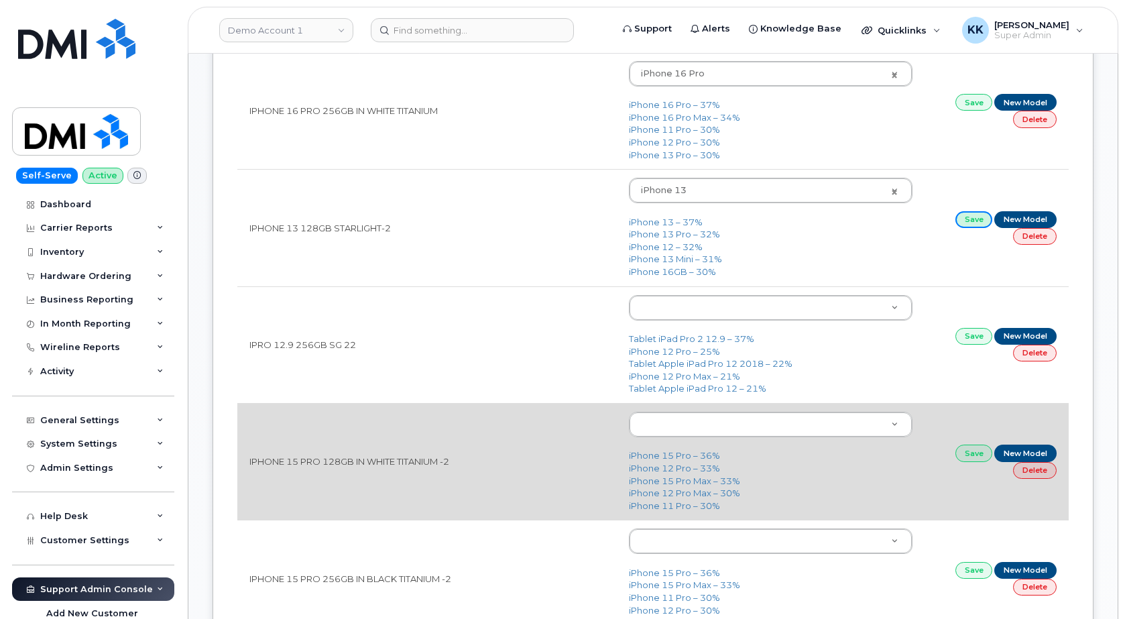
scroll to position [1094, 0]
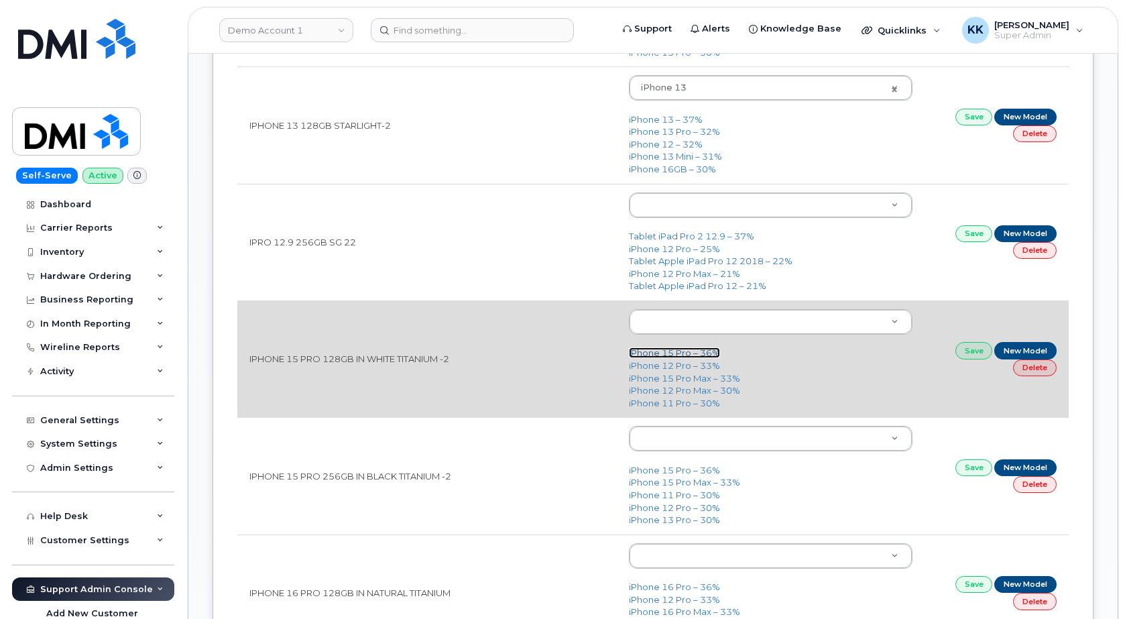
click at [660, 357] on link "iPhone 15 Pro – 36%" at bounding box center [674, 352] width 91 height 11
type input "3020"
click at [986, 357] on link "Save" at bounding box center [975, 350] width 38 height 17
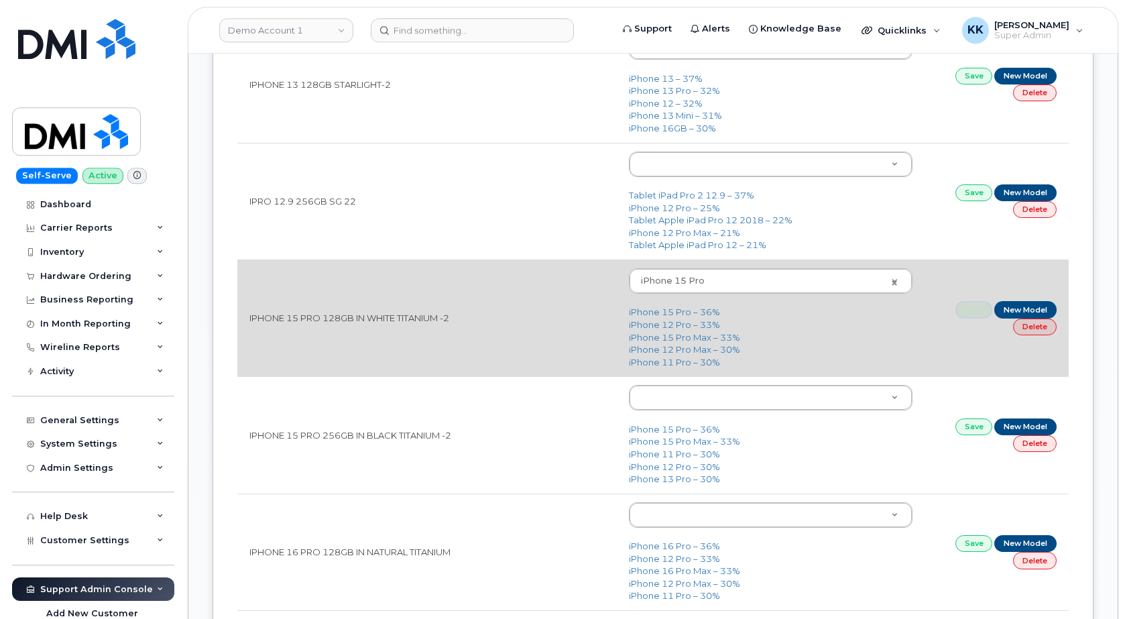
scroll to position [1163, 0]
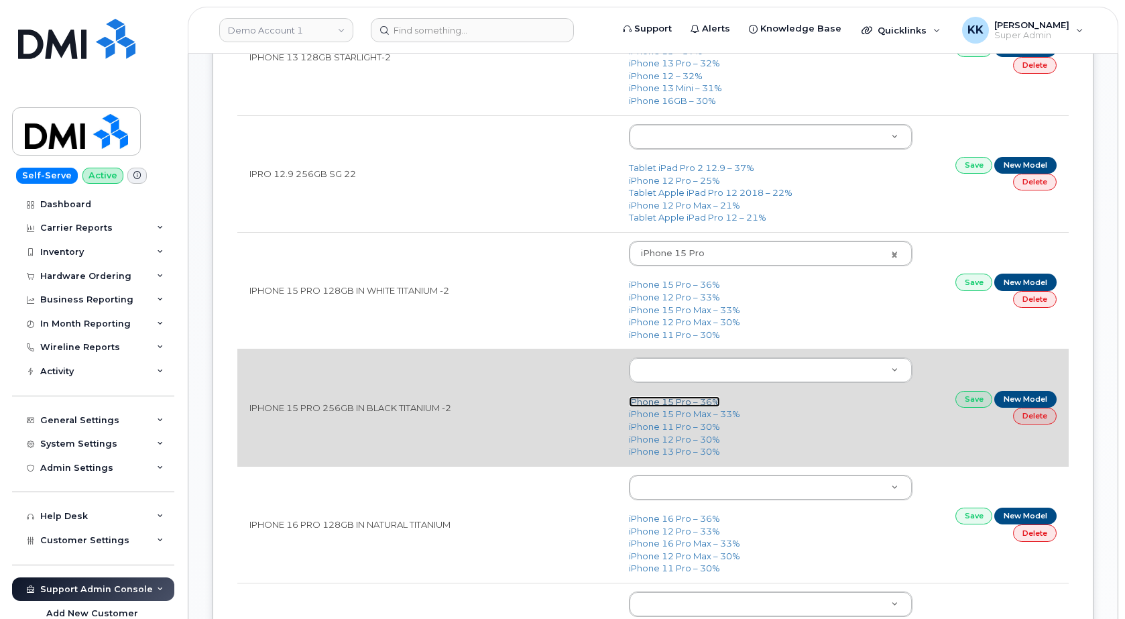
click at [661, 406] on link "iPhone 15 Pro – 36%" at bounding box center [674, 401] width 91 height 11
type input "3020"
click at [970, 403] on link "Save" at bounding box center [975, 399] width 38 height 17
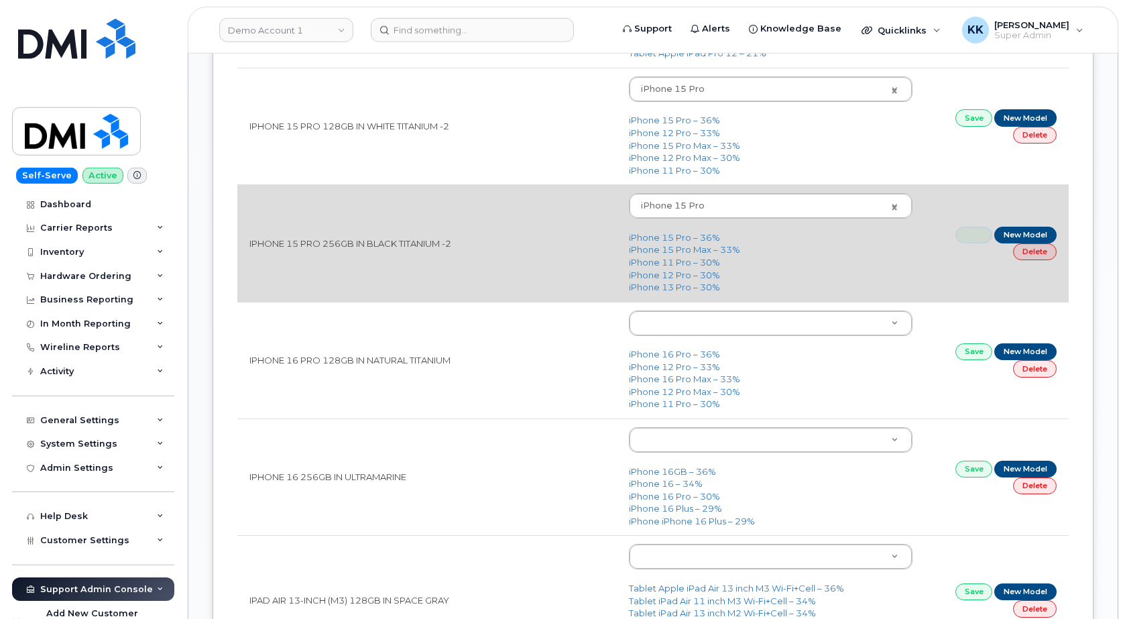
scroll to position [1368, 0]
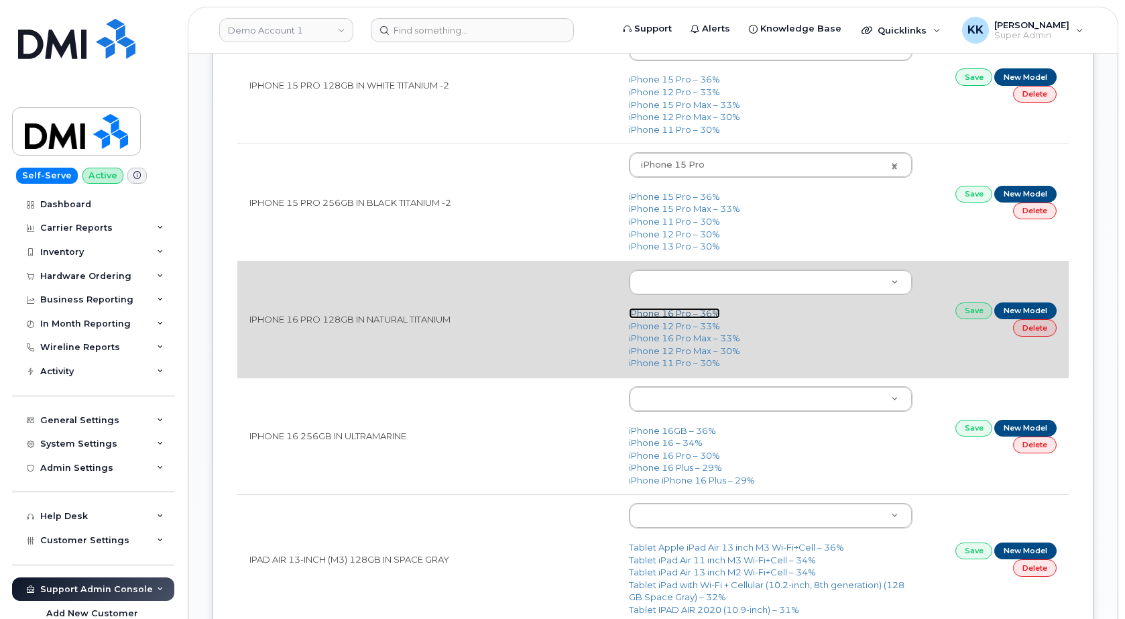
click at [687, 311] on link "iPhone 16 Pro – 36%" at bounding box center [674, 313] width 91 height 11
type input "3226"
click at [972, 312] on link "Save" at bounding box center [975, 310] width 38 height 17
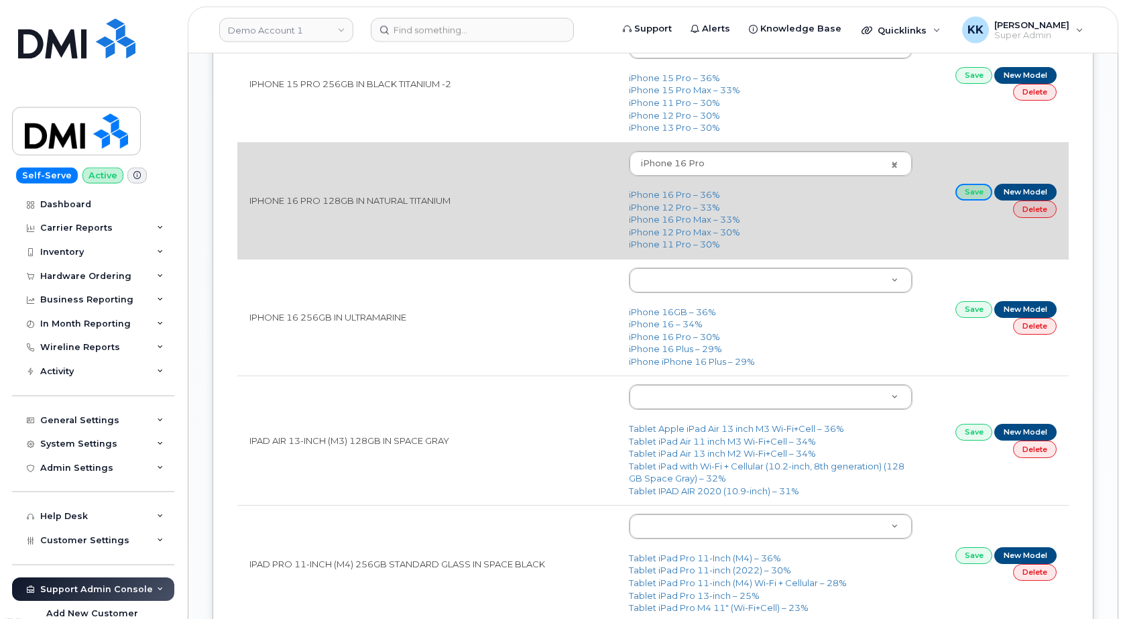
scroll to position [1505, 0]
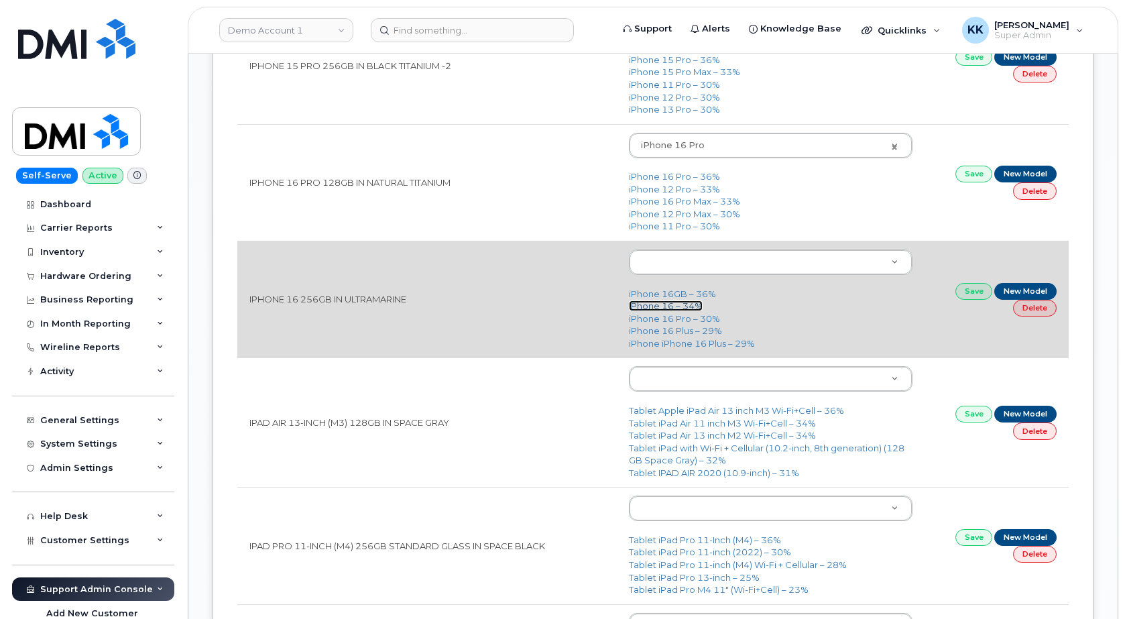
click at [656, 306] on link "iPhone 16 – 34%" at bounding box center [666, 305] width 74 height 11
type input "3224"
click at [961, 291] on link "Save" at bounding box center [975, 291] width 38 height 17
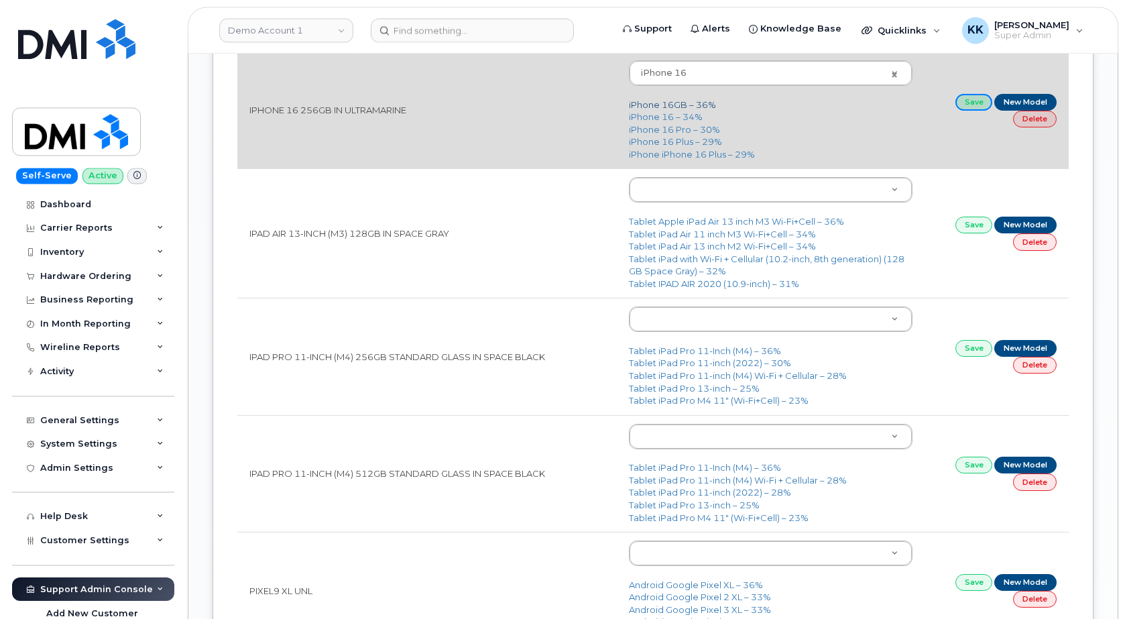
scroll to position [1710, 0]
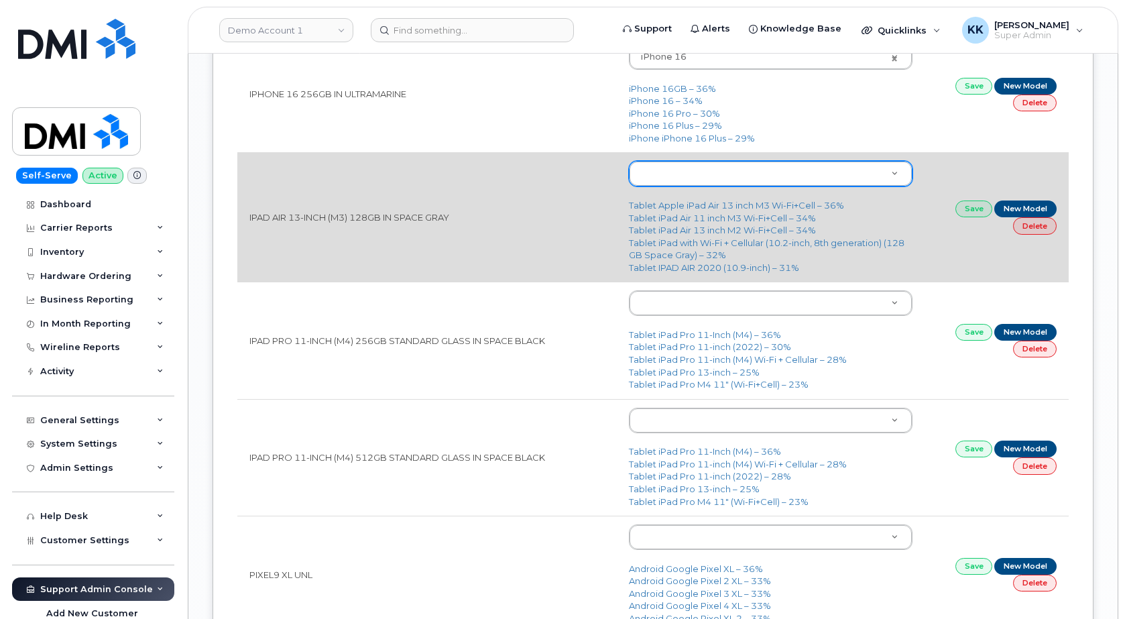
click at [701, 177] on body "Demo Account 1 Support Alerts Knowledge Base Quicklinks Suspend / Cancel Device…" at bounding box center [562, 12] width 1125 height 3445
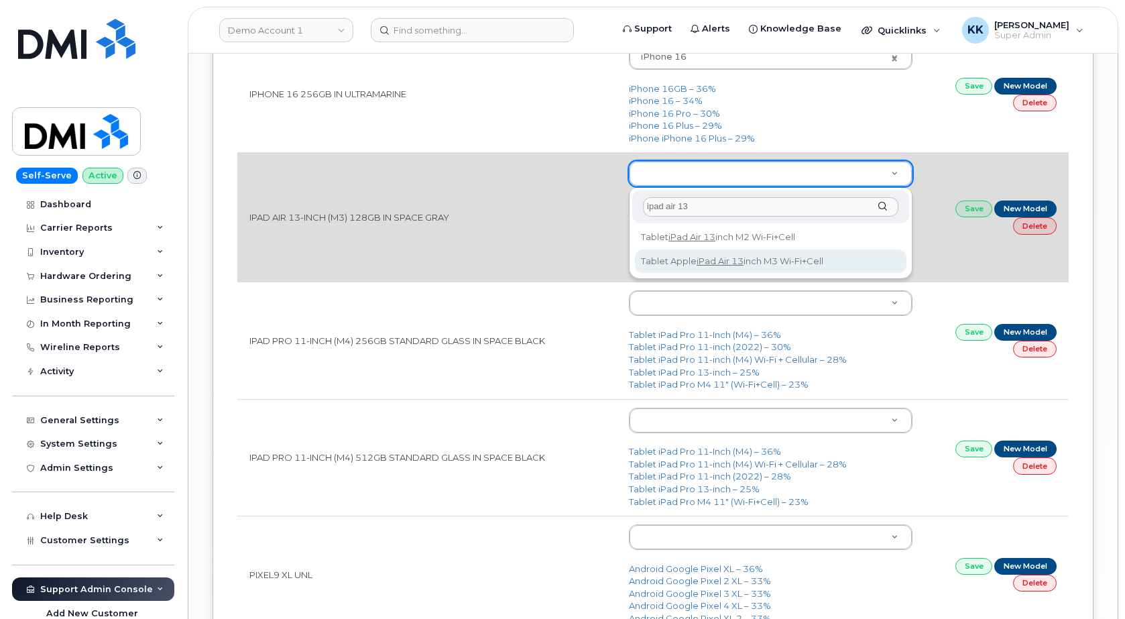
type input "ipad air 13"
type input "3320"
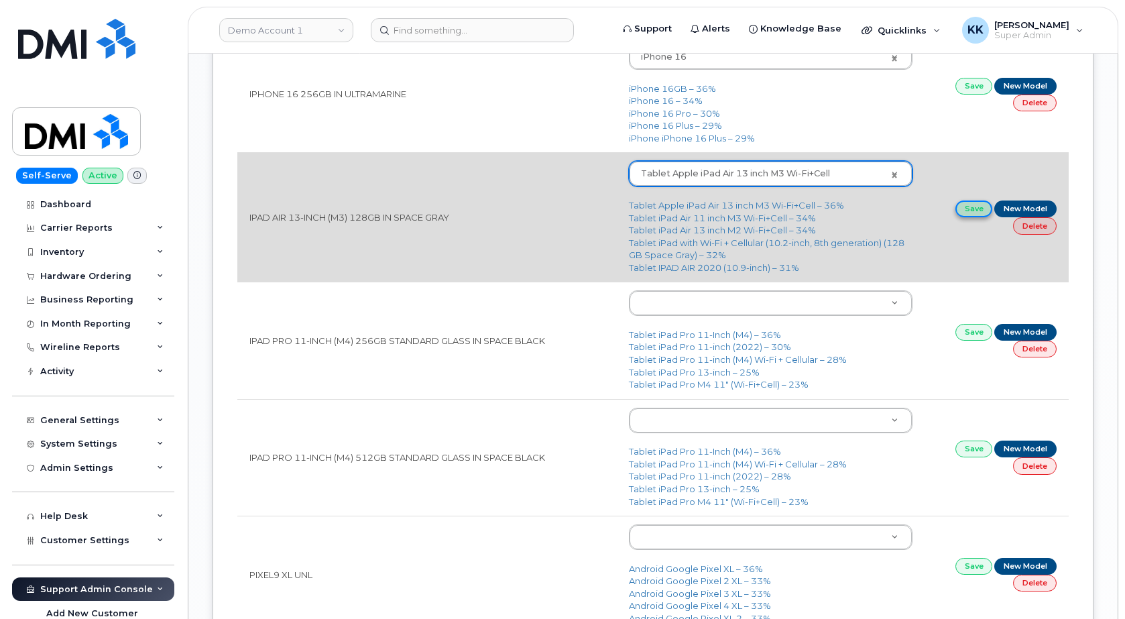
click at [962, 215] on link "Save" at bounding box center [975, 208] width 38 height 17
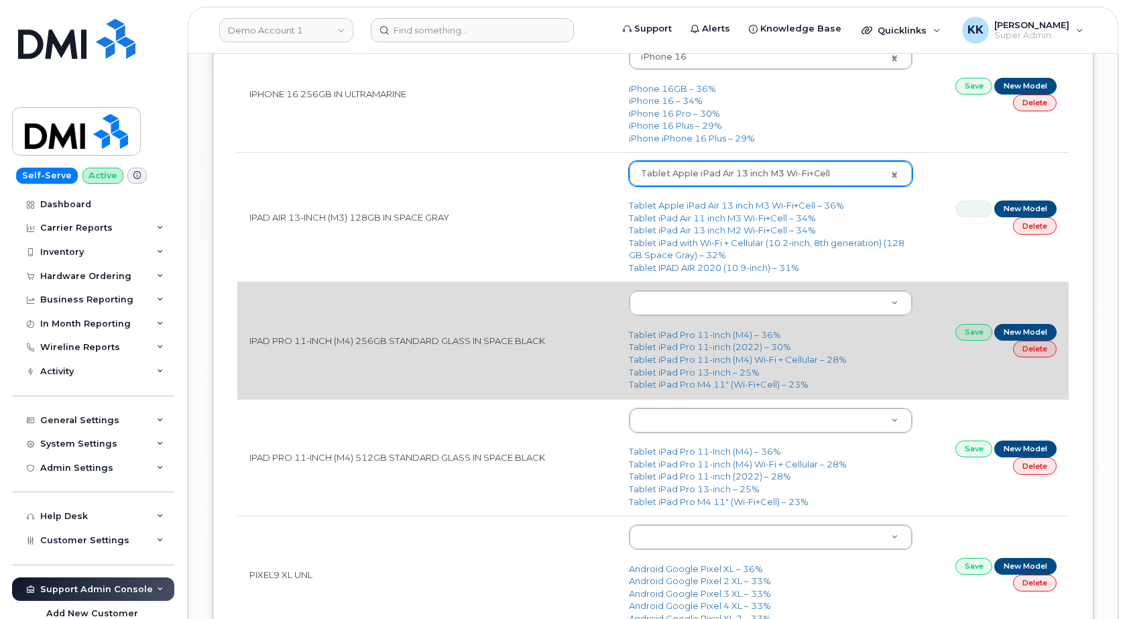
scroll to position [1778, 0]
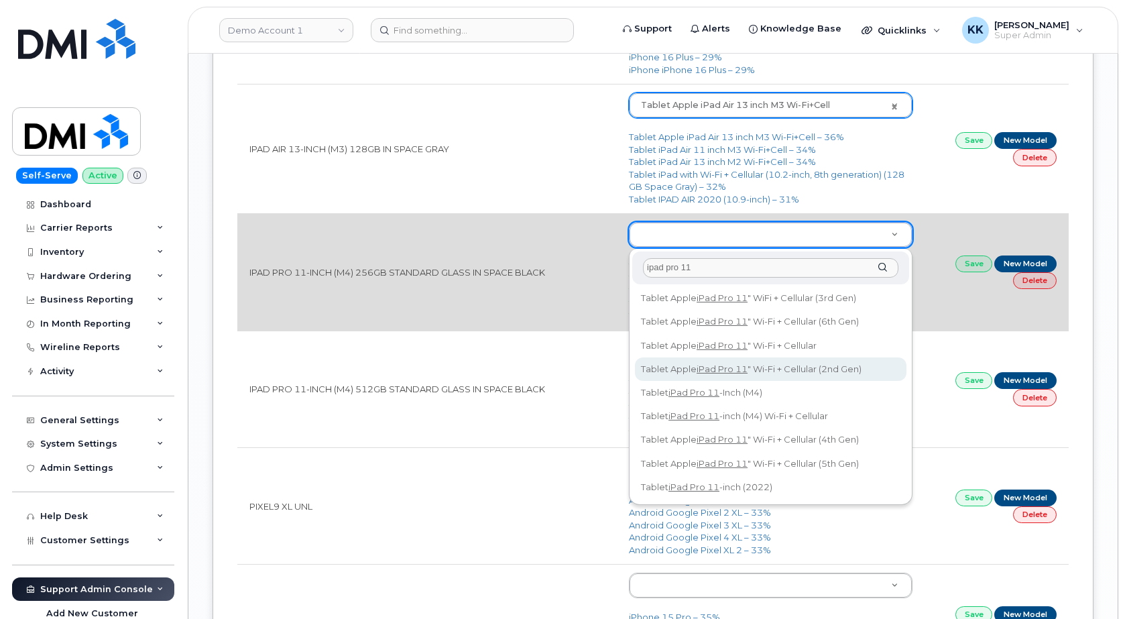
type input "ipad pro 11"
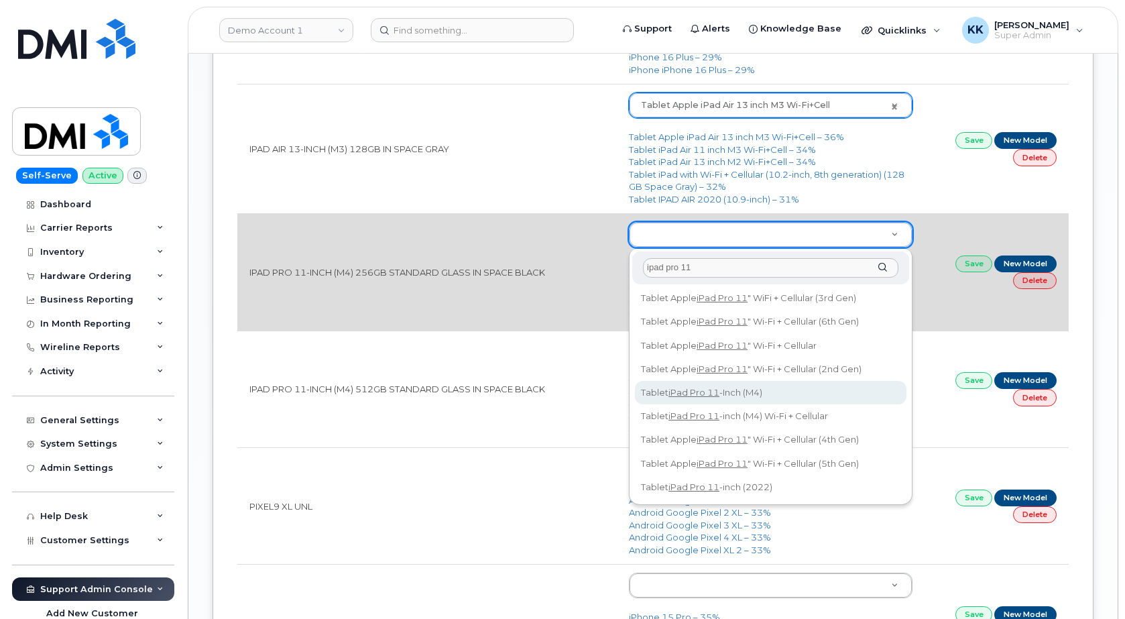
type input "3191"
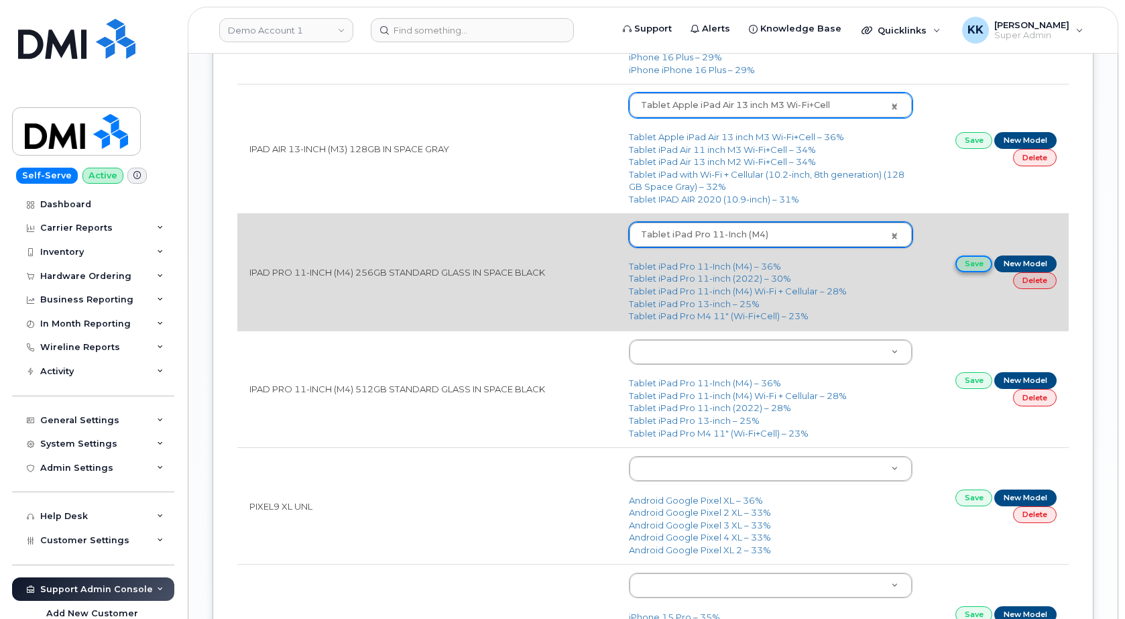
click at [970, 266] on link "Save" at bounding box center [975, 263] width 38 height 17
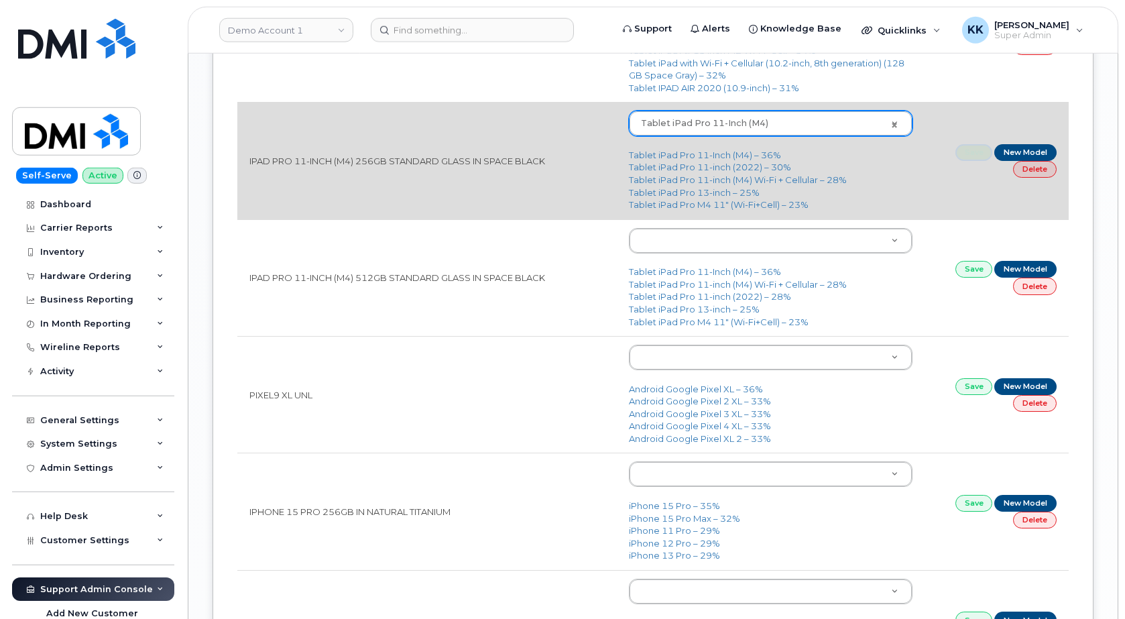
scroll to position [1915, 0]
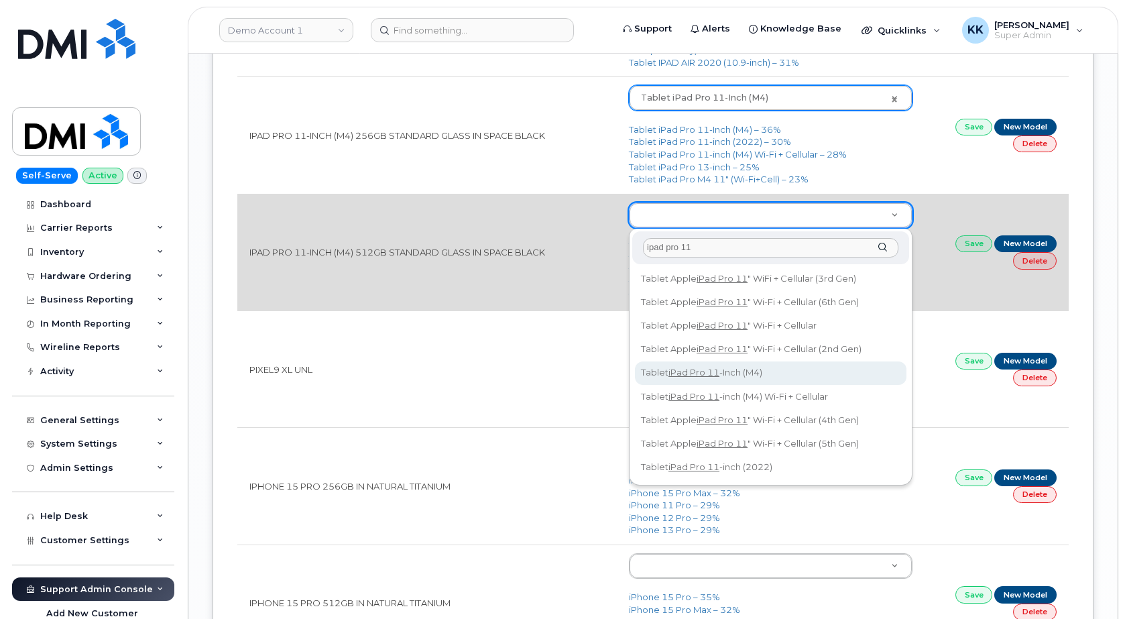
type input "ipad pro 11"
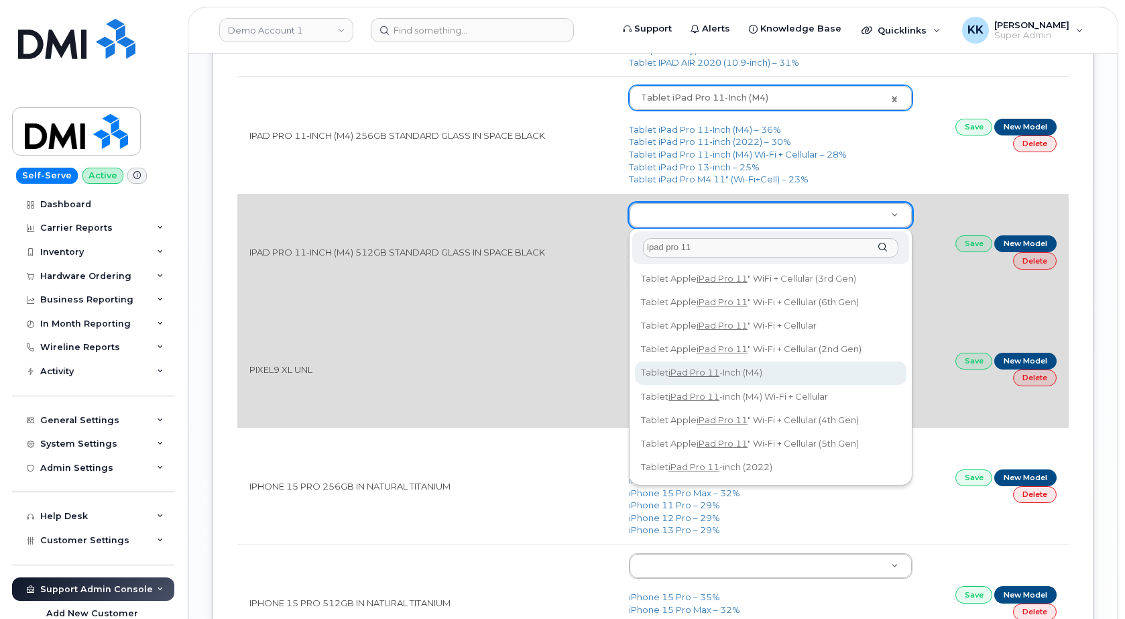
type input "3191"
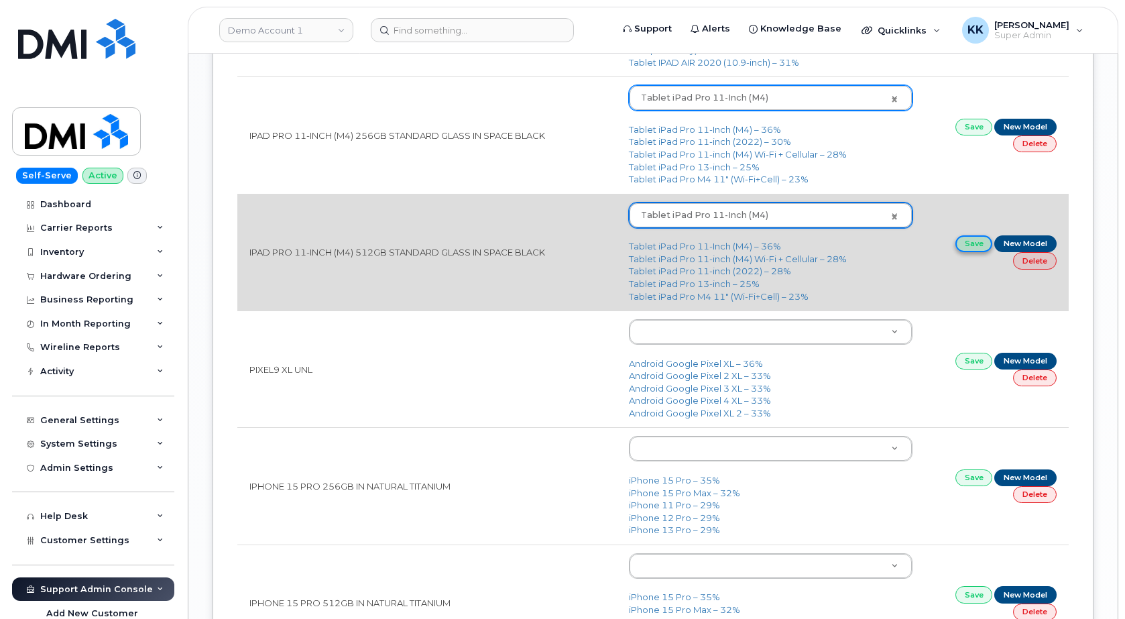
click at [972, 247] on link "Save" at bounding box center [975, 243] width 38 height 17
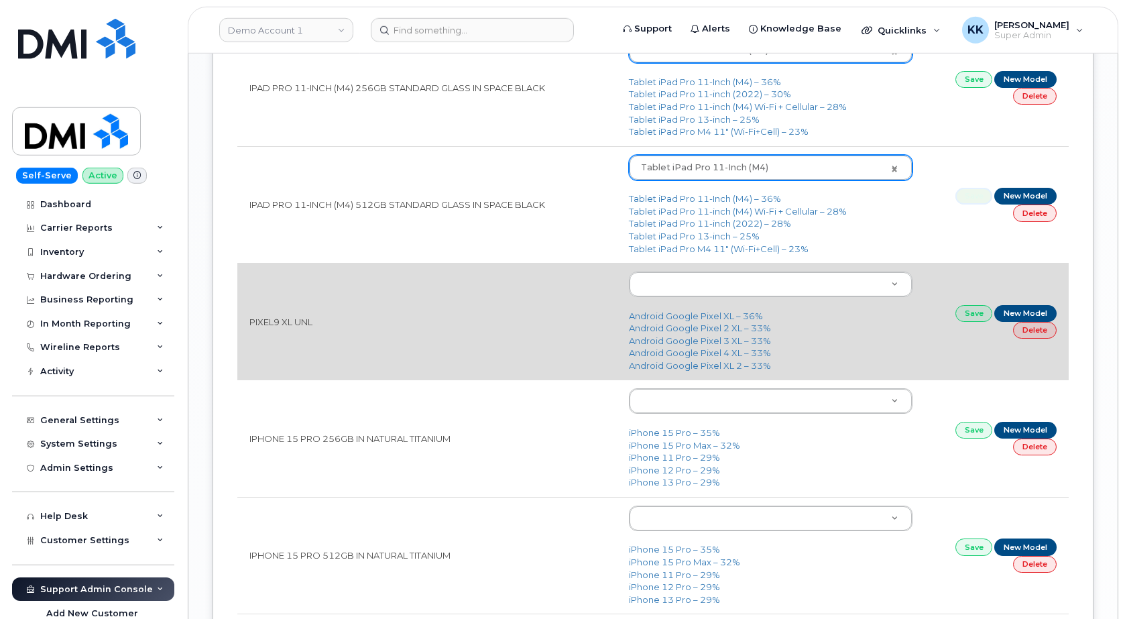
scroll to position [1984, 0]
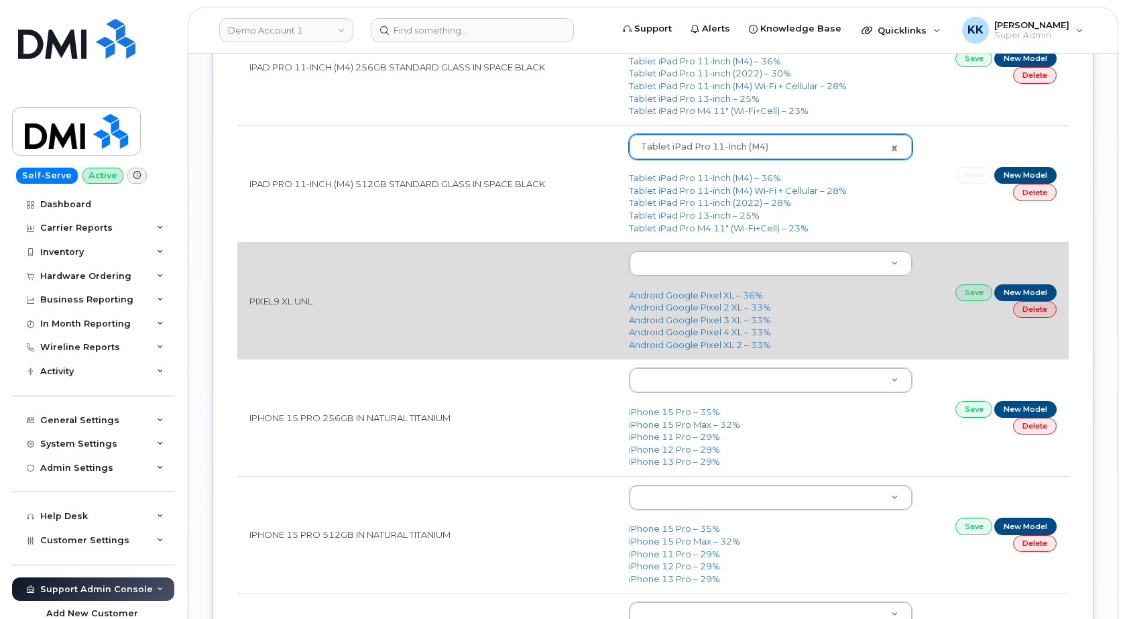
click at [680, 280] on td "Android Google Pixel XL – 36% Android Google Pixel 2 XL – 33% Android Google Pi…" at bounding box center [771, 300] width 308 height 117
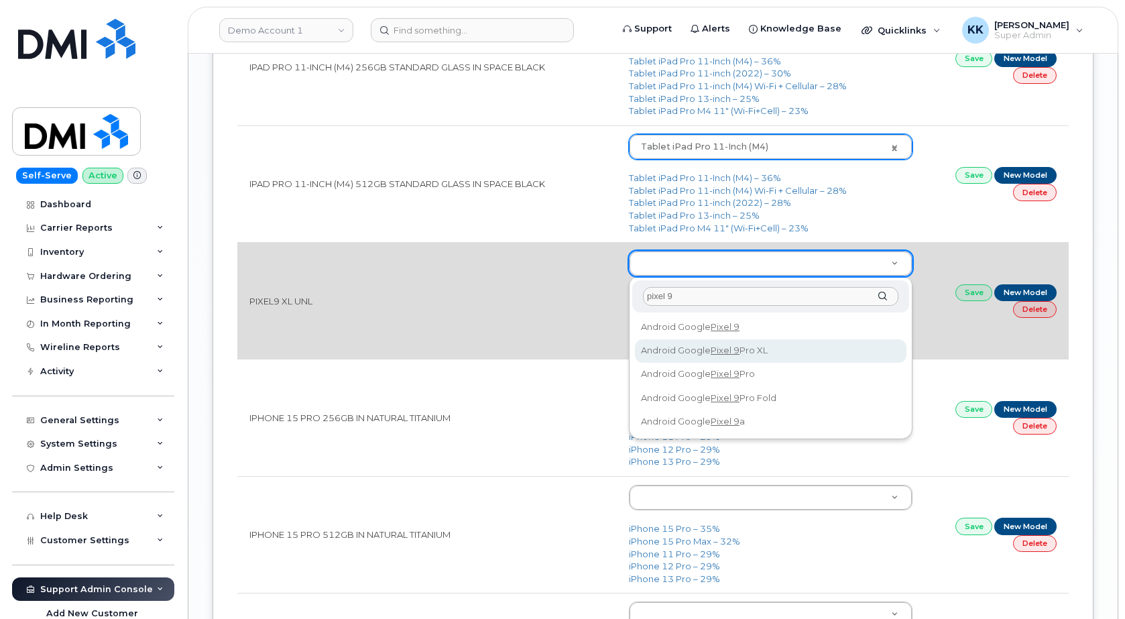
type input "pixel 9"
type input "3204"
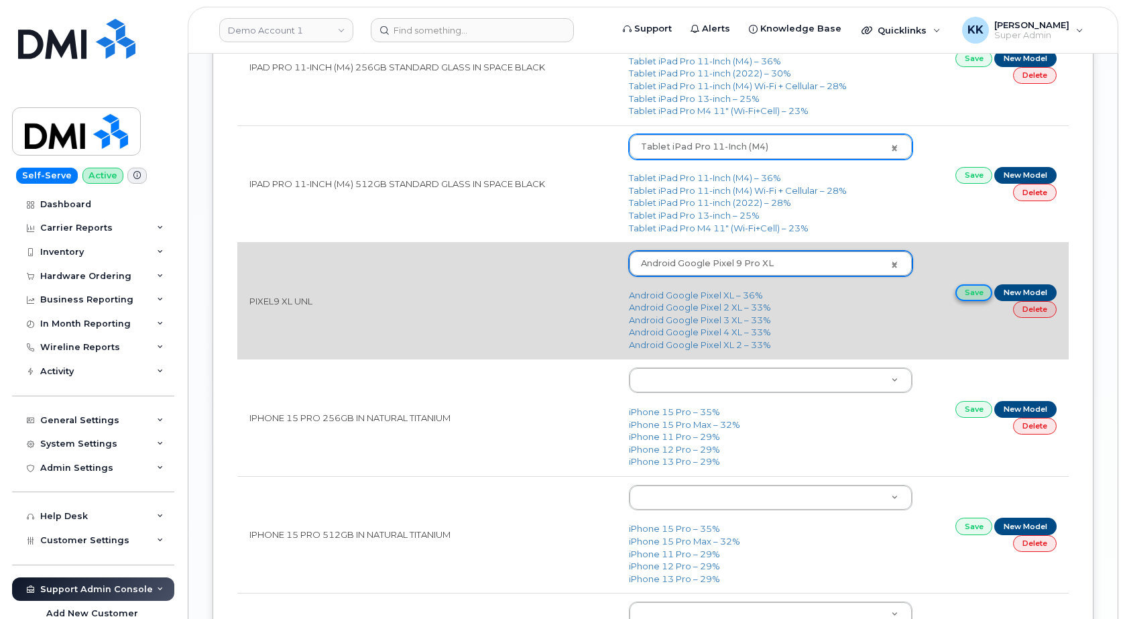
click at [964, 292] on link "Save" at bounding box center [975, 292] width 38 height 17
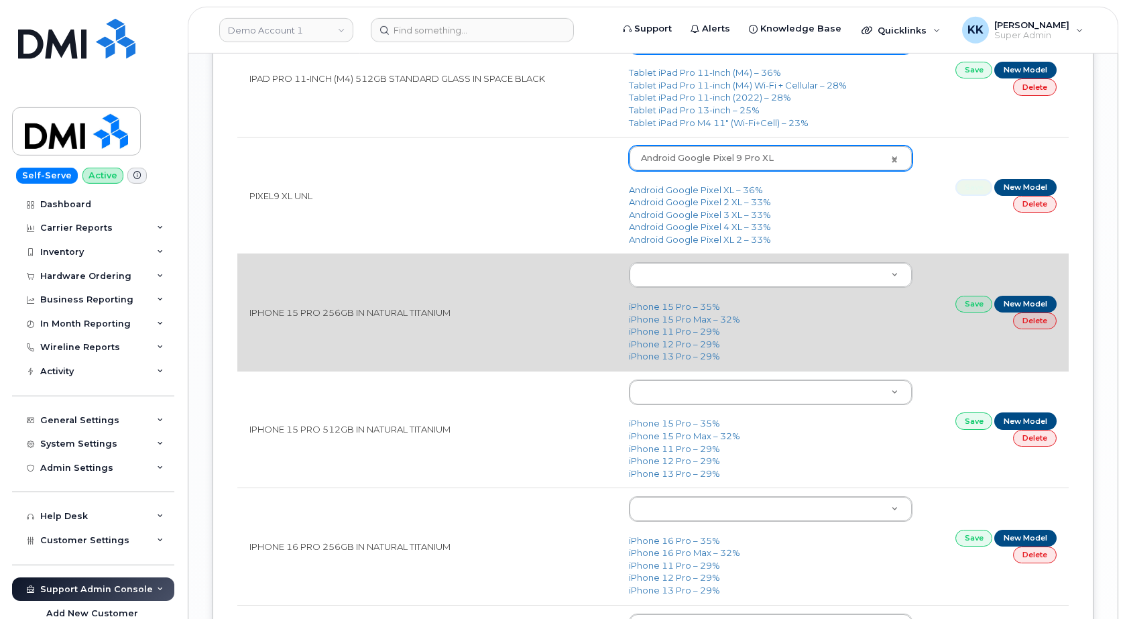
scroll to position [2120, 0]
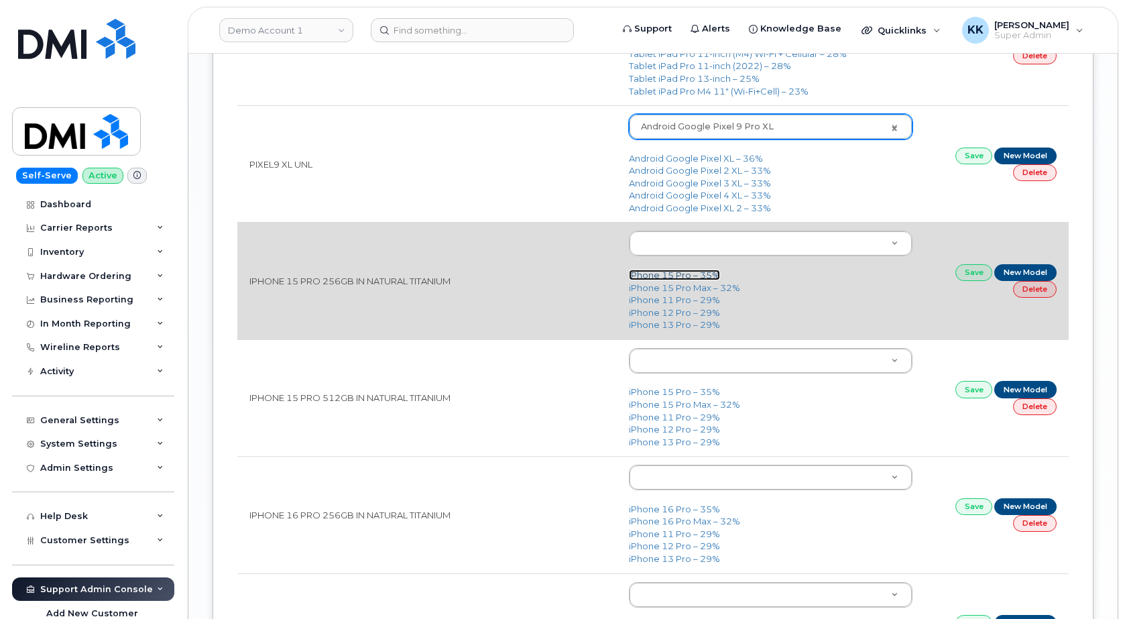
click at [661, 276] on link "iPhone 15 Pro – 35%" at bounding box center [674, 275] width 91 height 11
type input "3020"
click at [962, 276] on link "Save" at bounding box center [975, 272] width 38 height 17
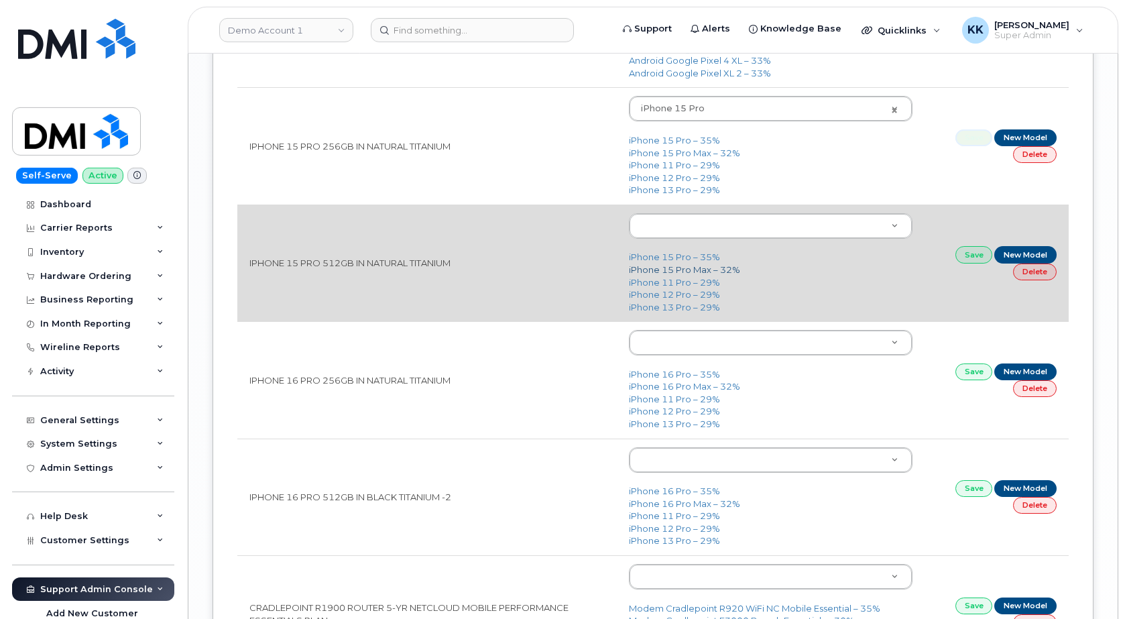
scroll to position [2257, 0]
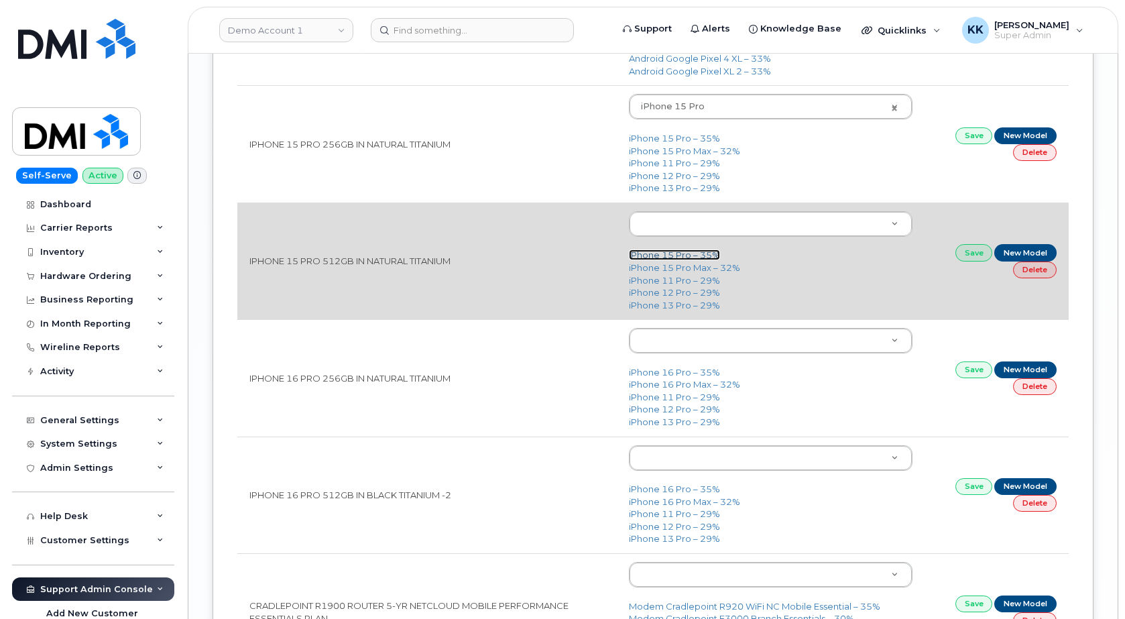
click at [672, 255] on link "iPhone 15 Pro – 35%" at bounding box center [674, 254] width 91 height 11
type input "3020"
click at [978, 250] on link "Save" at bounding box center [975, 252] width 38 height 17
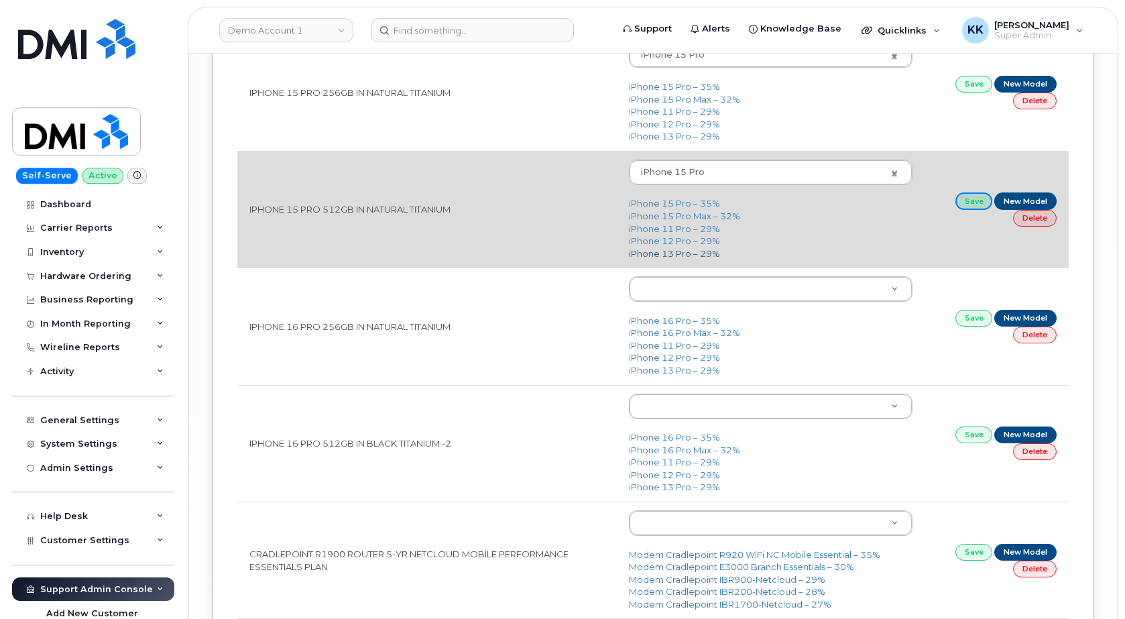
scroll to position [2326, 0]
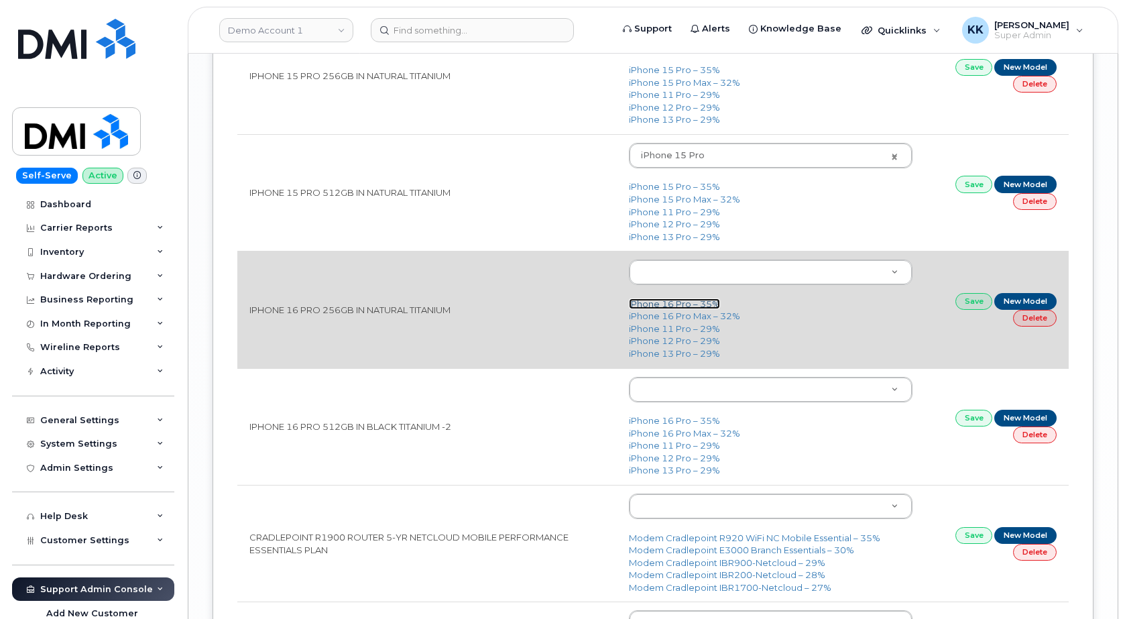
click at [678, 308] on link "iPhone 16 Pro – 35%" at bounding box center [674, 303] width 91 height 11
type input "3226"
click at [964, 299] on link "Save" at bounding box center [975, 301] width 38 height 17
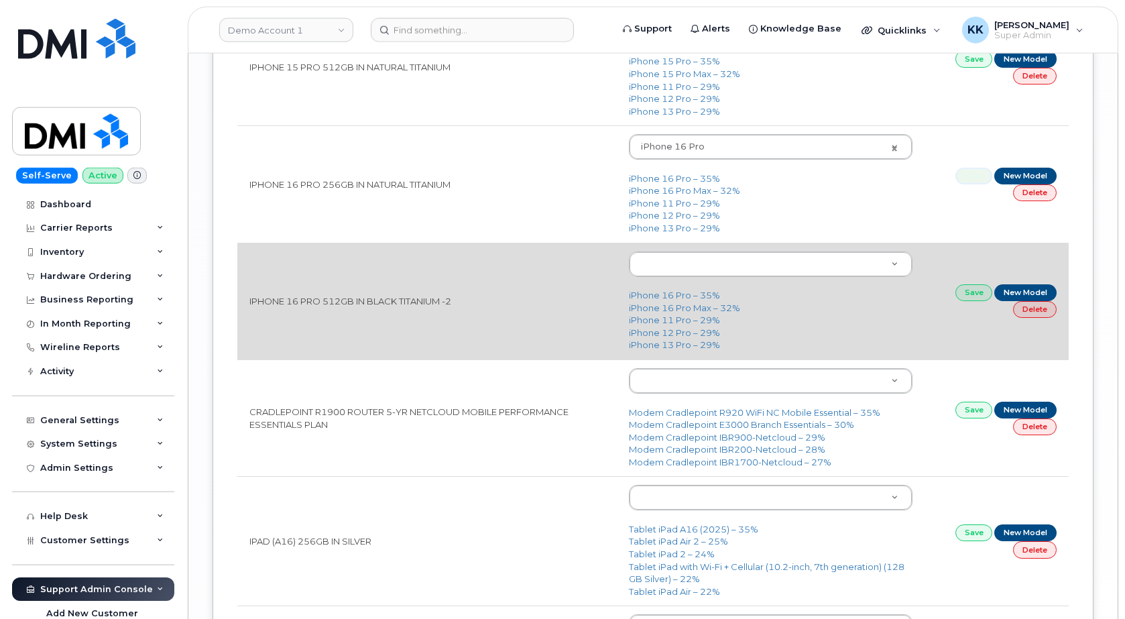
scroll to position [2462, 0]
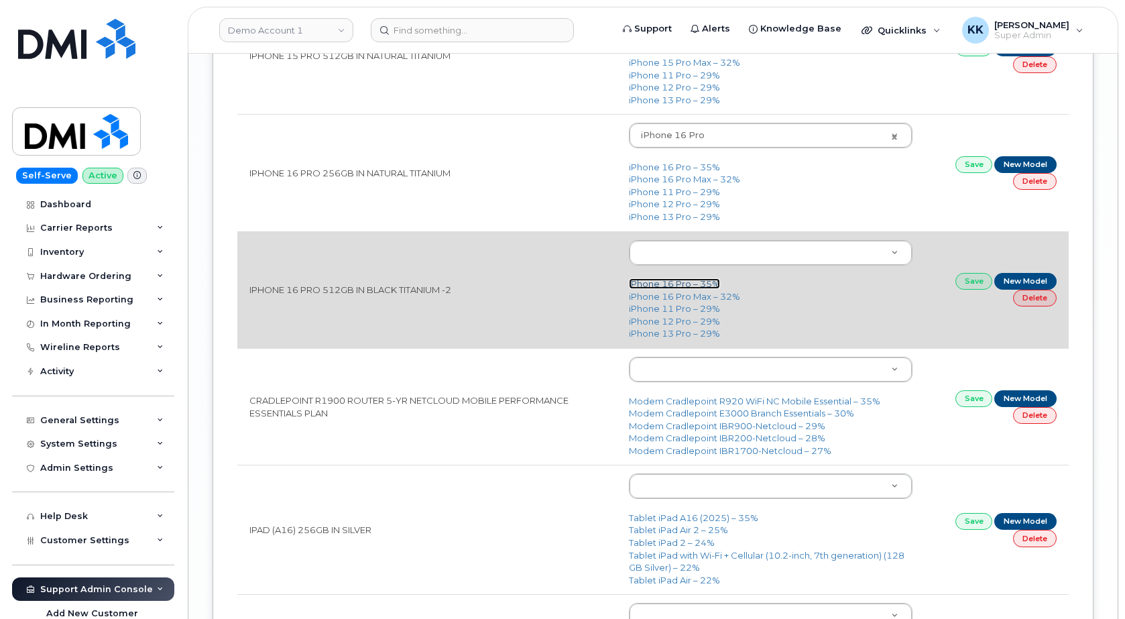
click at [681, 288] on link "iPhone 16 Pro – 35%" at bounding box center [674, 283] width 91 height 11
type input "3226"
click at [967, 286] on link "Save" at bounding box center [975, 281] width 38 height 17
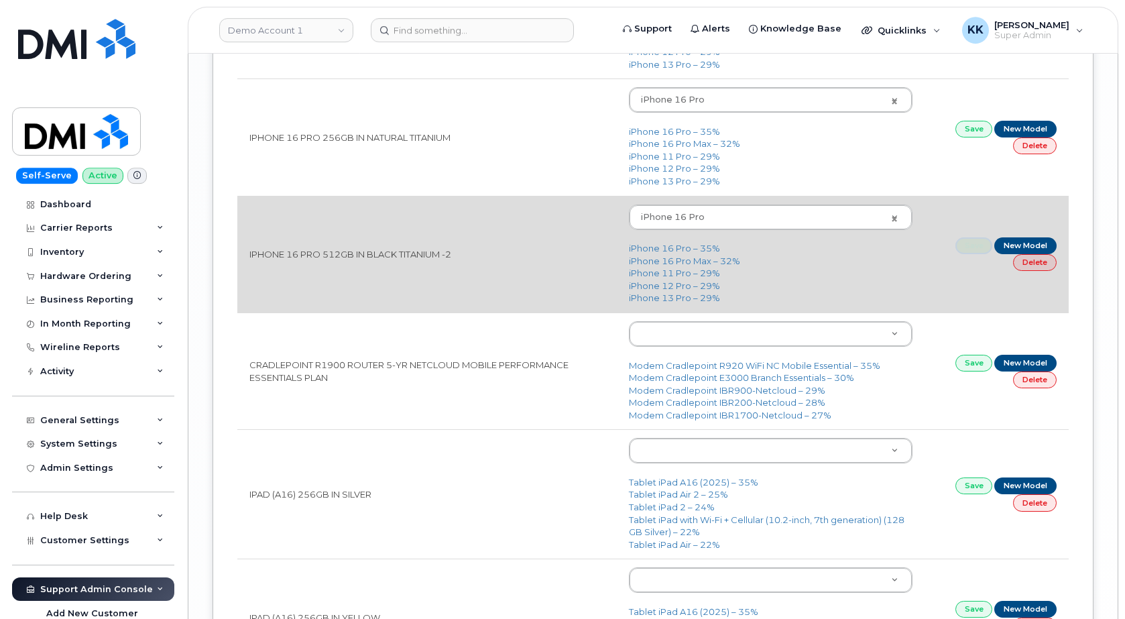
scroll to position [2531, 0]
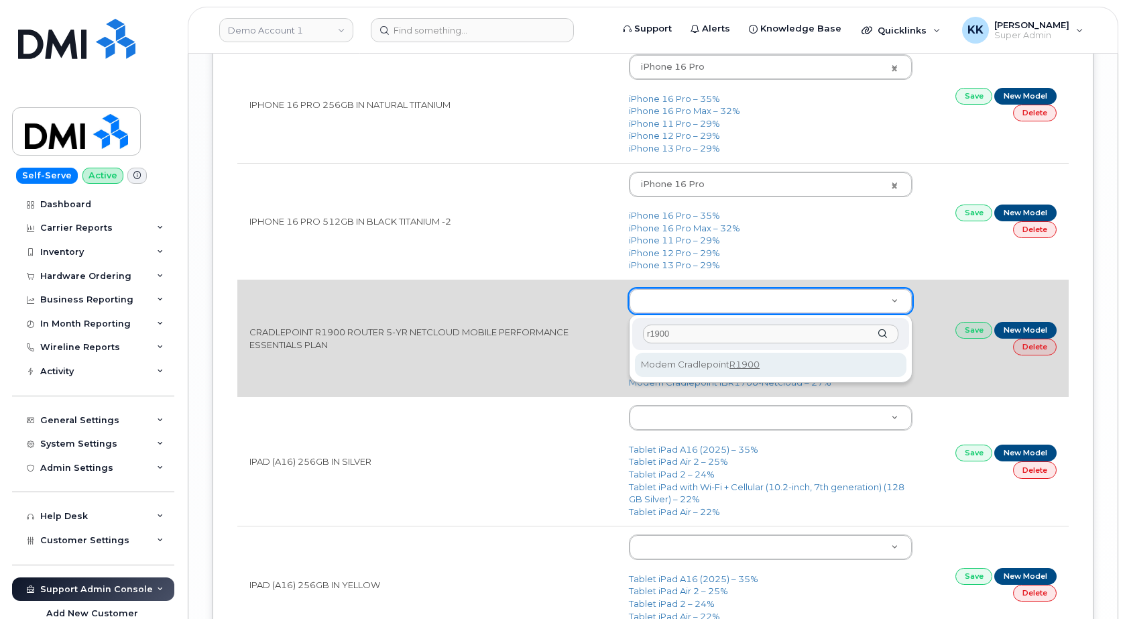
type input "r1900"
type input "3075"
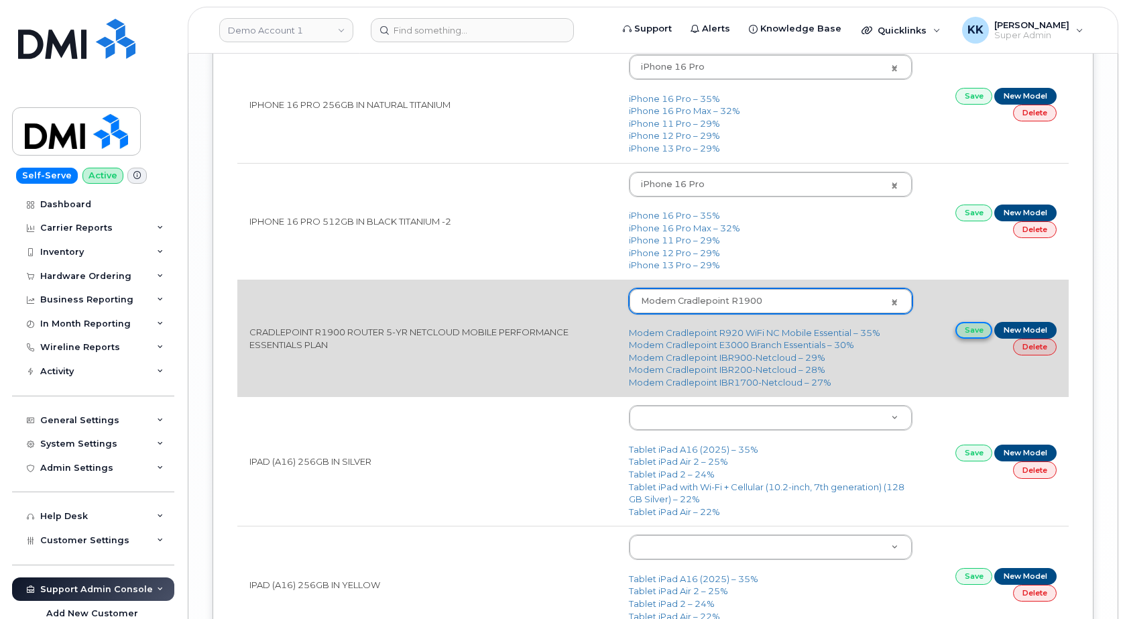
click at [956, 334] on link "Save" at bounding box center [975, 330] width 38 height 17
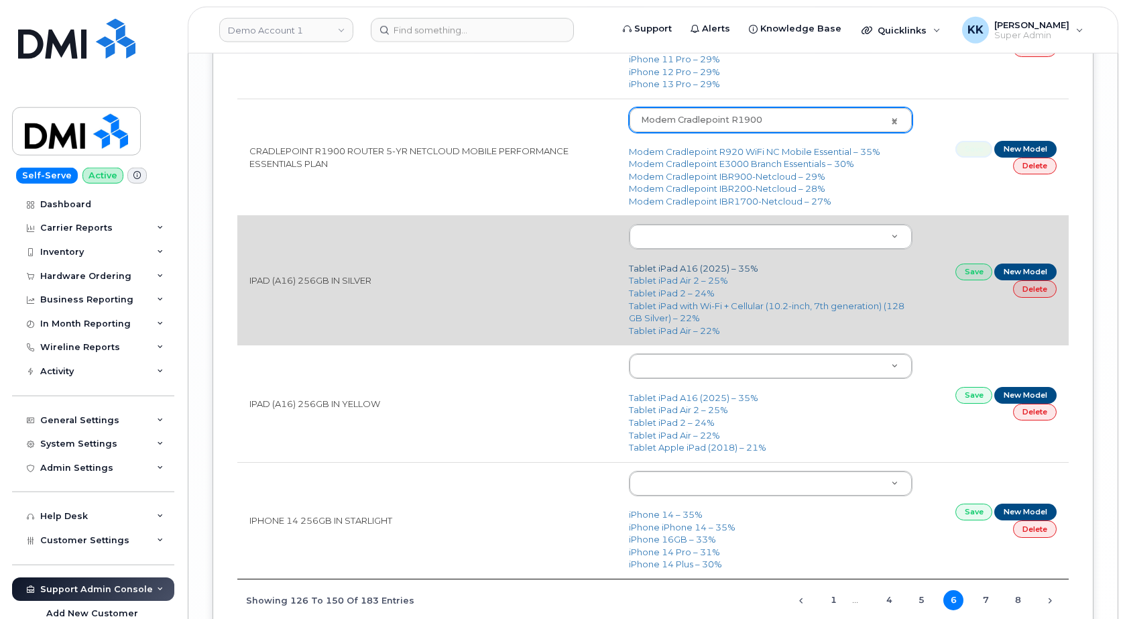
scroll to position [2736, 0]
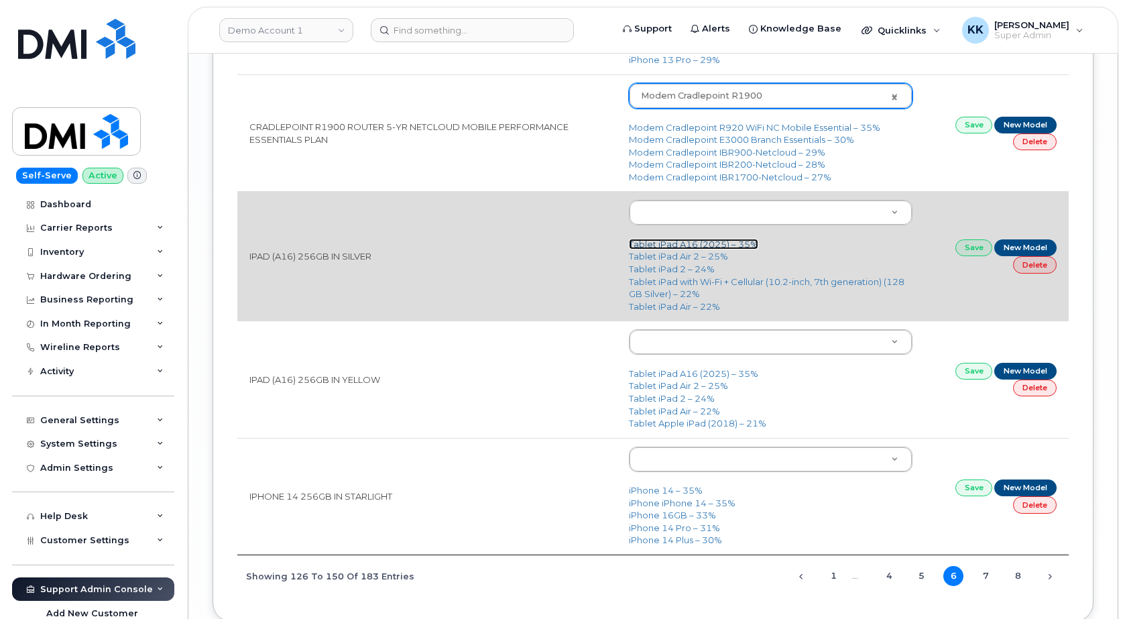
click at [693, 247] on link "Tablet iPad A16 (2025) – 35%" at bounding box center [693, 244] width 129 height 11
type input "3318"
click at [960, 250] on link "Save" at bounding box center [975, 247] width 38 height 17
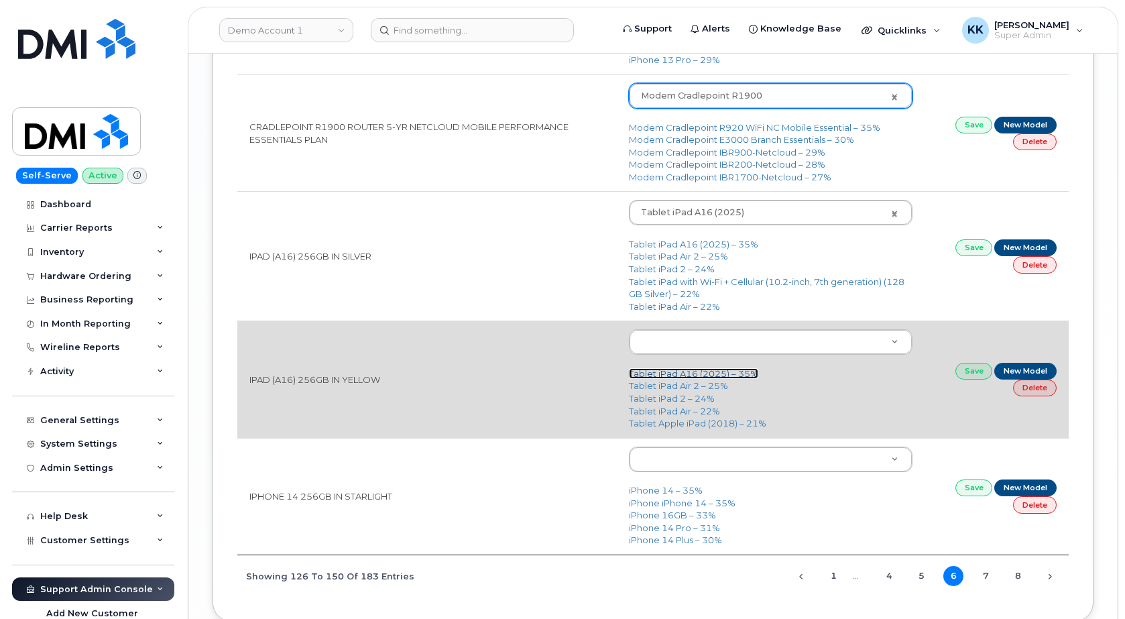
click at [721, 375] on link "Tablet iPad A16 (2025) – 35%" at bounding box center [693, 373] width 129 height 11
type input "3318"
click at [965, 370] on link "Save" at bounding box center [975, 371] width 38 height 17
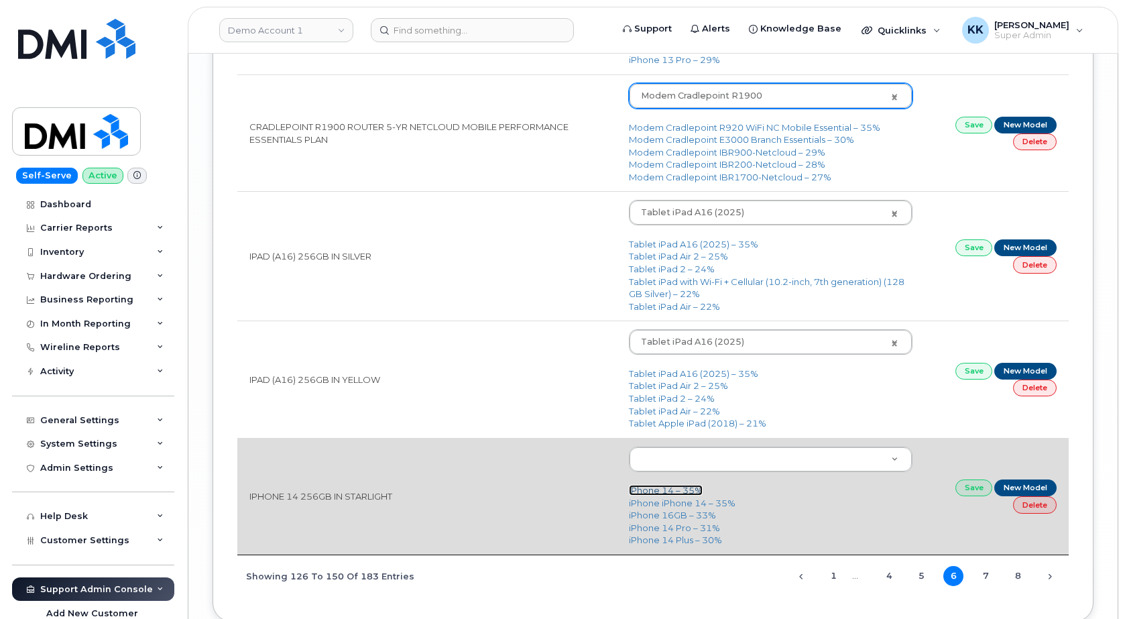
click at [686, 487] on link "iPhone 14 – 35%" at bounding box center [666, 490] width 74 height 11
type input "2778"
click at [975, 492] on link "Save" at bounding box center [975, 487] width 38 height 17
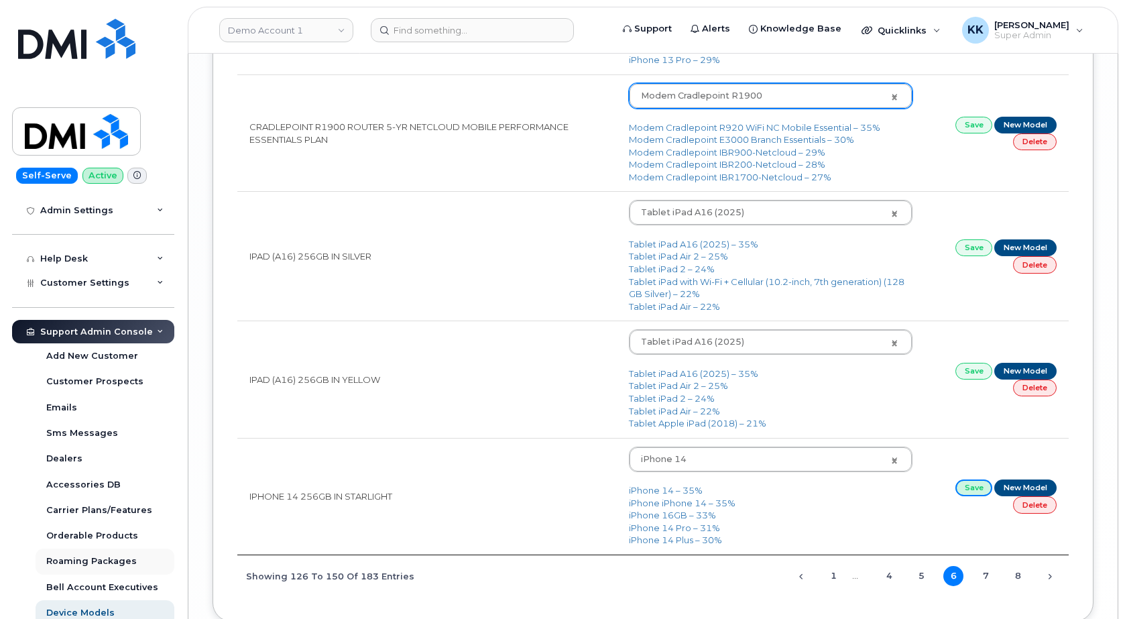
scroll to position [337, 0]
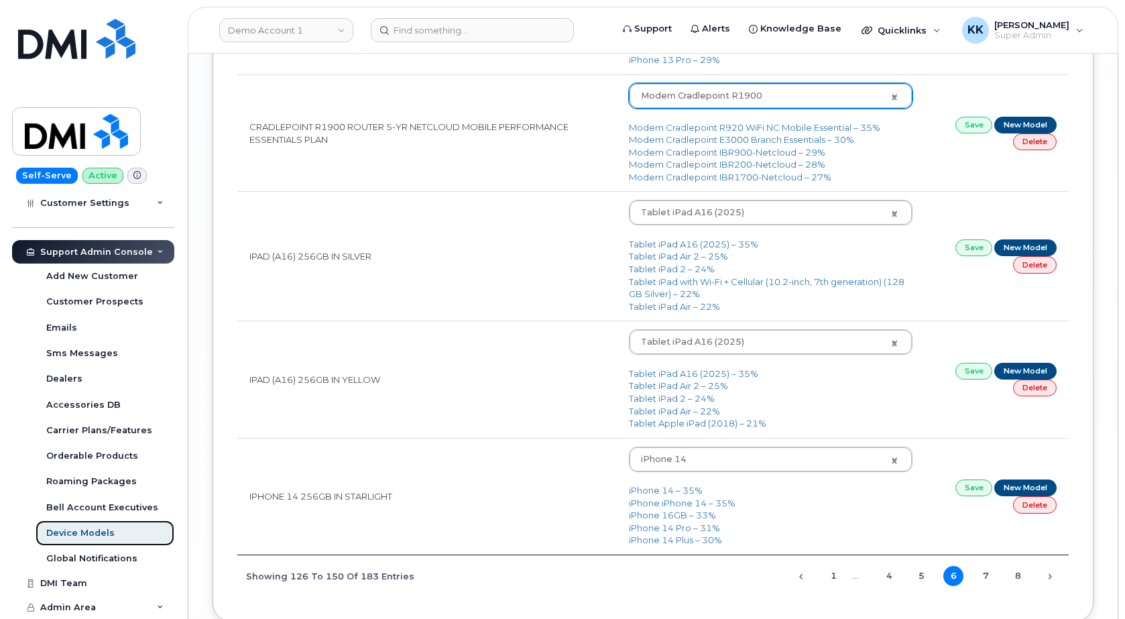
click at [92, 530] on div "Device Models" at bounding box center [80, 533] width 68 height 12
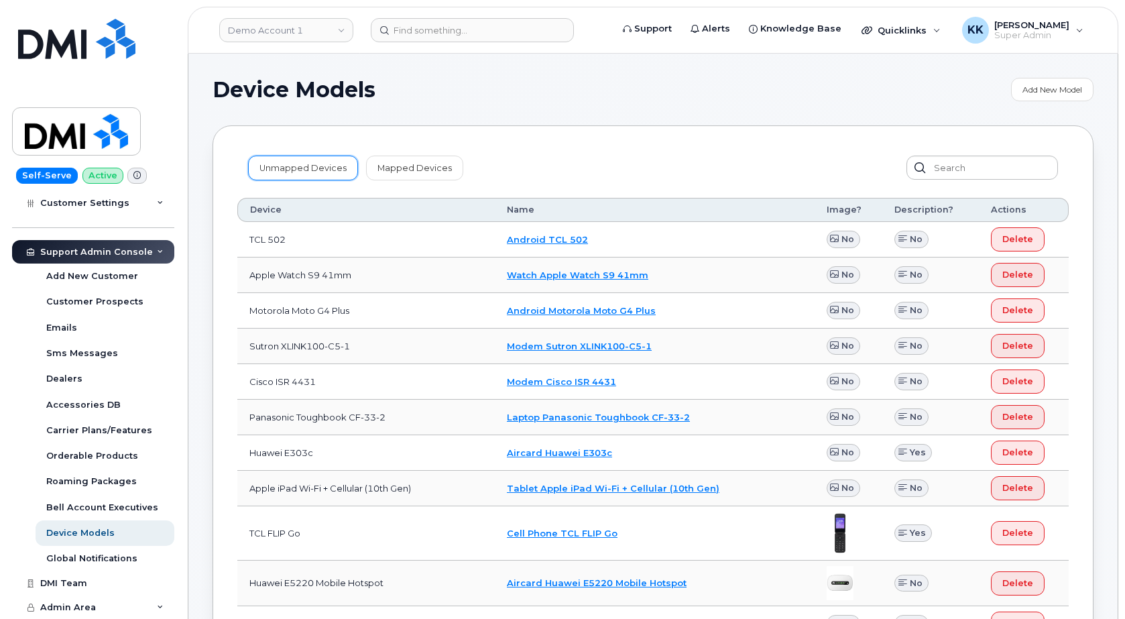
click at [286, 170] on link "Unmapped Devices" at bounding box center [303, 168] width 110 height 24
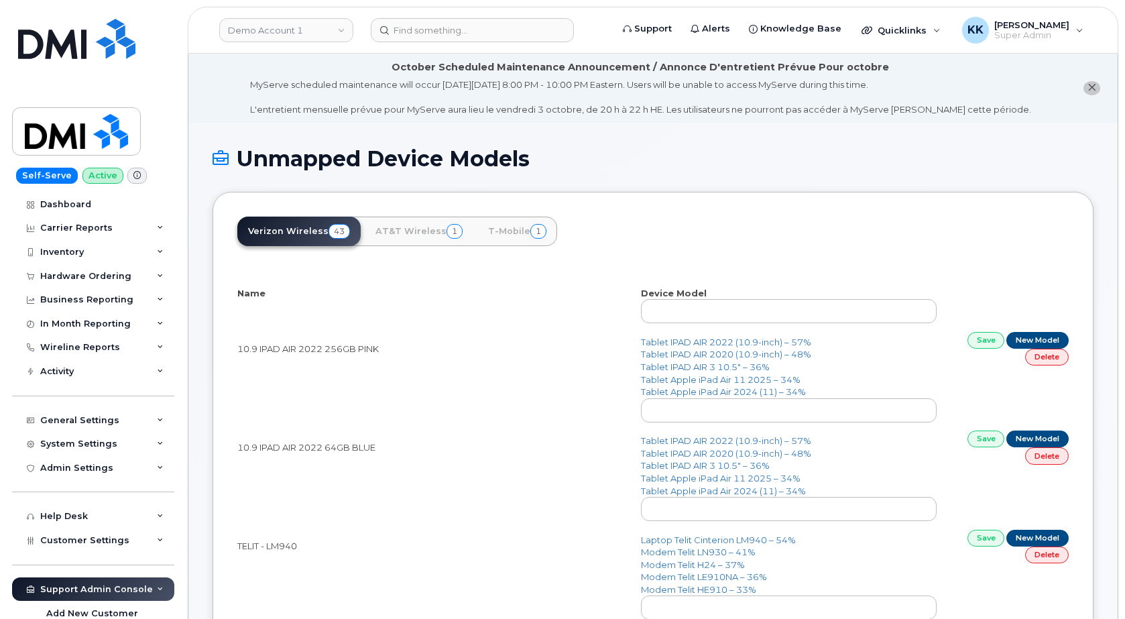
select select "25"
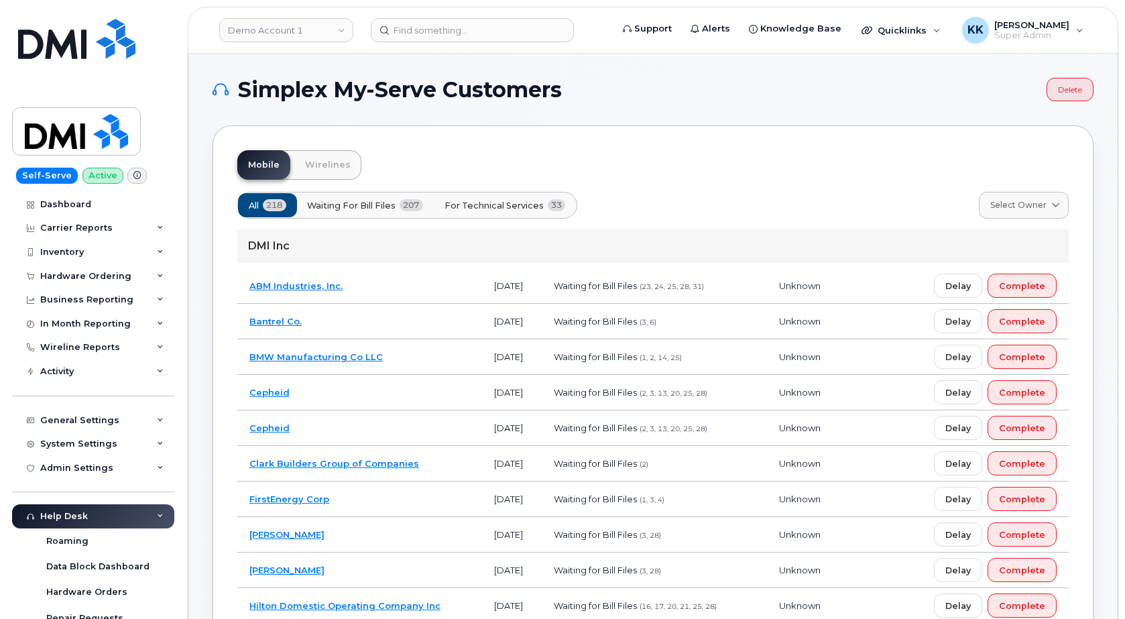
click at [510, 209] on span "For Technical Services" at bounding box center [494, 205] width 99 height 13
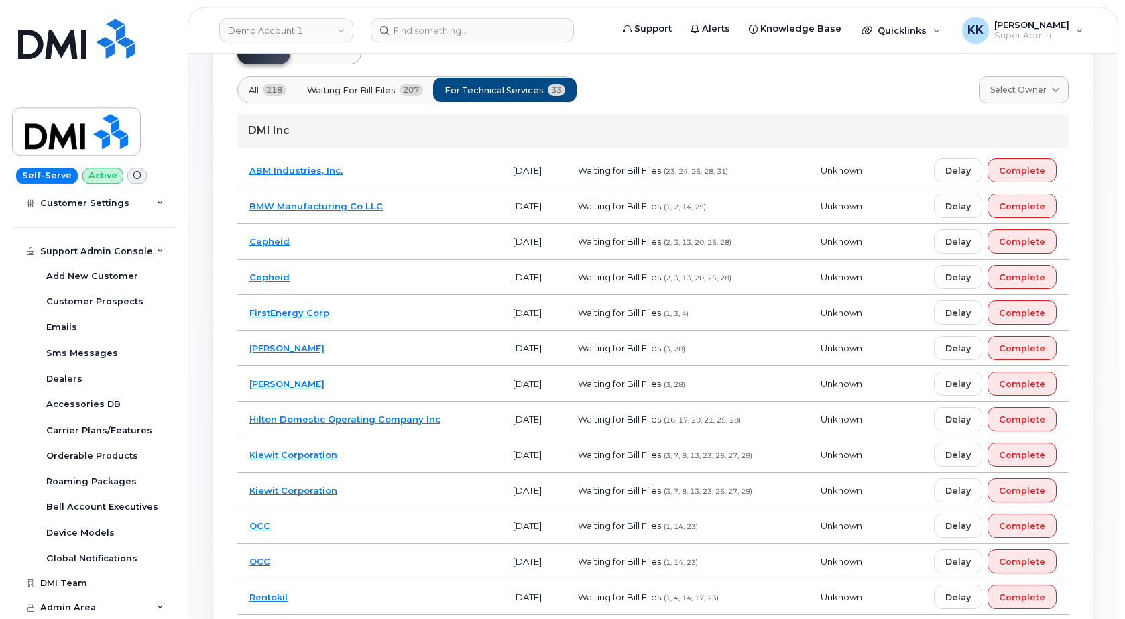
scroll to position [205, 0]
